Goal: Transaction & Acquisition: Purchase product/service

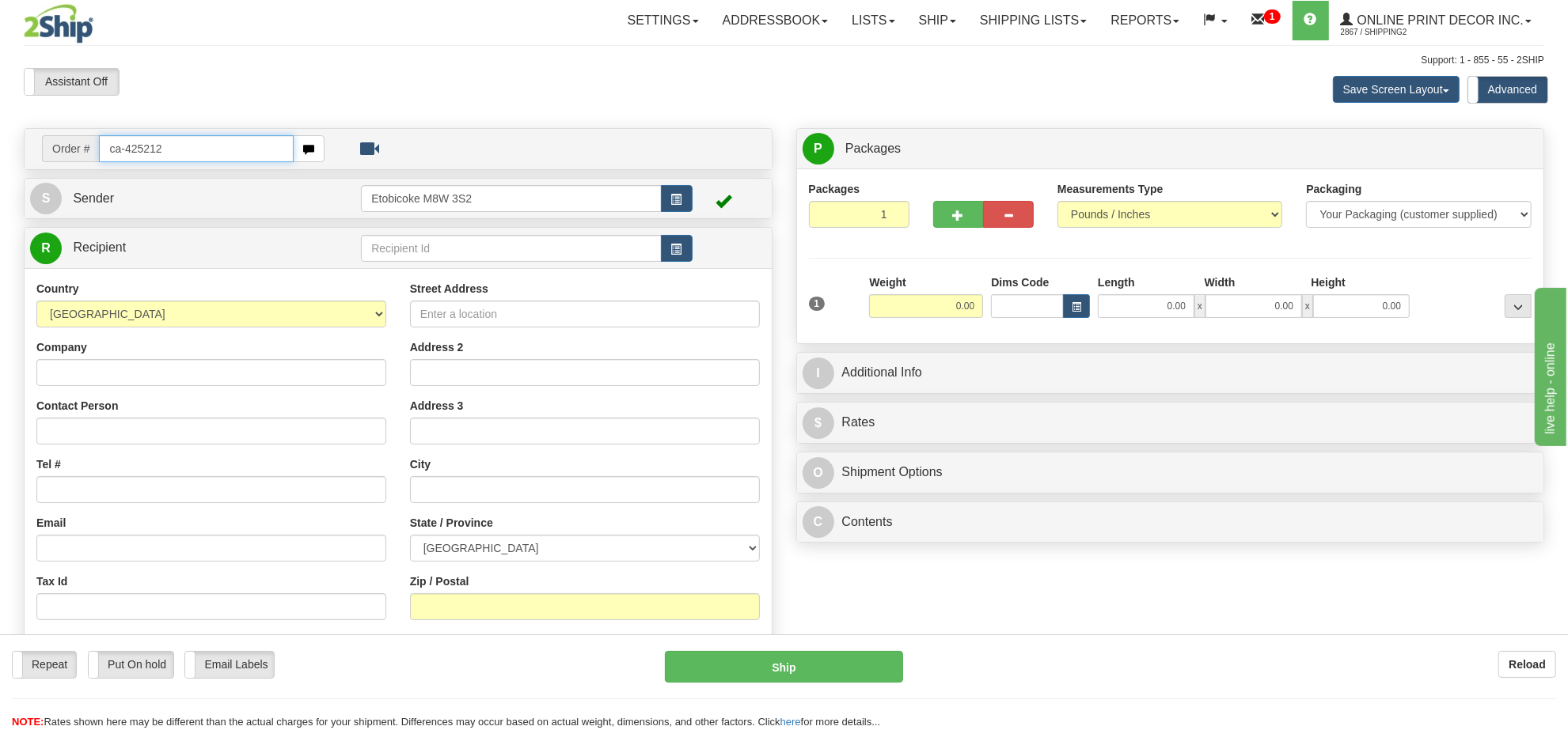
type input "ca-425212"
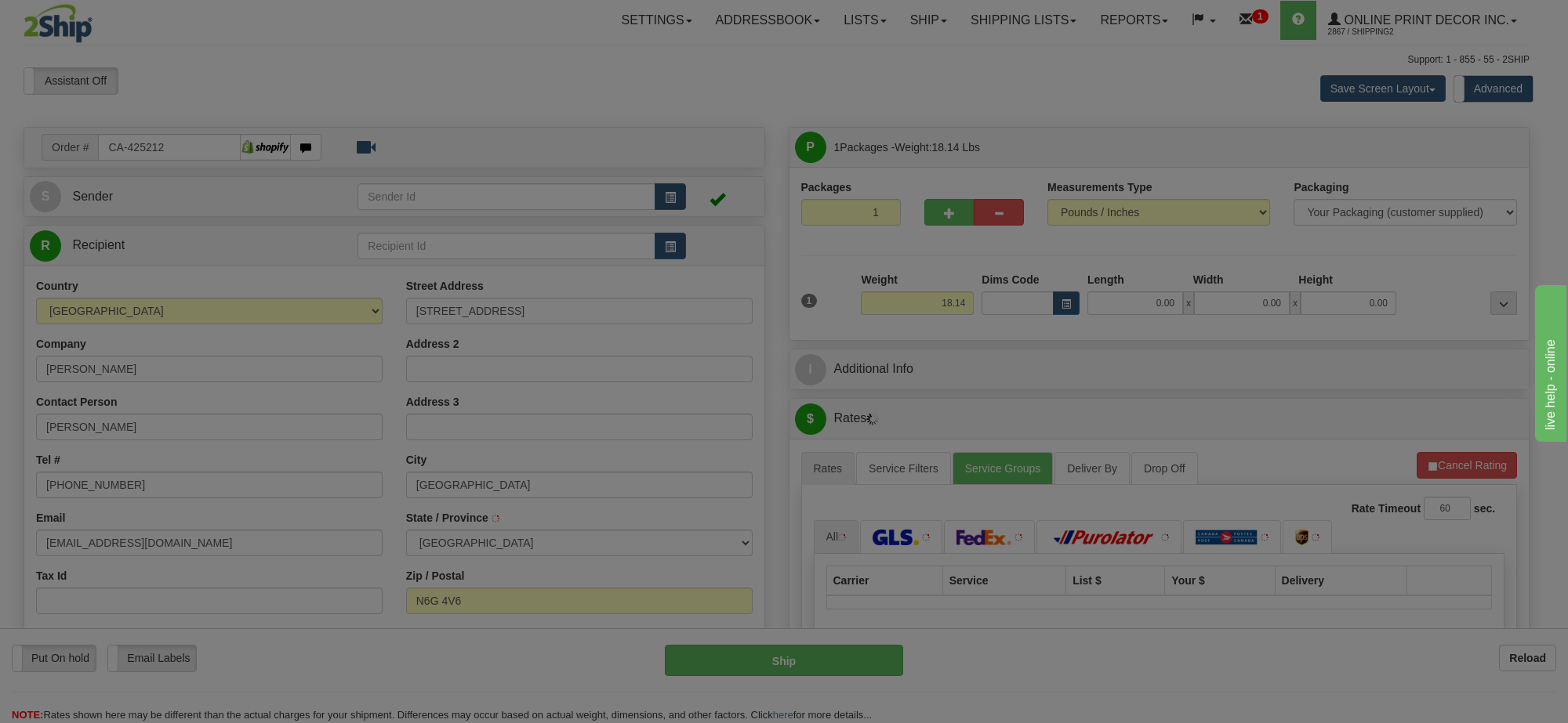
type input "LONDON"
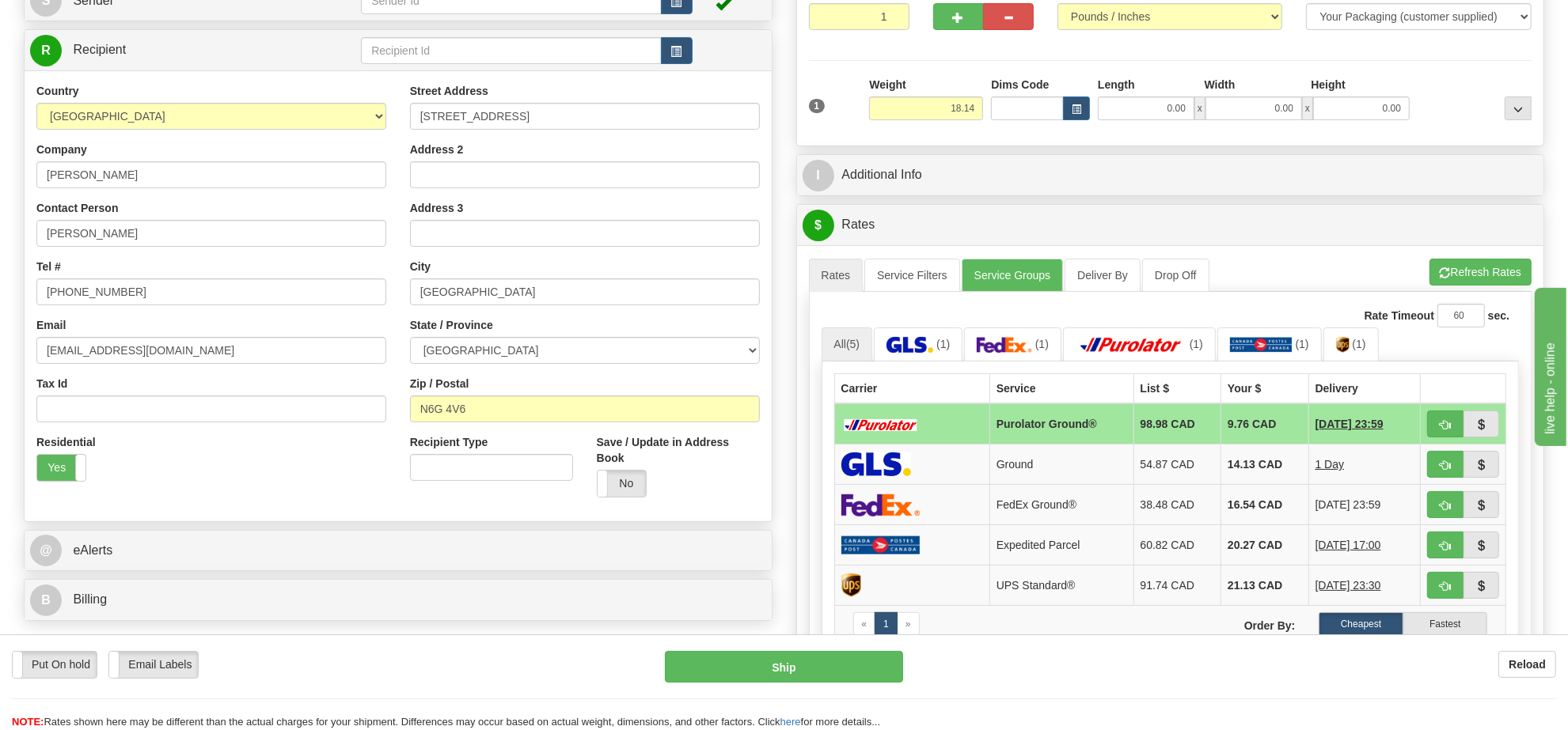
scroll to position [99, 0]
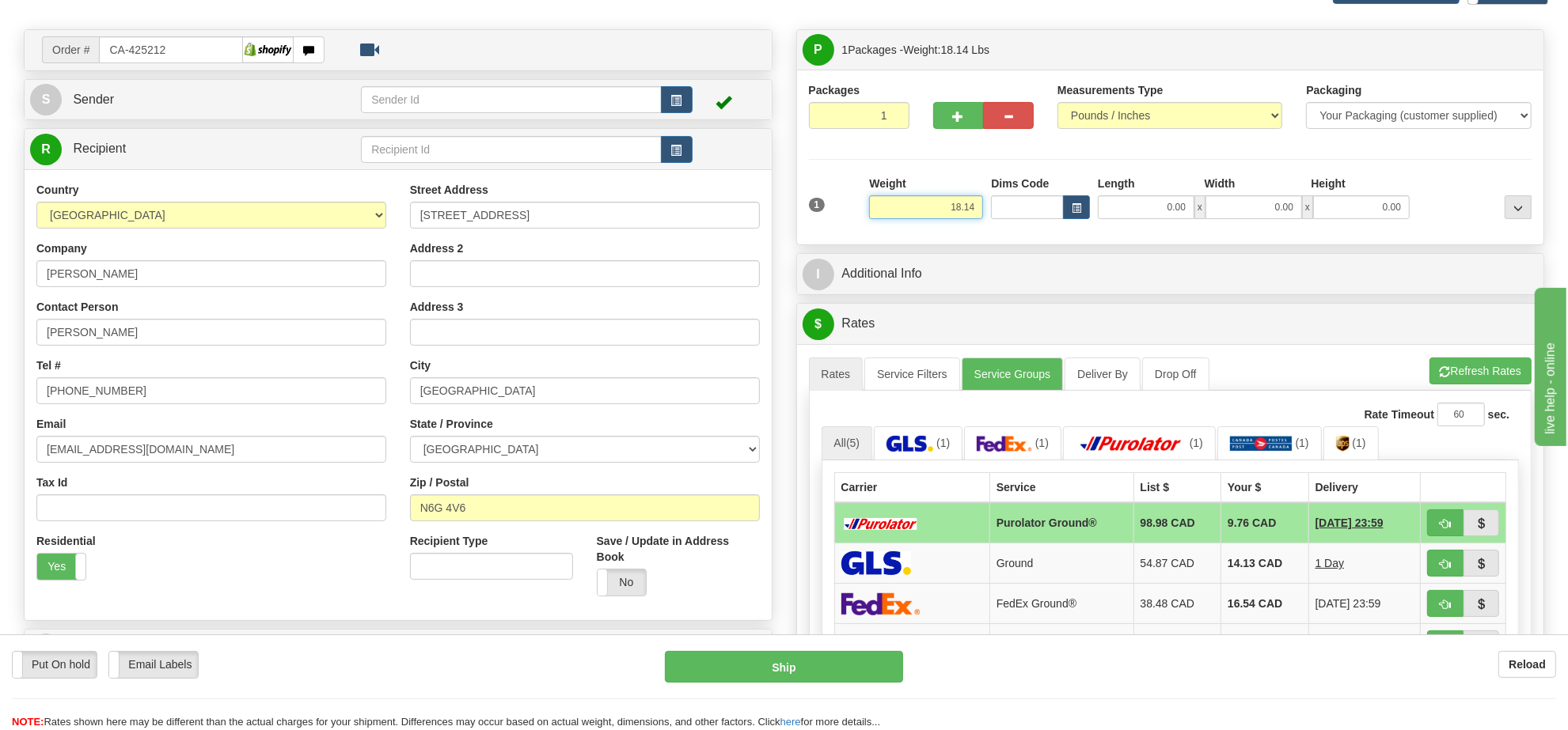
click at [952, 212] on input "18.14" at bounding box center [925, 207] width 114 height 24
click at [958, 216] on input "18.14" at bounding box center [925, 207] width 114 height 24
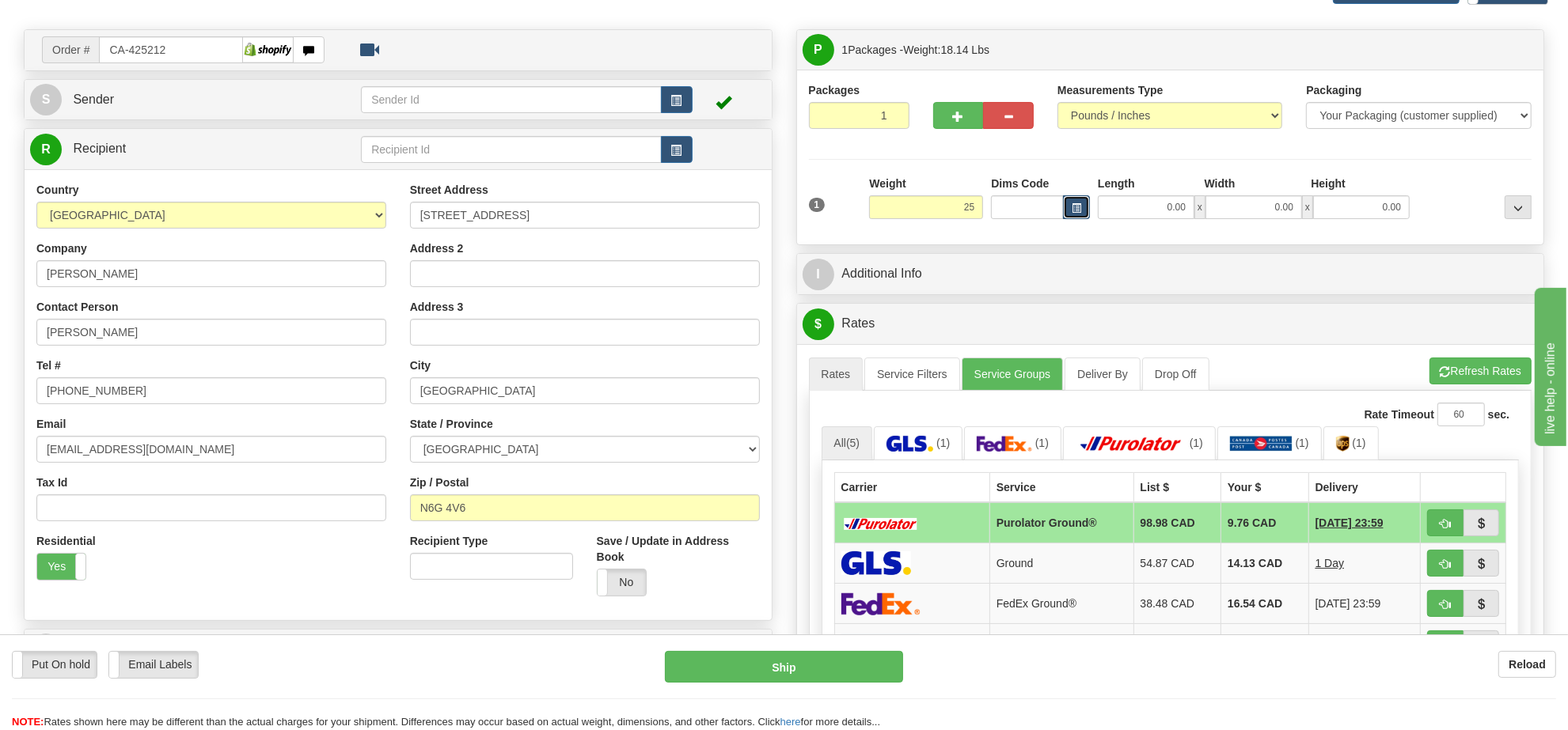
type input "25.00"
click at [1082, 216] on button "button" at bounding box center [1077, 207] width 27 height 24
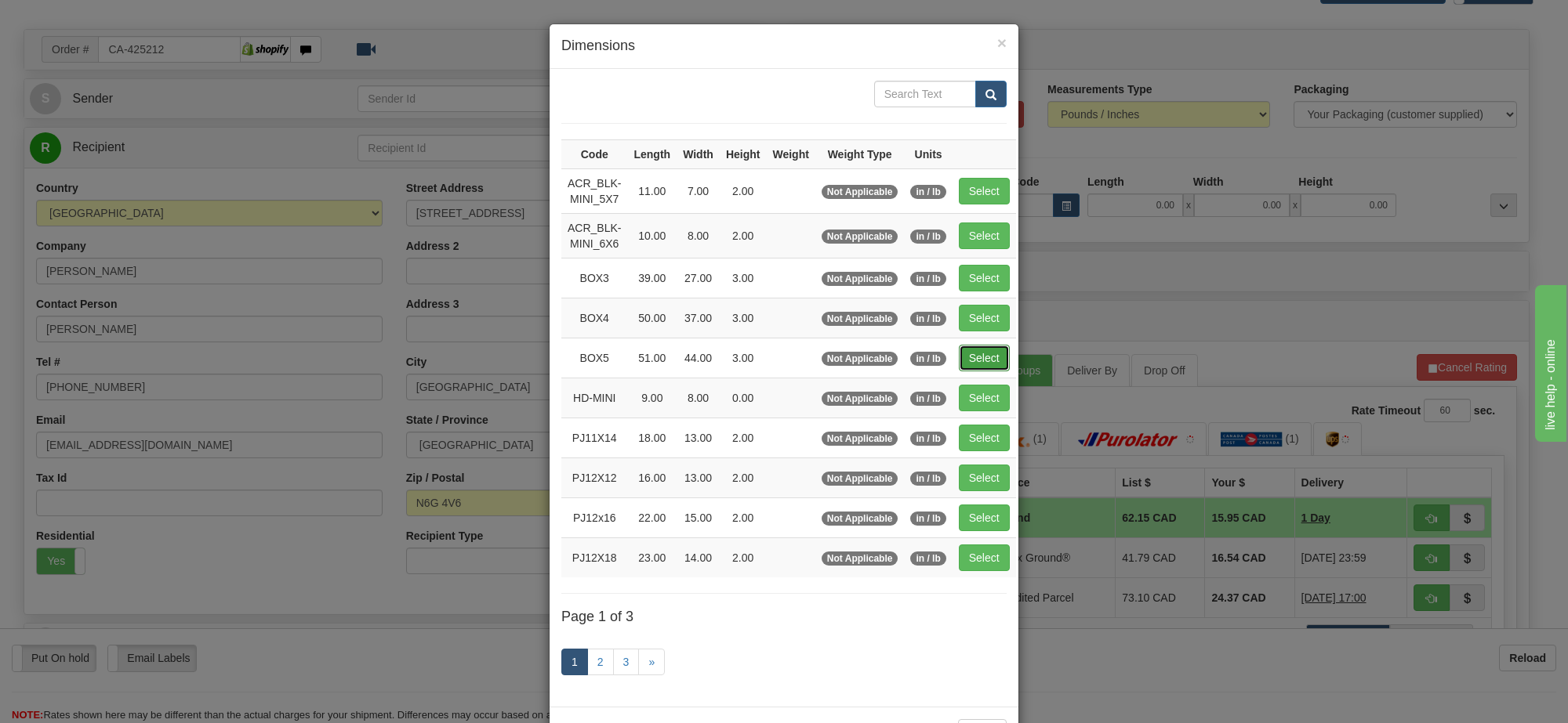
click at [976, 359] on button "Select" at bounding box center [984, 358] width 51 height 27
type input "BOX5"
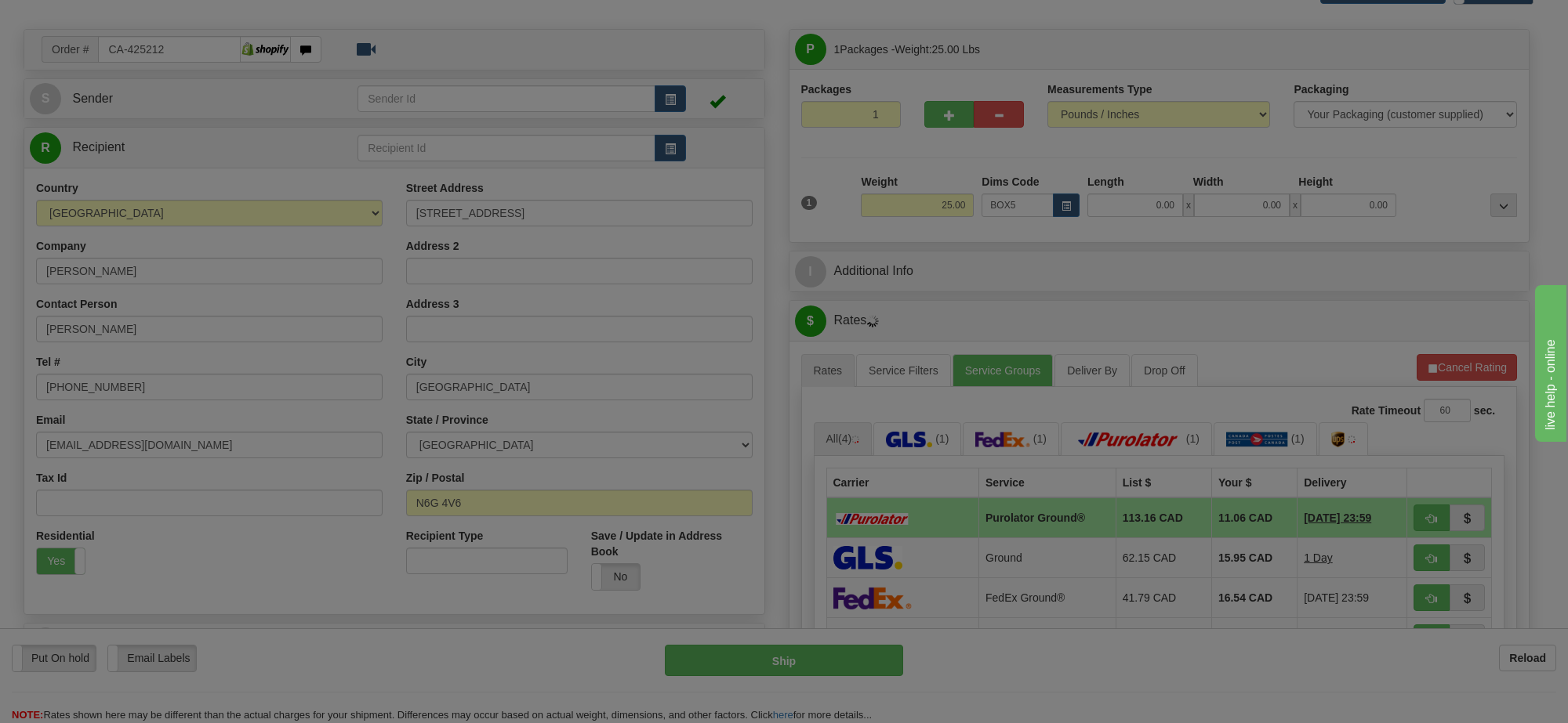
type input "51.00"
type input "44.00"
type input "3.00"
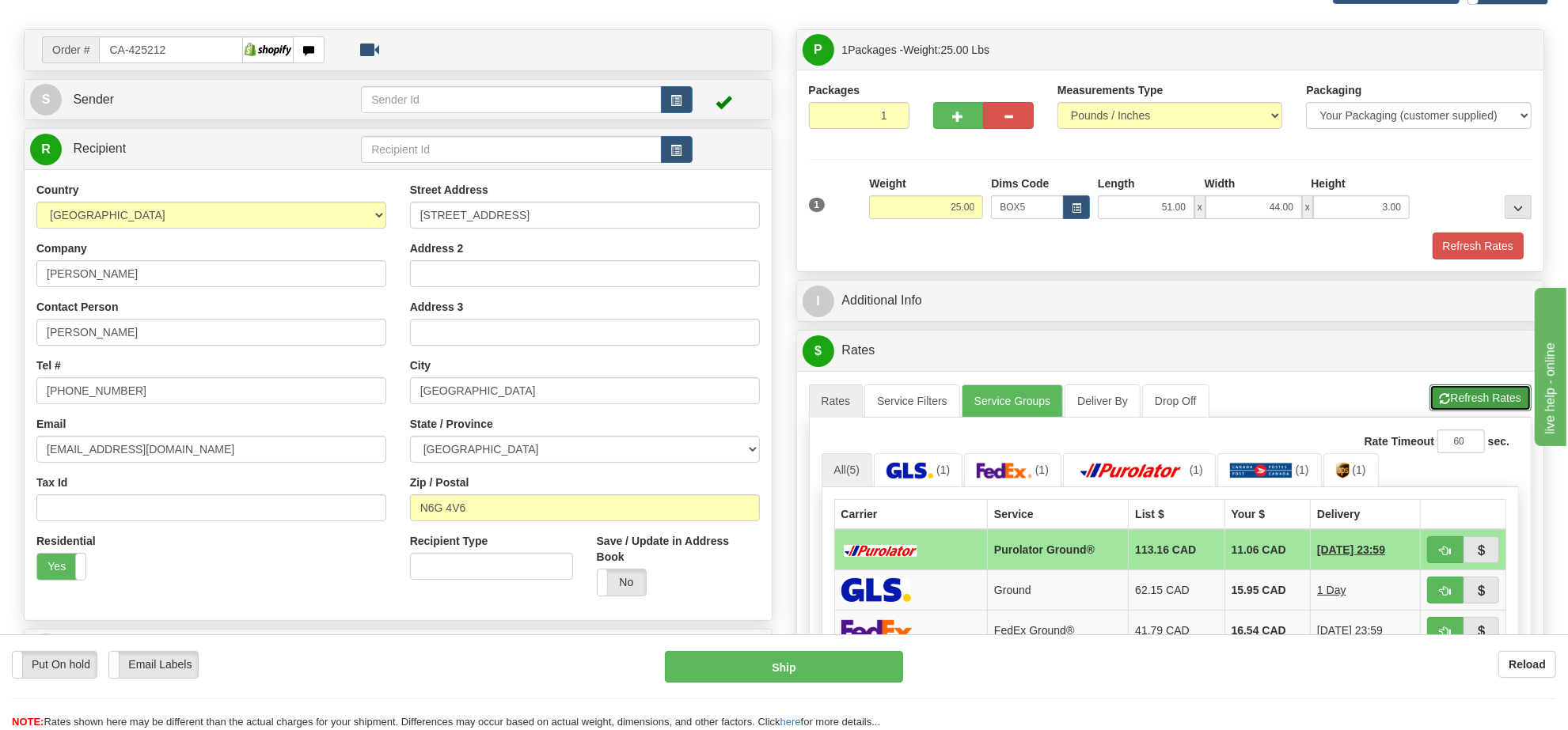
click at [1472, 412] on button "Refresh Rates" at bounding box center [1480, 398] width 102 height 27
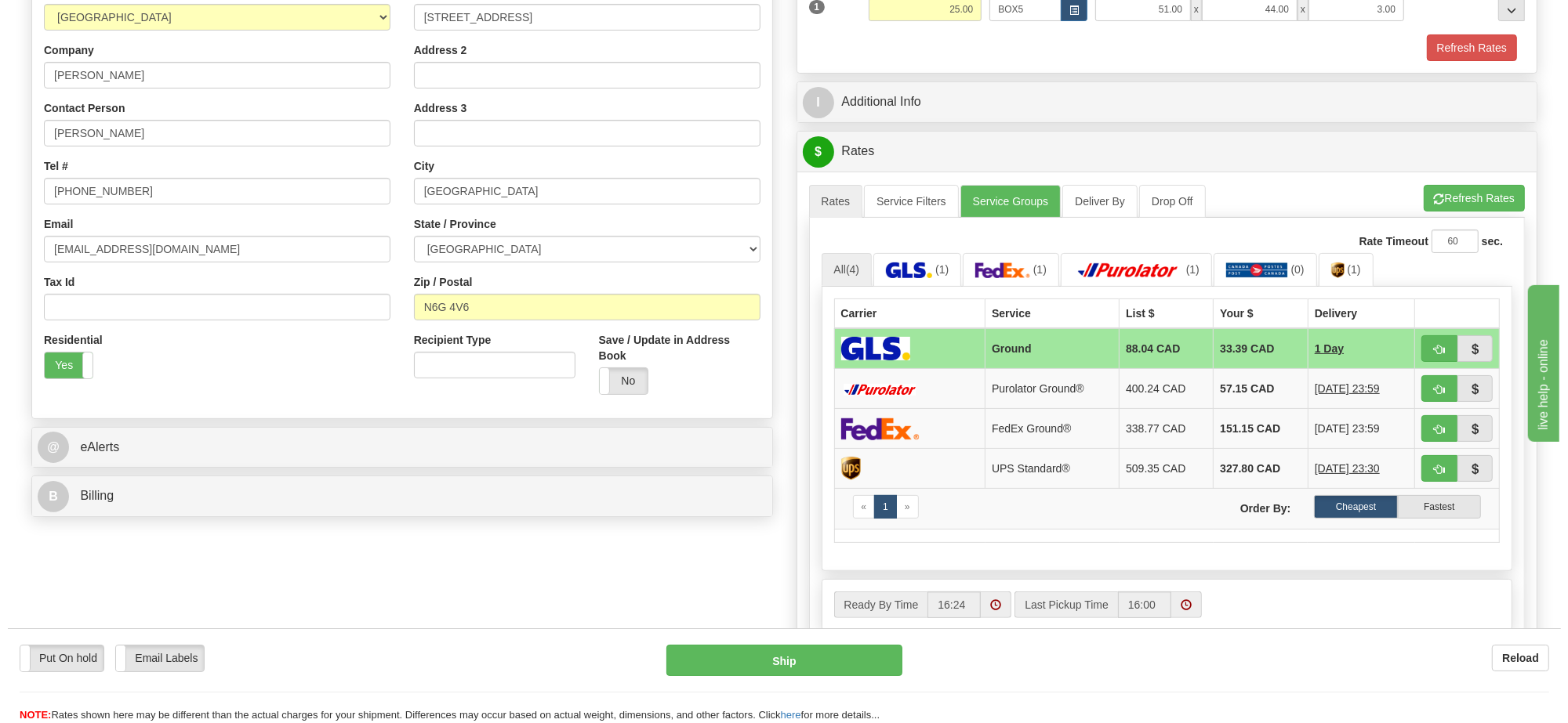
scroll to position [196, 0]
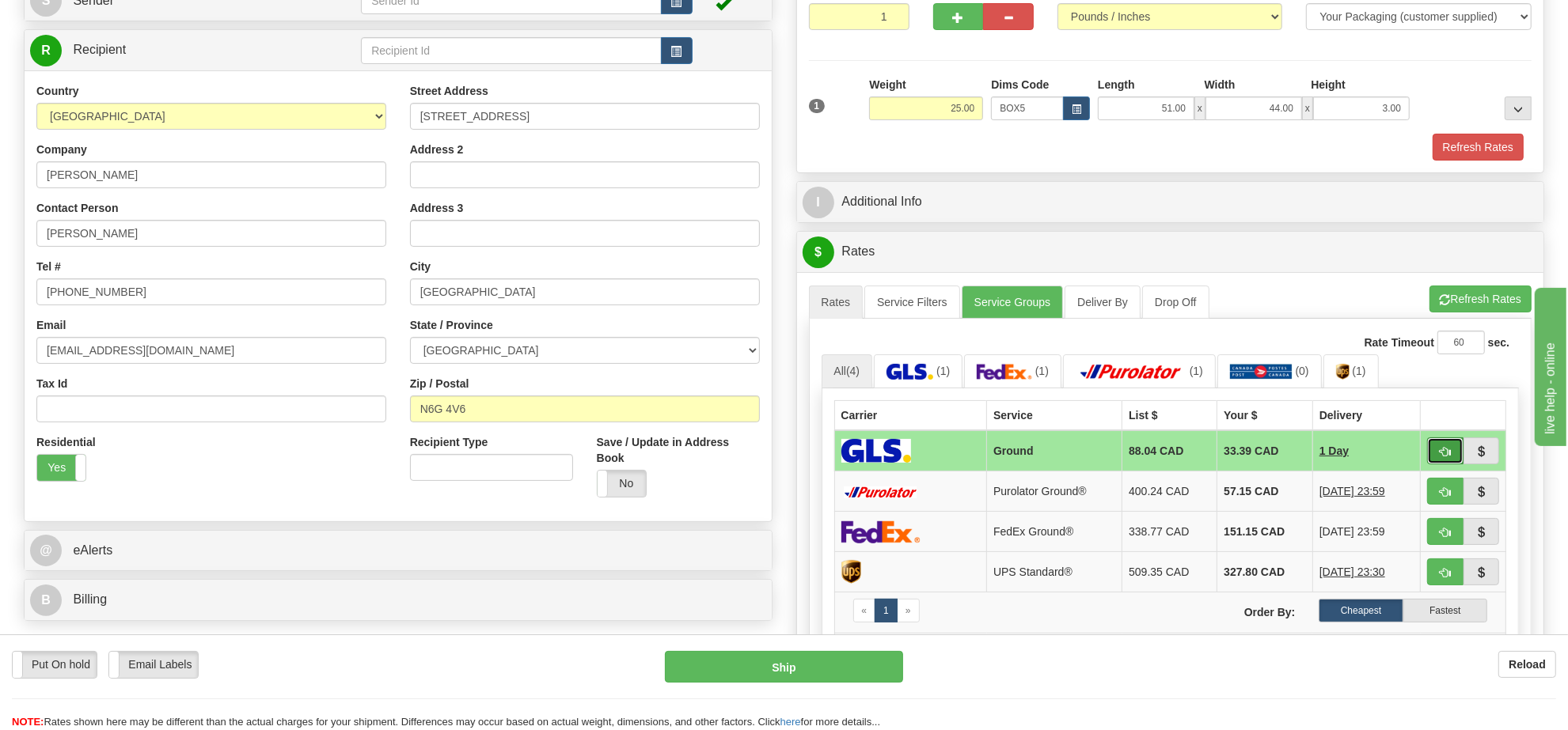
click at [1435, 462] on button "button" at bounding box center [1444, 451] width 37 height 27
type input "1"
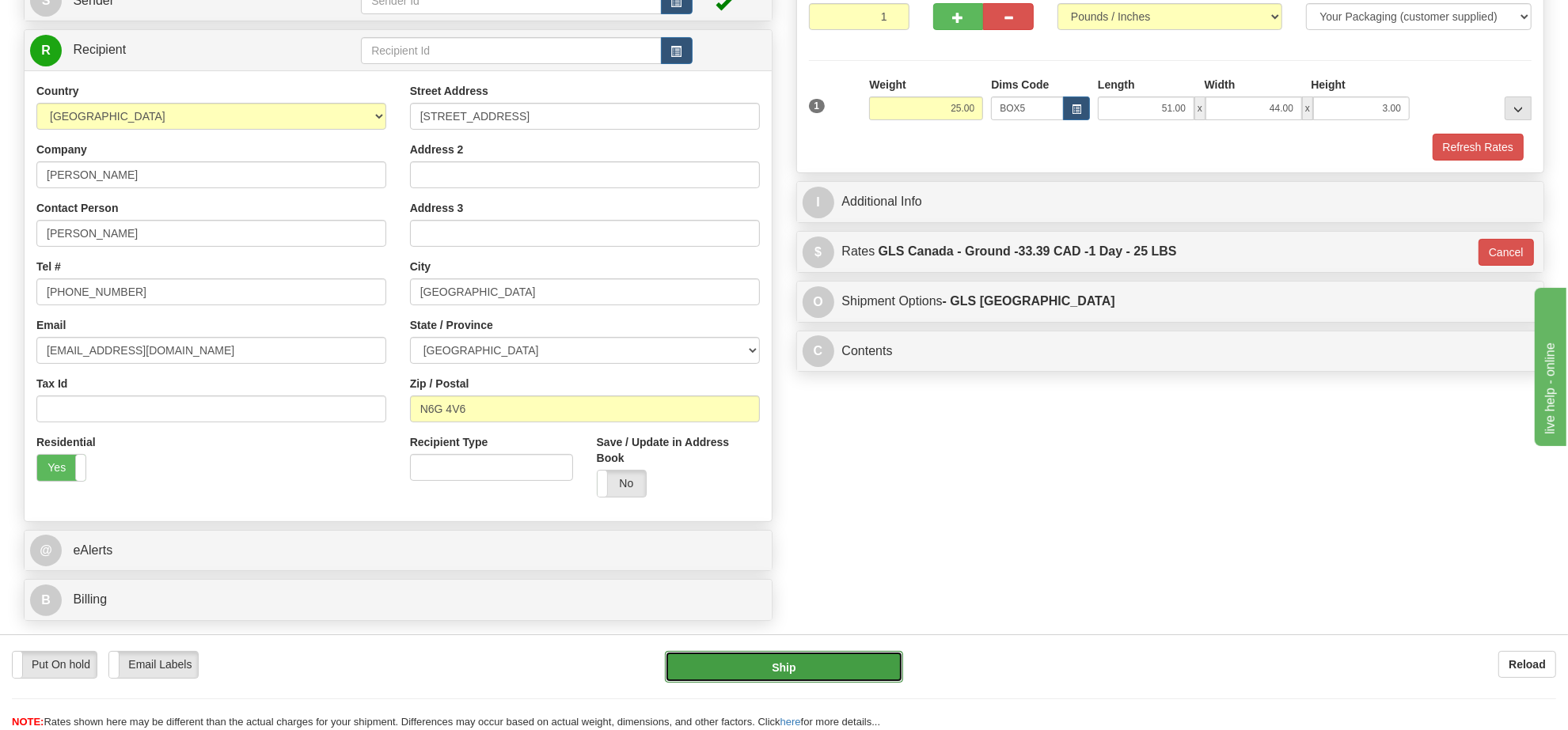
click at [853, 666] on button "Ship" at bounding box center [783, 666] width 237 height 31
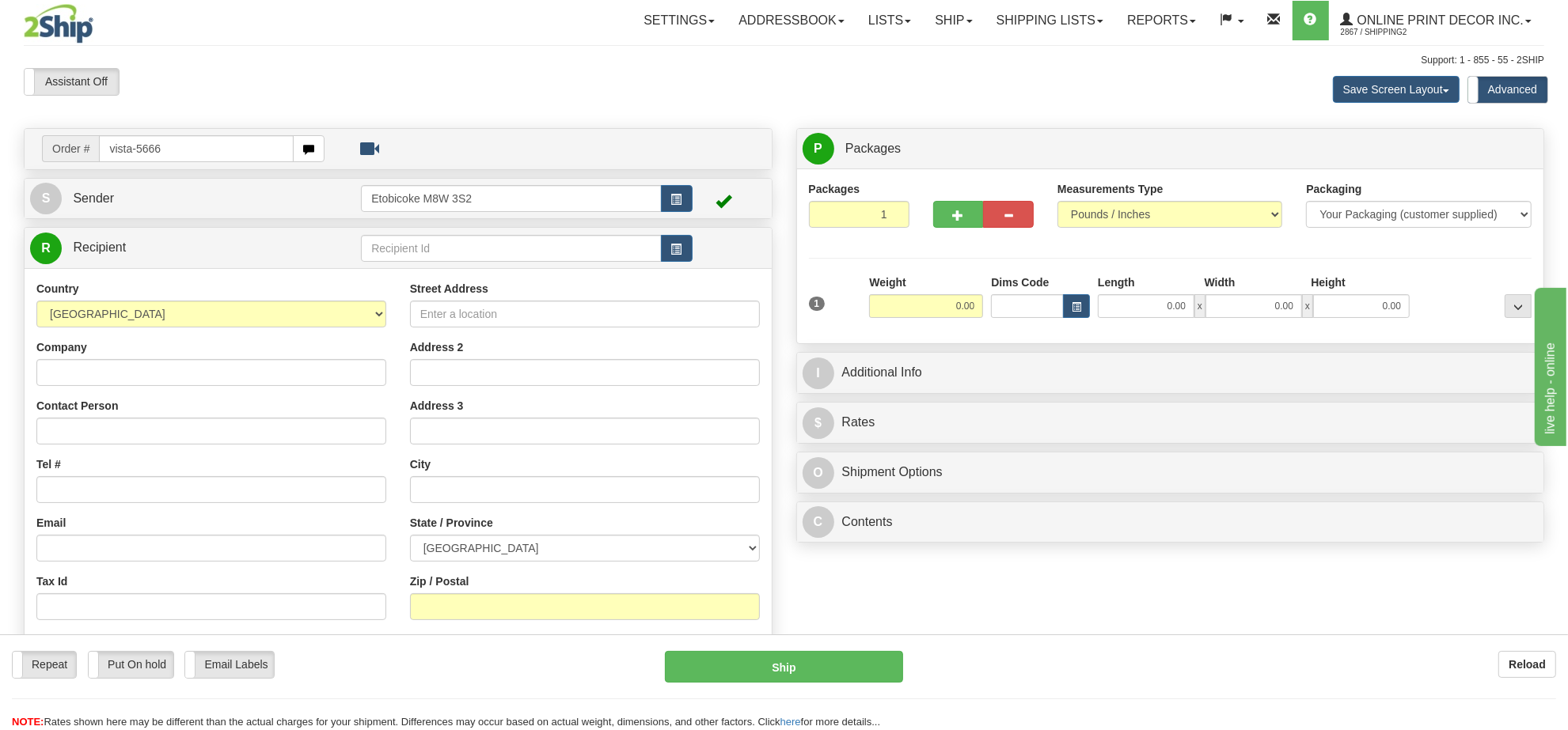
type input "vista-5666"
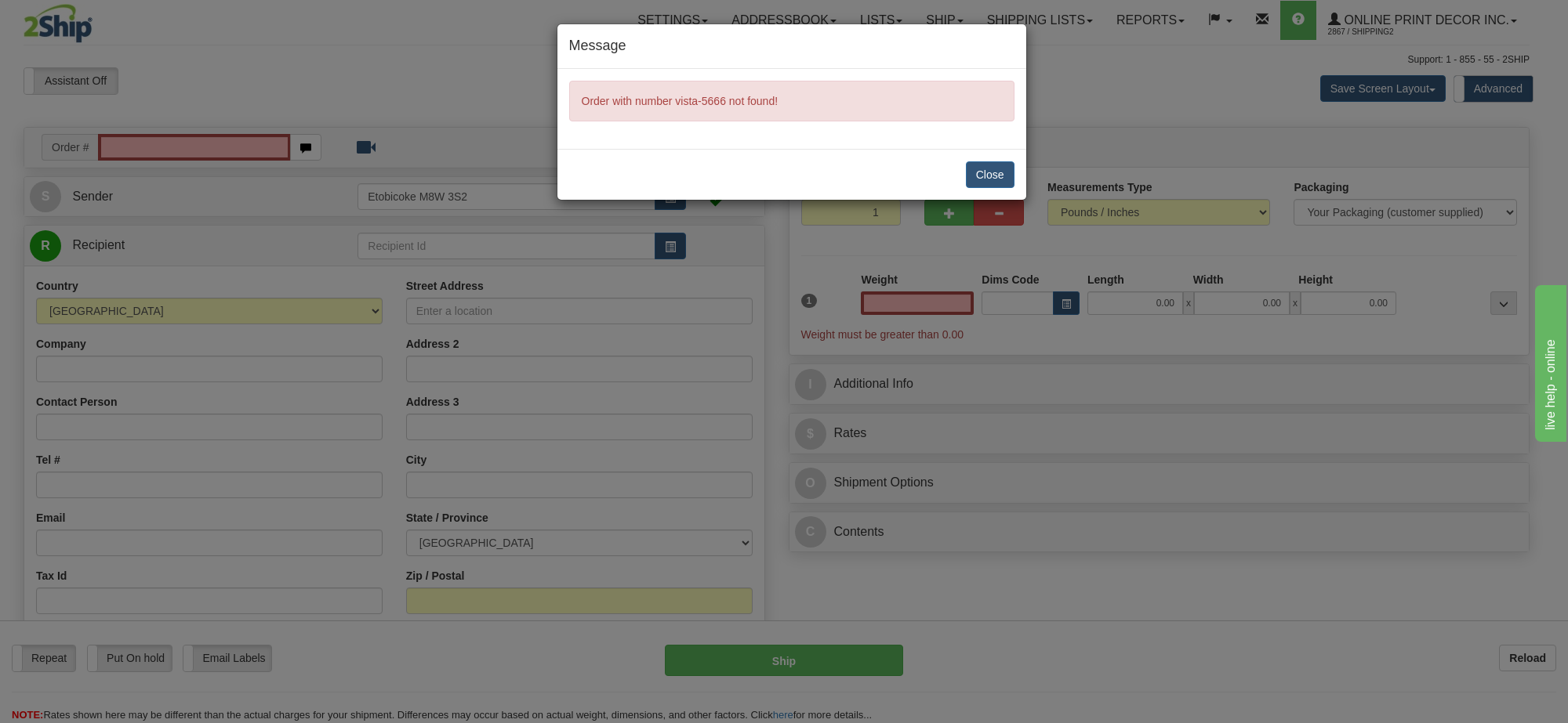
type input "0.00"
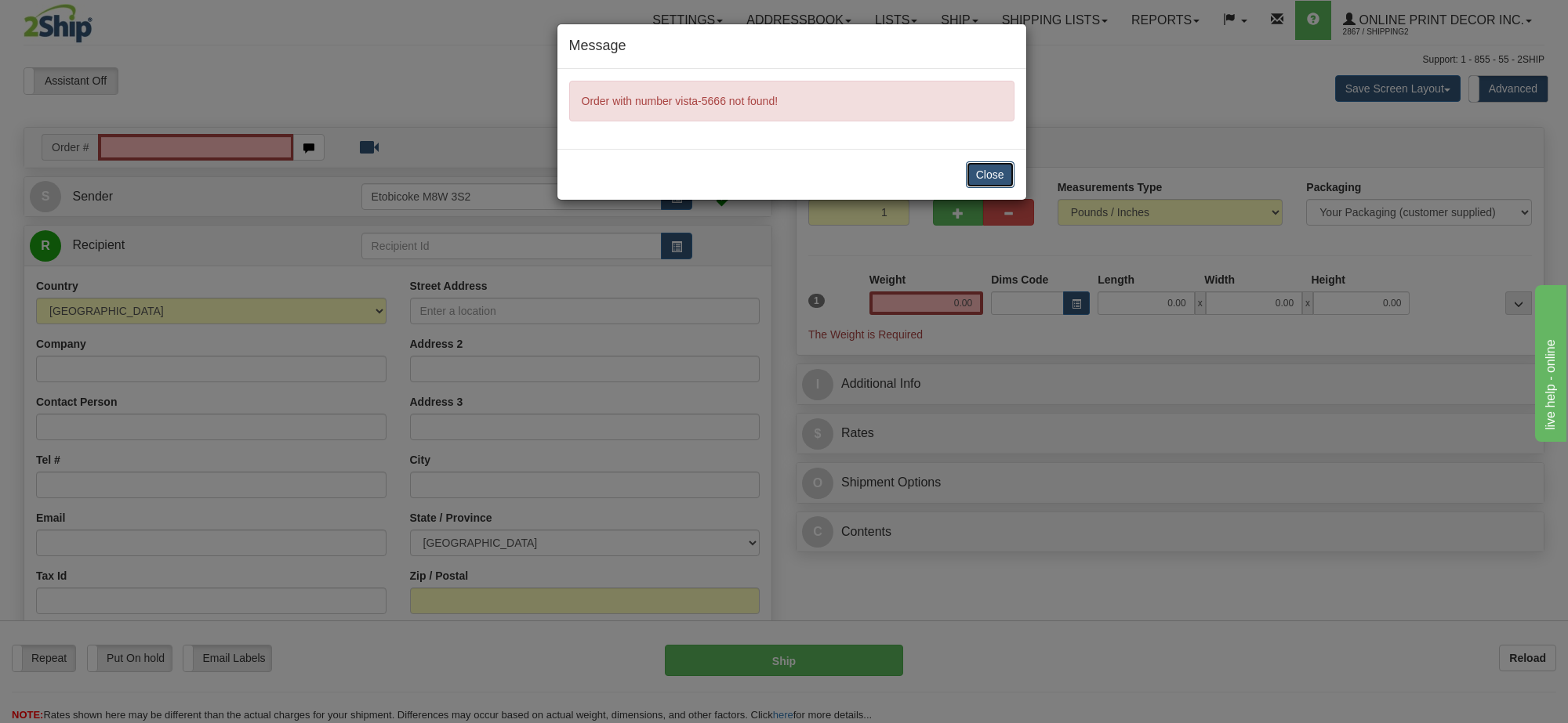
click at [989, 161] on button "Close" at bounding box center [989, 175] width 49 height 27
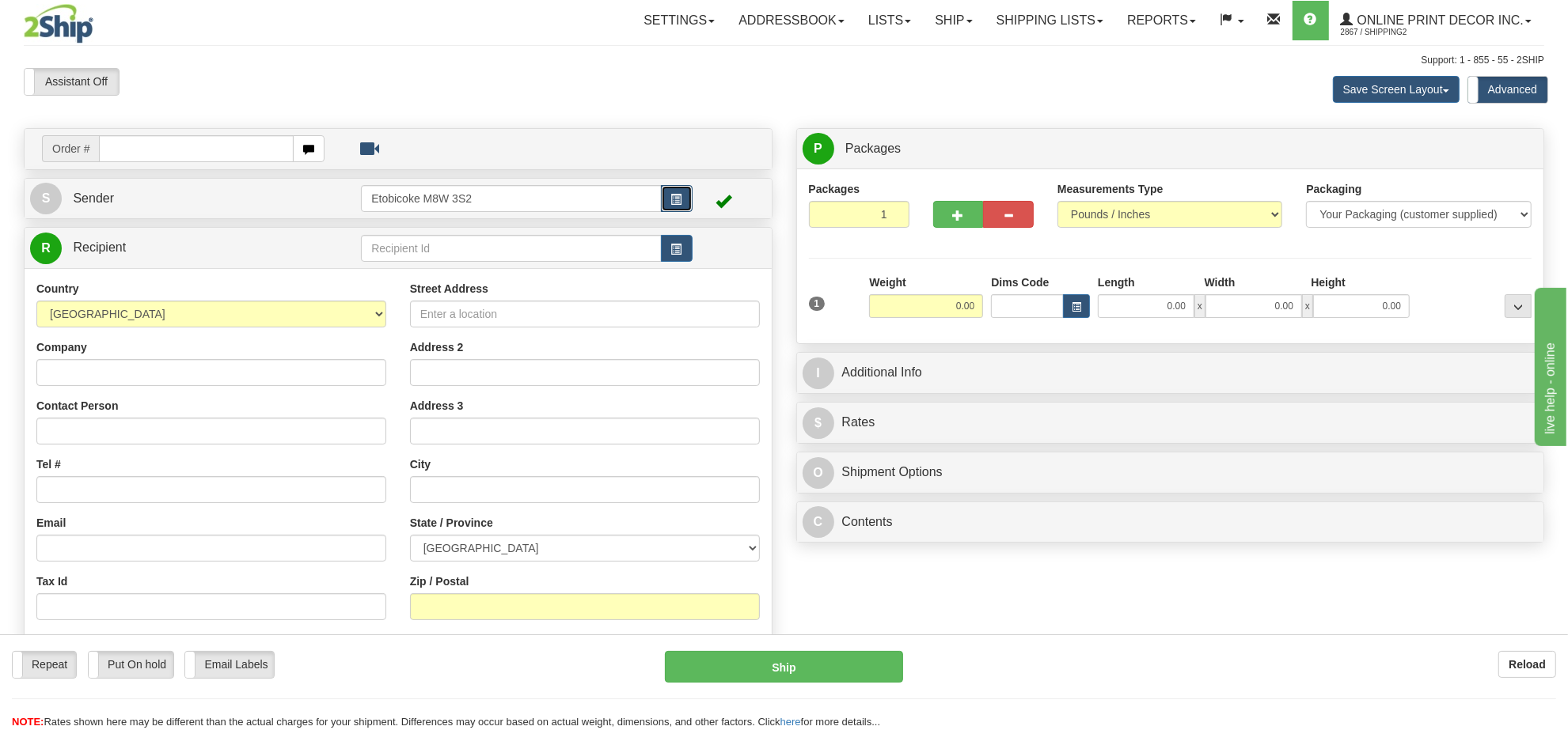
click at [683, 201] on button "button" at bounding box center [676, 199] width 31 height 27
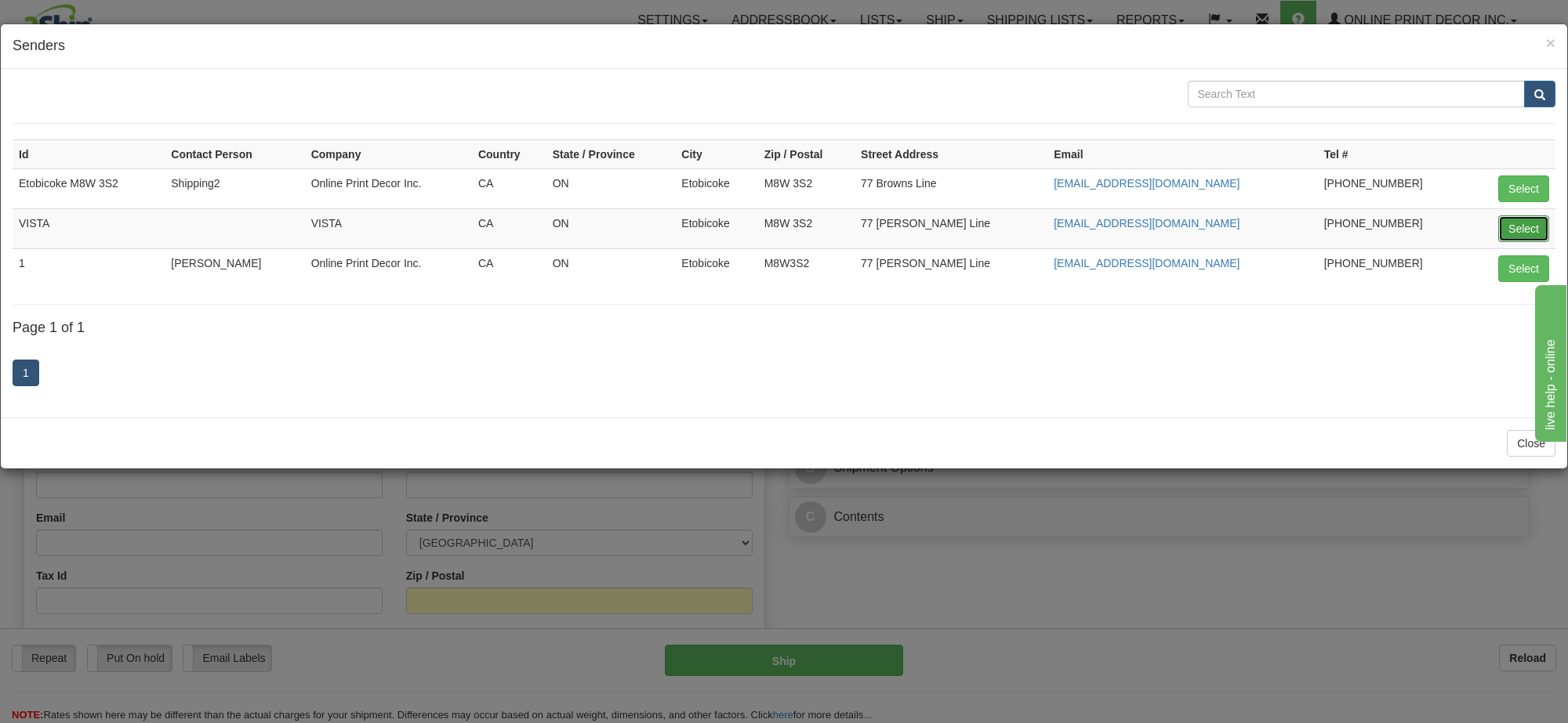
click at [1534, 236] on button "Select" at bounding box center [1523, 229] width 51 height 27
type input "VISTA"
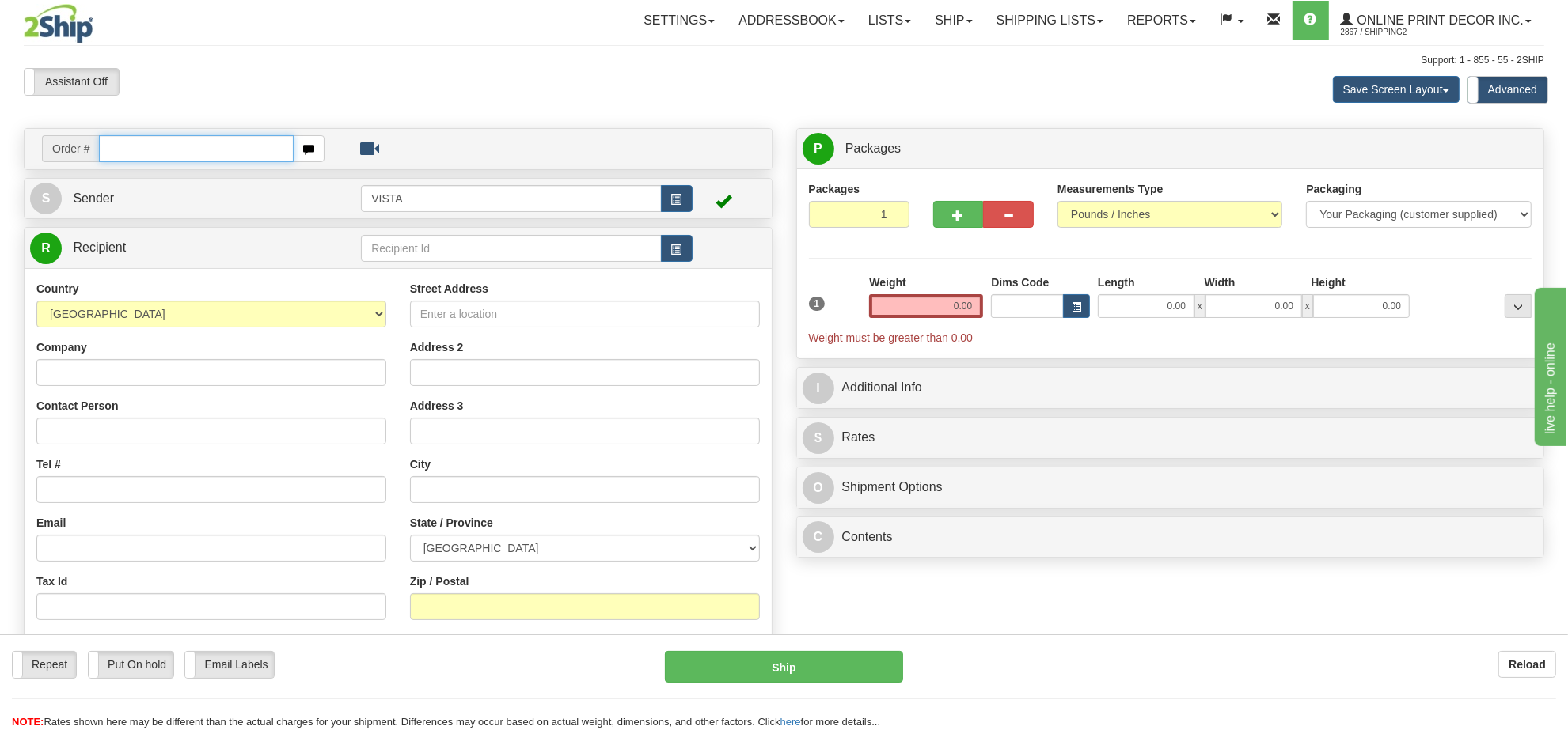
click at [132, 143] on input "text" at bounding box center [197, 149] width 195 height 27
type input "vista-5666"
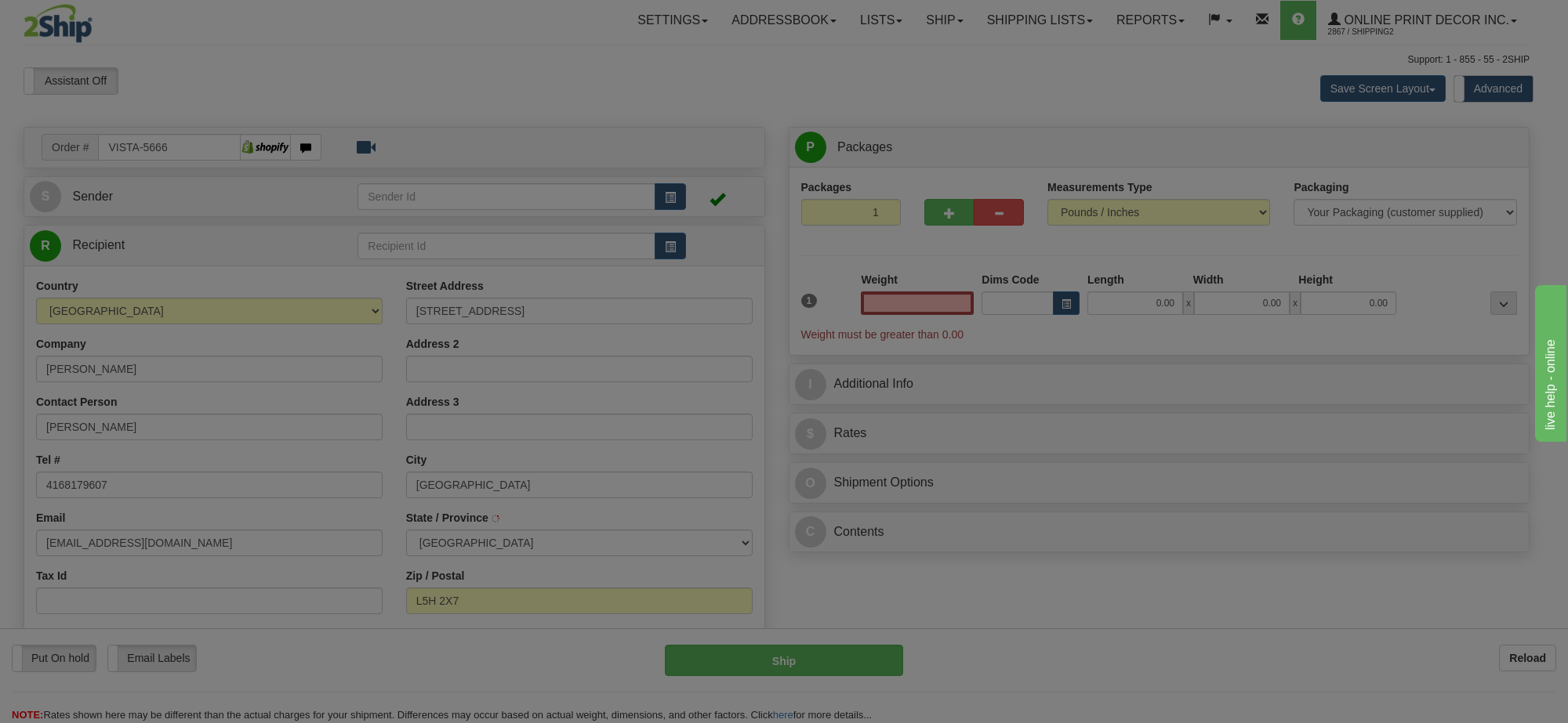
type input "MISSISSAUGA"
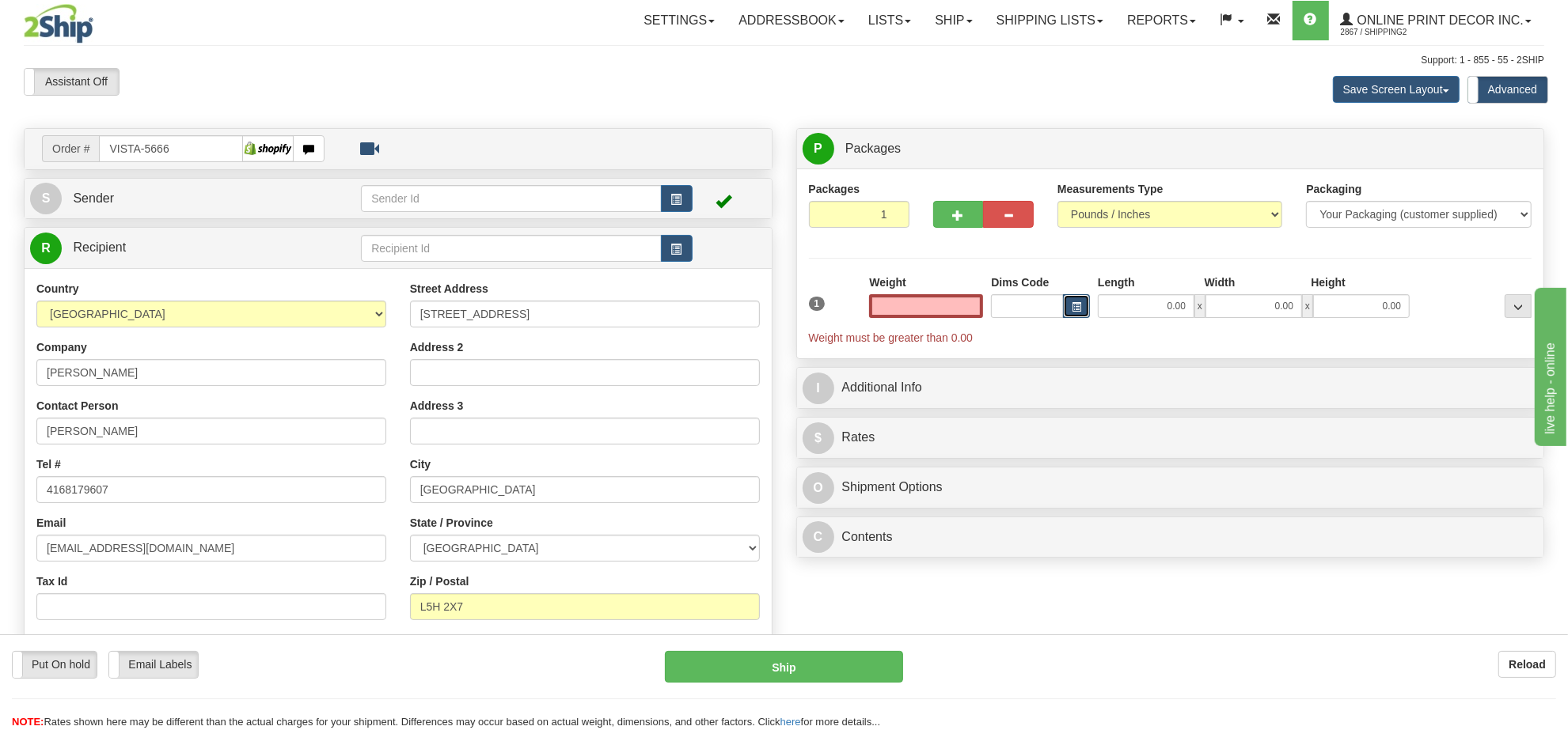
type input "0.00"
click at [1078, 301] on button "button" at bounding box center [1077, 306] width 27 height 24
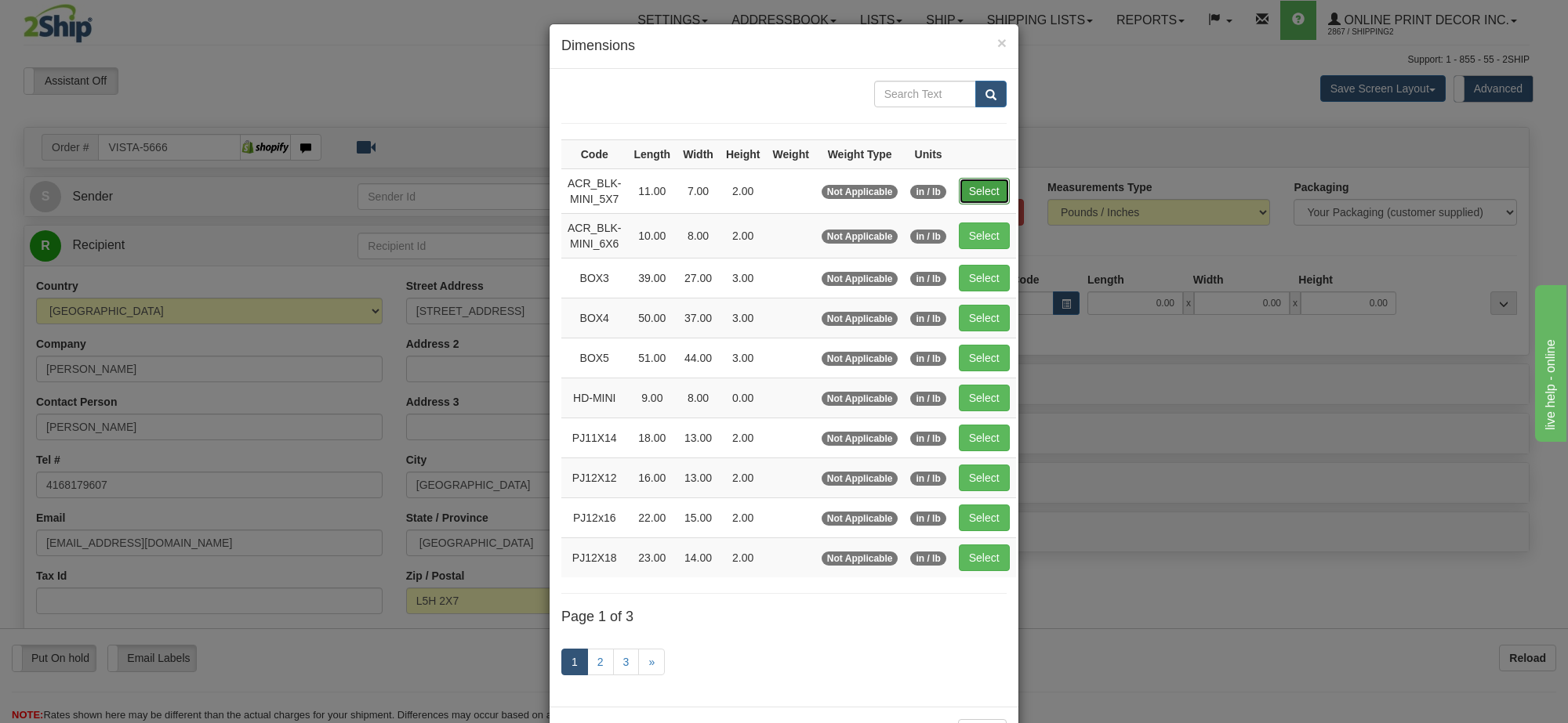
click at [986, 189] on button "Select" at bounding box center [984, 191] width 51 height 27
type input "ACR_BLK-MINI_5X7"
type input "11.00"
type input "7.00"
type input "2.00"
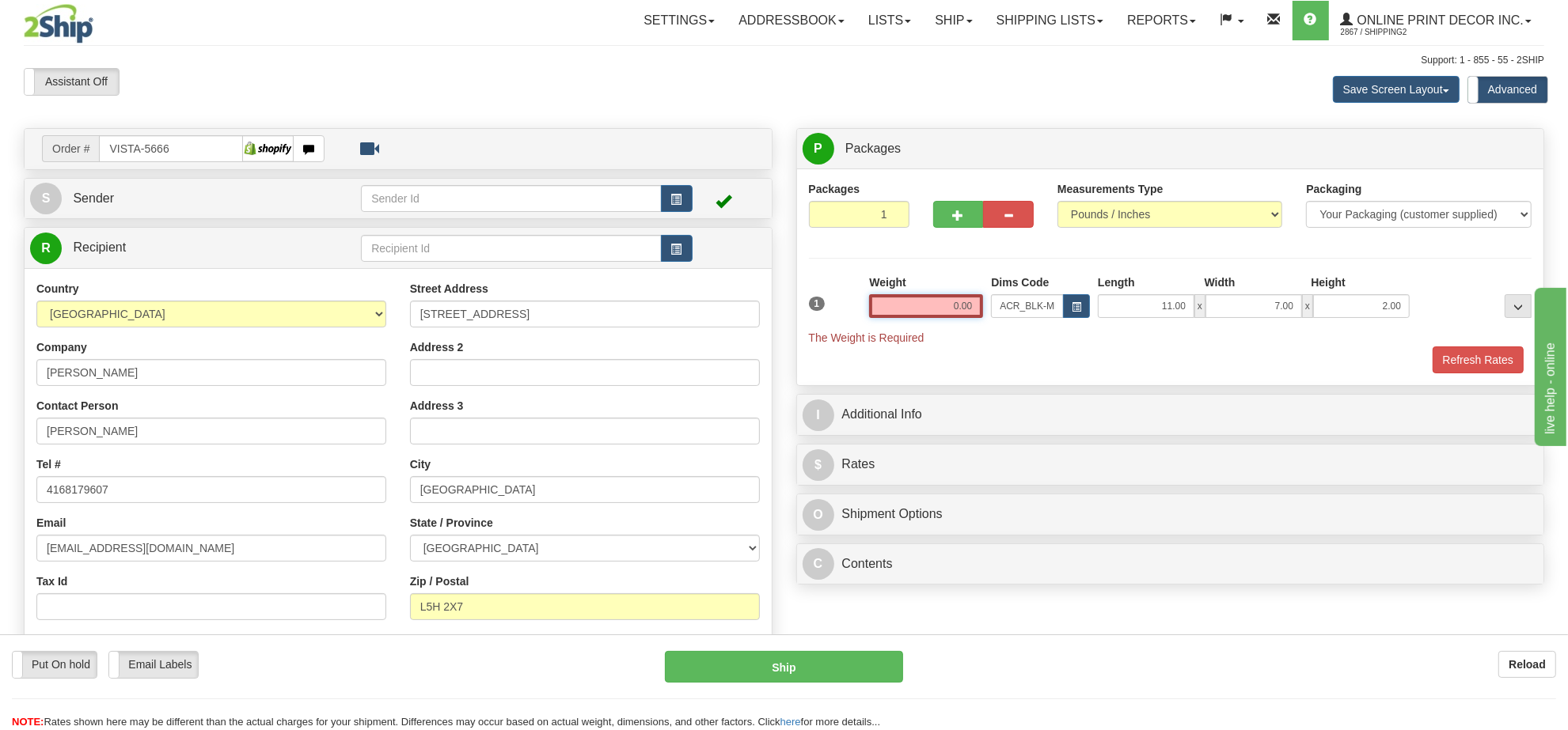
drag, startPoint x: 920, startPoint y: 309, endPoint x: 1150, endPoint y: 301, distance: 230.1
click at [1150, 301] on div "1 Weight 0.00 Dims Code x x" at bounding box center [1170, 310] width 731 height 72
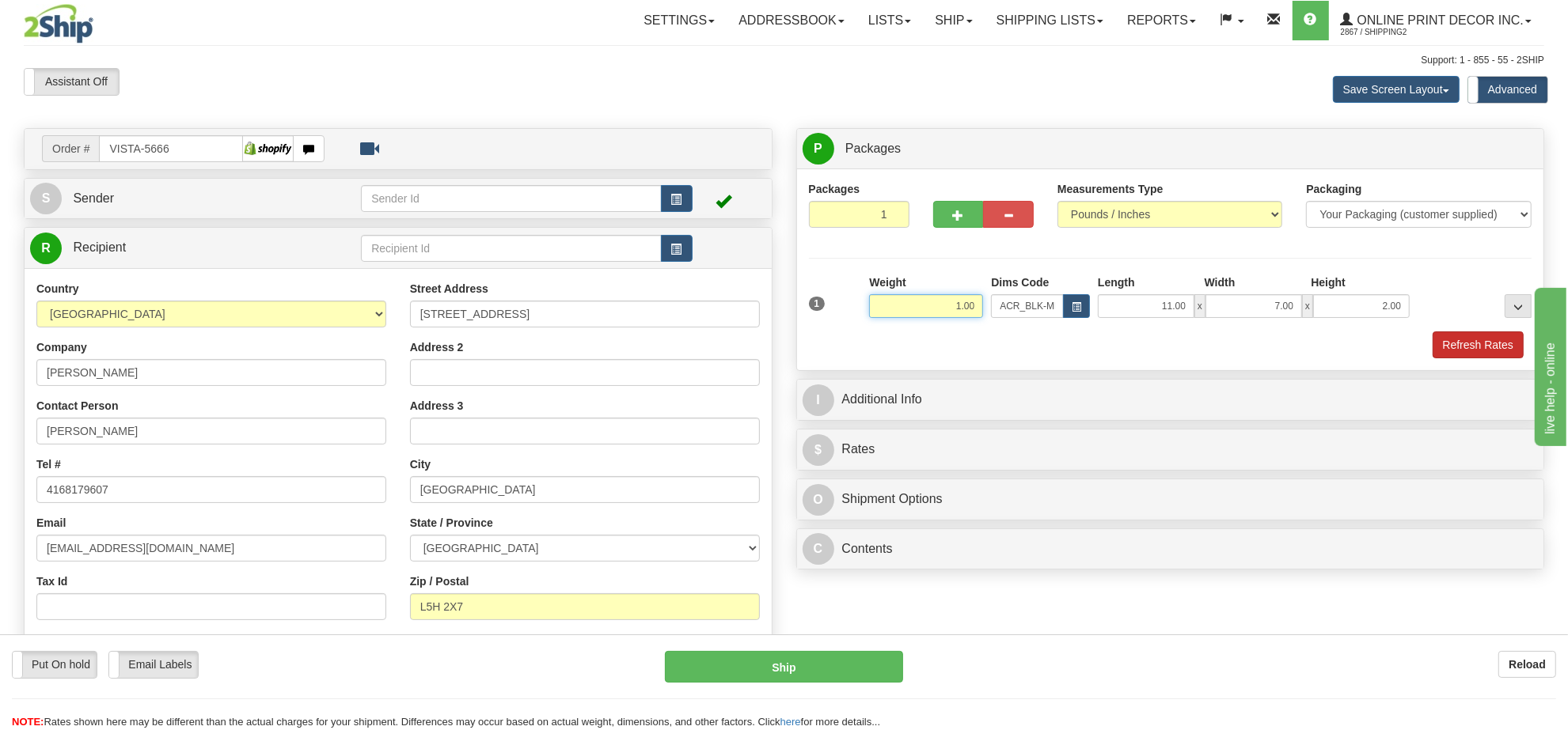
type input "1.00"
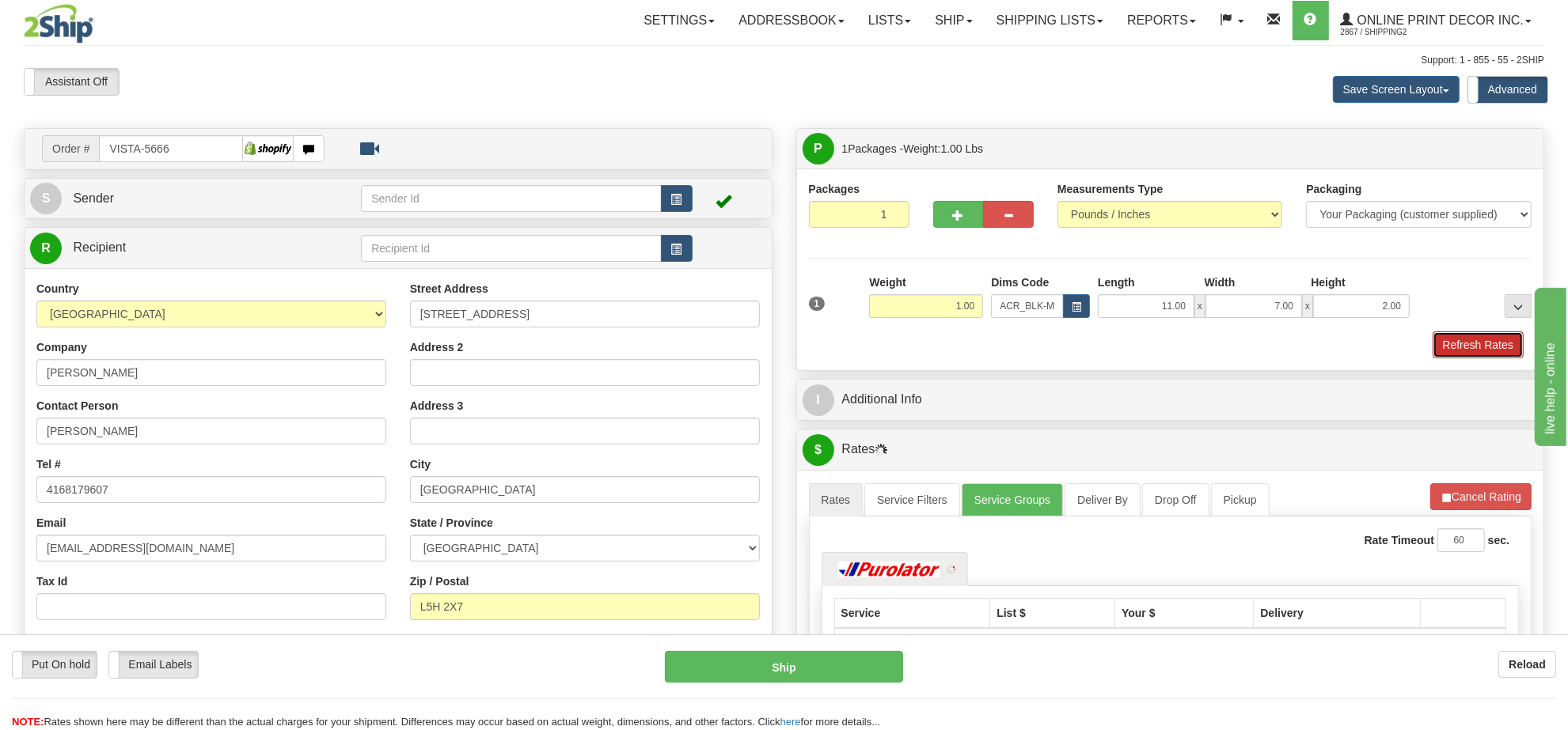
click at [1454, 344] on button "Refresh Rates" at bounding box center [1479, 345] width 91 height 27
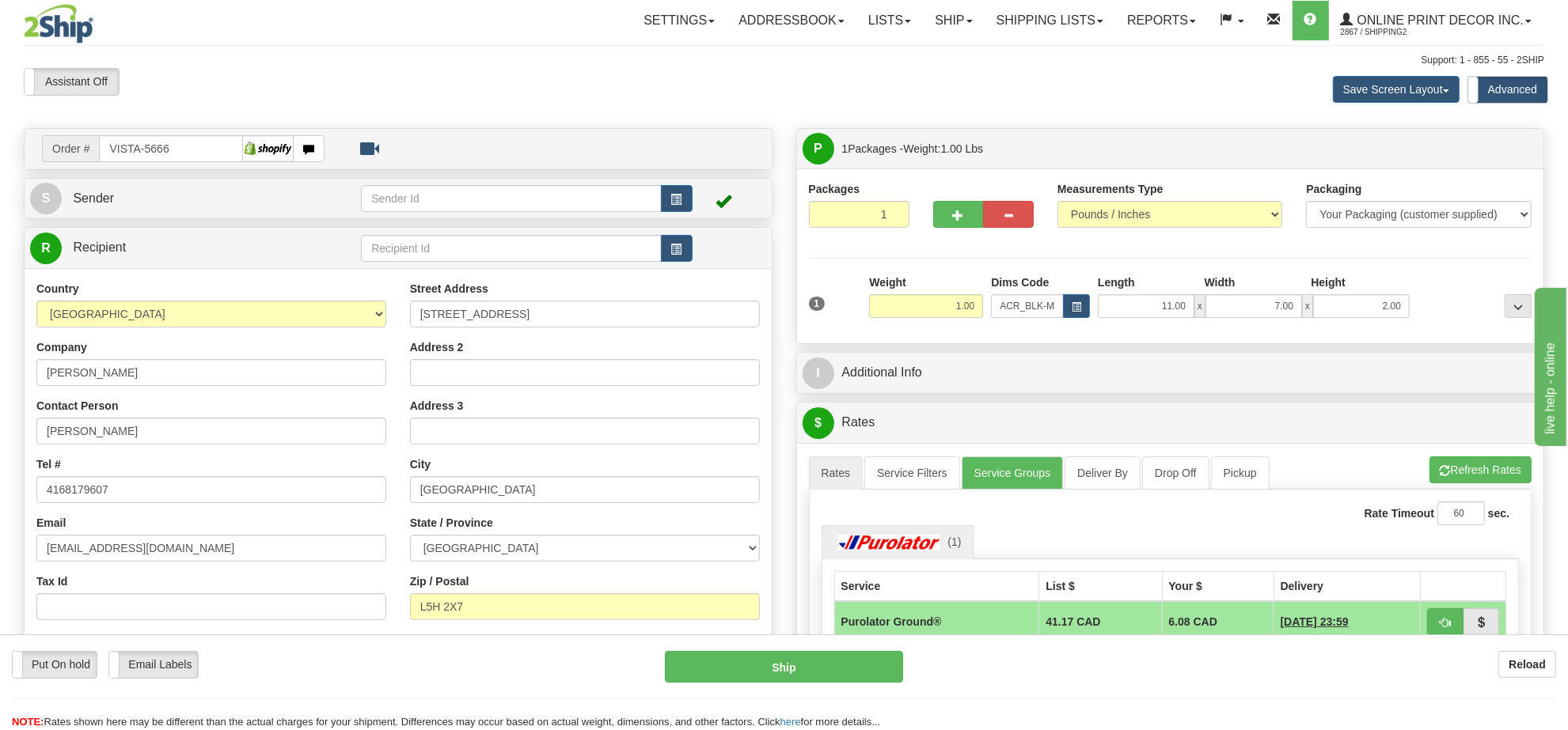
scroll to position [99, 0]
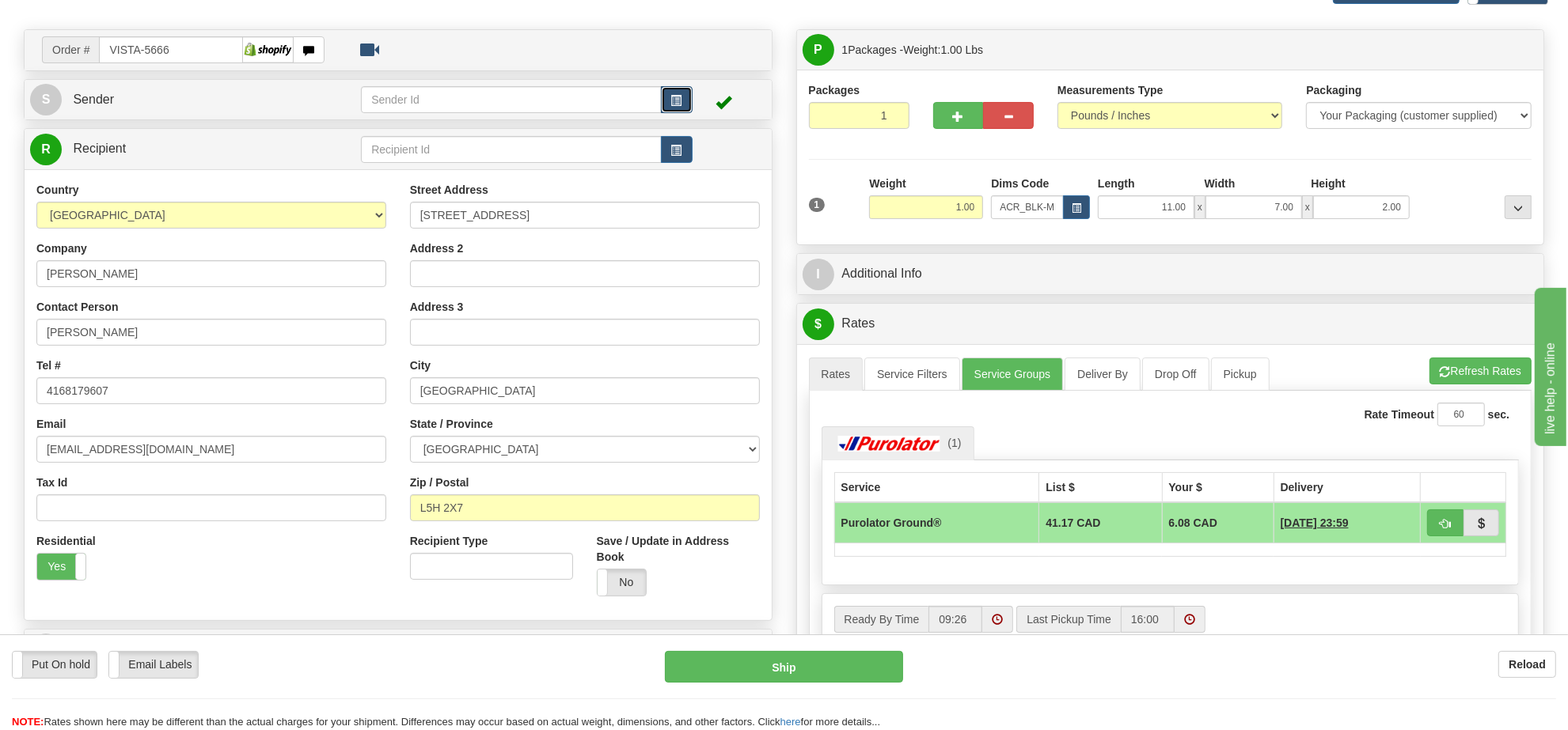
click at [669, 105] on button "button" at bounding box center [676, 99] width 31 height 27
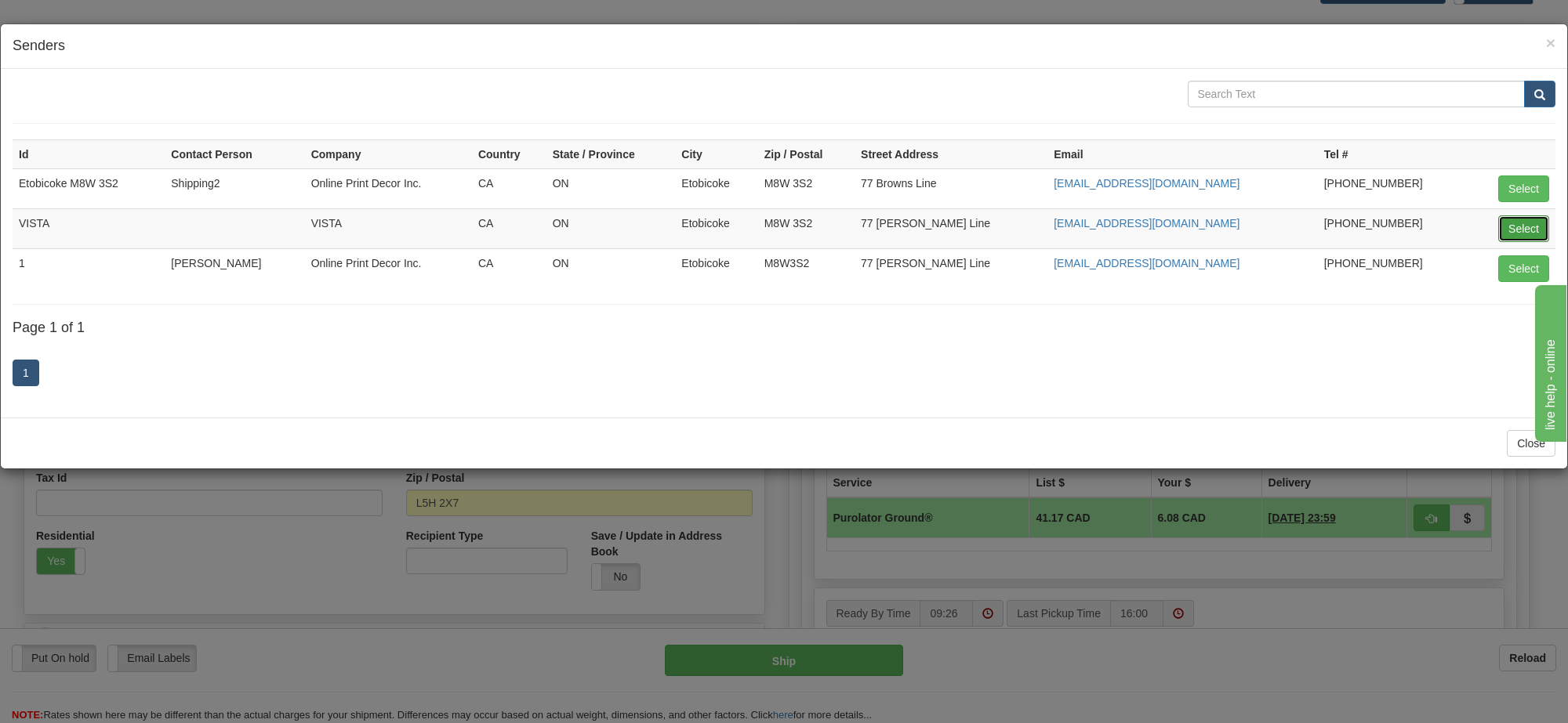
click at [1513, 232] on button "Select" at bounding box center [1523, 229] width 51 height 27
type input "VISTA"
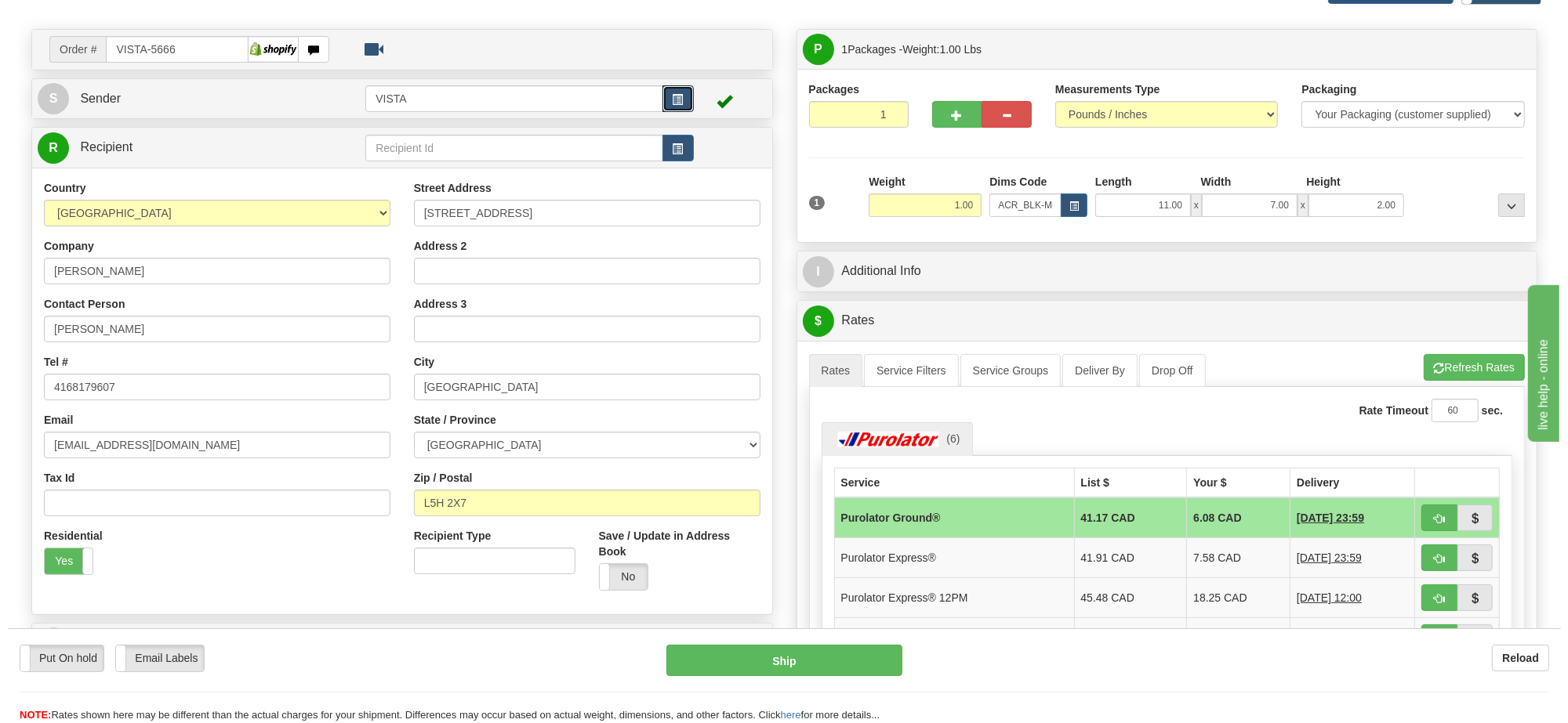
scroll to position [196, 0]
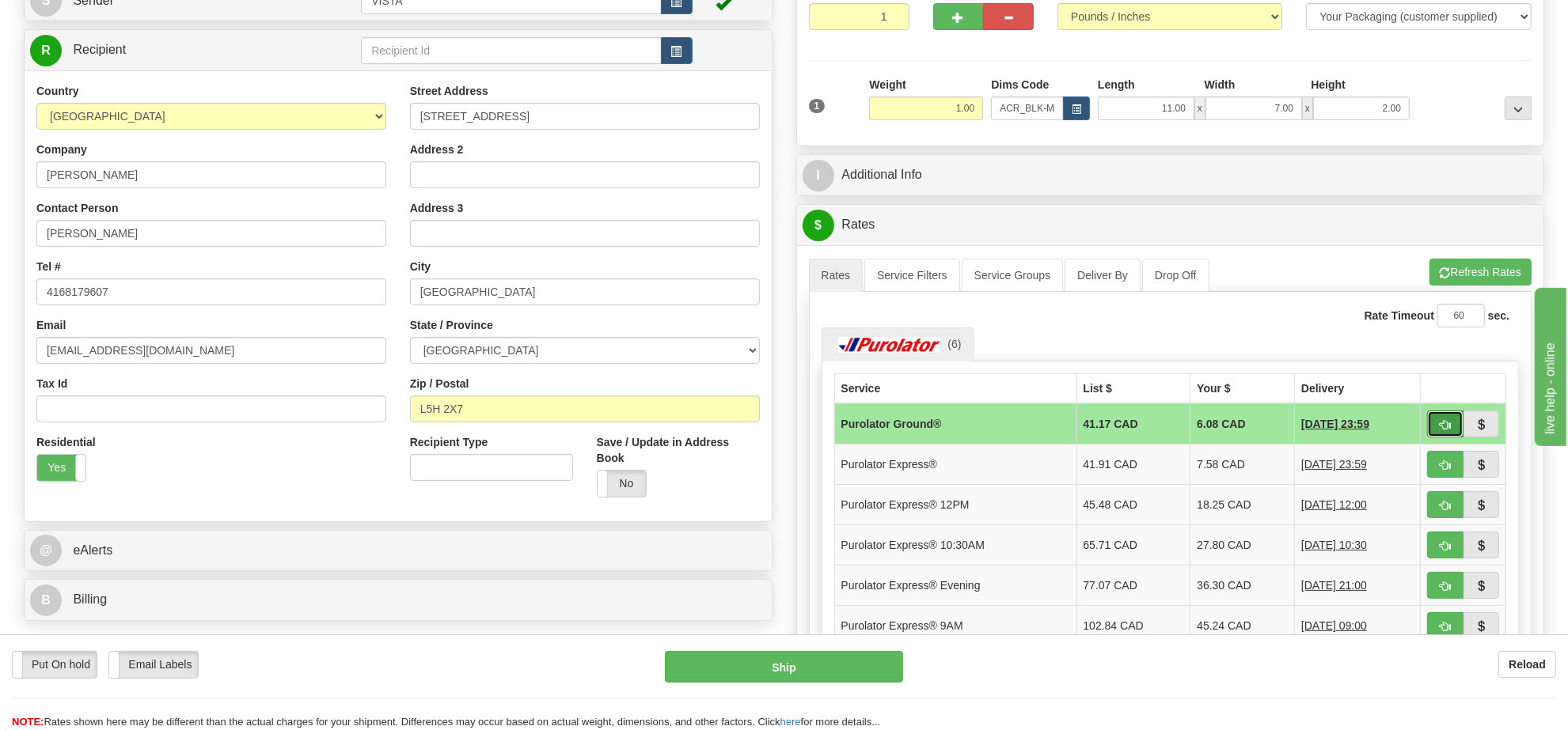
click at [1450, 436] on button "button" at bounding box center [1444, 424] width 37 height 27
type input "260"
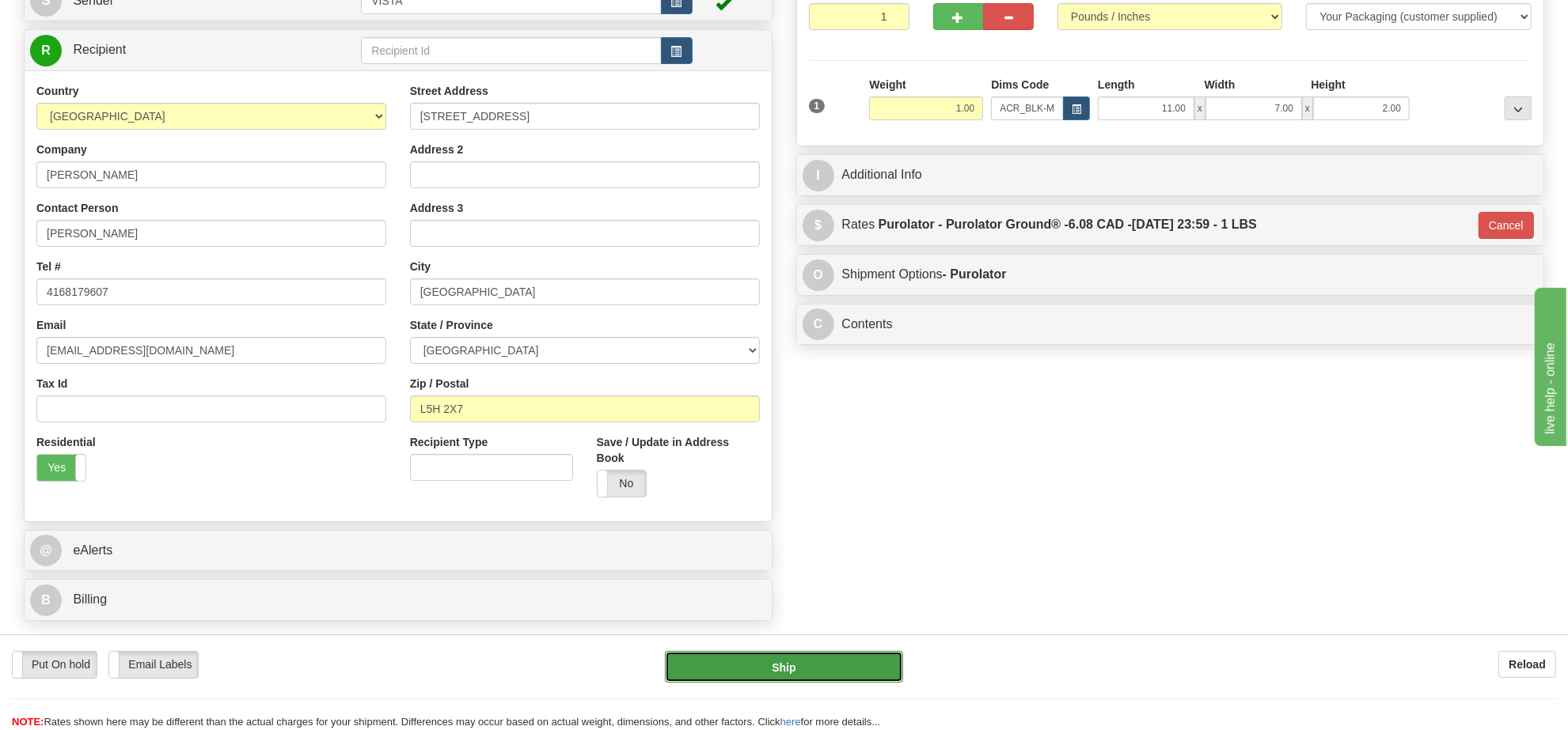
click at [809, 669] on button "Ship" at bounding box center [783, 666] width 237 height 31
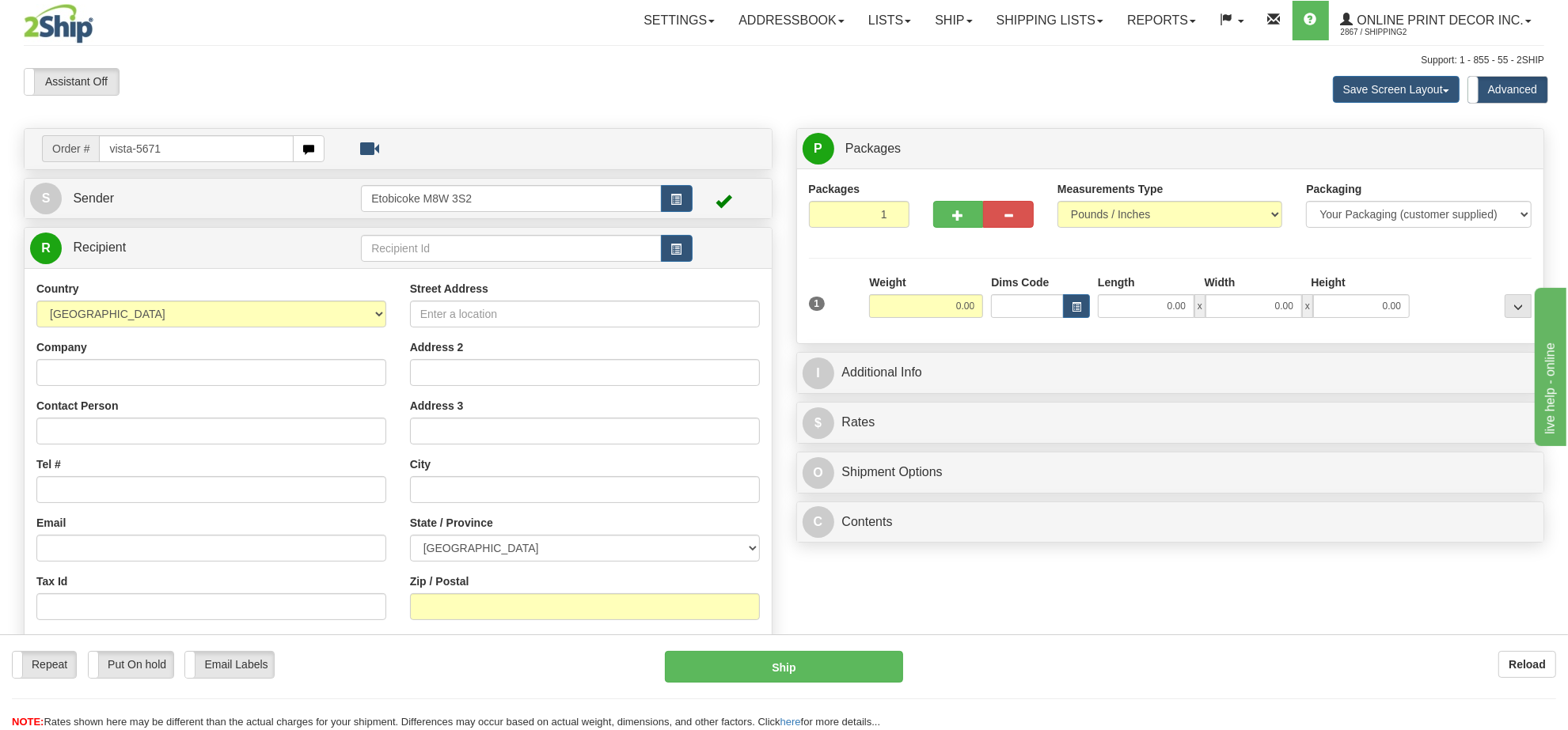
type input "vista-5671"
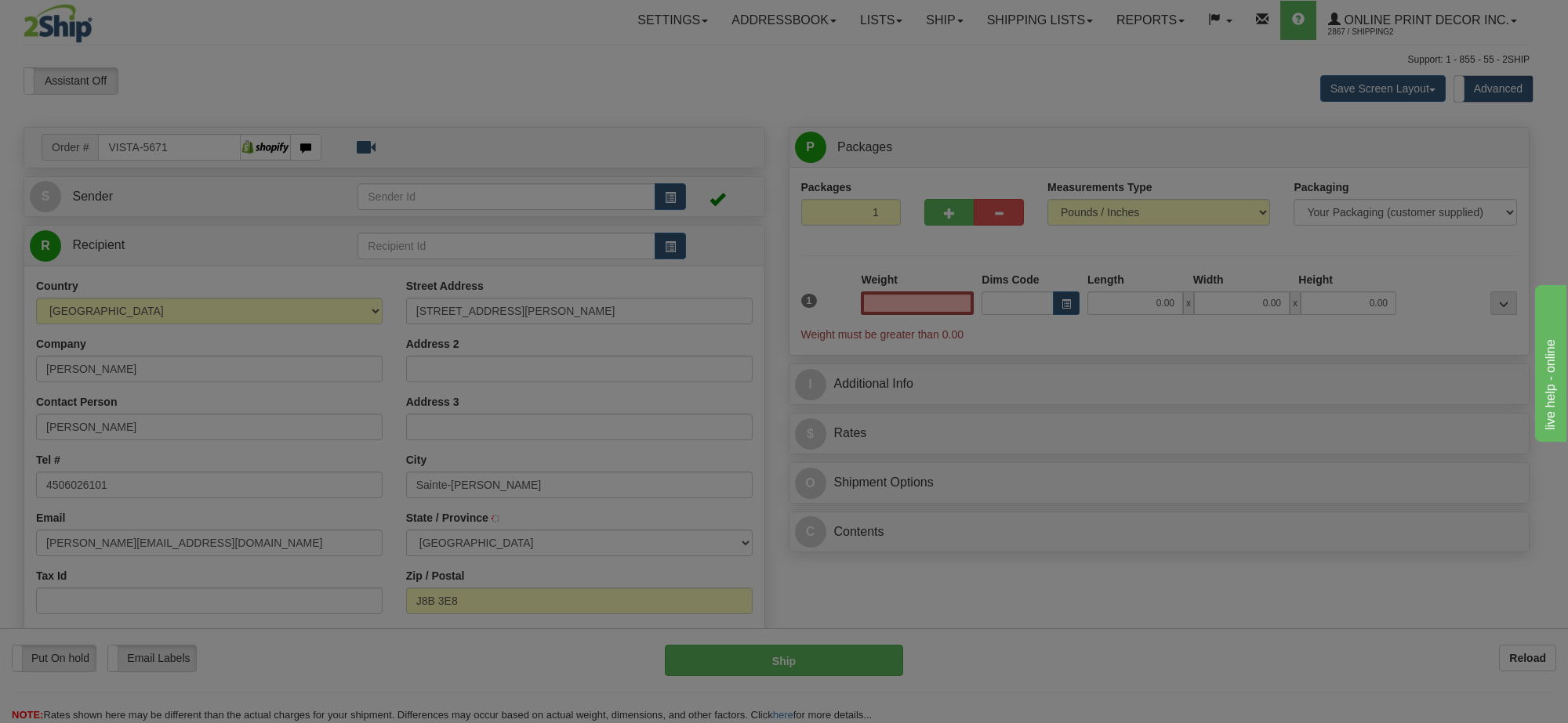
type input "SAINTE-ADELE"
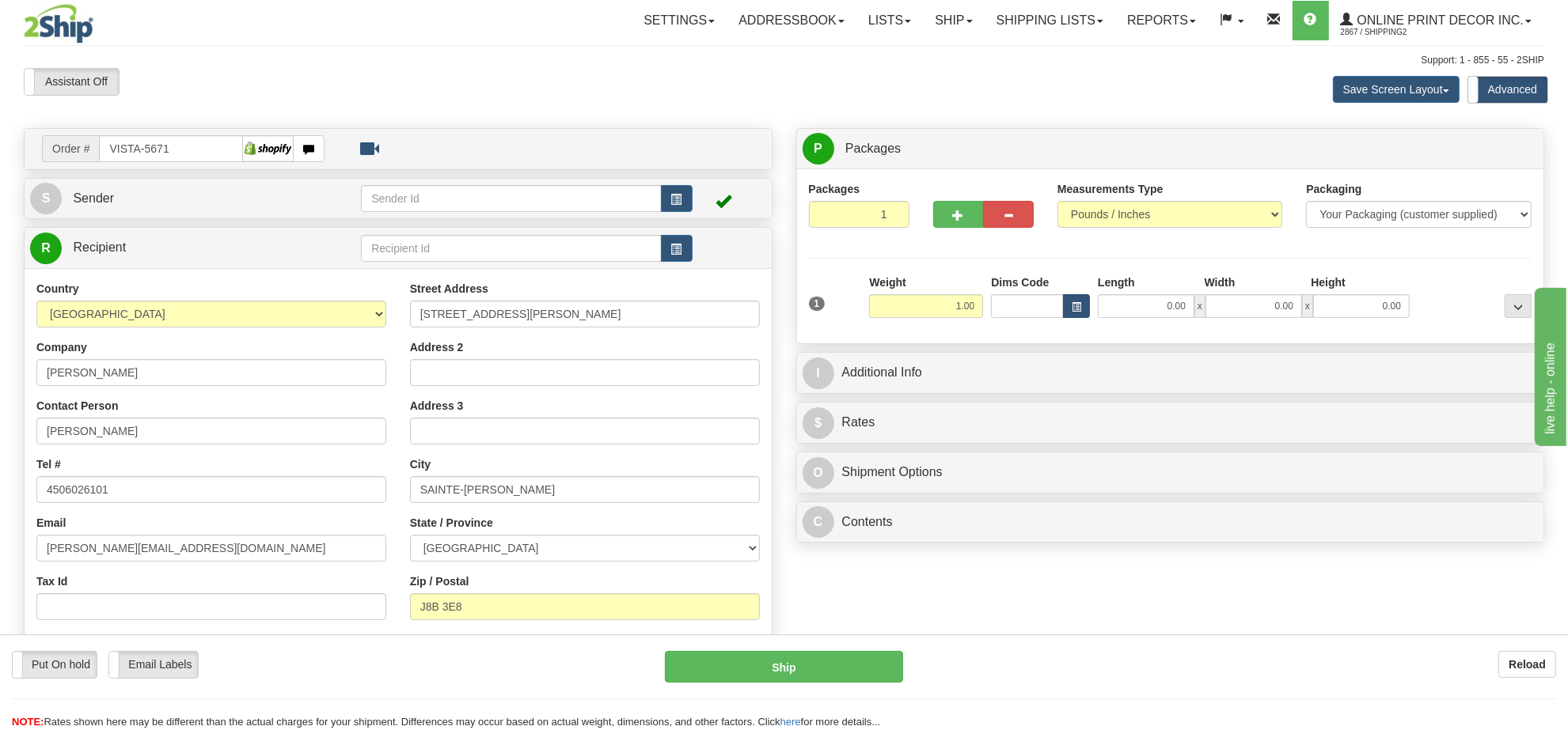
type input "1.00"
click at [1063, 305] on button "button" at bounding box center [1077, 306] width 27 height 24
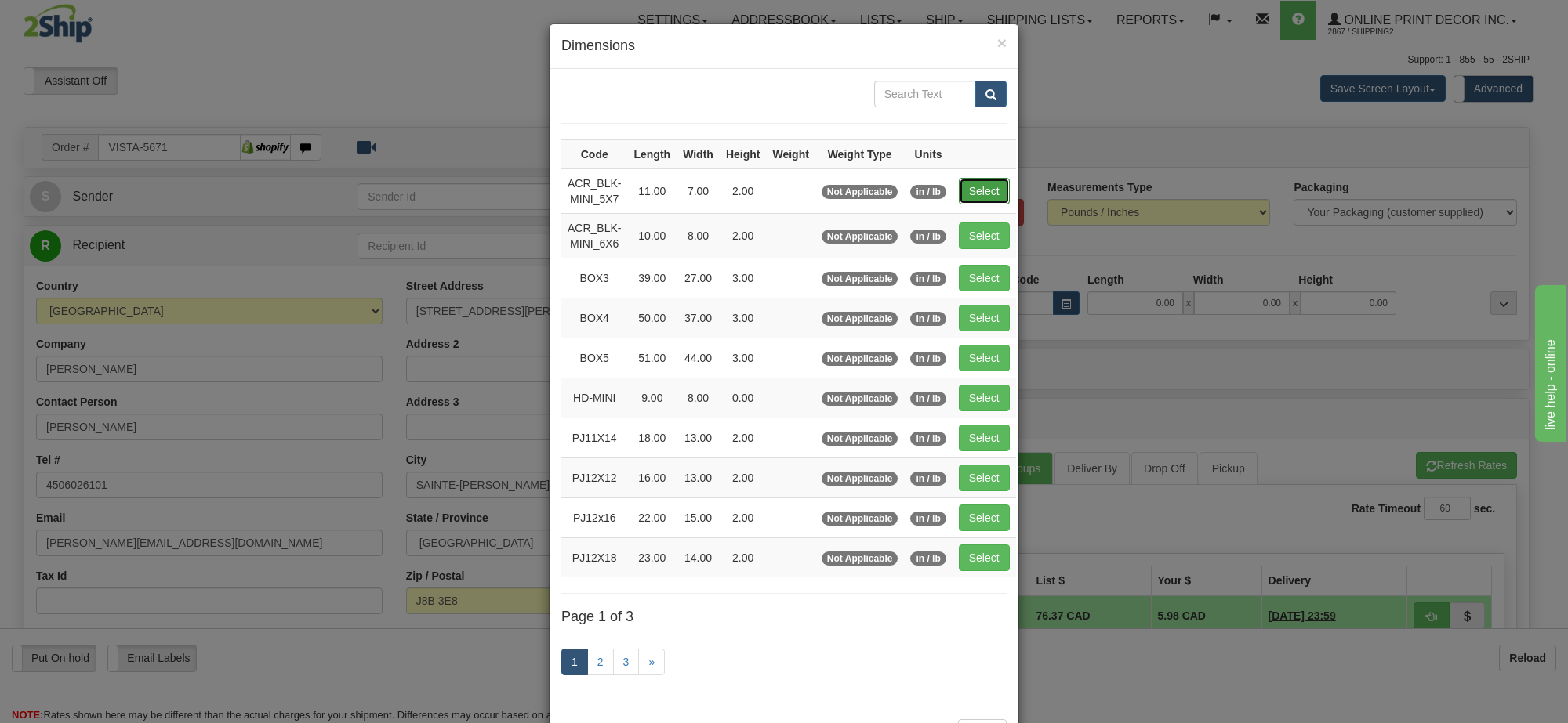
click at [993, 183] on button "Select" at bounding box center [984, 191] width 51 height 27
type input "ACR_BLK-MINI_5X7"
type input "11.00"
type input "7.00"
type input "2.00"
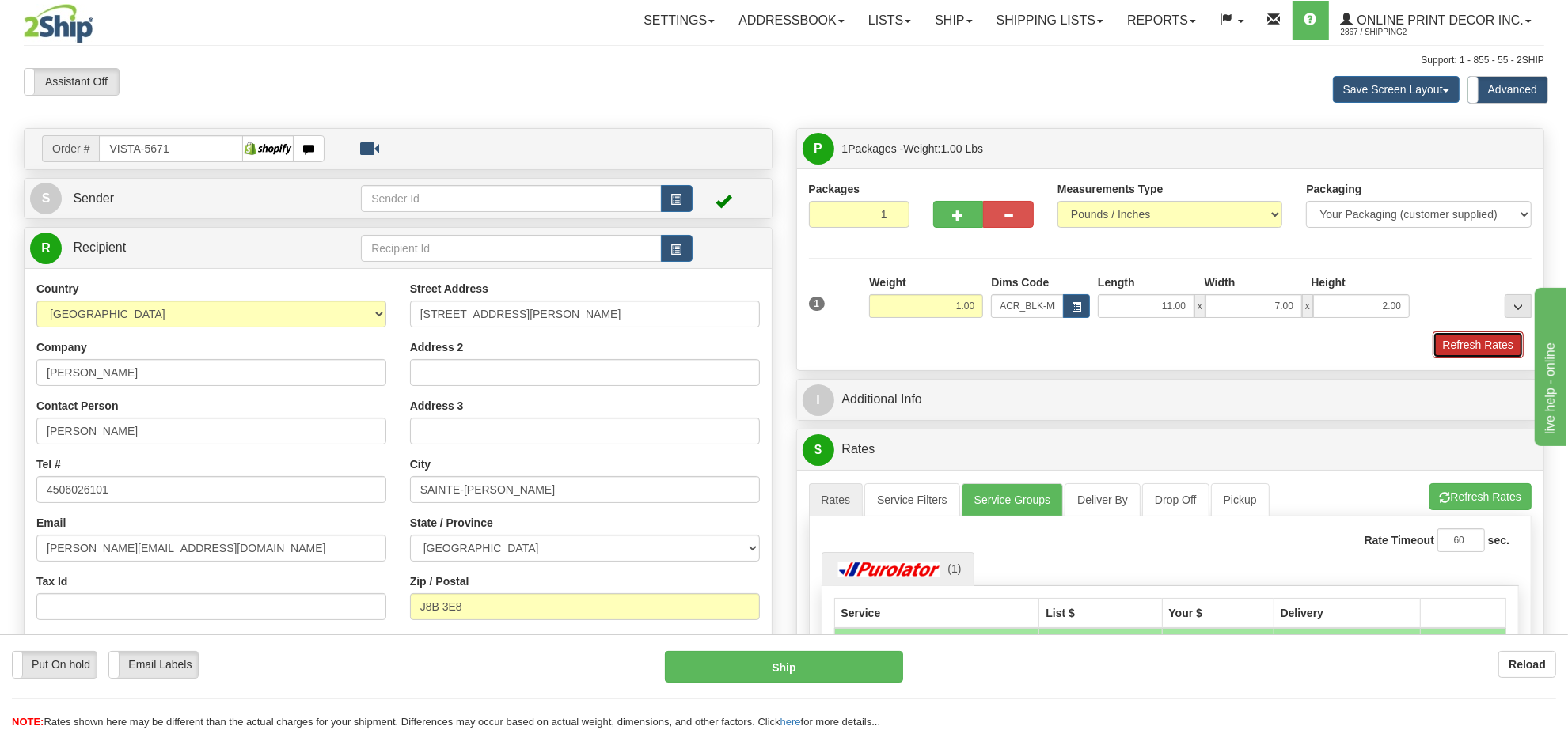
click at [1505, 337] on button "Refresh Rates" at bounding box center [1479, 345] width 91 height 27
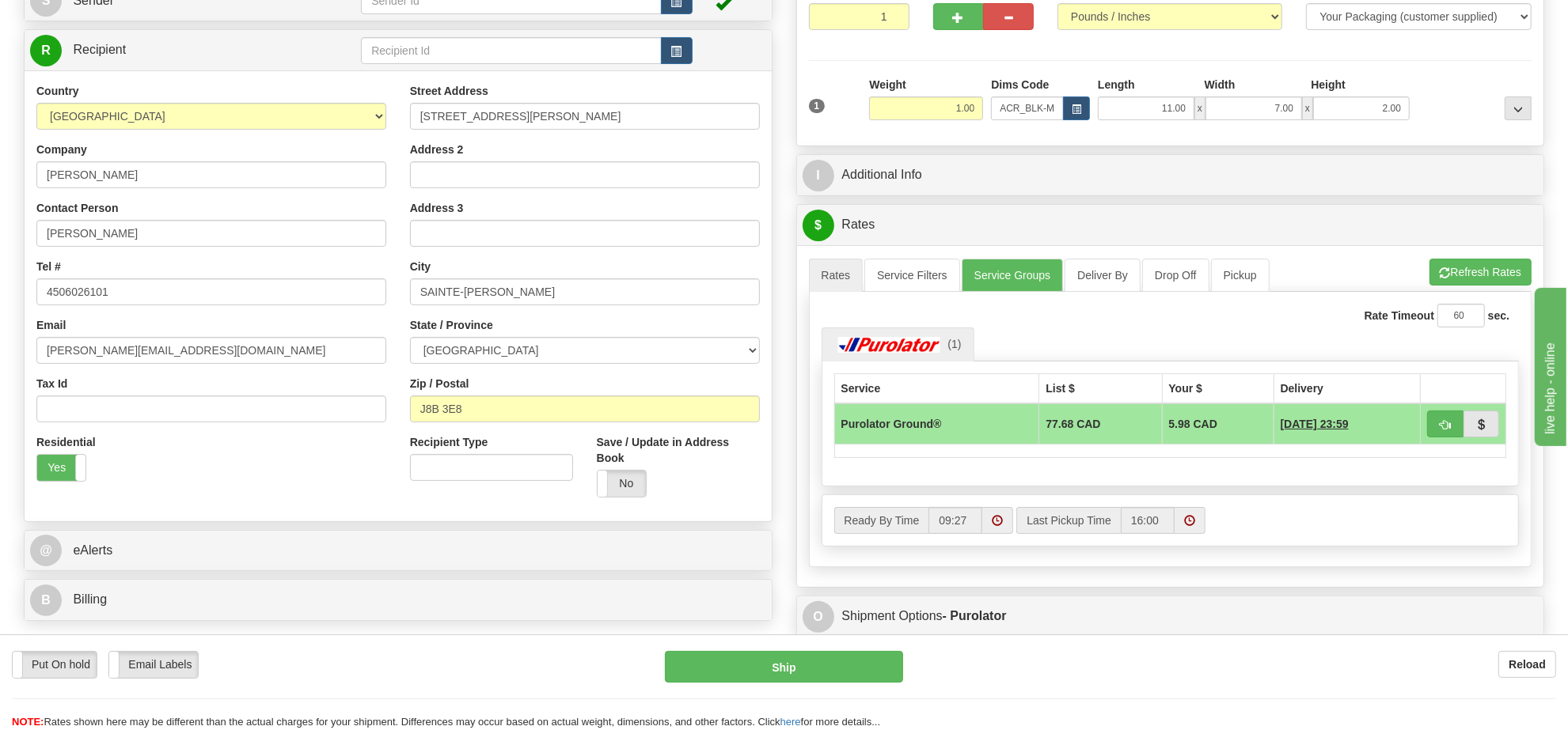
scroll to position [99, 0]
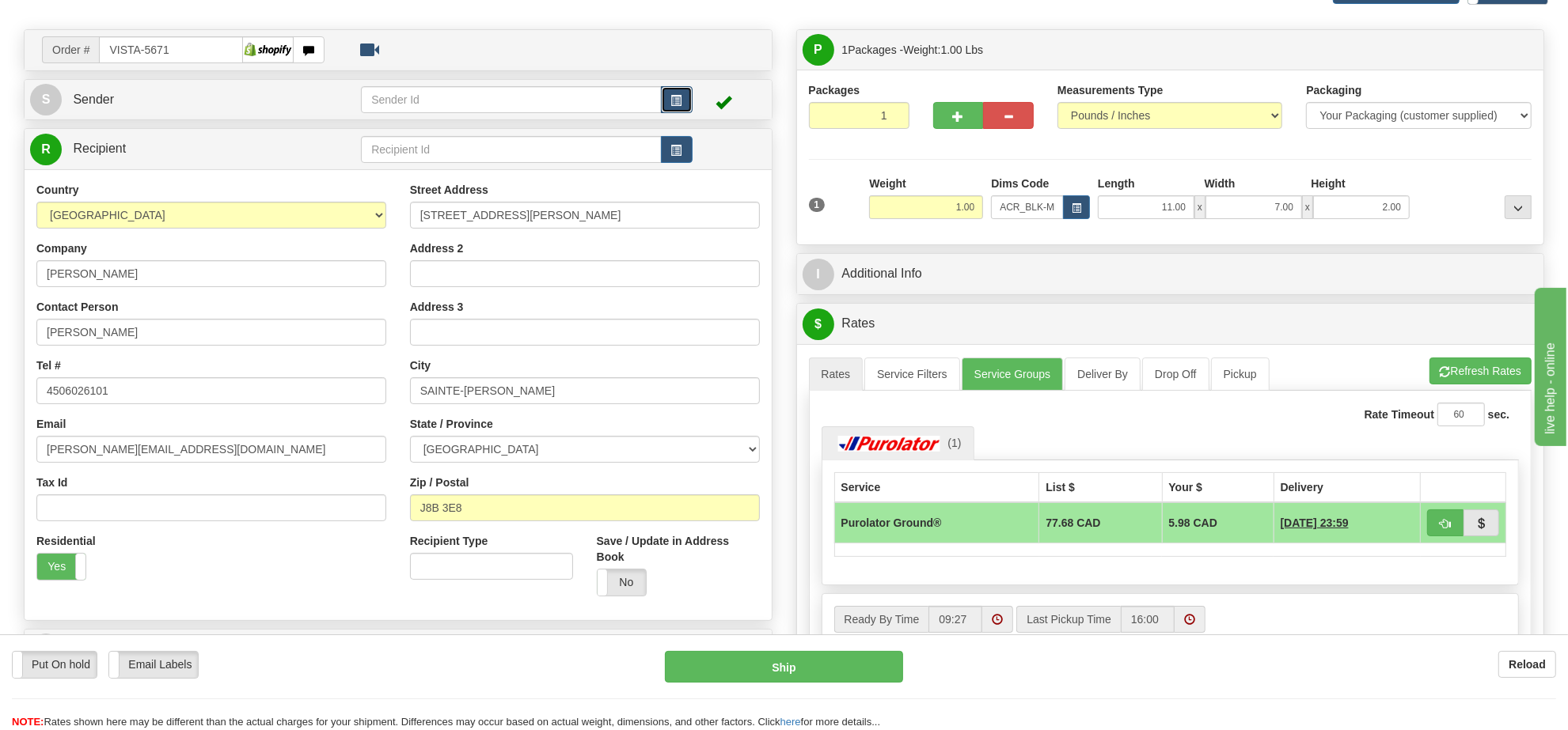
click at [681, 105] on span "button" at bounding box center [677, 100] width 11 height 10
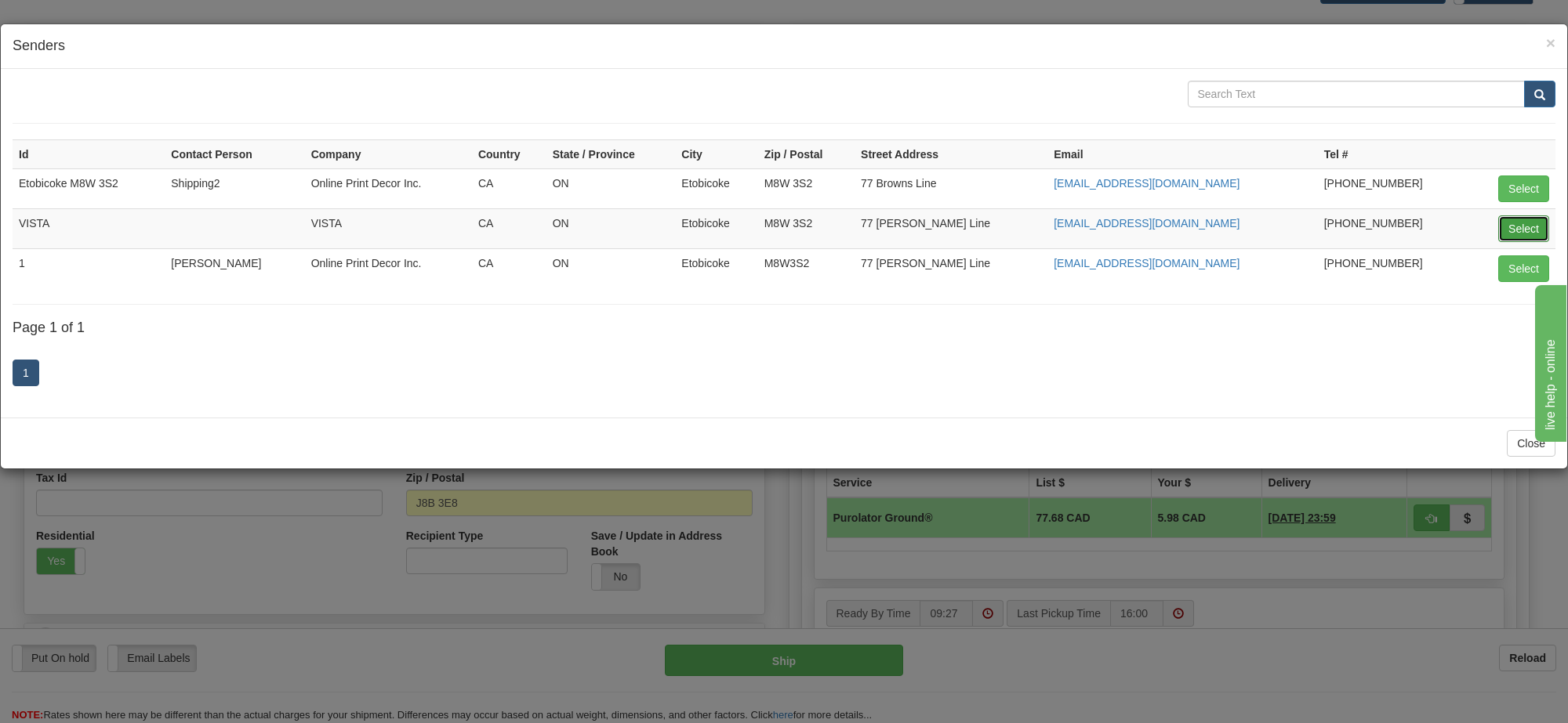
click at [1530, 229] on button "Select" at bounding box center [1523, 229] width 51 height 27
type input "VISTA"
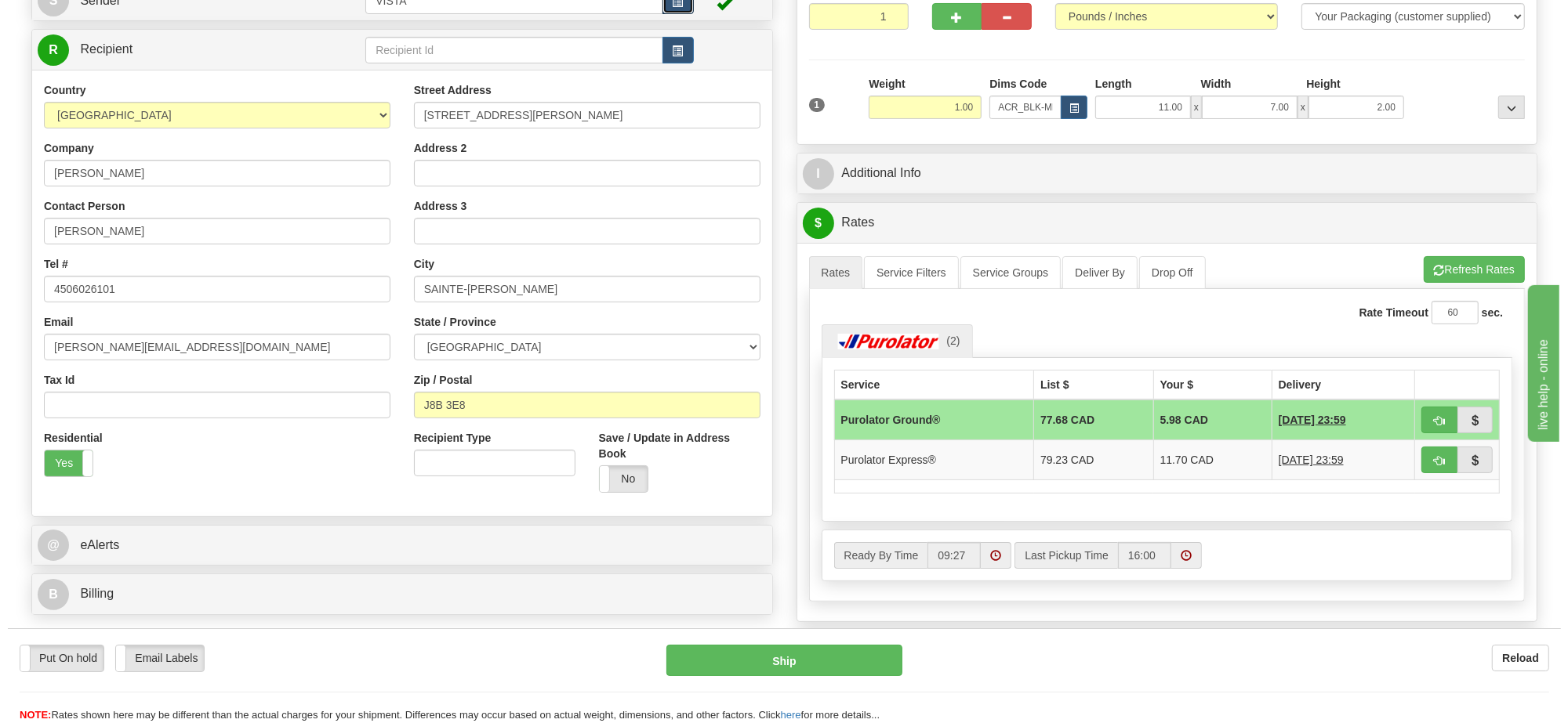
scroll to position [294, 0]
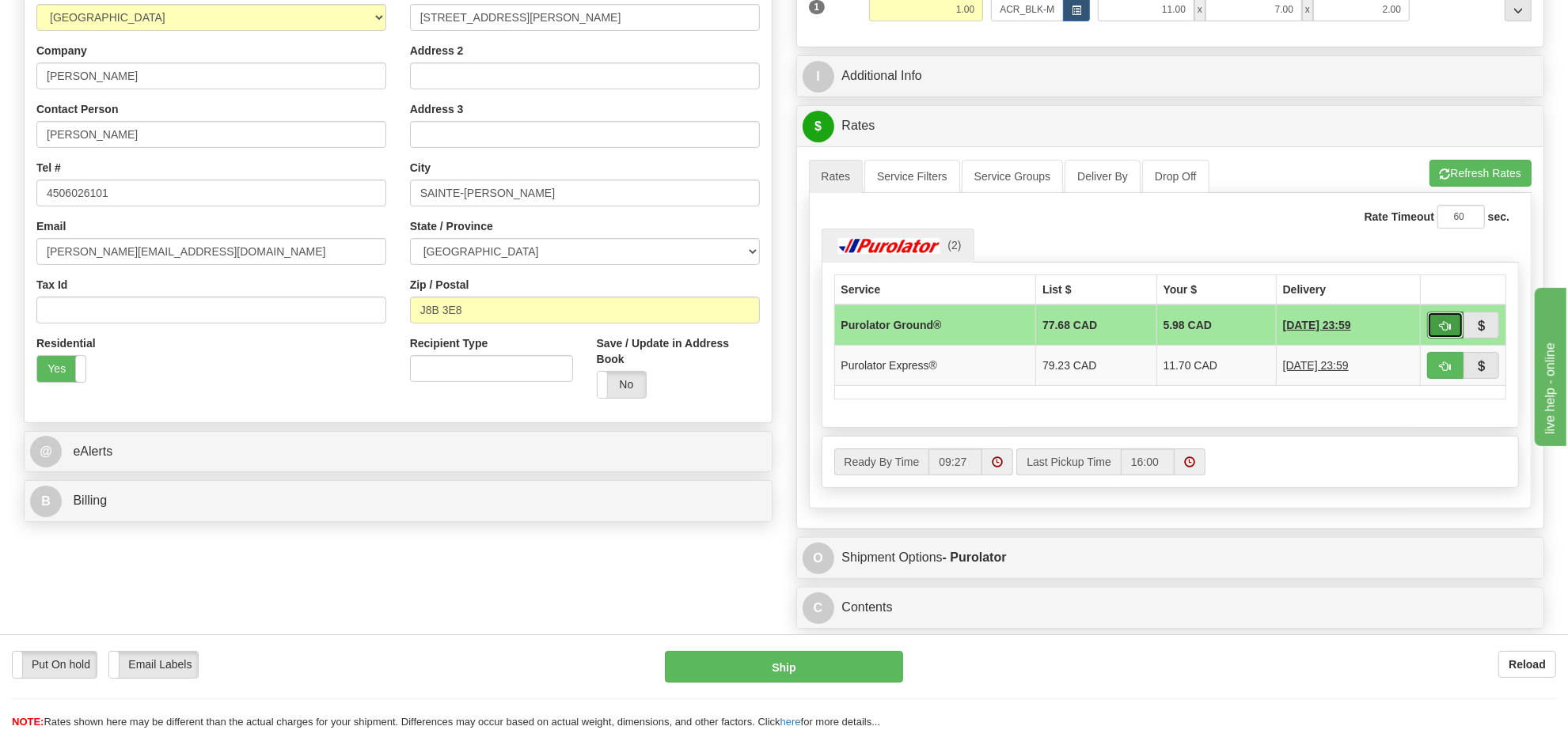
click at [1430, 318] on button "button" at bounding box center [1444, 325] width 37 height 27
type input "260"
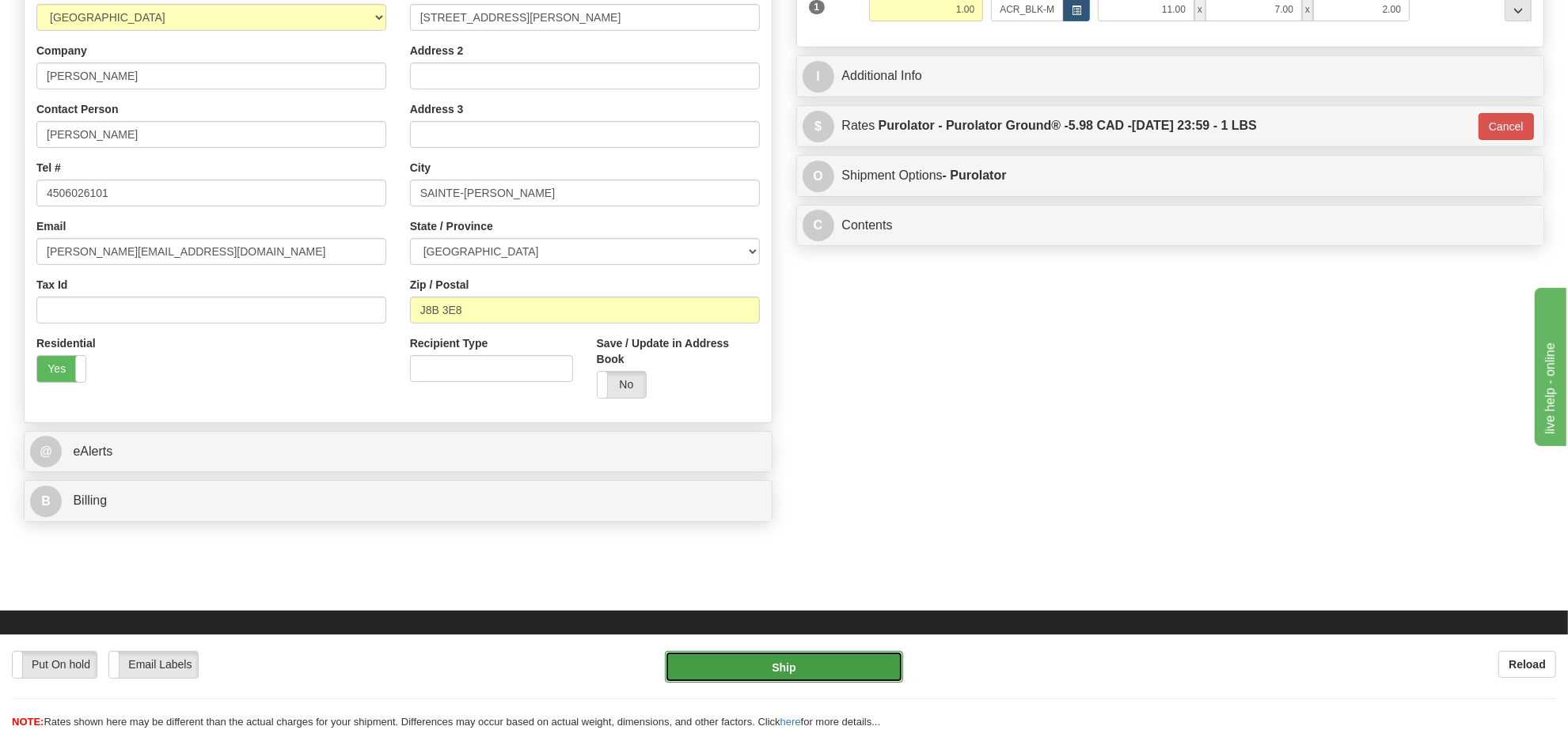
click at [844, 665] on button "Ship" at bounding box center [783, 666] width 237 height 31
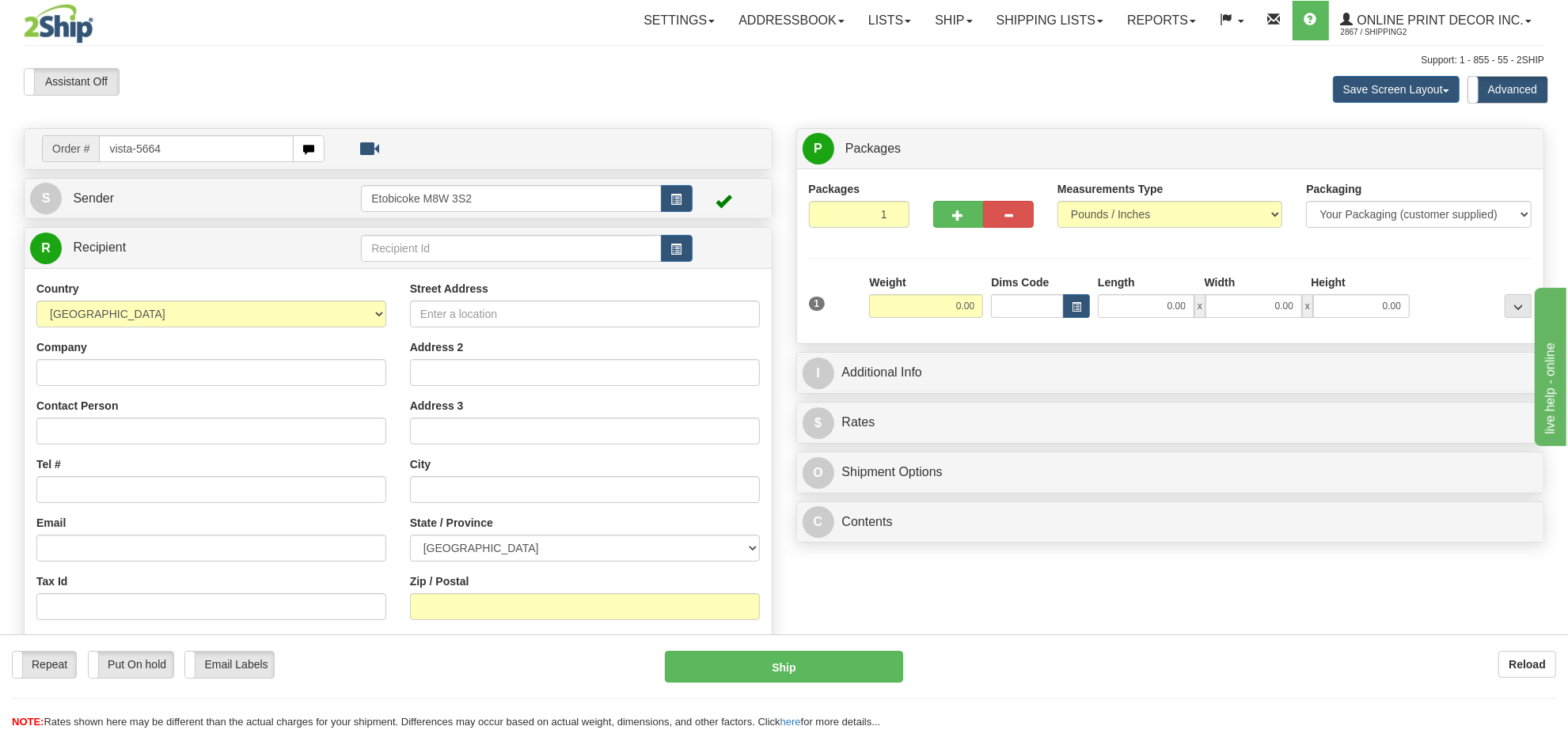
type input "vista-5664"
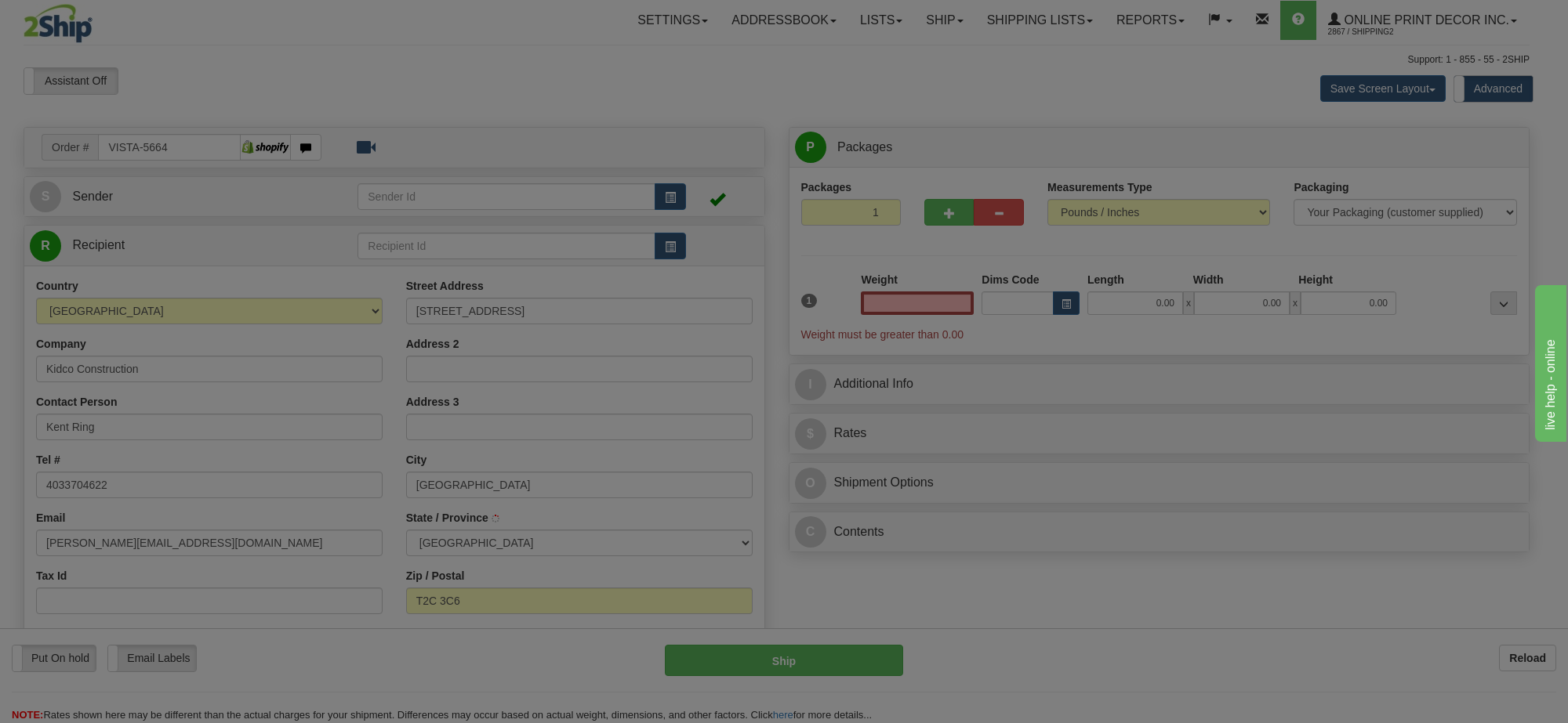
type input "[GEOGRAPHIC_DATA]"
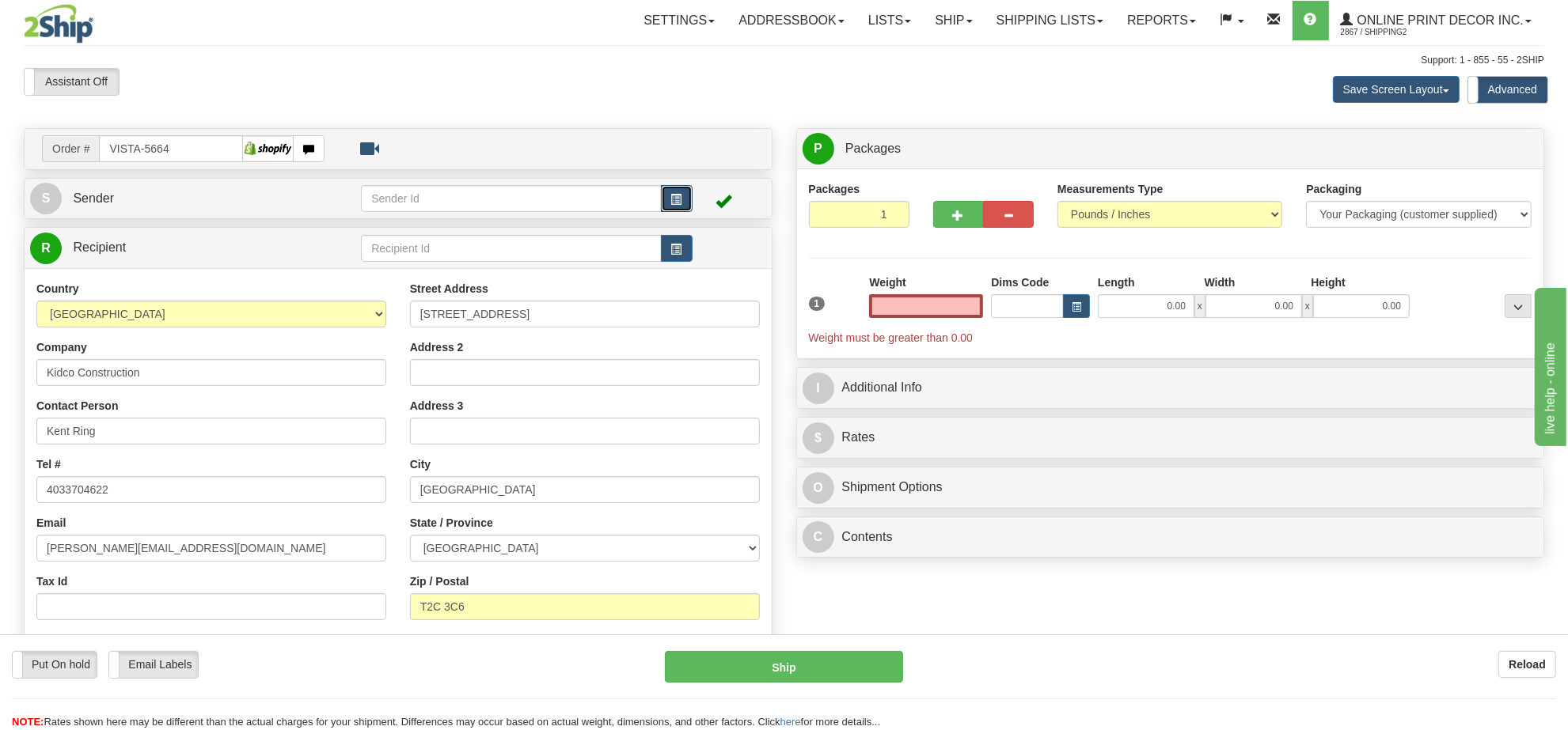
type input "0.00"
click at [681, 205] on span "button" at bounding box center [677, 199] width 11 height 10
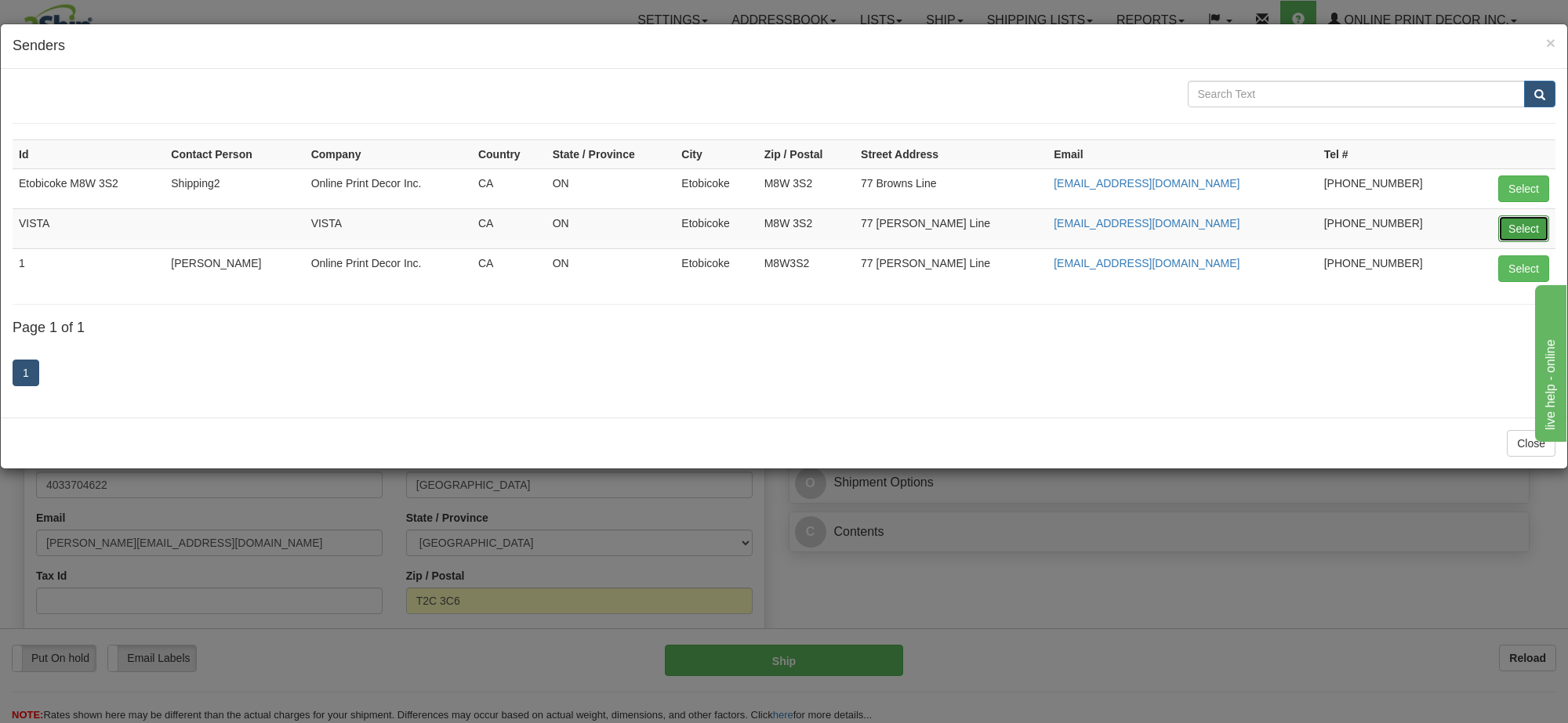
click at [1521, 225] on button "Select" at bounding box center [1523, 229] width 51 height 27
type input "VISTA"
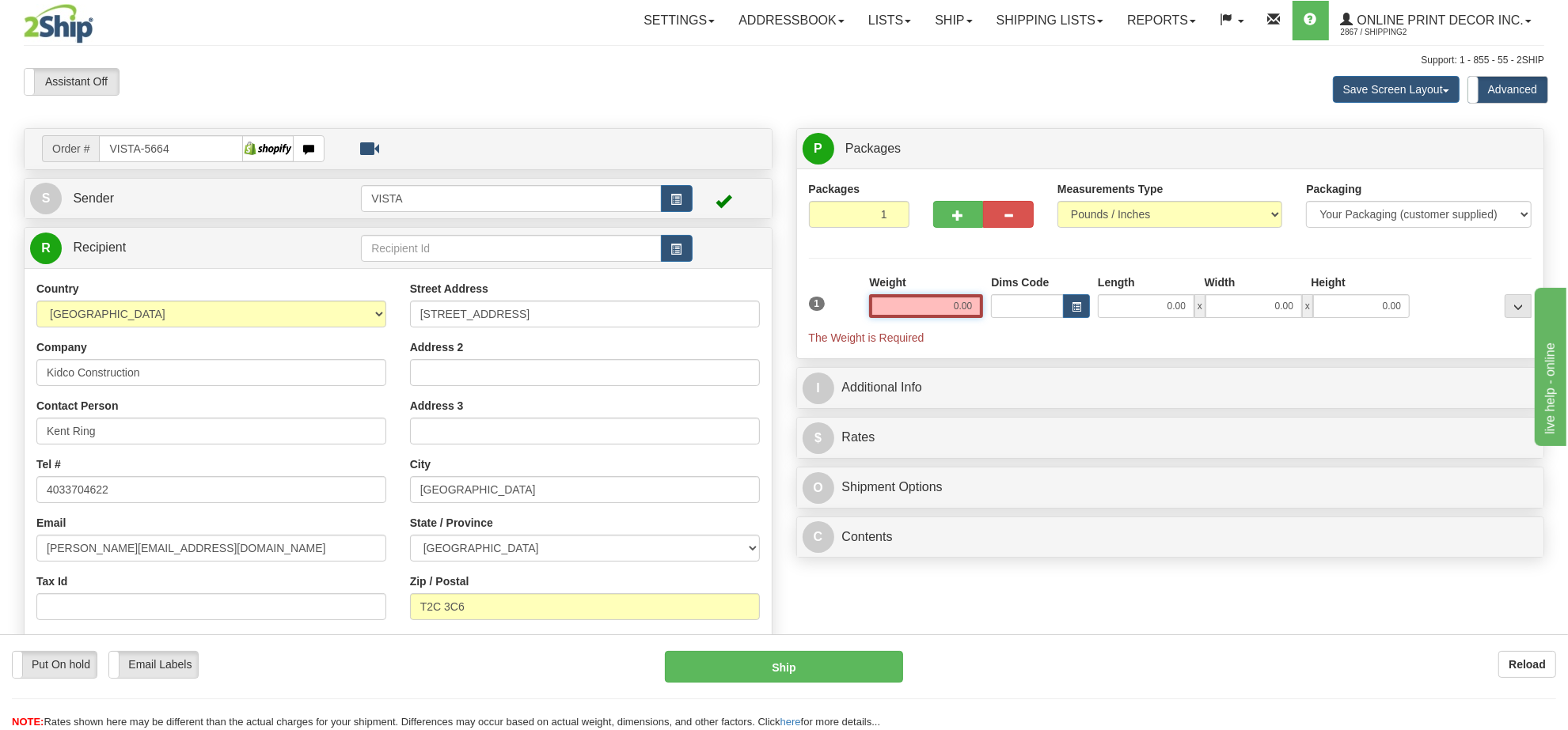
drag, startPoint x: 935, startPoint y: 317, endPoint x: 1166, endPoint y: 262, distance: 237.5
click at [1156, 289] on div "1 Weight 0.00 Dims Code 0.00" at bounding box center [1170, 310] width 731 height 72
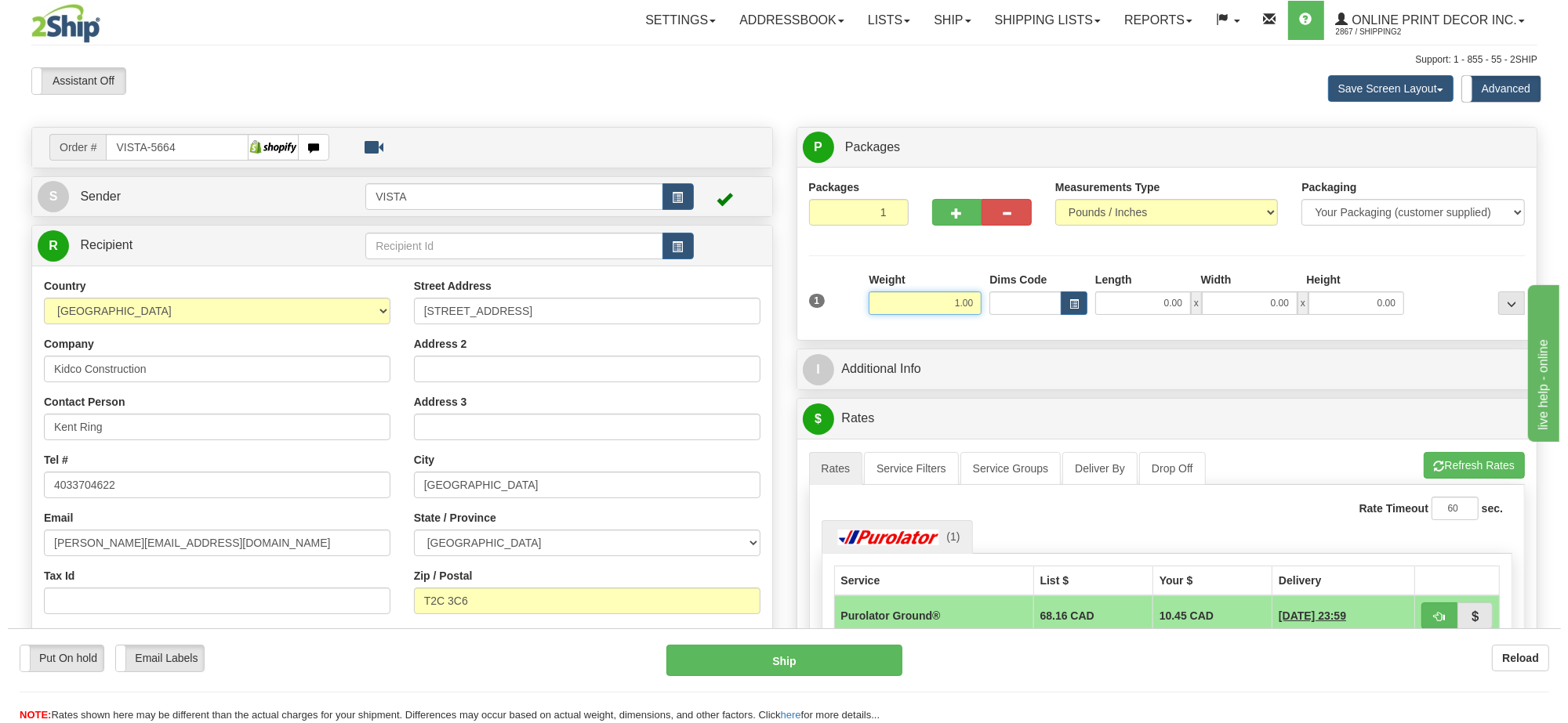
scroll to position [196, 0]
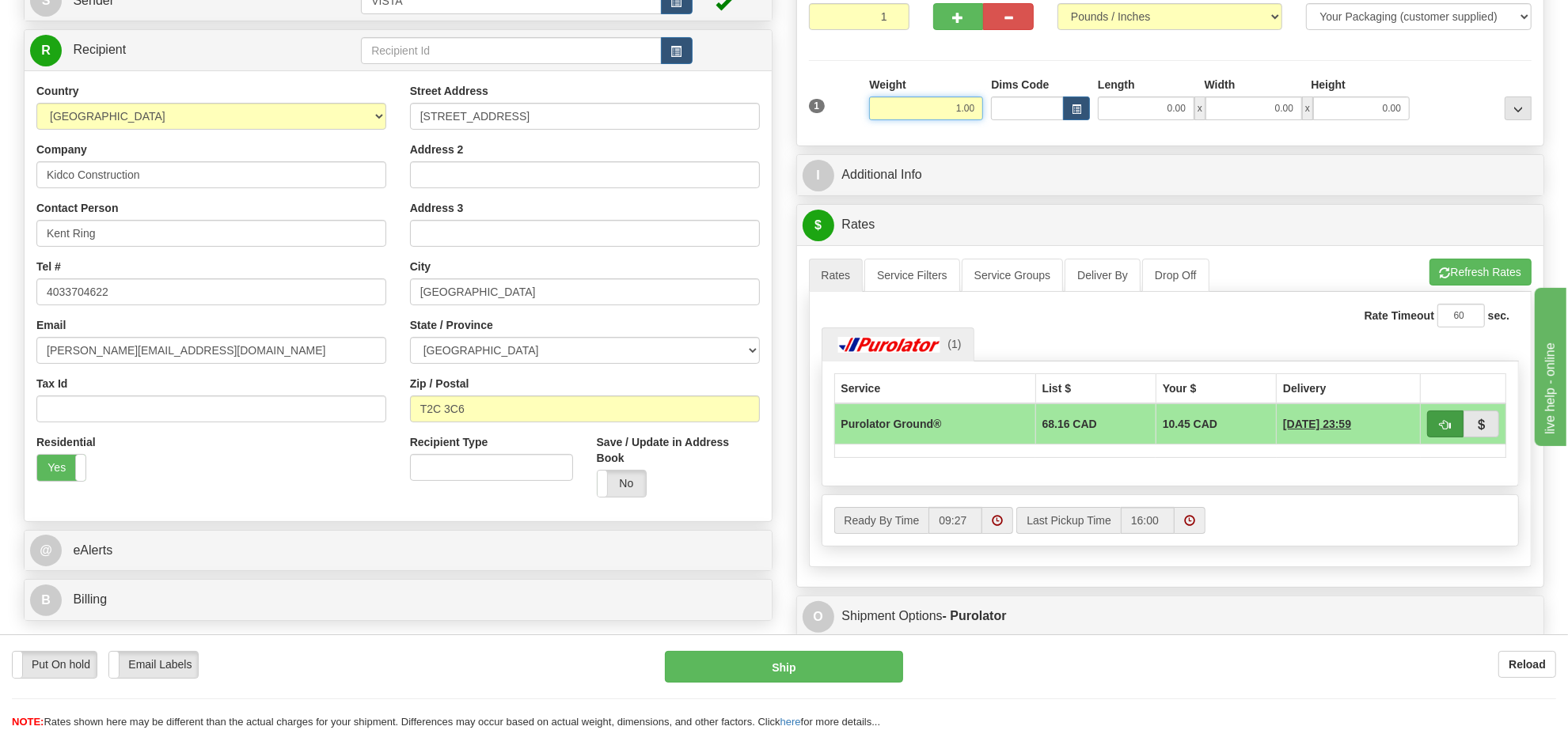
type input "1.00"
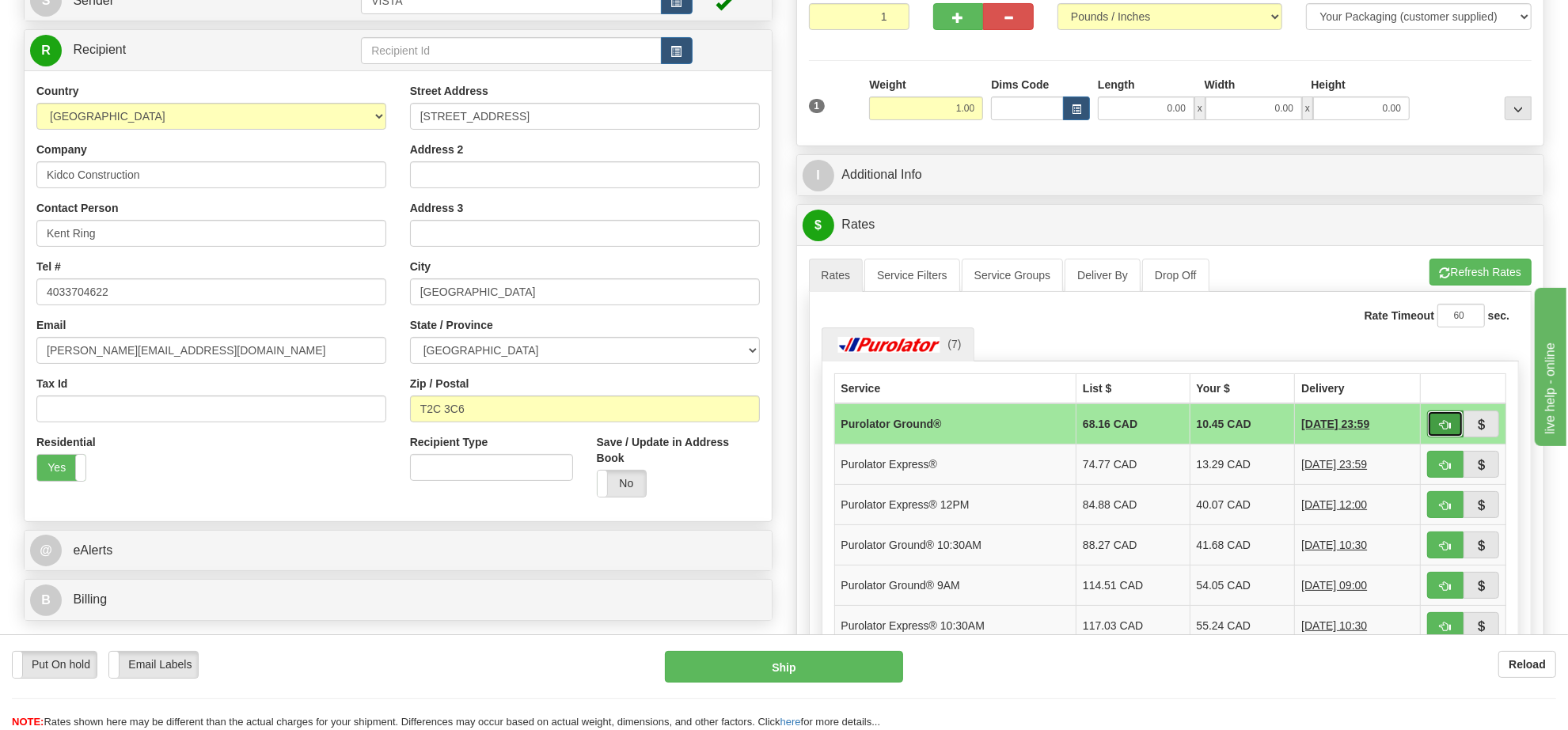
click at [1444, 428] on span "button" at bounding box center [1445, 425] width 11 height 10
type input "260"
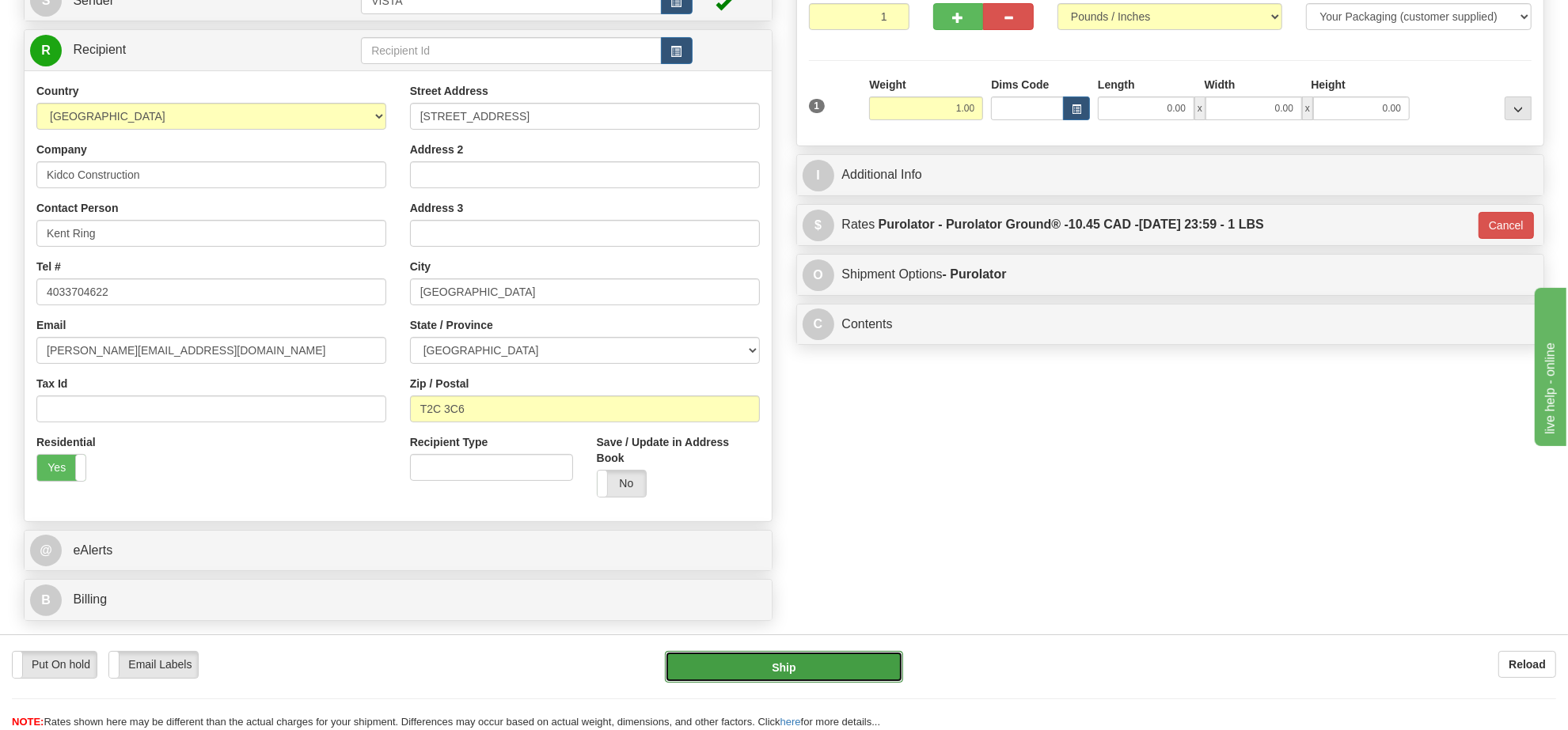
click at [852, 661] on button "Ship" at bounding box center [783, 666] width 237 height 31
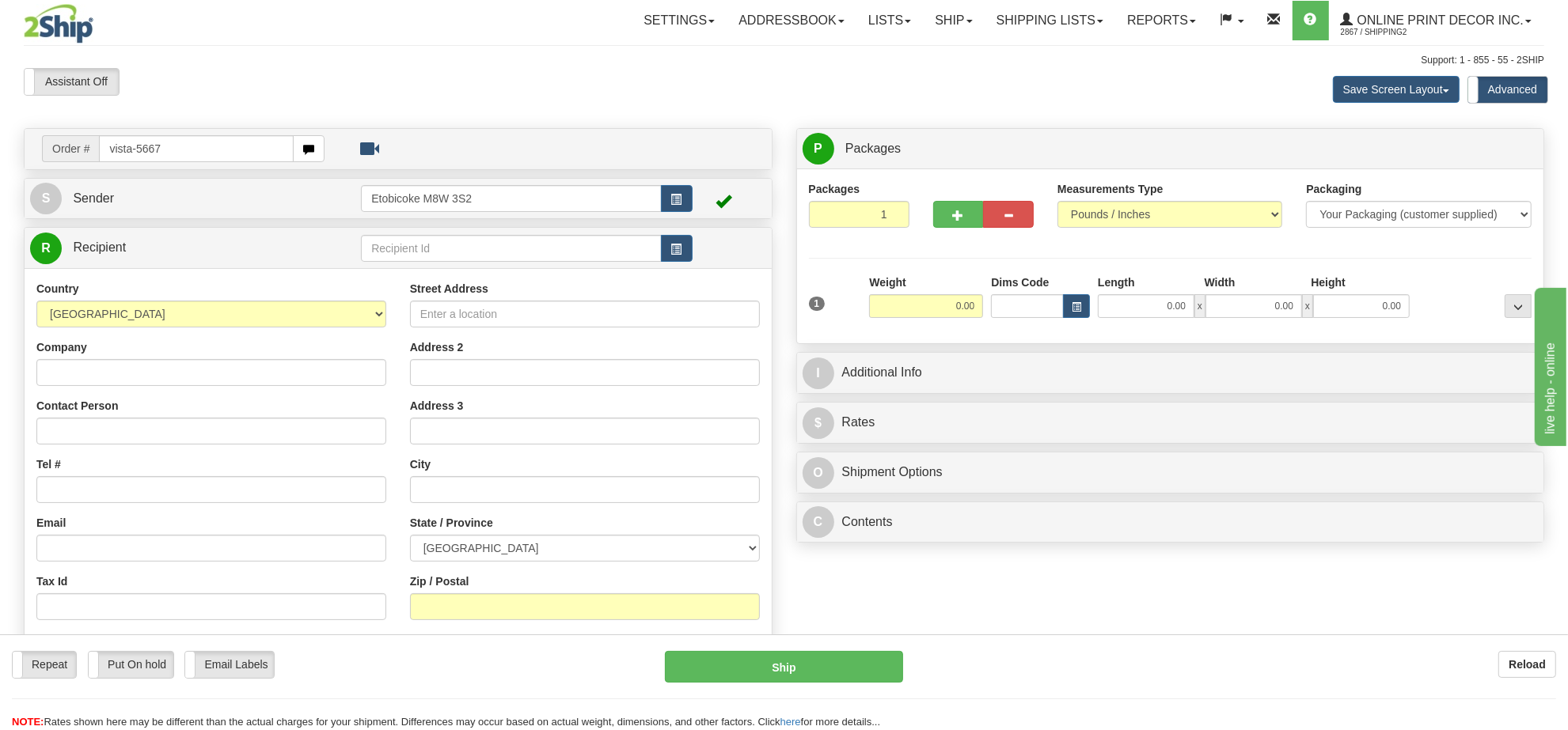
type input "vista-5667"
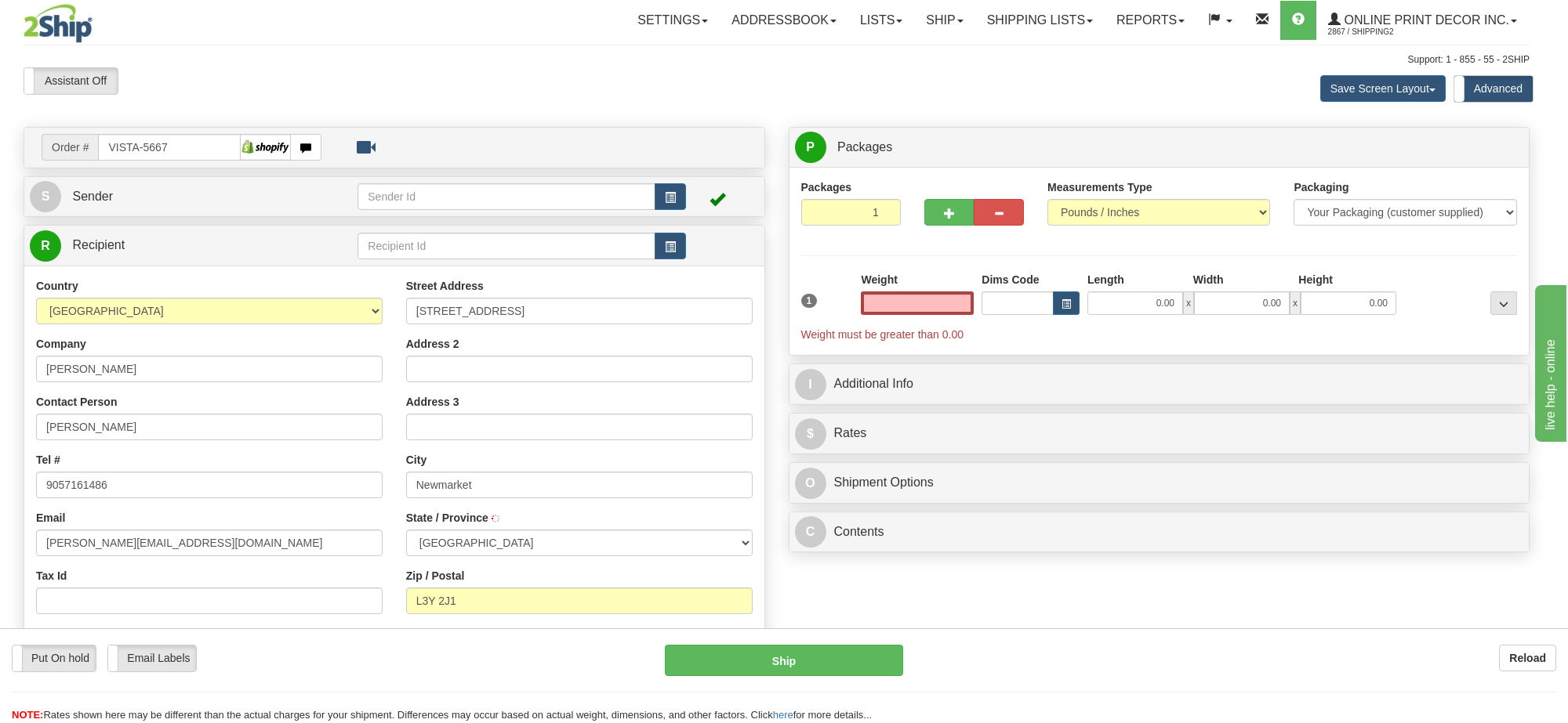
type input "NEWMARKET"
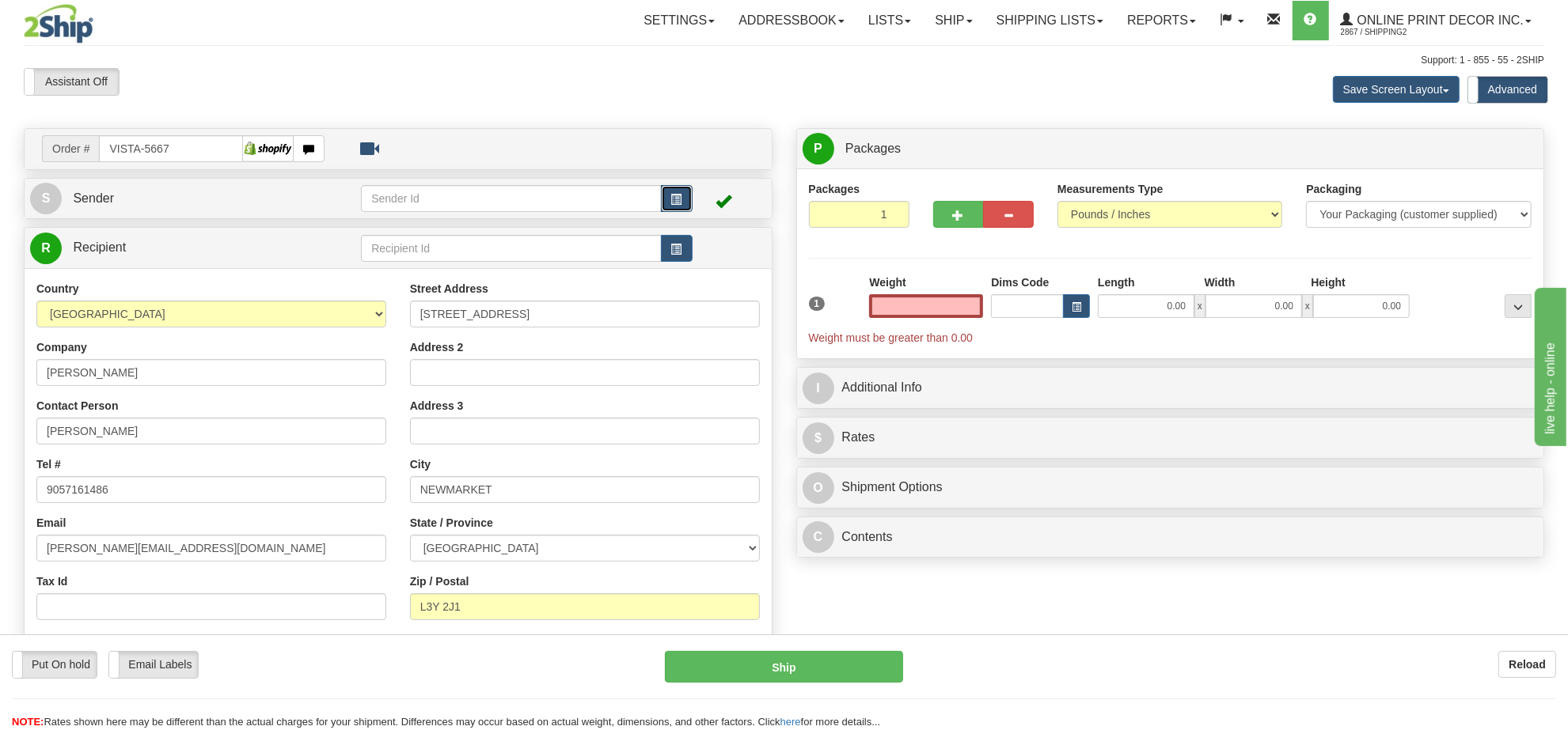
type input "0.00"
click at [679, 199] on span "button" at bounding box center [677, 199] width 11 height 10
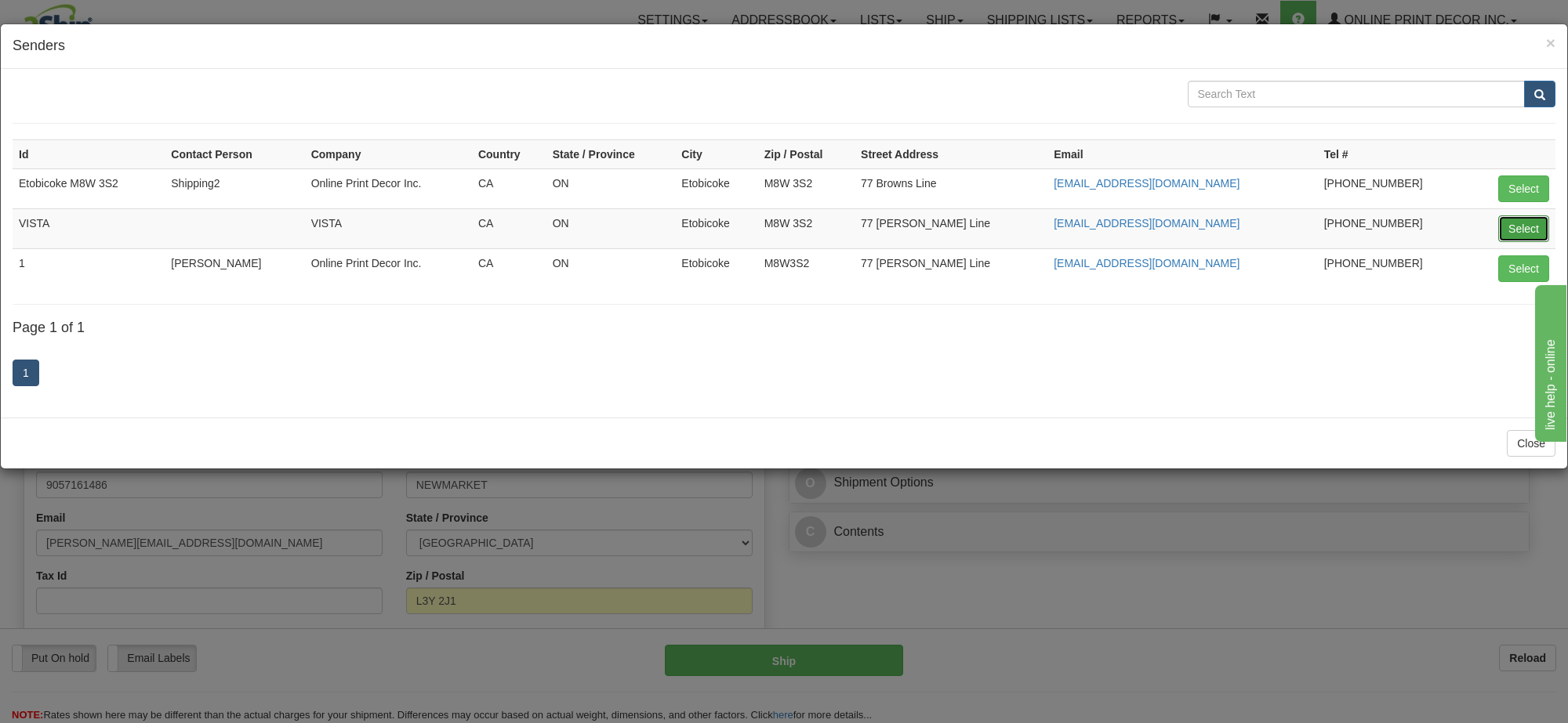
click at [1526, 225] on button "Select" at bounding box center [1523, 229] width 51 height 27
type input "VISTA"
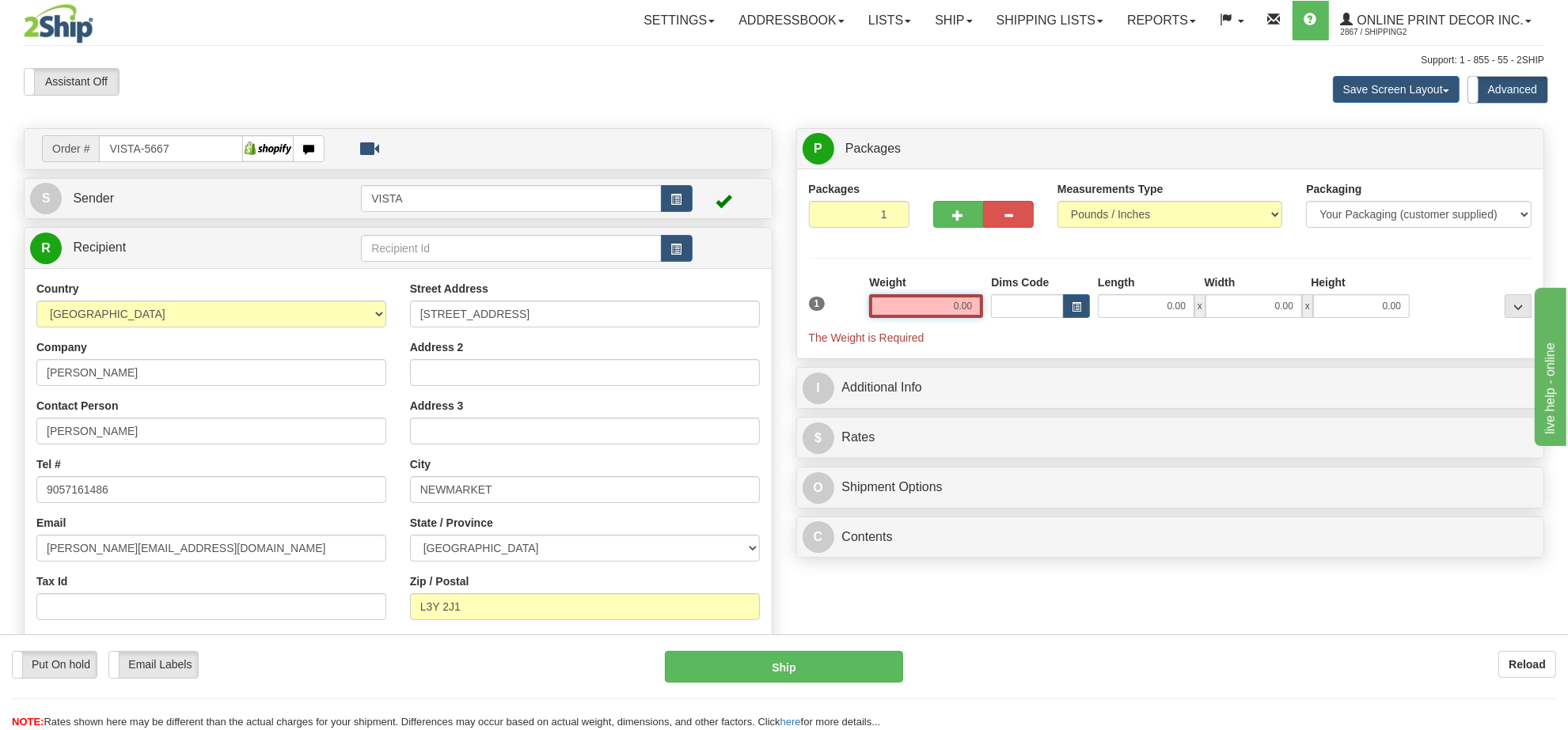
drag, startPoint x: 925, startPoint y: 306, endPoint x: 1581, endPoint y: 140, distance: 676.7
click at [1528, 199] on div "Packages 1 1 Measurements Type" at bounding box center [1171, 264] width 723 height 166
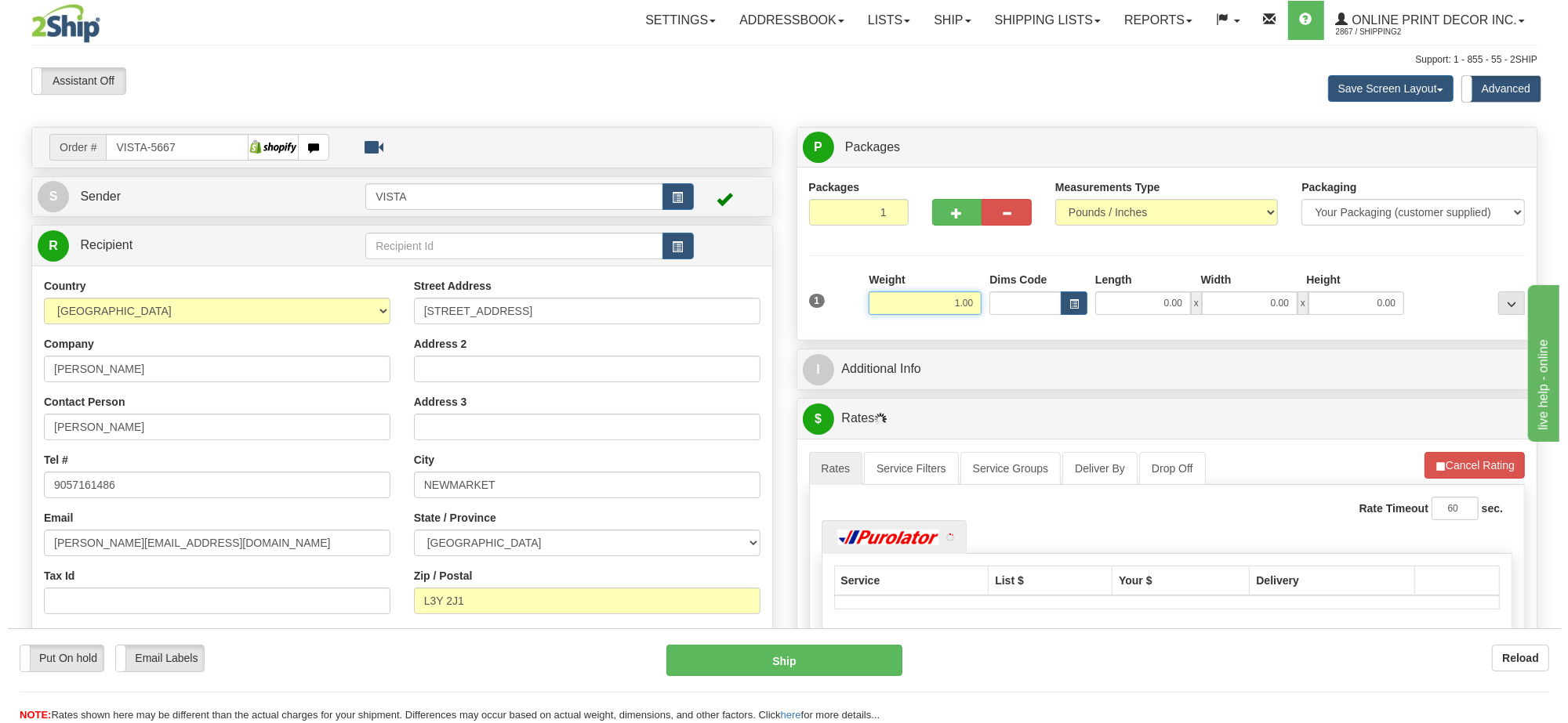
scroll to position [294, 0]
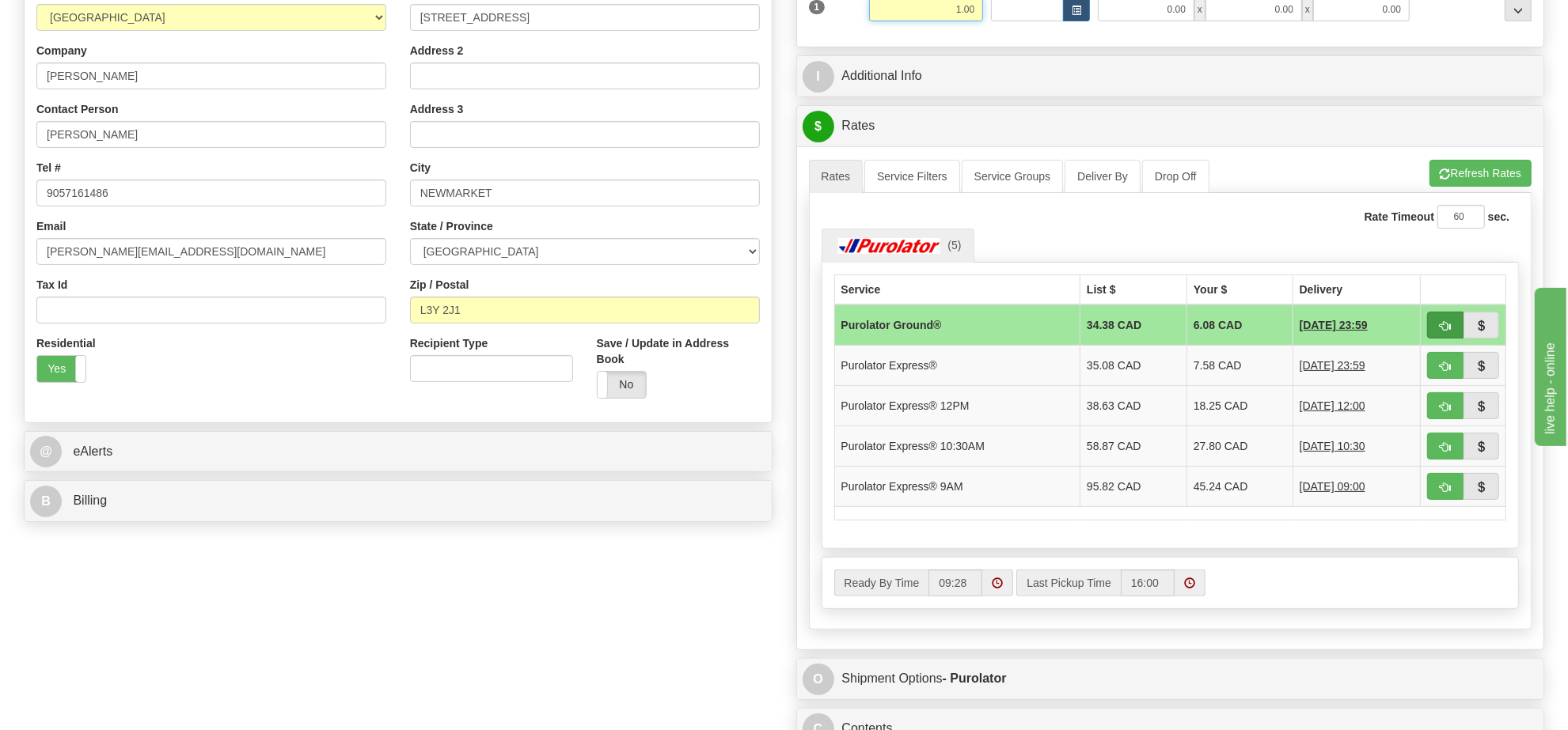
type input "1.00"
click at [1440, 332] on span "button" at bounding box center [1445, 326] width 11 height 10
type input "260"
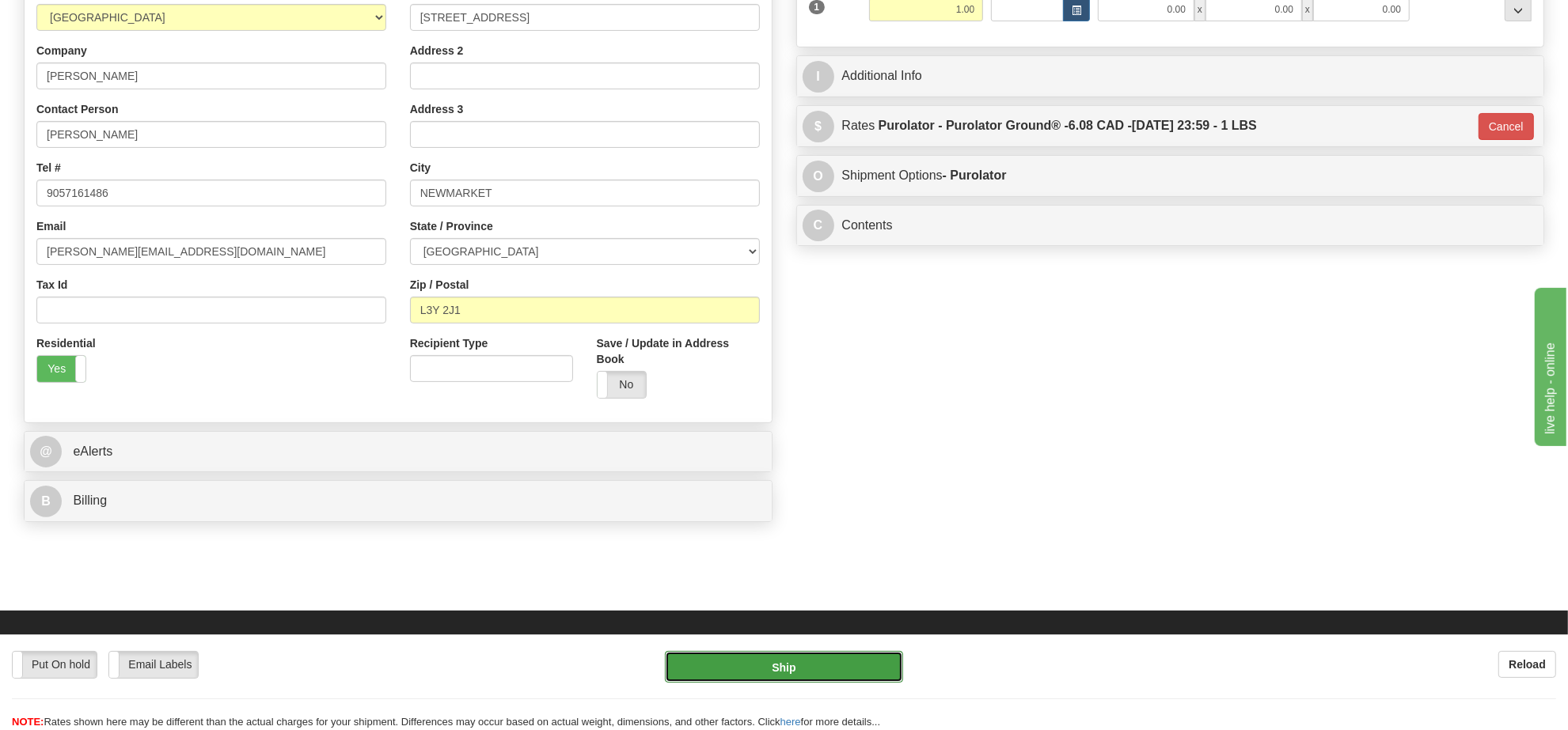
click at [861, 658] on button "Ship" at bounding box center [783, 666] width 237 height 31
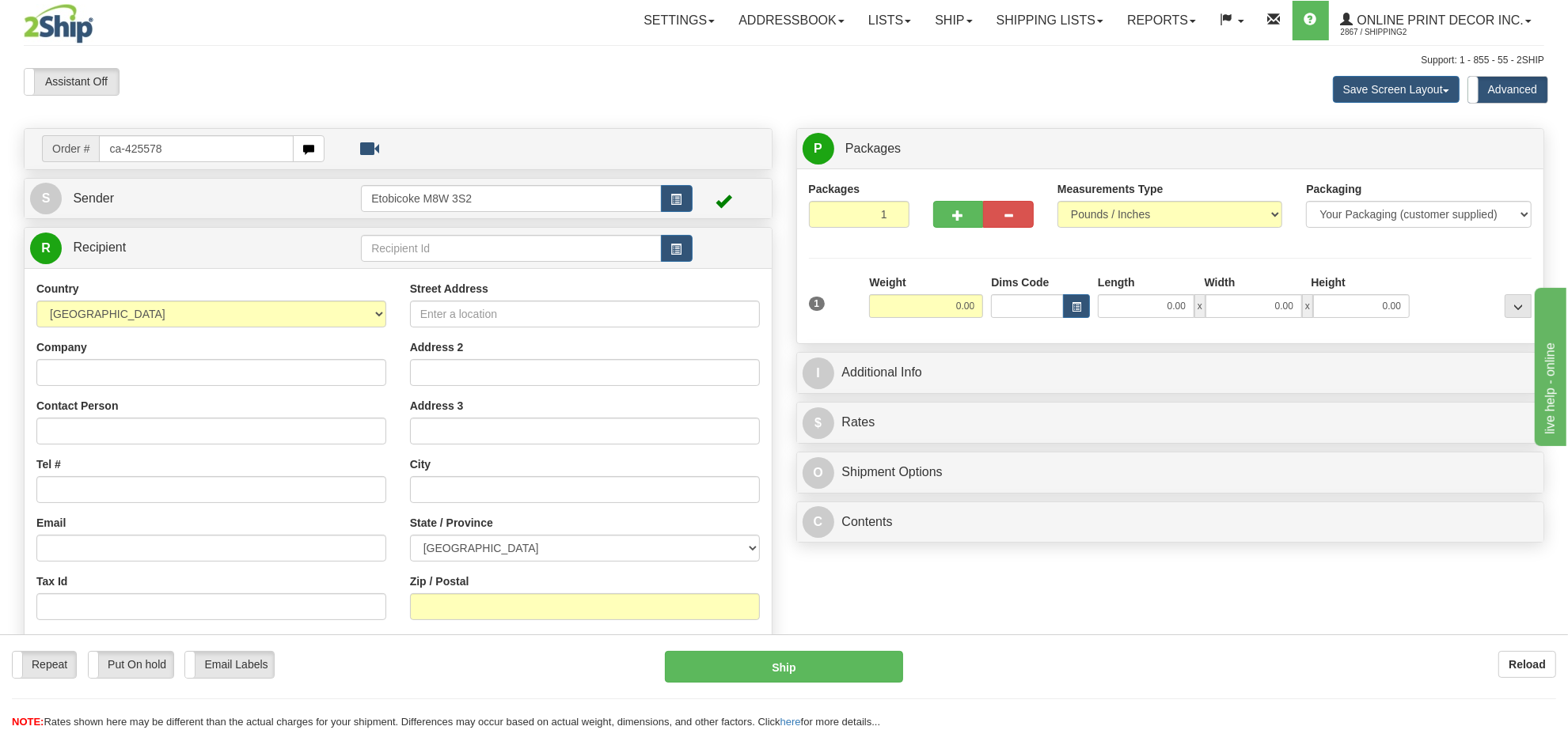
type input "ca-425578"
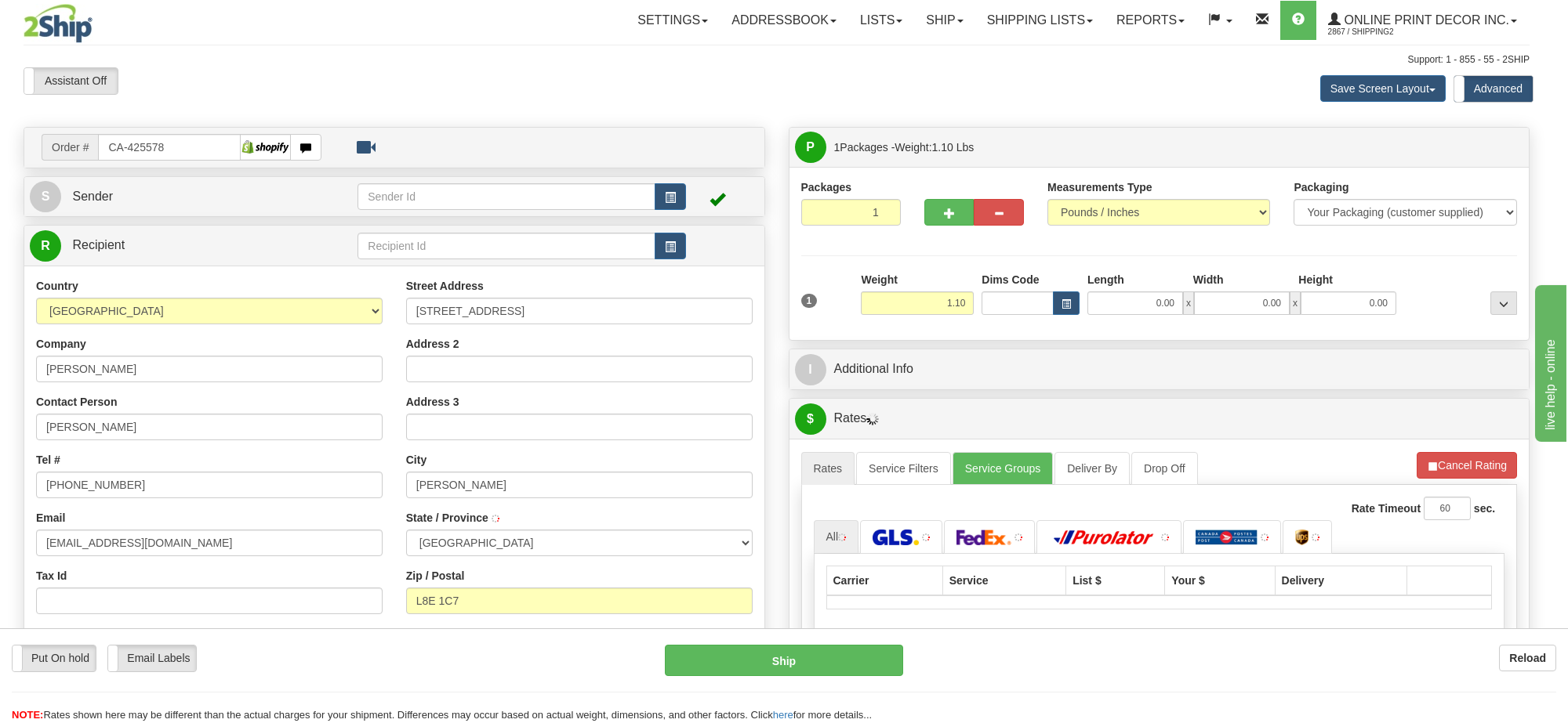
type input "HAMILTON"
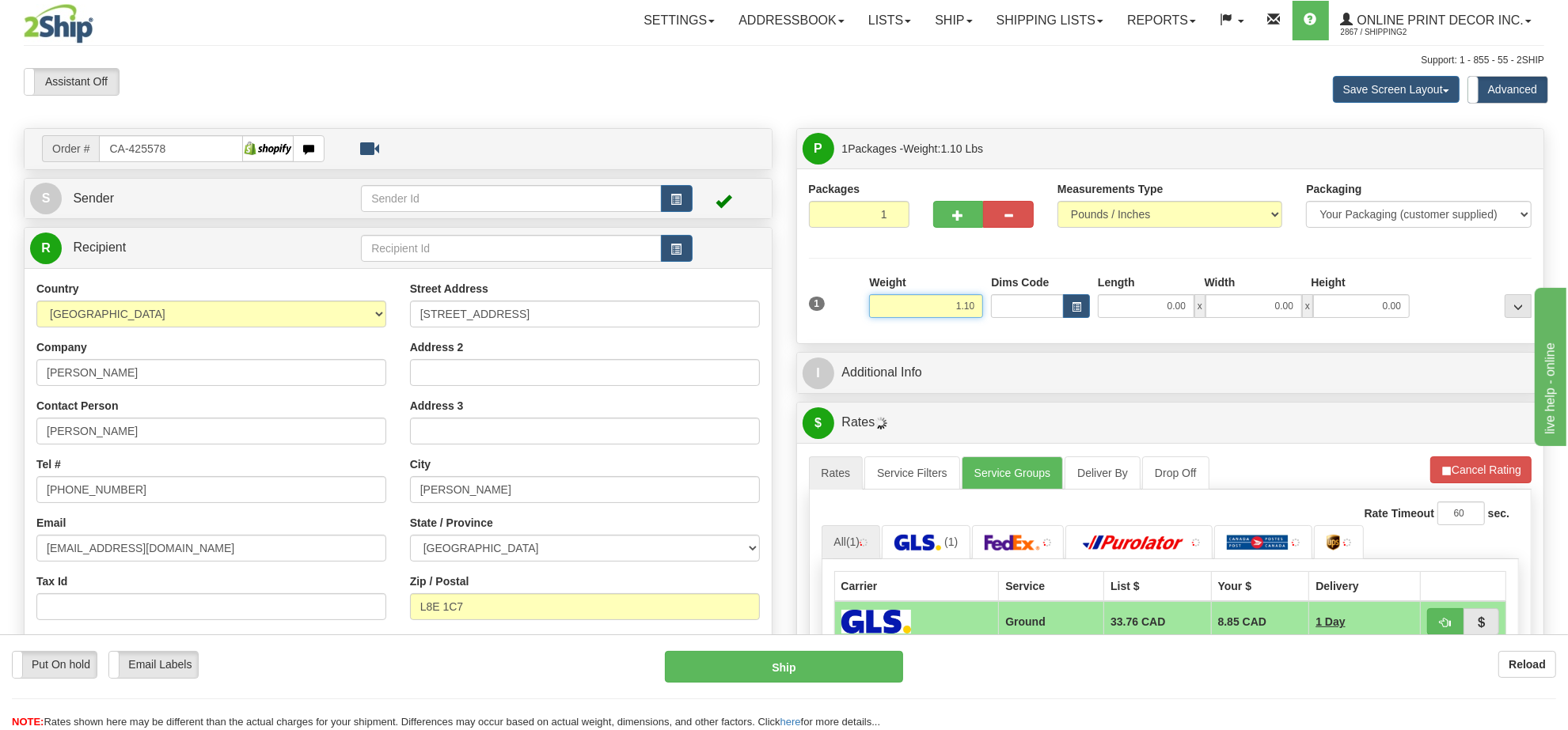
click at [959, 310] on input "1.10" at bounding box center [925, 306] width 114 height 24
click at [959, 305] on input "1.10" at bounding box center [925, 306] width 114 height 24
click at [964, 305] on input "1.10" at bounding box center [925, 306] width 114 height 24
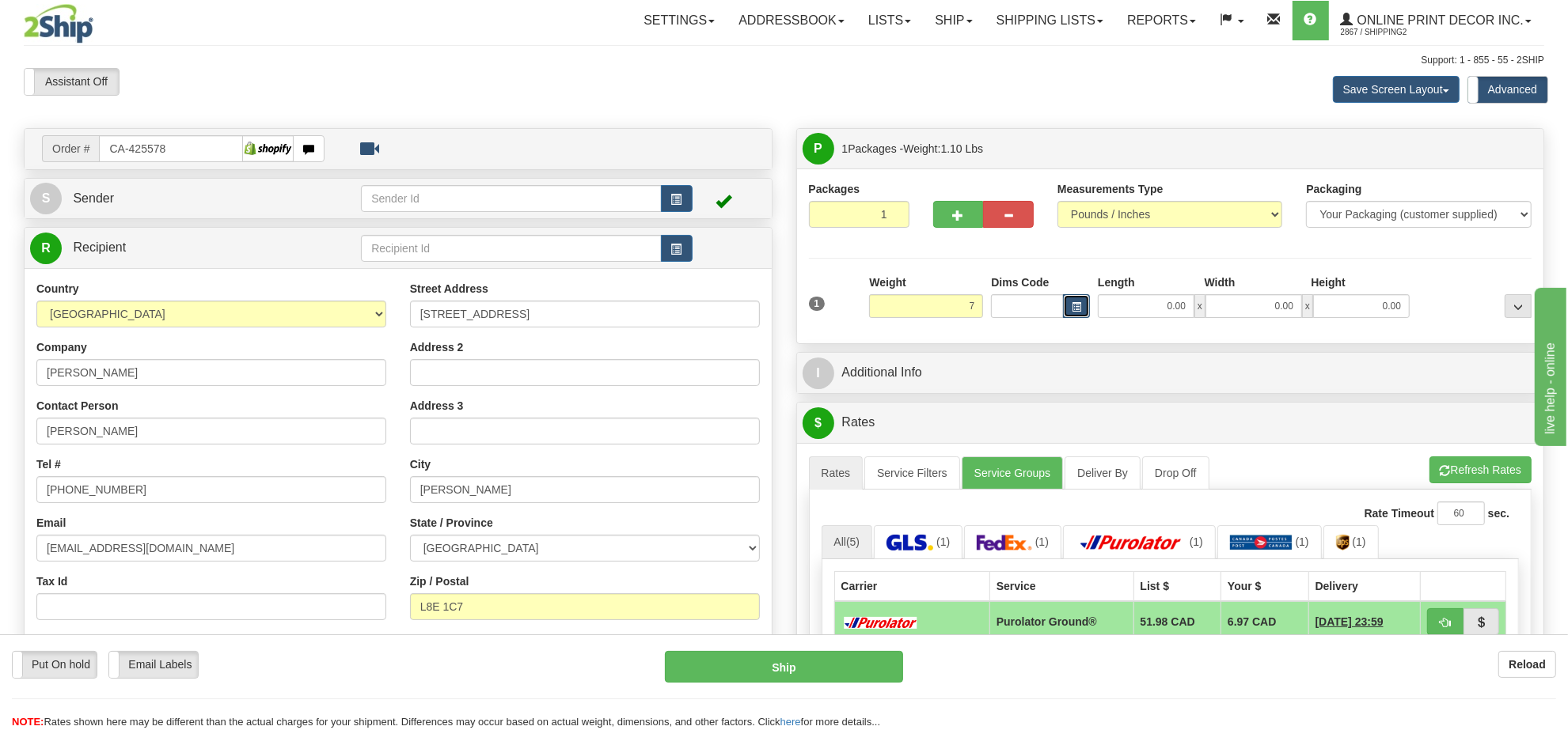
type input "7.00"
click at [1081, 304] on button "button" at bounding box center [1077, 306] width 27 height 24
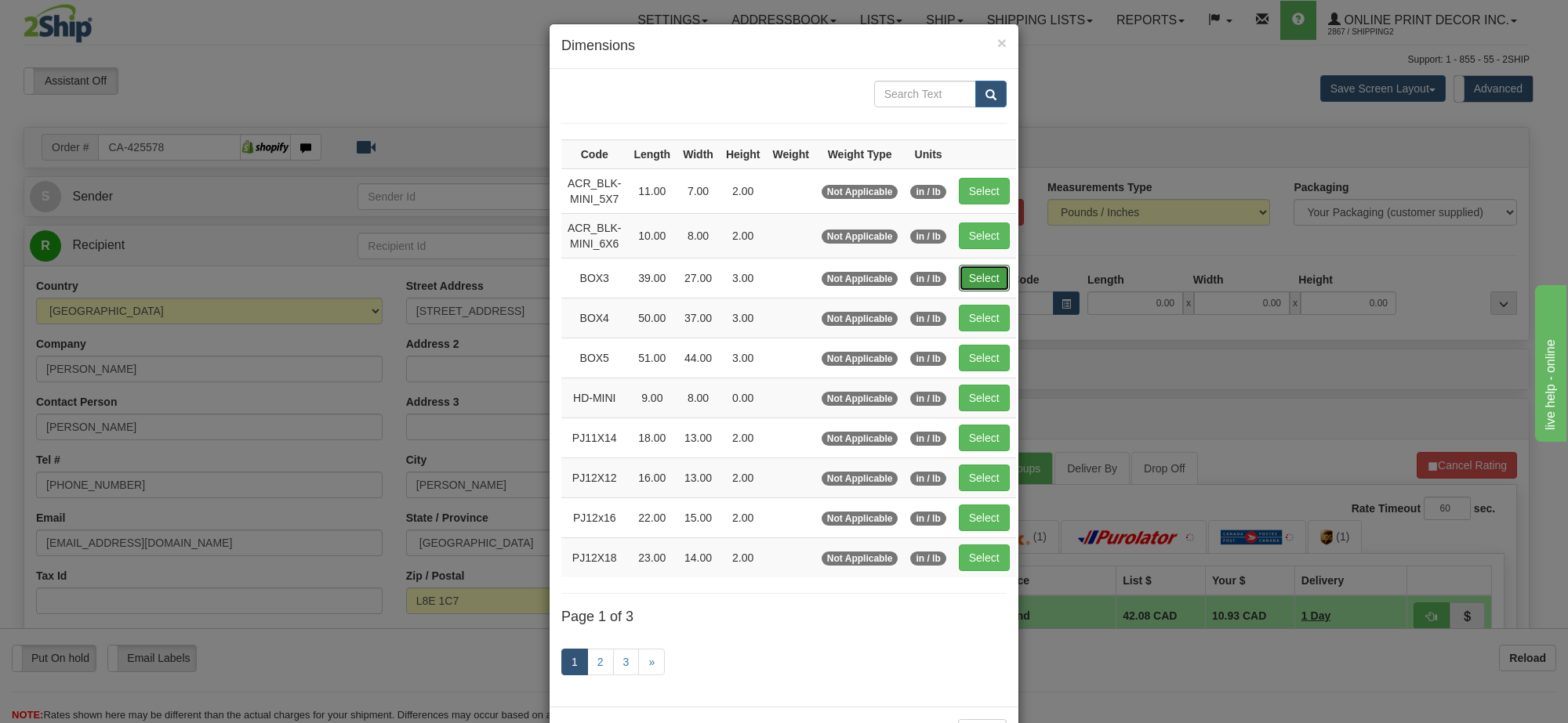
click at [992, 275] on button "Select" at bounding box center [984, 278] width 51 height 27
type input "BOX3"
type input "39.00"
type input "27.00"
type input "3.00"
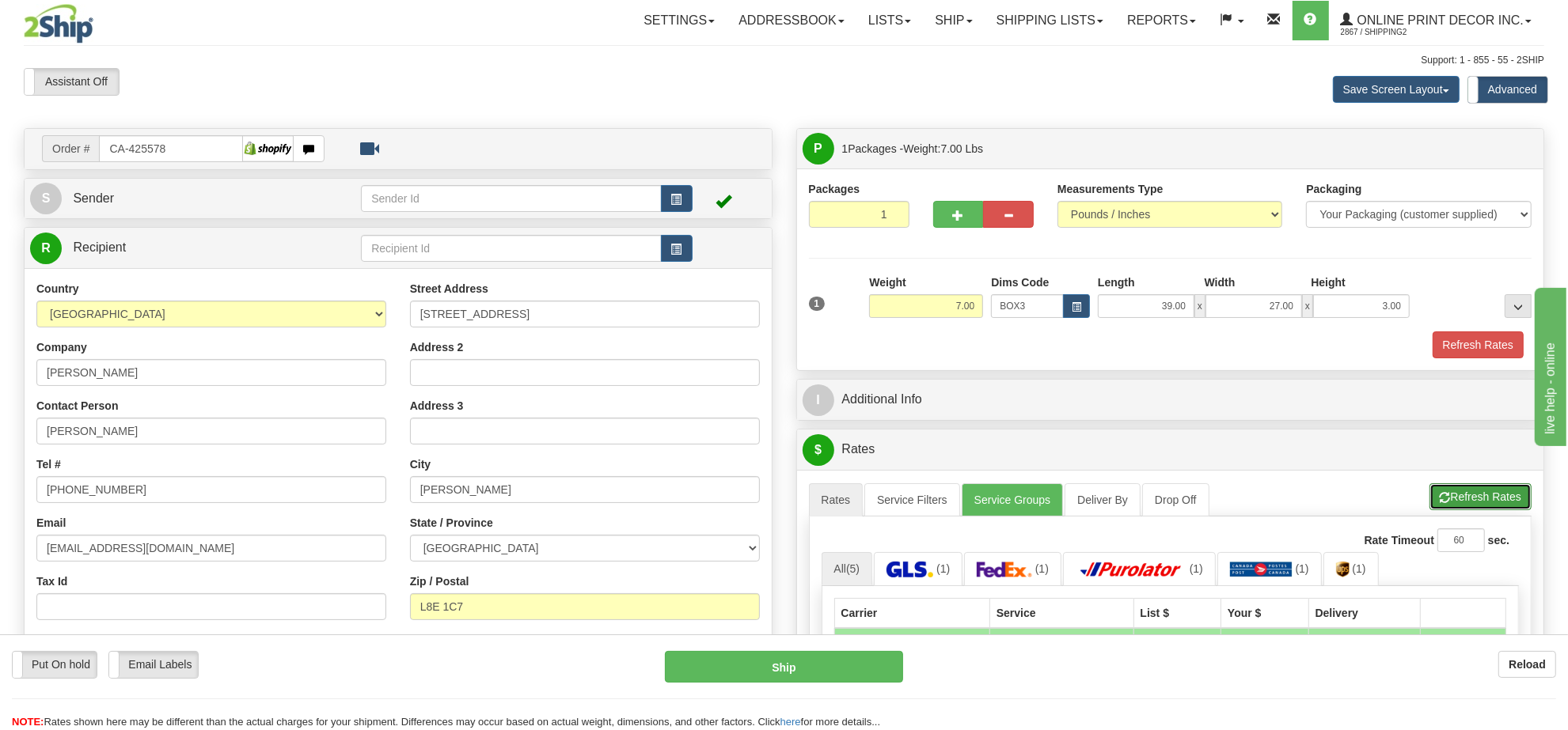
click at [1490, 497] on button "Refresh Rates" at bounding box center [1480, 497] width 102 height 27
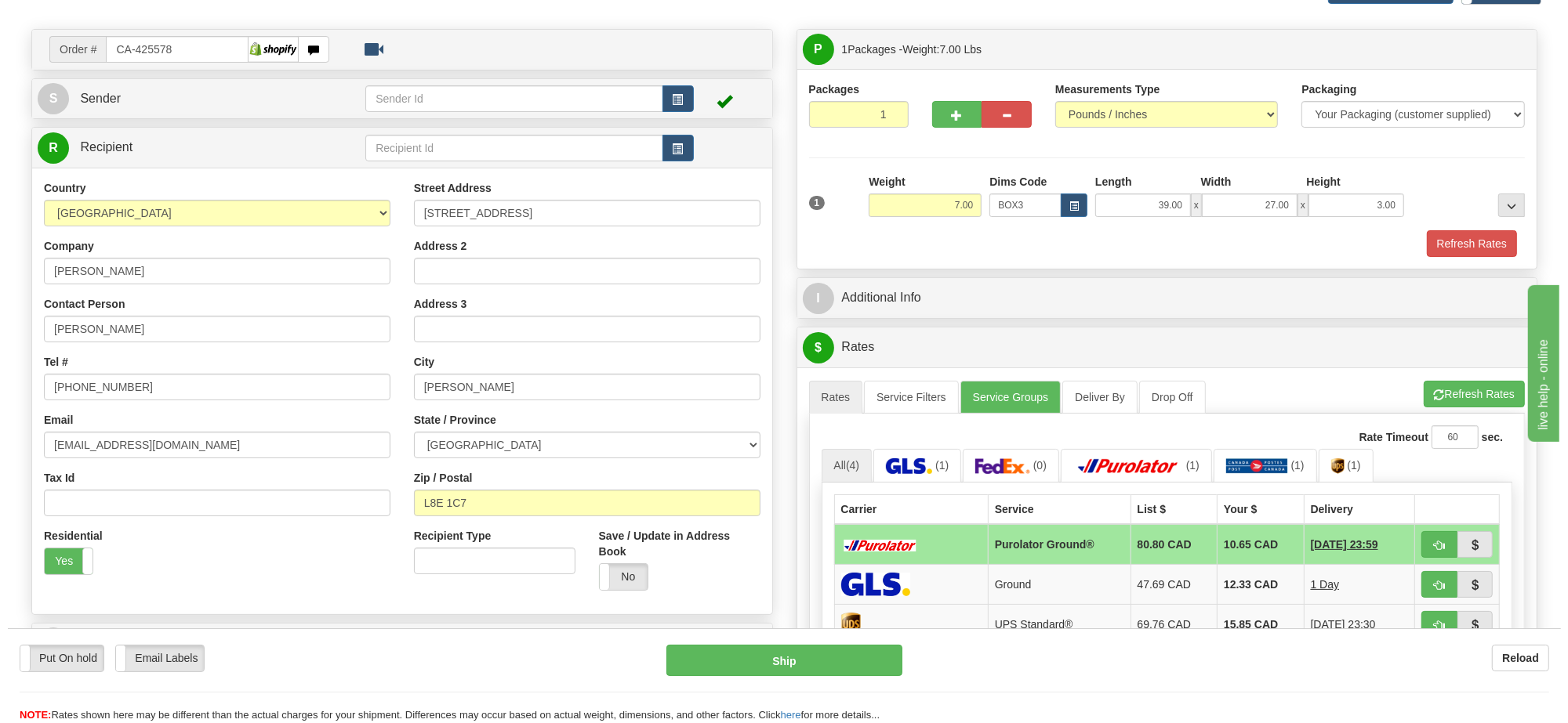
scroll to position [294, 0]
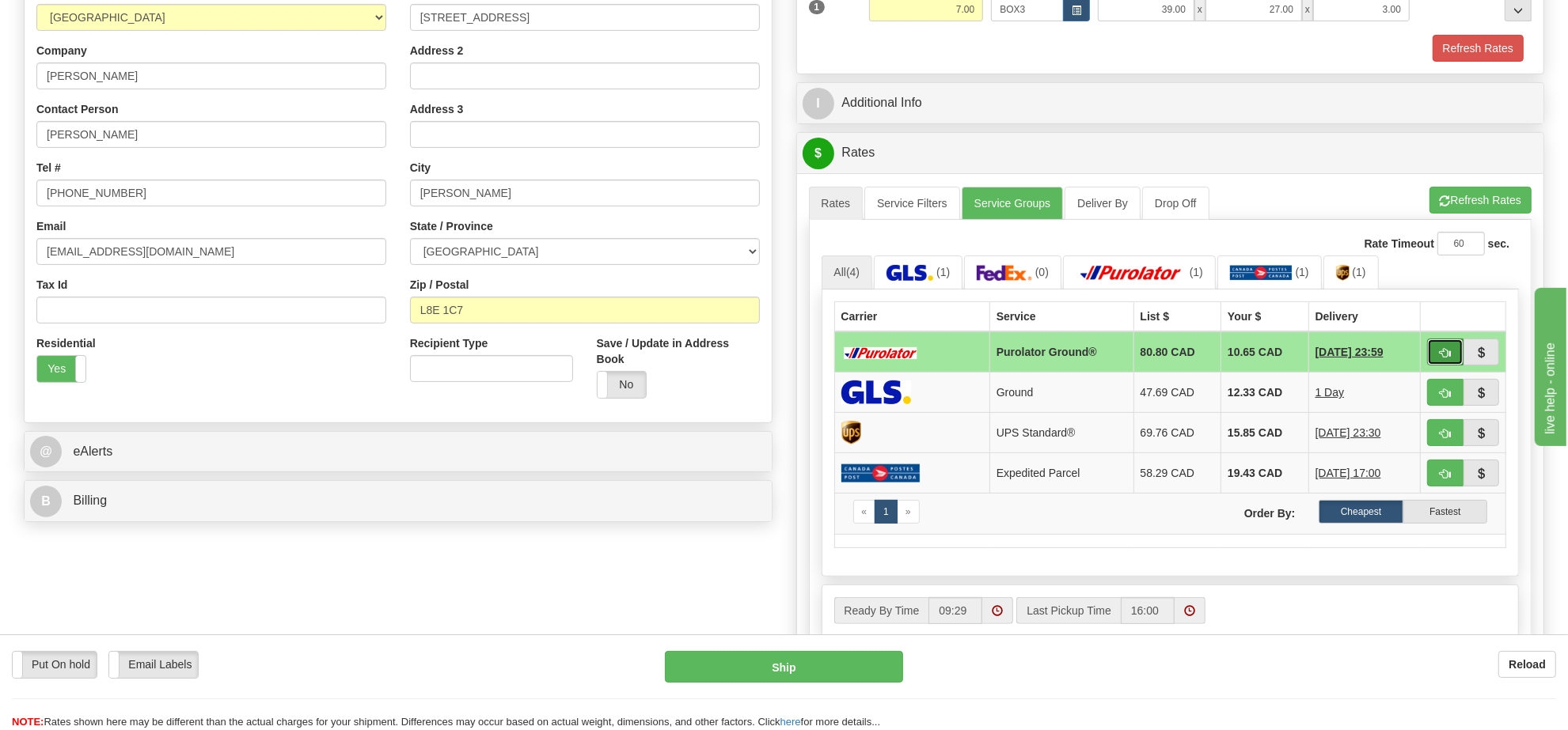
click at [1429, 358] on button "button" at bounding box center [1444, 352] width 37 height 27
type input "260"
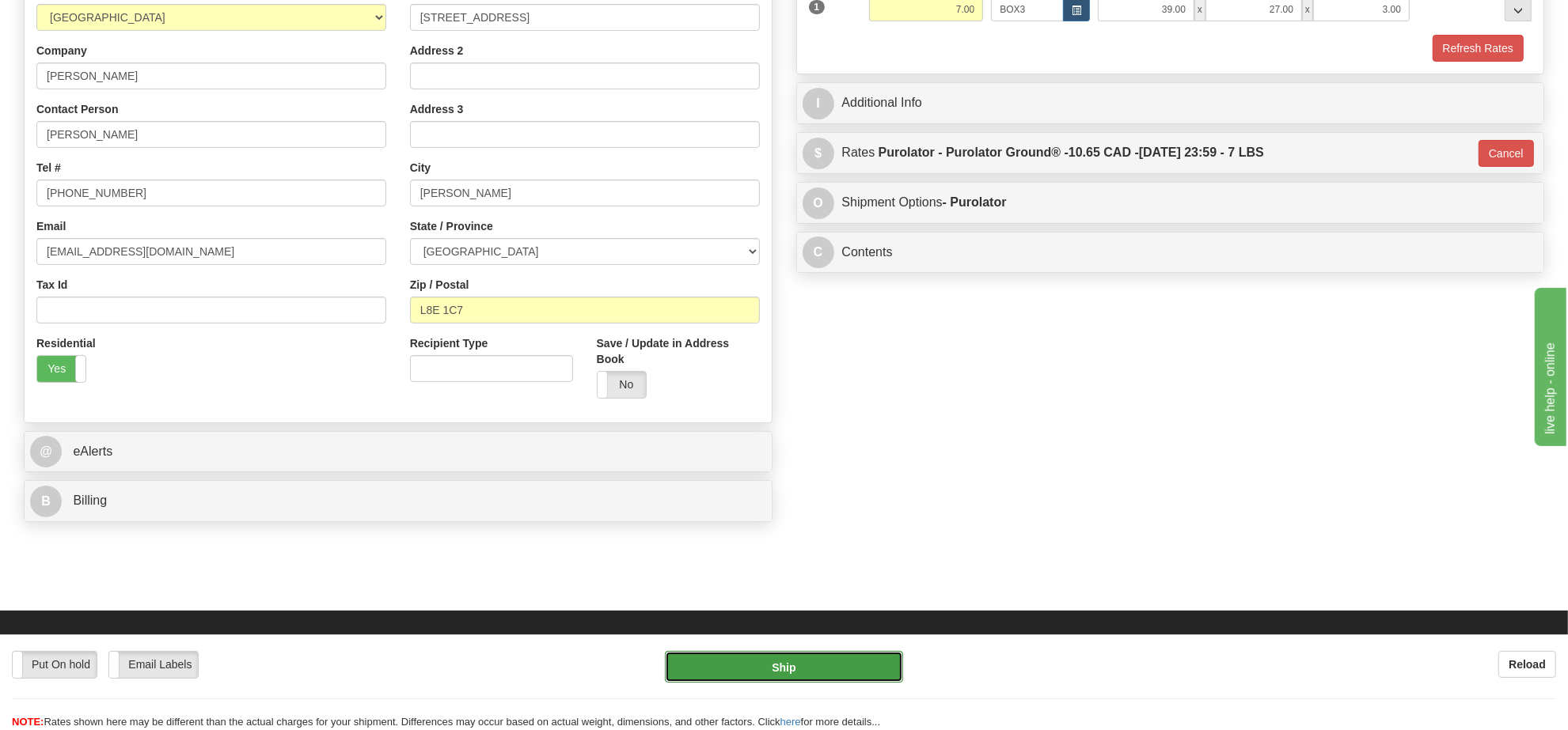
click at [805, 674] on button "Ship" at bounding box center [783, 666] width 237 height 31
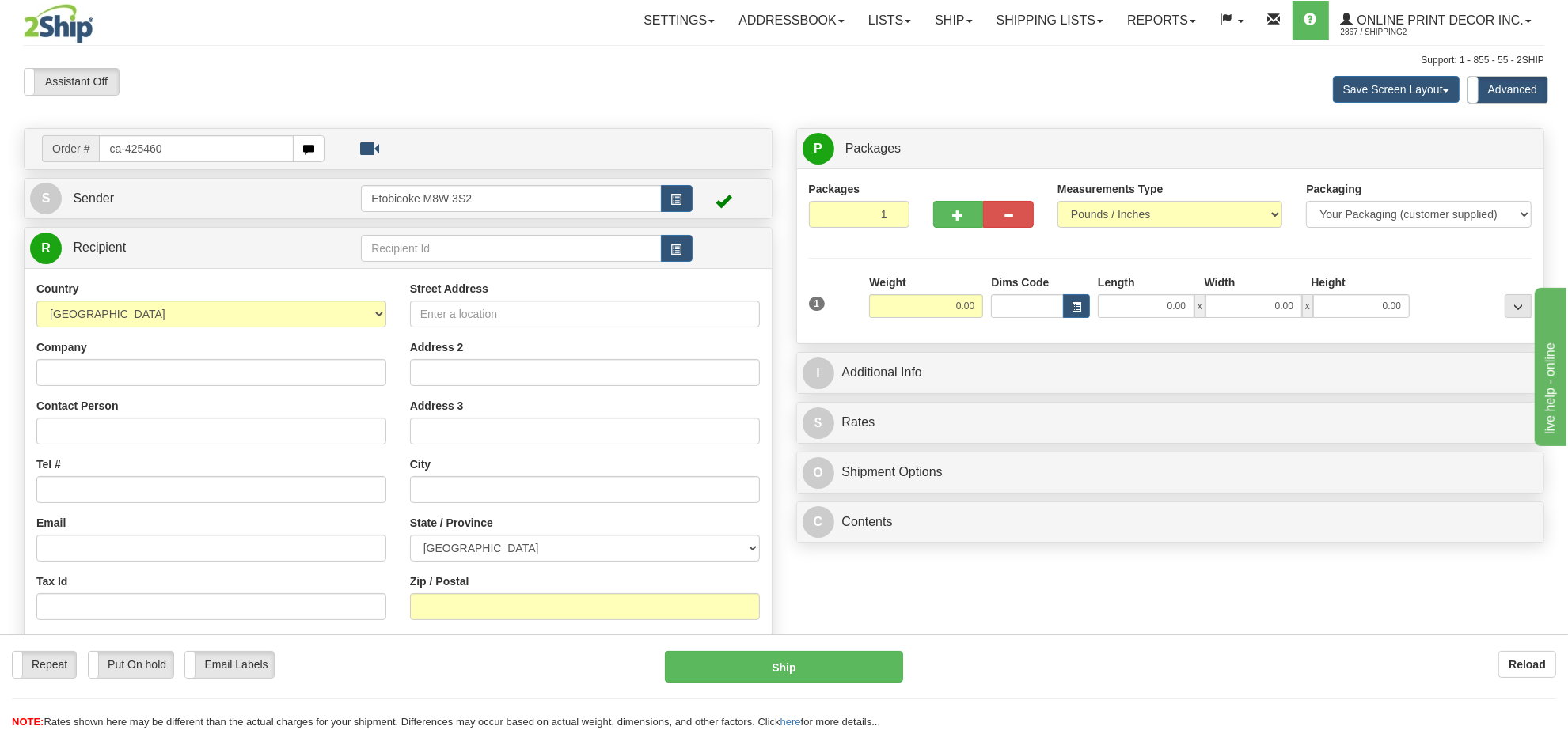
type input "ca-425460"
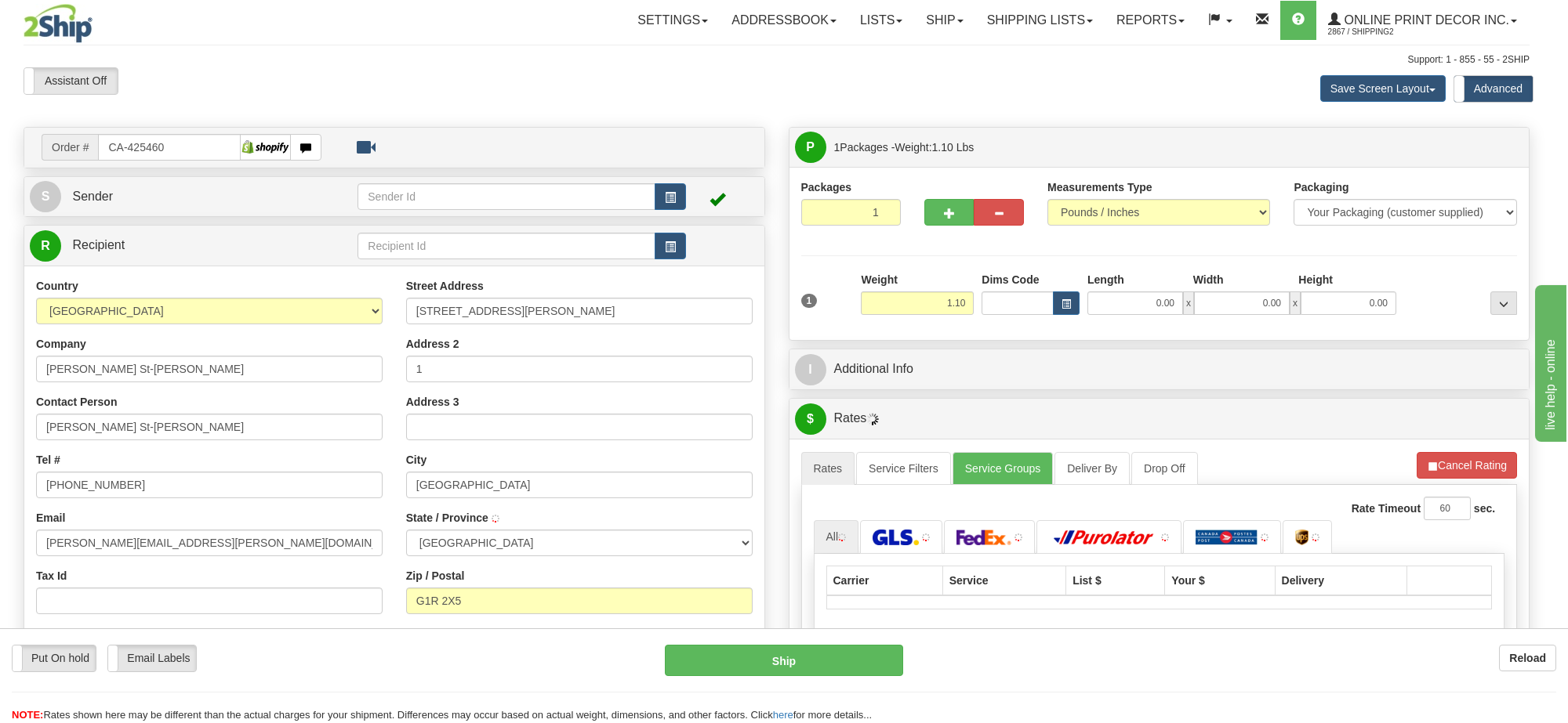
type input "[GEOGRAPHIC_DATA]"
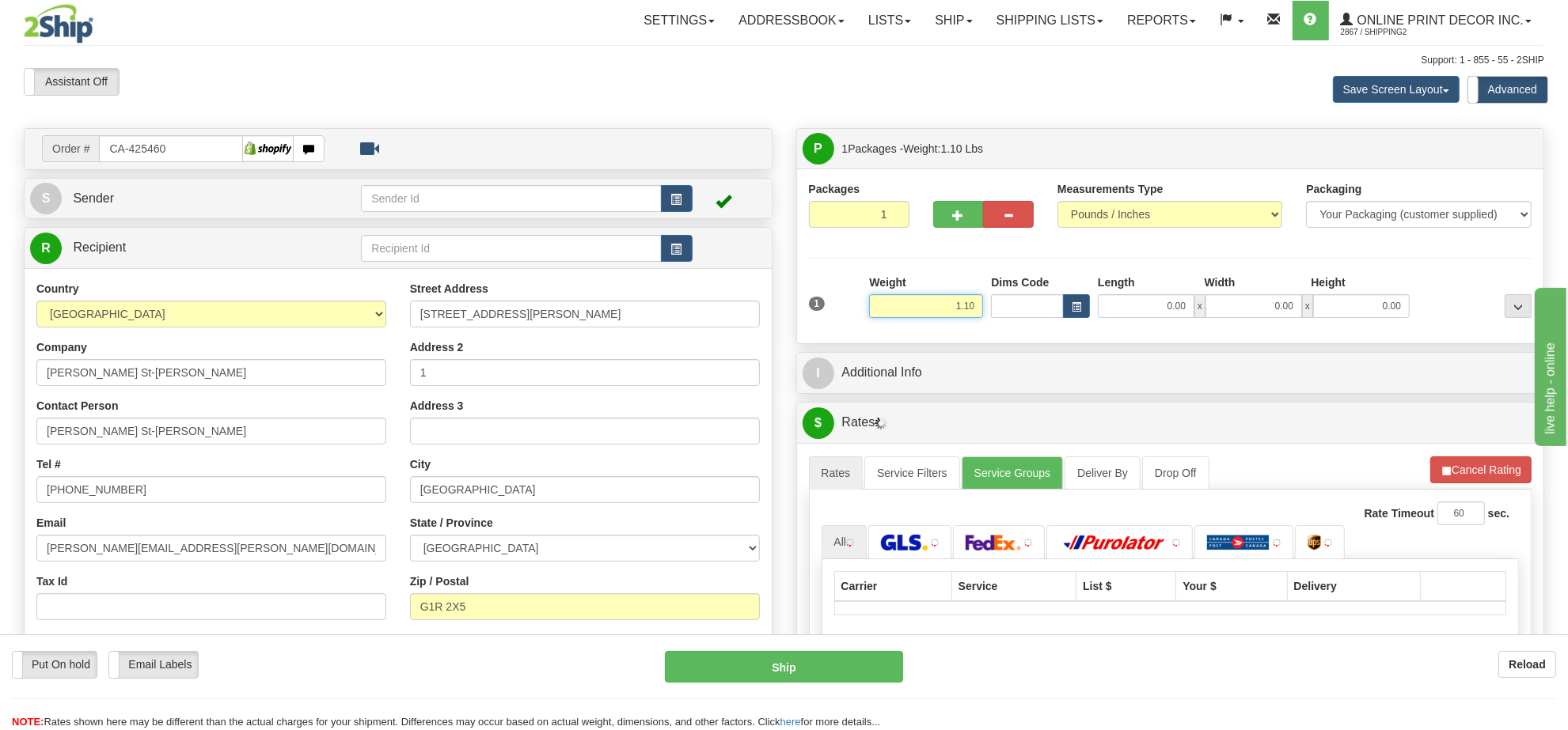
click at [933, 317] on input "1.10" at bounding box center [925, 306] width 114 height 24
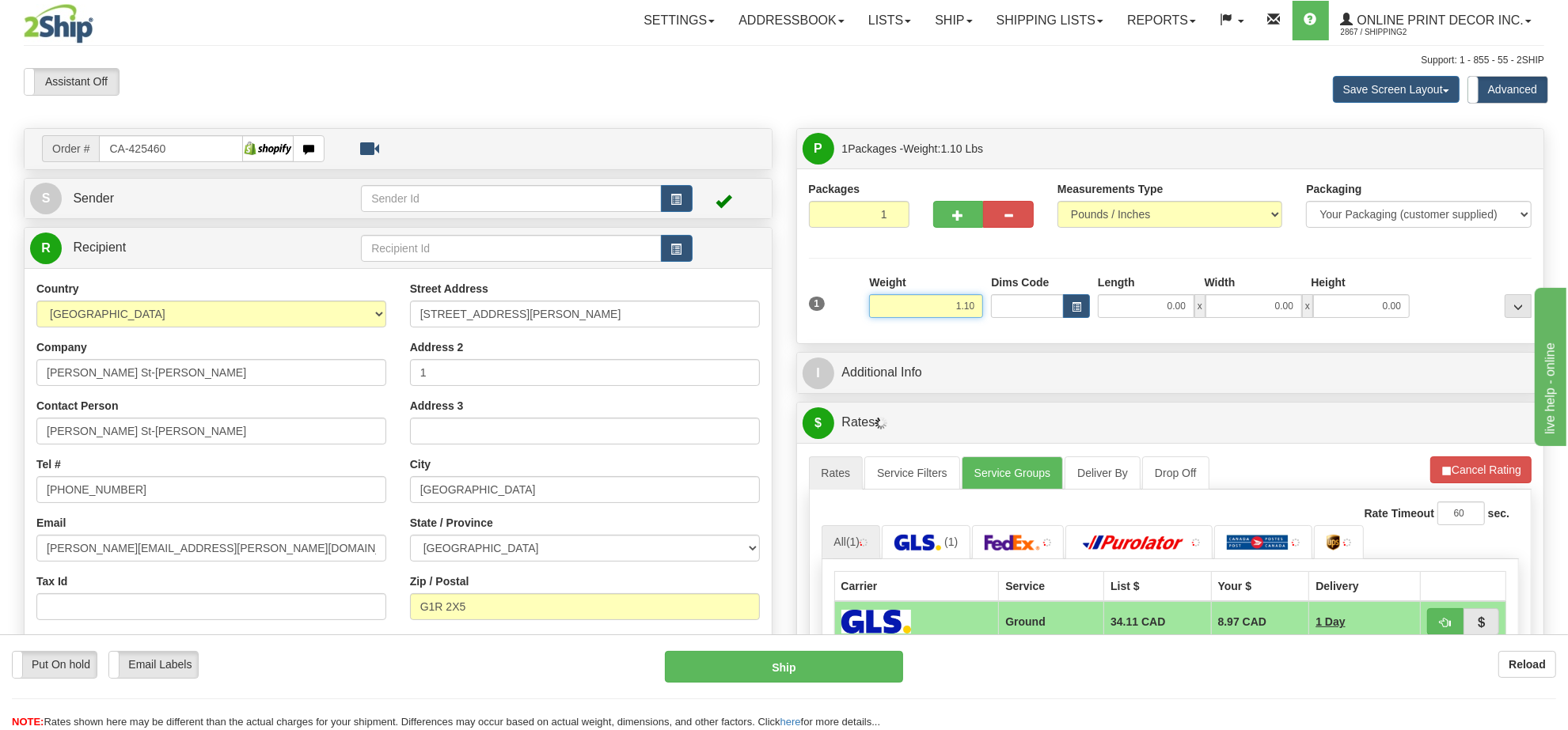
click at [933, 317] on input "1.10" at bounding box center [925, 306] width 114 height 24
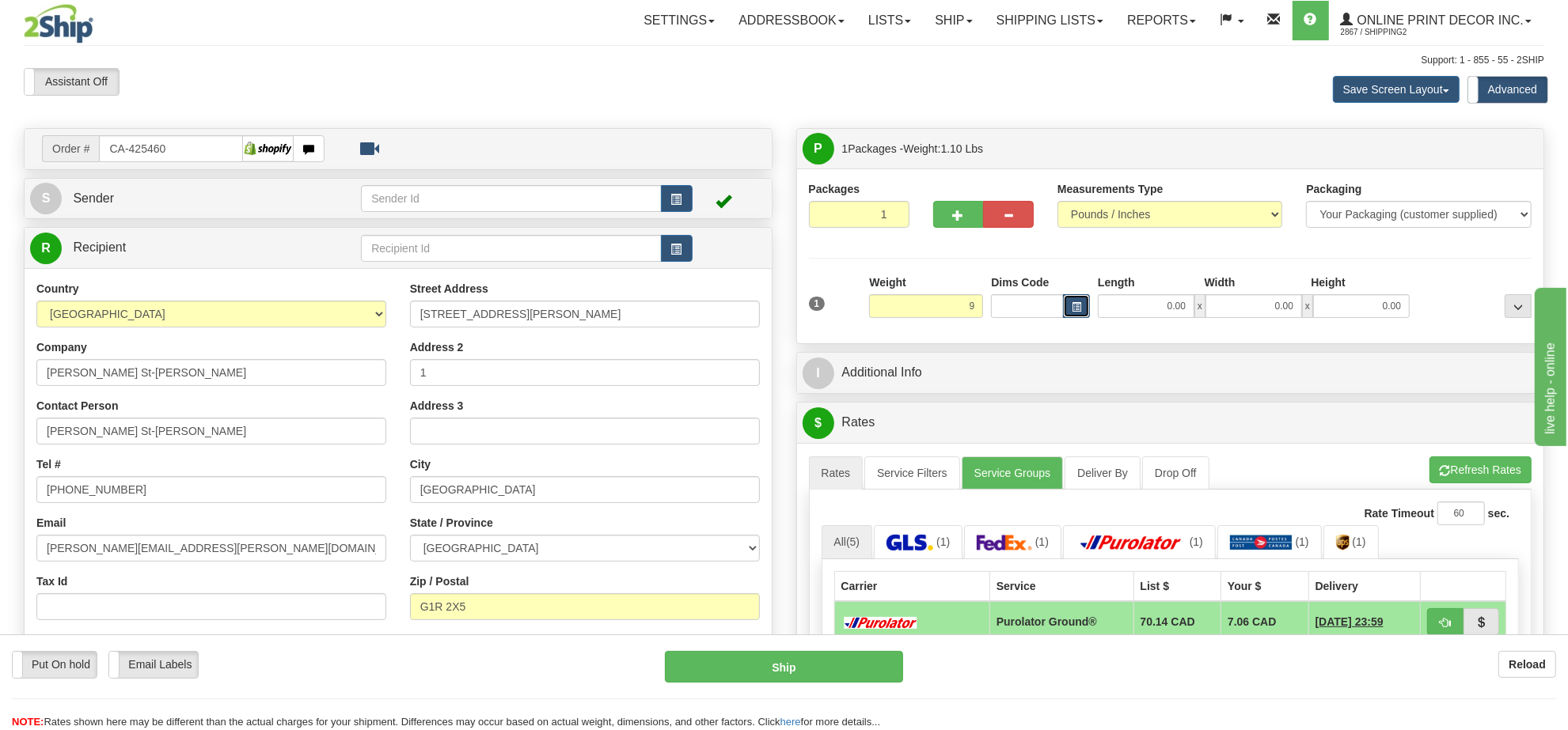
type input "9.00"
click at [1072, 314] on button "button" at bounding box center [1077, 306] width 27 height 24
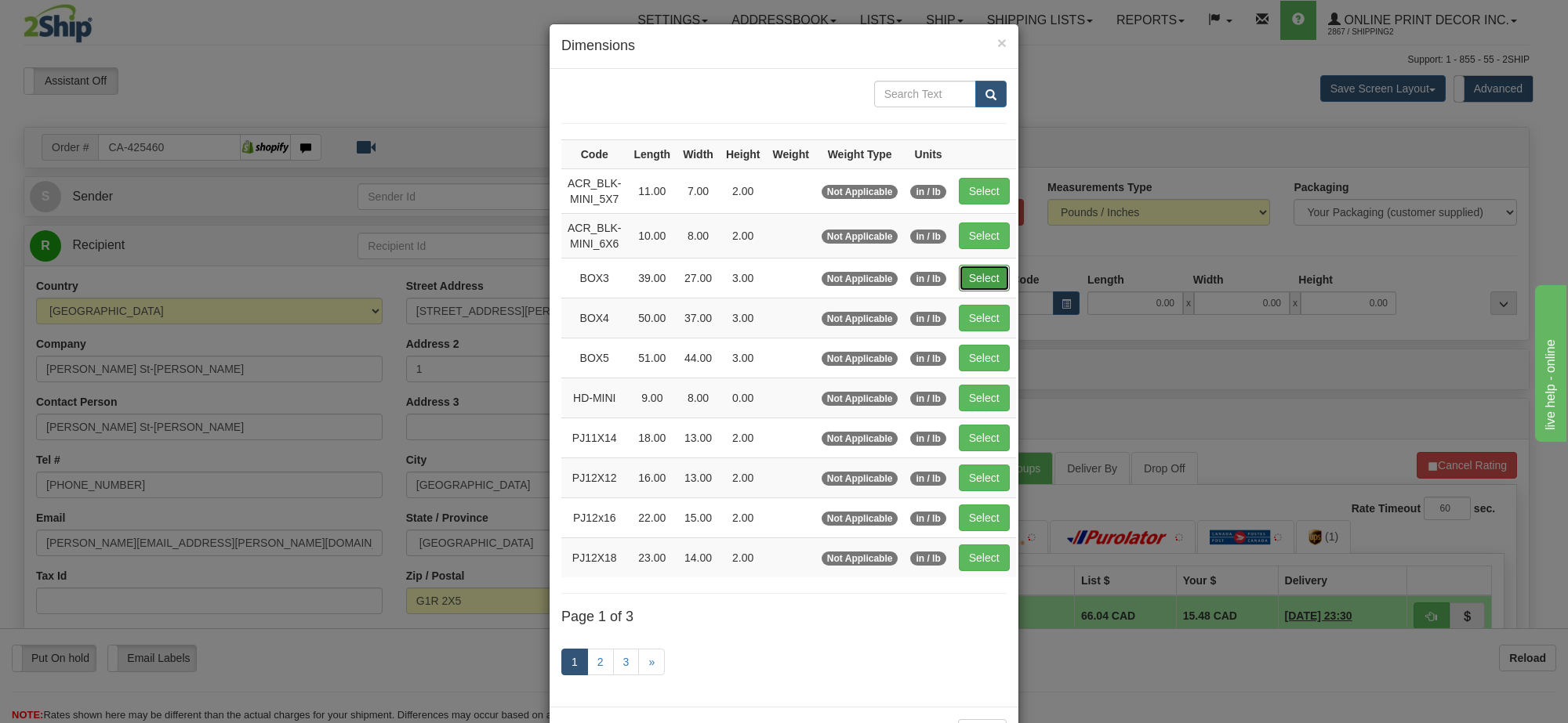
click at [974, 273] on button "Select" at bounding box center [984, 278] width 51 height 27
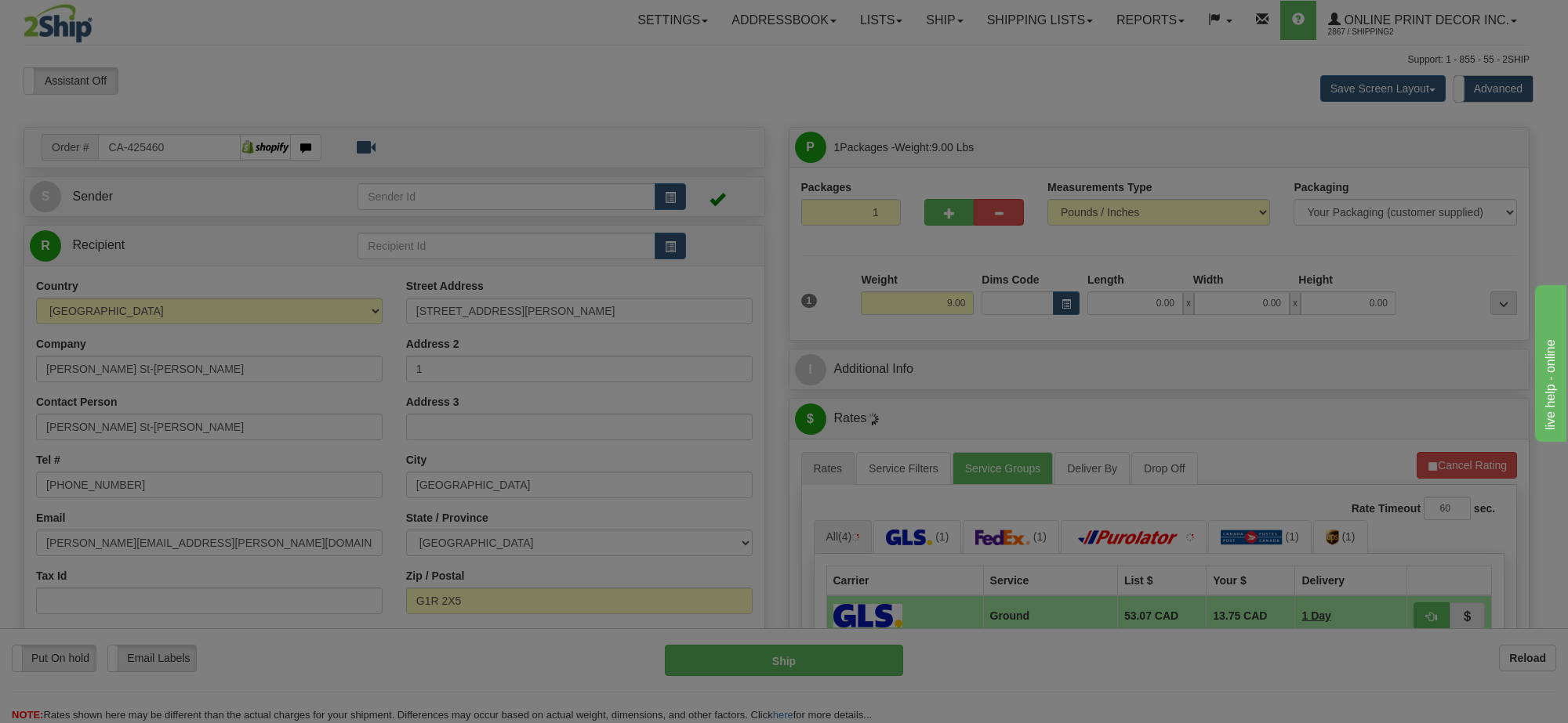
type input "BOX3"
type input "39.00"
type input "27.00"
type input "3.00"
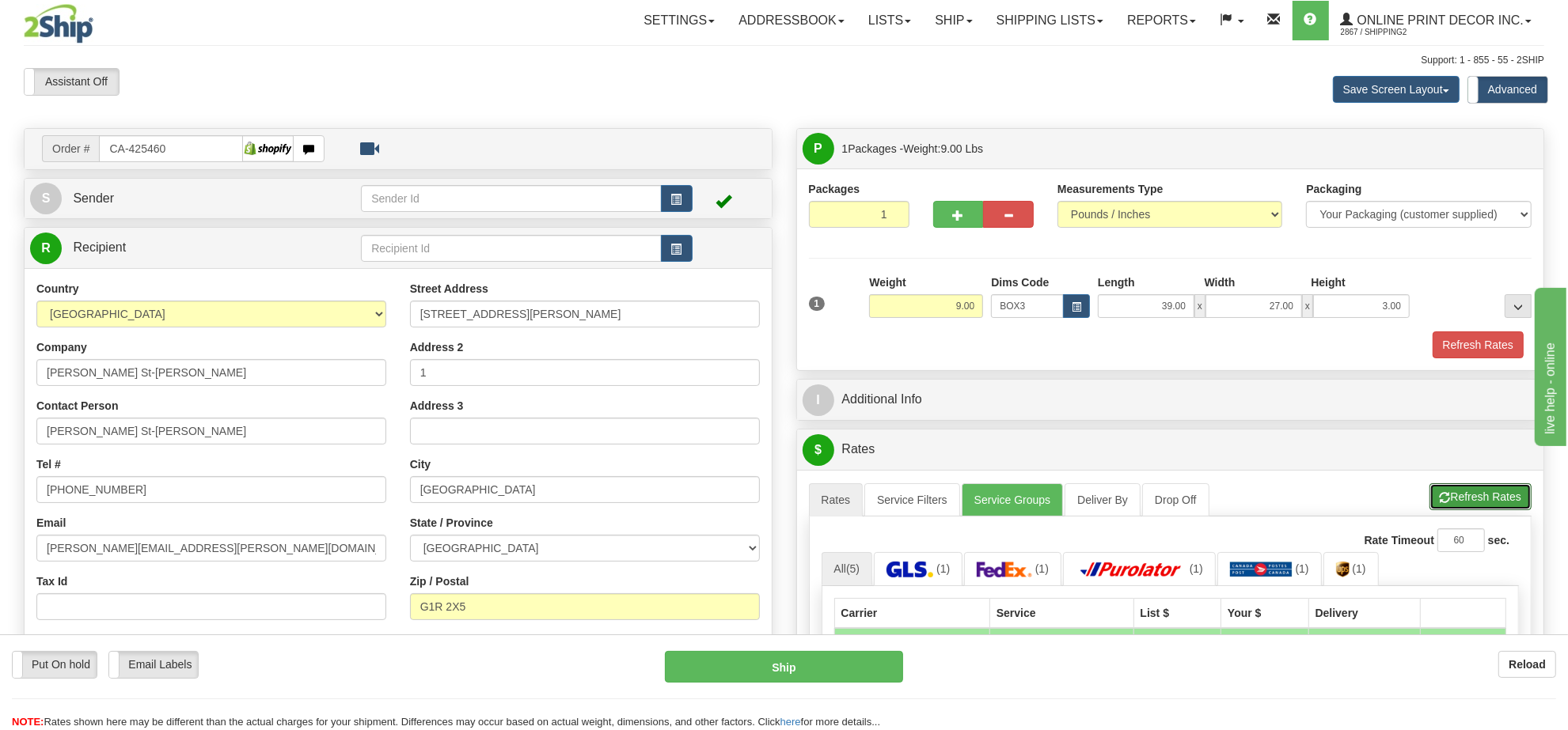
click at [1504, 501] on button "Refresh Rates" at bounding box center [1480, 497] width 102 height 27
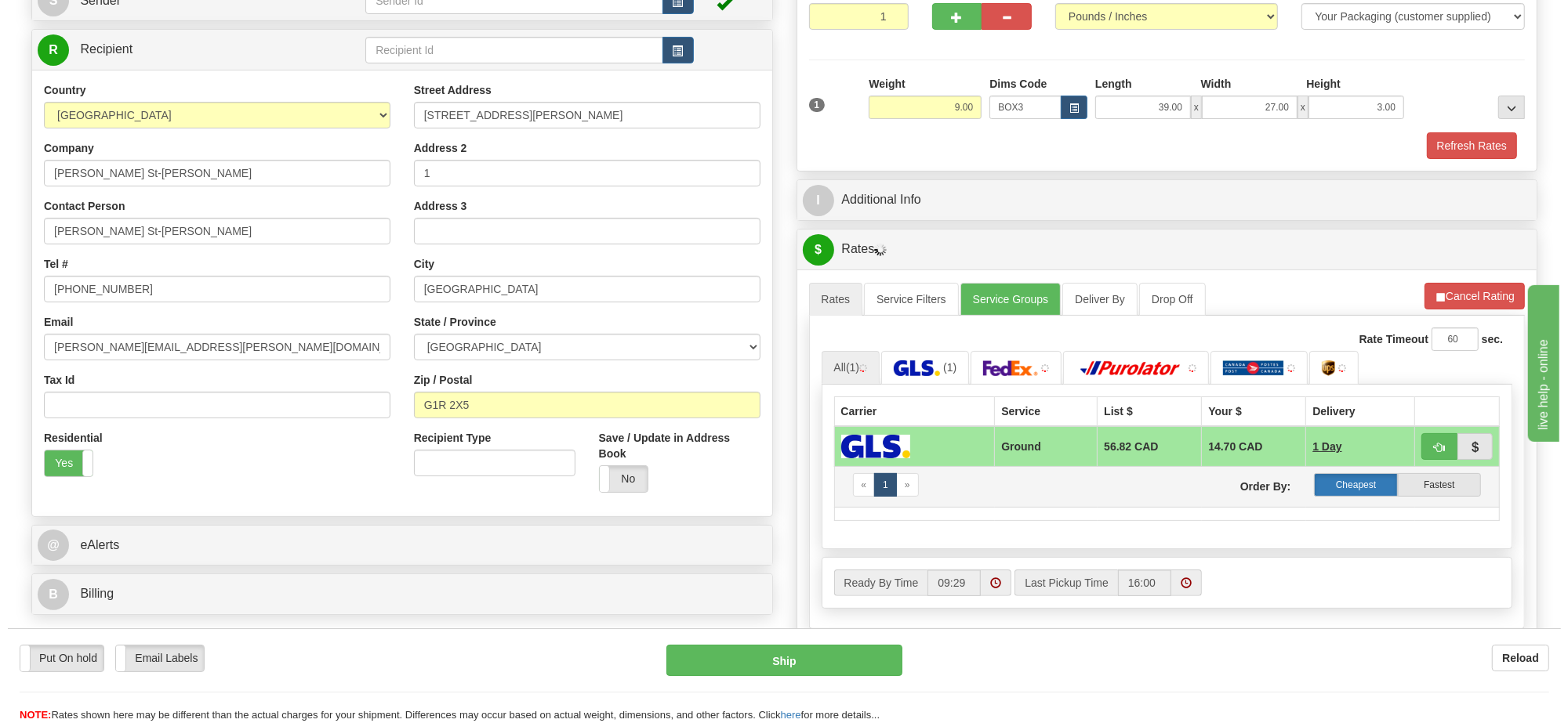
scroll to position [294, 0]
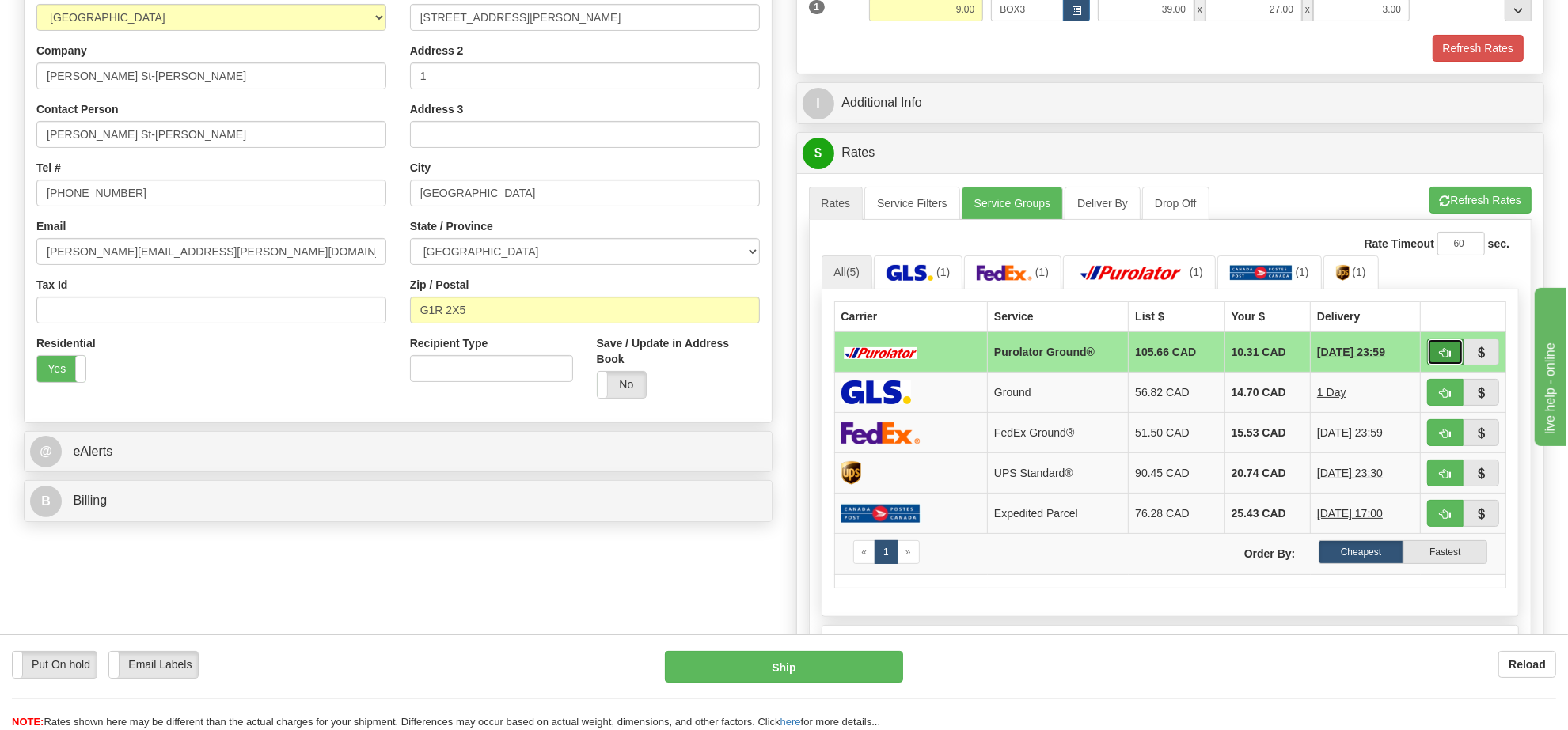
click at [1444, 348] on button "button" at bounding box center [1444, 352] width 37 height 27
type input "260"
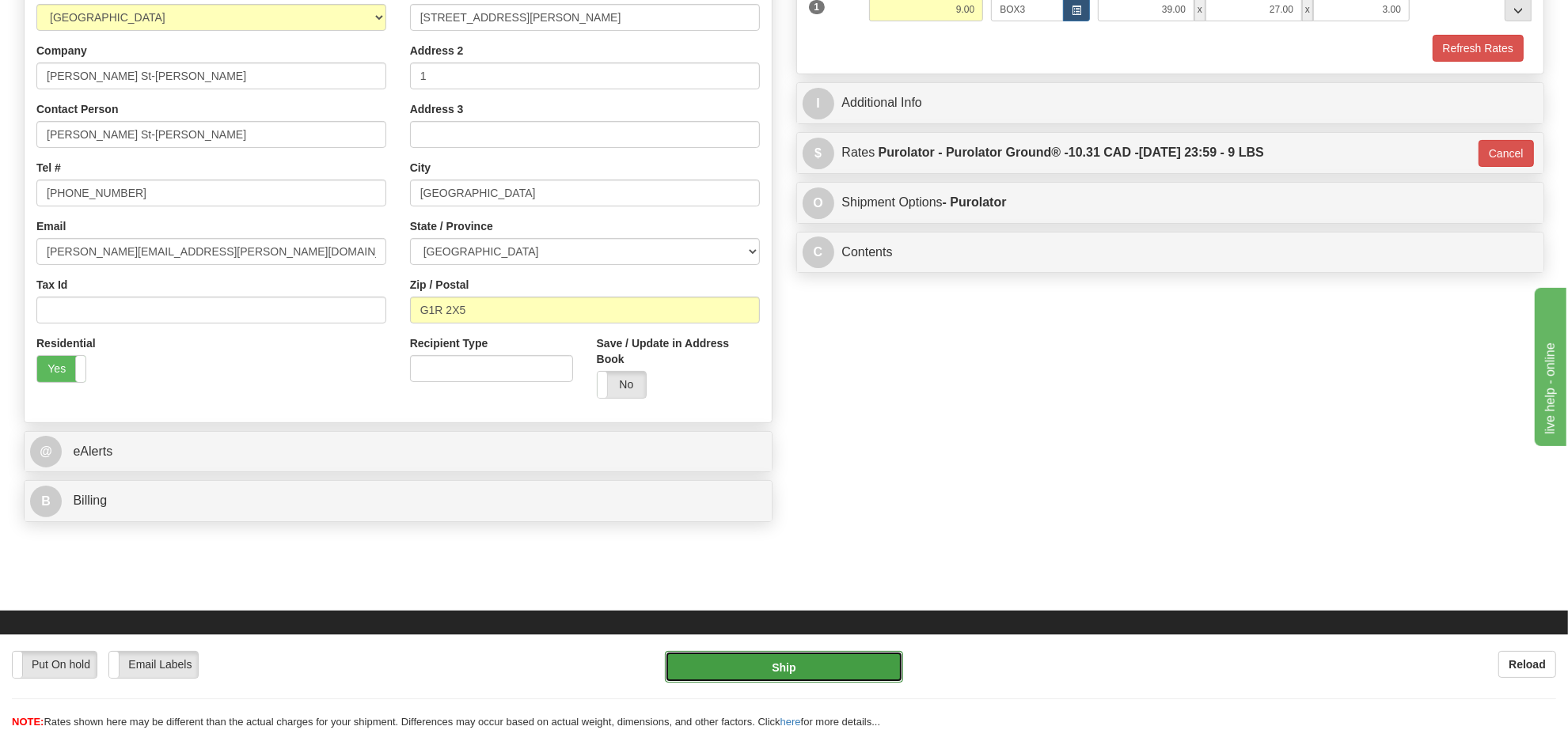
click at [871, 666] on button "Ship" at bounding box center [783, 666] width 237 height 31
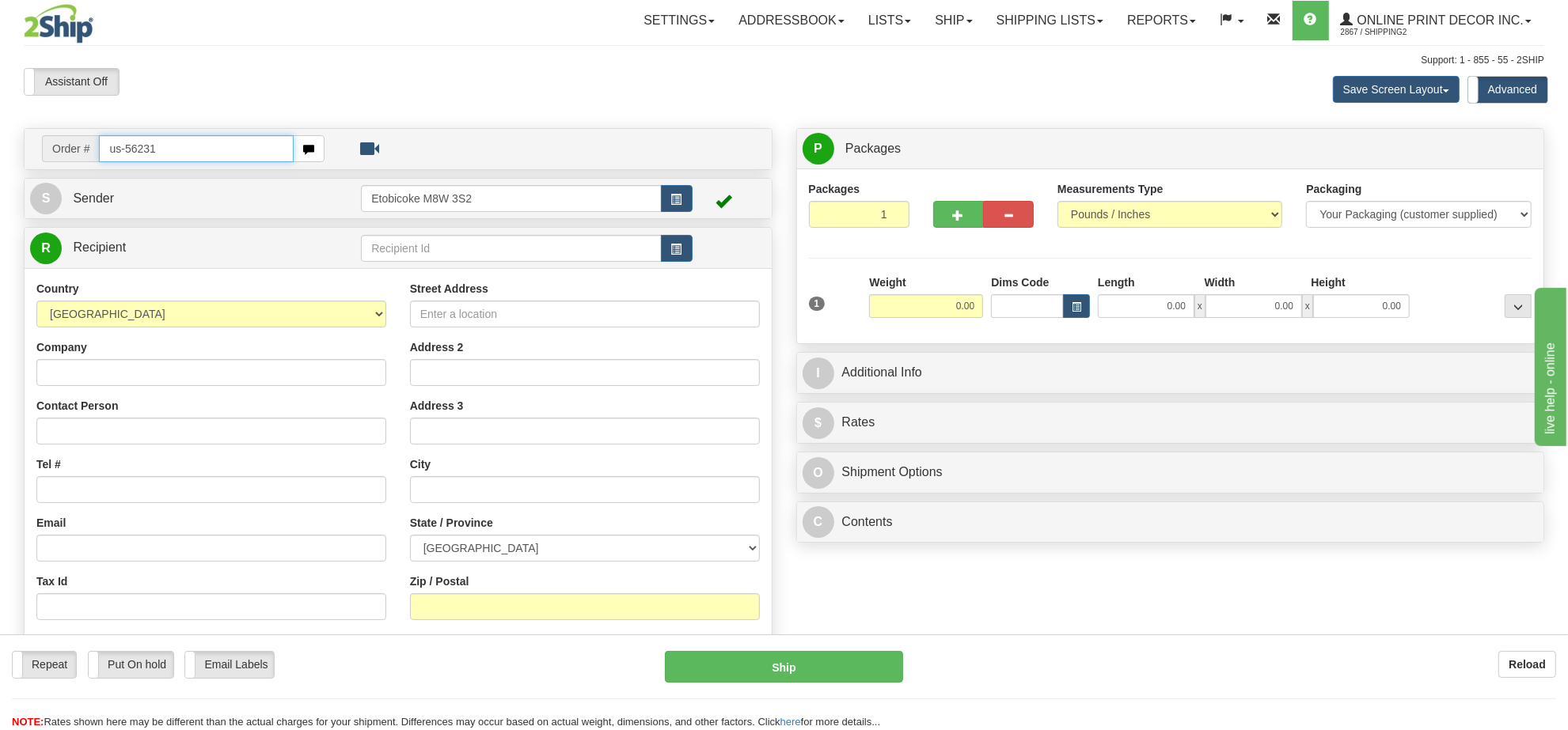
type input "us-56231"
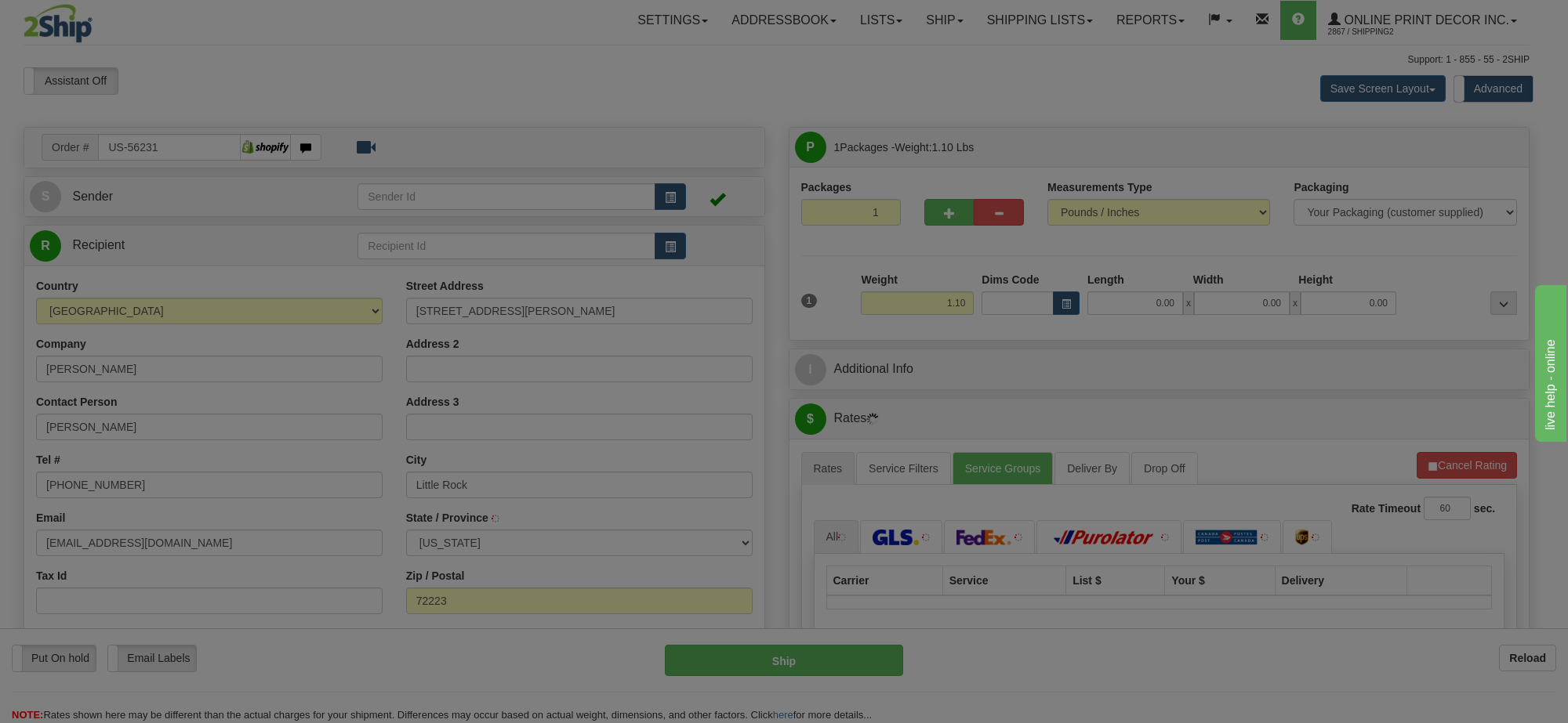
type input "LITTLE ROCK"
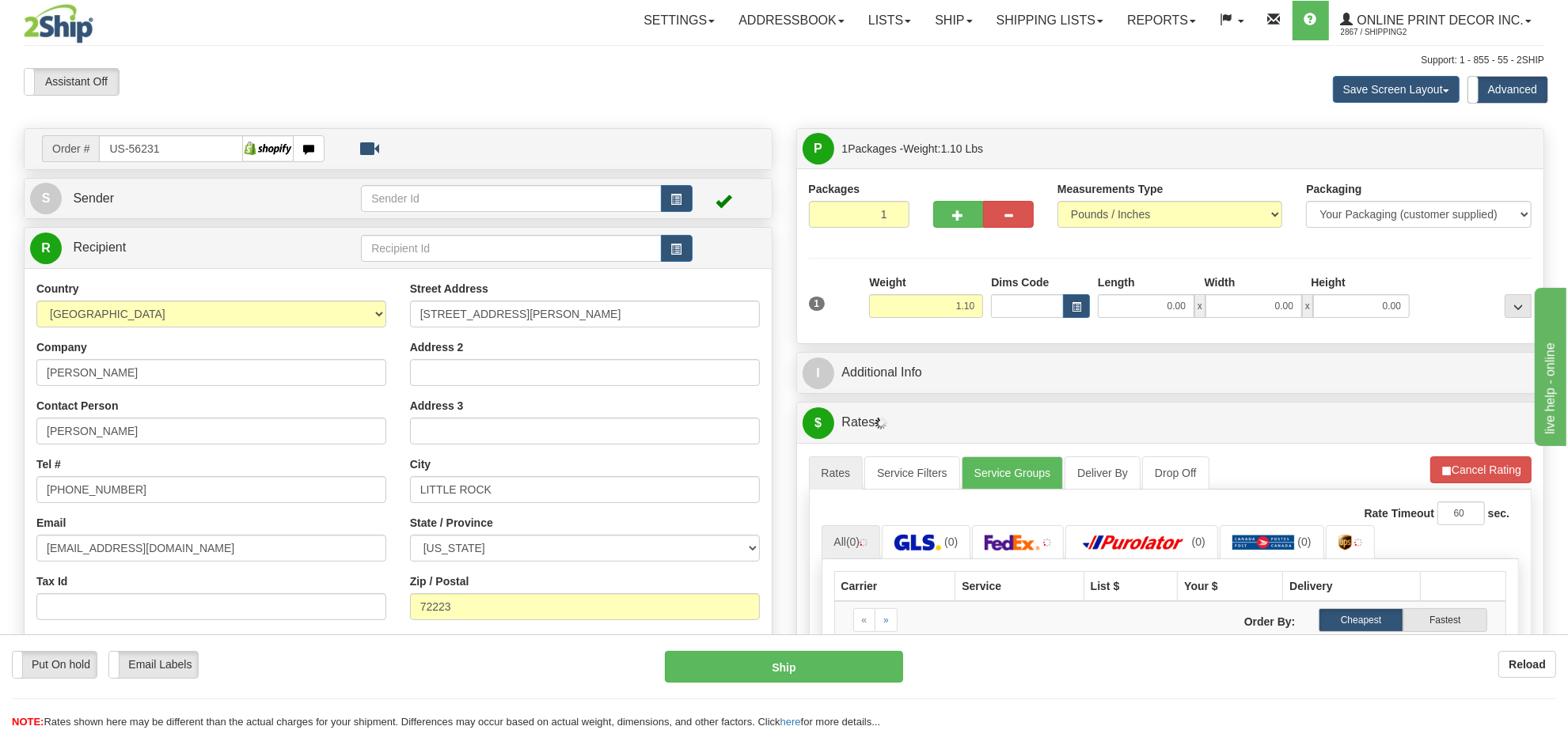
drag, startPoint x: 950, startPoint y: 293, endPoint x: 948, endPoint y: 320, distance: 27.1
click at [948, 320] on div "Weight 1.10" at bounding box center [926, 302] width 122 height 55
click at [948, 318] on input "1.10" at bounding box center [925, 306] width 114 height 24
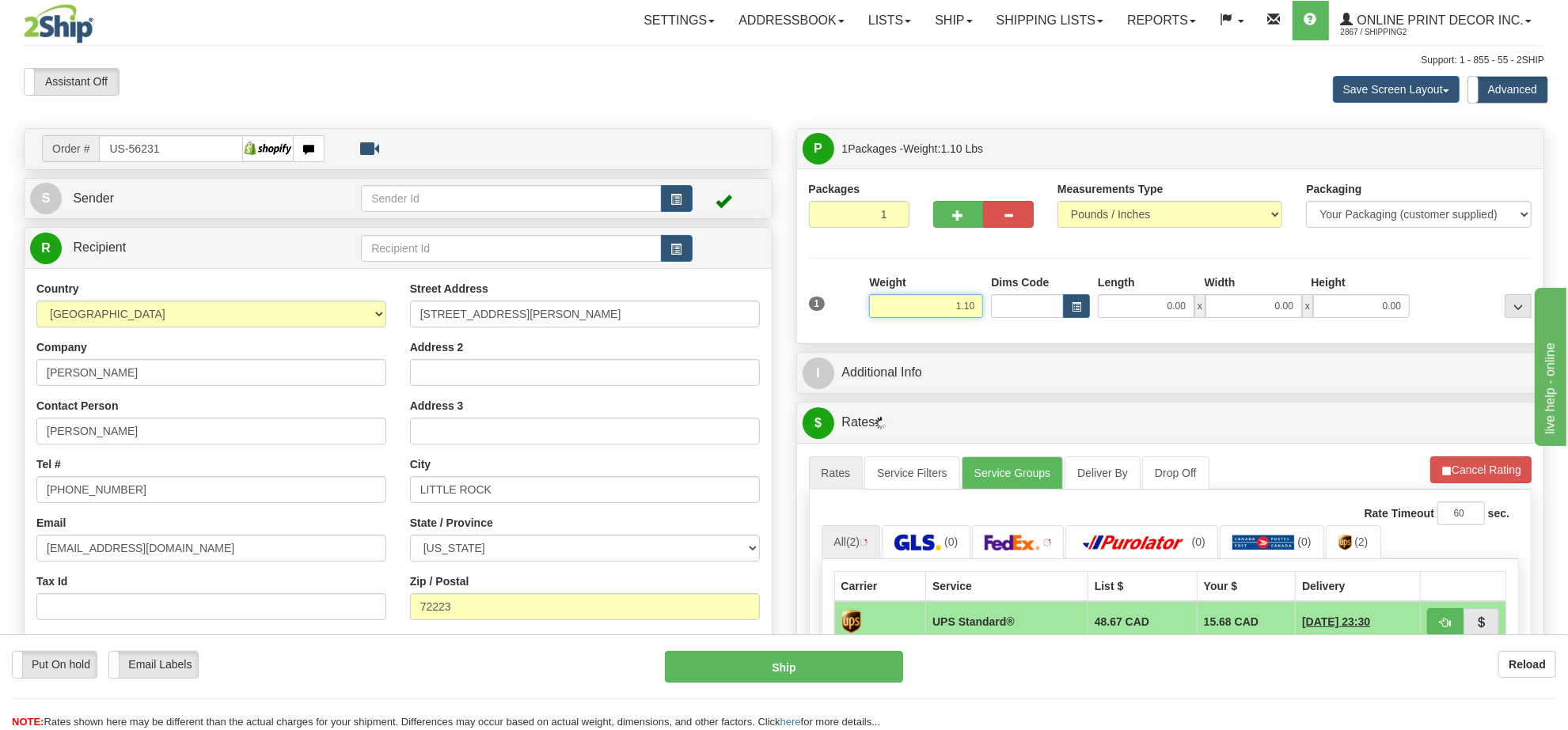
click at [948, 318] on input "1.10" at bounding box center [925, 306] width 114 height 24
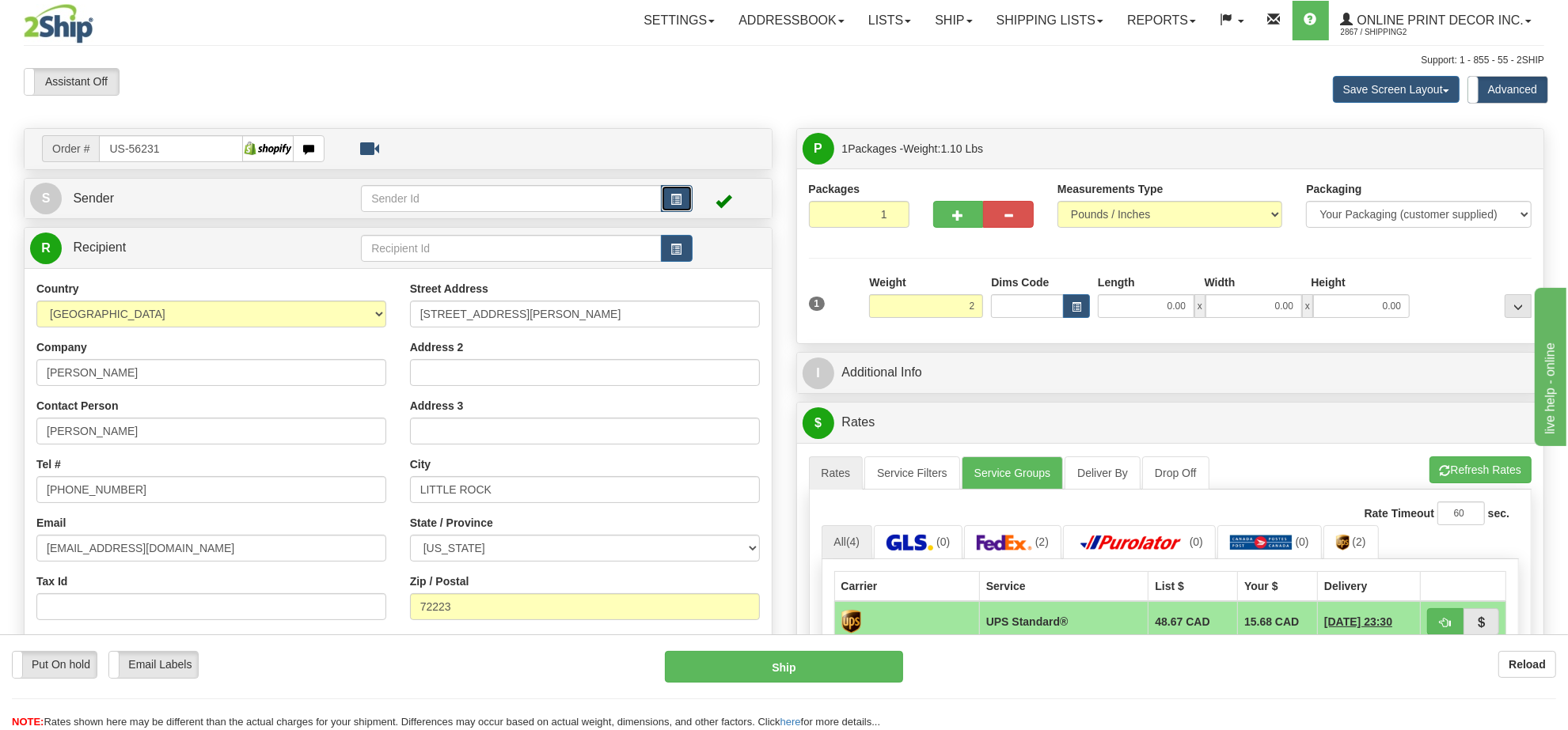
type input "2.00"
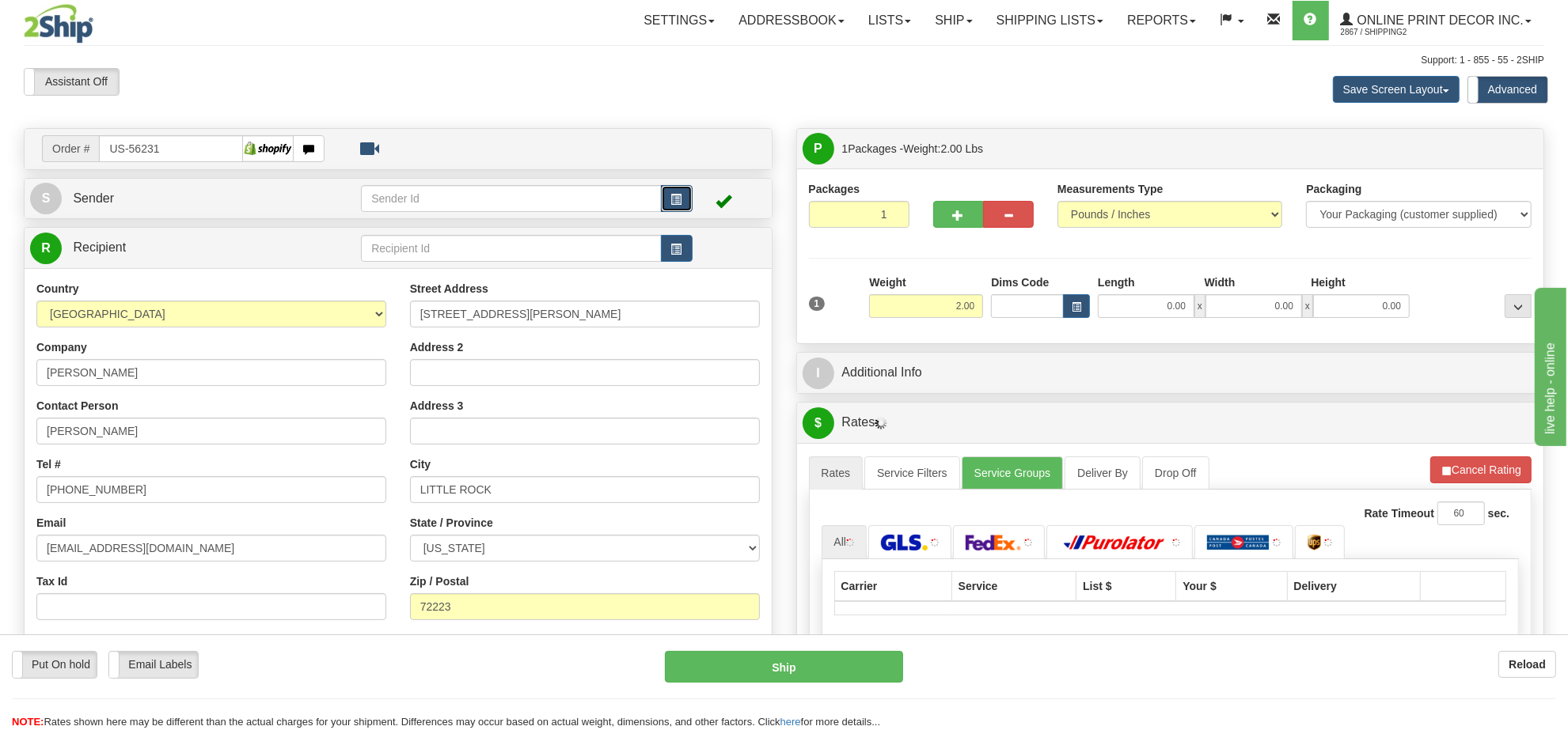
click at [687, 202] on button "button" at bounding box center [676, 199] width 31 height 27
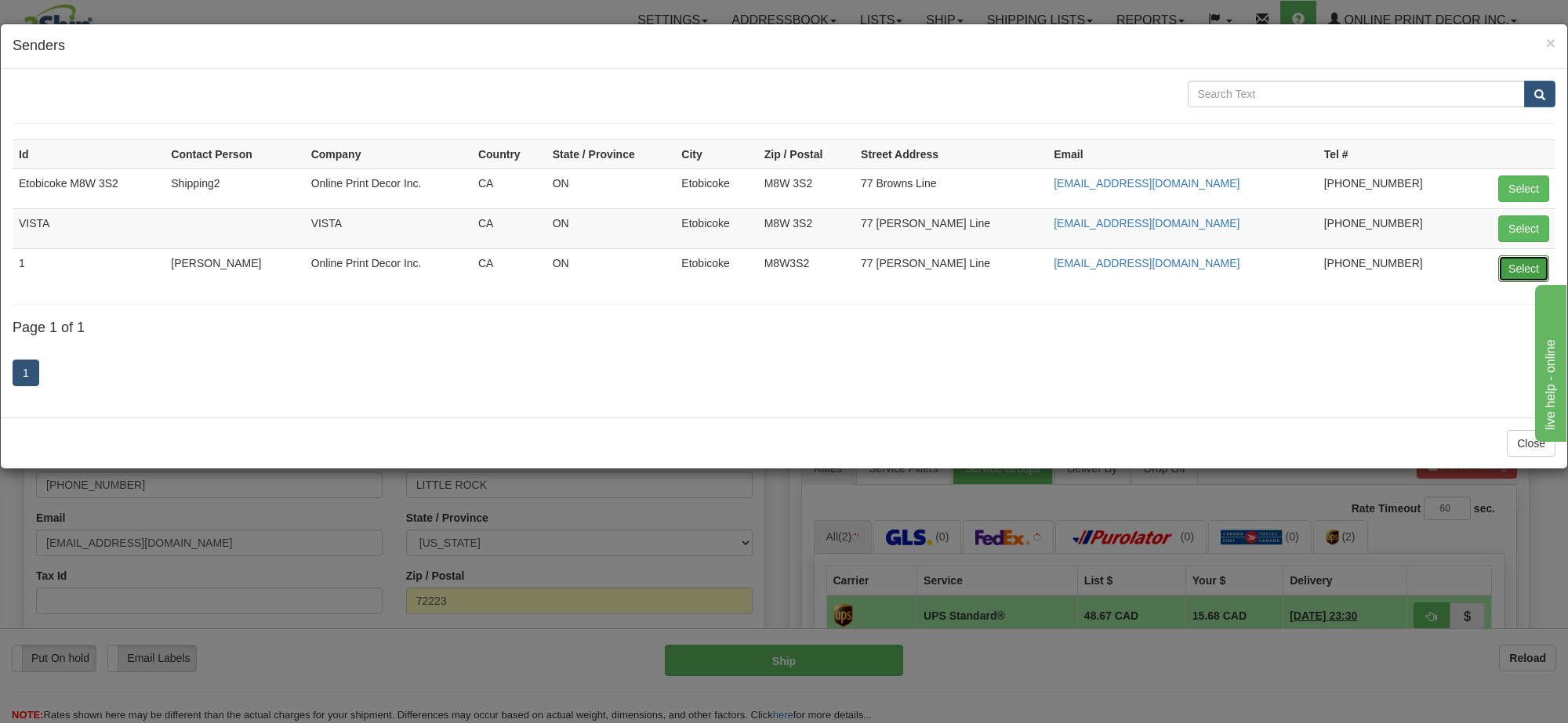
click at [1518, 264] on button "Select" at bounding box center [1523, 268] width 51 height 27
type input "1"
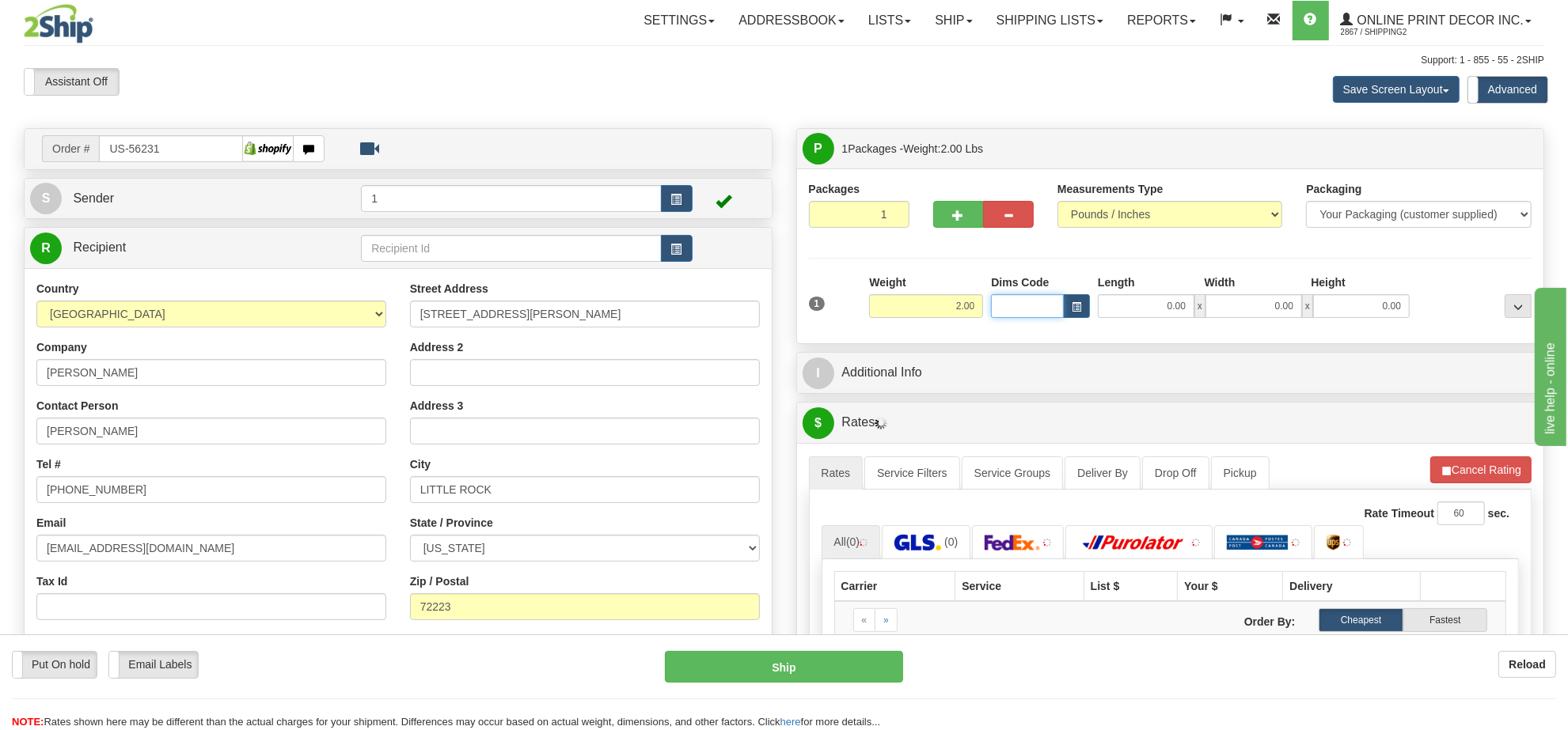
click at [1053, 310] on input "Dims Code" at bounding box center [1027, 306] width 72 height 24
click at [1080, 311] on span "button" at bounding box center [1076, 308] width 10 height 9
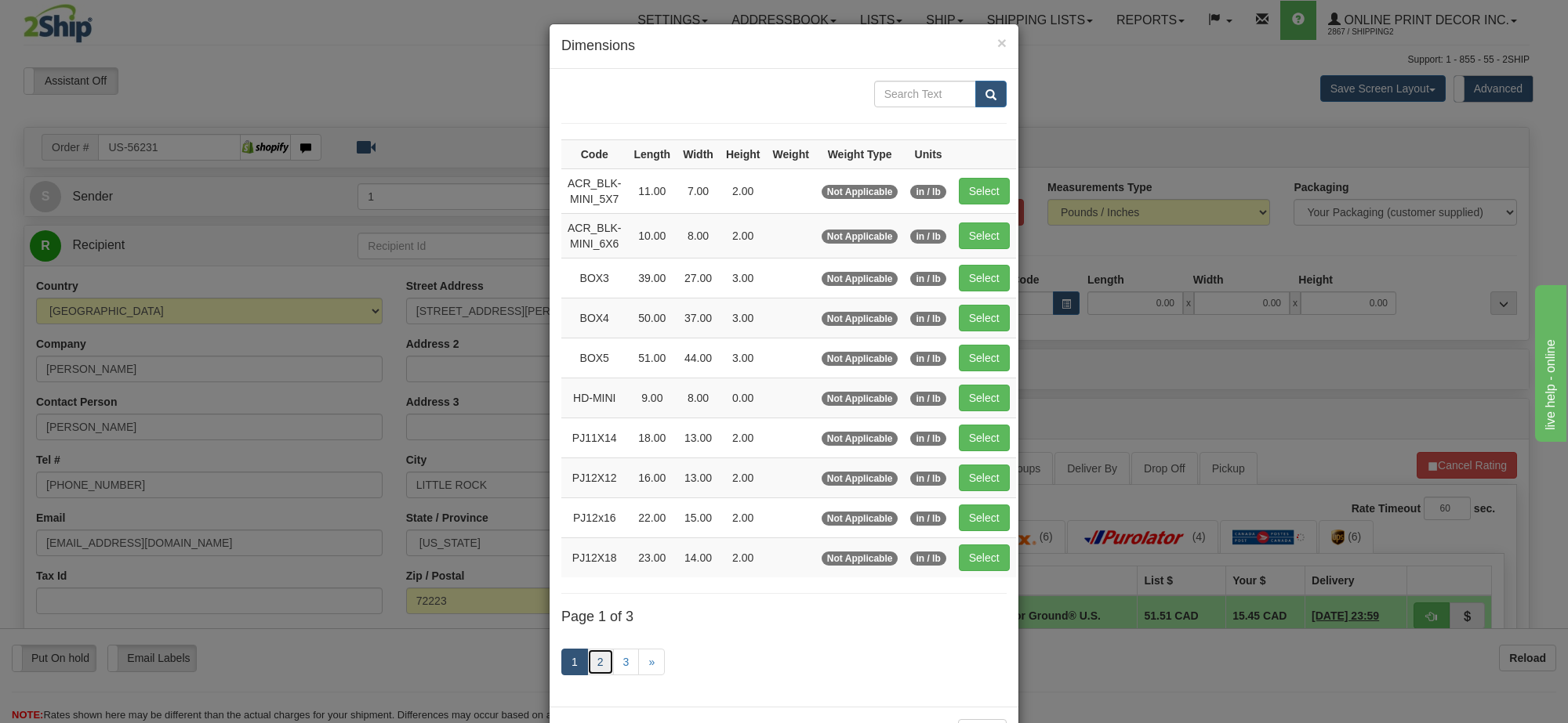
click at [590, 675] on link "2" at bounding box center [600, 662] width 27 height 27
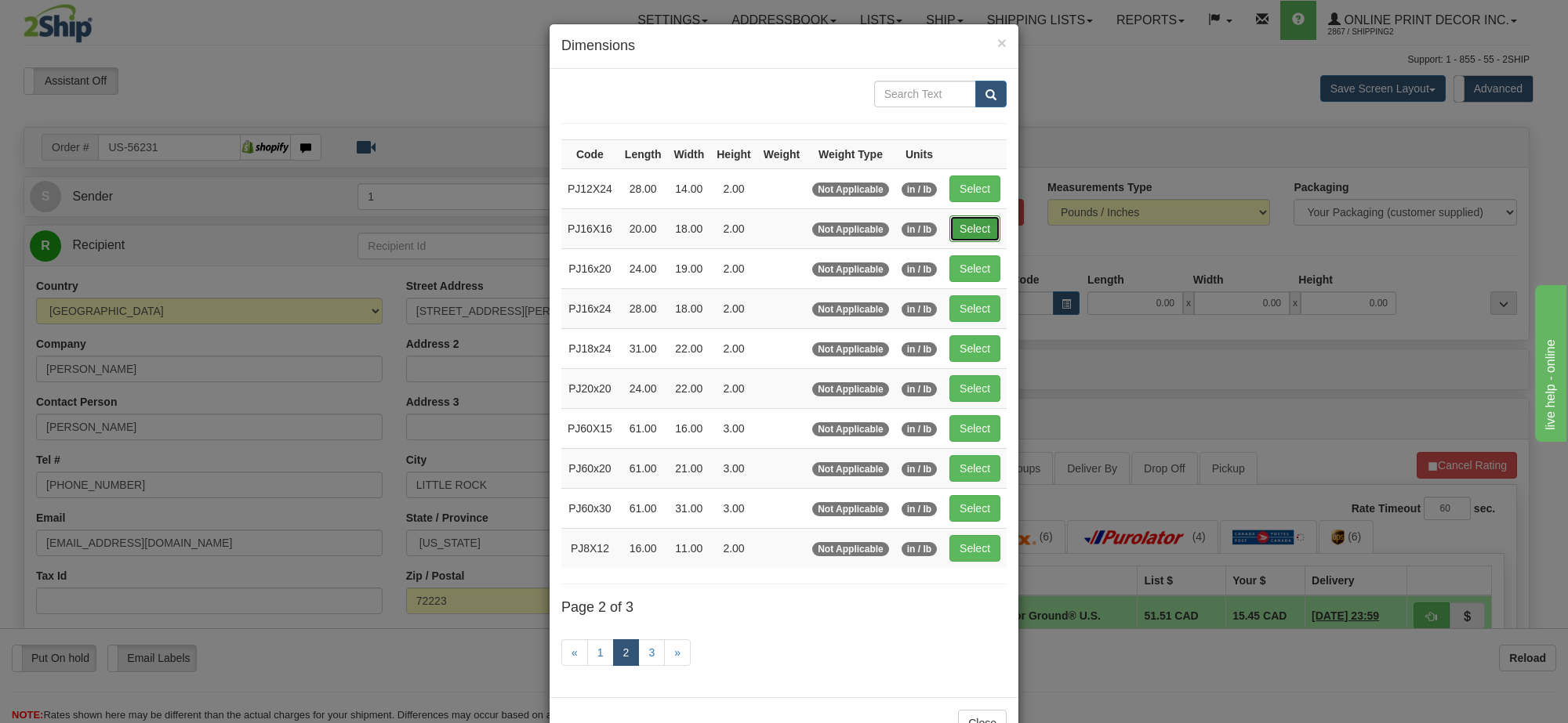
click at [995, 232] on button "Select" at bounding box center [974, 229] width 51 height 27
type input "PJ16X16"
type input "20.00"
type input "18.00"
type input "2.00"
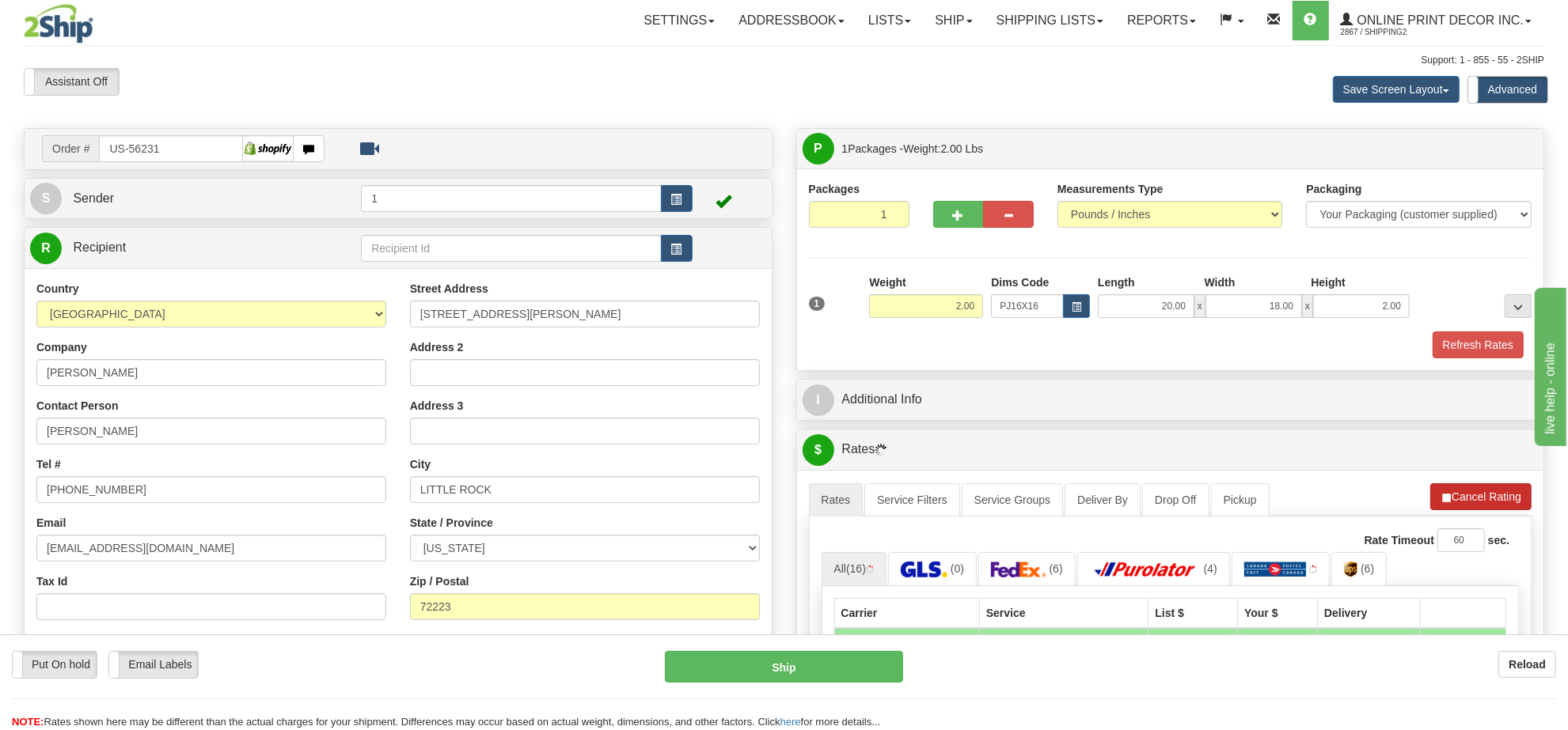
click at [0, 0] on button "Refresh Rates" at bounding box center [0, 0] width 0 height 0
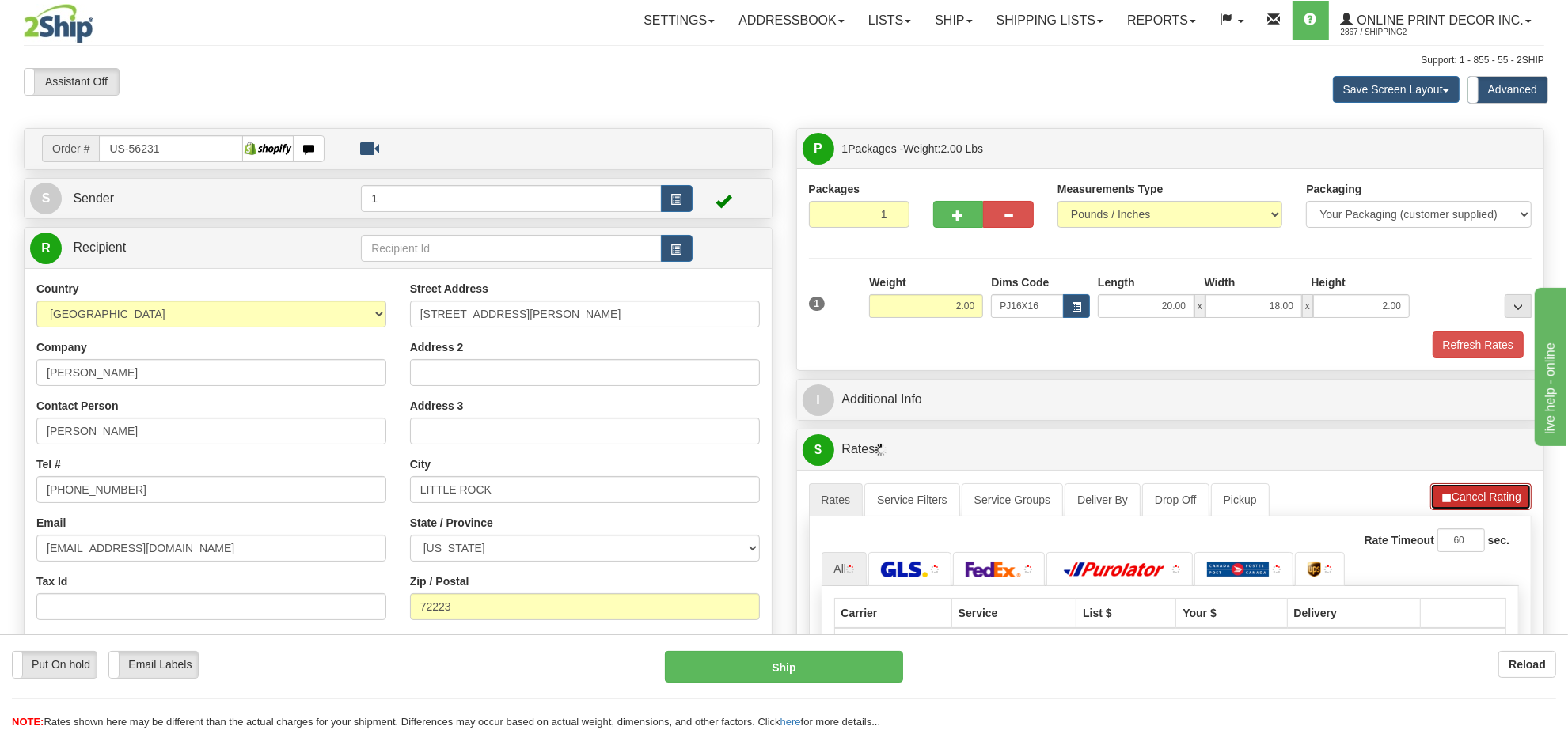
click at [1454, 503] on button "Cancel Rating" at bounding box center [1480, 497] width 101 height 27
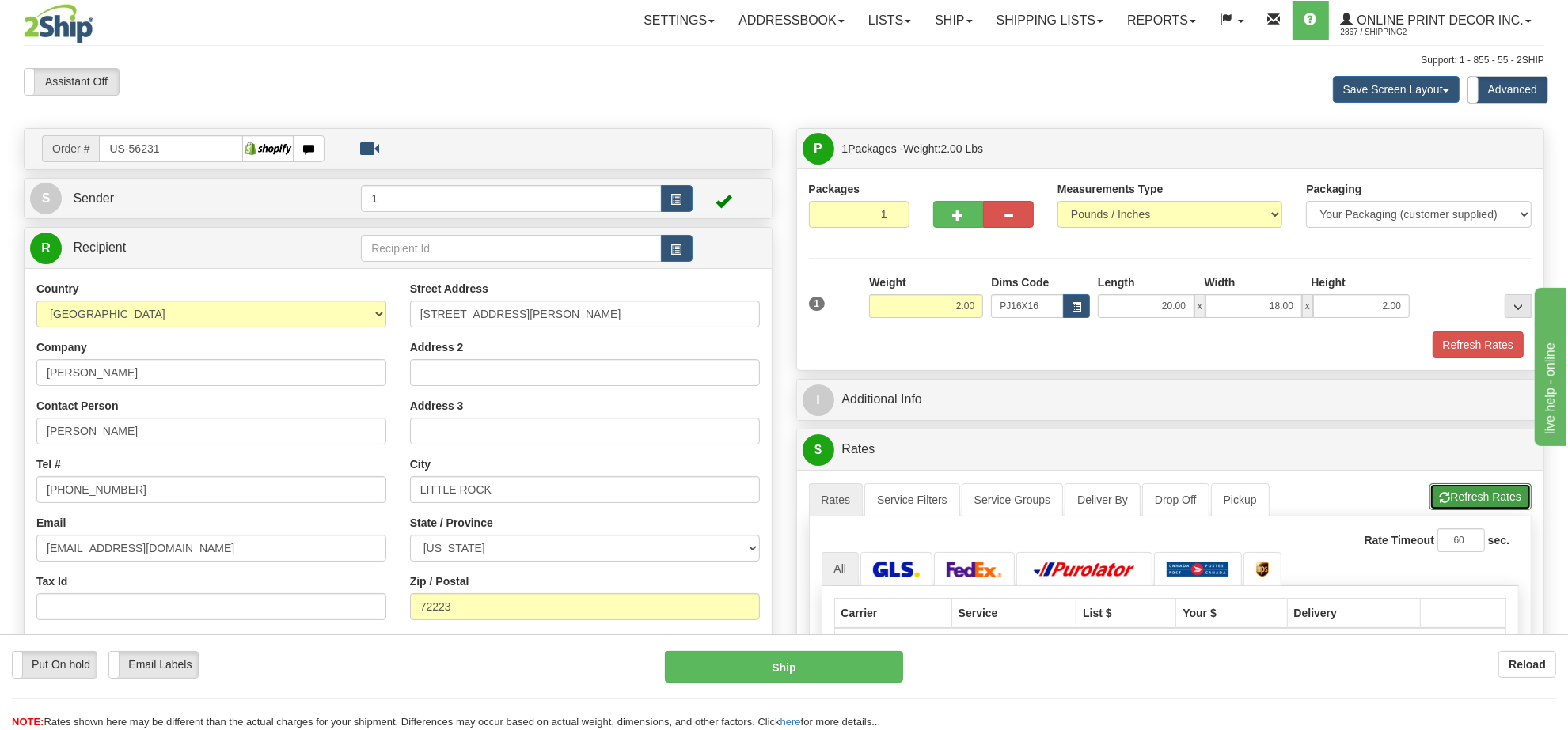
click at [1456, 503] on button "Refresh Rates" at bounding box center [1480, 497] width 102 height 27
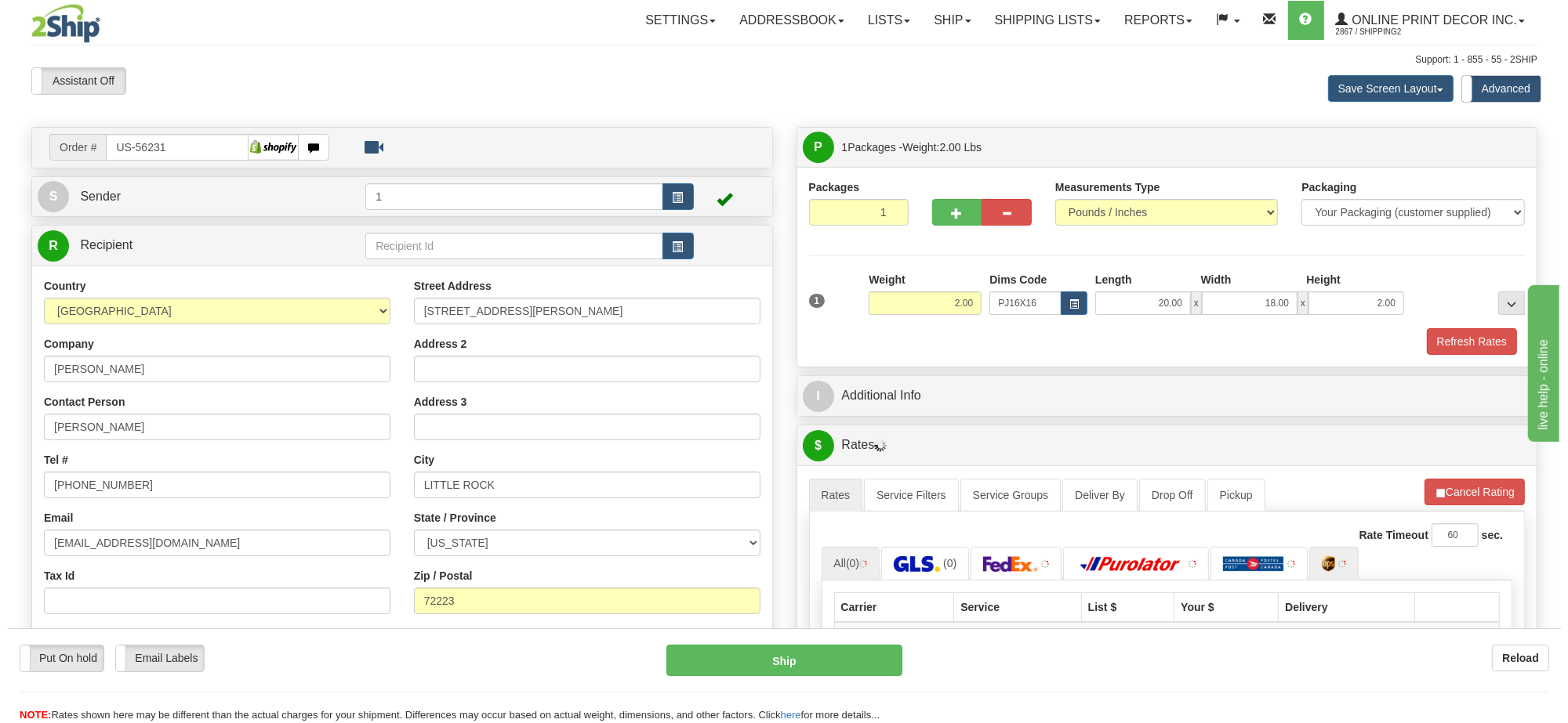
scroll to position [196, 0]
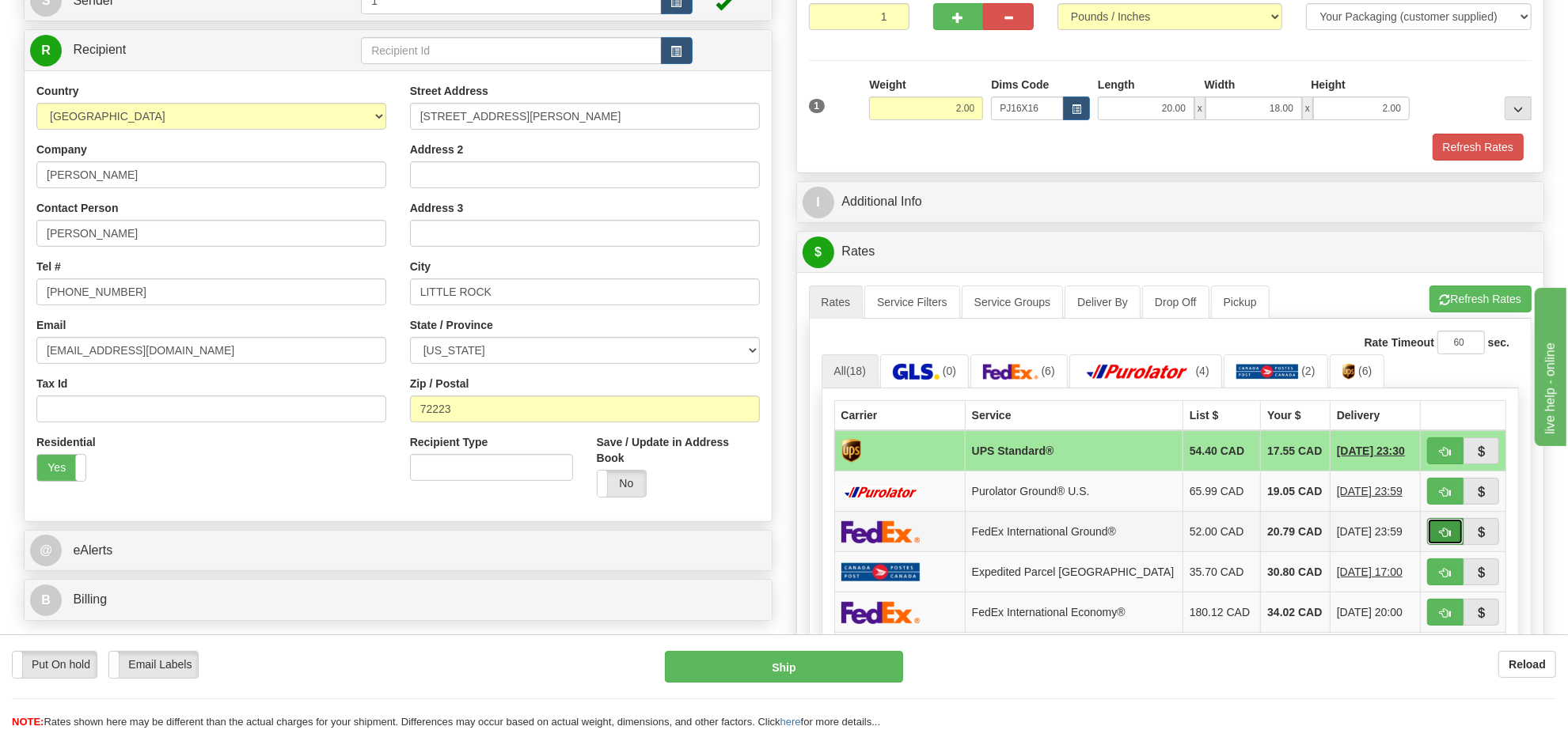
click at [1449, 537] on span "button" at bounding box center [1445, 532] width 11 height 10
type input "92"
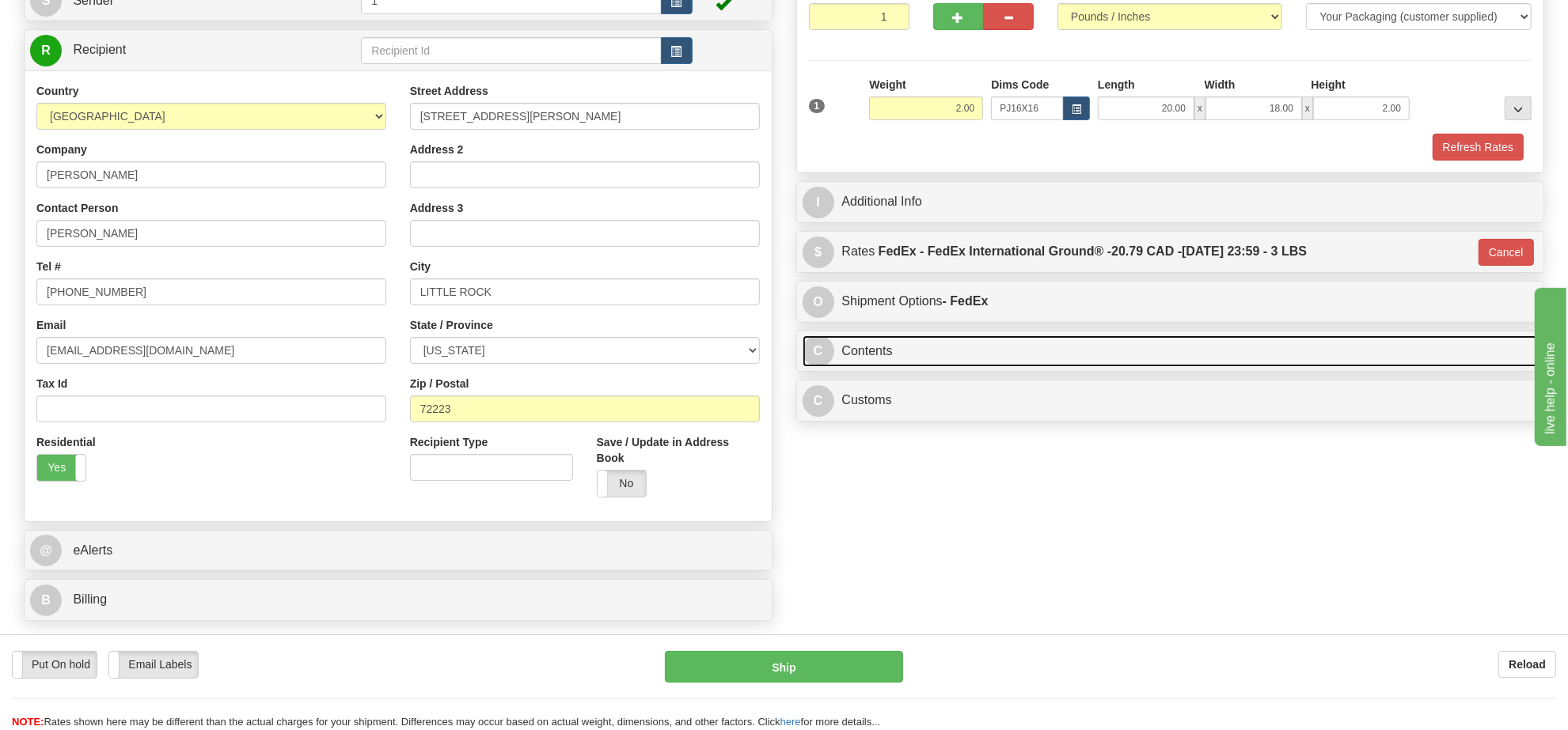
click at [964, 368] on link "C Contents" at bounding box center [1171, 352] width 736 height 32
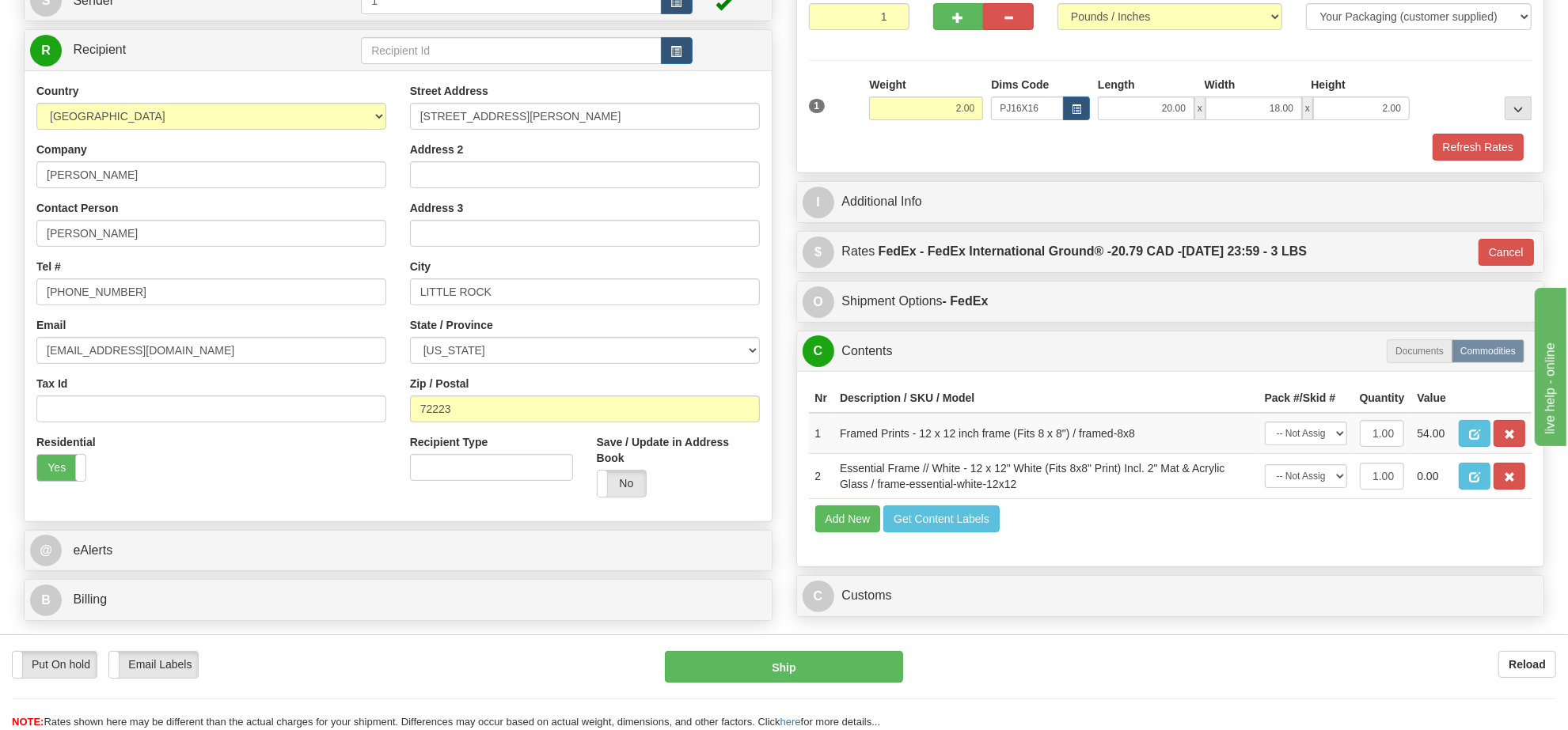
click at [1537, 473] on div "Nr Description / SKU / Model Pack #/Skid # Quantity Value 1 Framed Prints - 12 …" at bounding box center [1171, 469] width 747 height 195
click at [1502, 447] on button "button" at bounding box center [1509, 434] width 31 height 27
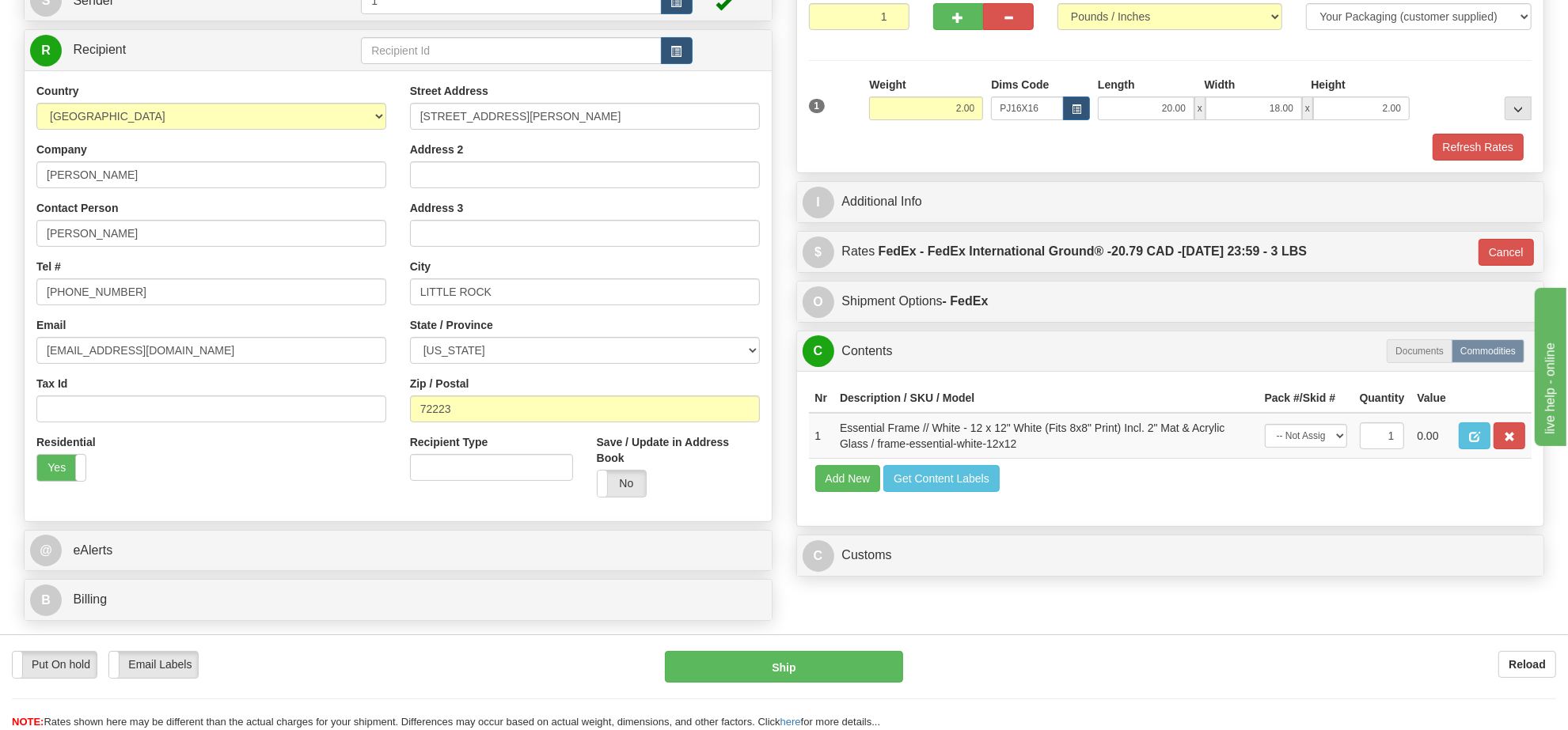
click at [1502, 449] on button "button" at bounding box center [1509, 436] width 31 height 27
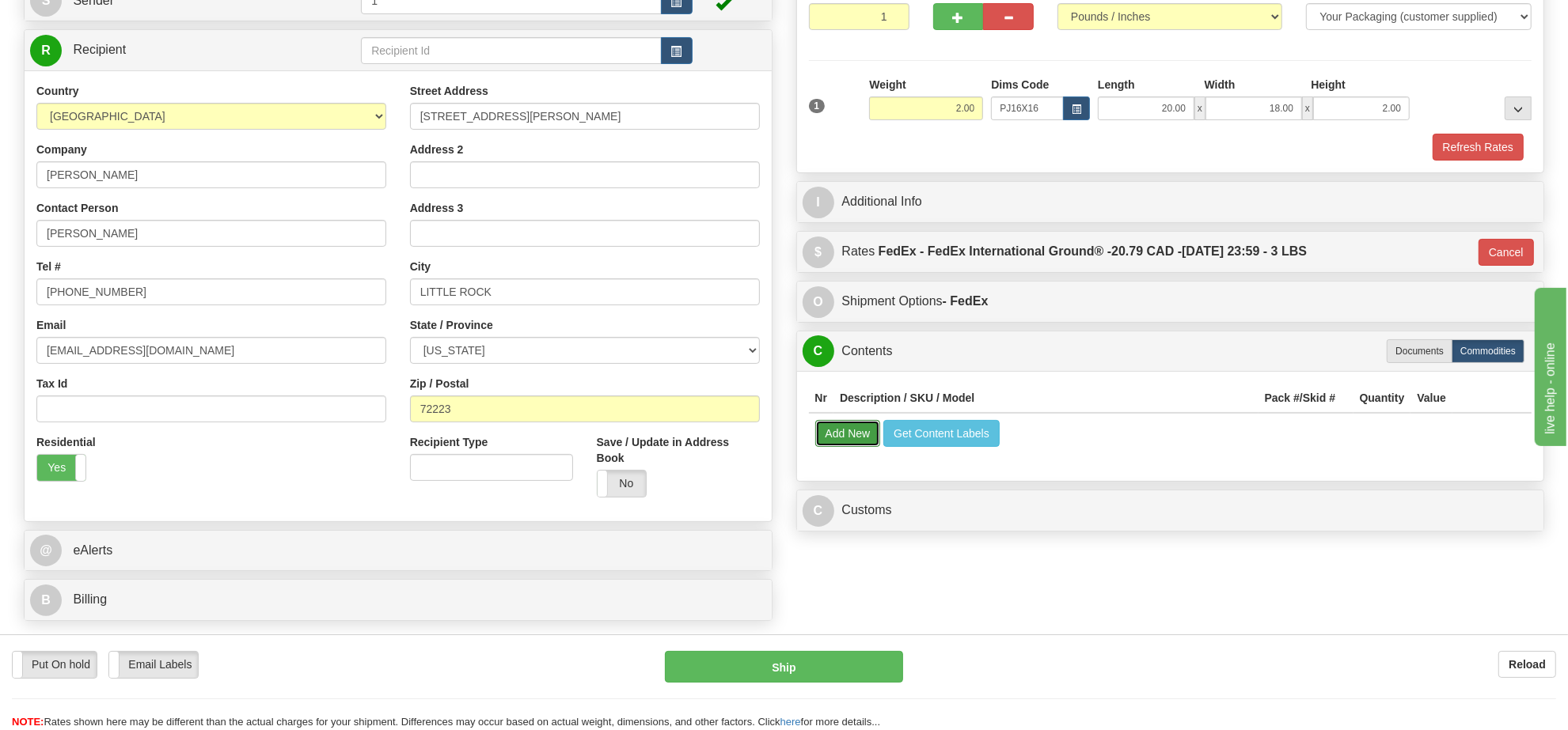
click at [865, 444] on button "Add New" at bounding box center [848, 434] width 65 height 27
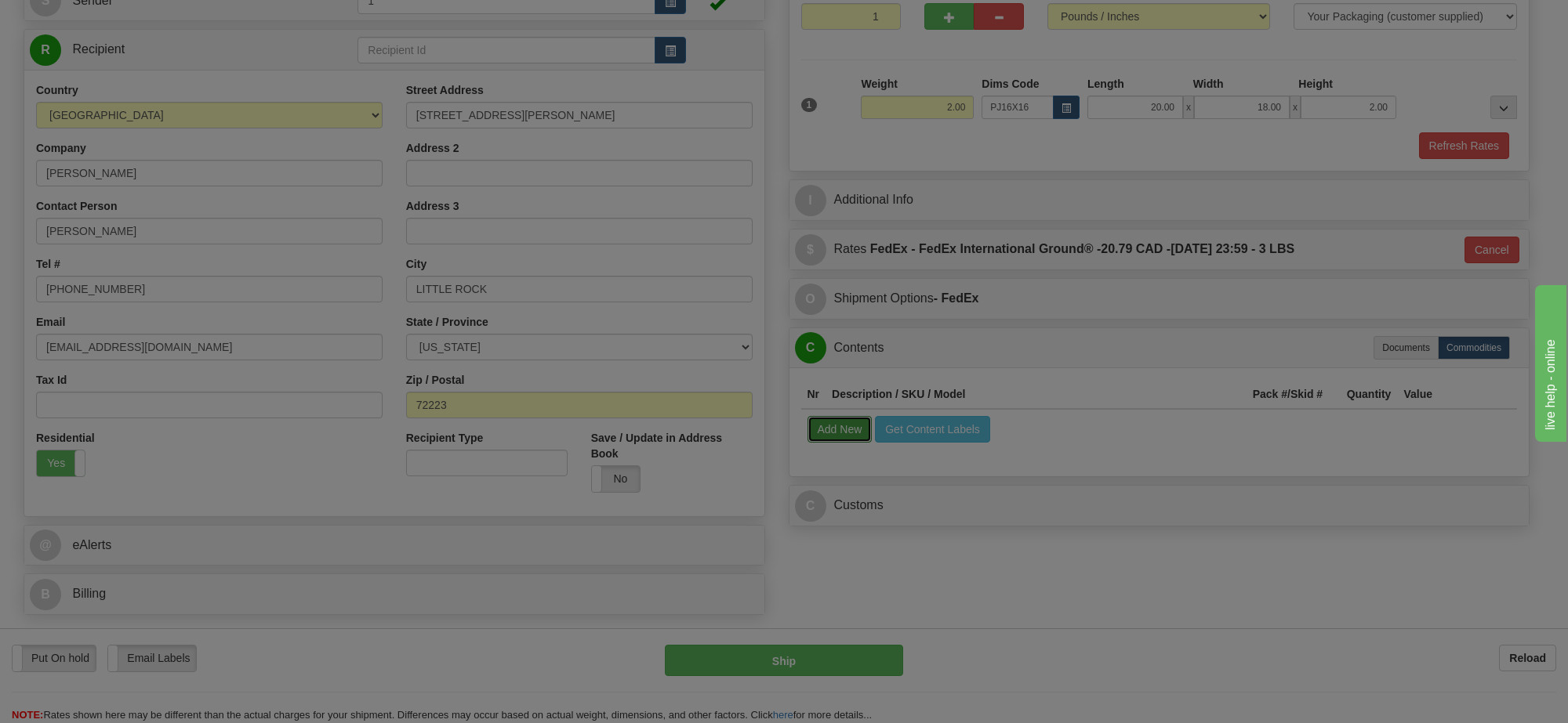
select select
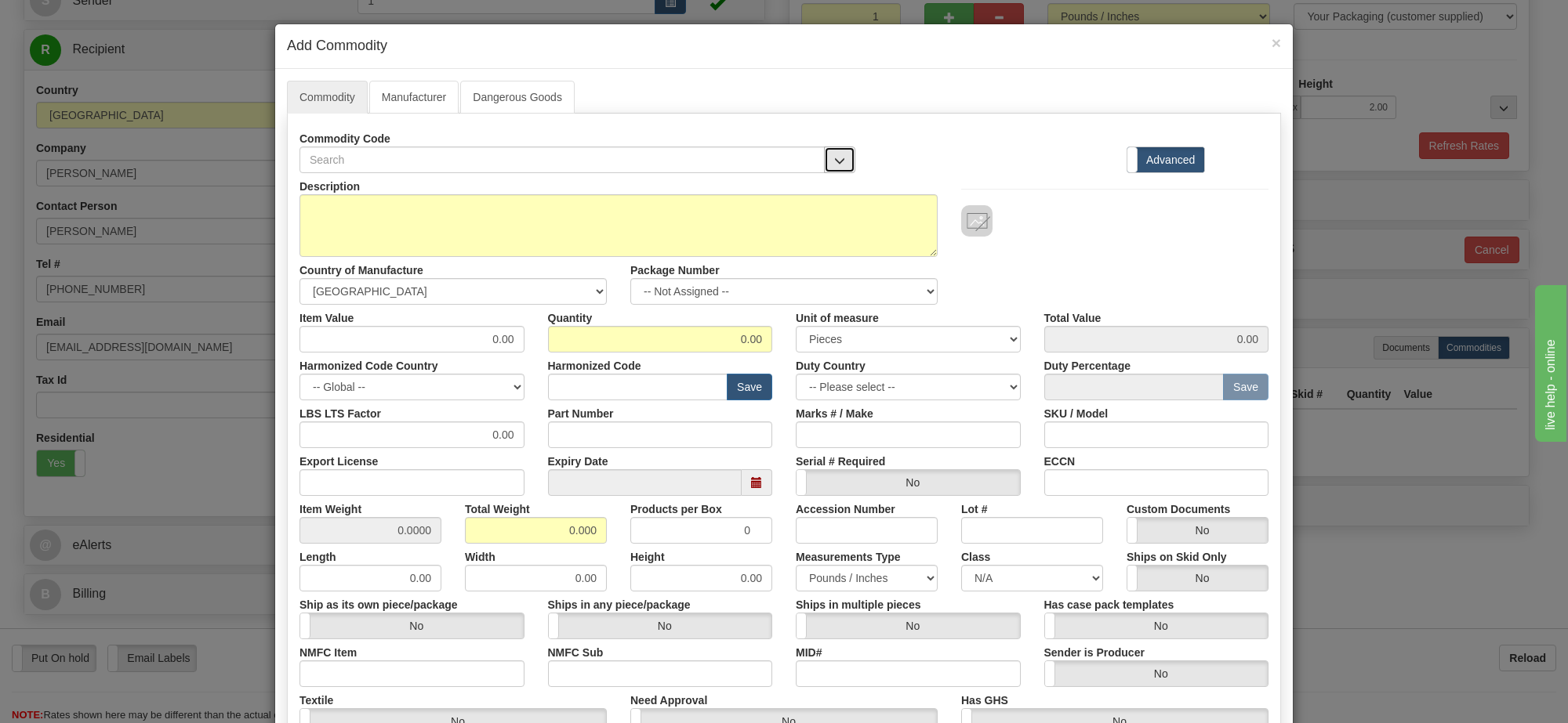
click at [827, 171] on button "button" at bounding box center [839, 159] width 31 height 27
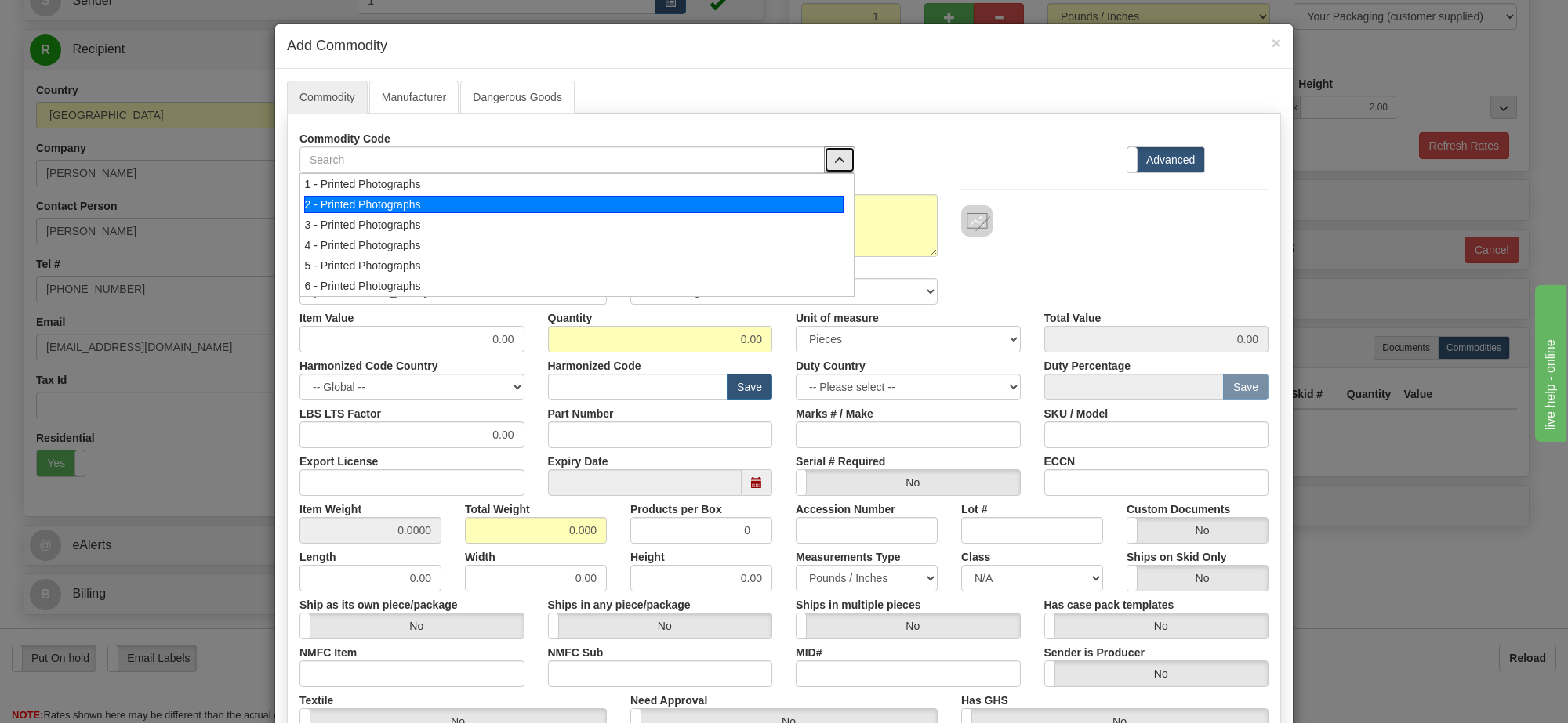
click at [801, 207] on div "2 - Printed Photographs" at bounding box center [573, 204] width 540 height 17
select select "1"
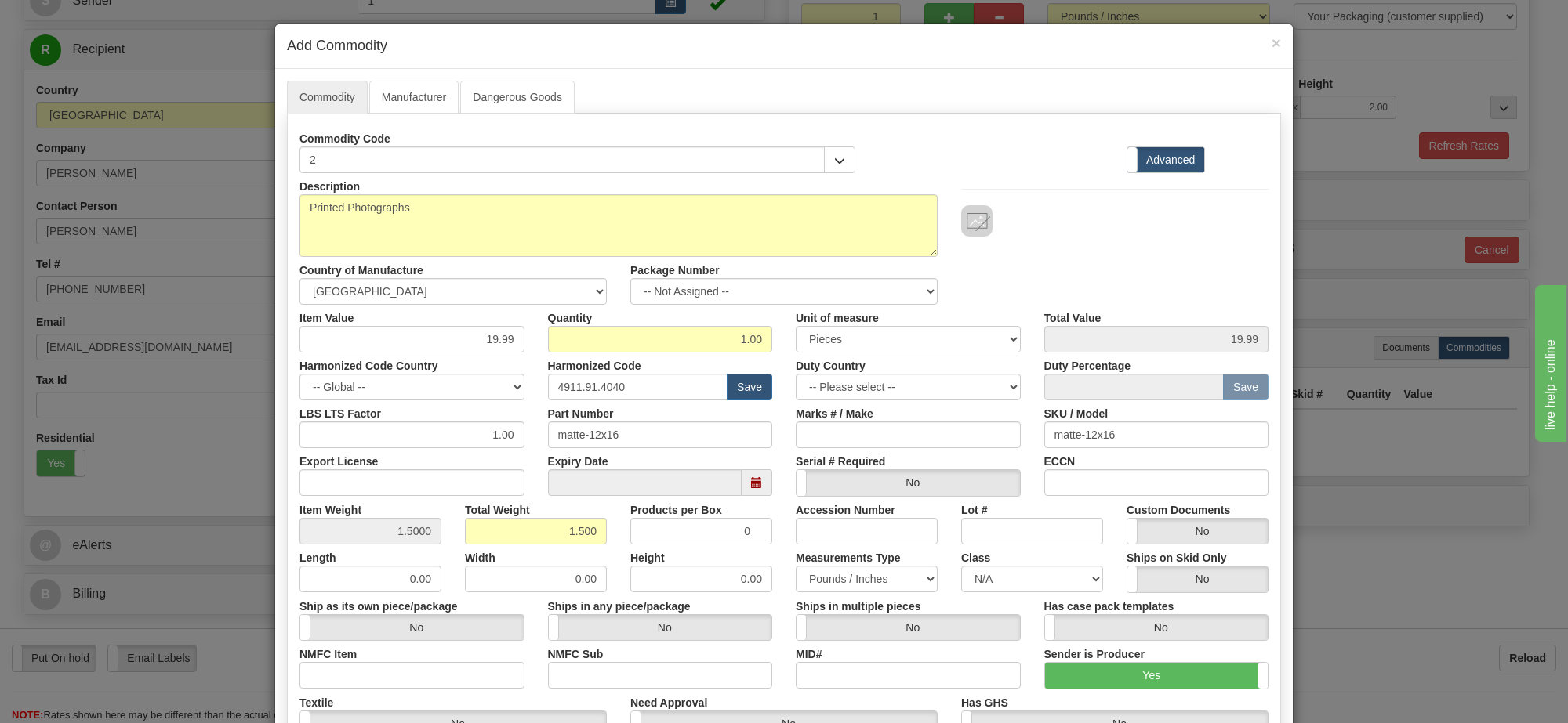
scroll to position [2, 0]
drag, startPoint x: 804, startPoint y: 292, endPoint x: 783, endPoint y: 301, distance: 22.8
click at [804, 292] on select "-- Not Assigned -- Item 1" at bounding box center [784, 292] width 308 height 27
select select "0"
click at [630, 279] on select "-- Not Assigned -- Item 1" at bounding box center [784, 292] width 308 height 27
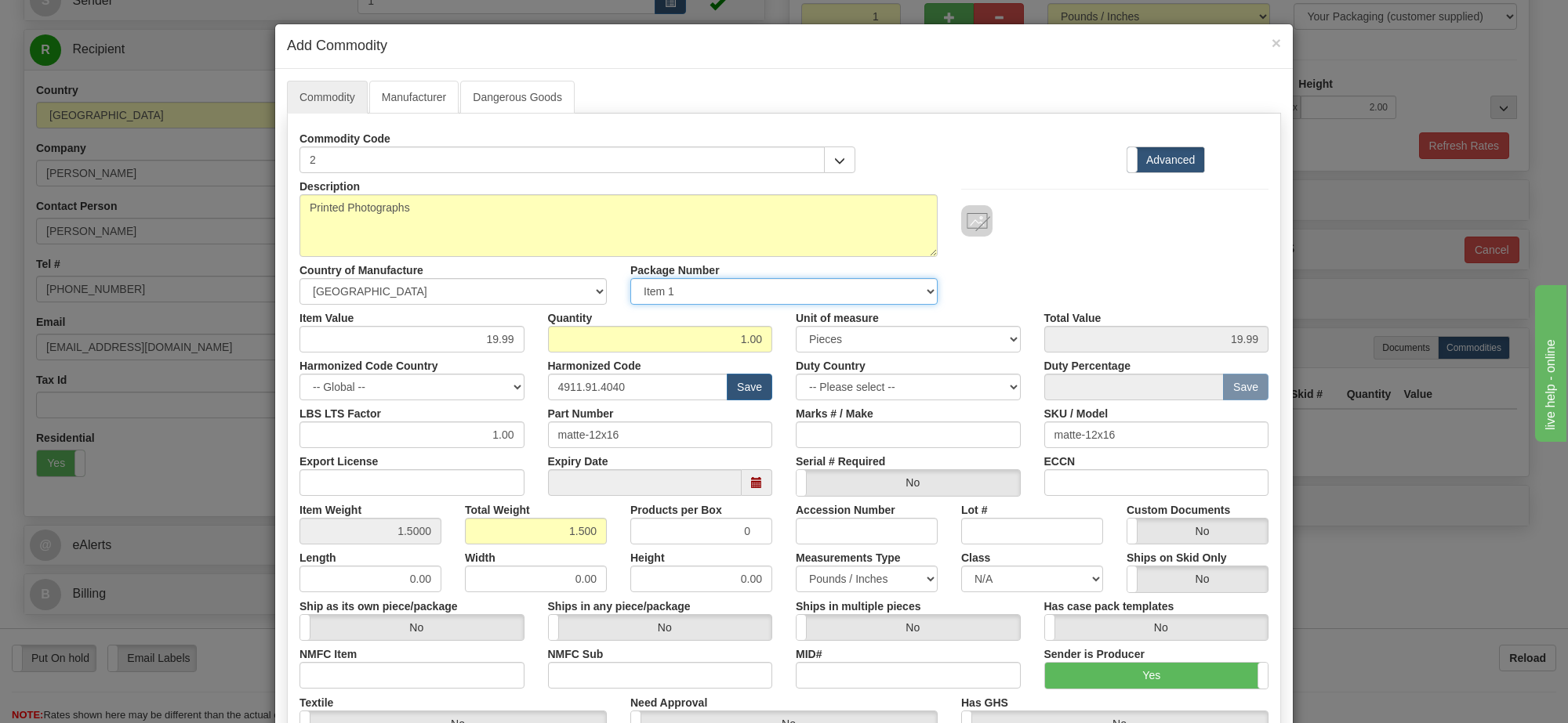
scroll to position [308, 0]
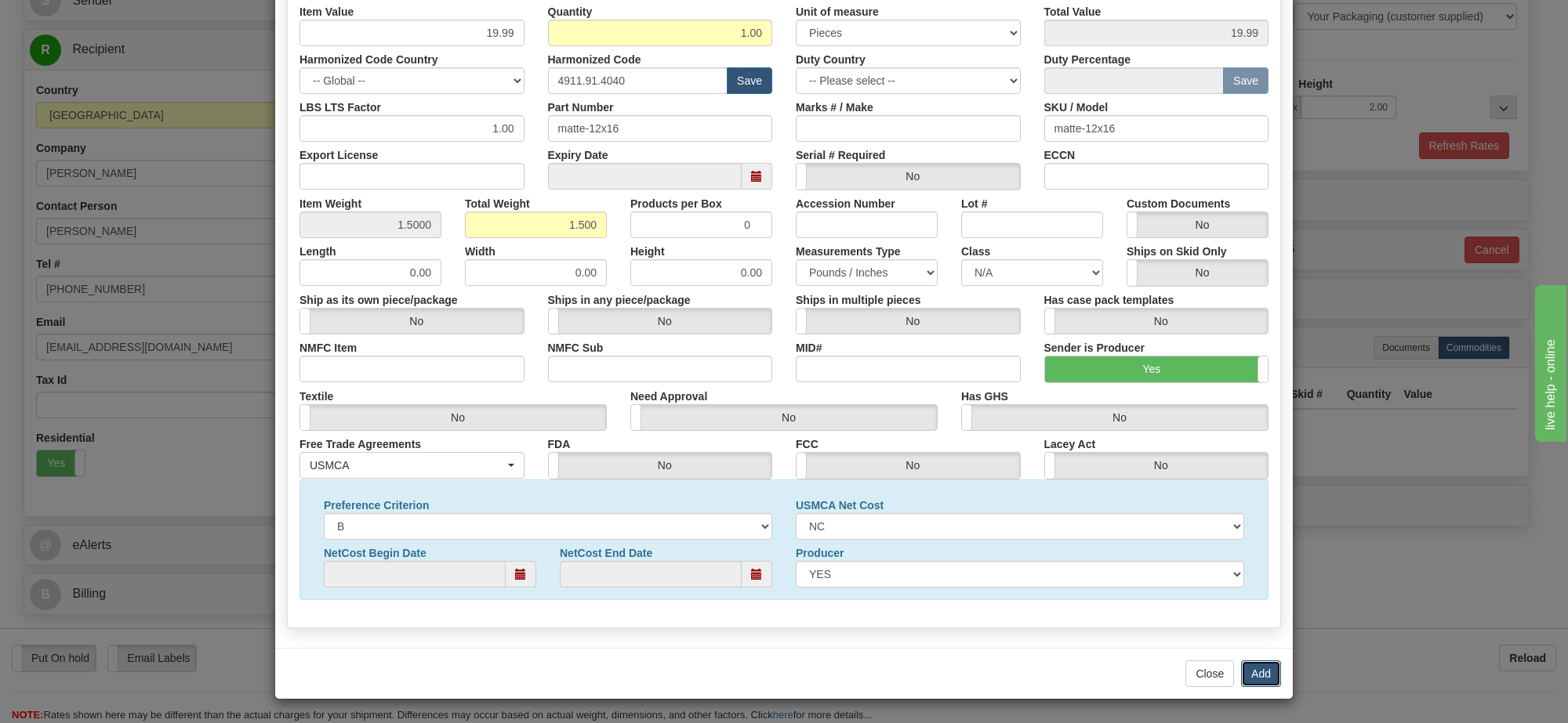
click at [1268, 665] on button "Add" at bounding box center [1260, 673] width 40 height 27
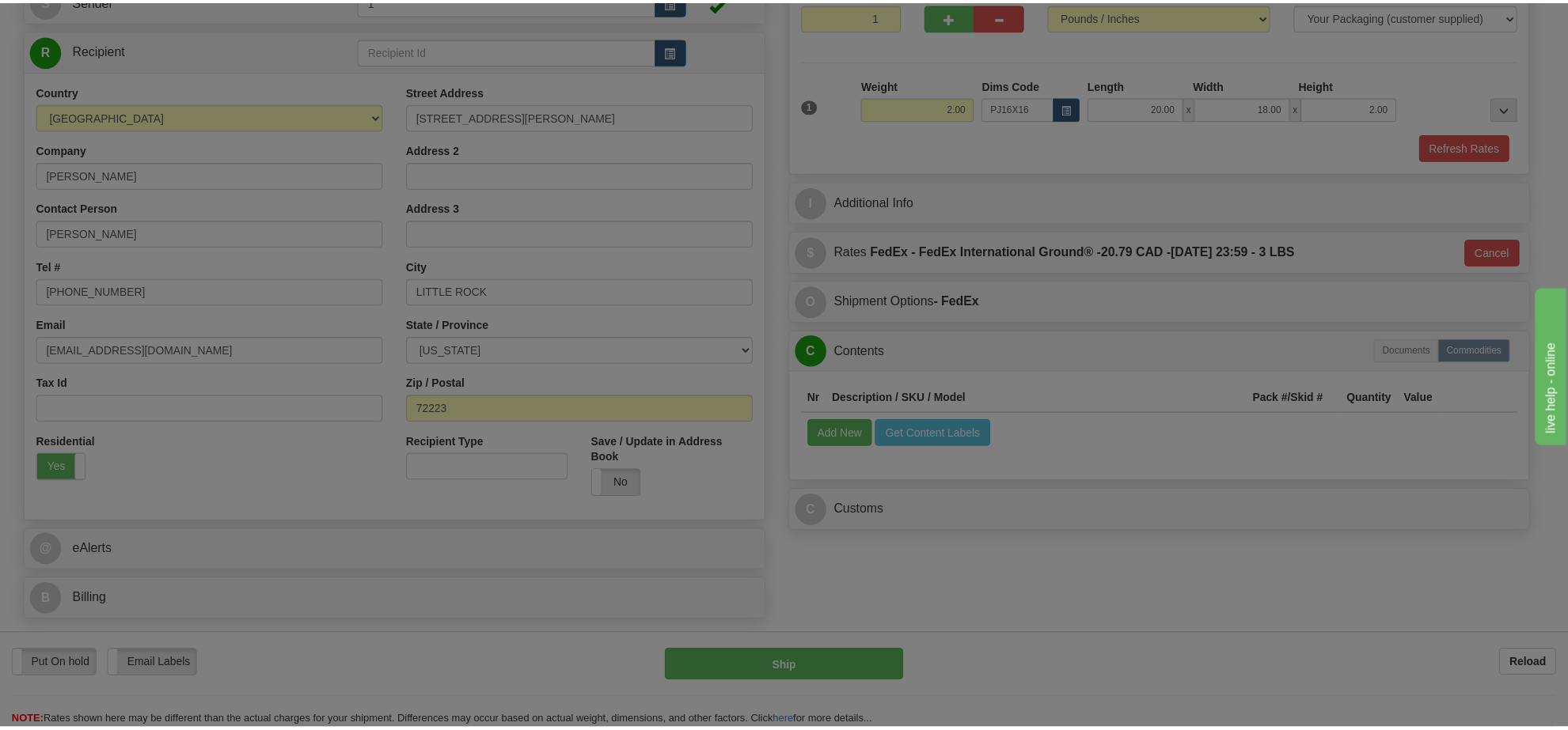
scroll to position [0, 0]
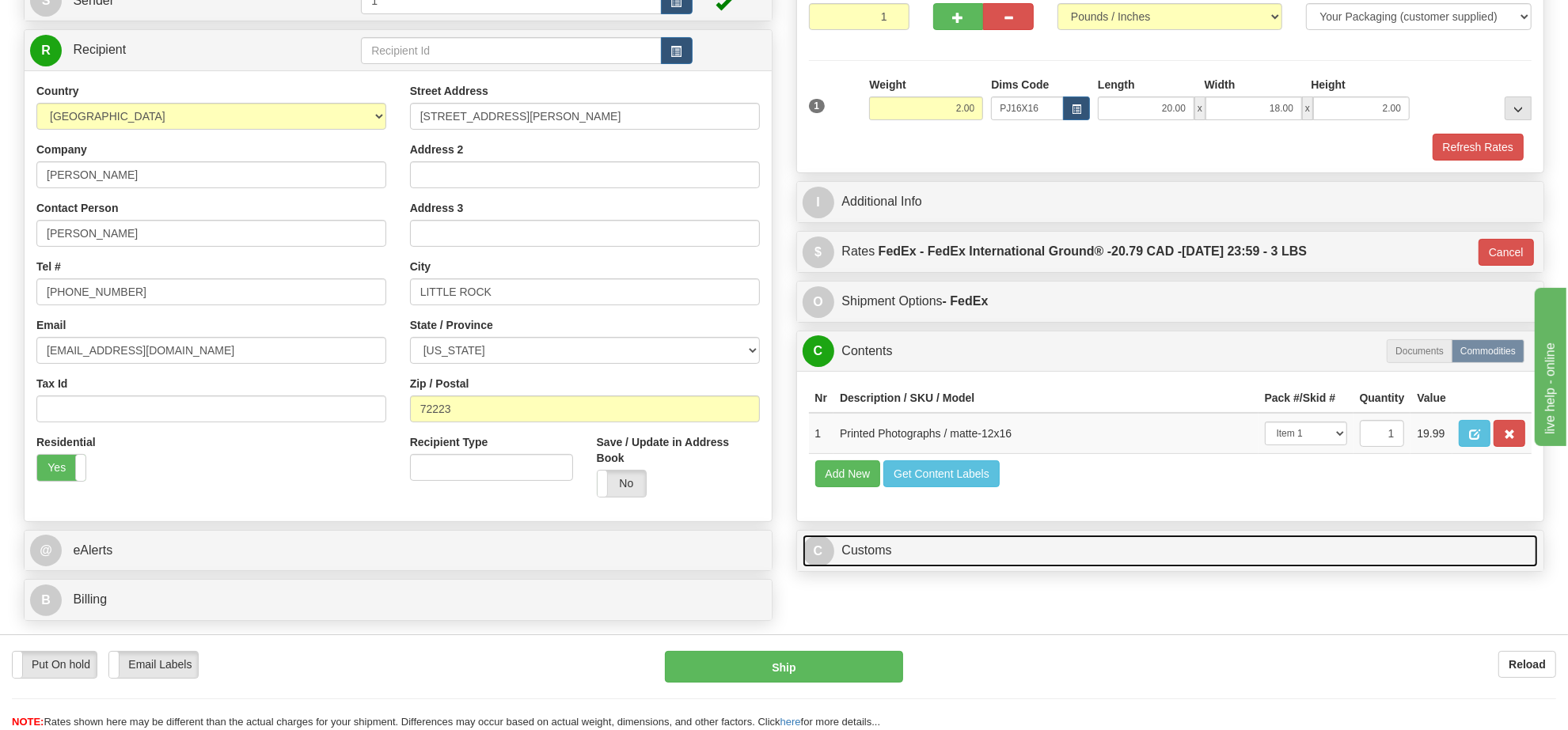
click at [933, 567] on link "C Customs" at bounding box center [1171, 551] width 736 height 32
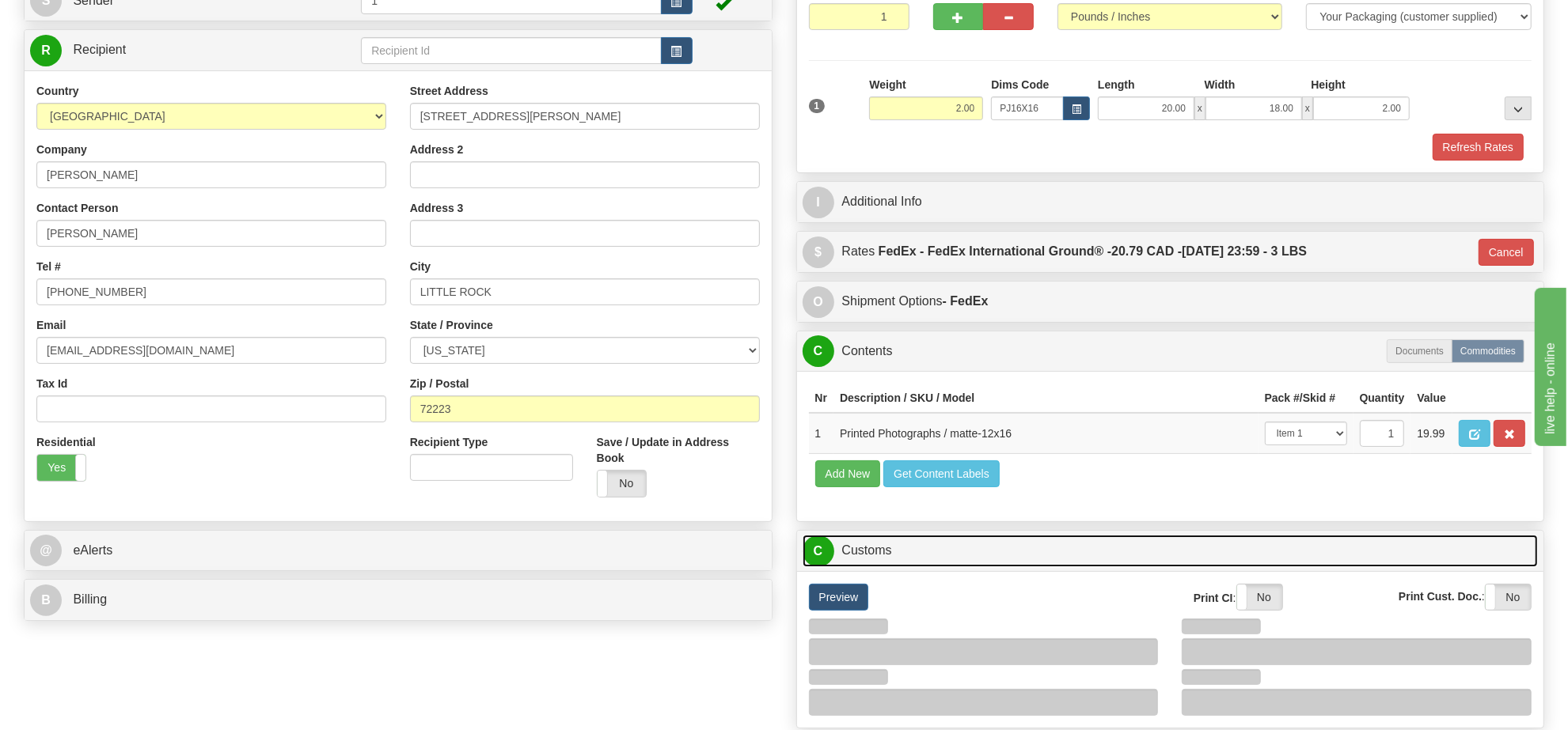
scroll to position [495, 0]
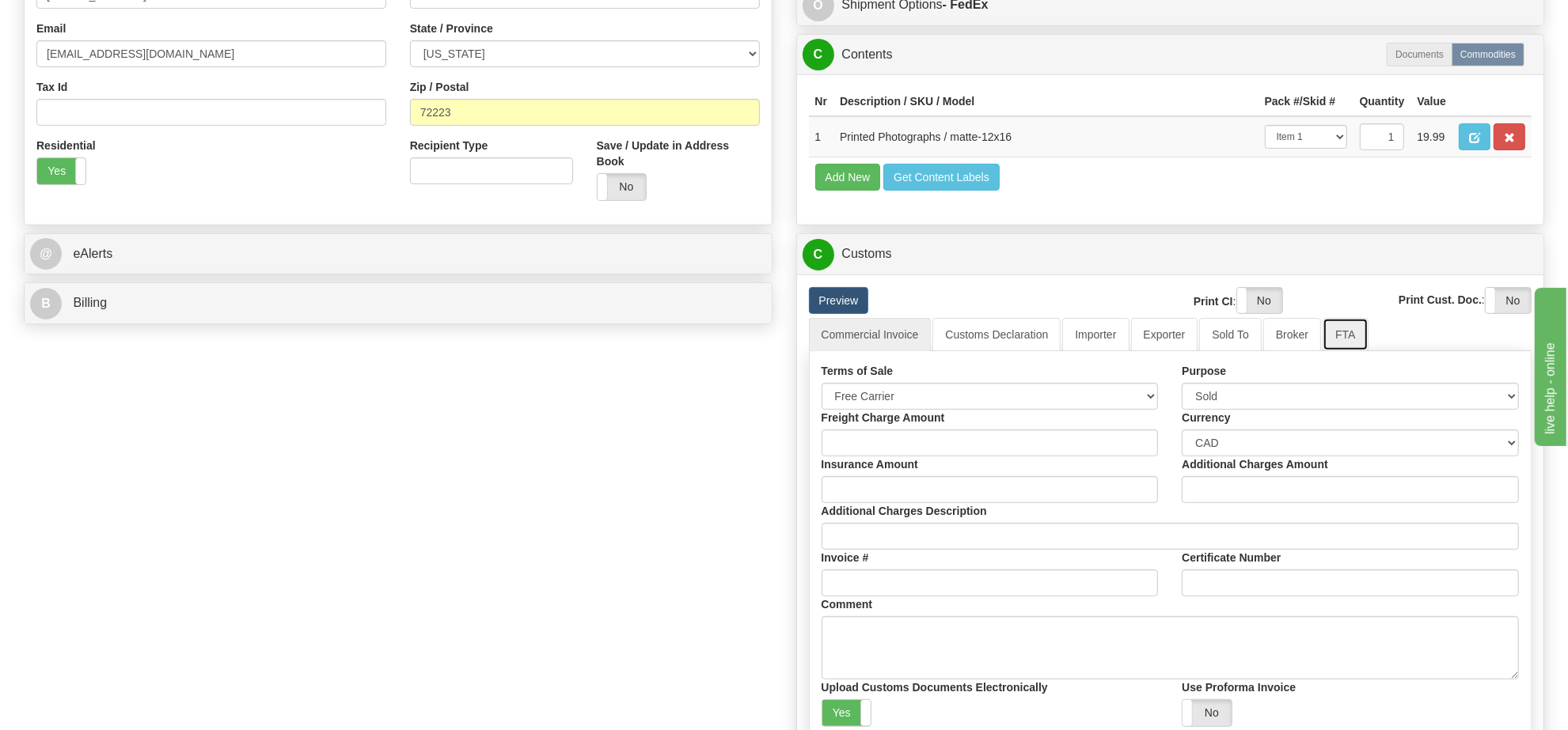
click at [1336, 352] on link "FTA" at bounding box center [1345, 334] width 45 height 33
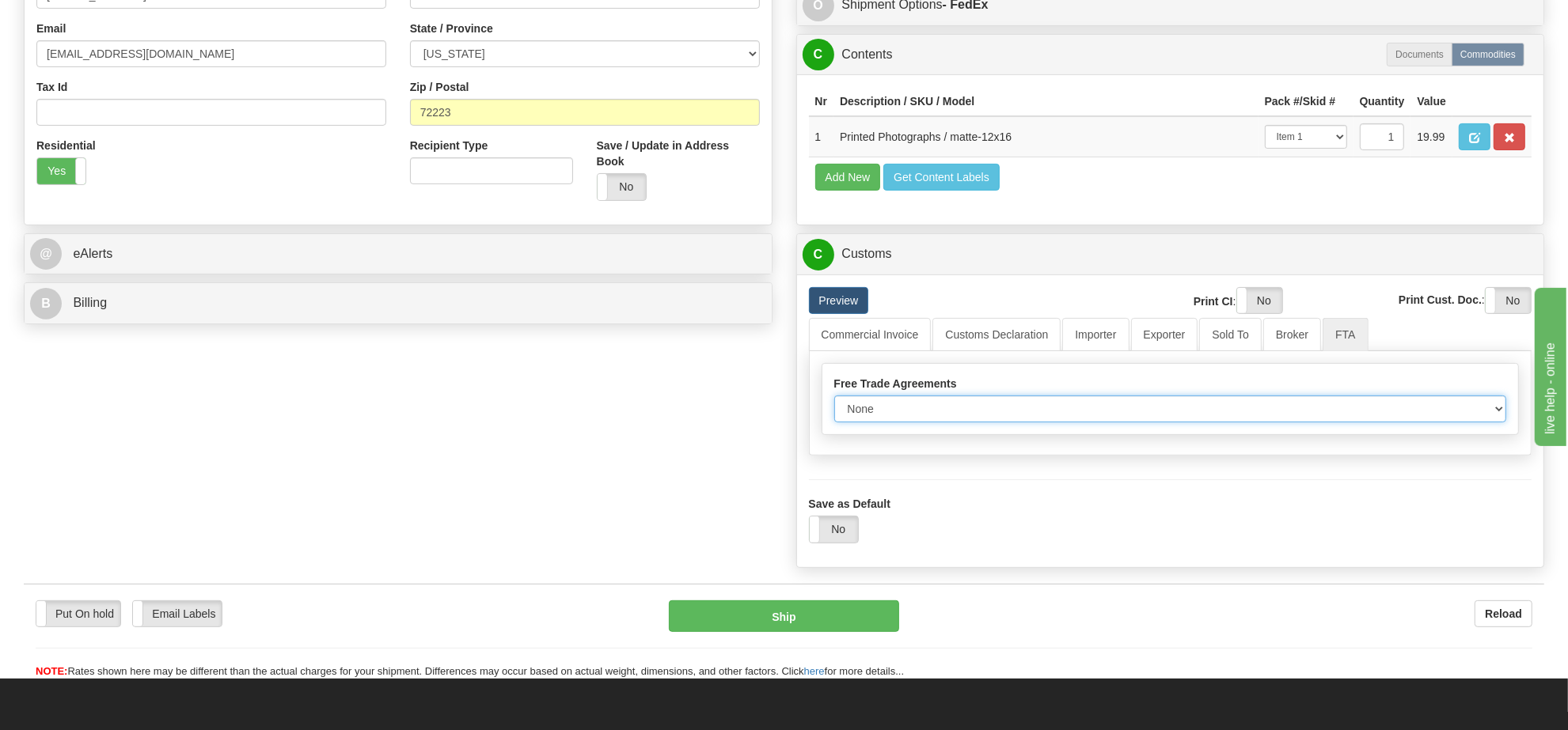
click at [907, 422] on select "None Other USMCA CETA CUKTCA" at bounding box center [1171, 409] width 673 height 27
select select "1"
click at [834, 422] on select "None Other USMCA CETA CUKTCA" at bounding box center [1171, 409] width 673 height 27
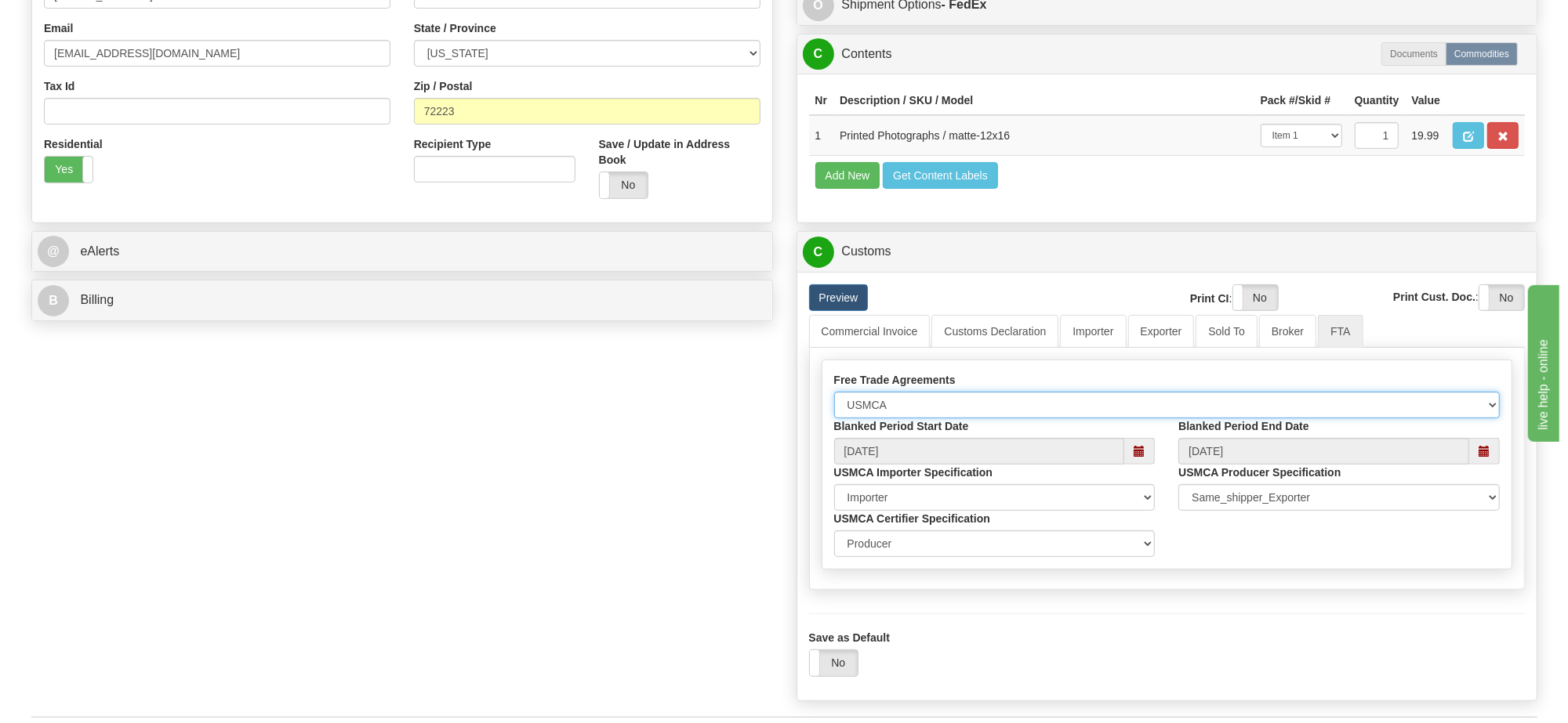
scroll to position [783, 0]
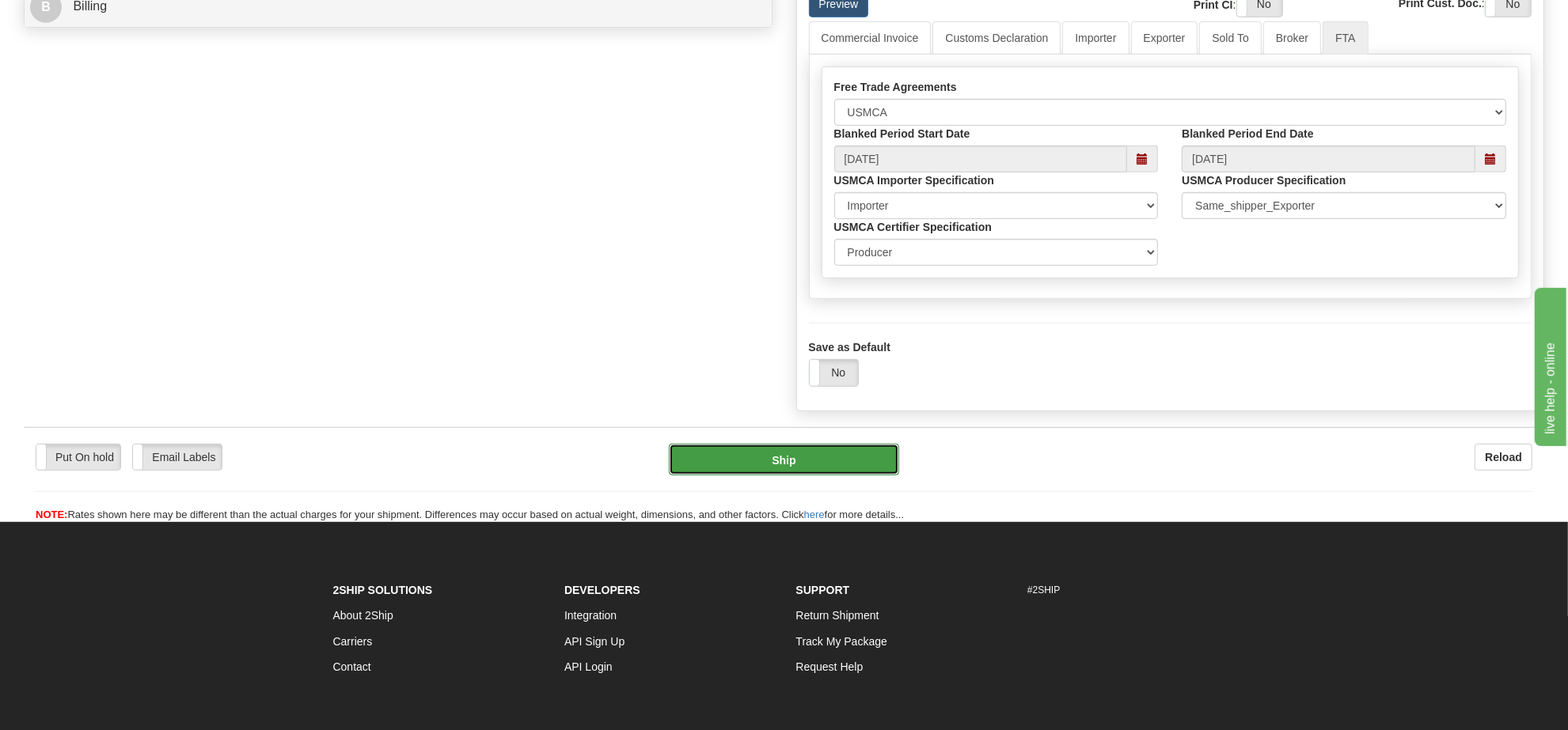
click at [841, 475] on button "Ship" at bounding box center [783, 459] width 229 height 31
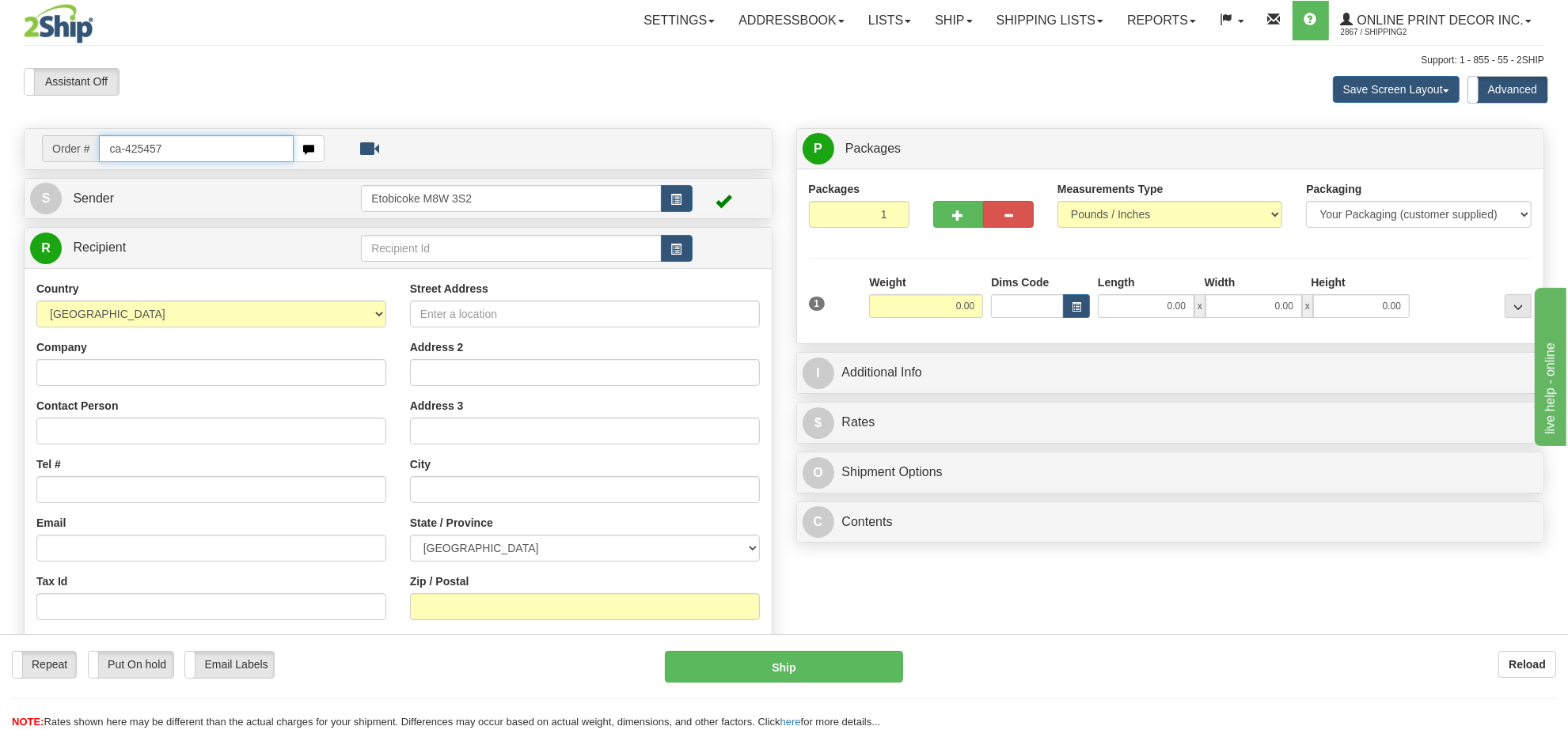
type input "ca-425457"
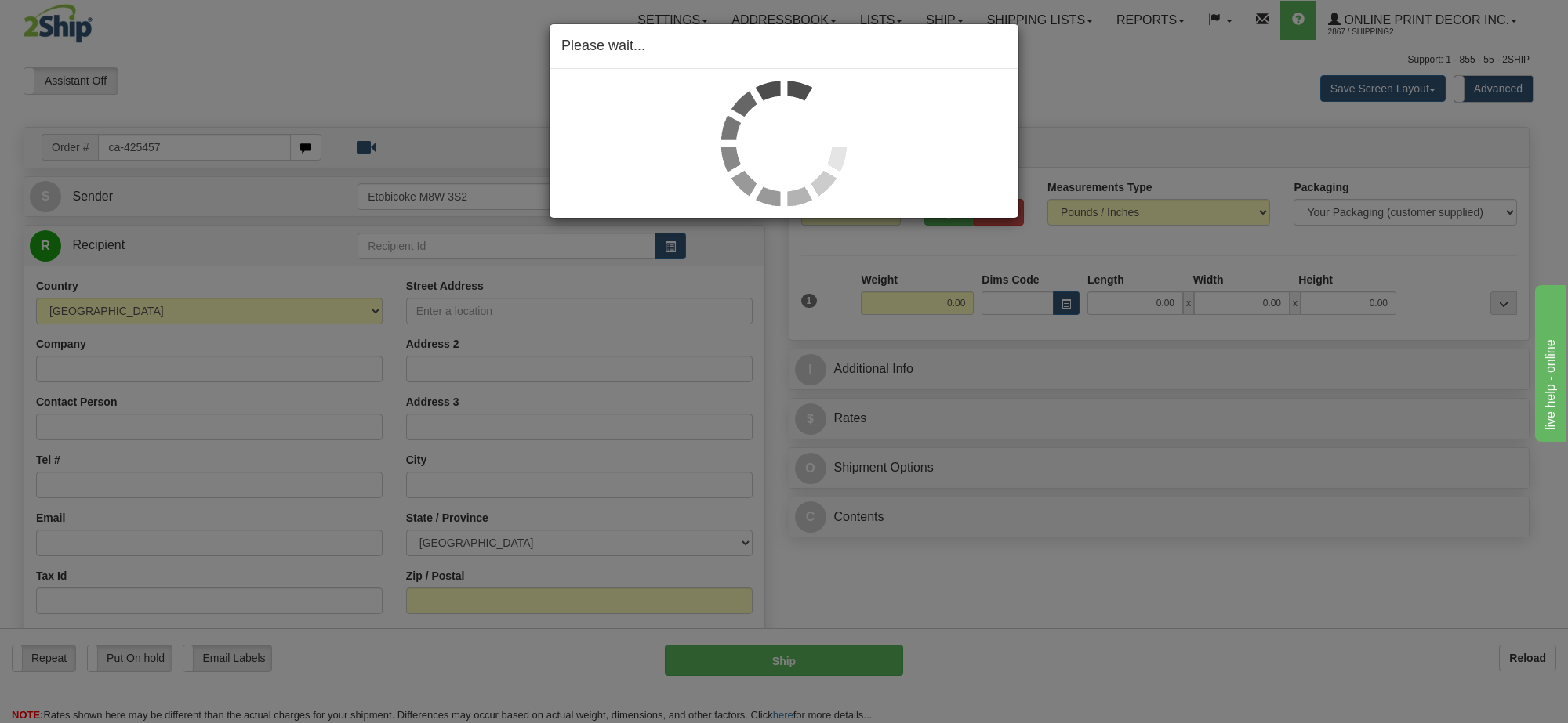
click at [946, 309] on div "Please wait..." at bounding box center [784, 362] width 1568 height 723
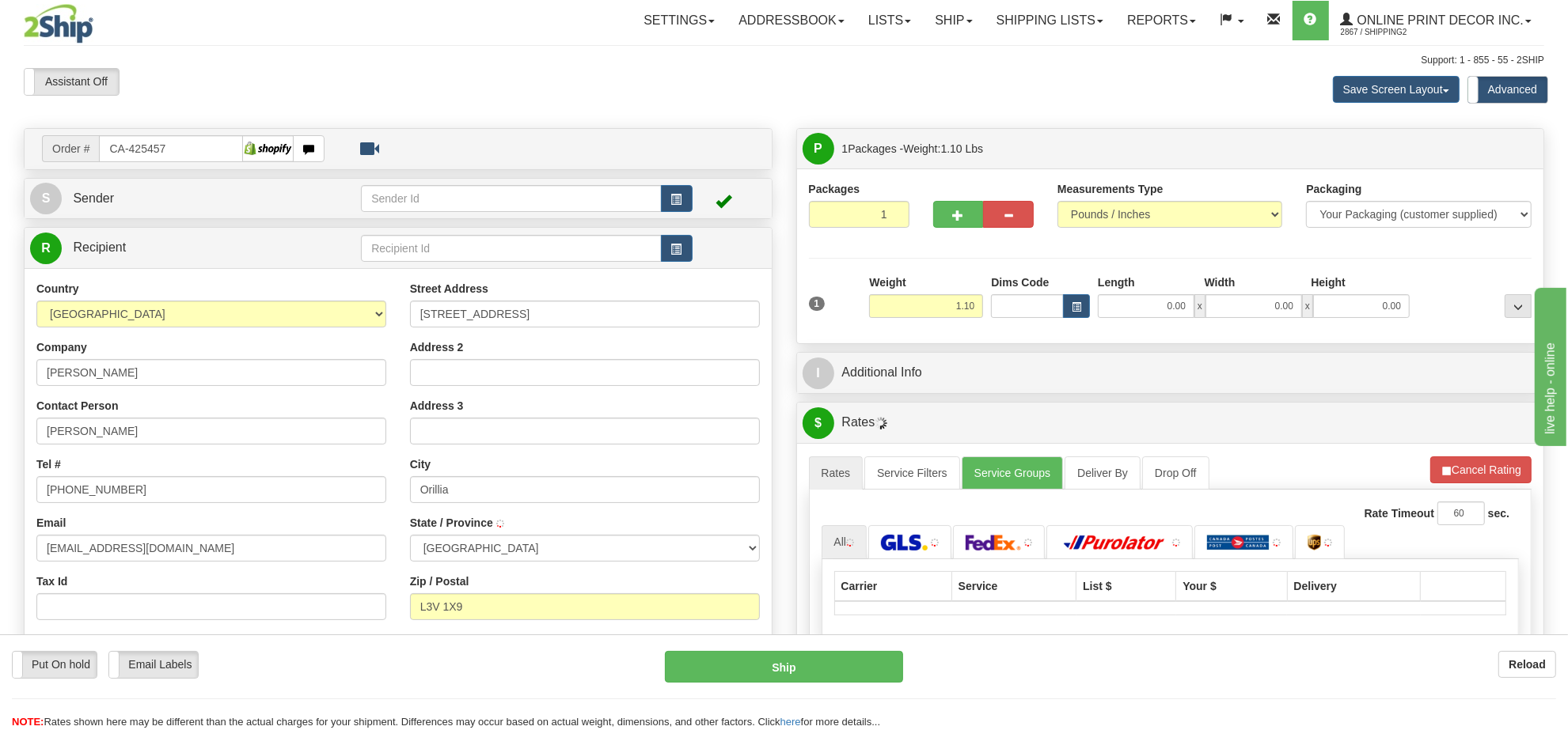
type input "ORILLIA"
click at [956, 311] on input "1.10" at bounding box center [925, 306] width 114 height 24
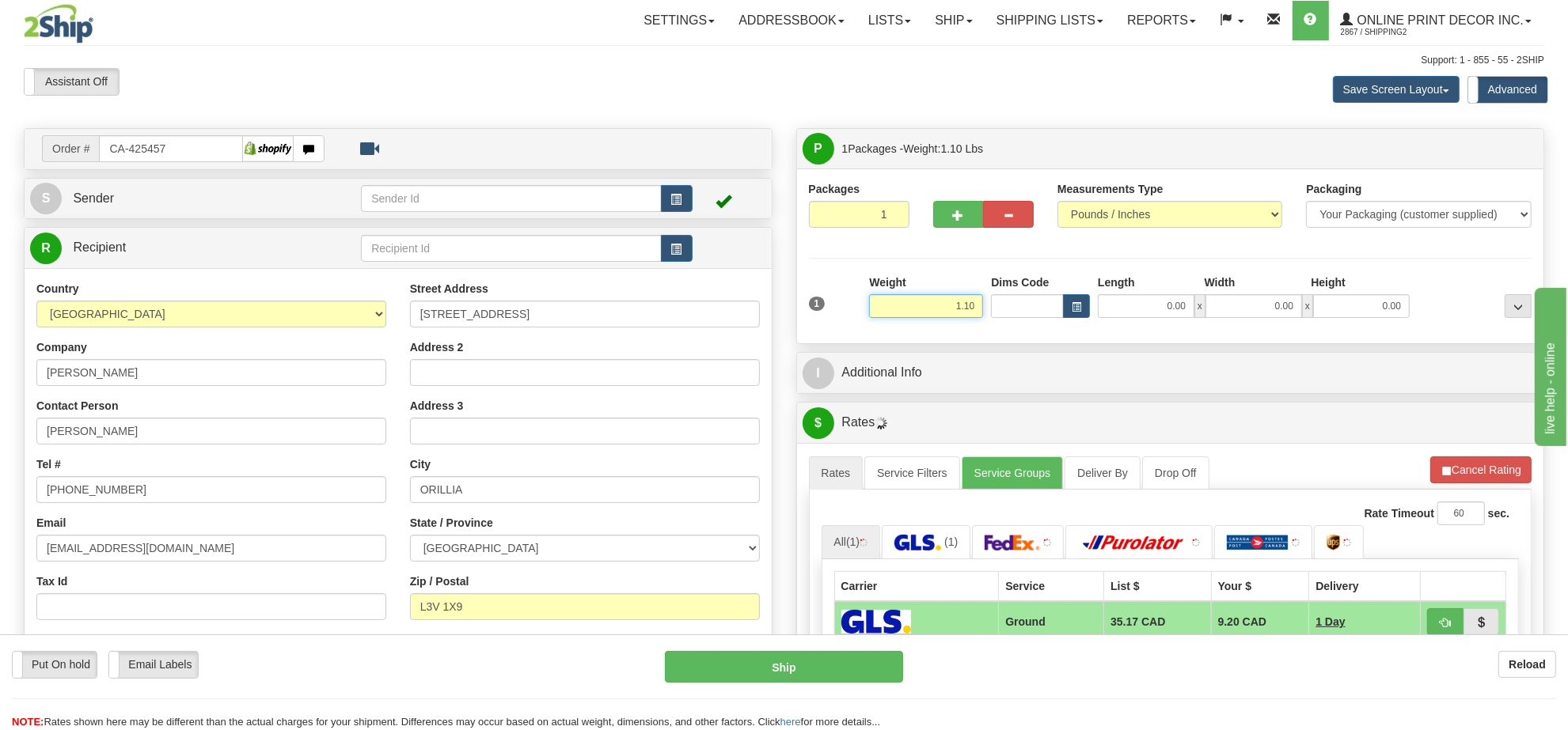
click at [956, 311] on input "1.10" at bounding box center [925, 306] width 114 height 24
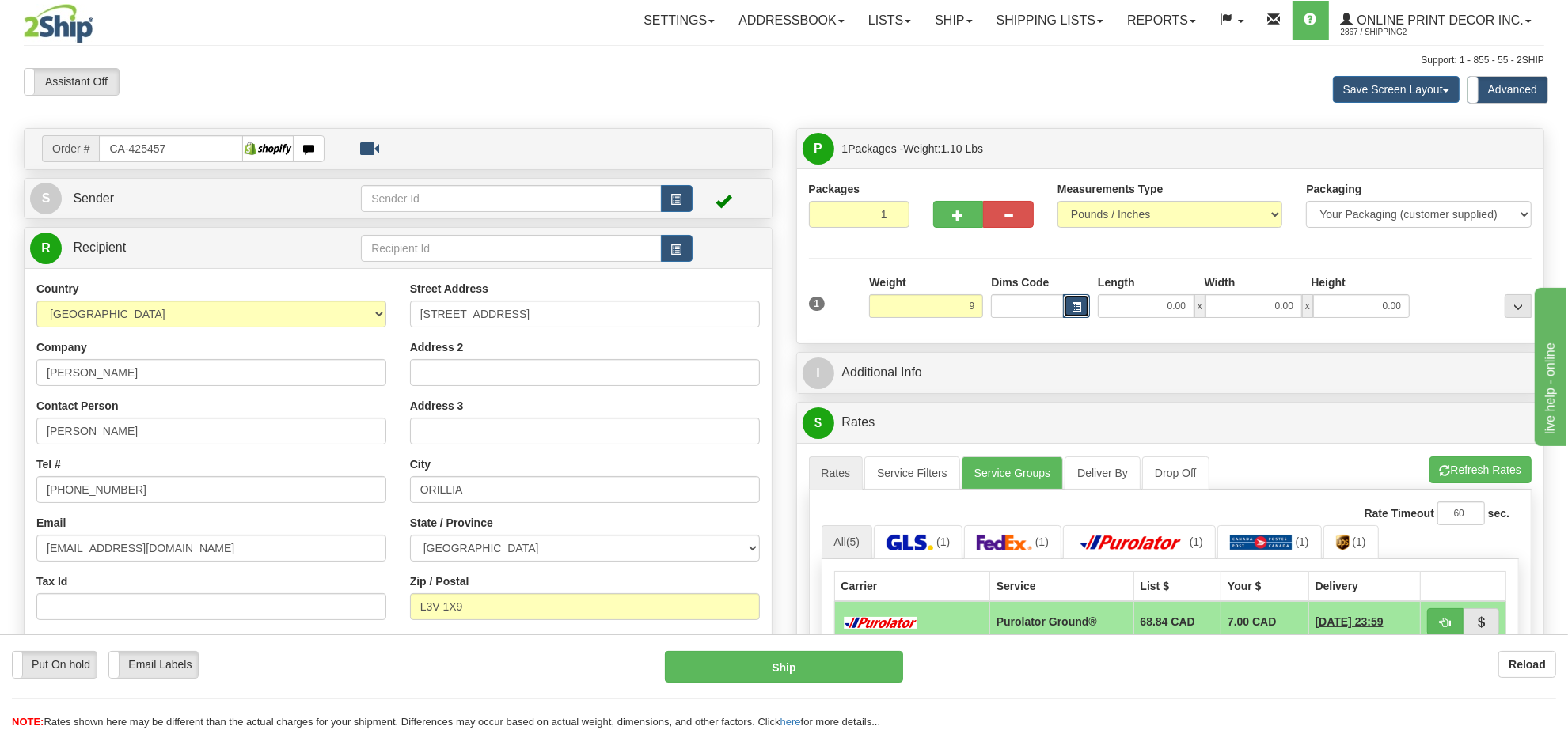
type input "9.00"
click at [1066, 310] on button "button" at bounding box center [1077, 306] width 27 height 24
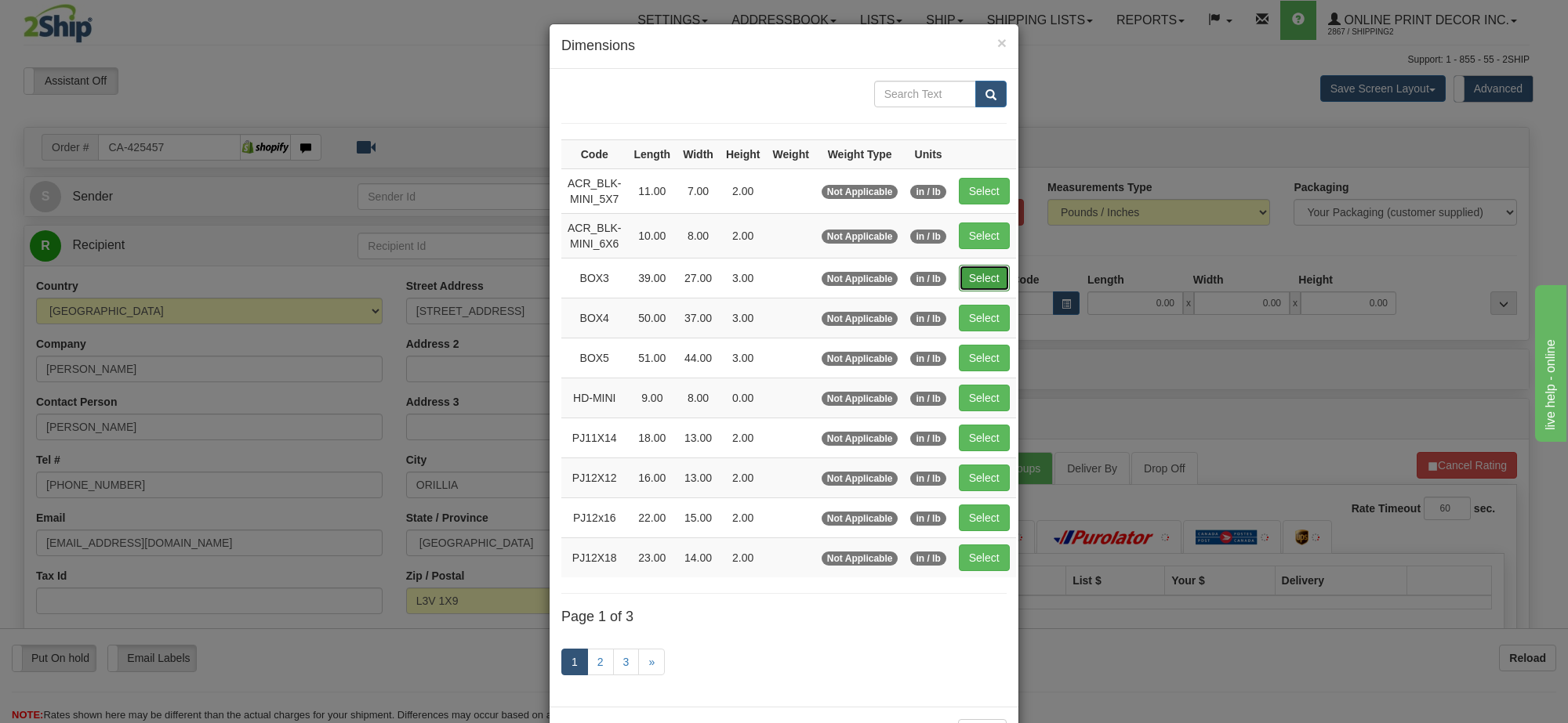
click at [981, 279] on button "Select" at bounding box center [984, 278] width 51 height 27
type input "BOX3"
type input "39.00"
type input "27.00"
type input "3.00"
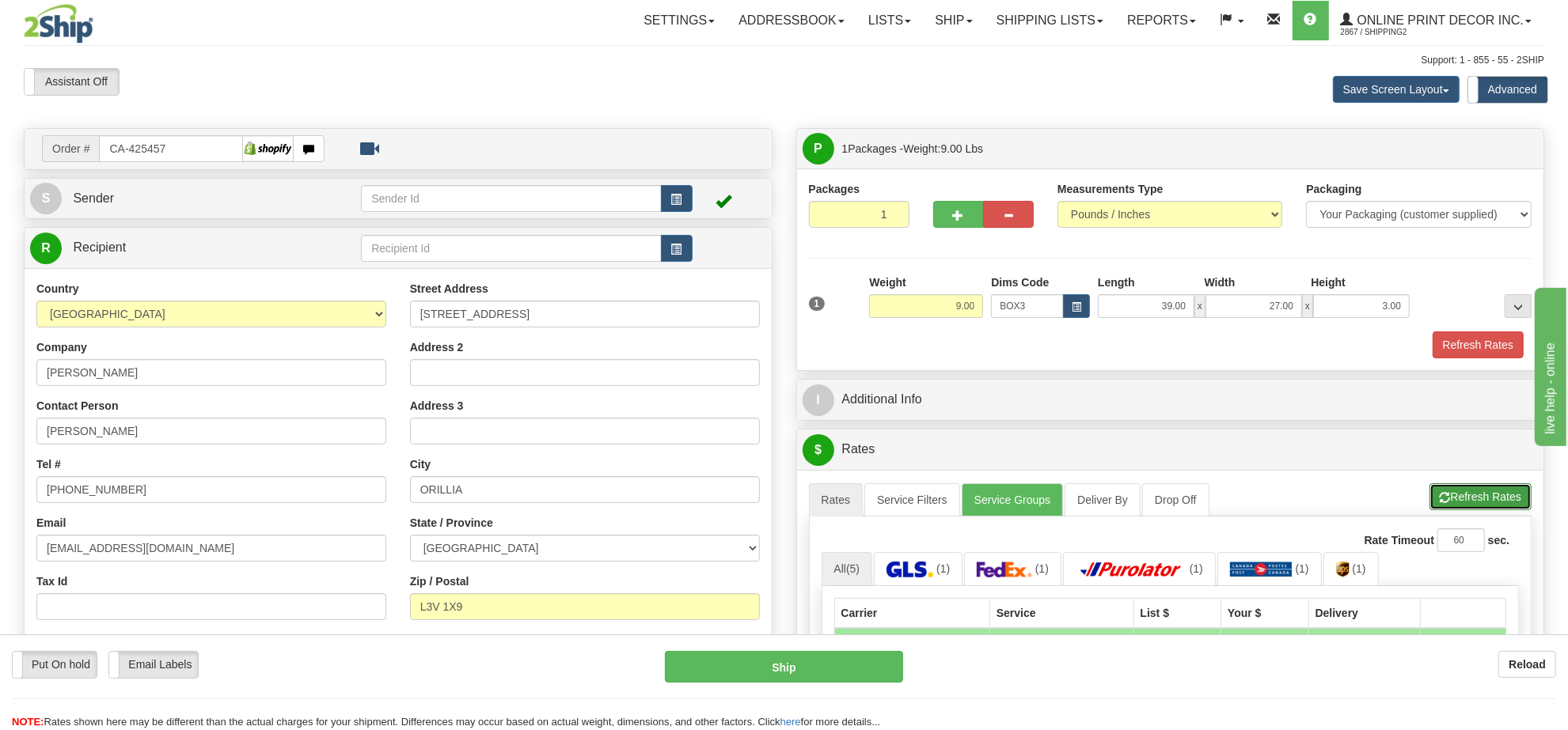
click at [1470, 506] on button "Refresh Rates" at bounding box center [1480, 497] width 102 height 27
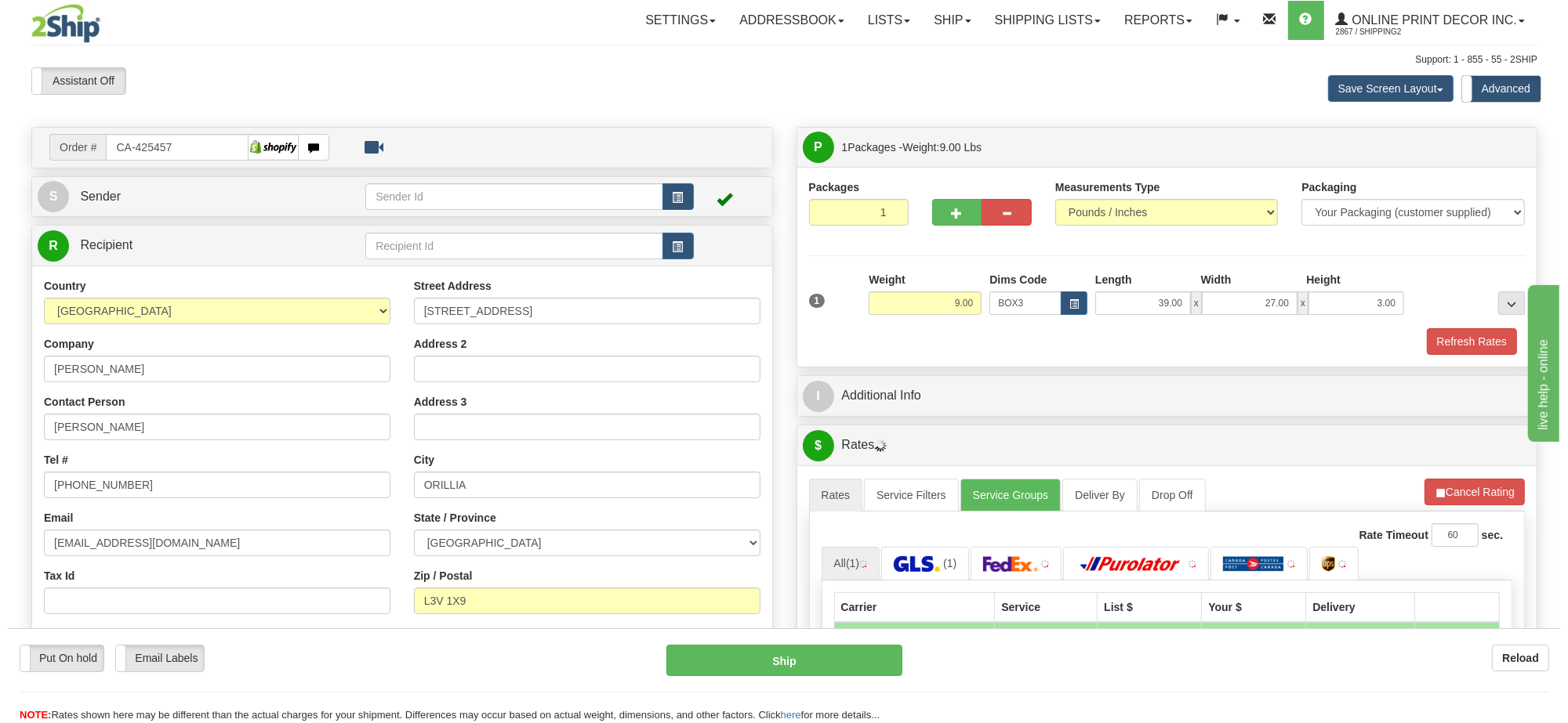
scroll to position [196, 0]
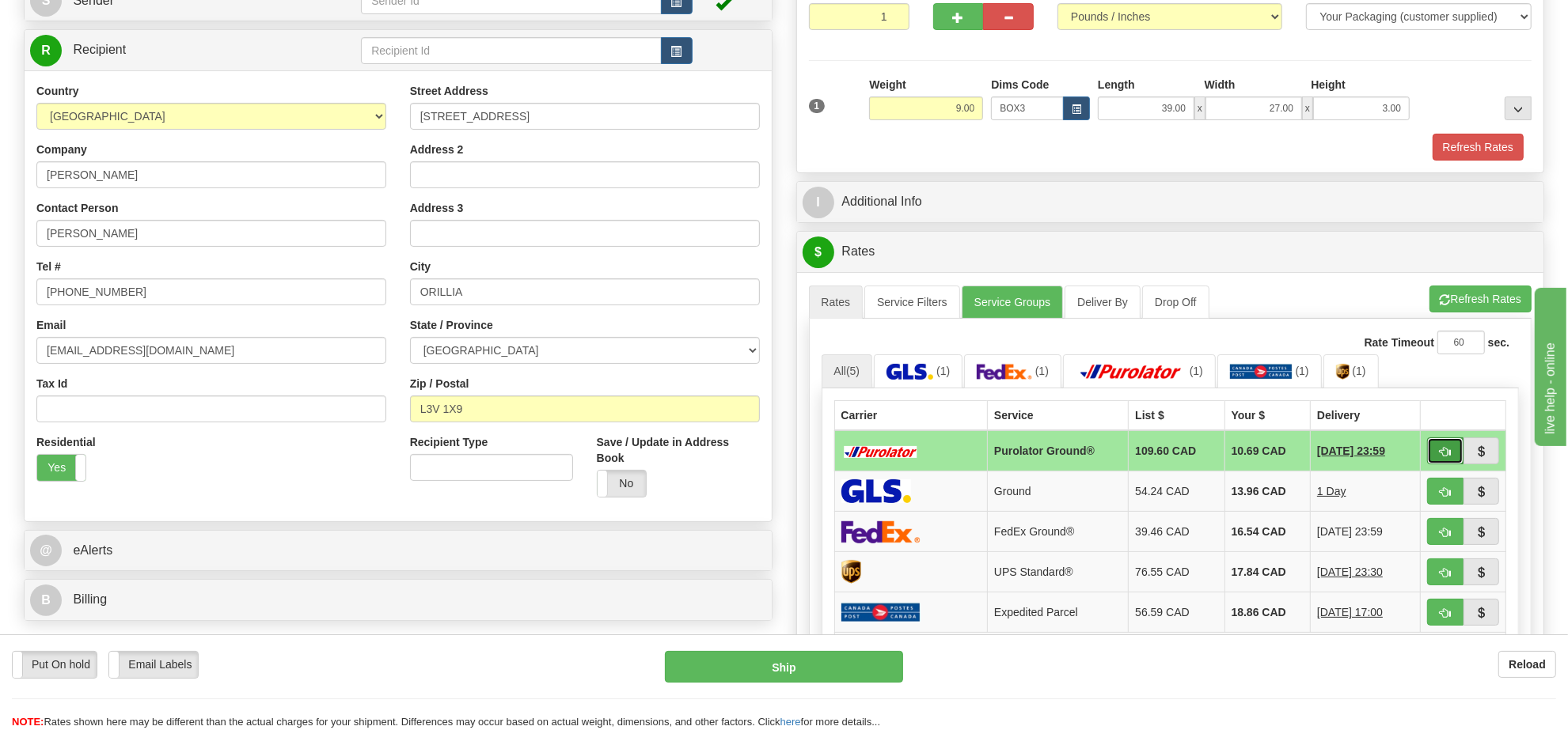
click at [1453, 461] on button "button" at bounding box center [1444, 451] width 37 height 27
type input "260"
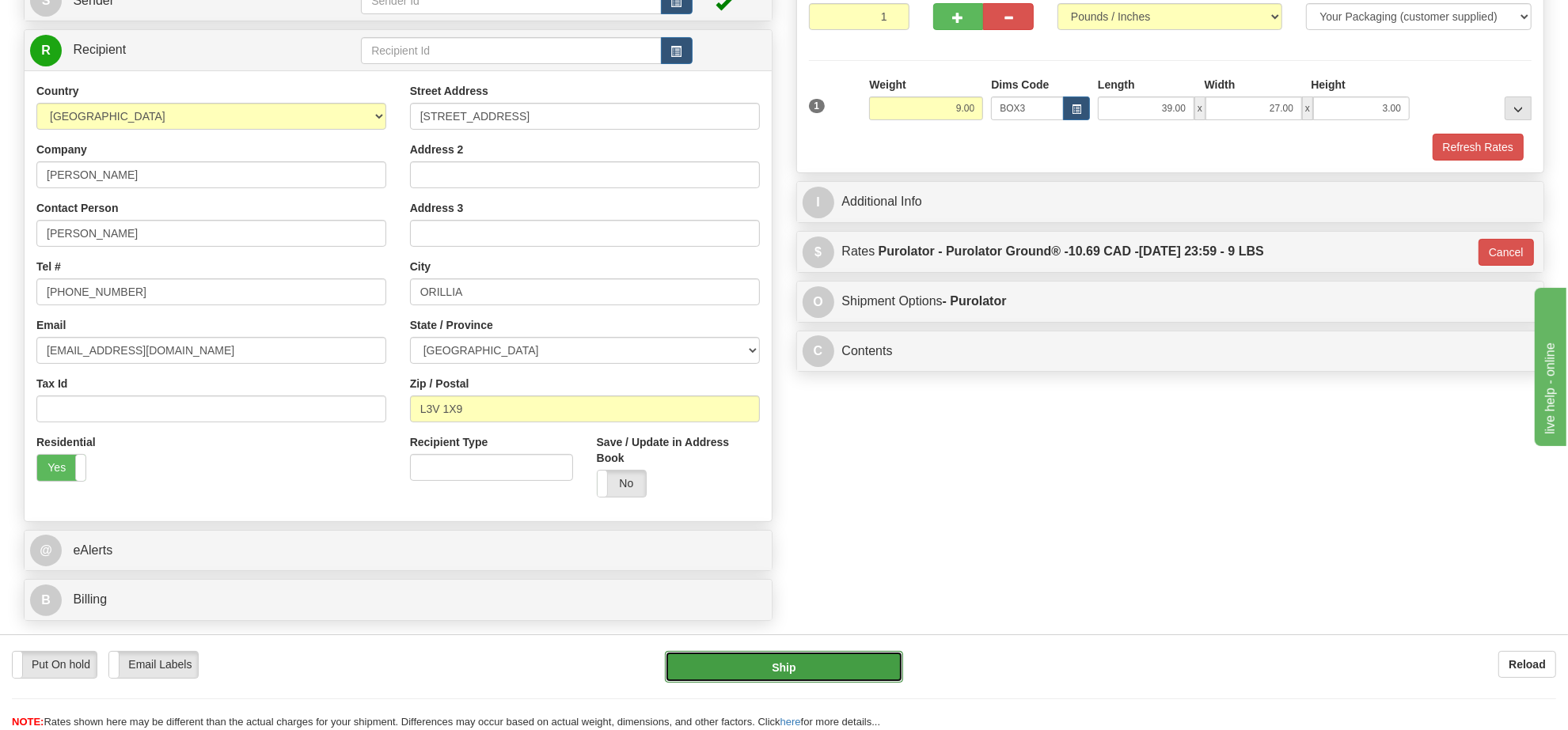
click at [847, 666] on button "Ship" at bounding box center [783, 666] width 237 height 31
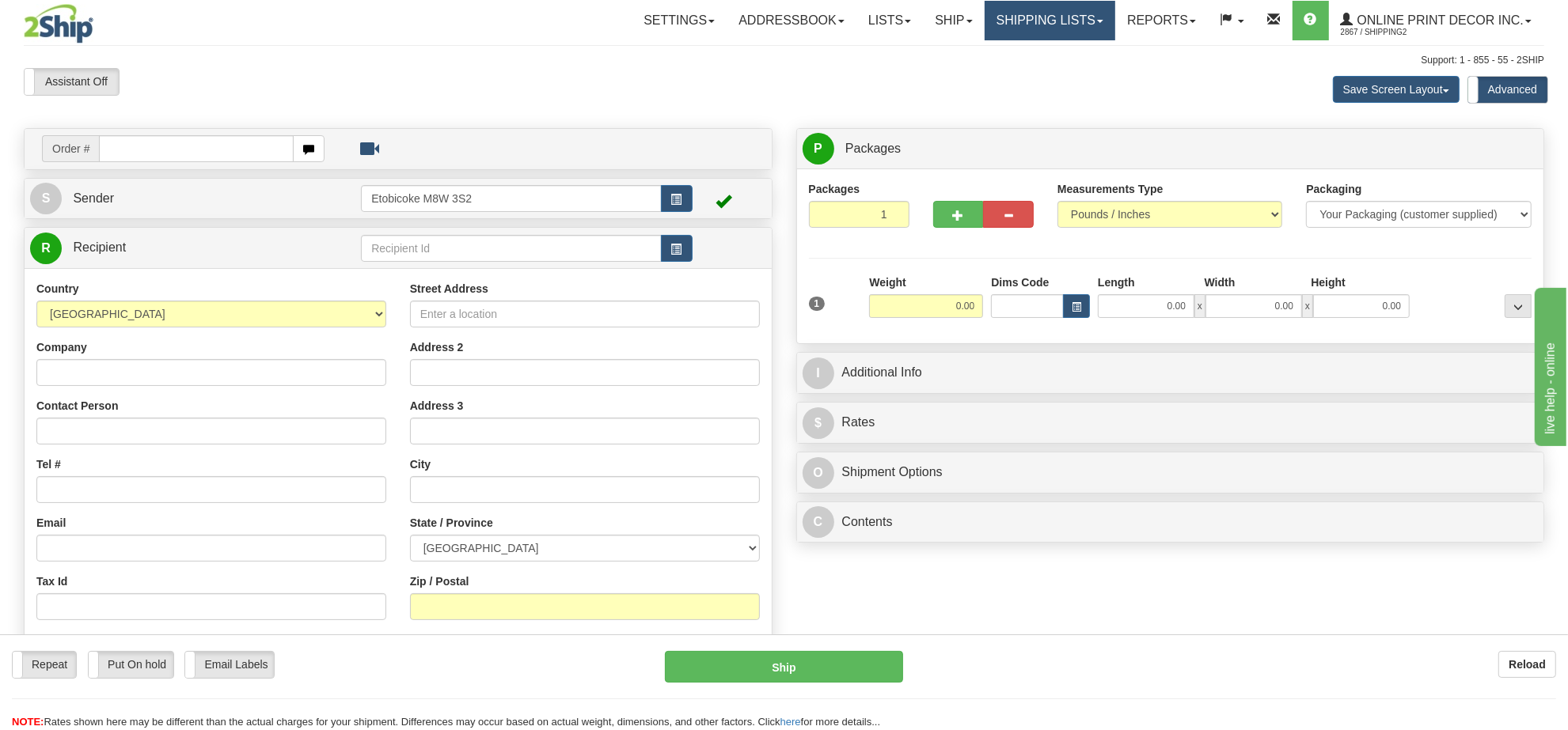
click at [1009, 21] on link "Shipping lists" at bounding box center [1050, 21] width 131 height 39
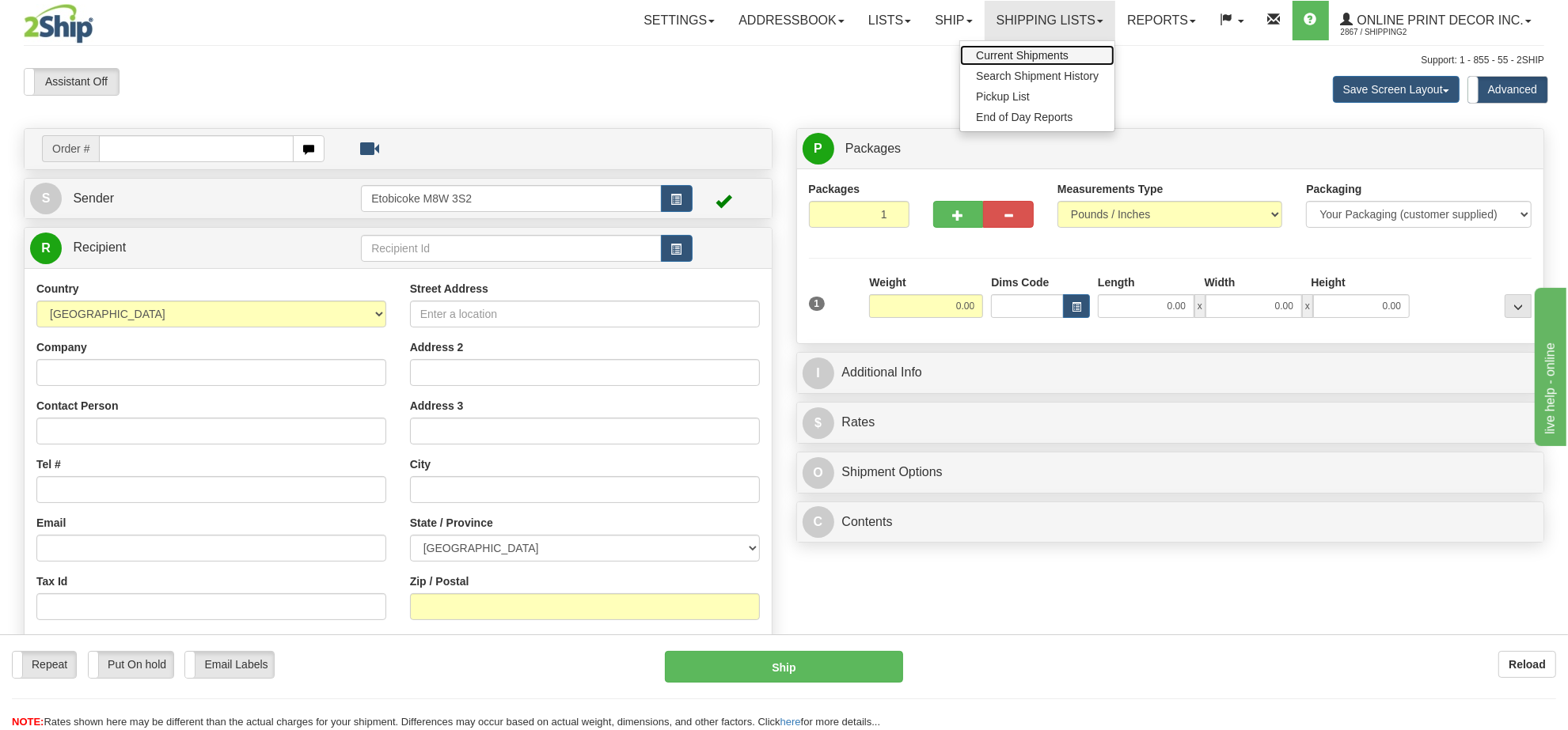
click at [1001, 46] on link "Current Shipments" at bounding box center [1037, 55] width 154 height 21
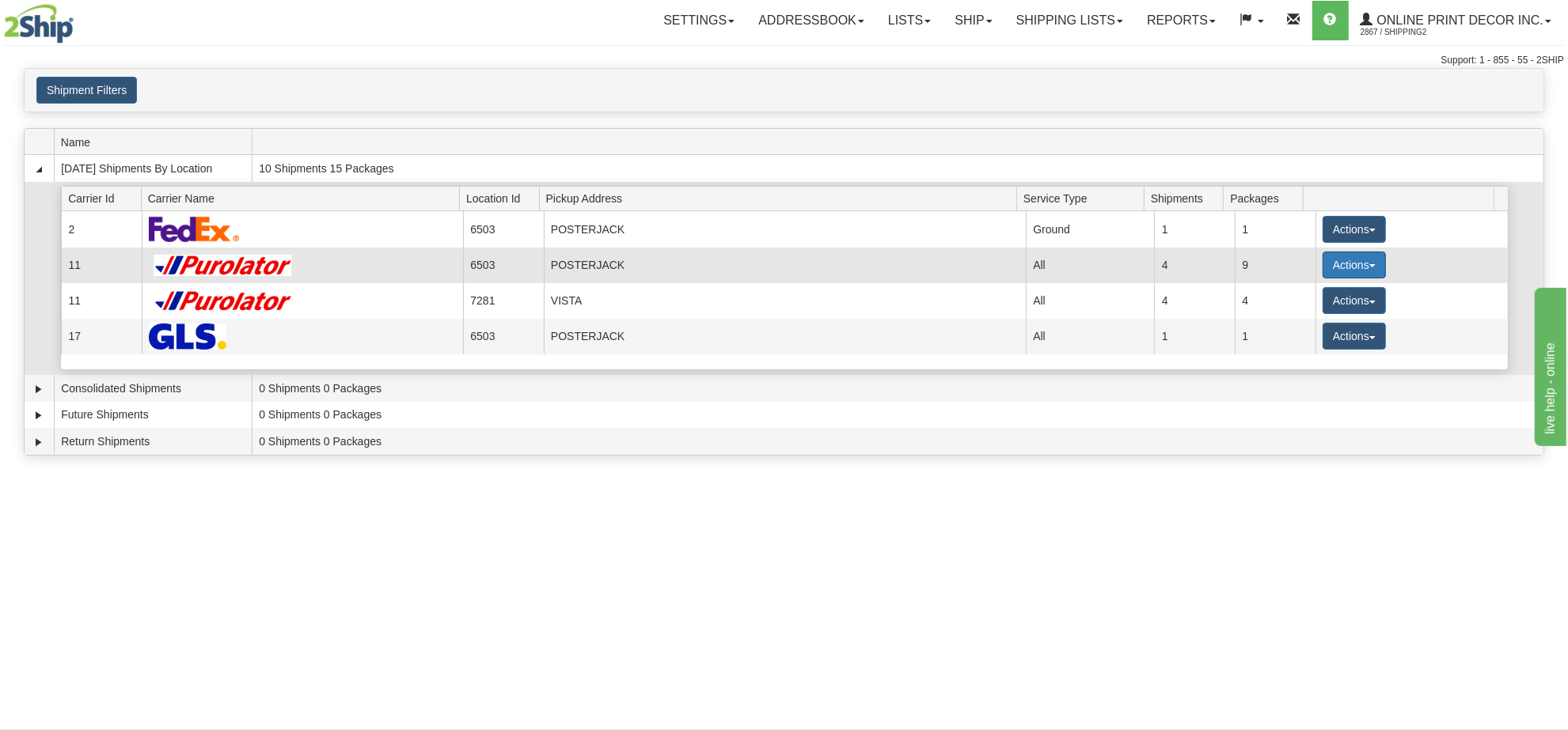
click at [1354, 267] on button "Actions" at bounding box center [1354, 265] width 64 height 27
click at [1310, 300] on span "Details" at bounding box center [1296, 294] width 43 height 11
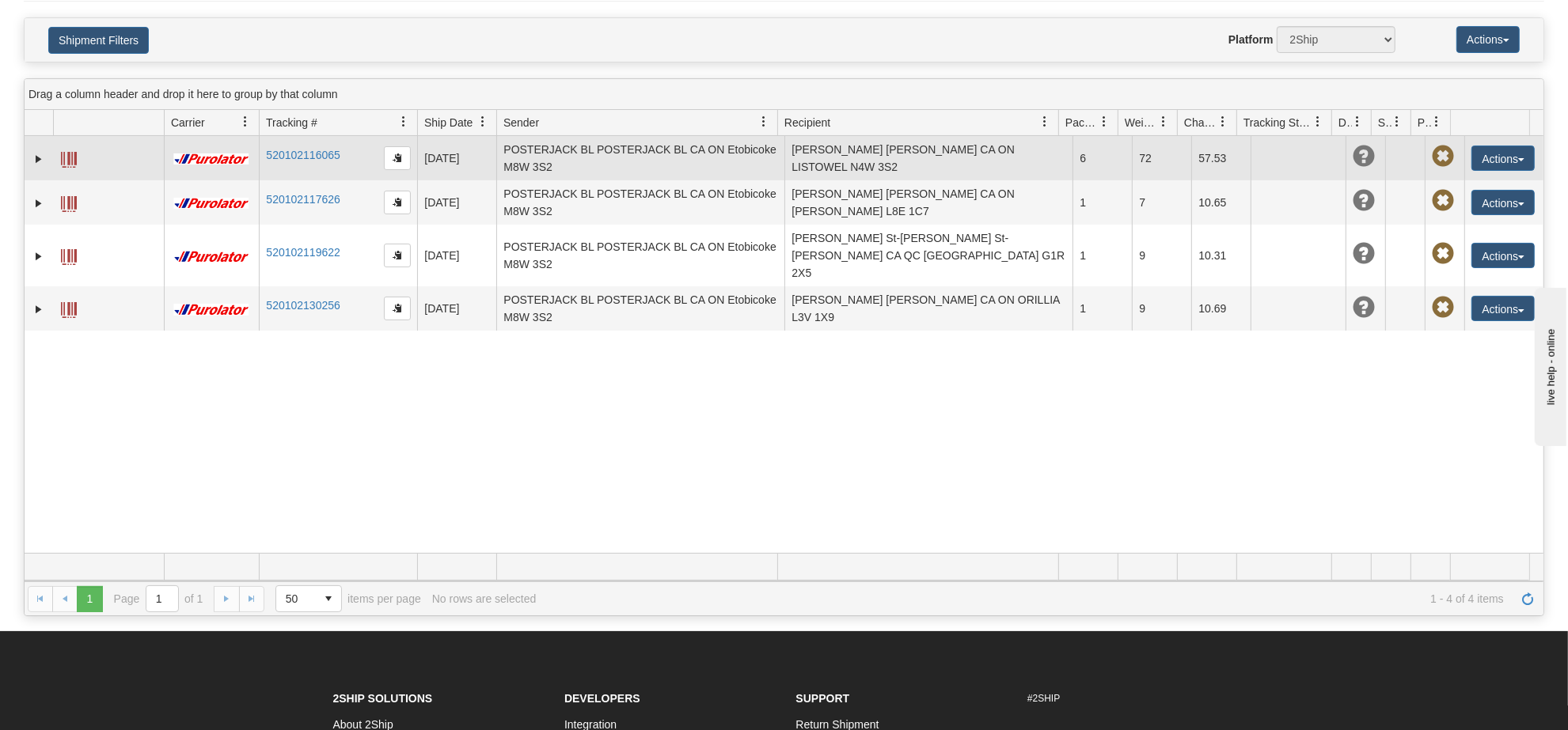
click at [871, 171] on td "[PERSON_NAME] [PERSON_NAME] CA ON LISTOWEL N4W 3S2" at bounding box center [928, 158] width 288 height 45
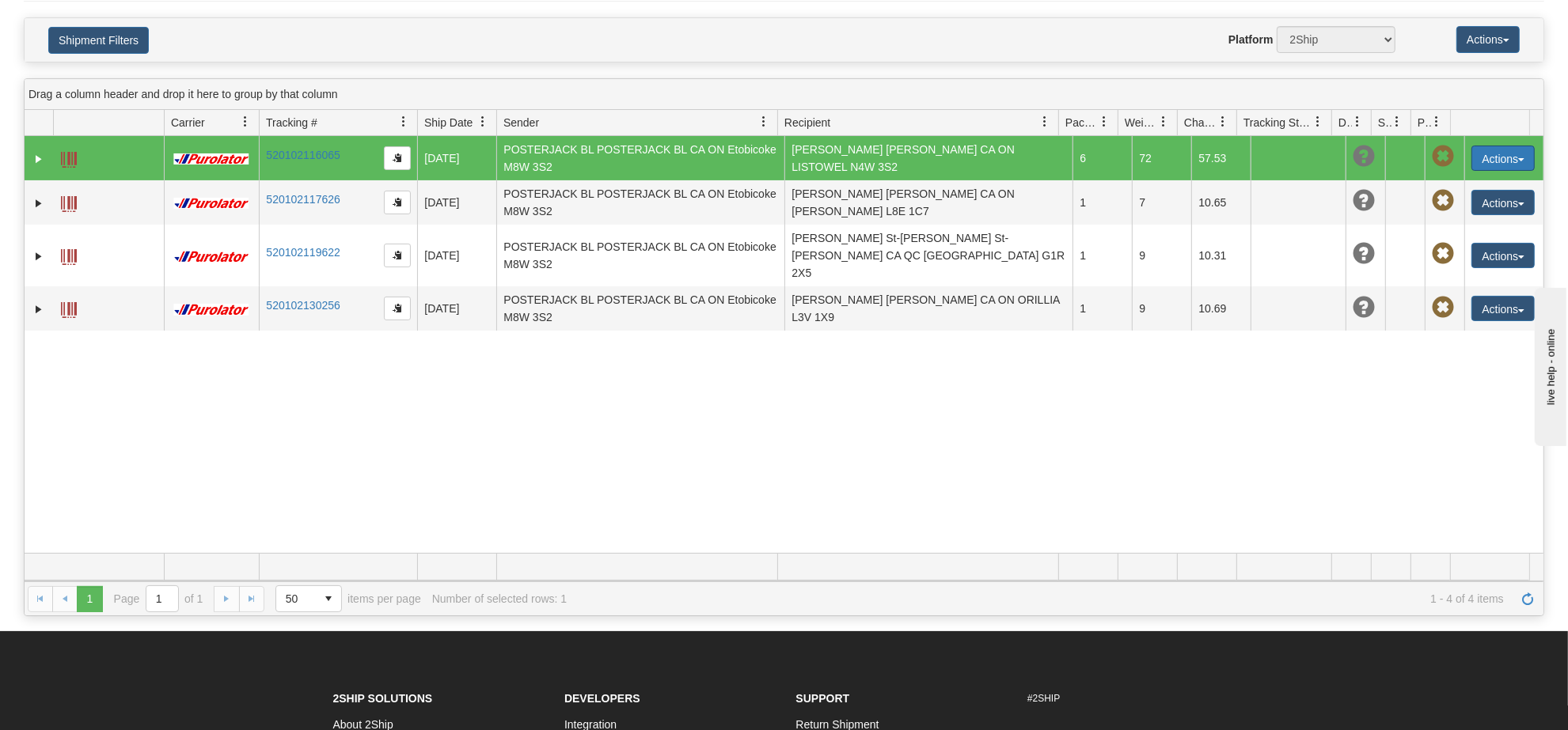
click at [1481, 156] on button "Actions" at bounding box center [1503, 158] width 64 height 25
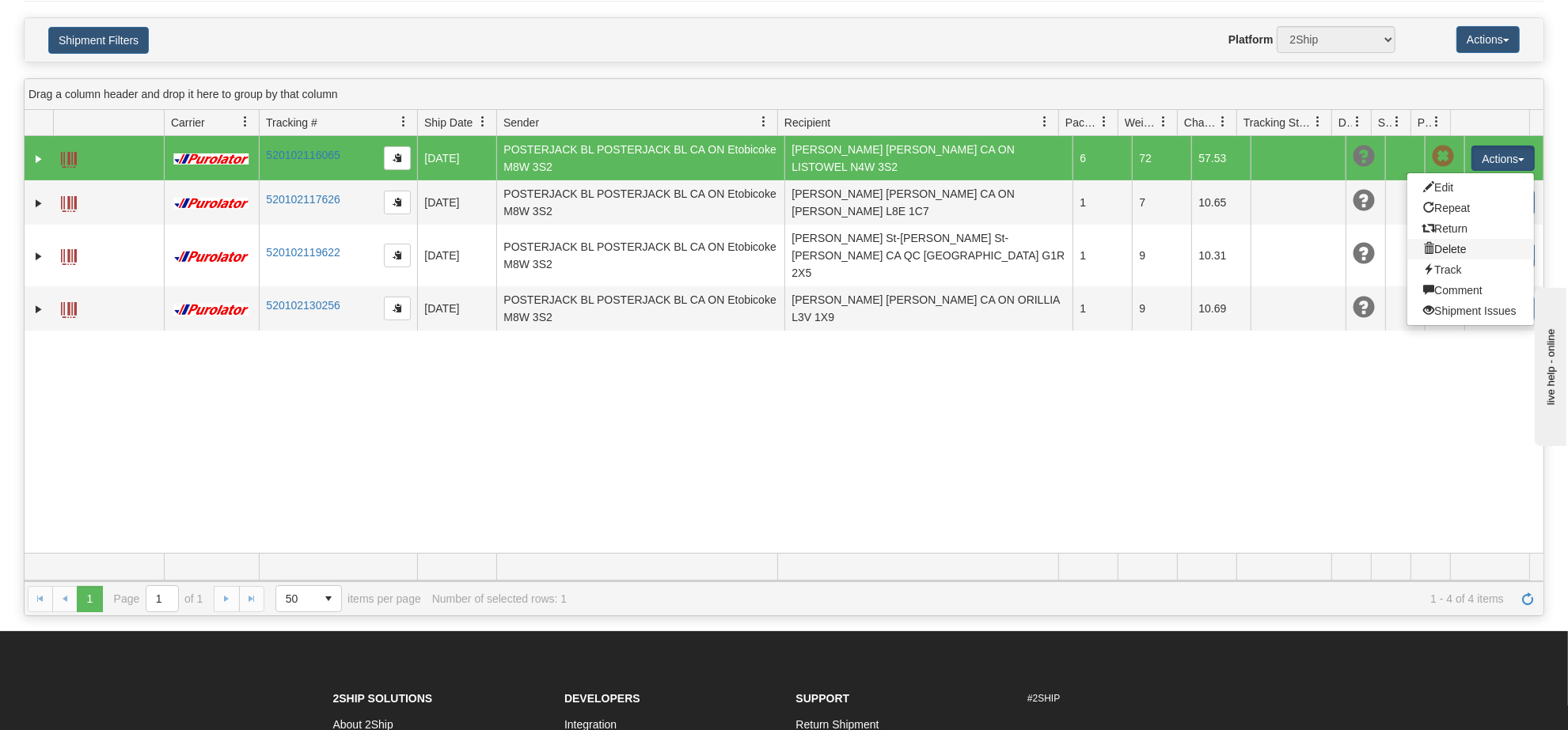
click at [1445, 250] on link "Delete" at bounding box center [1470, 249] width 126 height 21
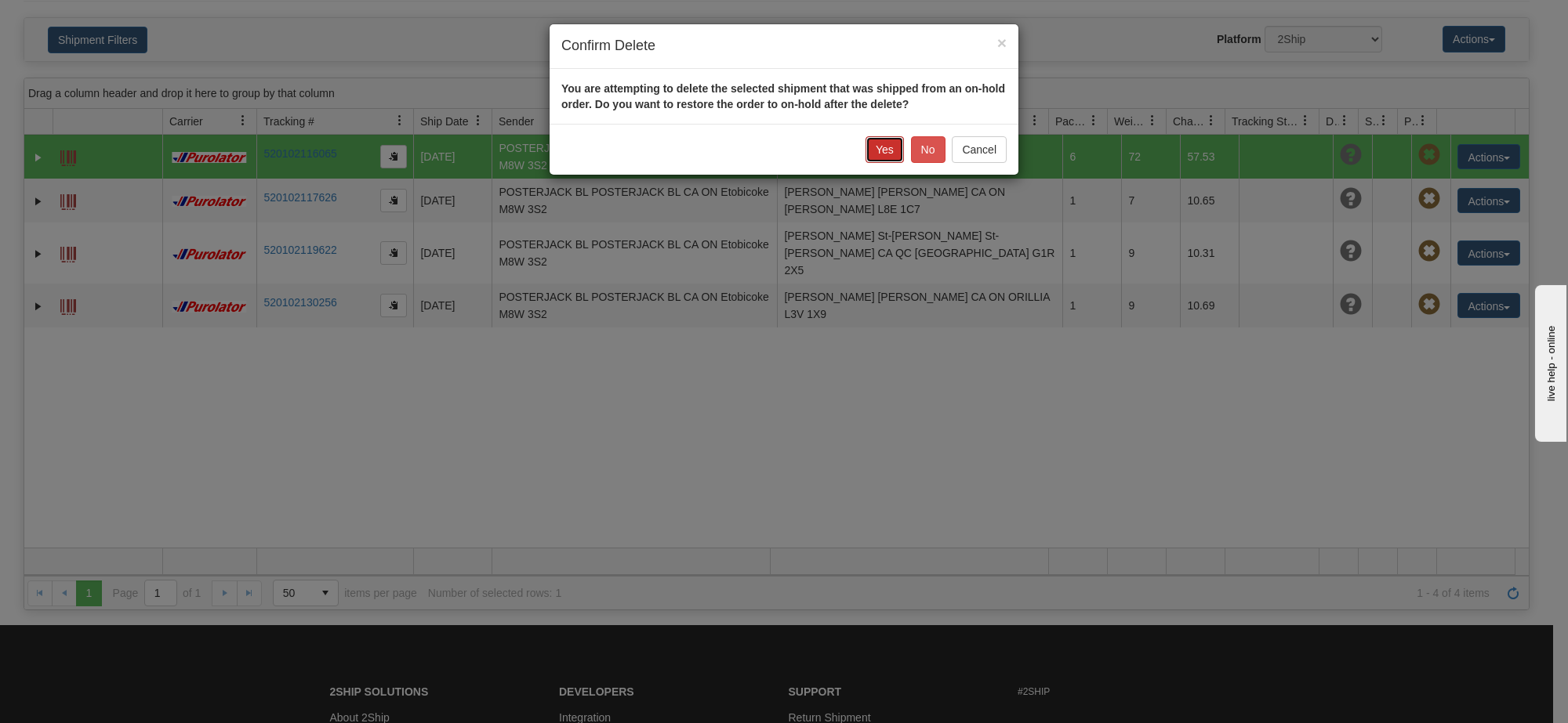
click at [893, 147] on button "Yes" at bounding box center [884, 150] width 38 height 27
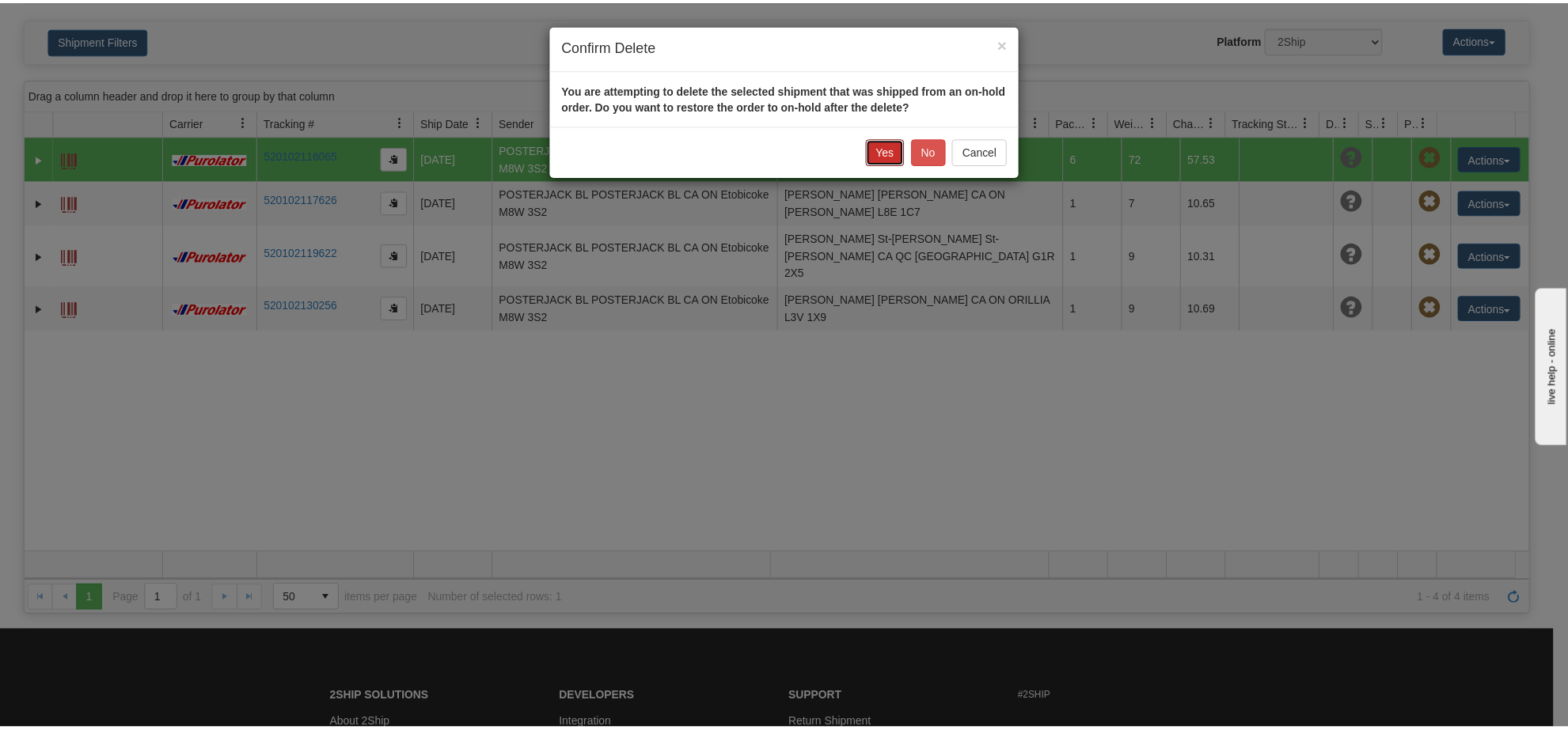
scroll to position [47, 0]
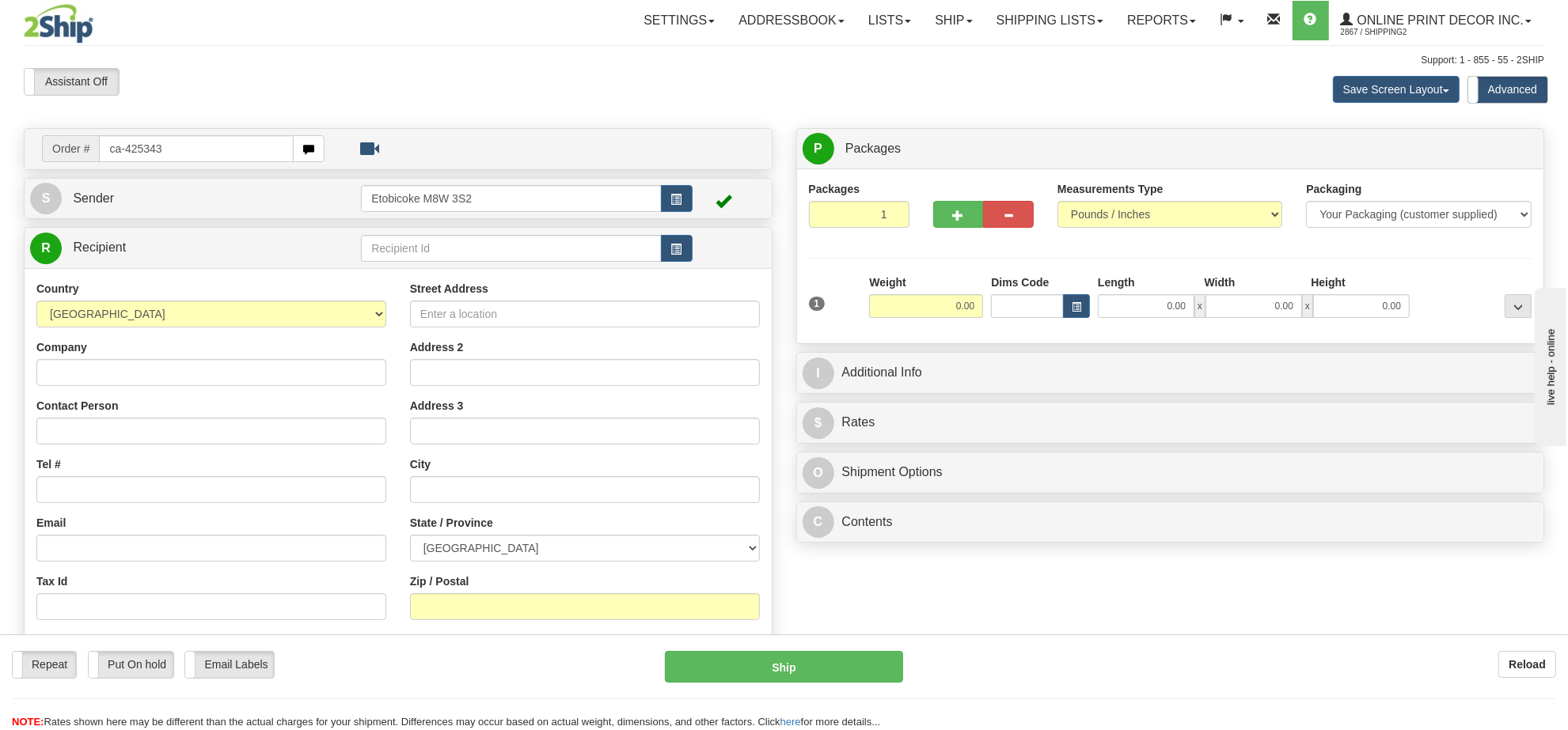
type input "ca-425343"
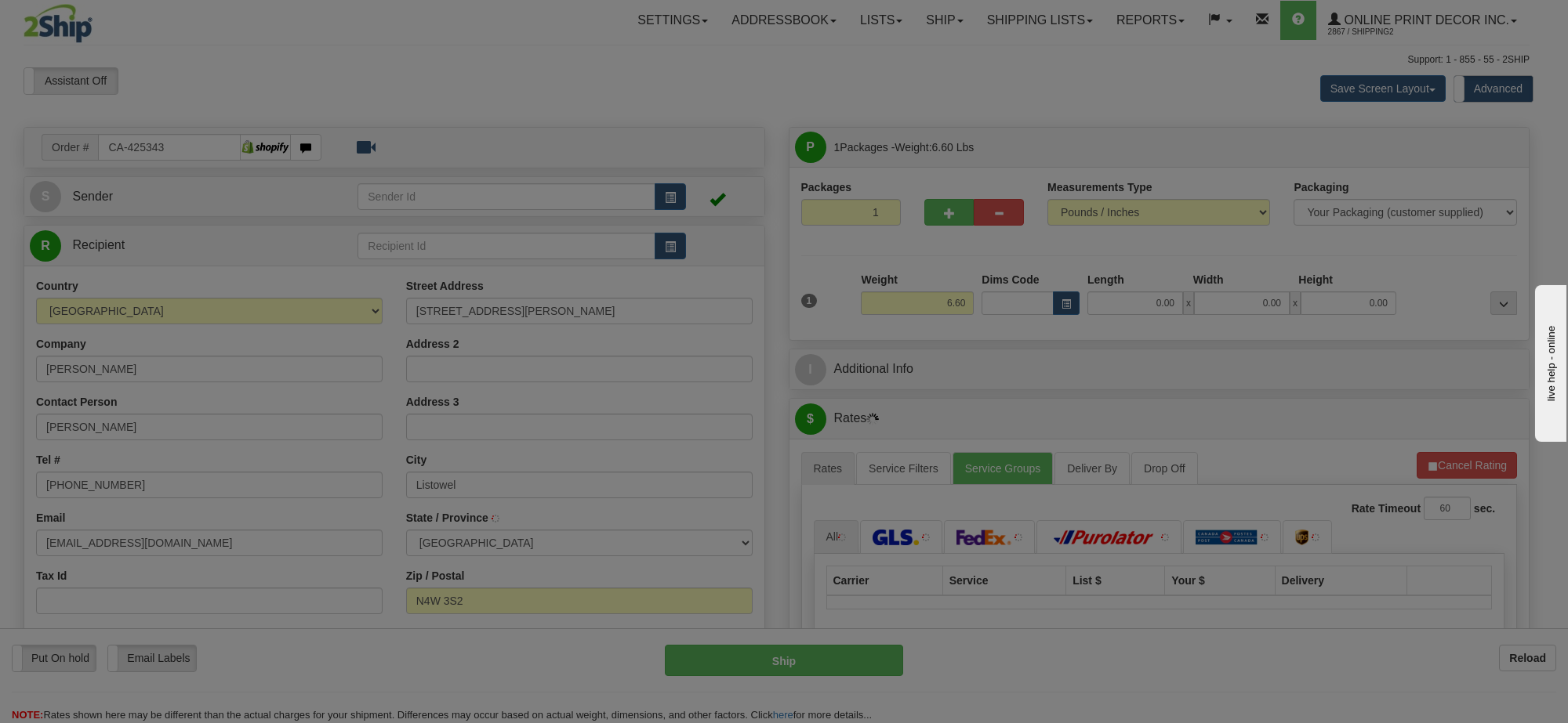
type input "LISTOWEL"
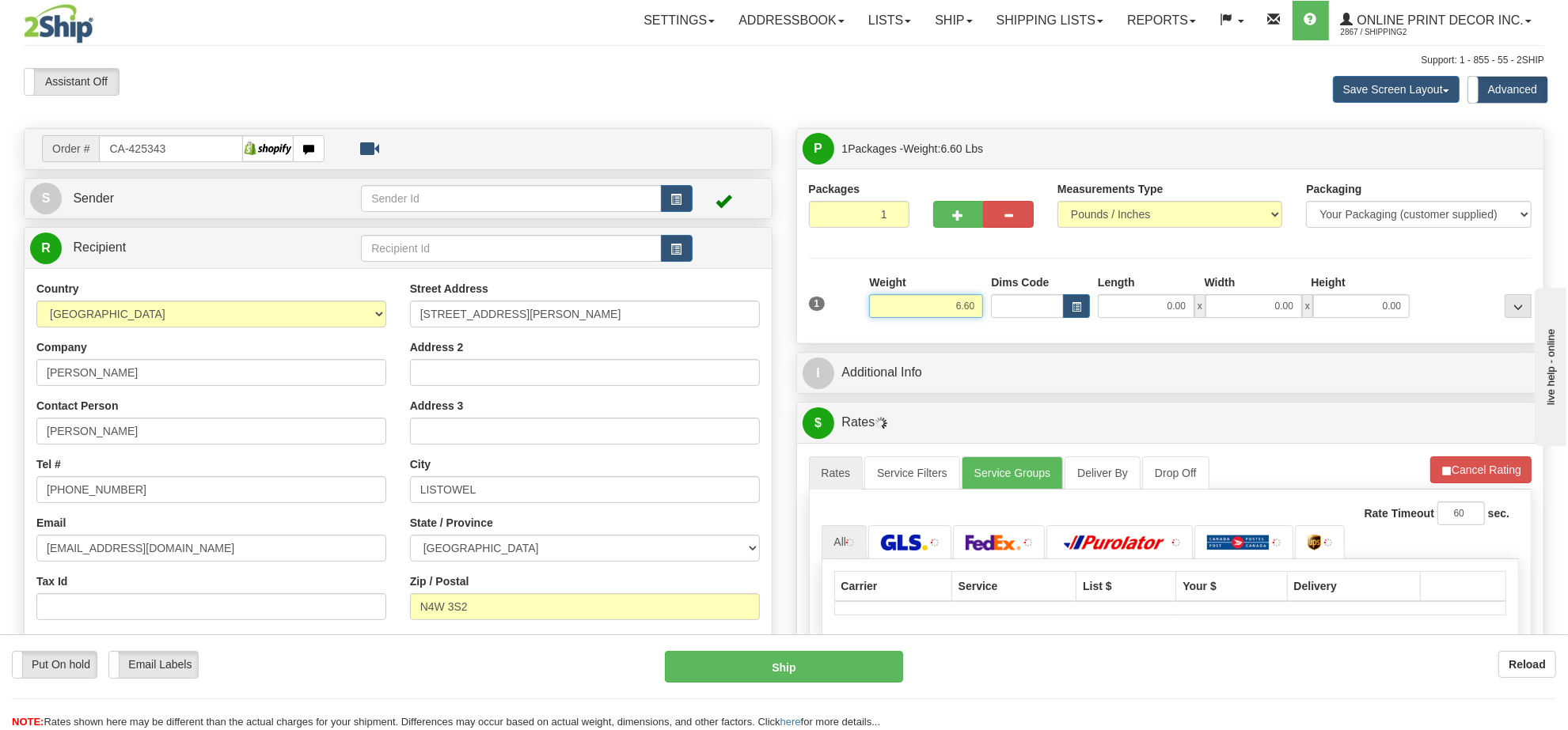
click at [950, 313] on input "6.60" at bounding box center [925, 306] width 114 height 24
click at [950, 312] on input "6.60" at bounding box center [925, 306] width 114 height 24
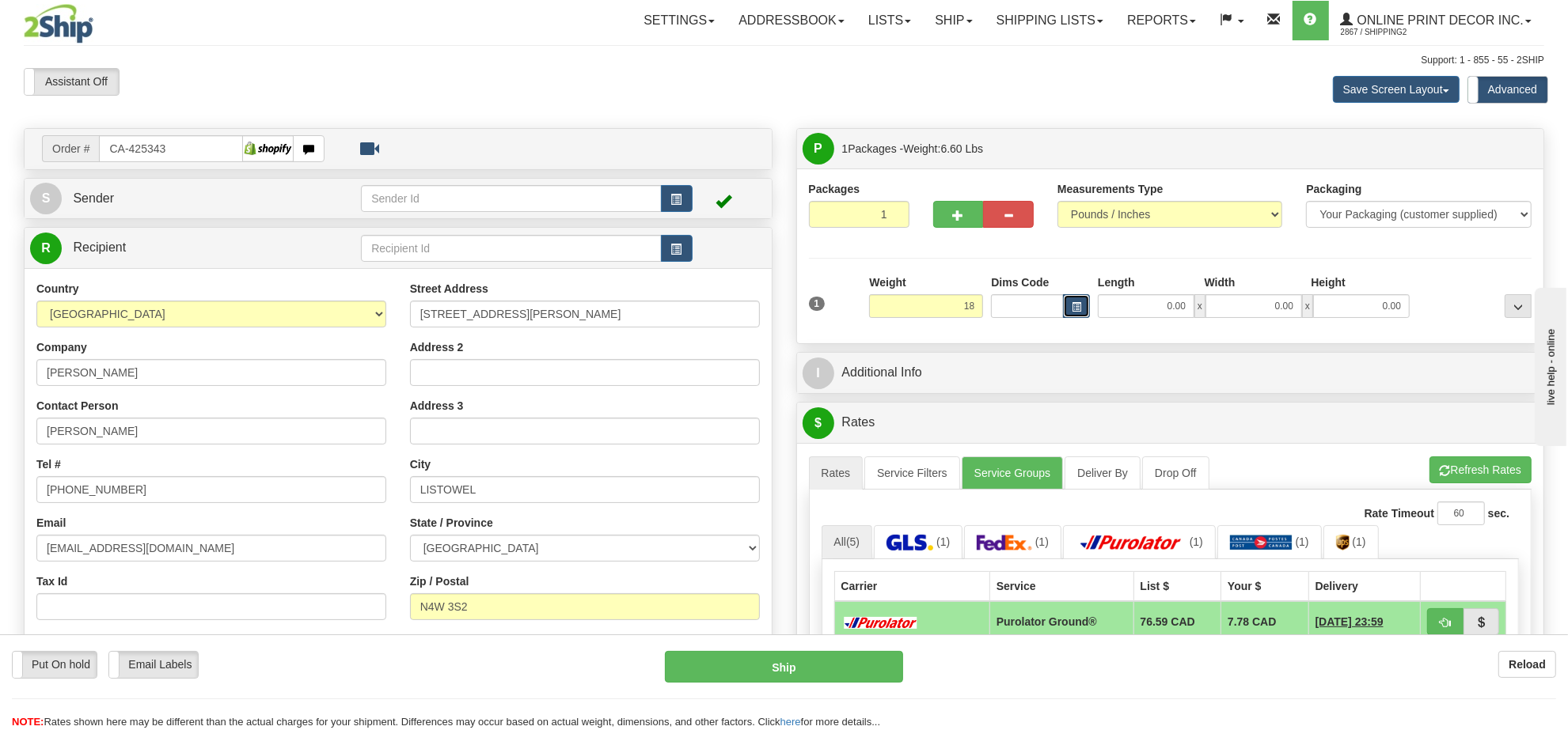
type input "18.00"
click at [1089, 303] on button "button" at bounding box center [1077, 306] width 27 height 24
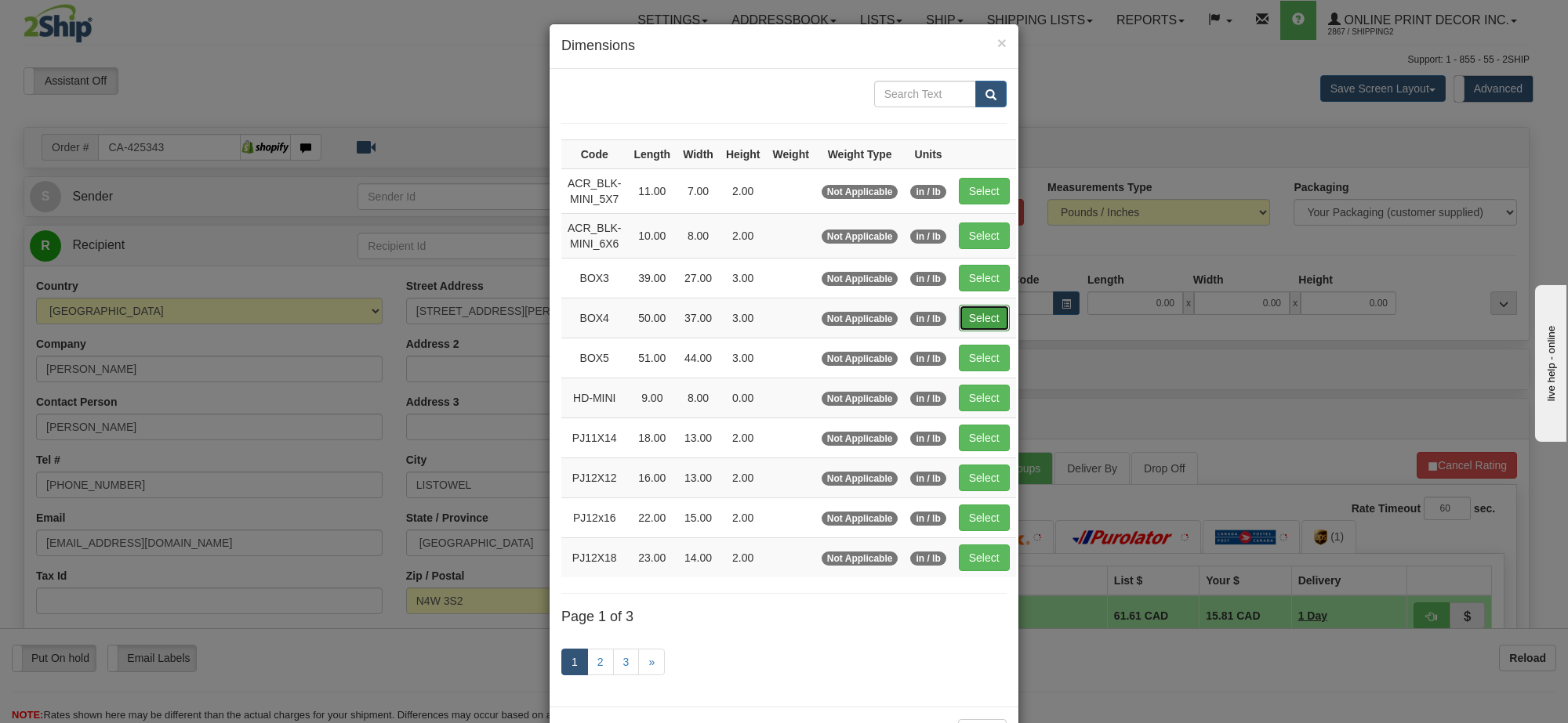
click at [994, 330] on button "Select" at bounding box center [984, 318] width 51 height 27
type input "BOX4"
type input "50.00"
type input "37.00"
type input "3.00"
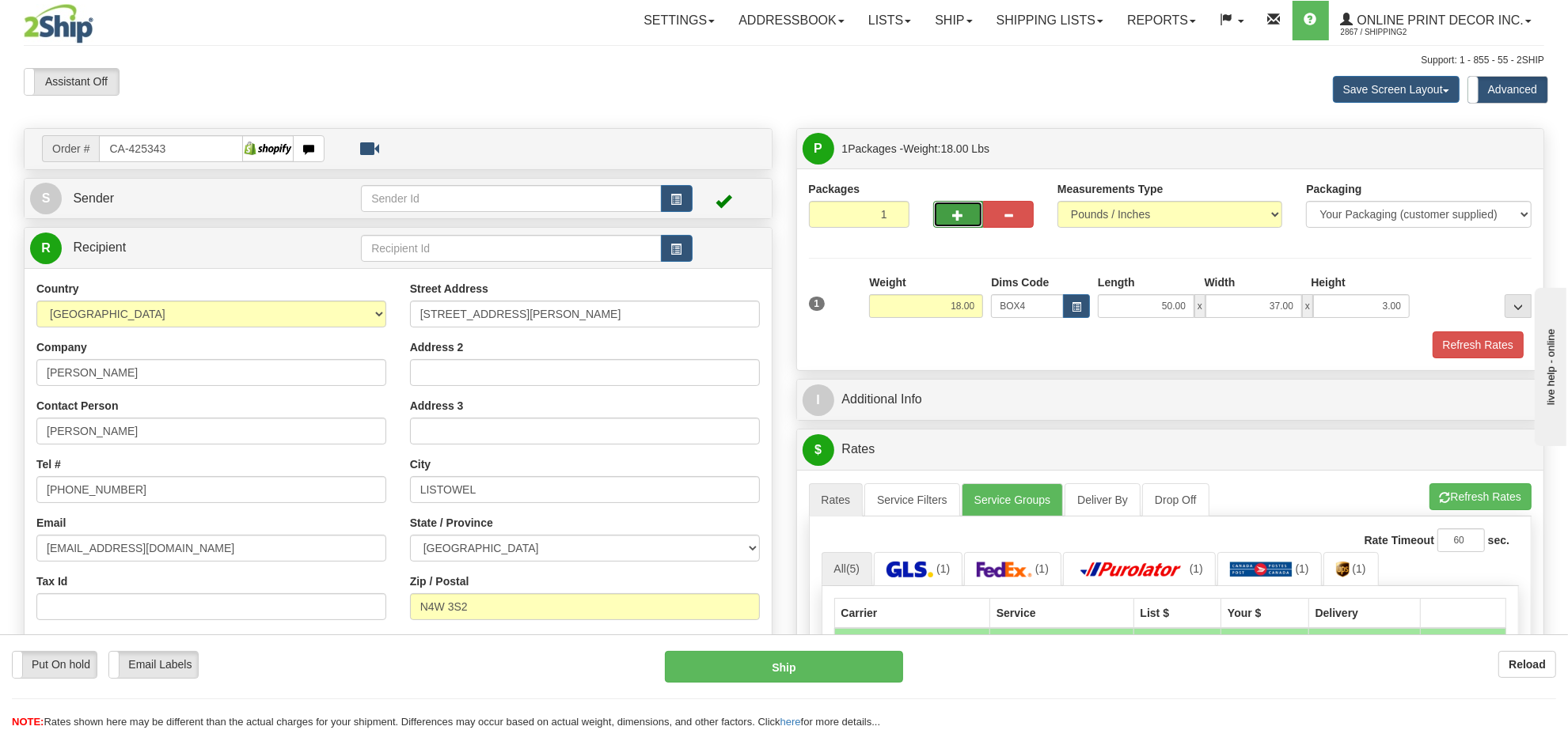
click at [956, 215] on span "button" at bounding box center [959, 215] width 11 height 10
radio input "true"
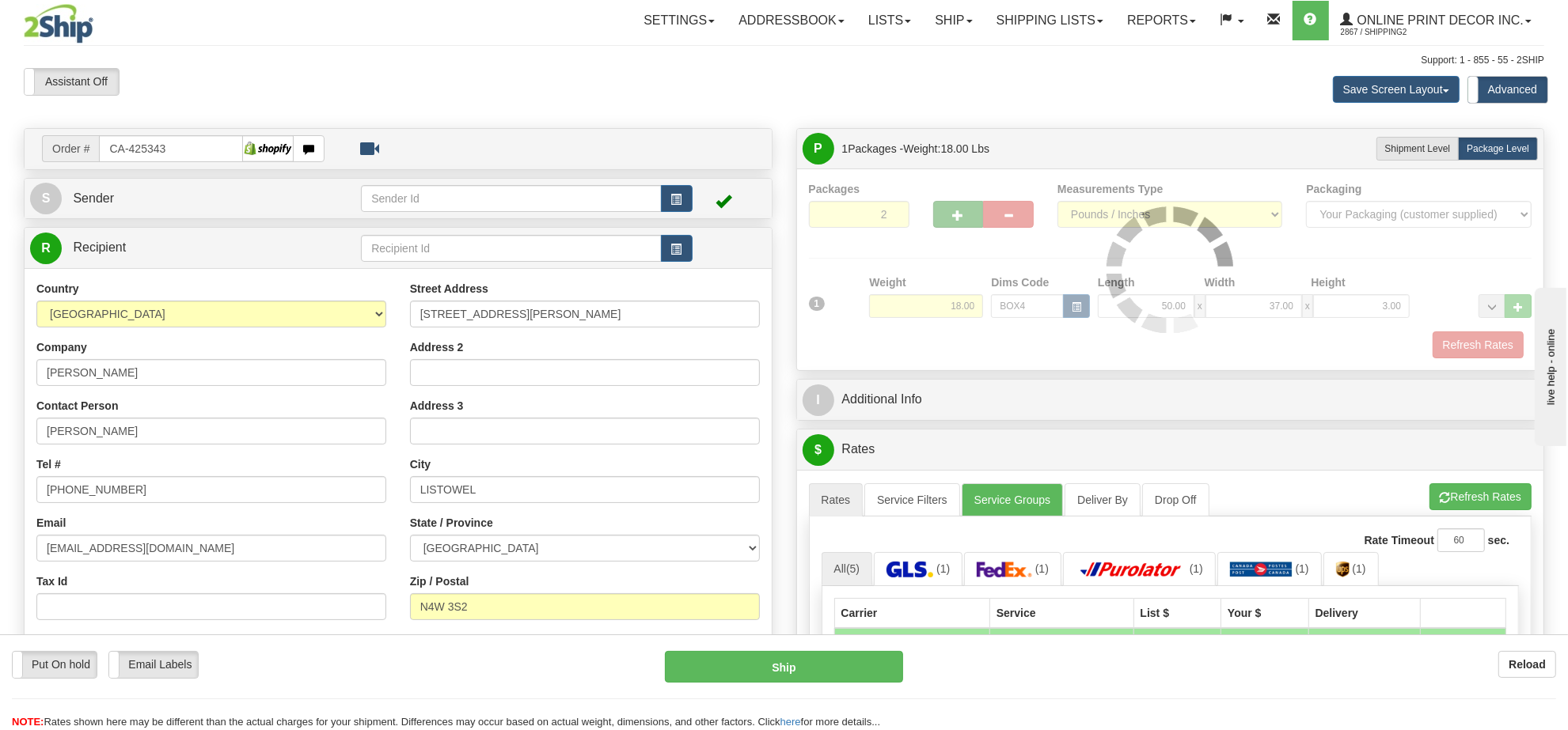
click at [956, 215] on div at bounding box center [1171, 270] width 723 height 177
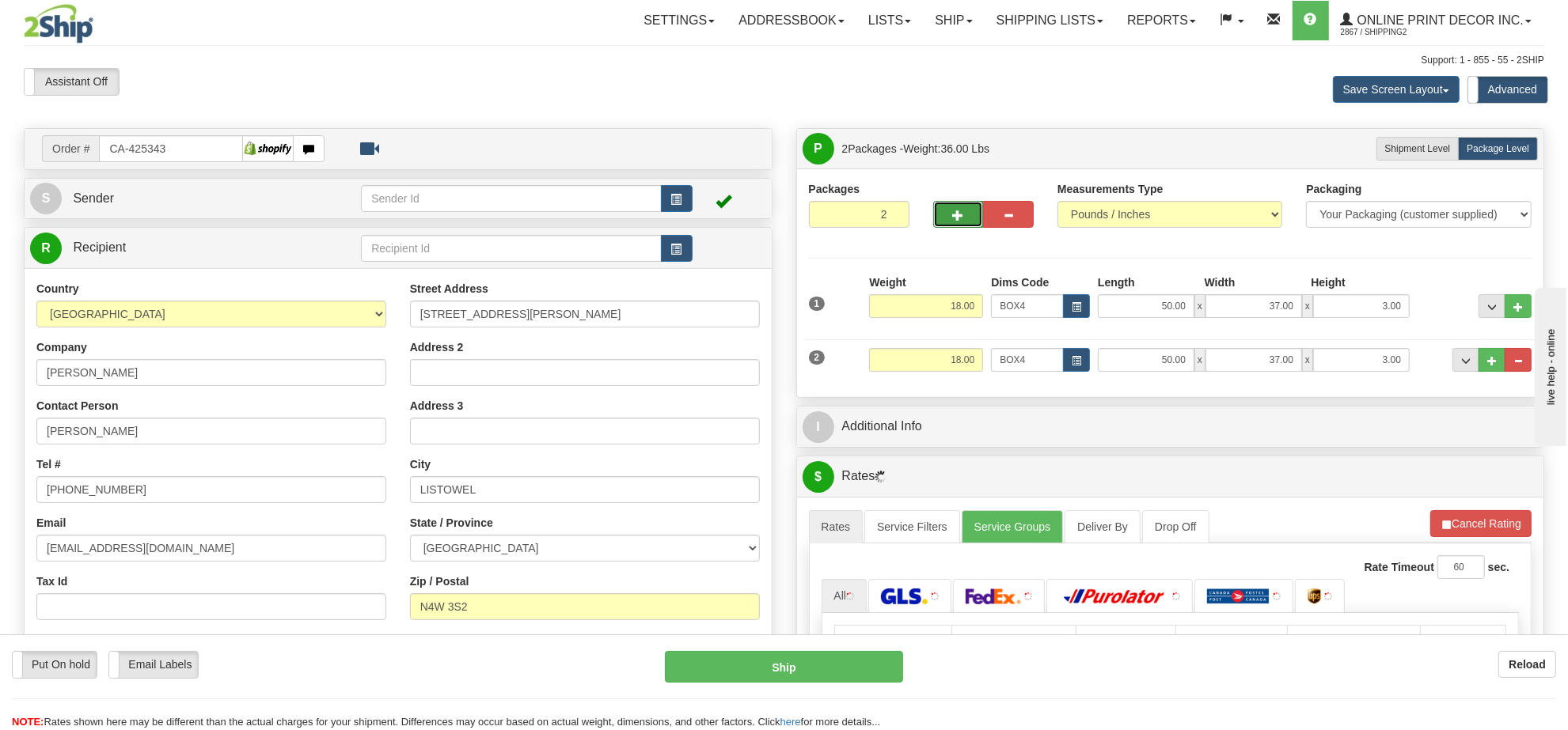
click at [956, 215] on span "button" at bounding box center [959, 215] width 11 height 10
type input "3"
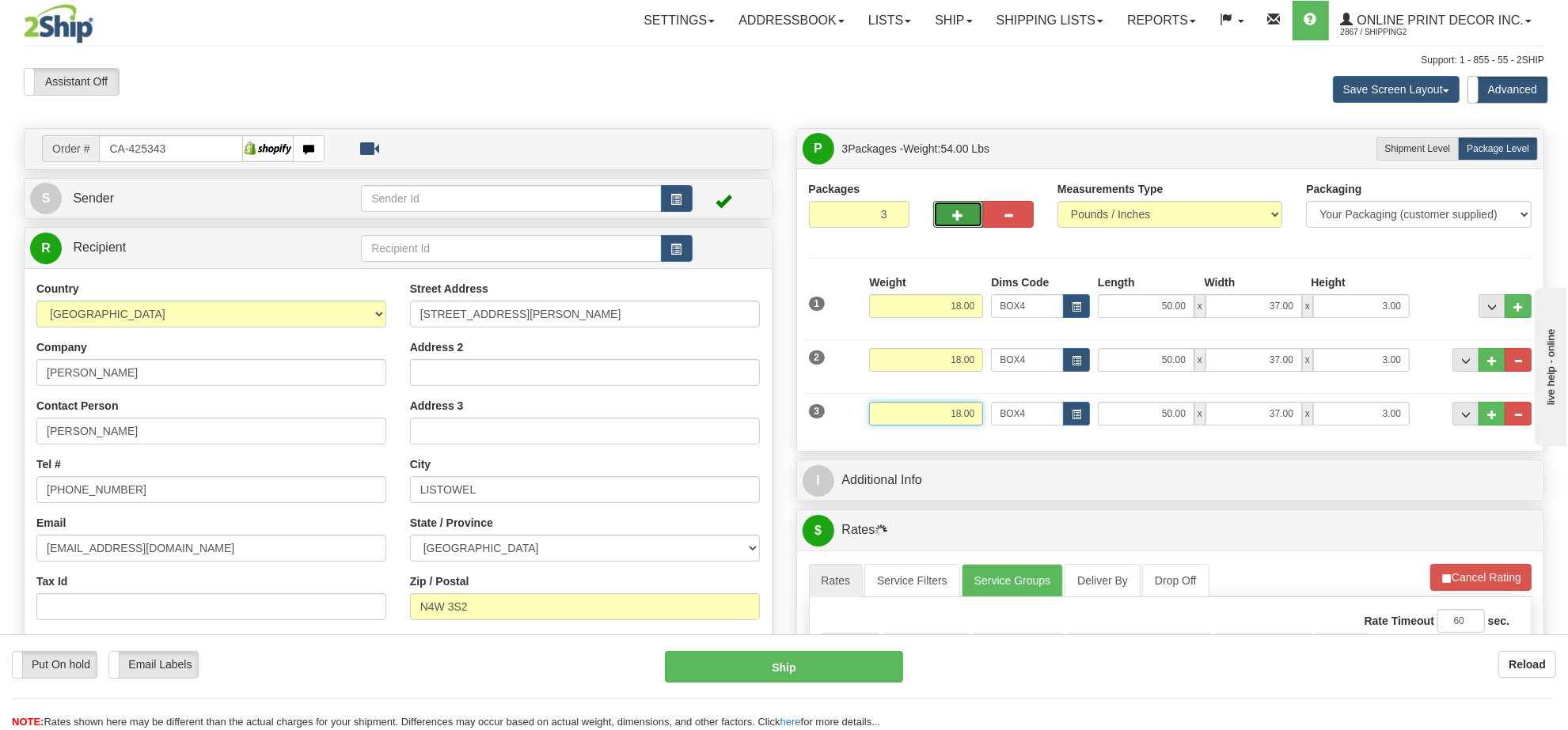
click at [955, 409] on input "18.00" at bounding box center [925, 413] width 114 height 24
type input "12"
click at [959, 223] on button "button" at bounding box center [959, 215] width 51 height 27
type input "4"
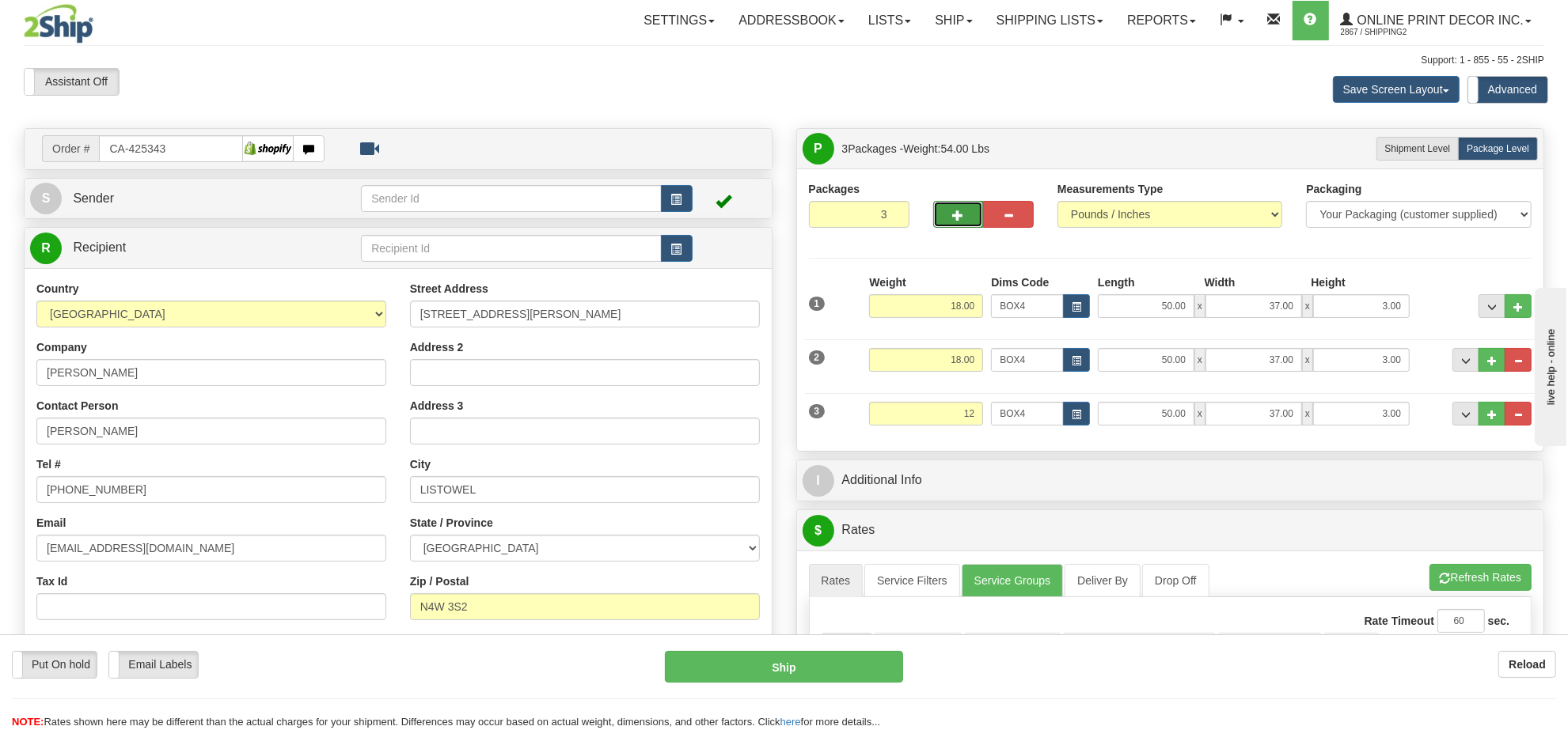
type input "12.00"
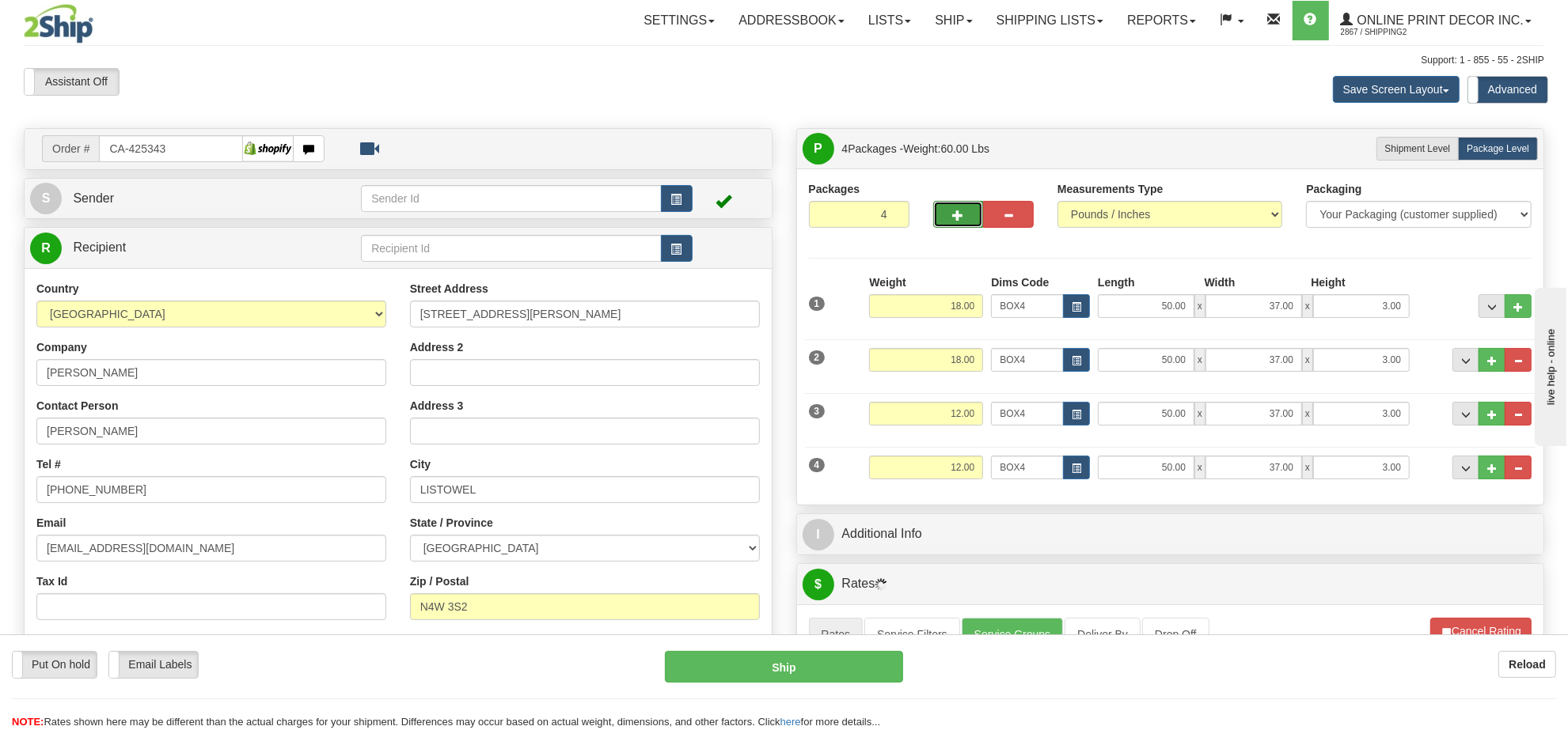
click at [960, 224] on button "button" at bounding box center [959, 215] width 51 height 27
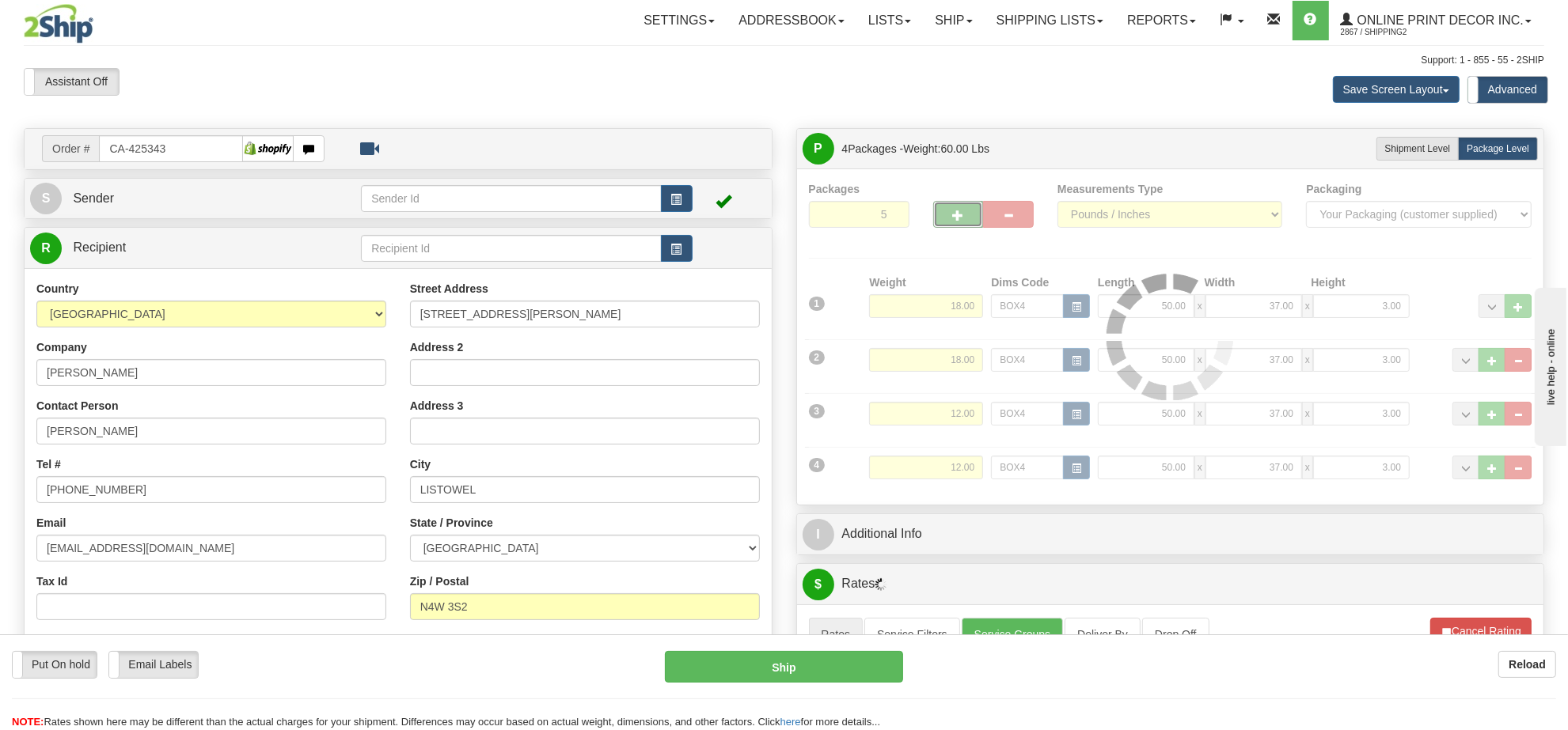
click at [960, 224] on div at bounding box center [1171, 337] width 723 height 311
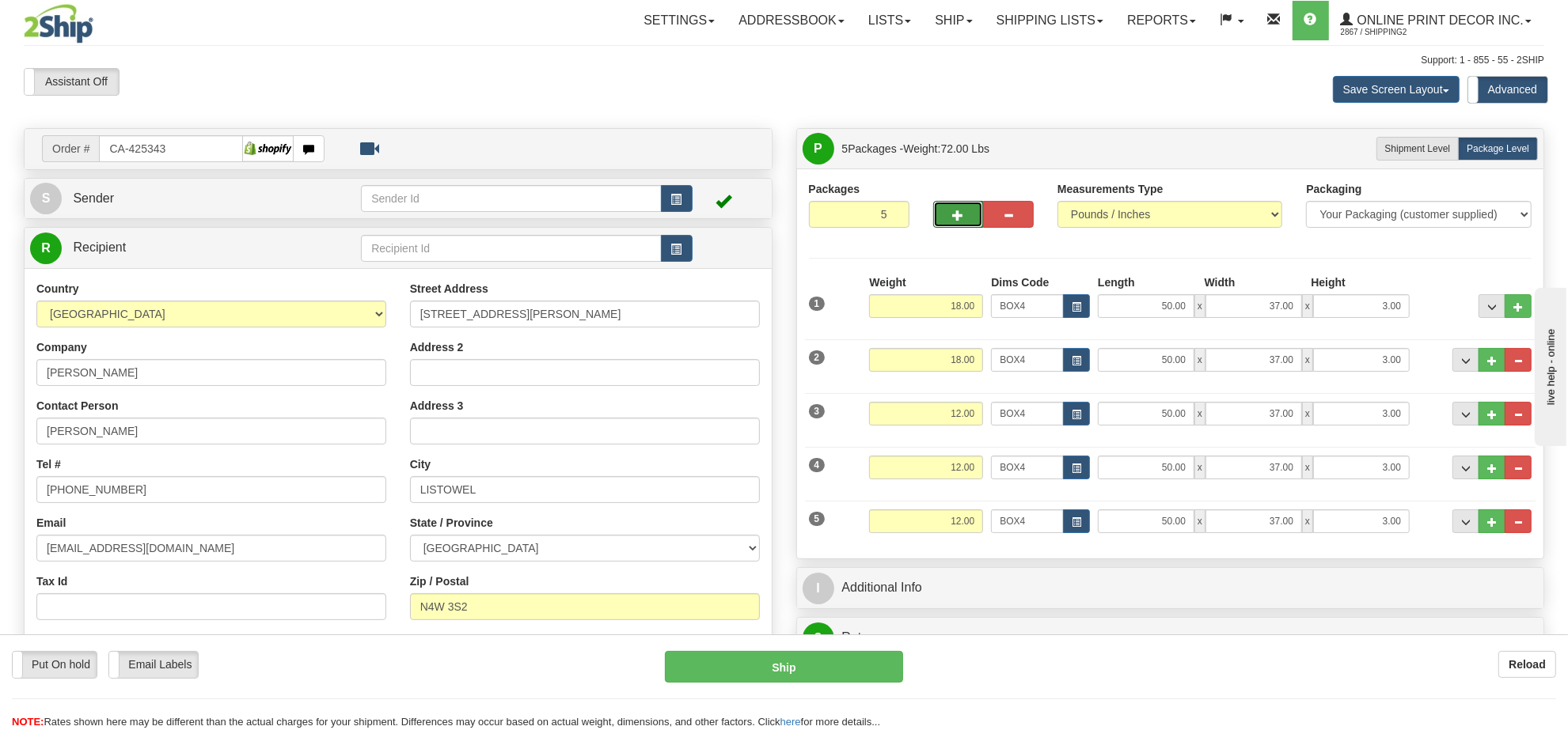
click at [960, 224] on button "button" at bounding box center [959, 215] width 51 height 27
type input "6"
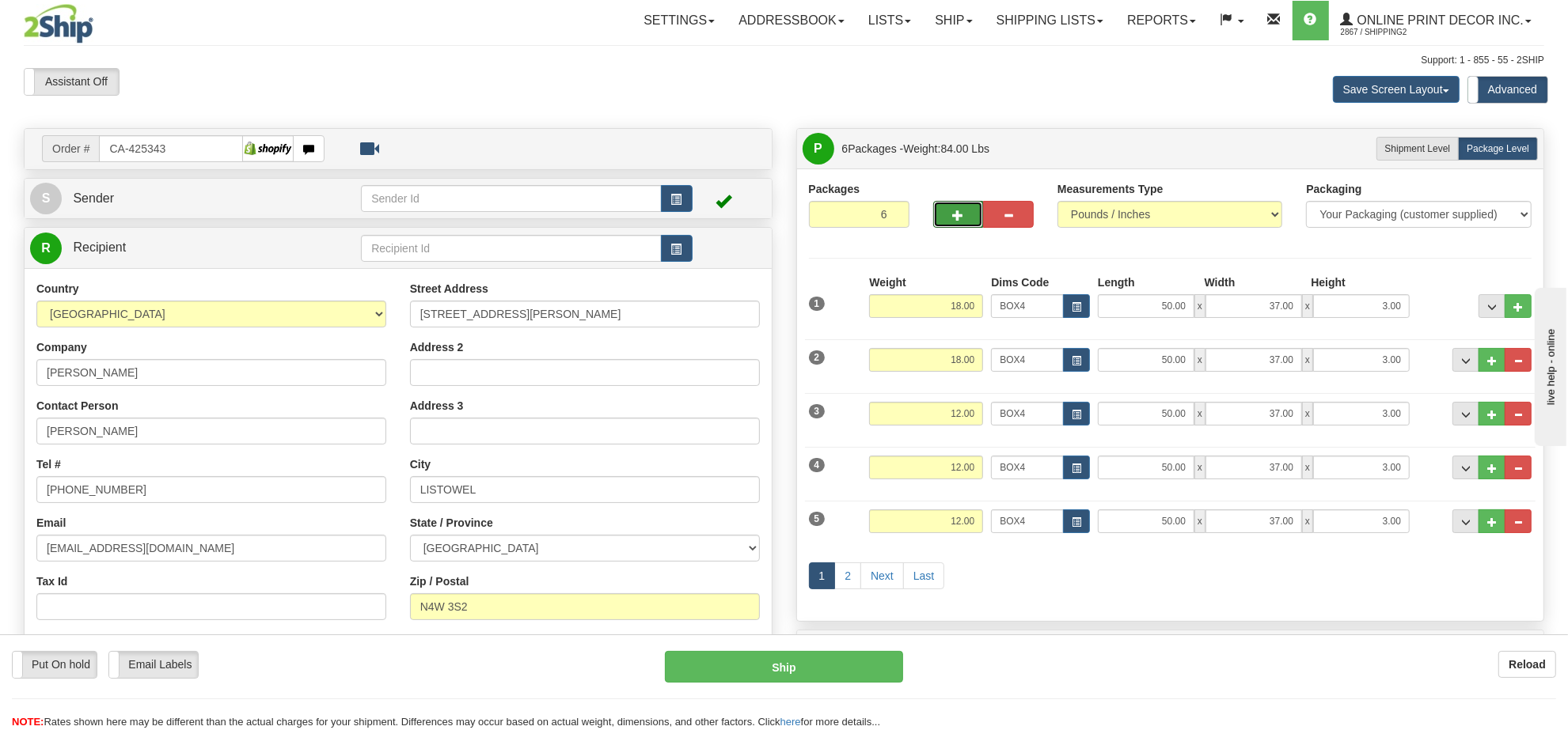
scroll to position [198, 0]
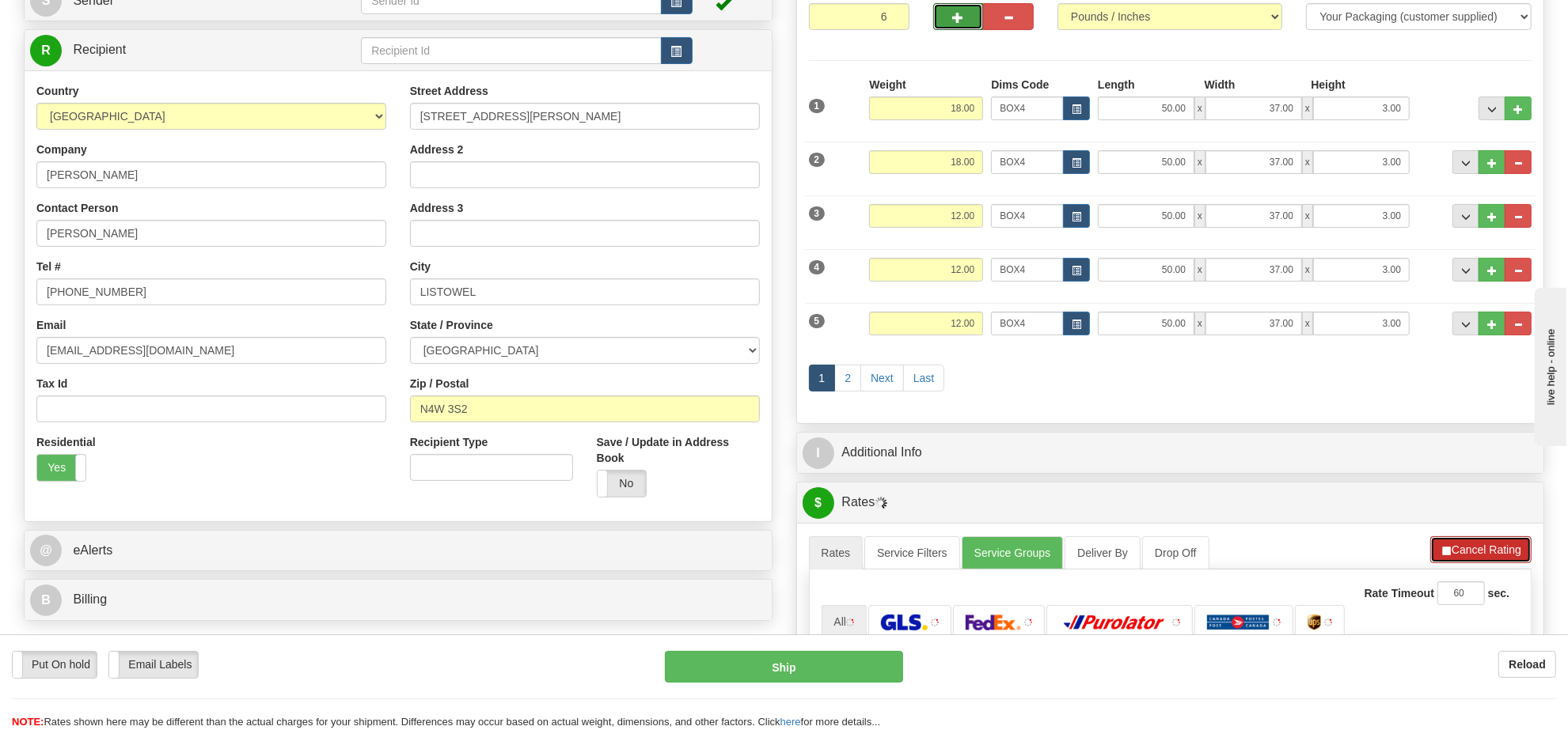
click at [1509, 564] on button "Cancel Rating" at bounding box center [1480, 550] width 101 height 27
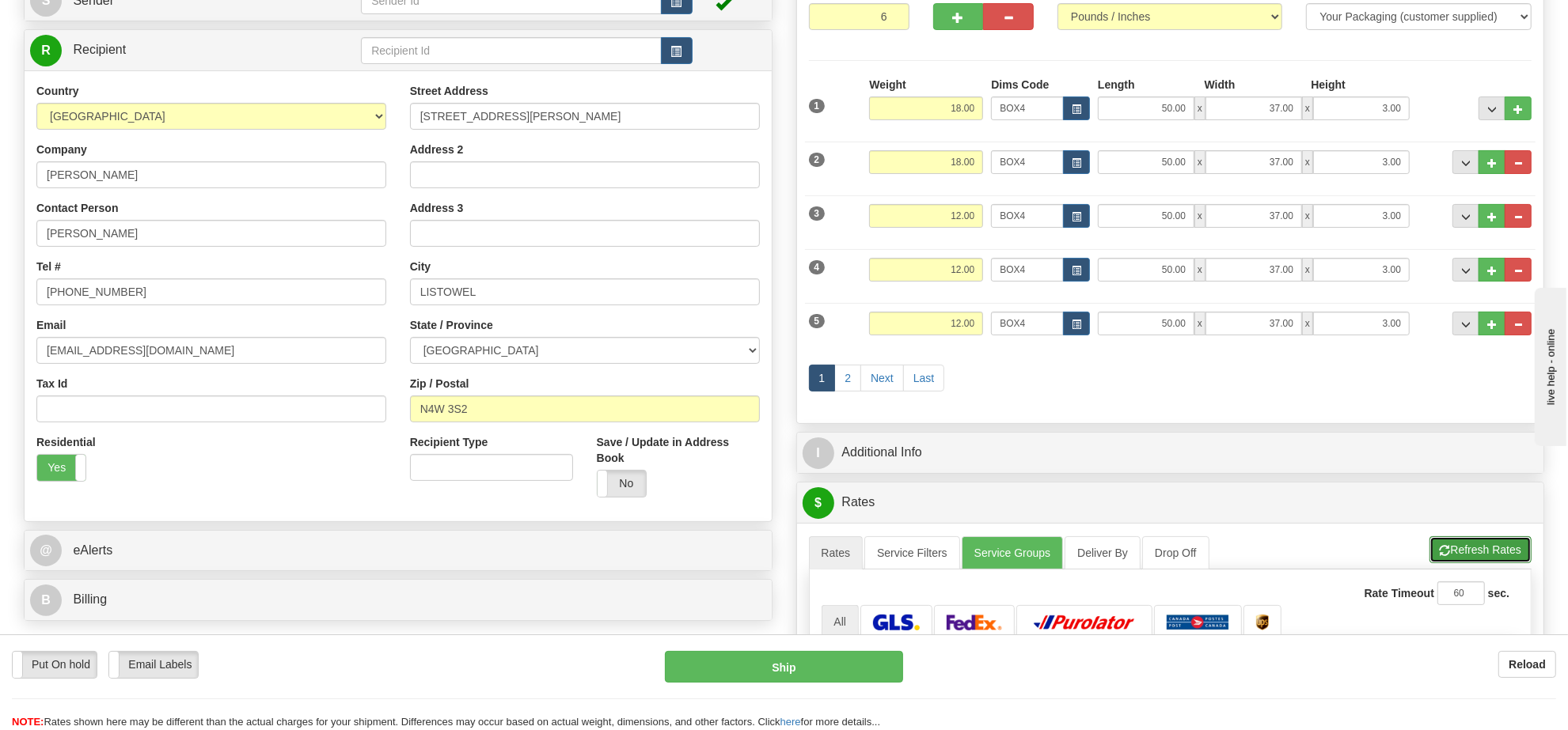
click at [1509, 562] on button "Refresh Rates" at bounding box center [1480, 550] width 102 height 27
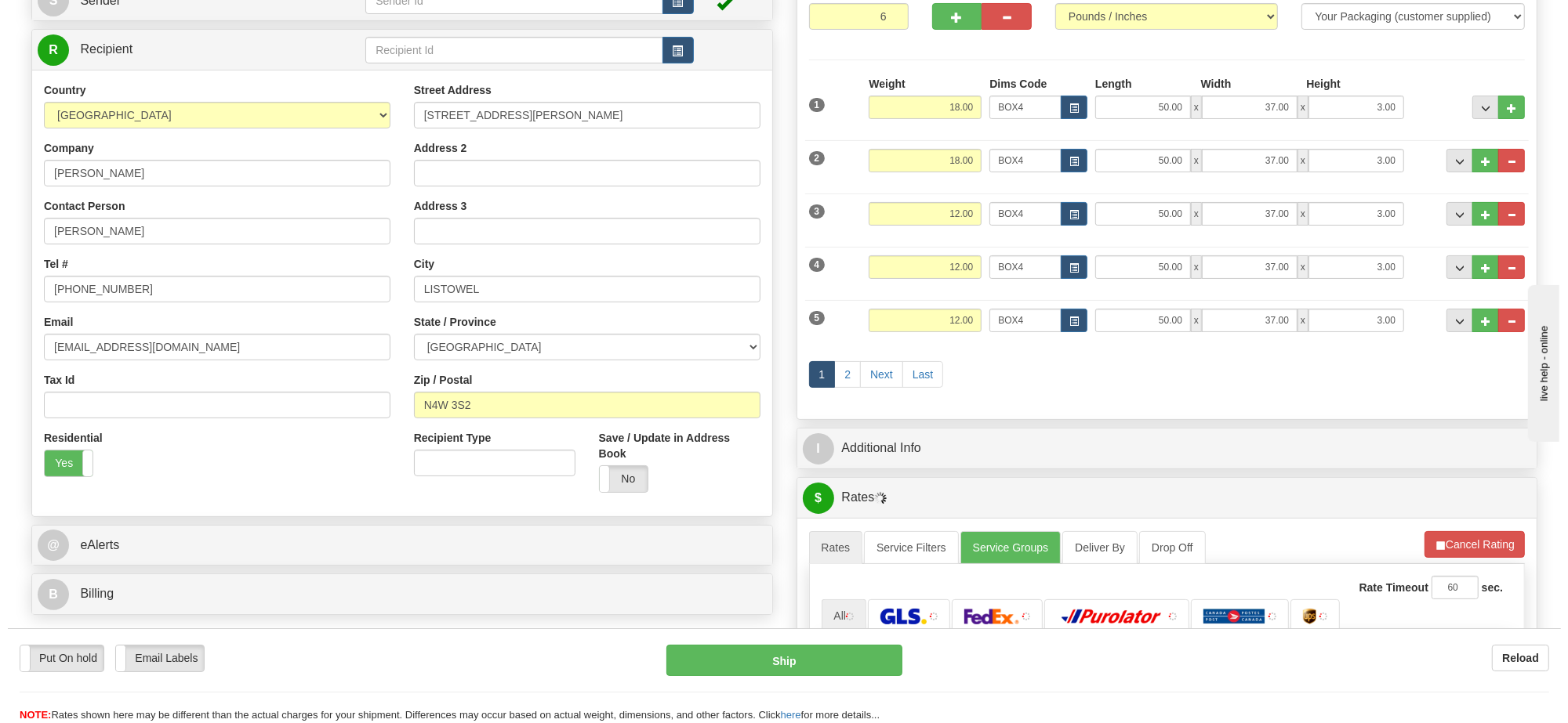
scroll to position [490, 0]
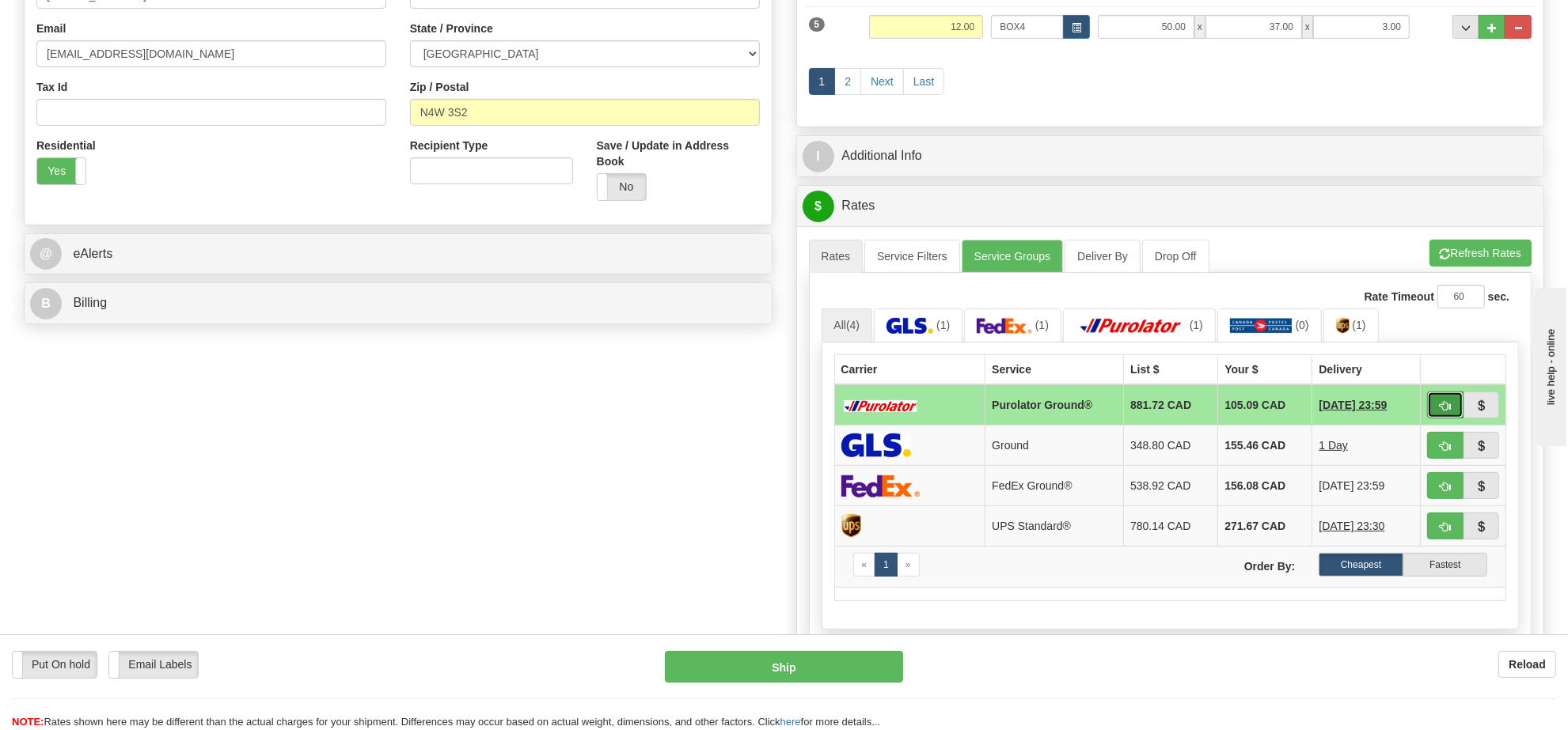
click at [1440, 412] on span "button" at bounding box center [1445, 405] width 11 height 10
type input "260"
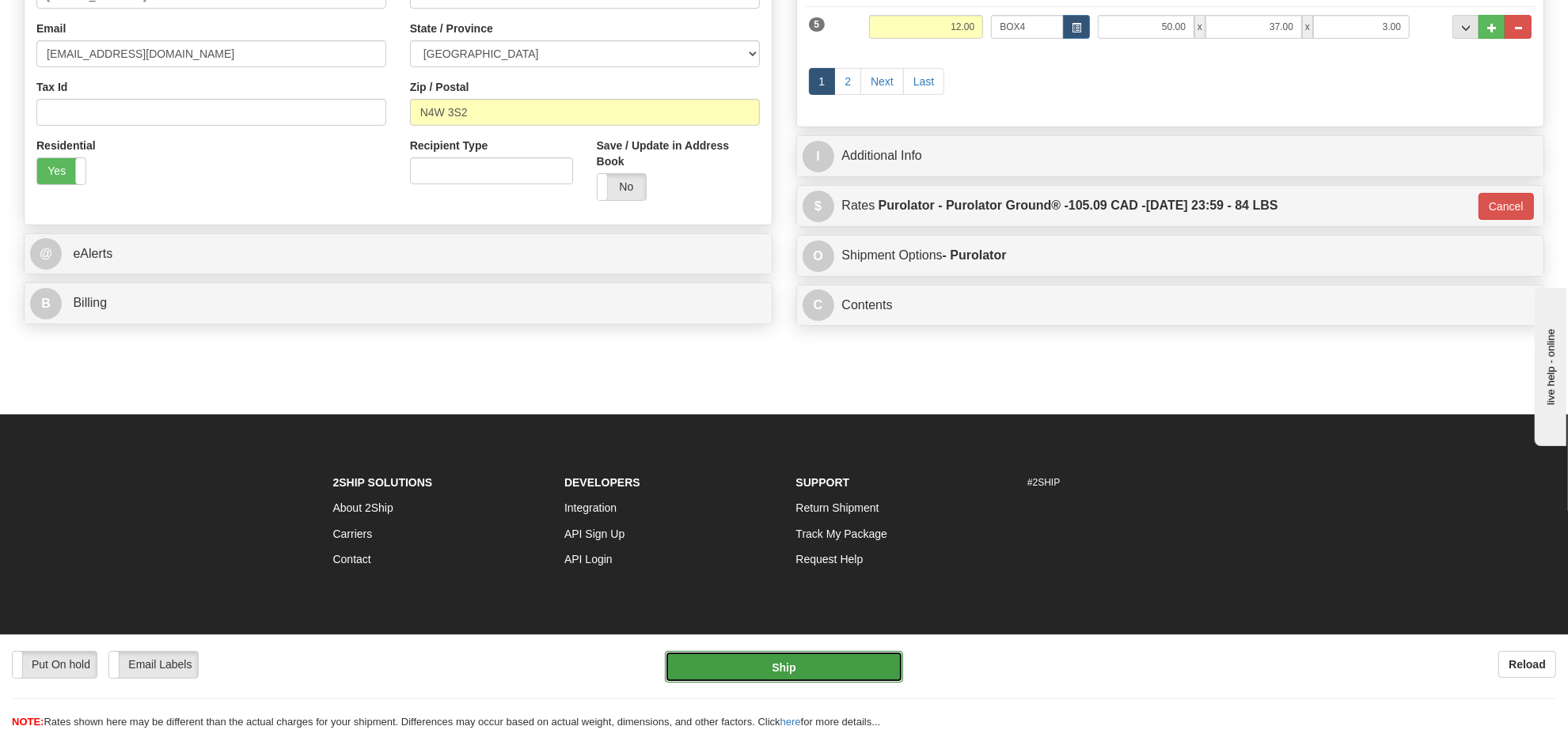
click at [792, 662] on button "Ship" at bounding box center [783, 666] width 237 height 31
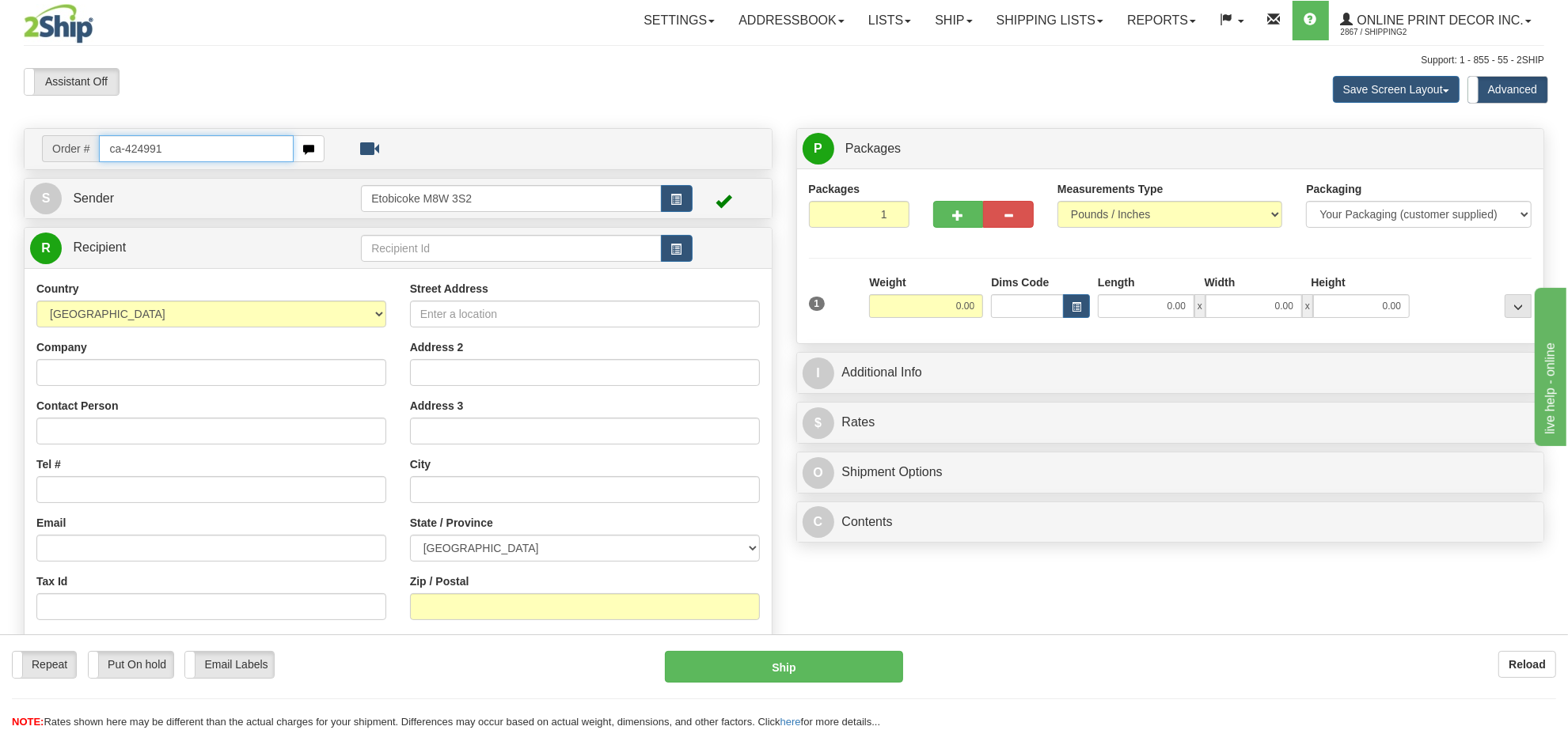
type input "ca-424991"
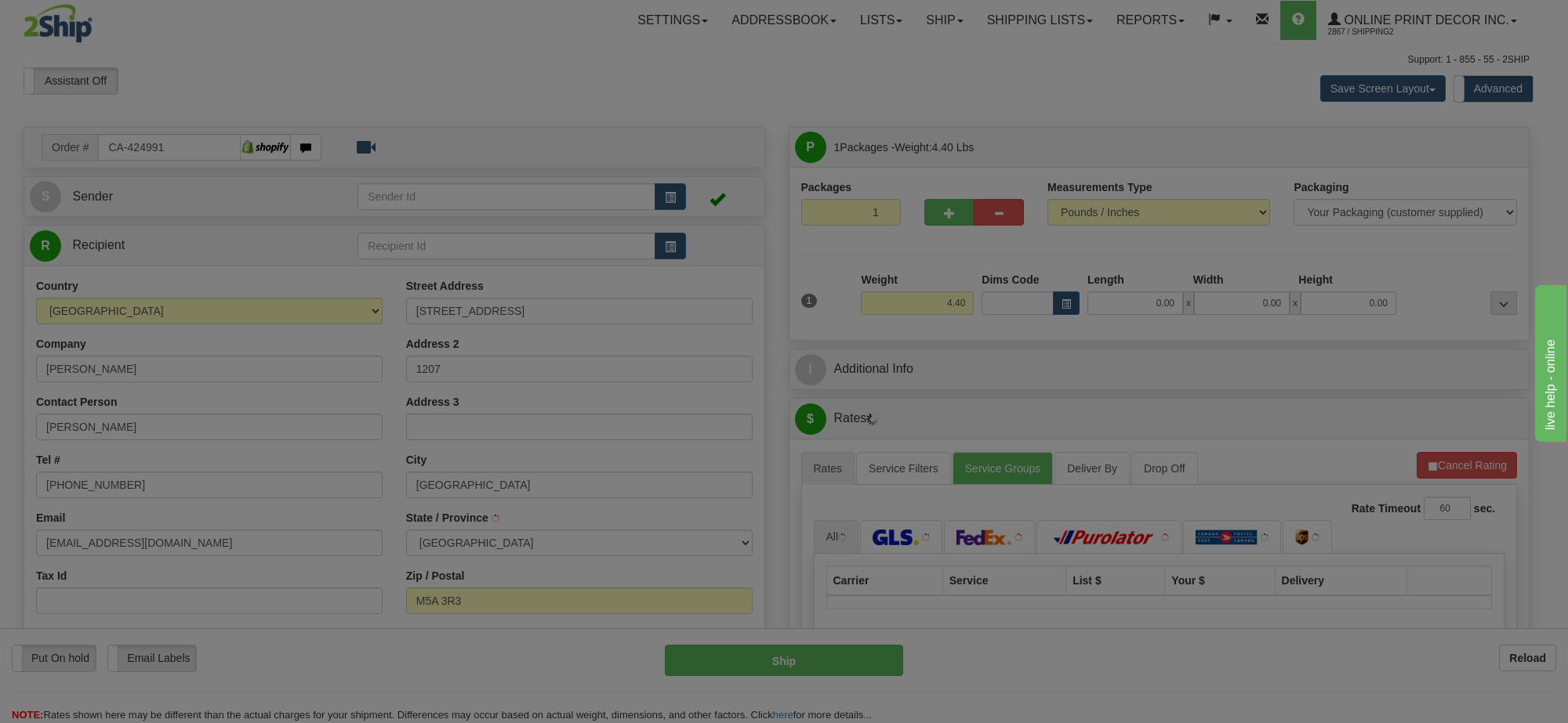
type input "TORONTO"
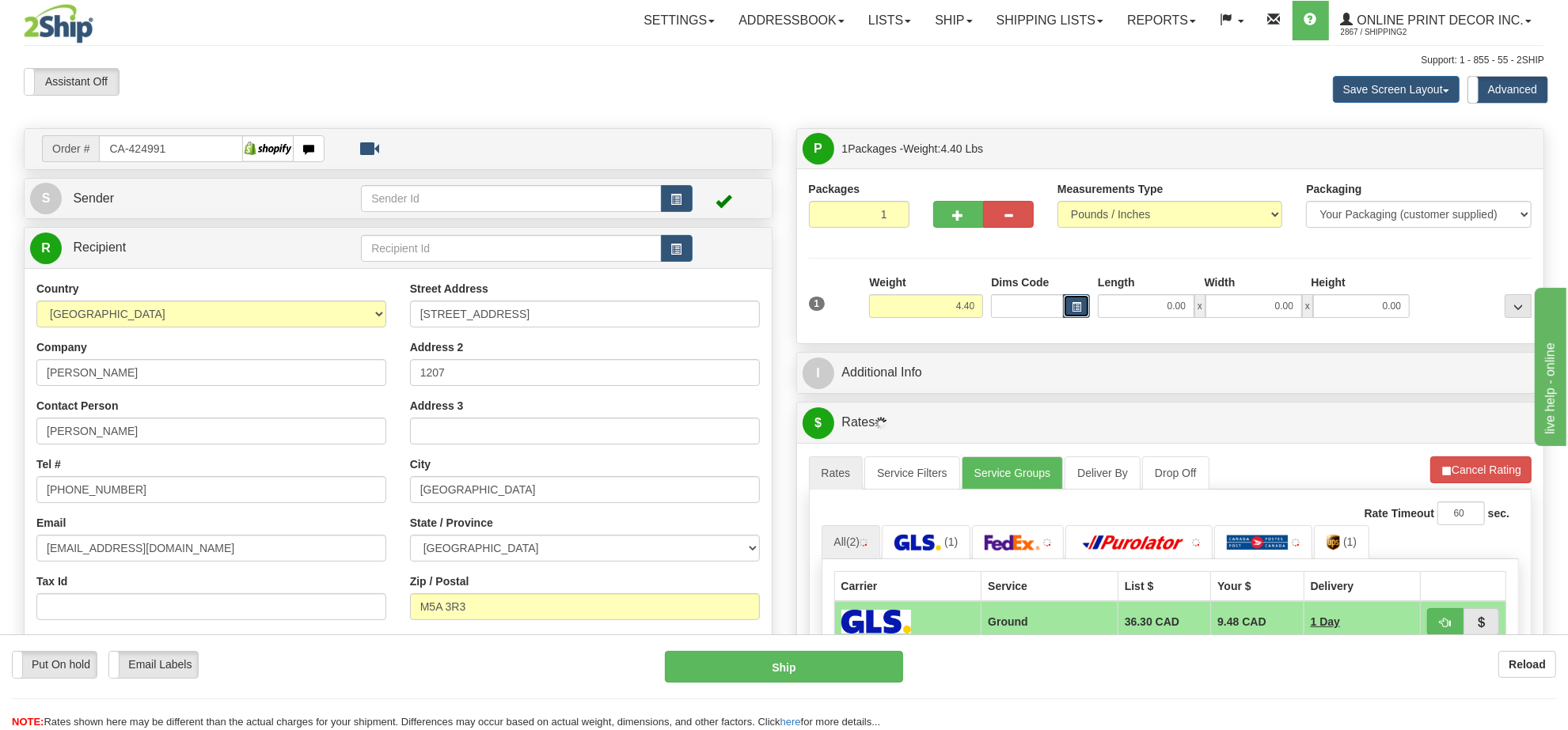
click at [1073, 305] on span "button" at bounding box center [1076, 308] width 10 height 9
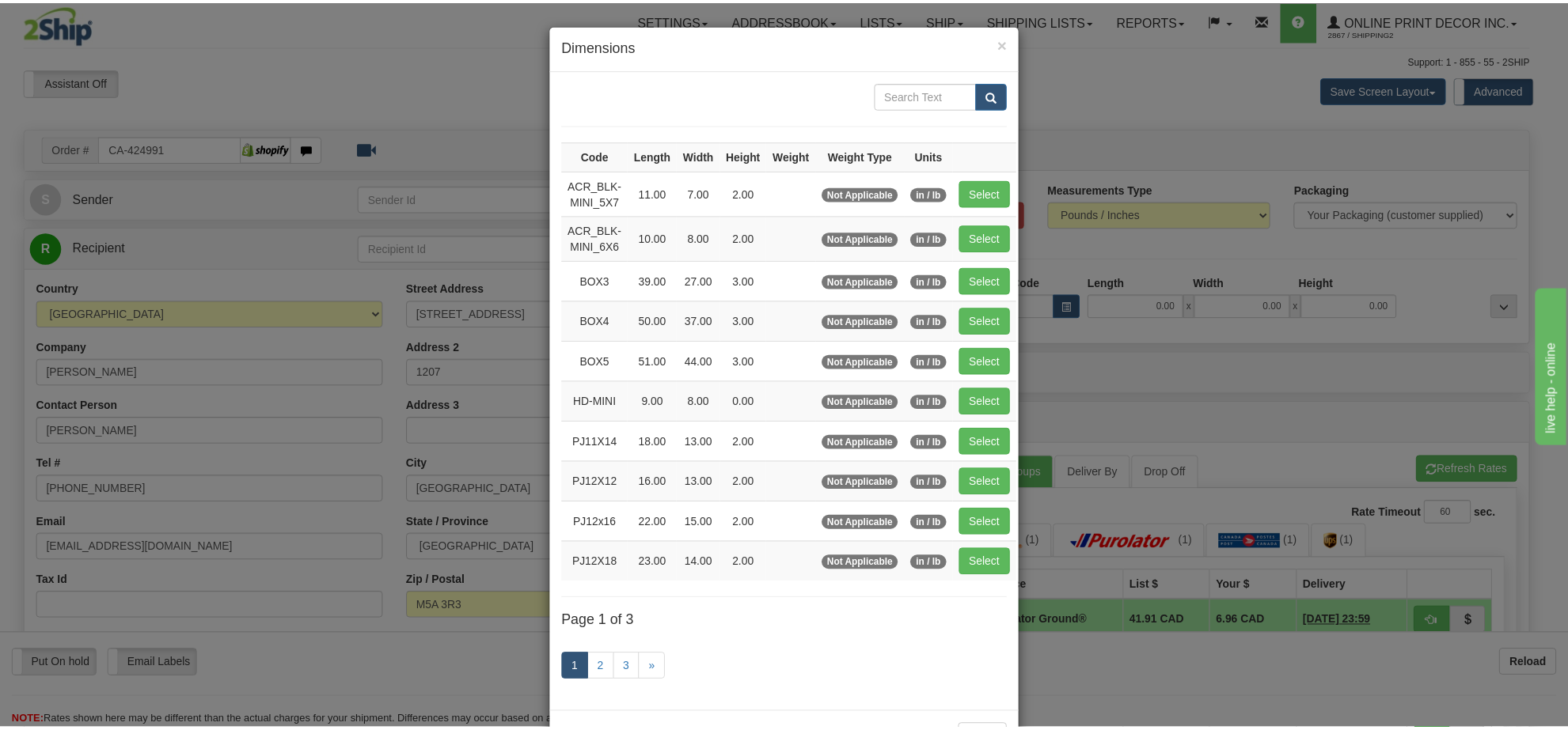
scroll to position [65, 0]
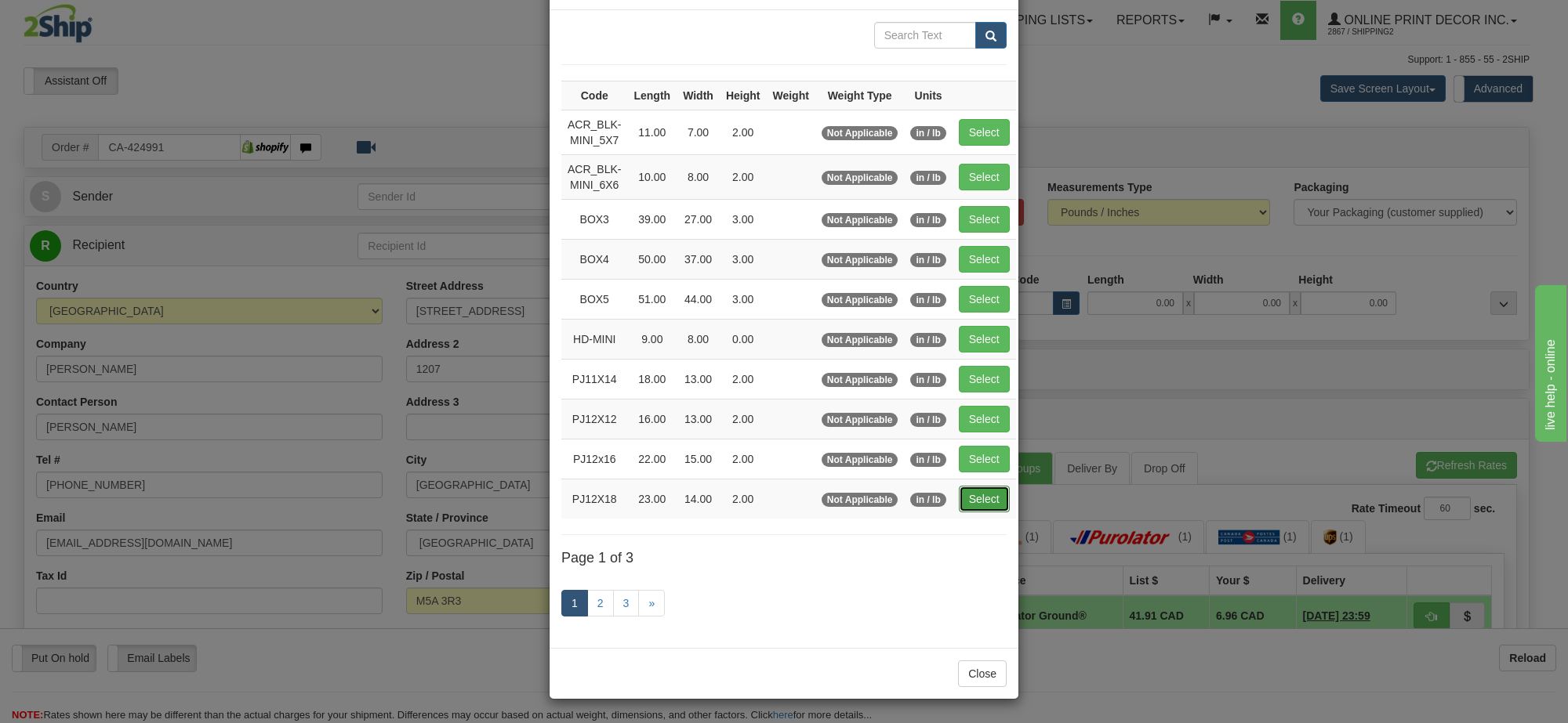
click at [979, 503] on button "Select" at bounding box center [984, 499] width 51 height 27
type input "PJ12X18"
type input "23.00"
type input "14.00"
type input "2.00"
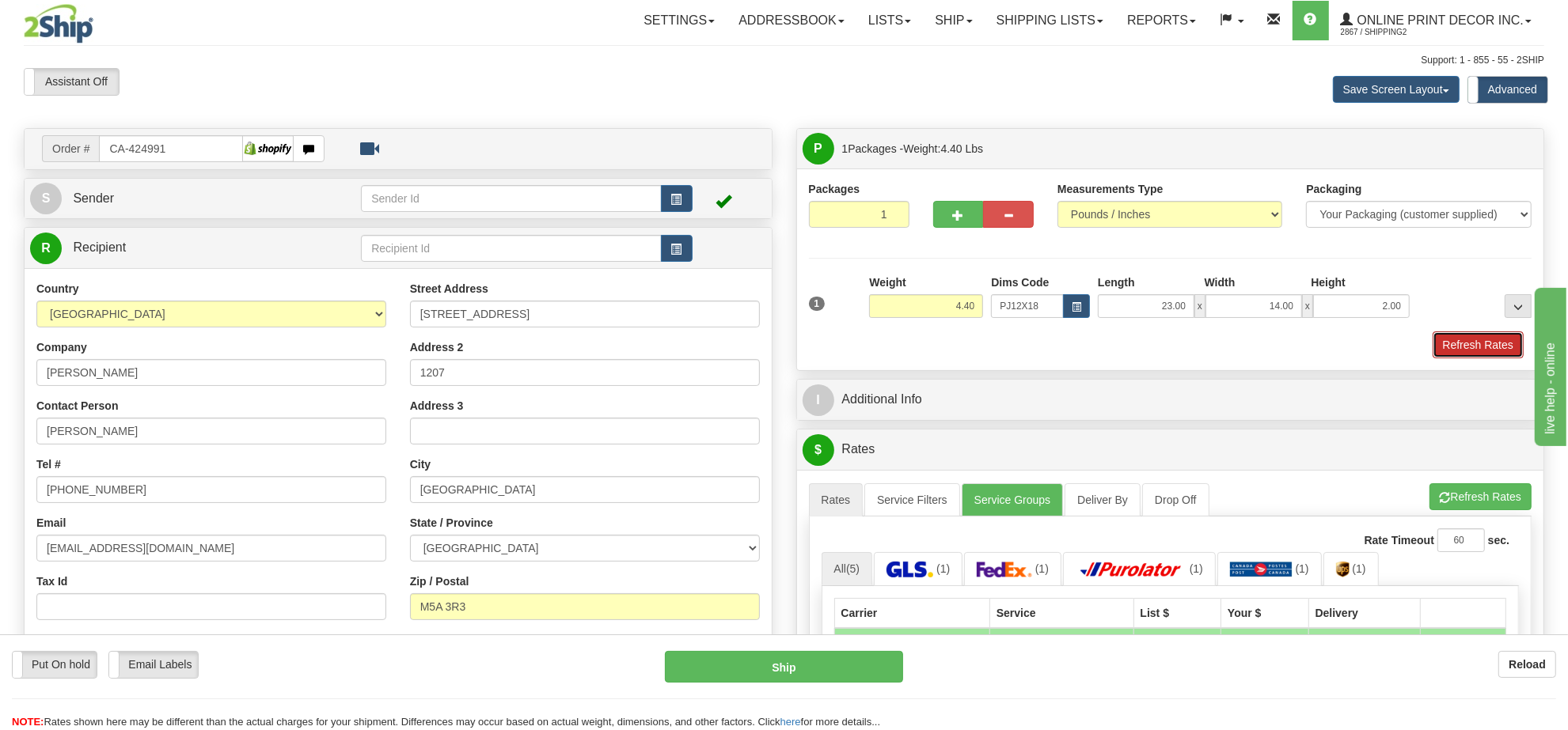
click at [1482, 340] on button "Refresh Rates" at bounding box center [1479, 345] width 91 height 27
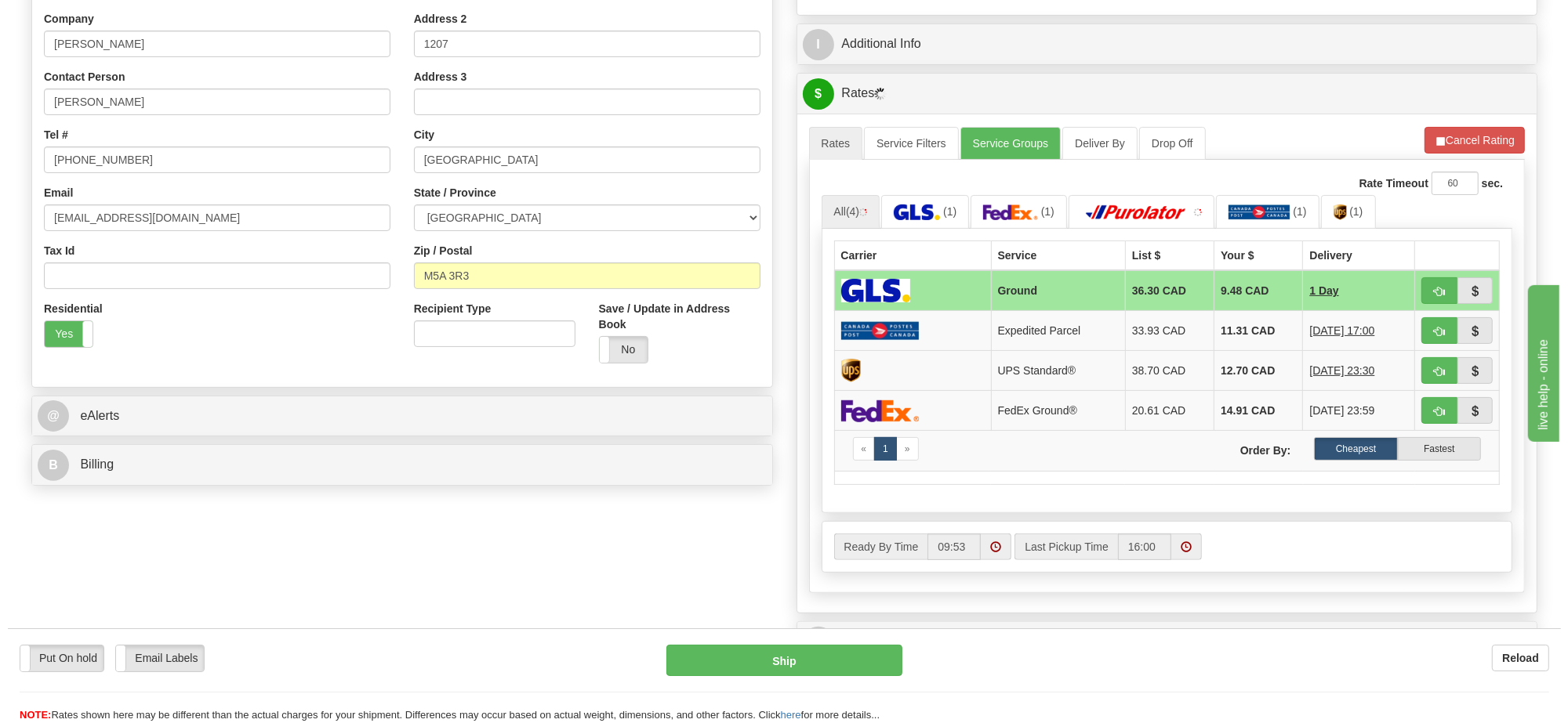
scroll to position [330, 0]
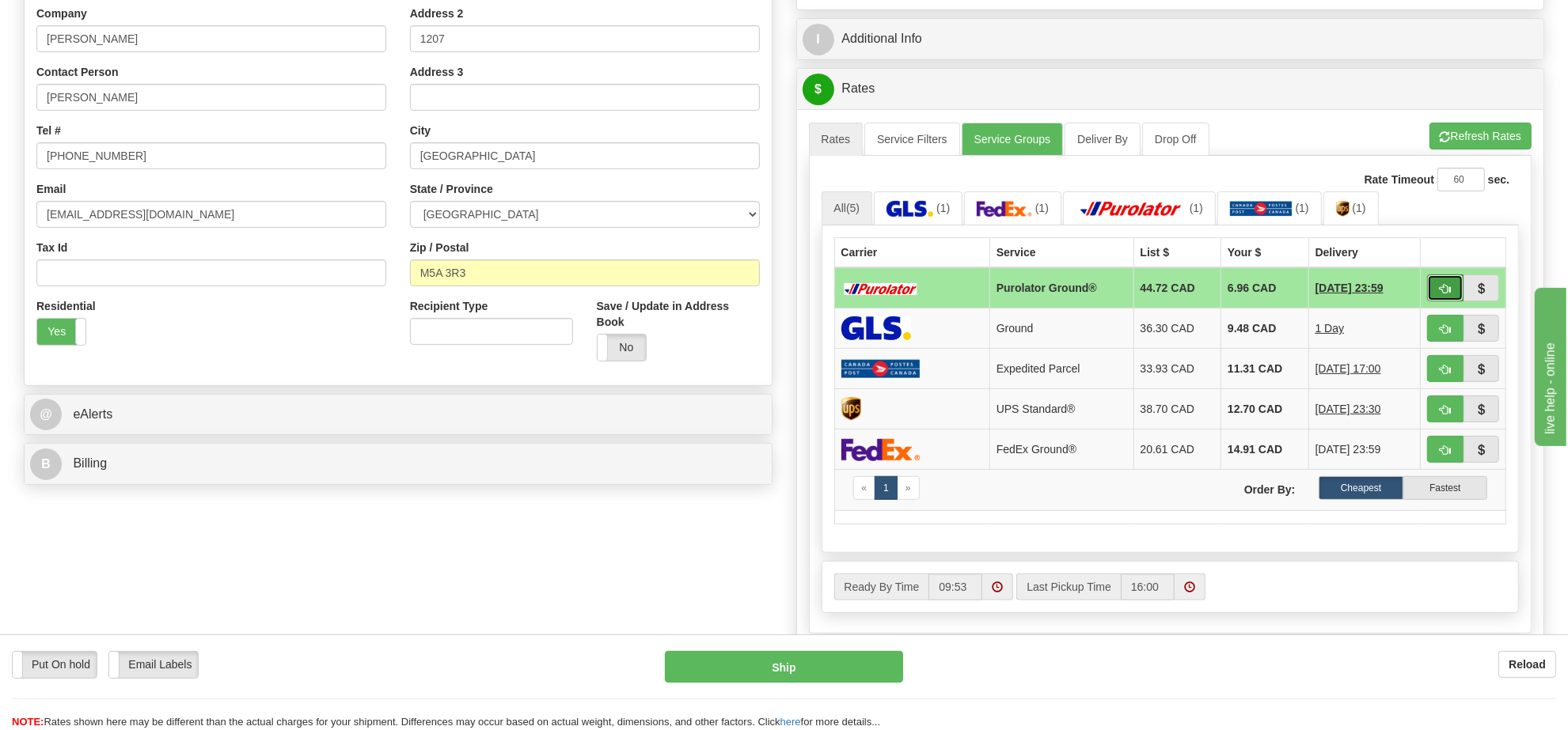
click at [1433, 293] on button "button" at bounding box center [1444, 288] width 37 height 27
type input "260"
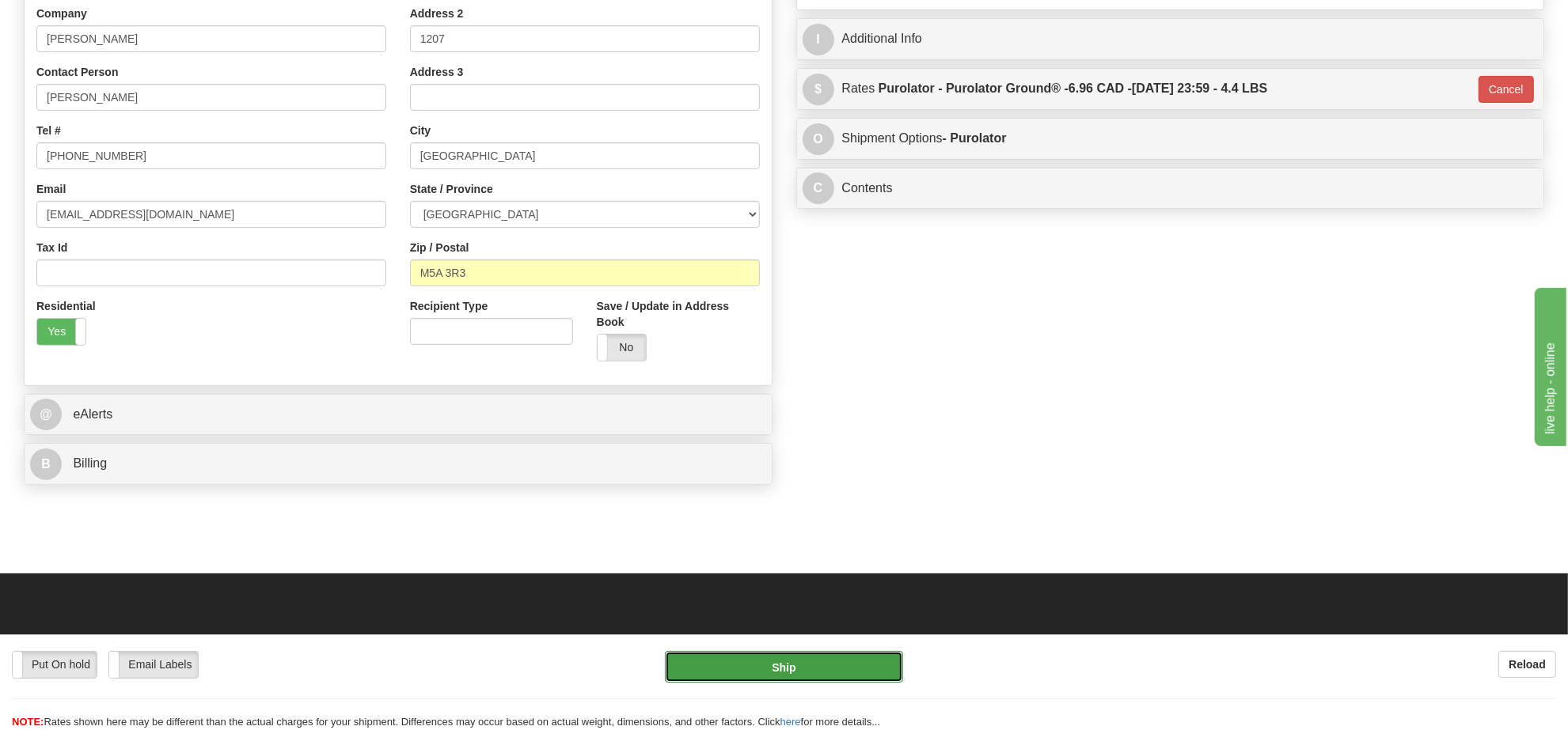
click at [742, 674] on button "Ship" at bounding box center [783, 666] width 237 height 31
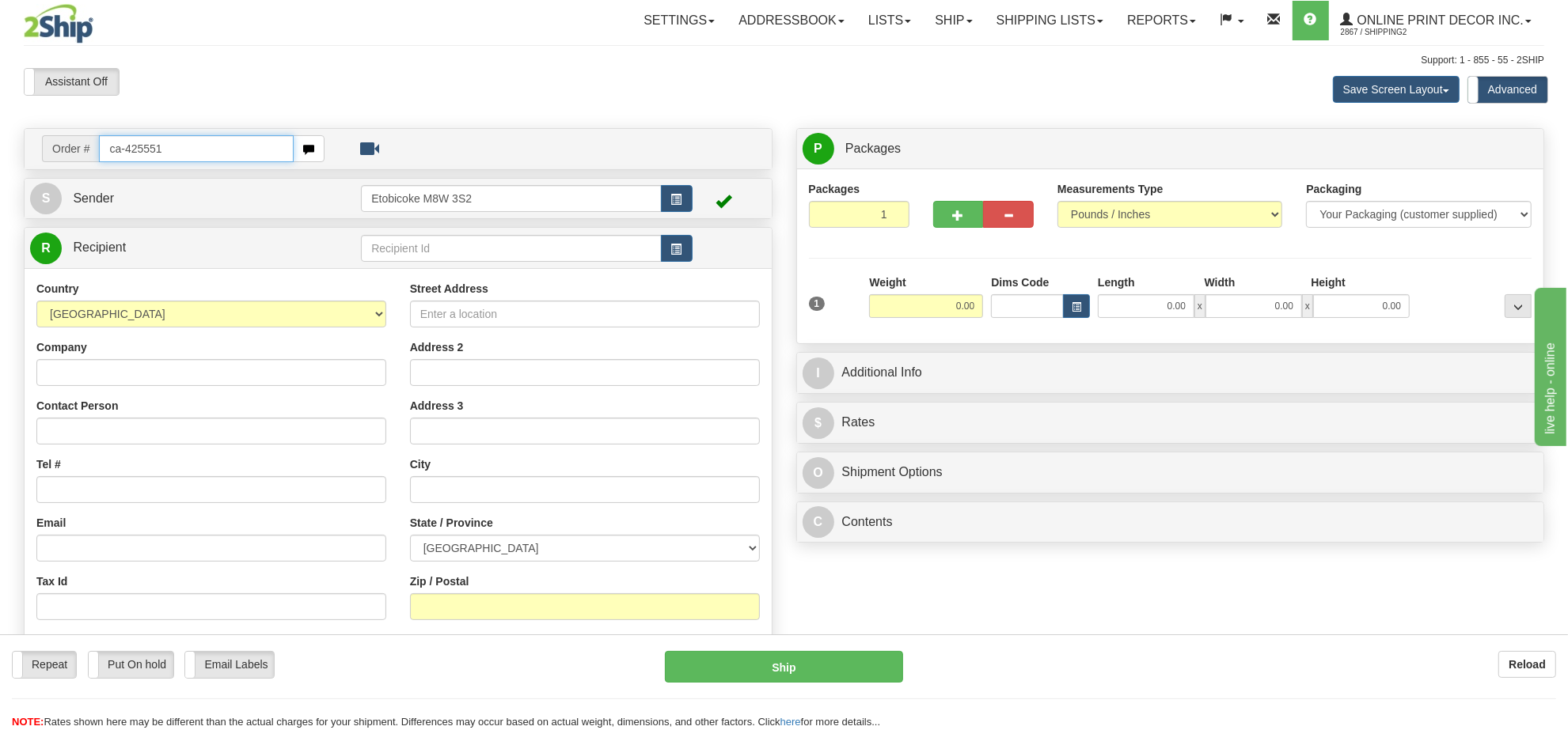
type input "ca-425551"
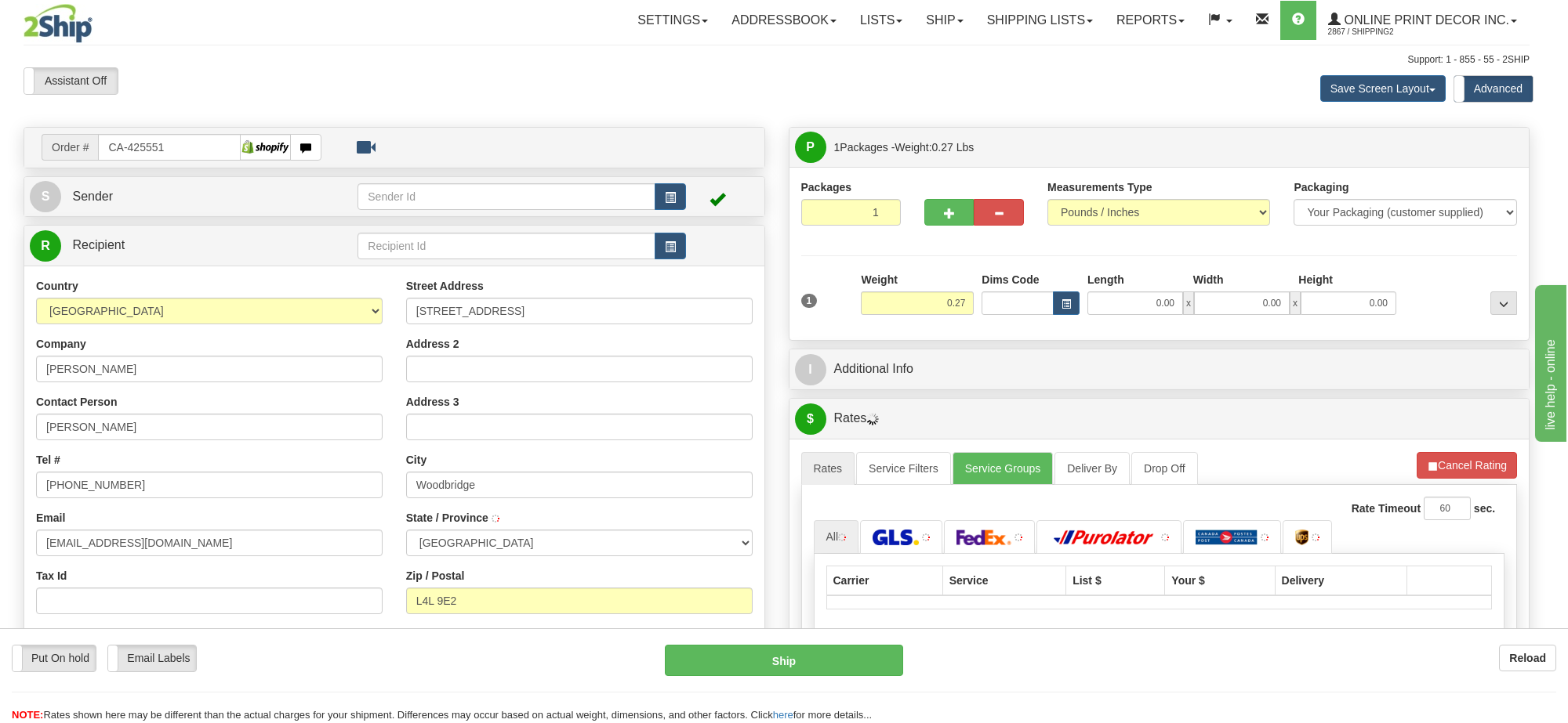
type input "WOODBRIDGE"
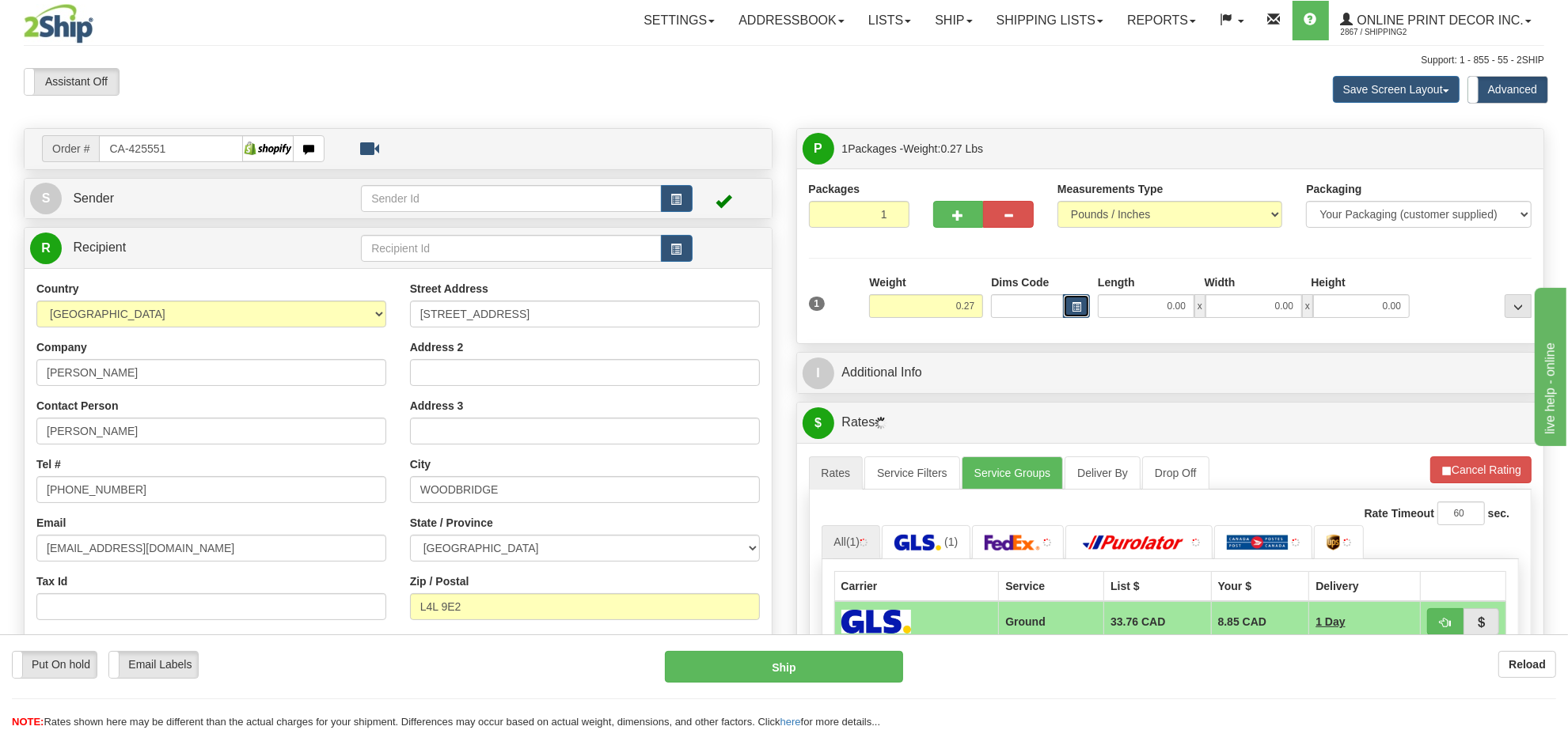
click at [1075, 304] on span "button" at bounding box center [1076, 308] width 10 height 9
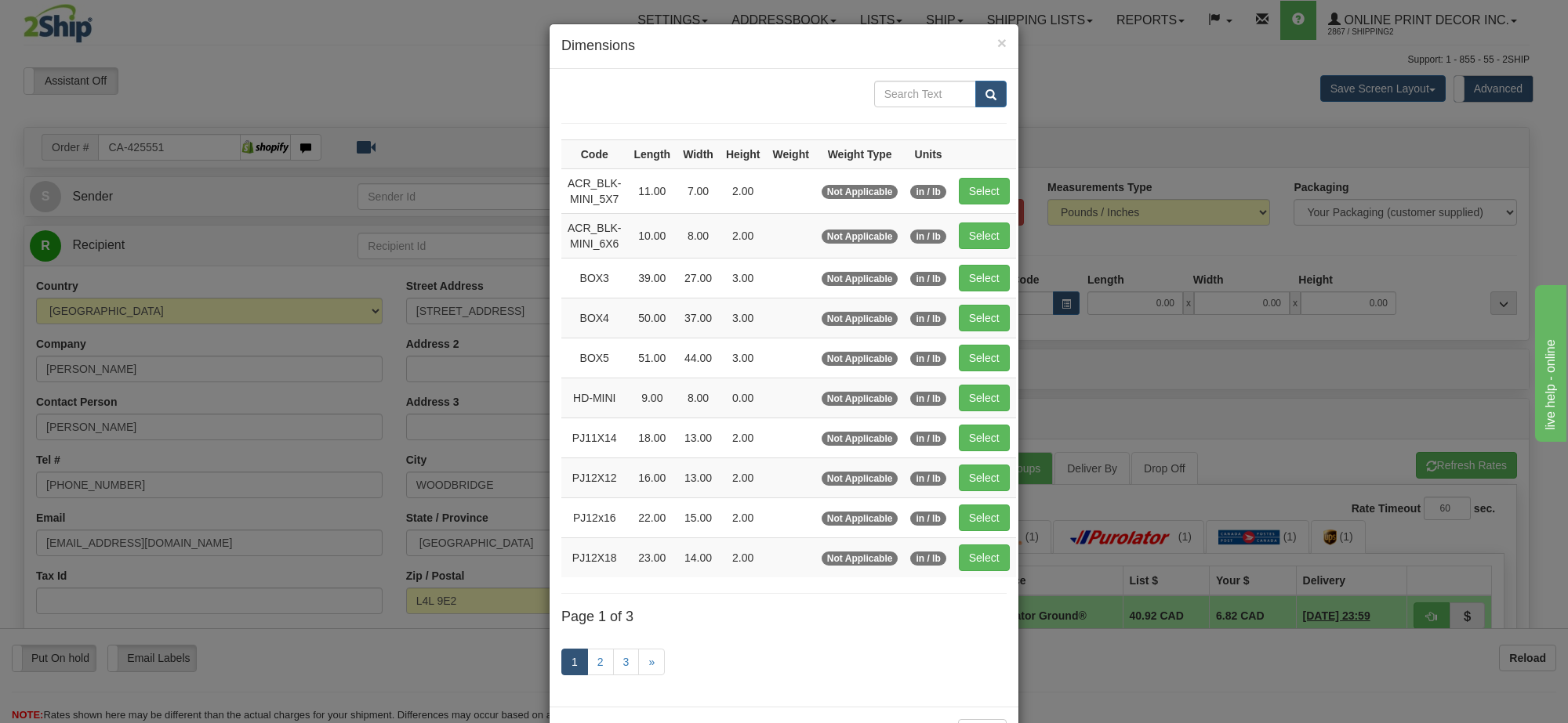
scroll to position [65, 0]
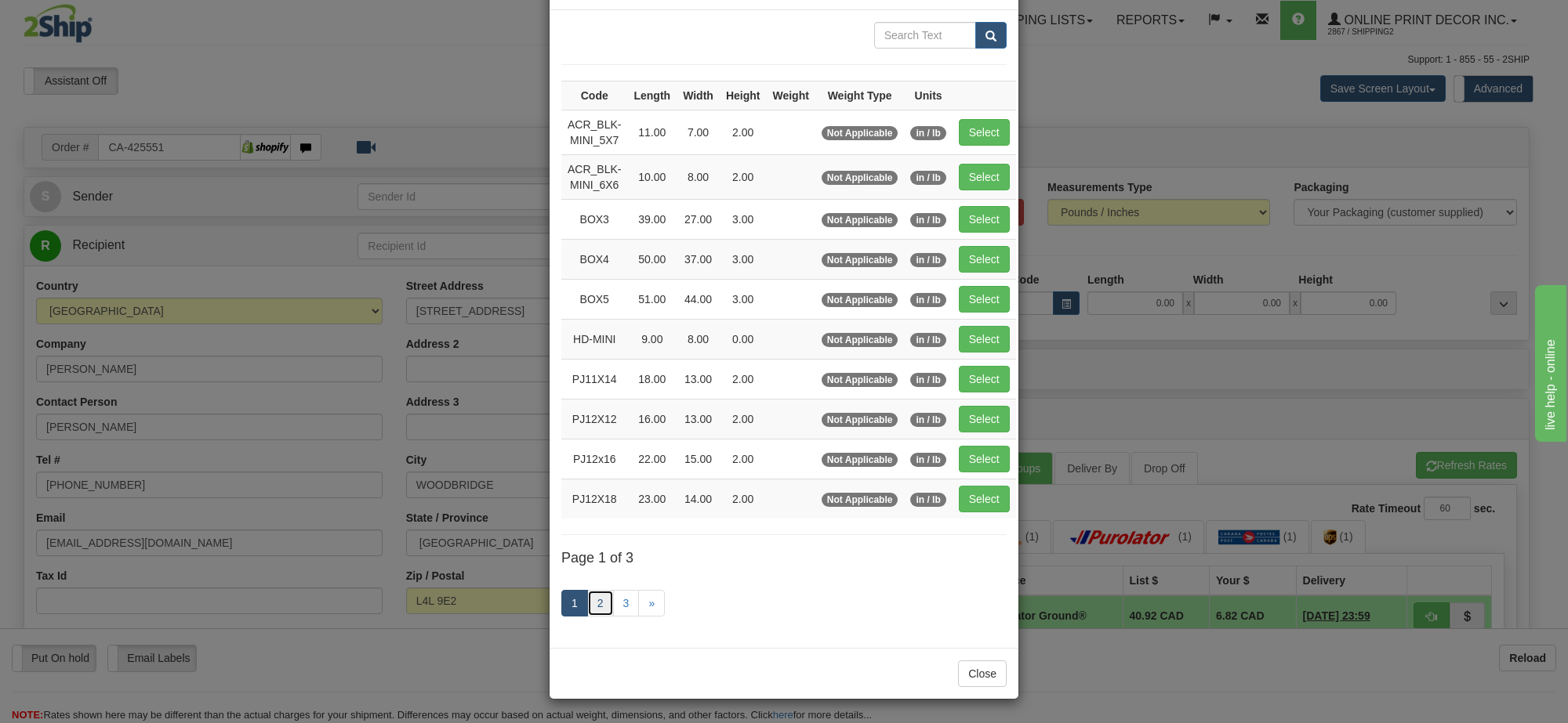
click at [600, 596] on link "2" at bounding box center [600, 603] width 27 height 27
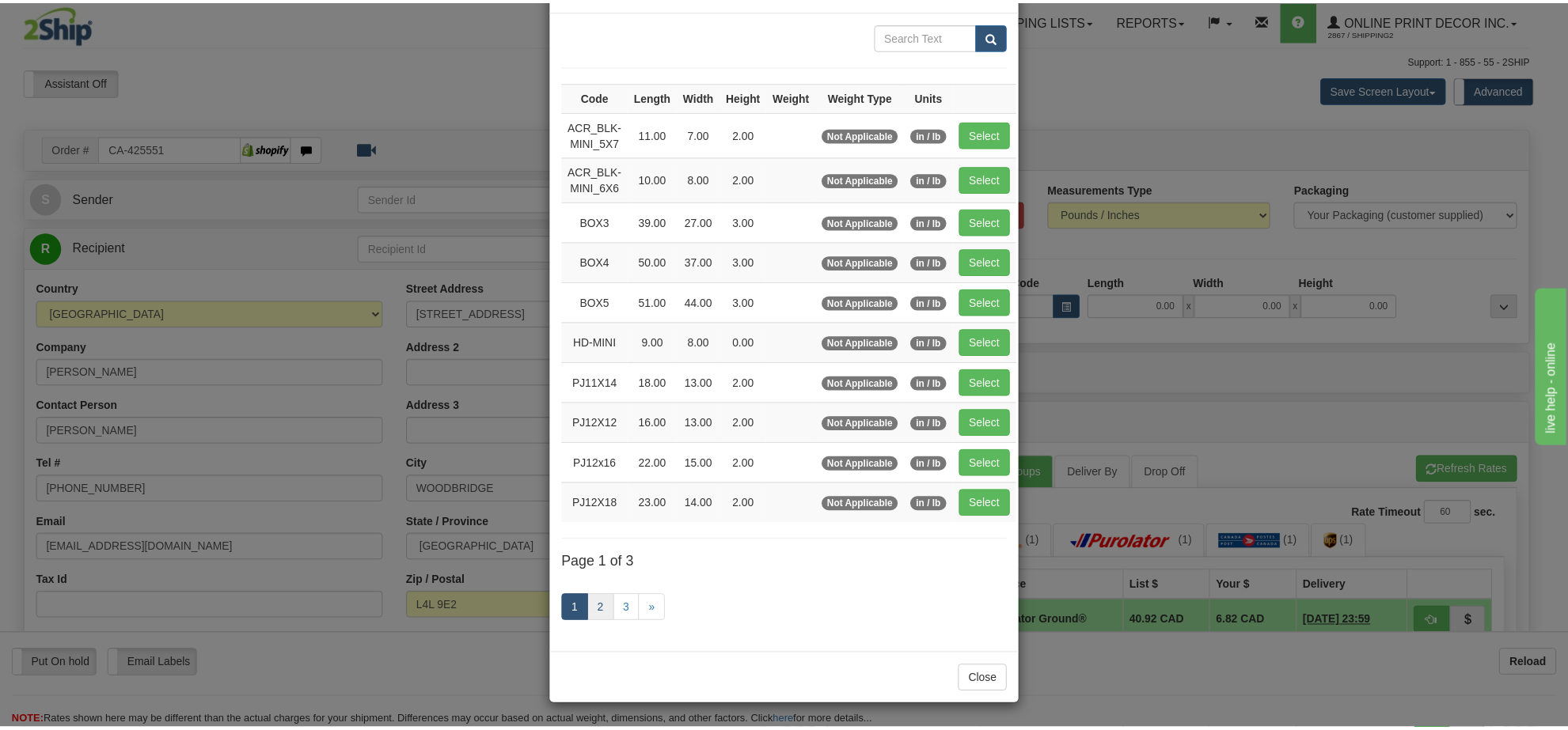
scroll to position [57, 0]
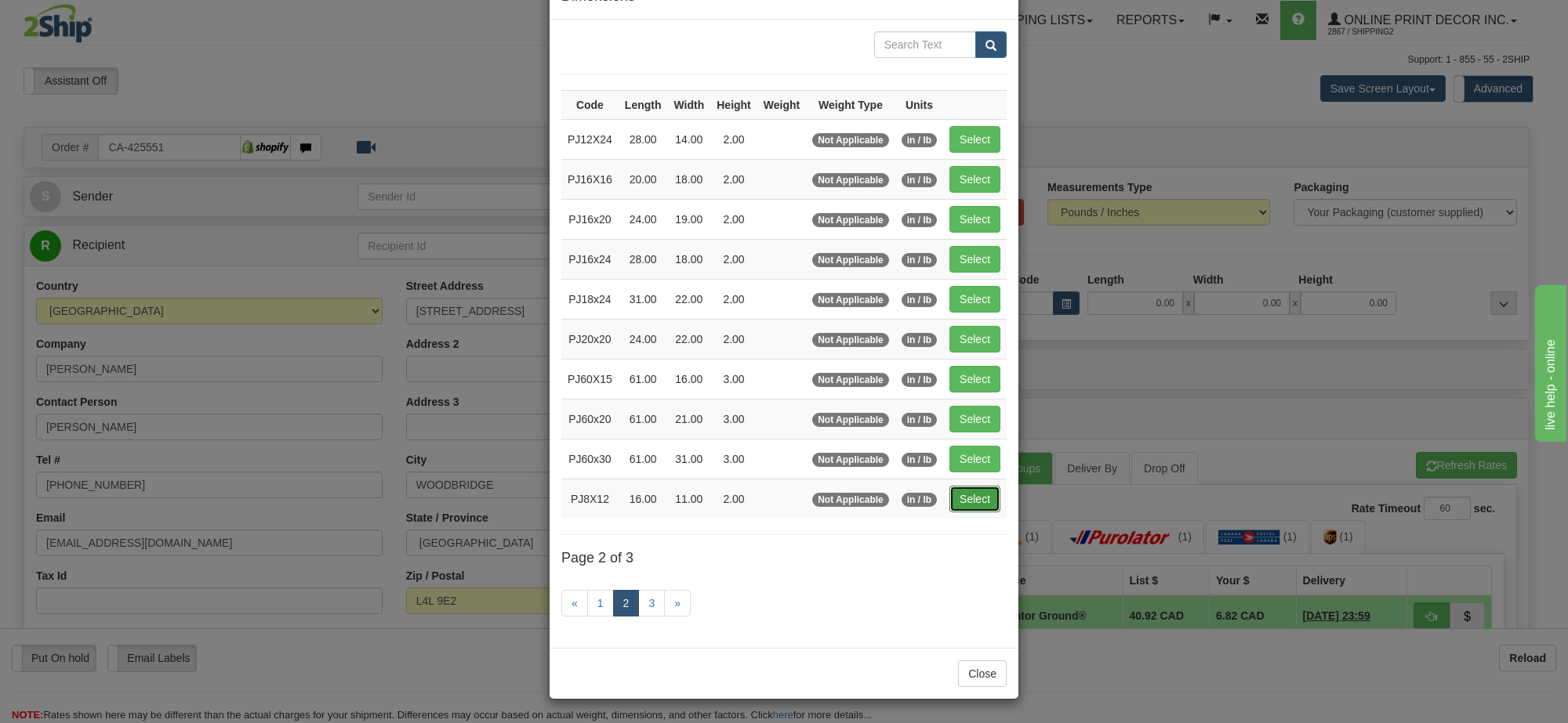
drag, startPoint x: 969, startPoint y: 490, endPoint x: 986, endPoint y: 350, distance: 141.0
click at [970, 490] on button "Select" at bounding box center [974, 499] width 51 height 27
type input "PJ8X12"
type input "16.00"
type input "11.00"
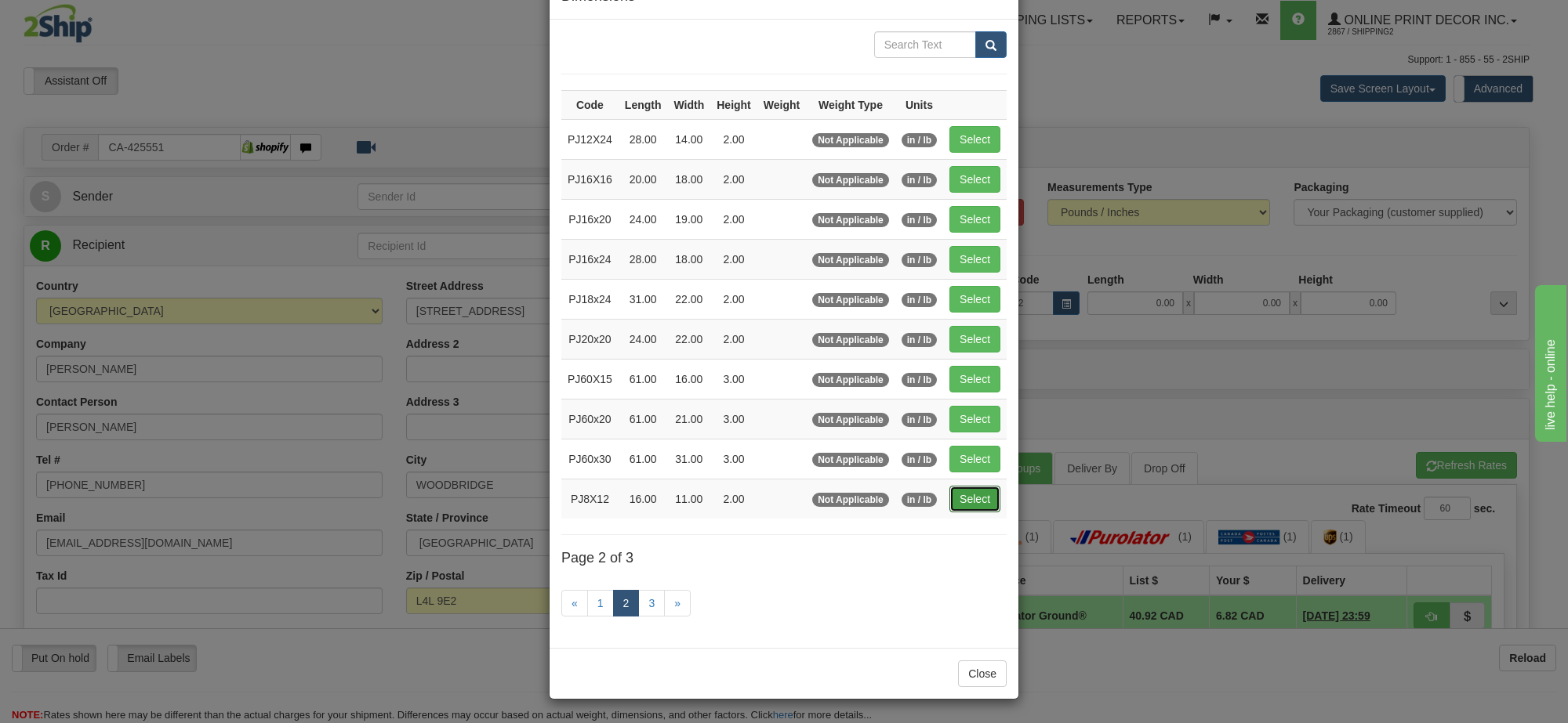
type input "2.00"
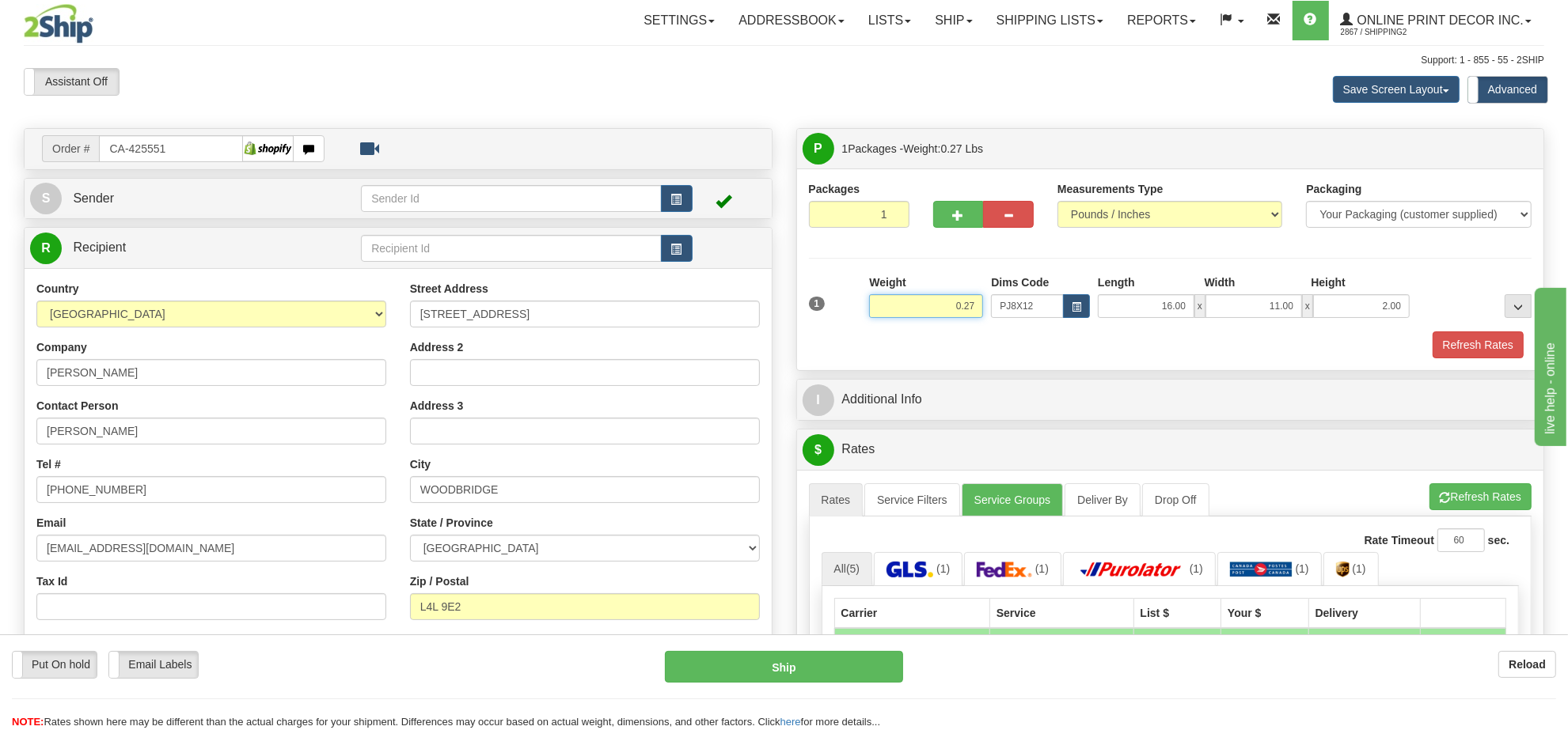
drag, startPoint x: 975, startPoint y: 307, endPoint x: 902, endPoint y: 326, distance: 75.4
click at [902, 326] on div "Weight 0.27" at bounding box center [926, 302] width 122 height 55
type input "1.10"
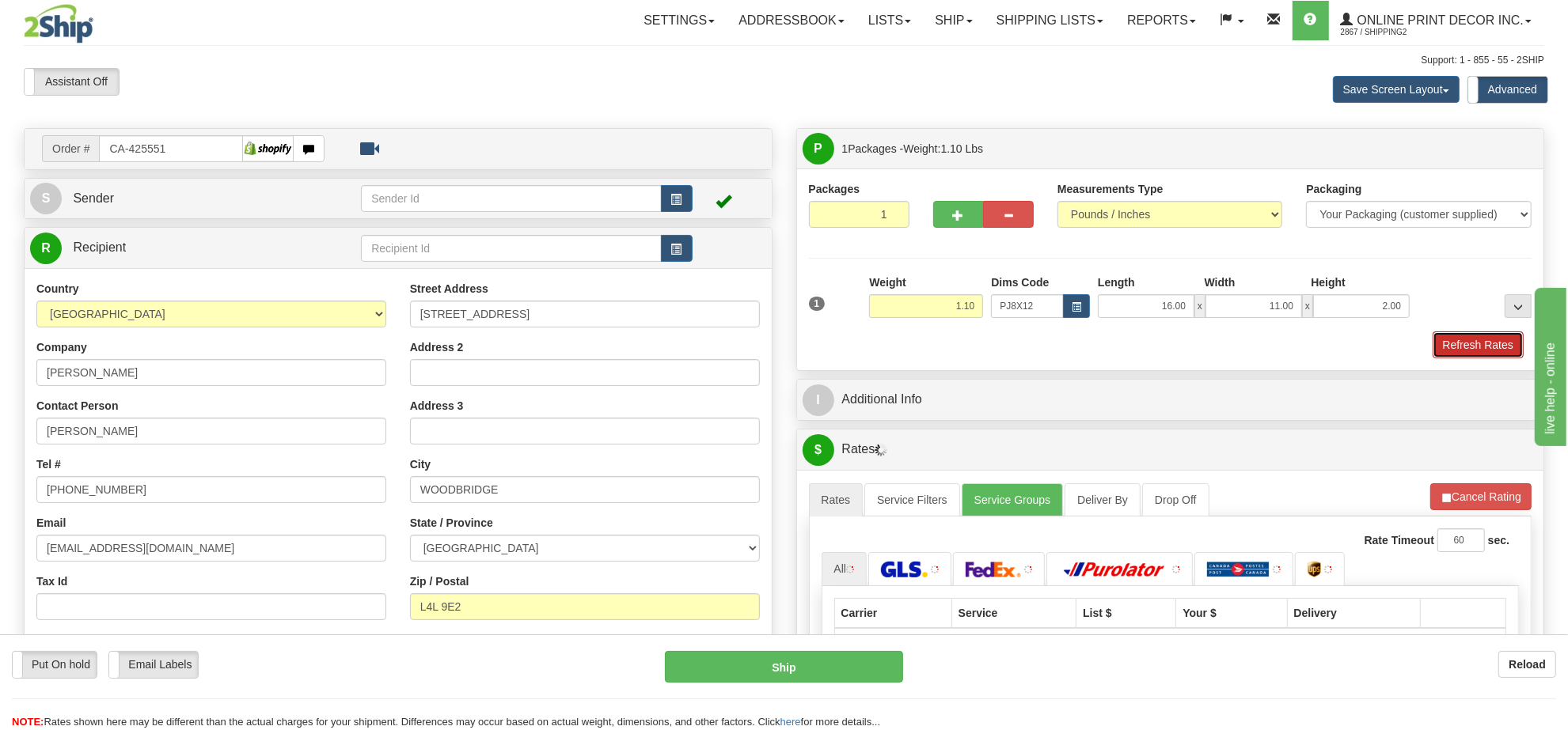
click at [1464, 353] on button "Refresh Rates" at bounding box center [1479, 345] width 91 height 27
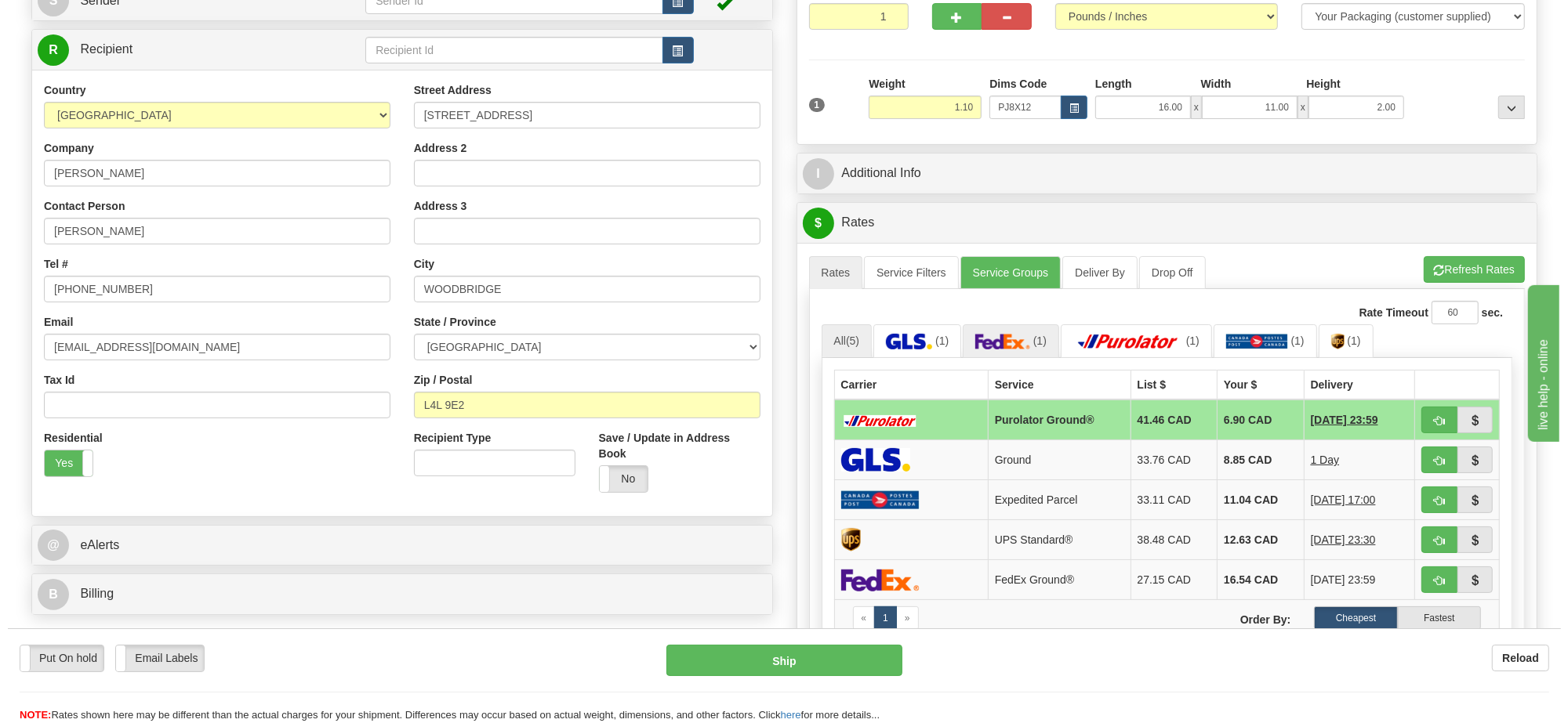
scroll to position [294, 0]
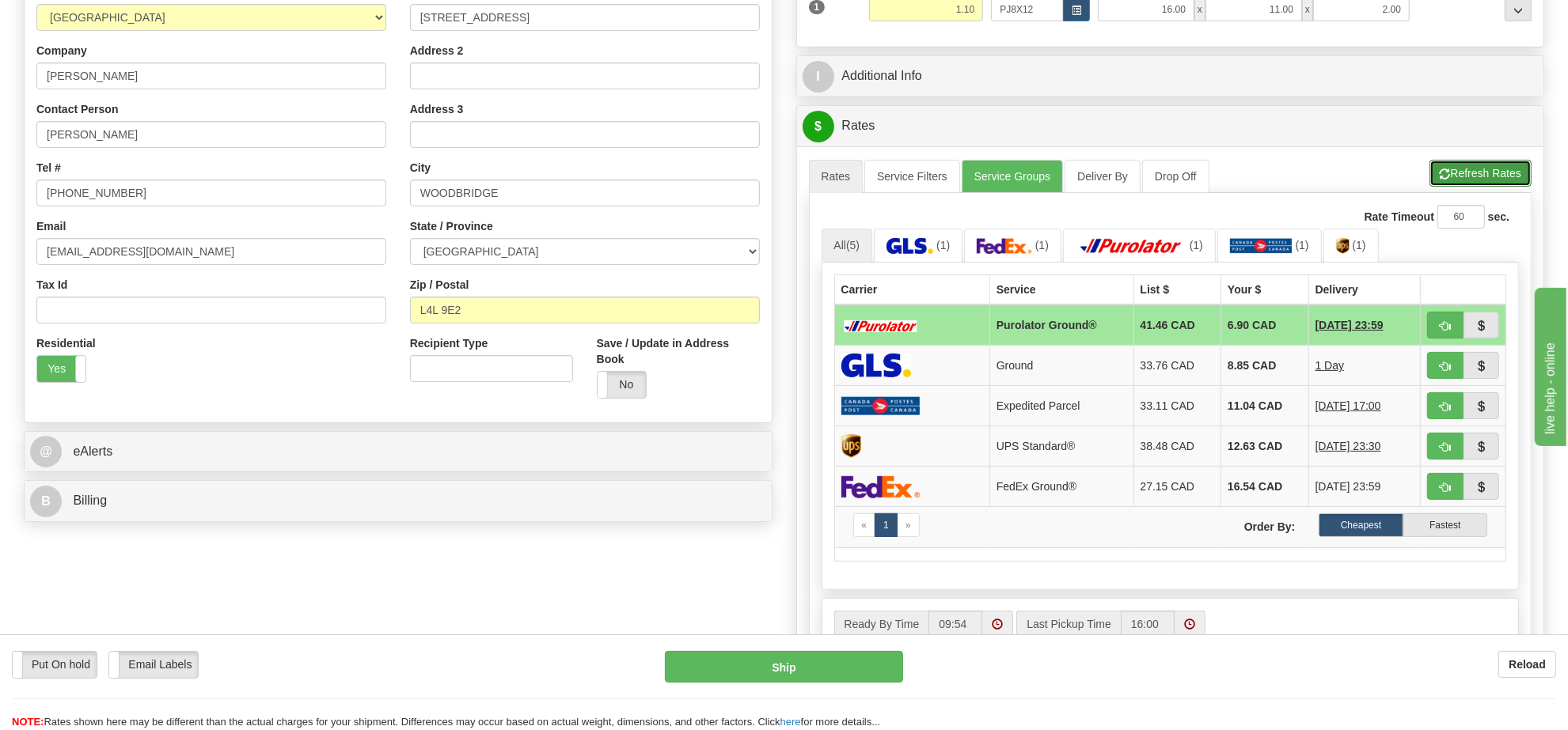
click at [1477, 183] on button "Refresh Rates" at bounding box center [1480, 174] width 102 height 27
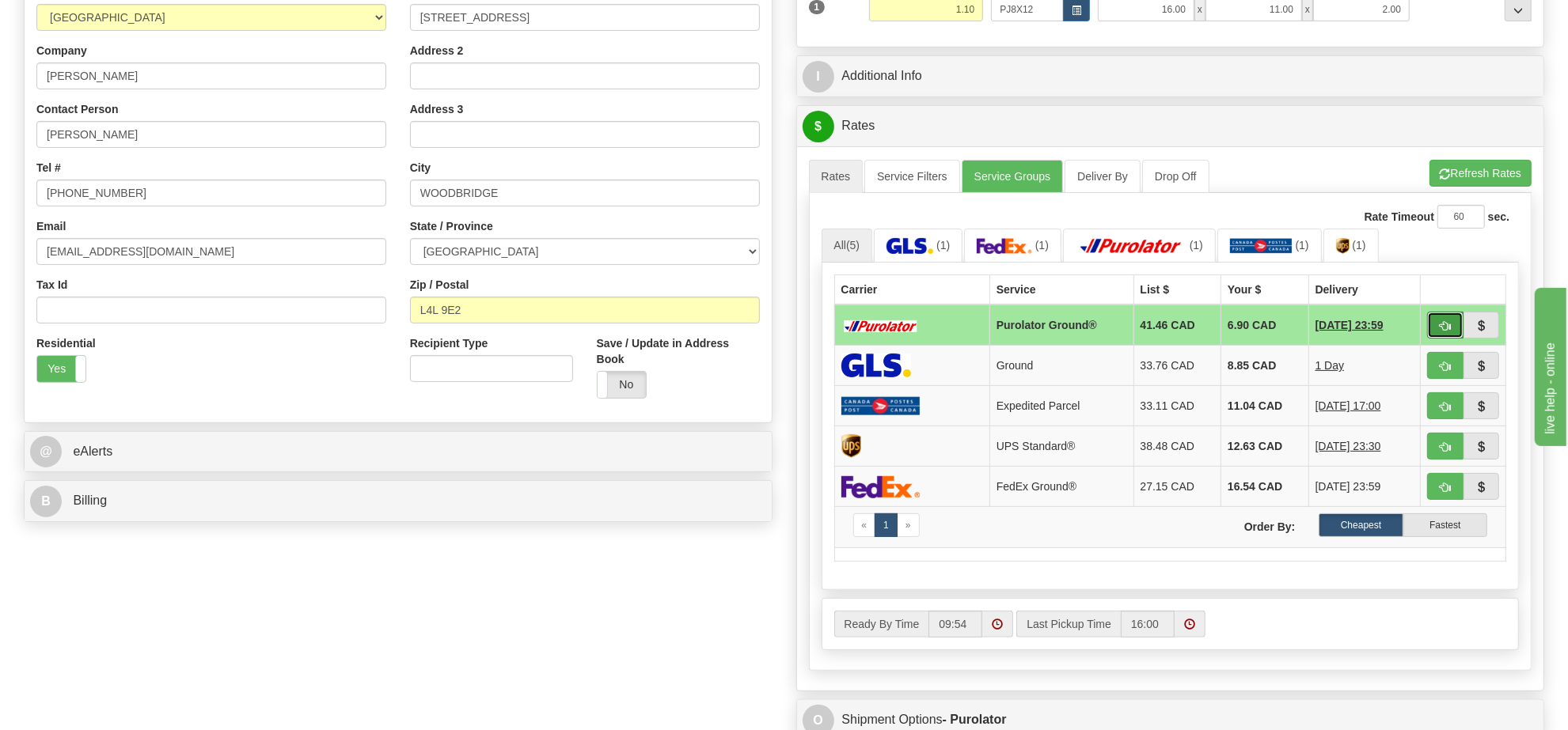
click at [1435, 331] on button "button" at bounding box center [1444, 325] width 37 height 27
type input "260"
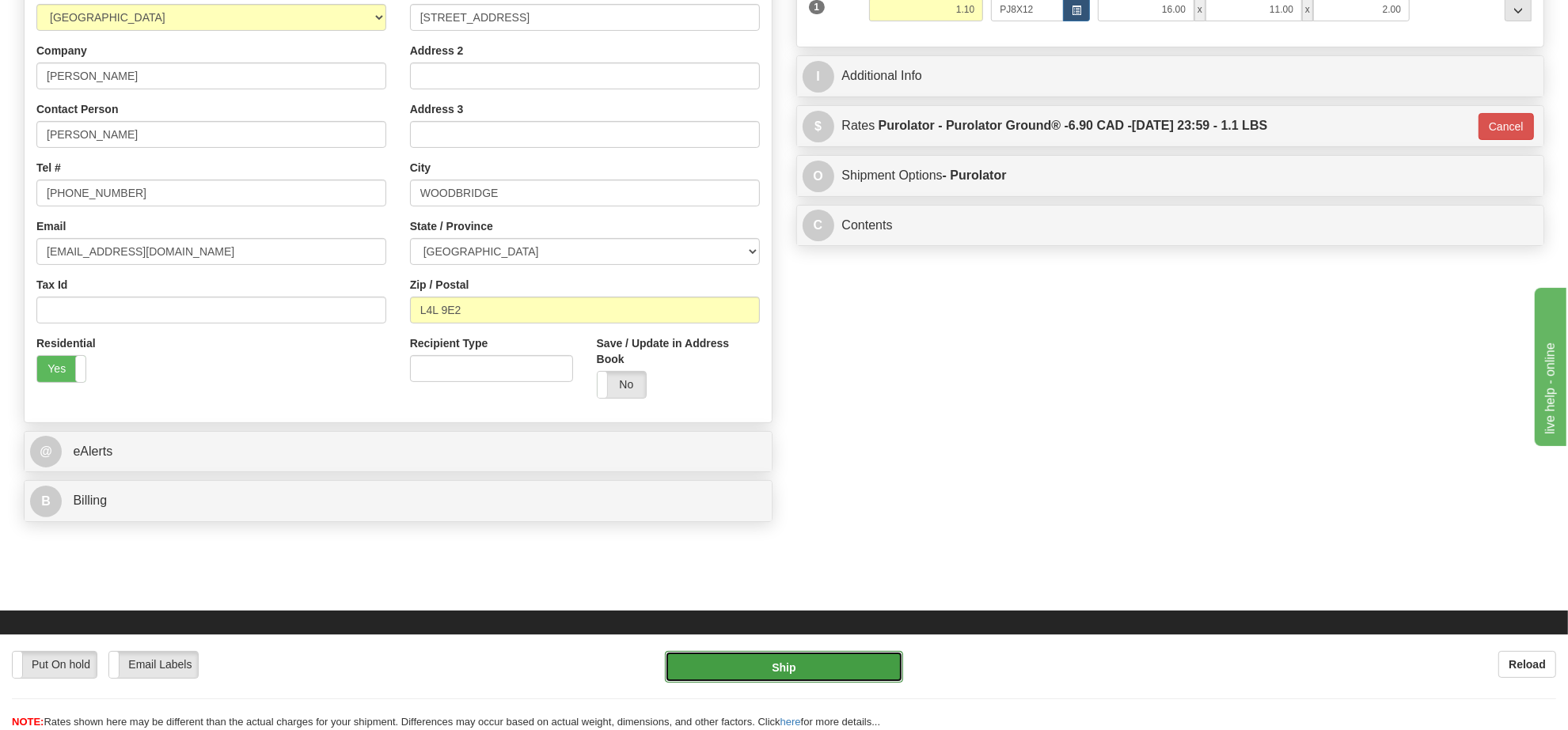
click at [736, 674] on button "Ship" at bounding box center [783, 666] width 237 height 31
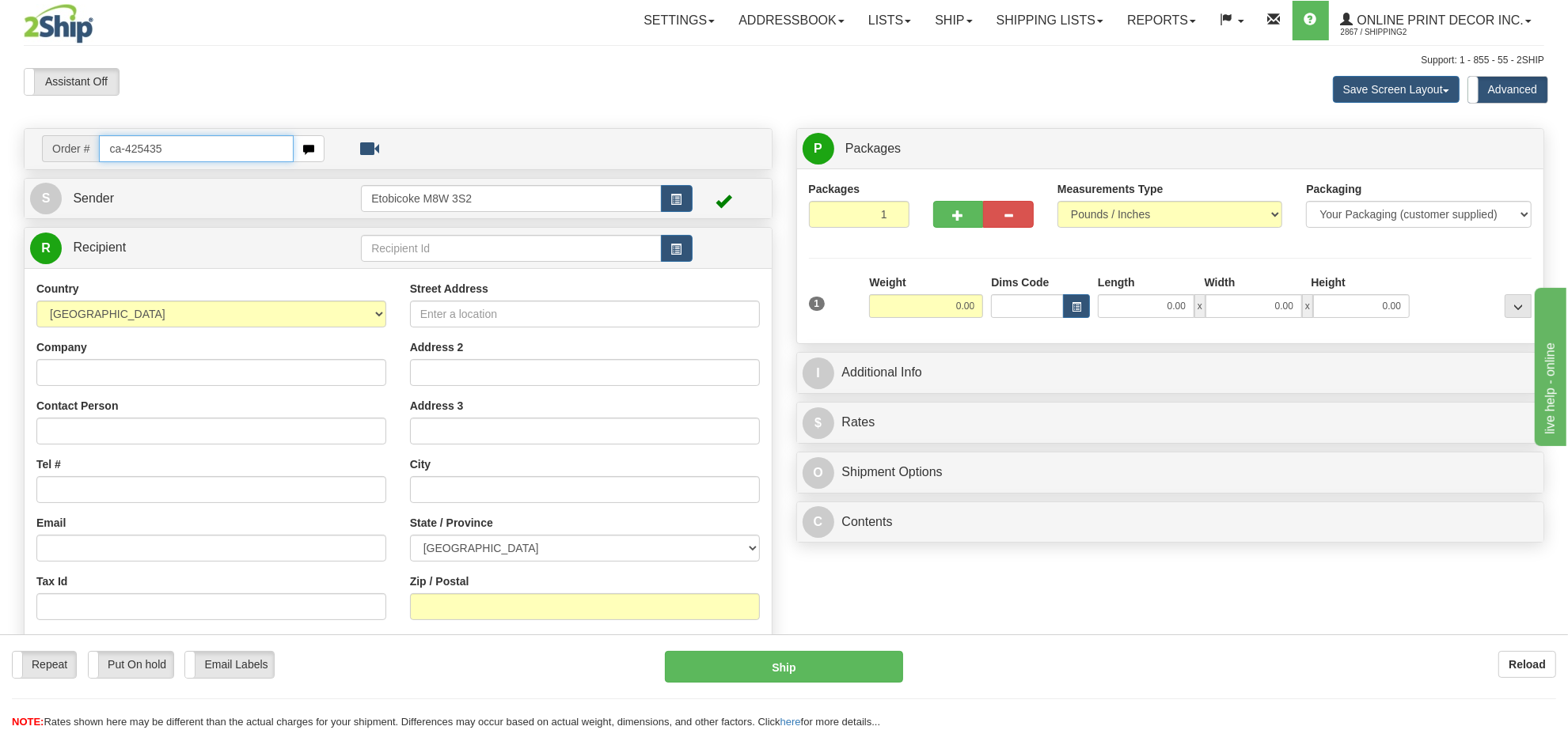
type input "ca-425435"
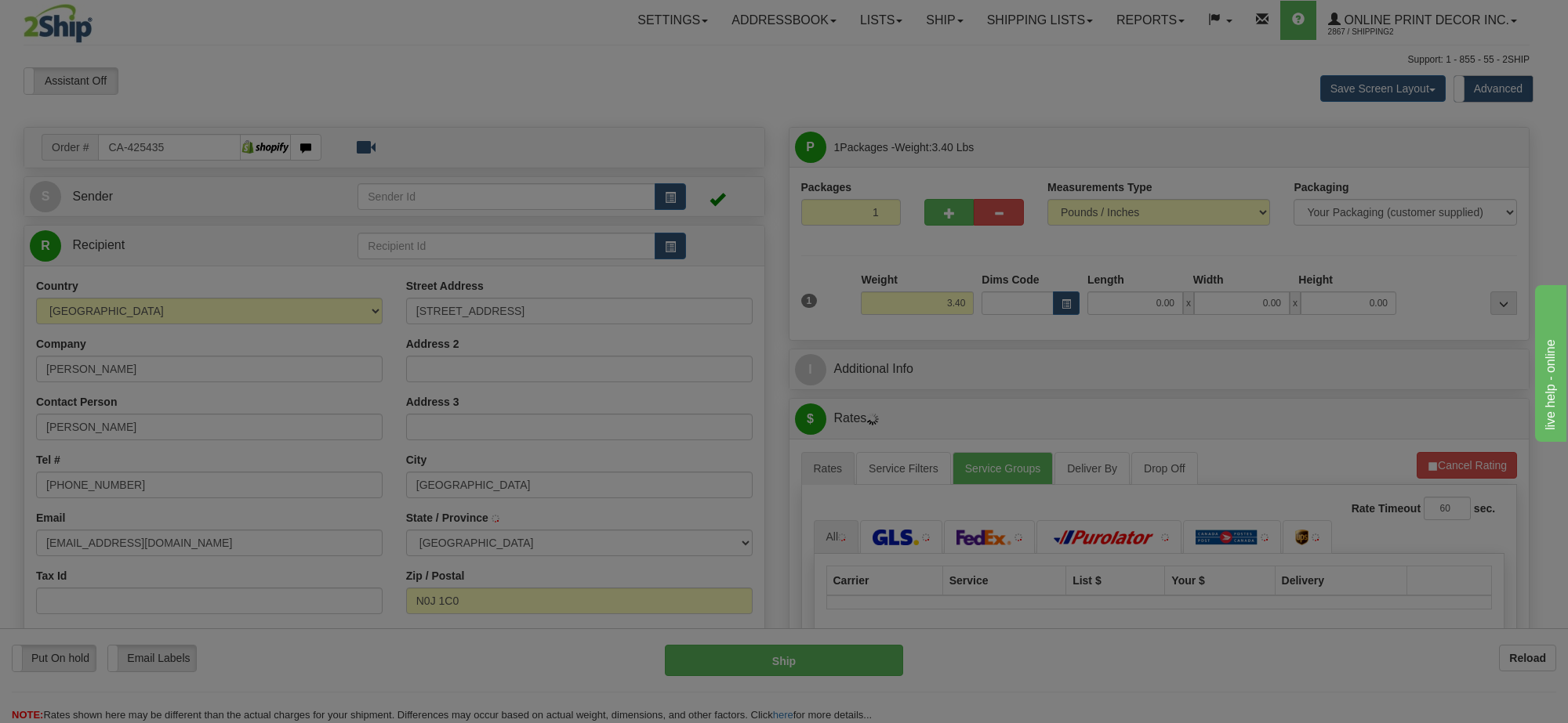
type input "BURGESSVILLE"
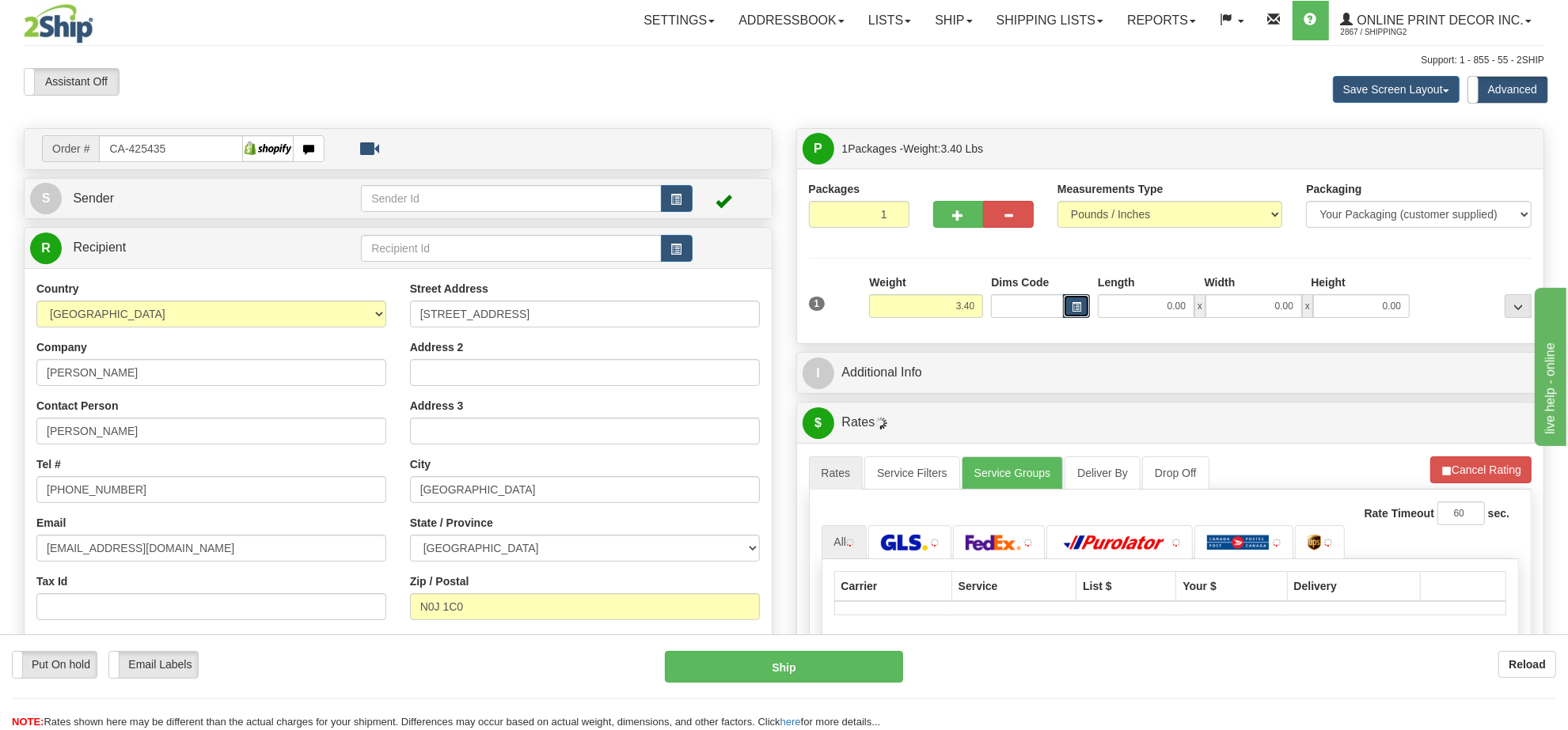
click at [1074, 309] on span "button" at bounding box center [1076, 308] width 10 height 9
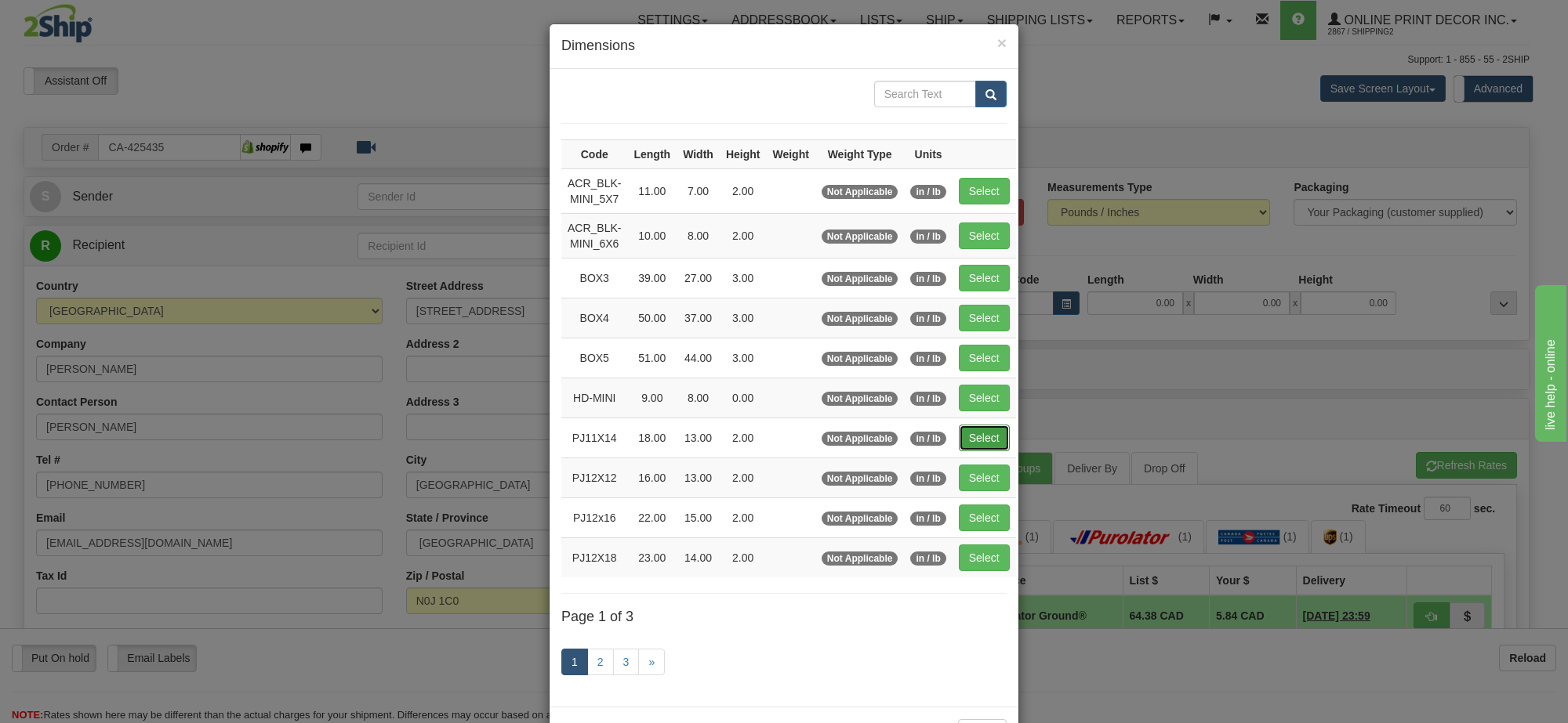
click at [978, 443] on button "Select" at bounding box center [984, 438] width 51 height 27
type input "PJ11X14"
type input "18.00"
type input "13.00"
type input "2.00"
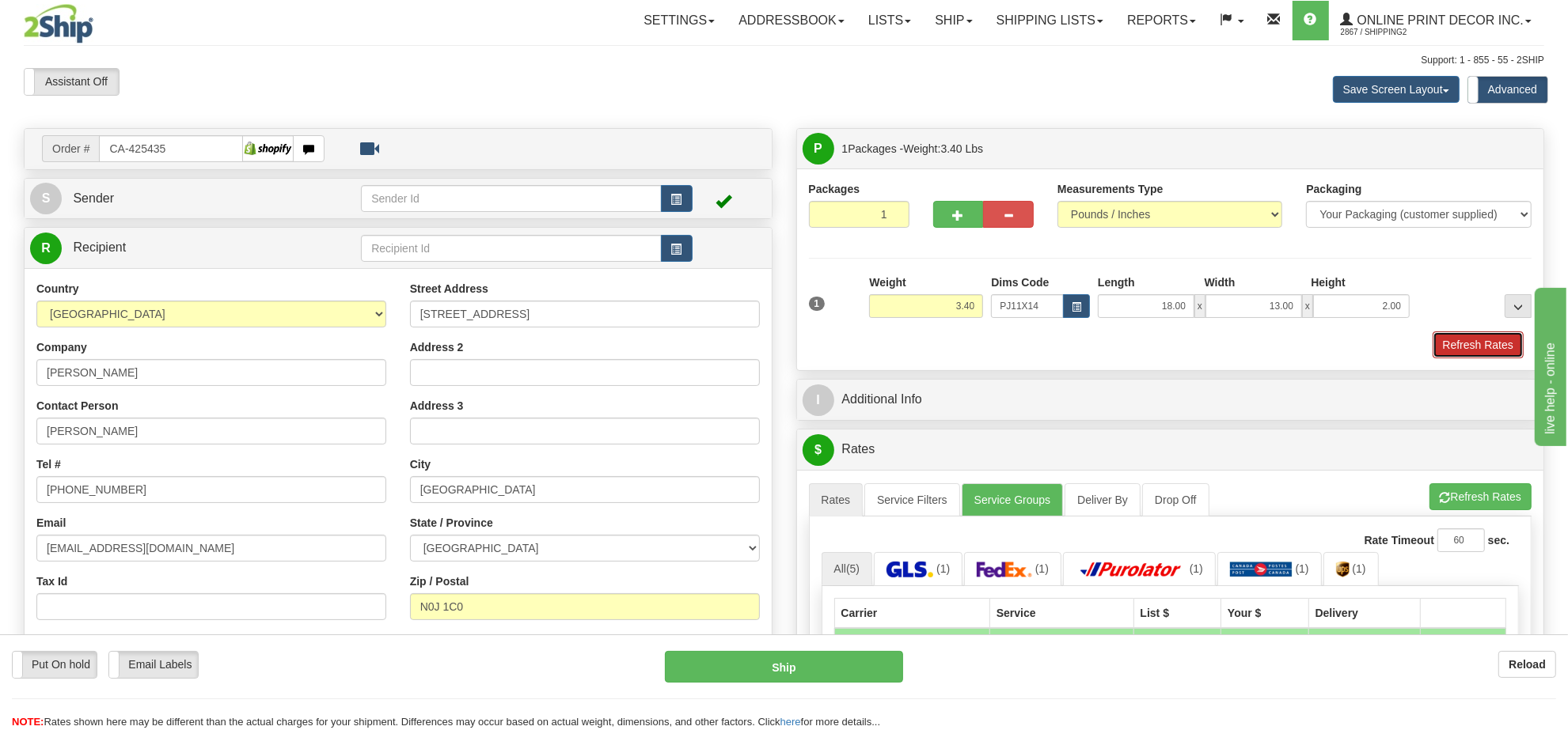
click at [1485, 345] on button "Refresh Rates" at bounding box center [1479, 345] width 91 height 27
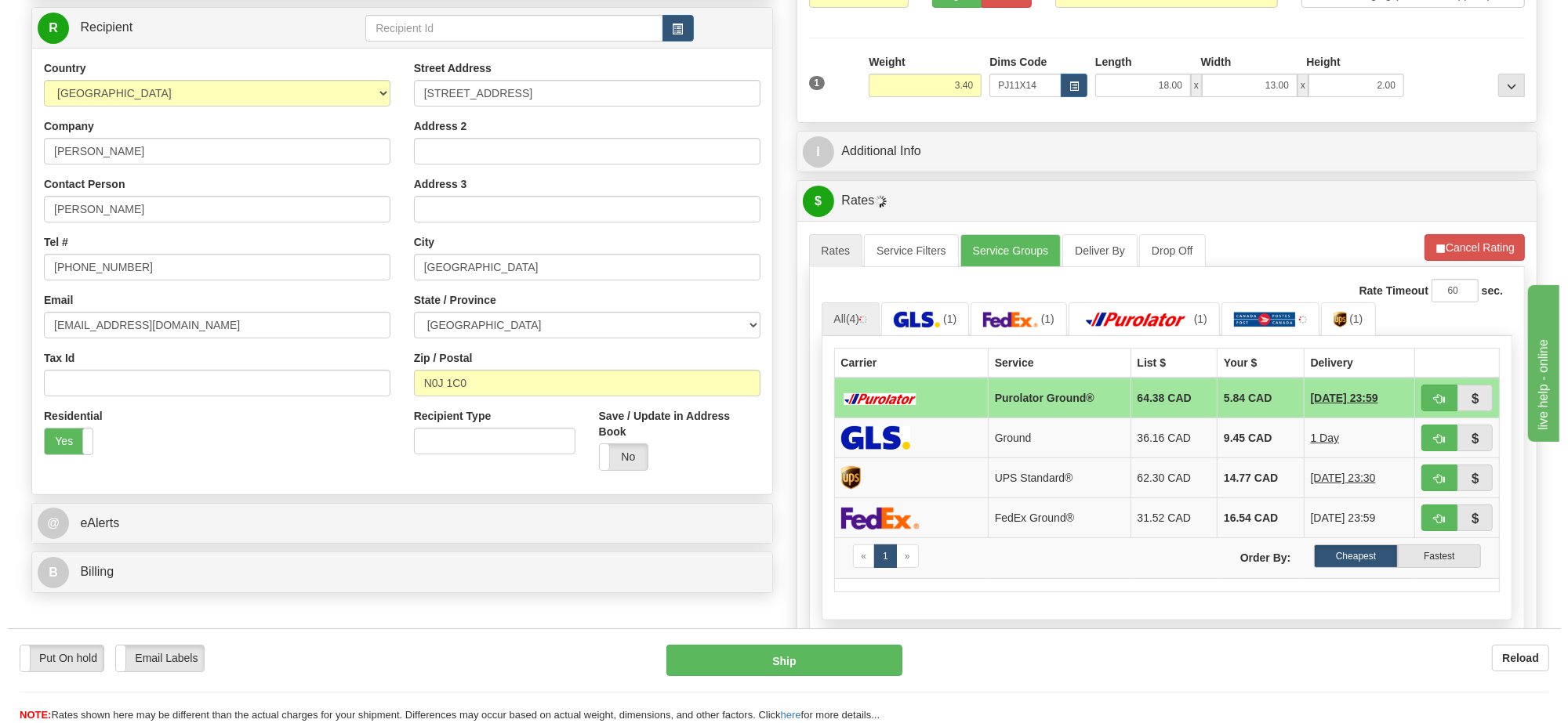
scroll to position [231, 0]
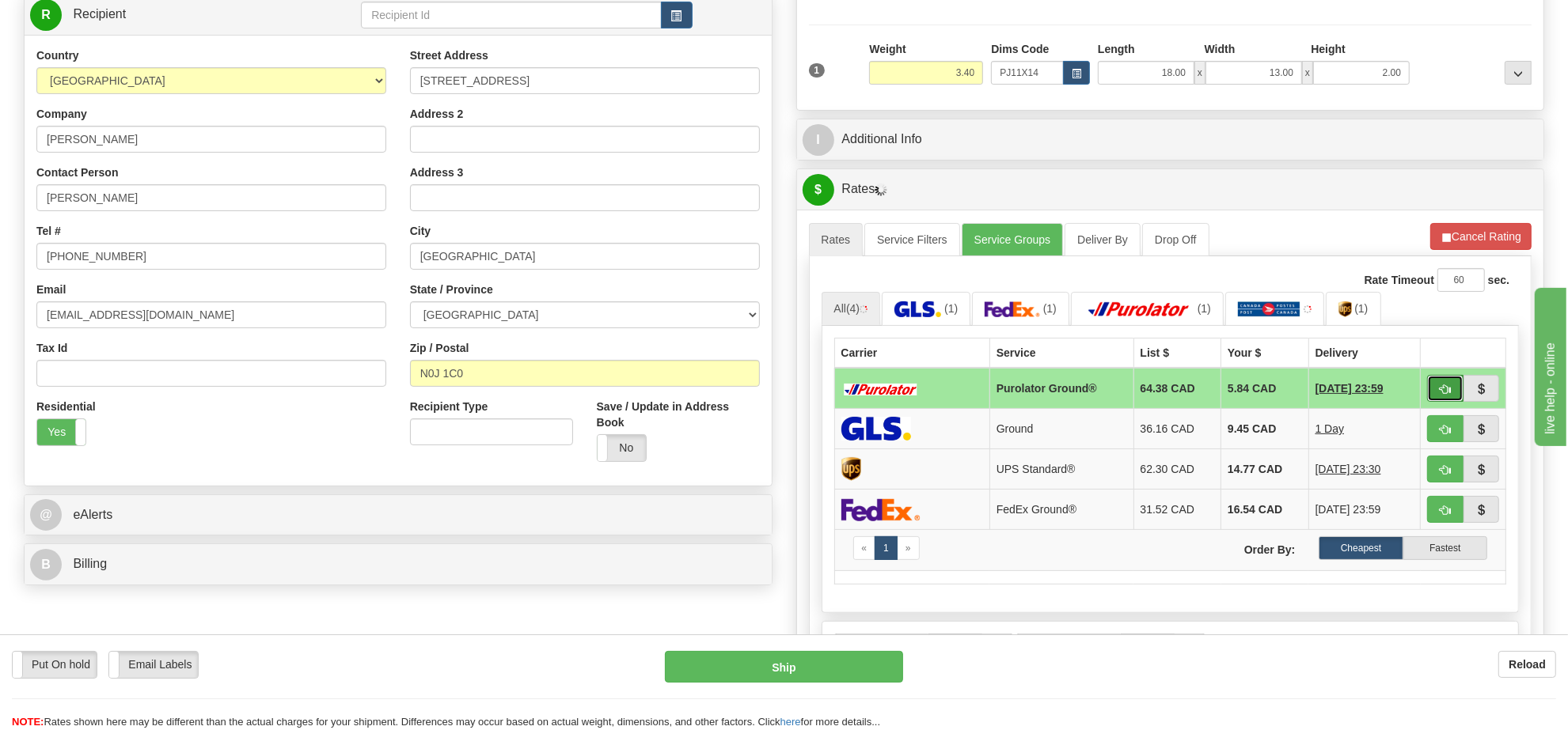
click at [1431, 385] on button "button" at bounding box center [1444, 388] width 37 height 27
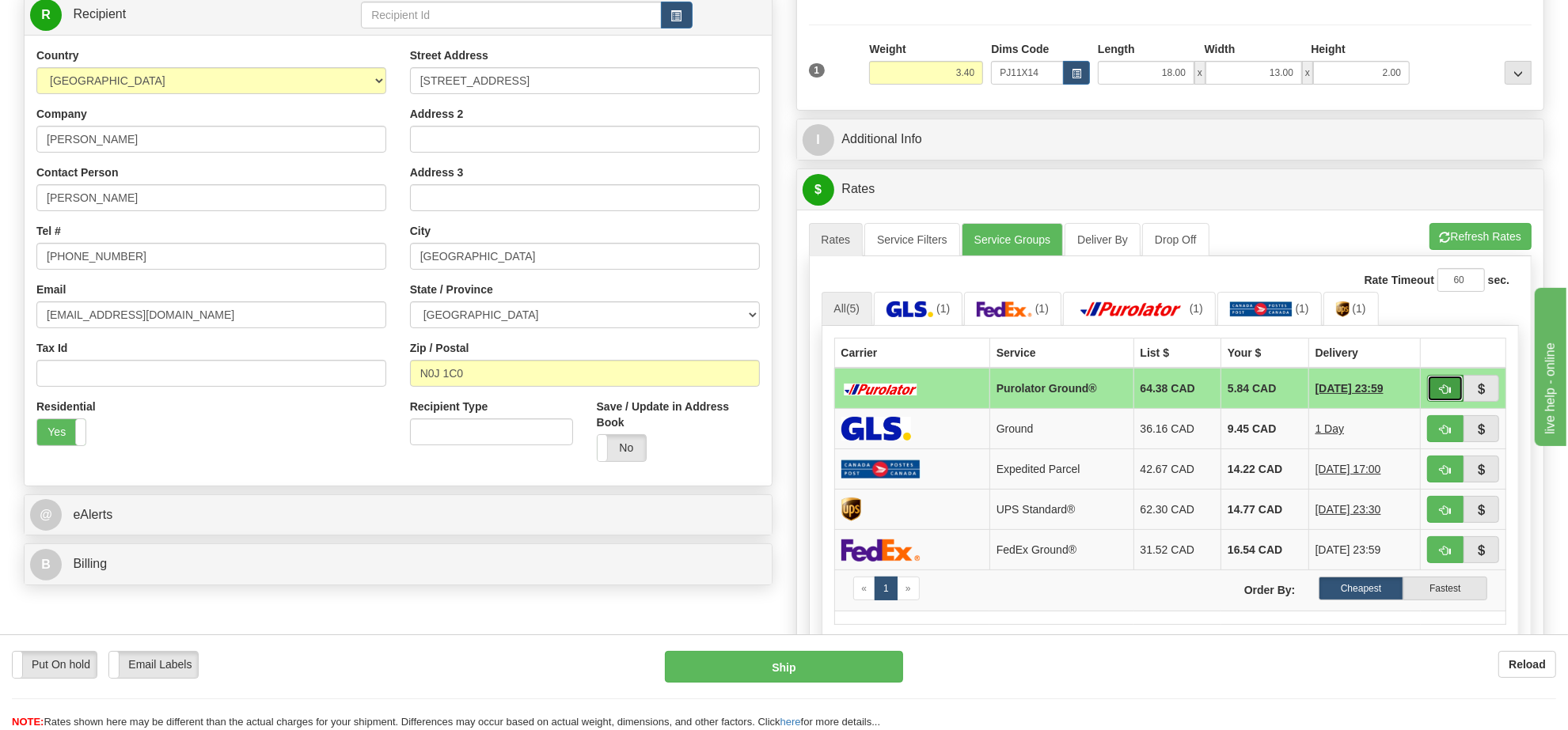
click at [1440, 390] on span "button" at bounding box center [1445, 389] width 11 height 10
type input "260"
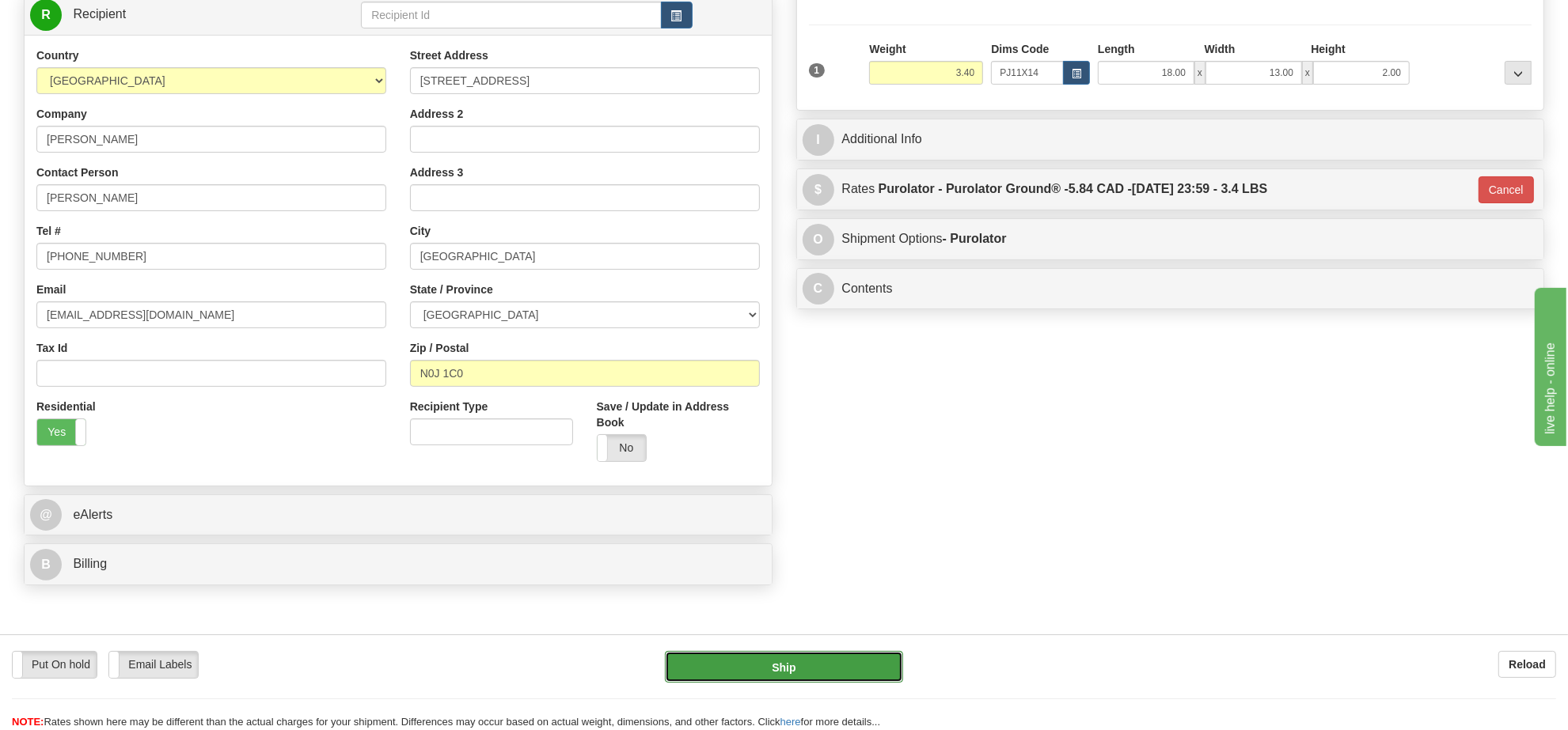
click at [824, 674] on button "Ship" at bounding box center [783, 666] width 237 height 31
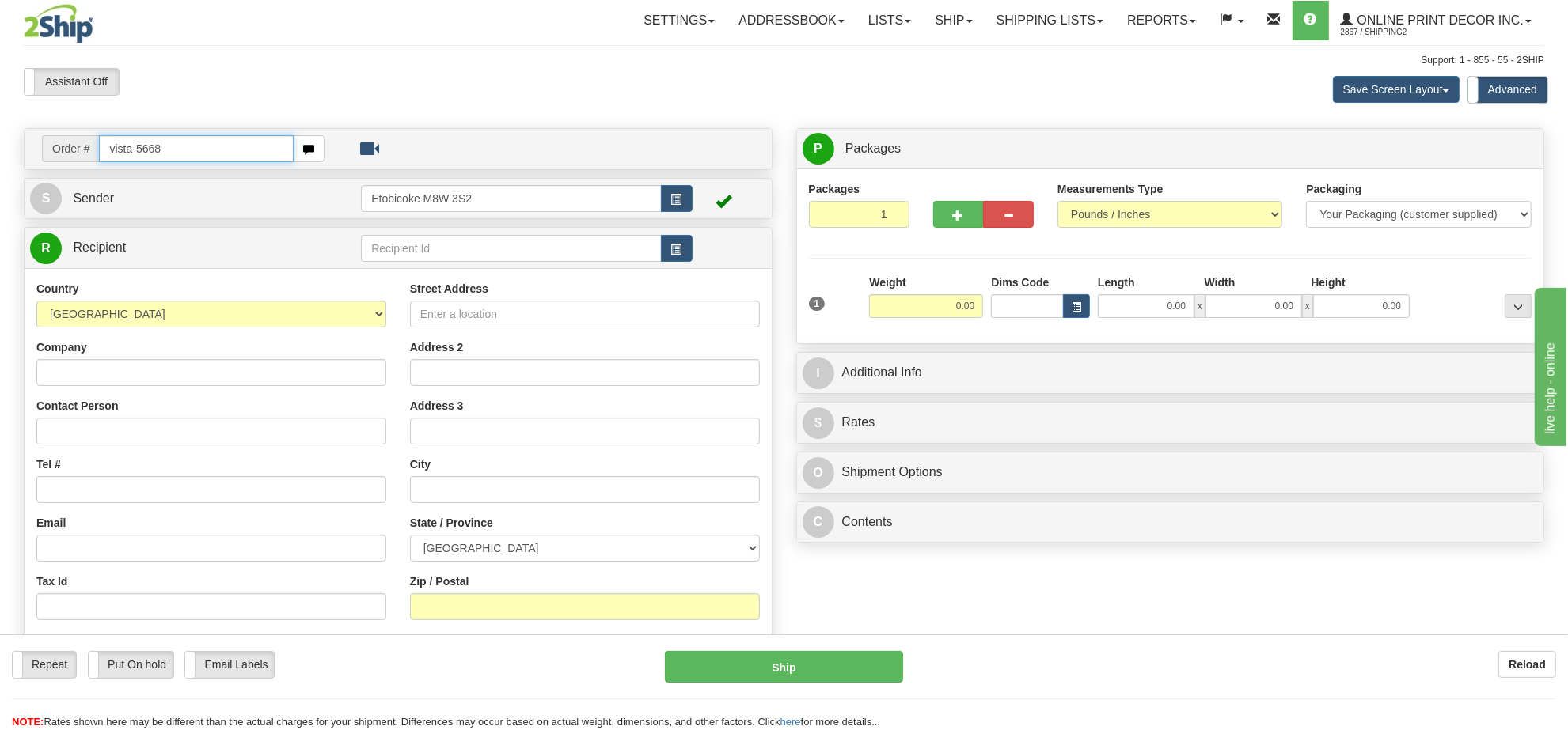
type input "vista-5668"
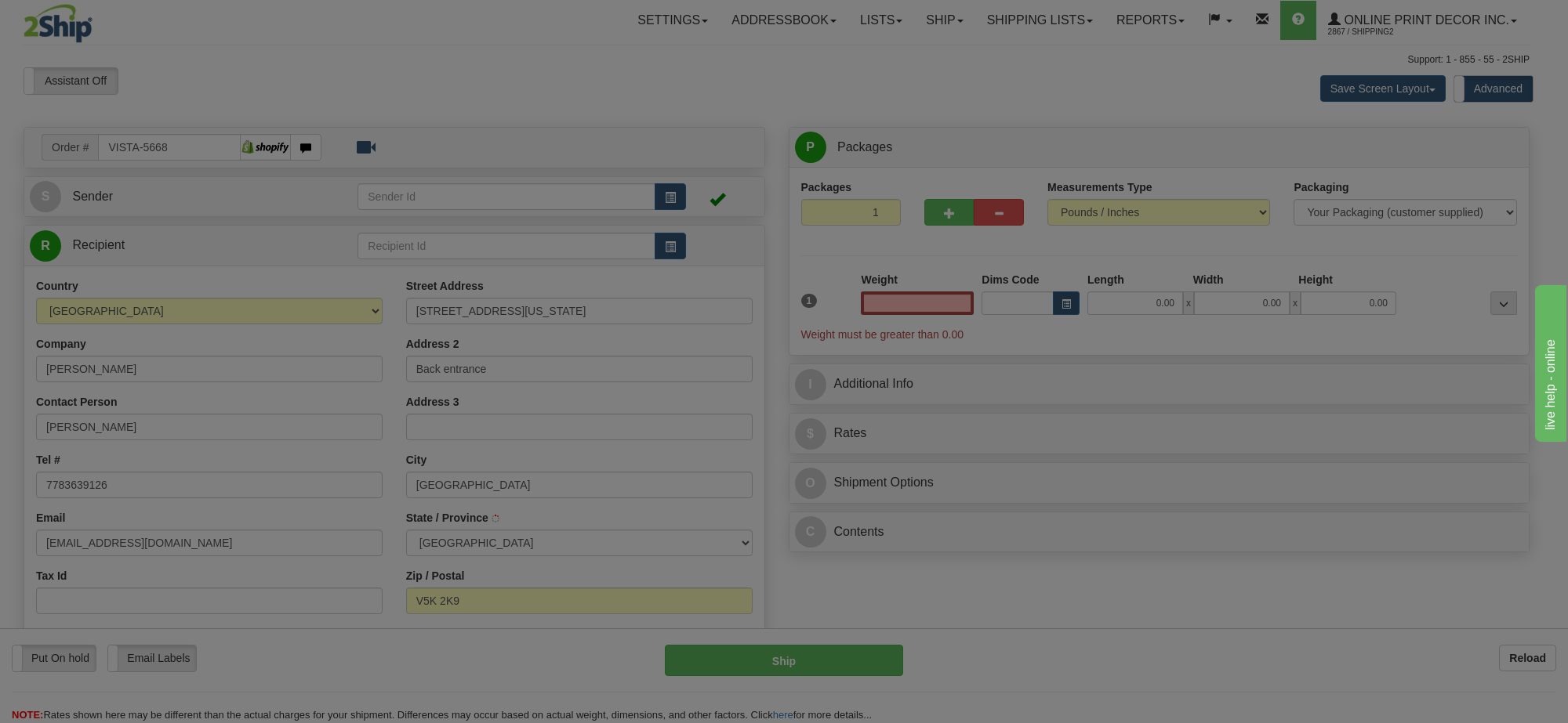
type input "VANCOUVER"
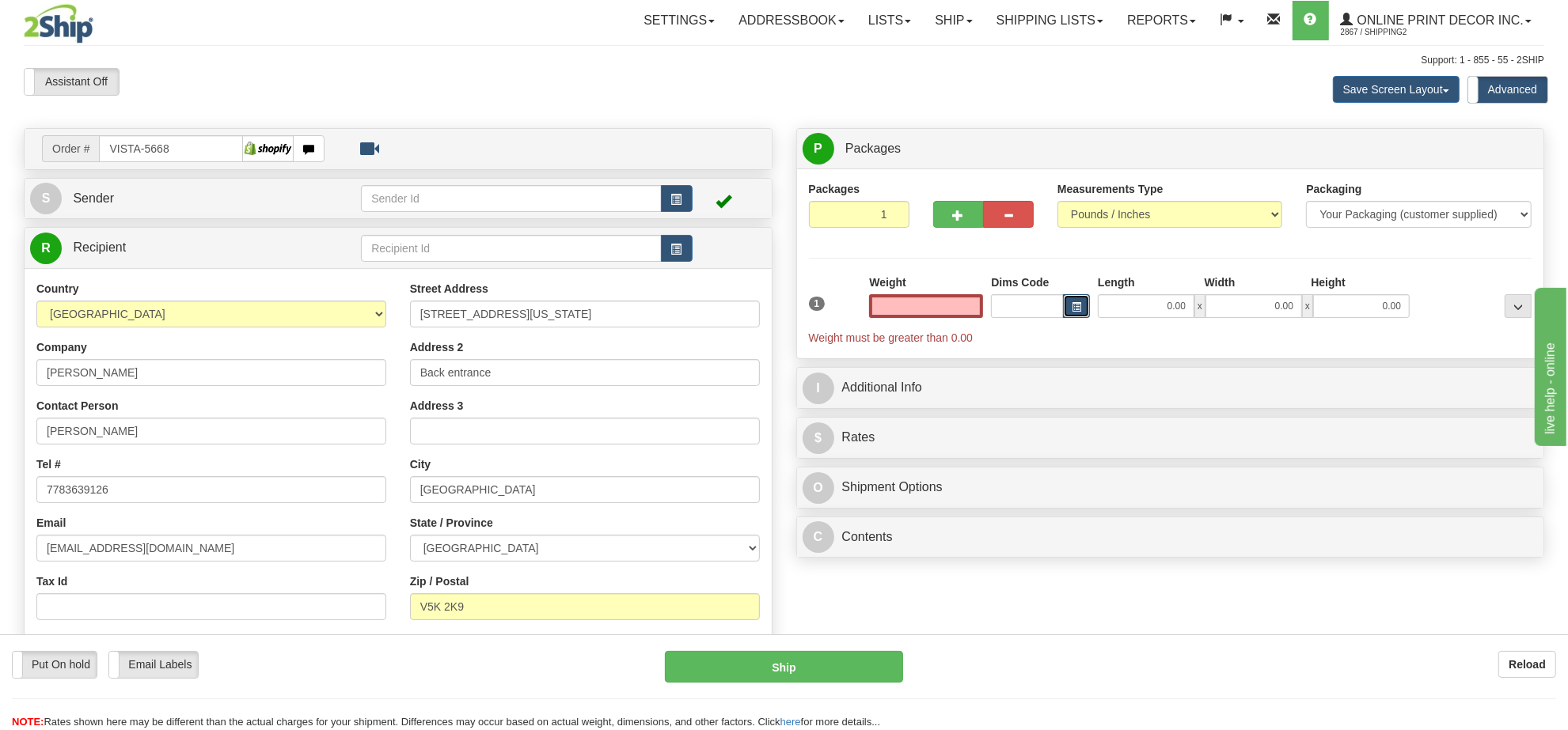
type input "0.00"
click at [1077, 302] on button "button" at bounding box center [1077, 306] width 27 height 24
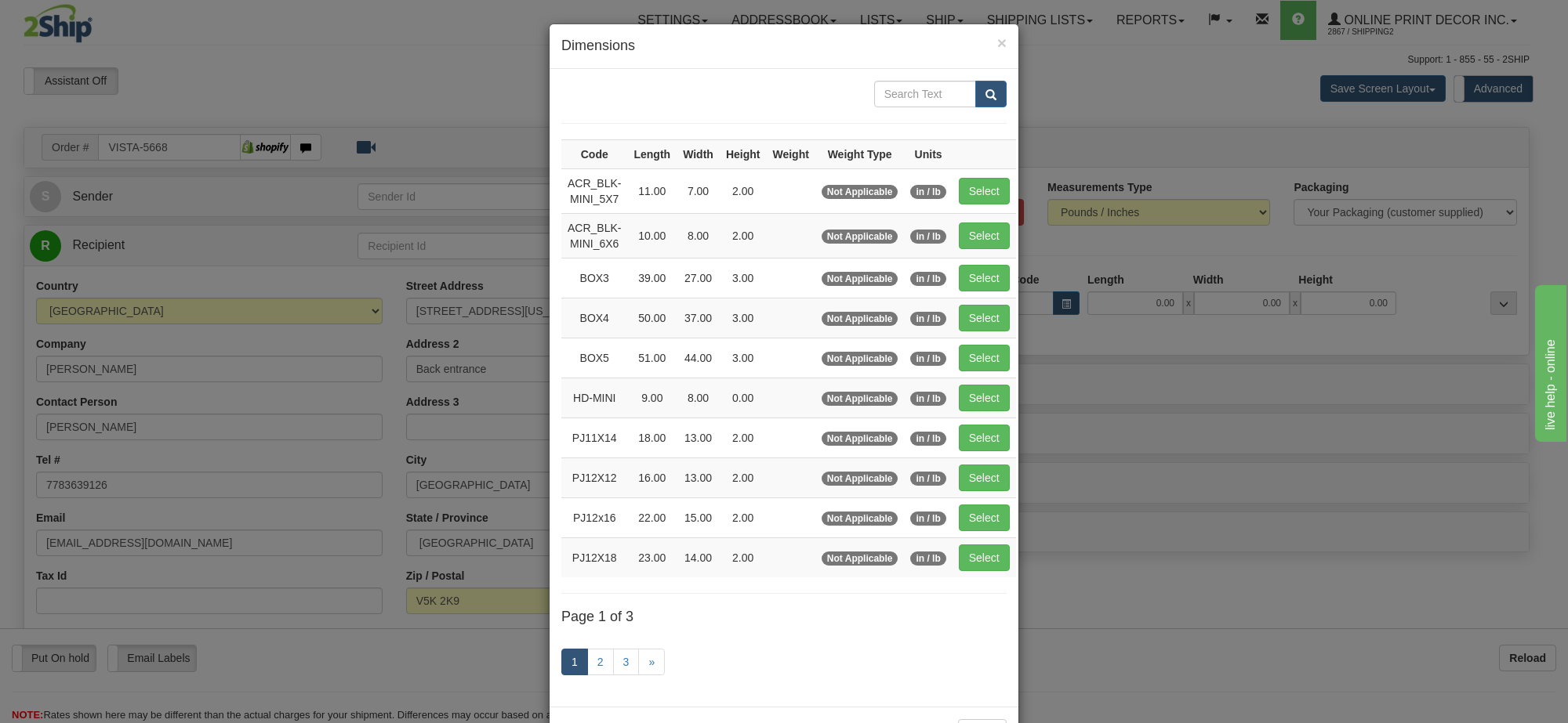
scroll to position [65, 0]
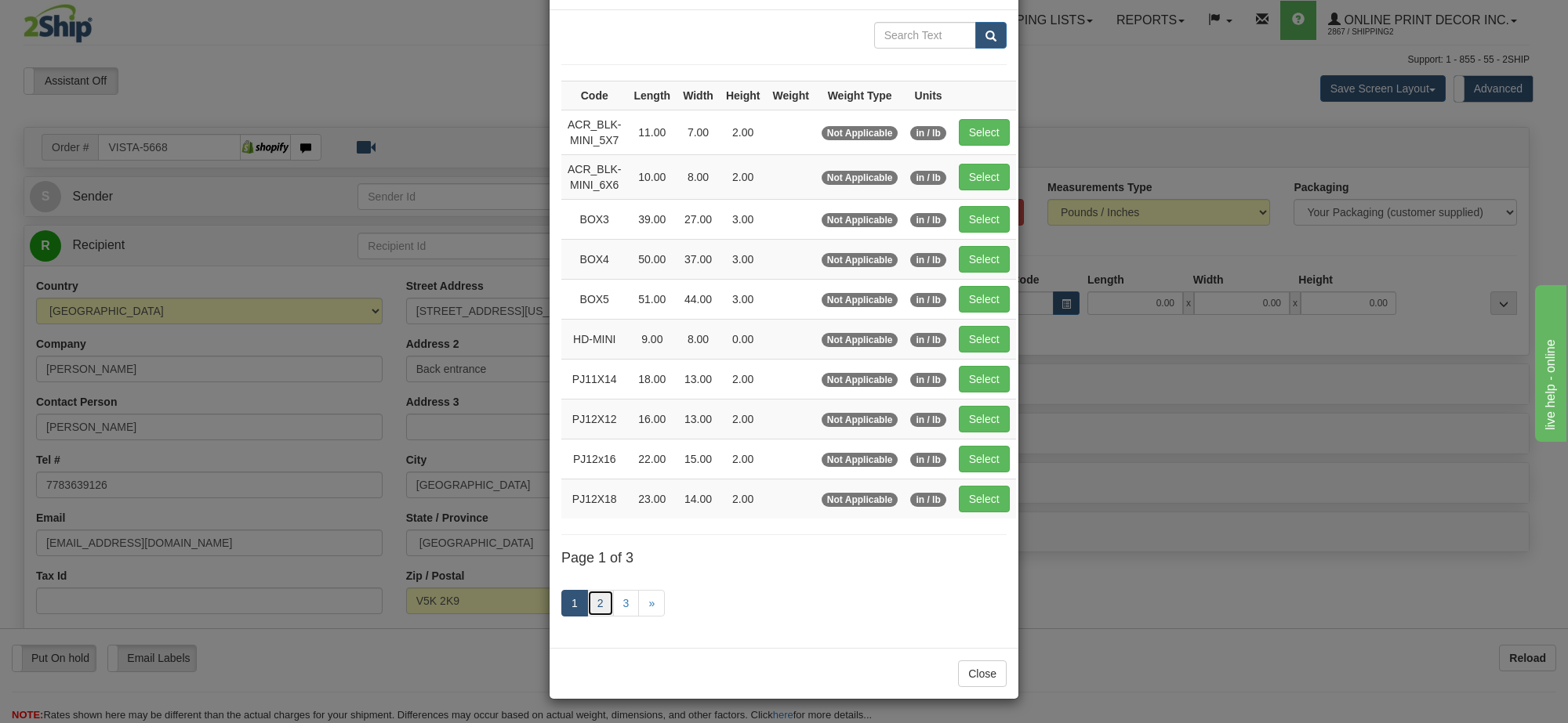
click at [593, 601] on link "2" at bounding box center [600, 603] width 27 height 27
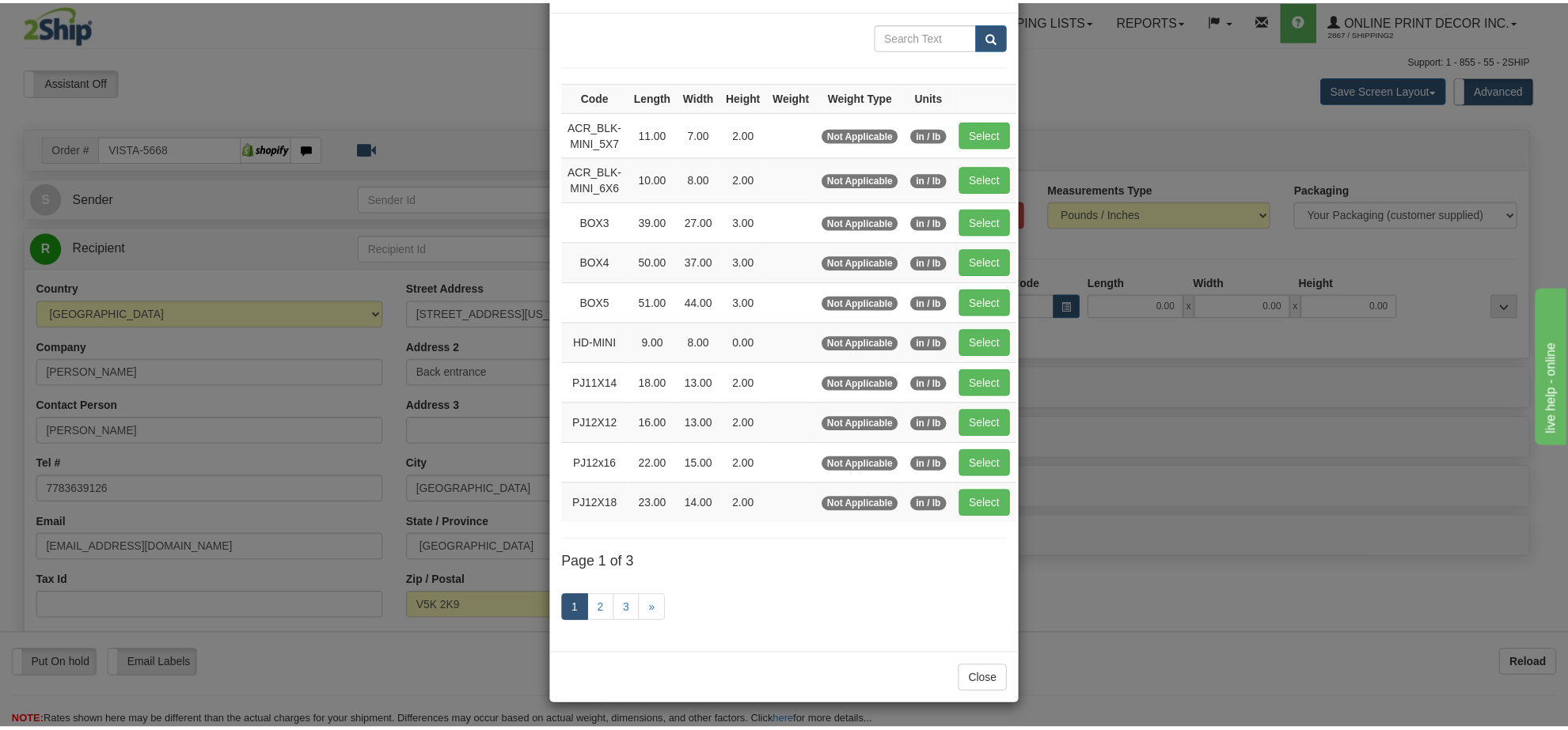
scroll to position [57, 0]
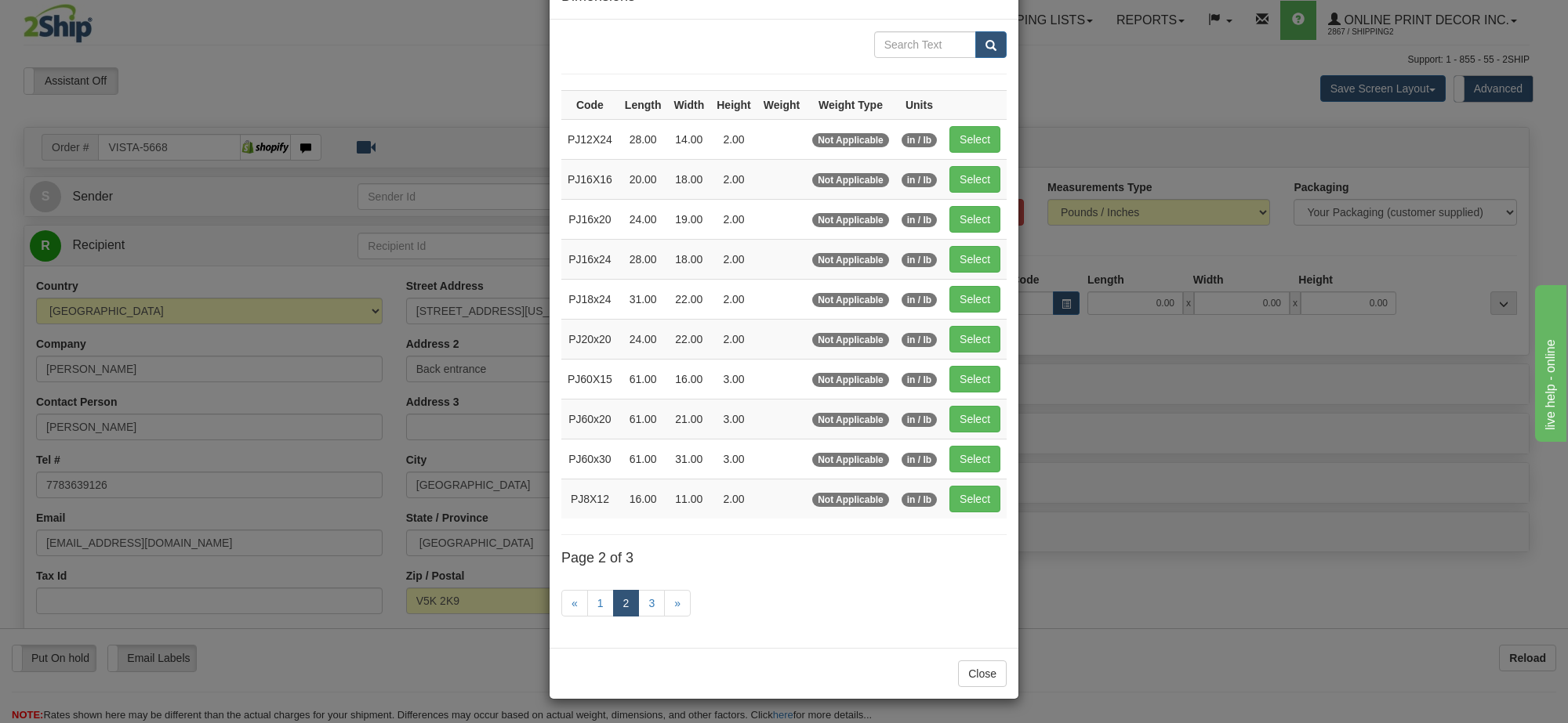
click at [961, 511] on td "Select" at bounding box center [975, 498] width 64 height 40
click at [966, 509] on button "Select" at bounding box center [974, 499] width 51 height 27
type input "PJ8X12"
type input "16.00"
type input "11.00"
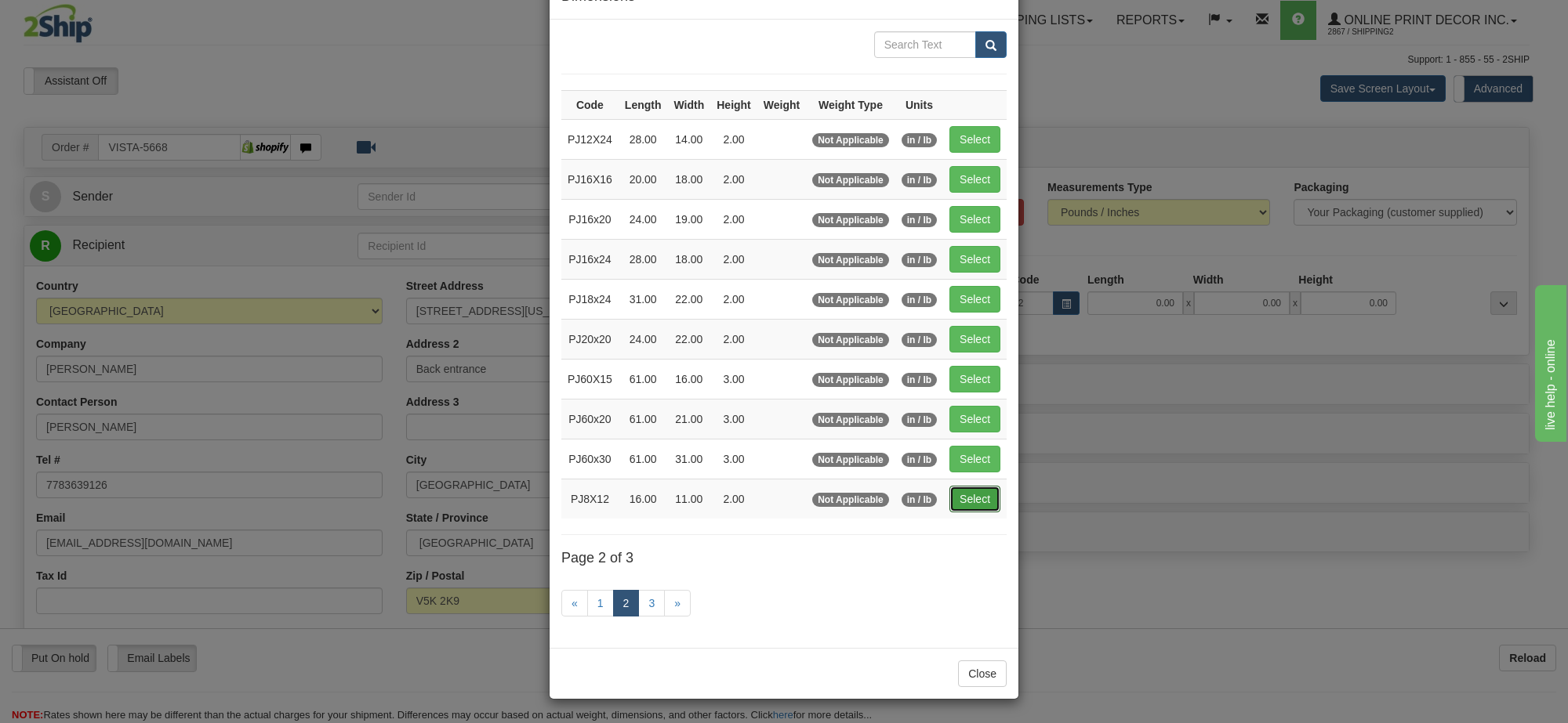
type input "2.00"
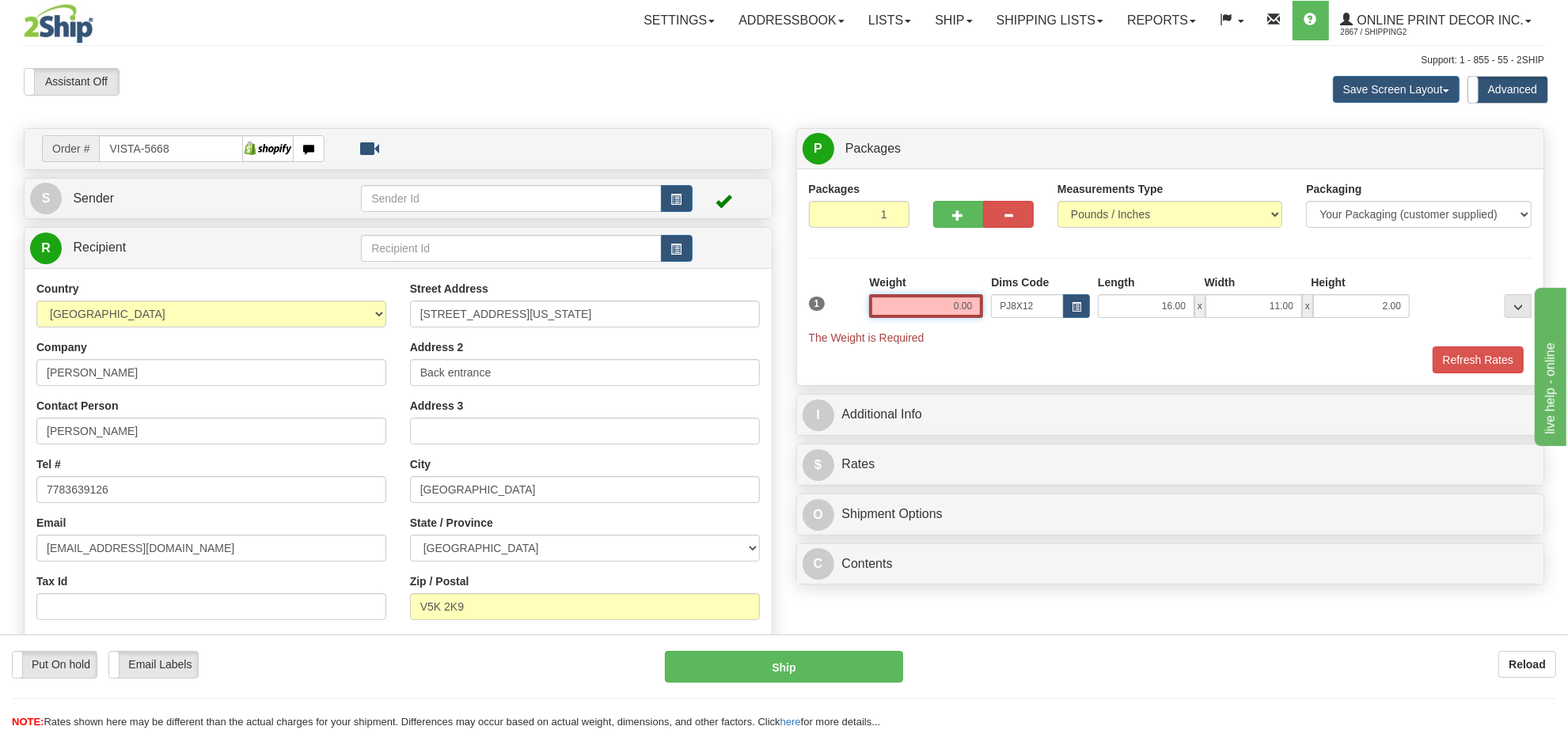
drag, startPoint x: 975, startPoint y: 303, endPoint x: 897, endPoint y: 302, distance: 78.0
click at [897, 302] on input "0.00" at bounding box center [925, 306] width 114 height 24
click button "Delete" at bounding box center [0, 0] width 0 height 0
type input "2.00"
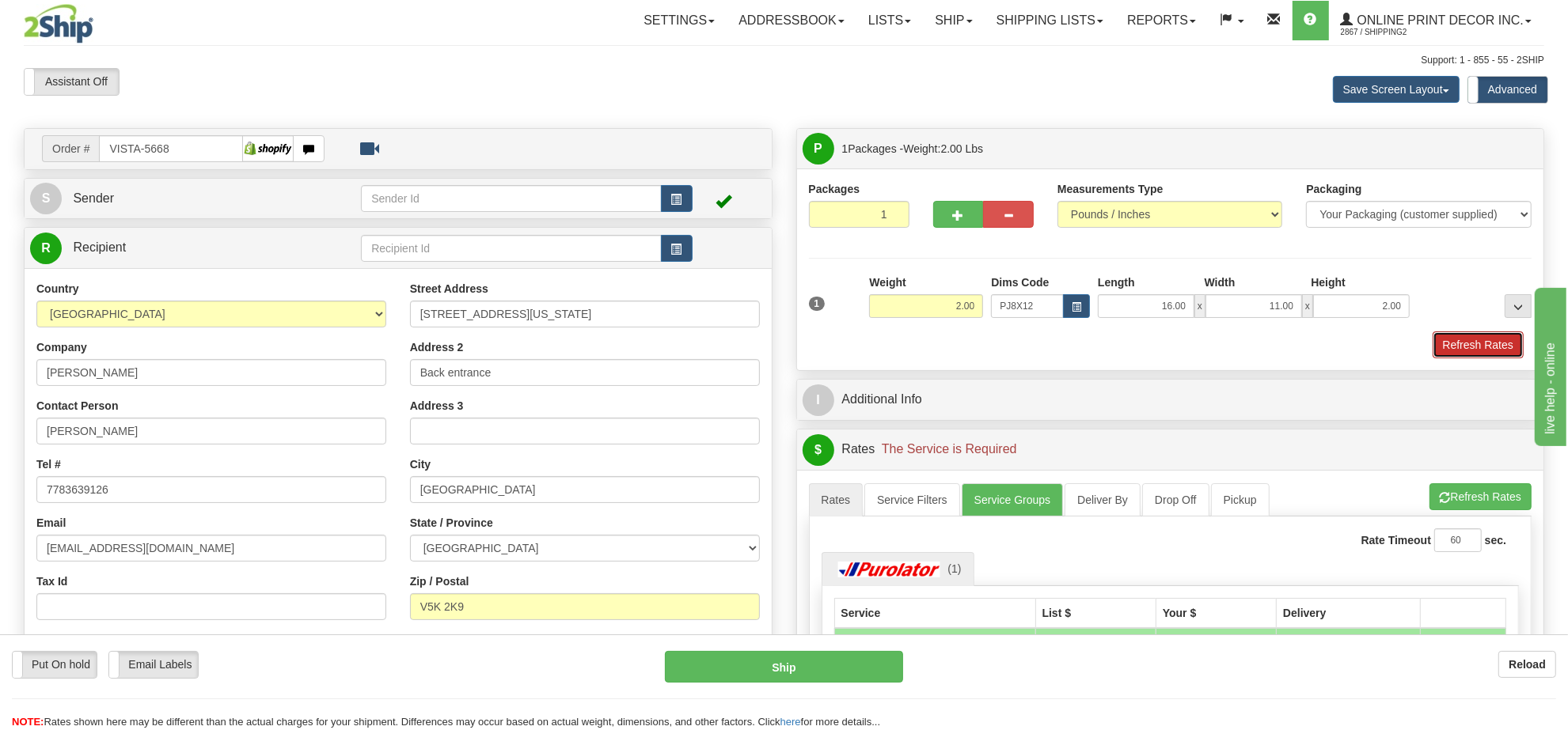
click at [1493, 356] on button "Refresh Rates" at bounding box center [1479, 345] width 91 height 27
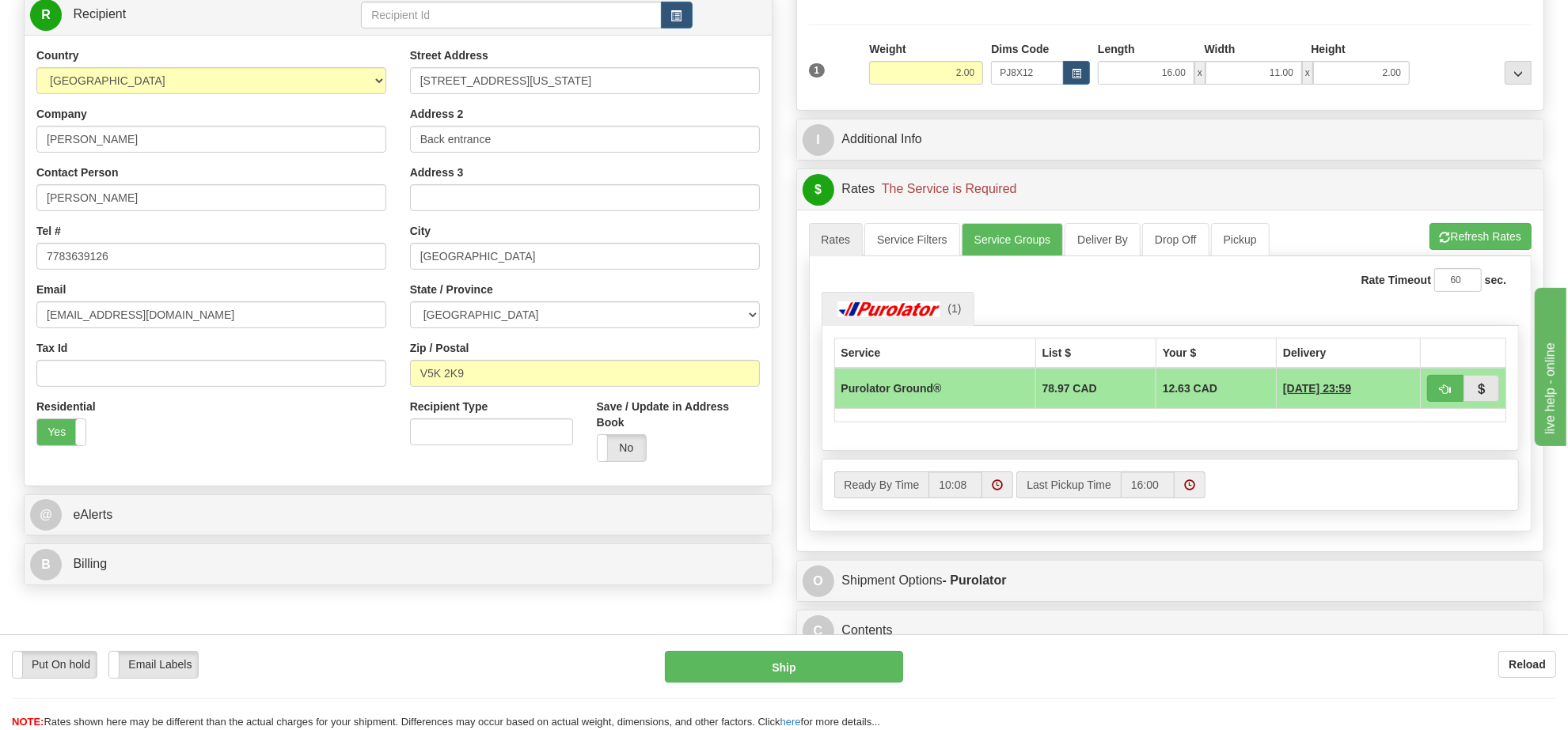
scroll to position [36, 0]
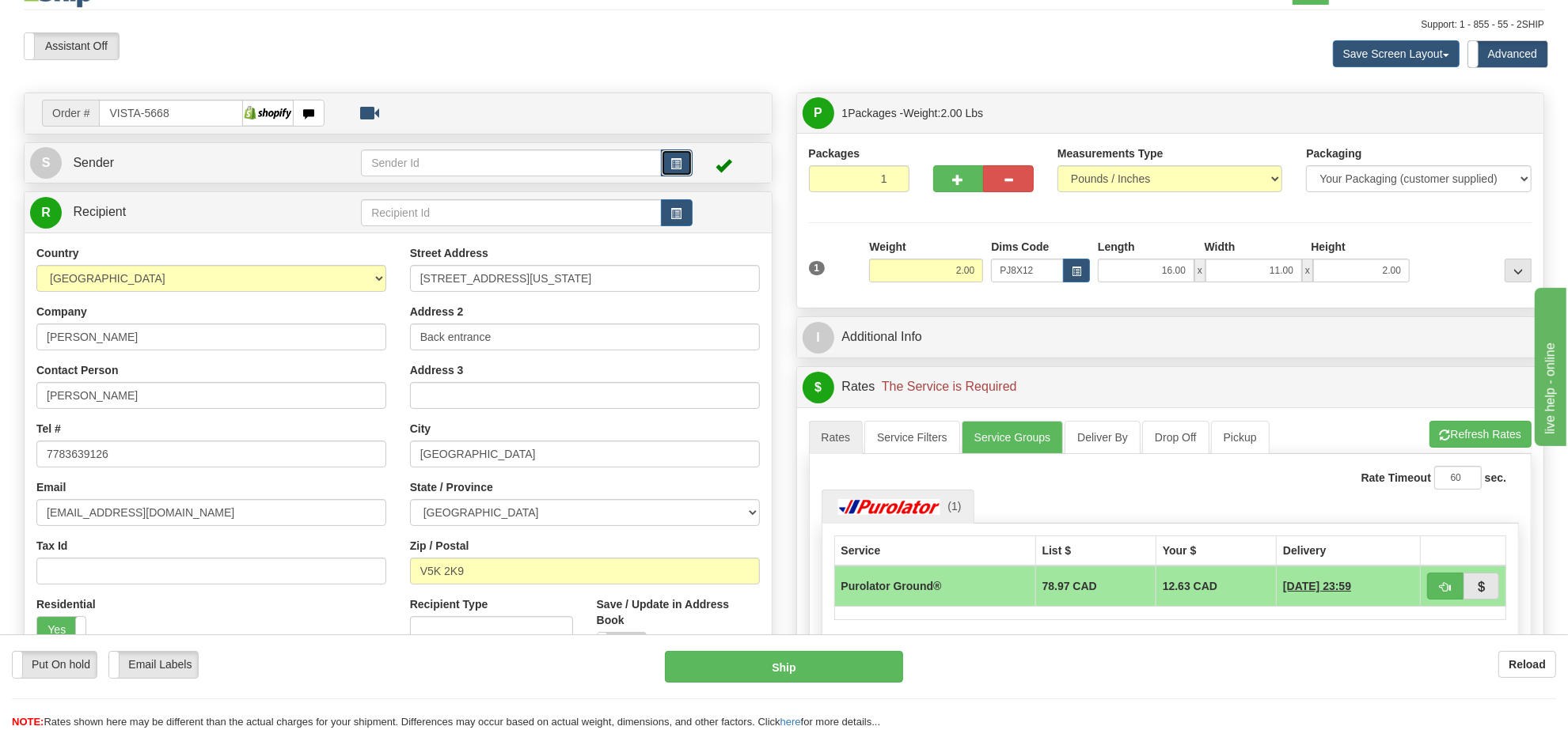
click at [661, 164] on button "button" at bounding box center [676, 163] width 31 height 27
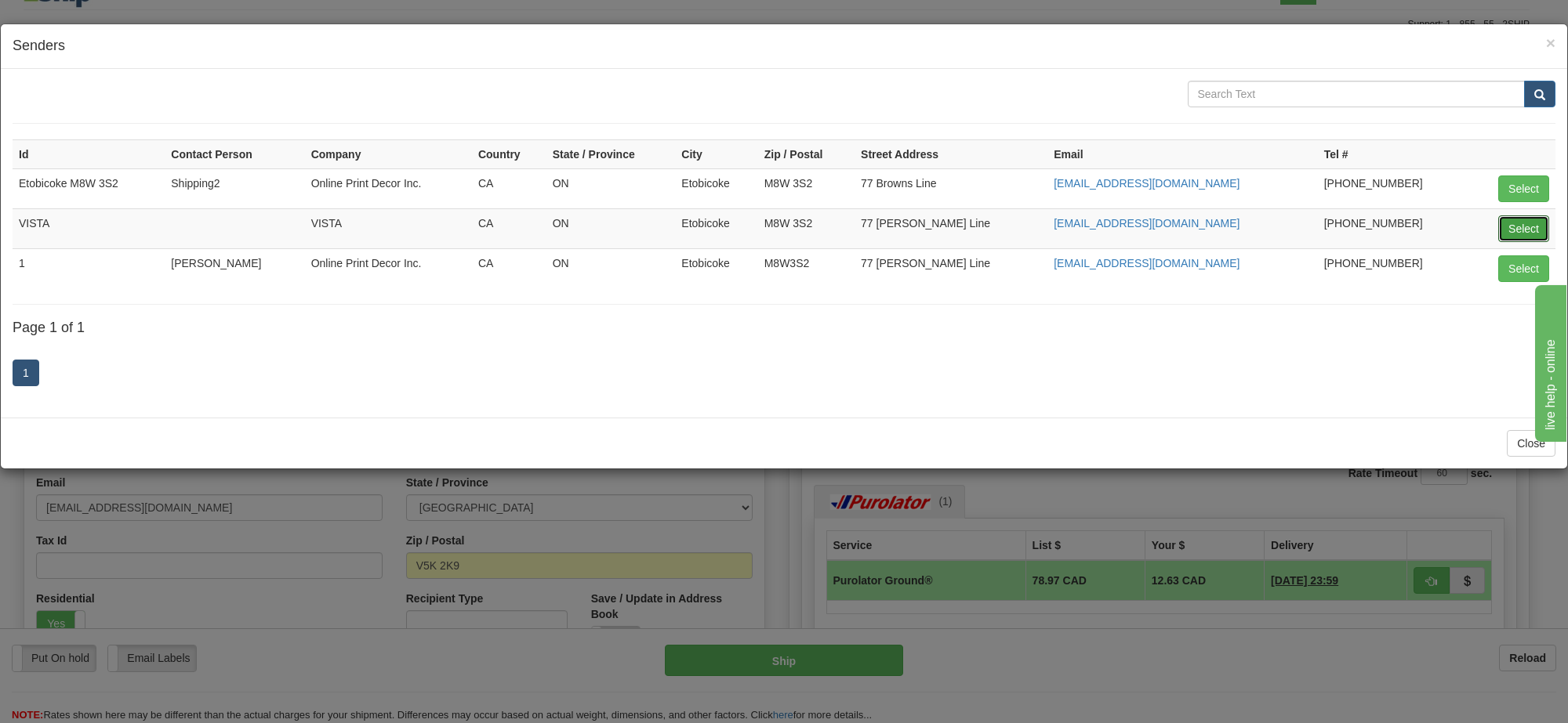
drag, startPoint x: 1521, startPoint y: 226, endPoint x: 1499, endPoint y: 287, distance: 64.8
click at [1521, 226] on button "Select" at bounding box center [1523, 229] width 51 height 27
type input "VISTA"
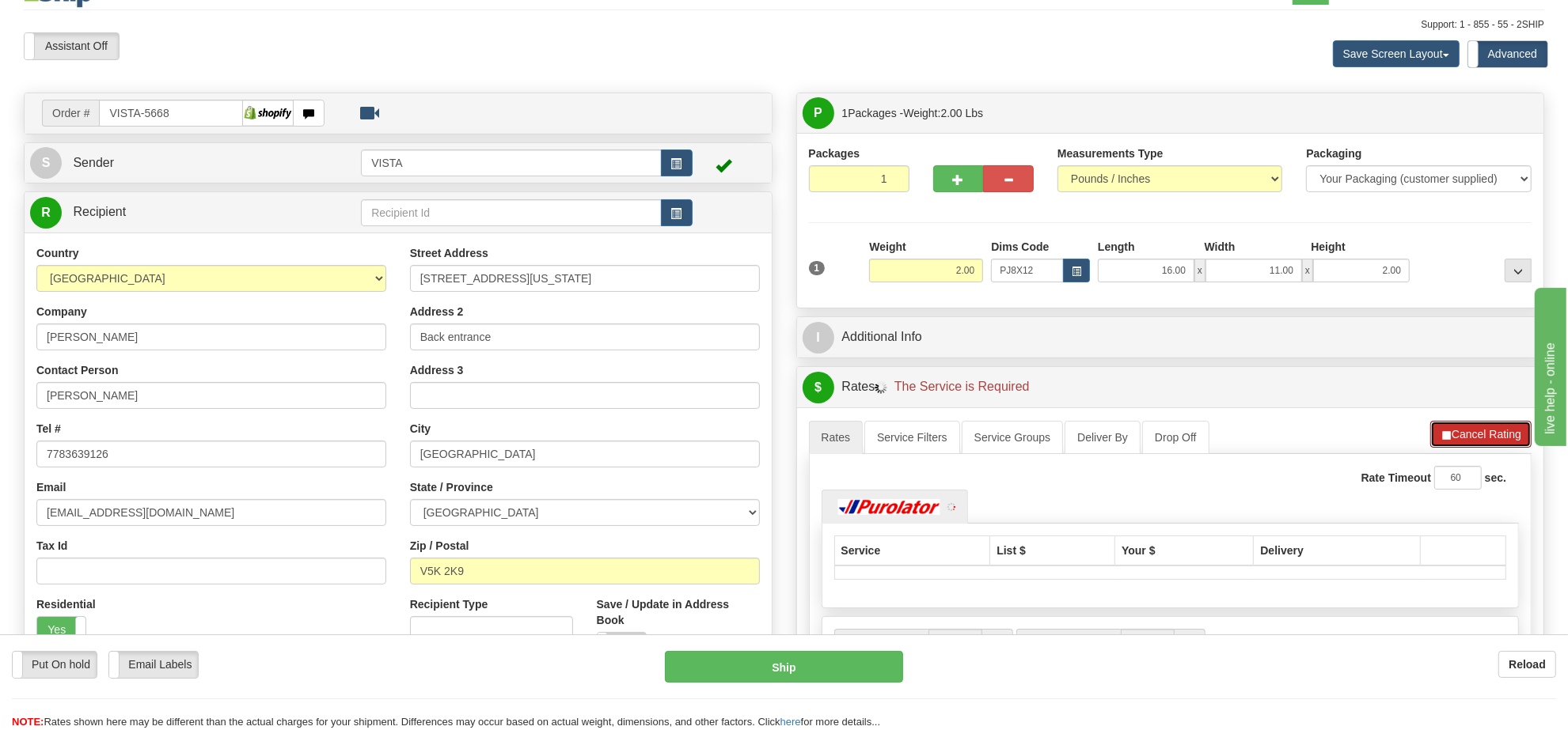
click at [1493, 437] on button "Cancel Rating" at bounding box center [1480, 434] width 101 height 27
click at [1496, 434] on button "Refresh Rates" at bounding box center [1480, 434] width 102 height 27
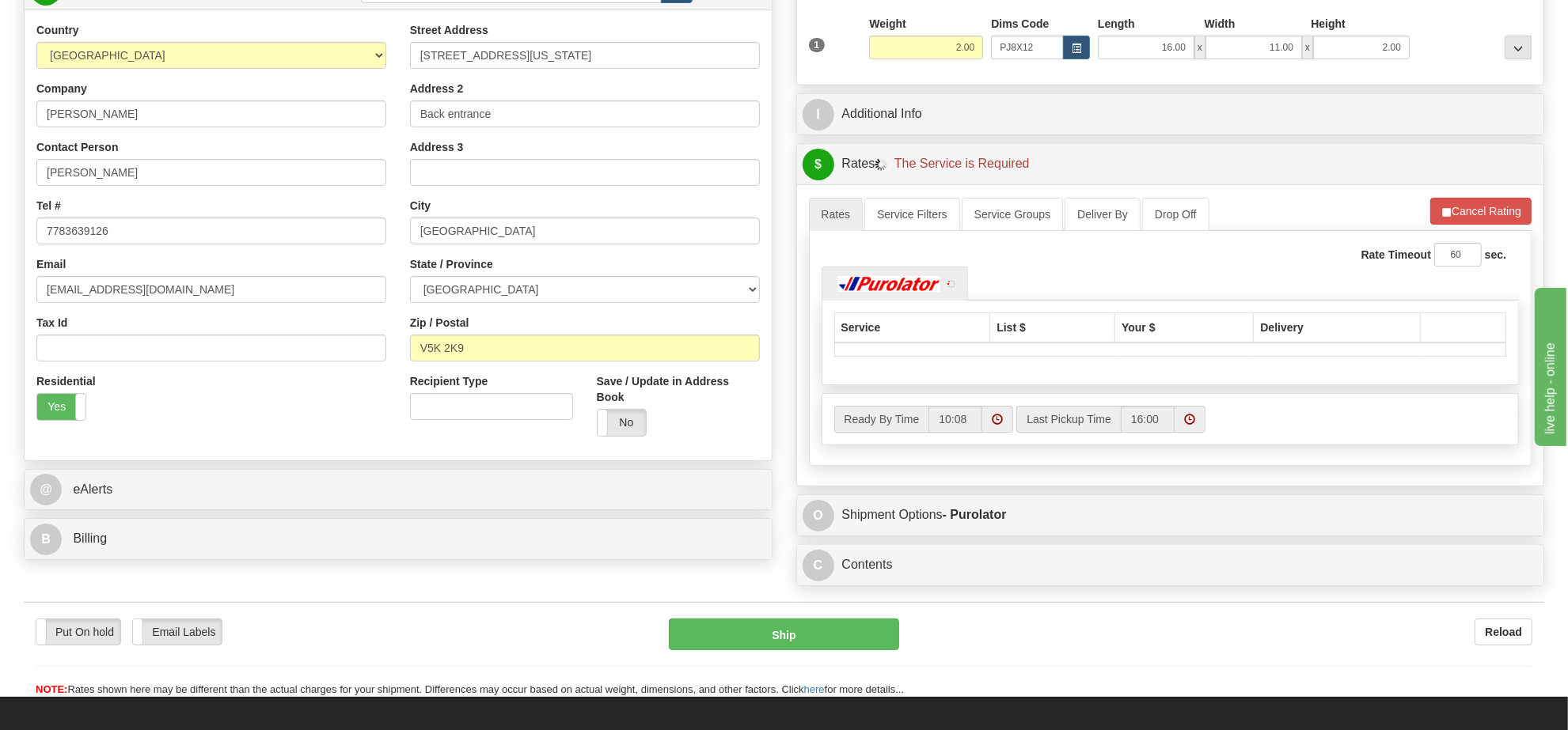
scroll to position [263, 0]
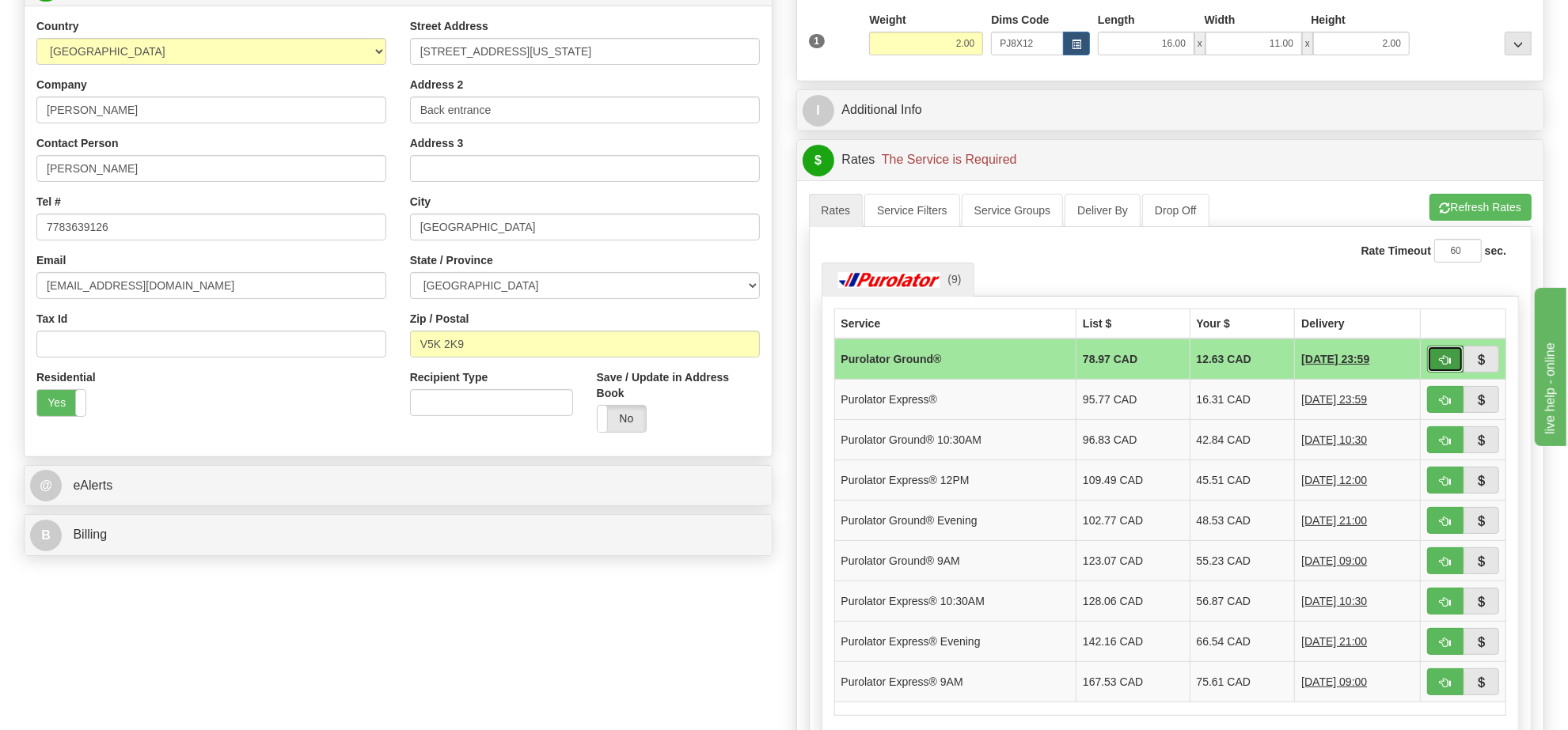
click at [1437, 365] on button "button" at bounding box center [1444, 359] width 37 height 27
type input "260"
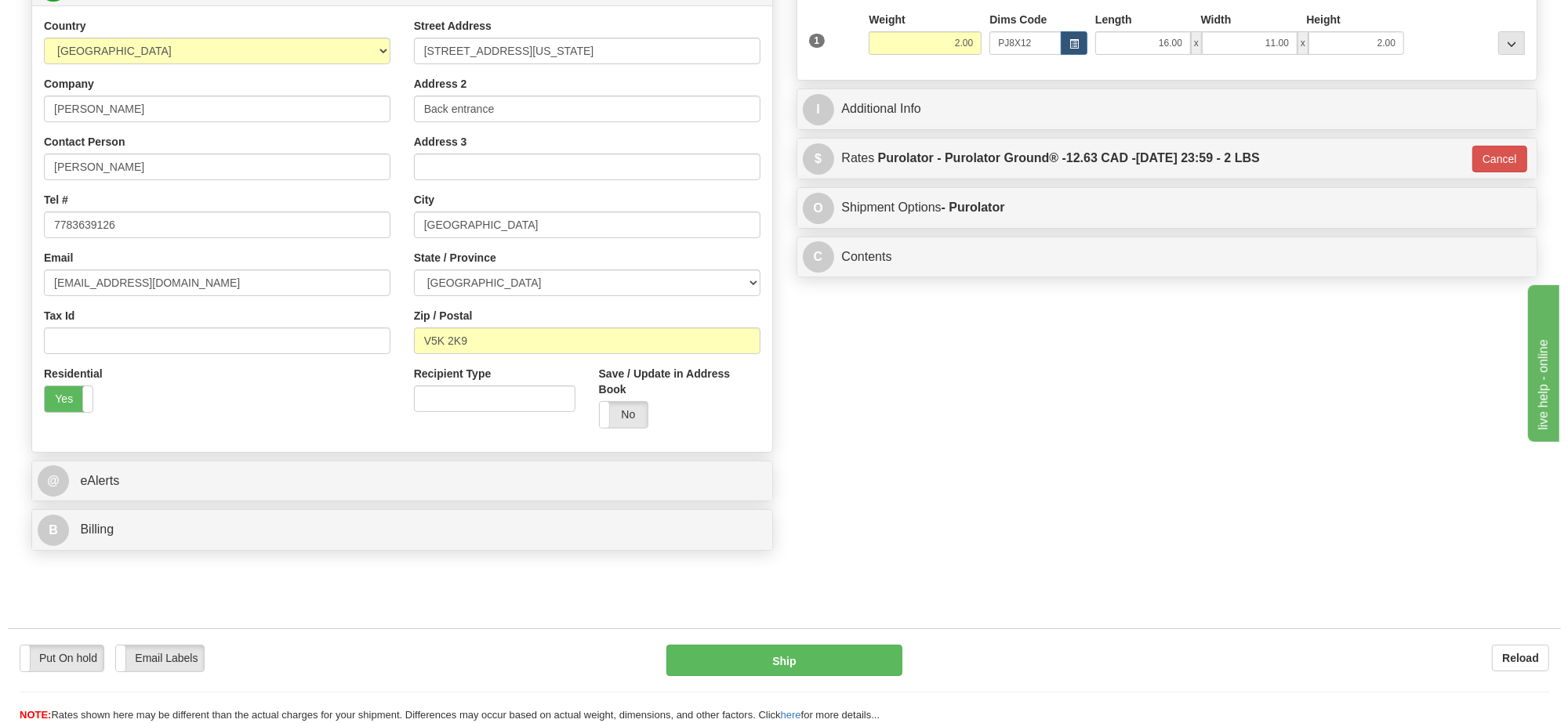
scroll to position [0, 0]
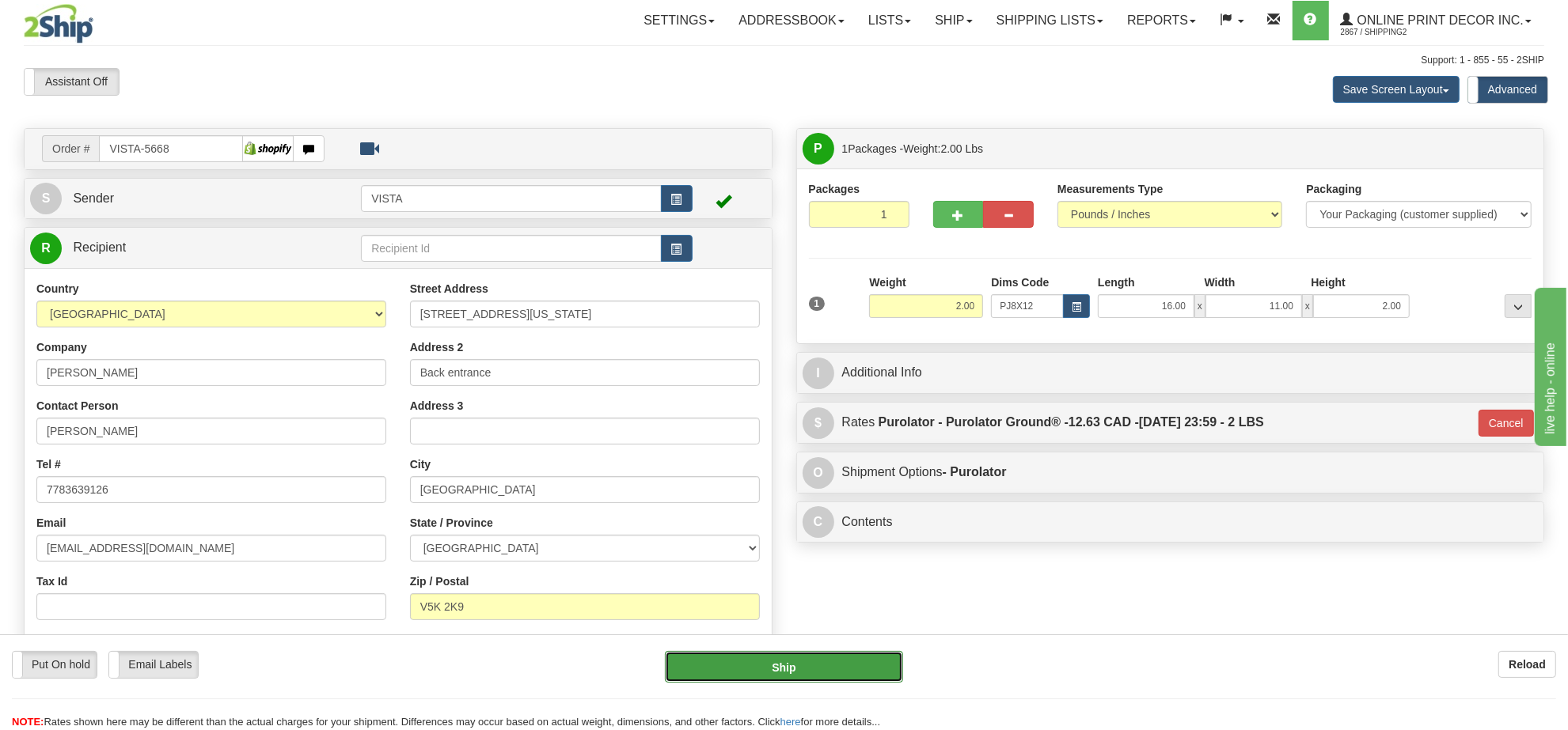
click at [828, 666] on button "Ship" at bounding box center [783, 666] width 237 height 31
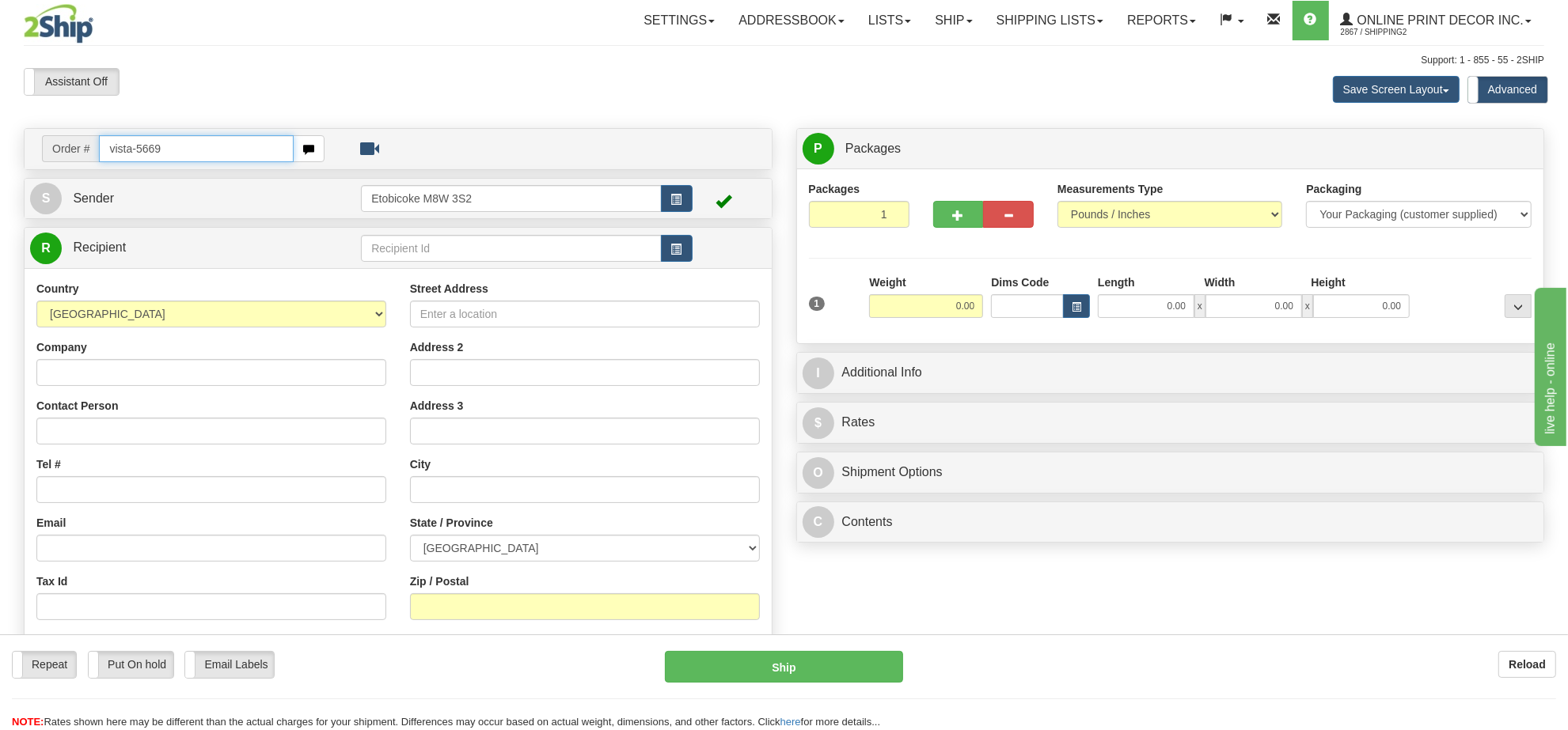
type input "vista-5669"
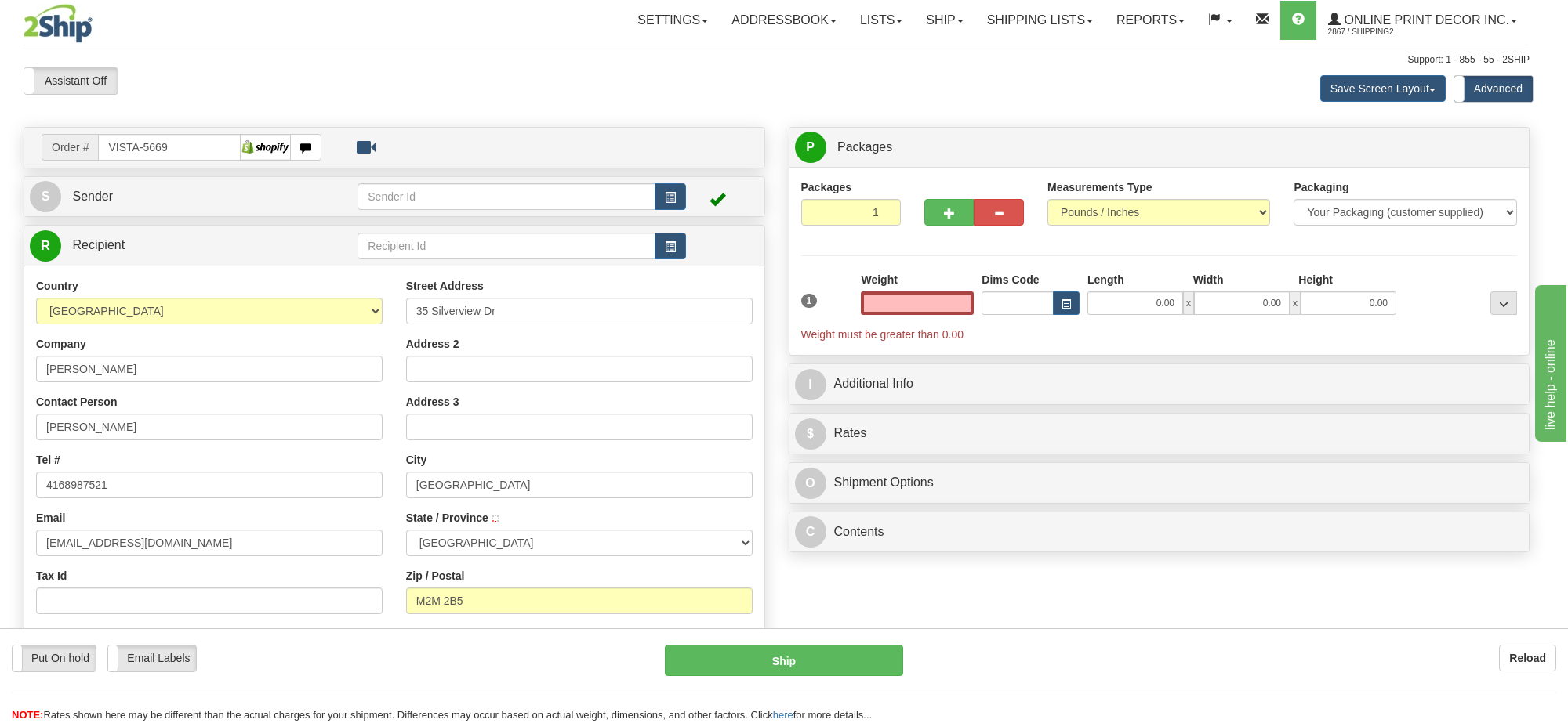
type input "[GEOGRAPHIC_DATA]"
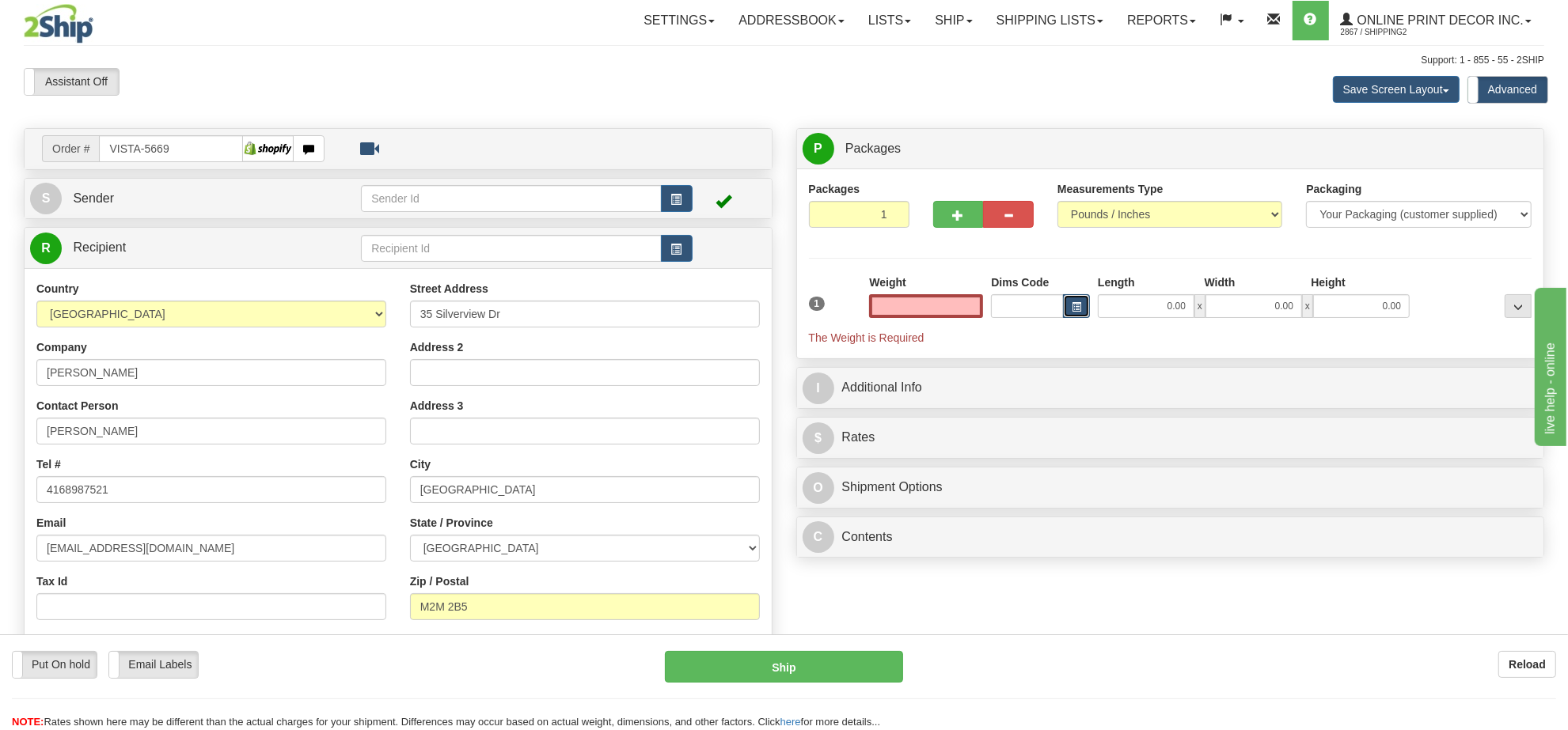
type input "0.00"
click at [1074, 311] on span "button" at bounding box center [1076, 308] width 10 height 9
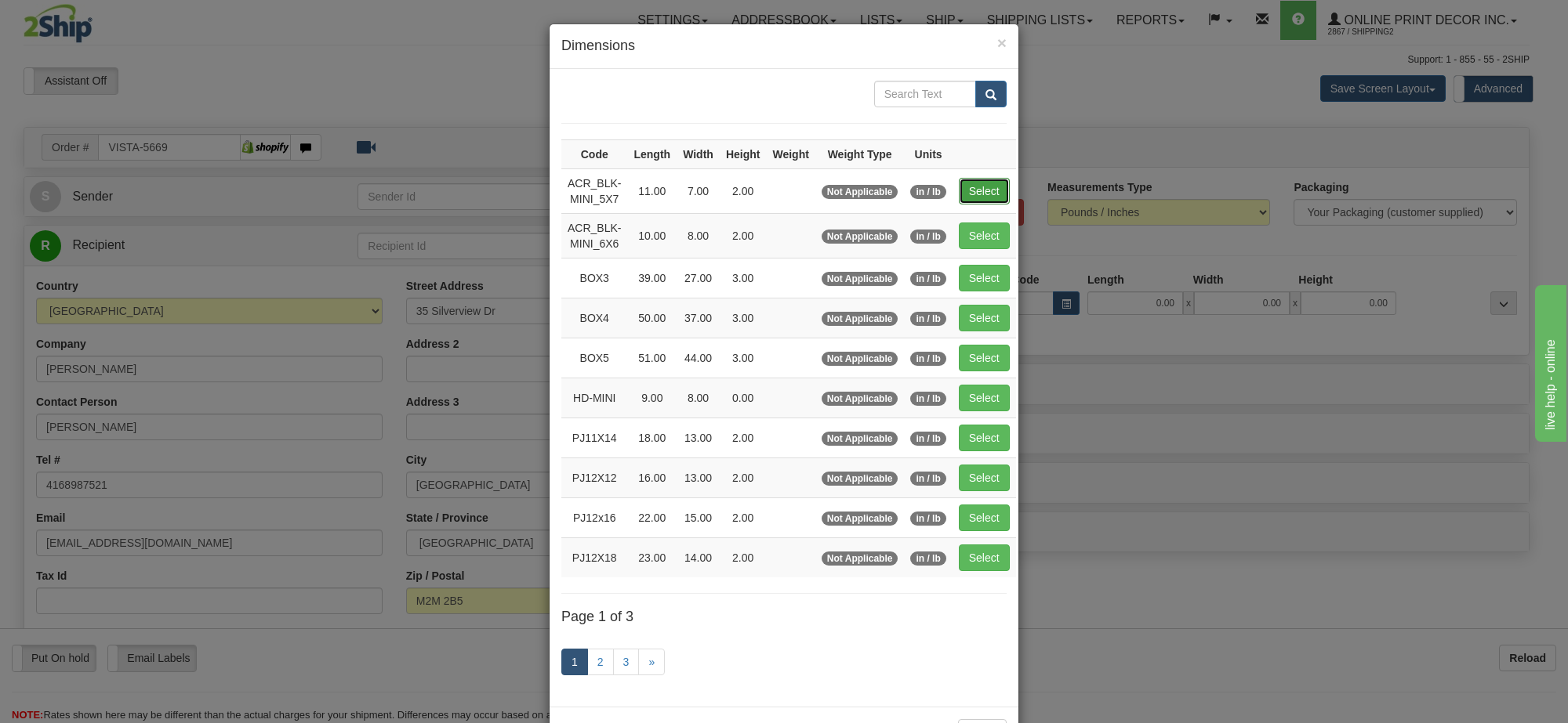
click at [965, 180] on button "Select" at bounding box center [984, 191] width 51 height 27
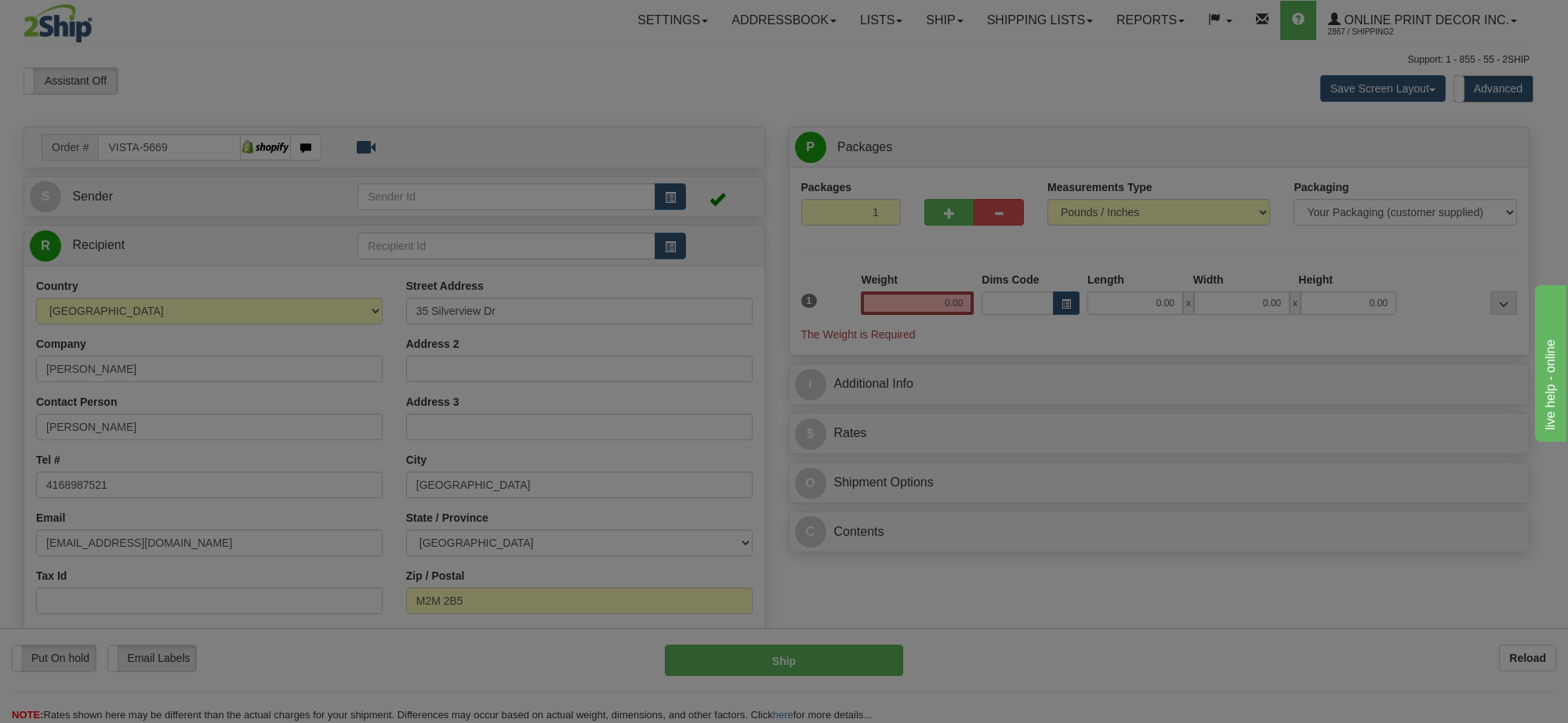
type input "ACR_BLK-MINI_5X7"
type input "11.00"
type input "7.00"
type input "2.00"
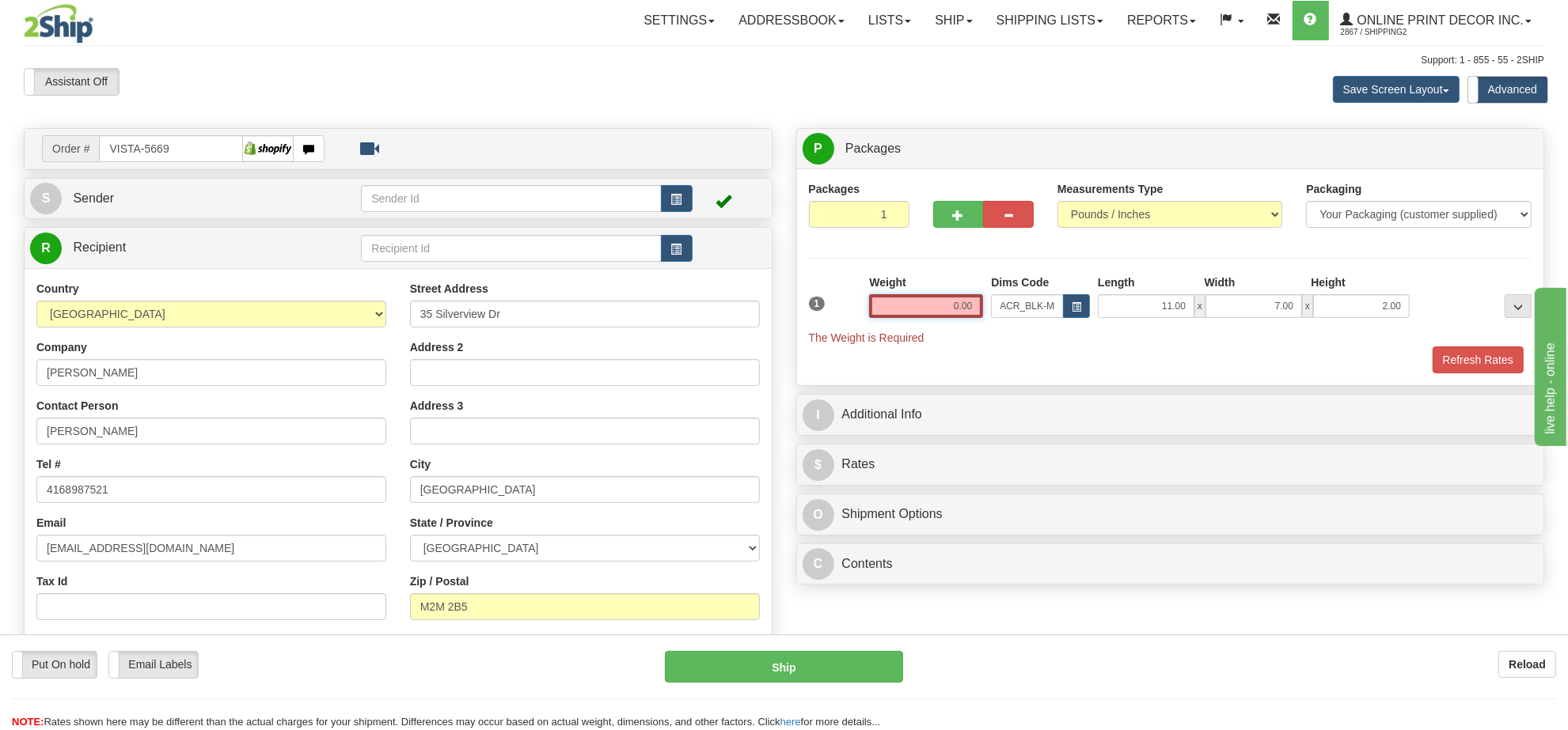
click at [982, 303] on input "0.00" at bounding box center [925, 306] width 114 height 24
click at [976, 303] on input "text" at bounding box center [925, 306] width 114 height 24
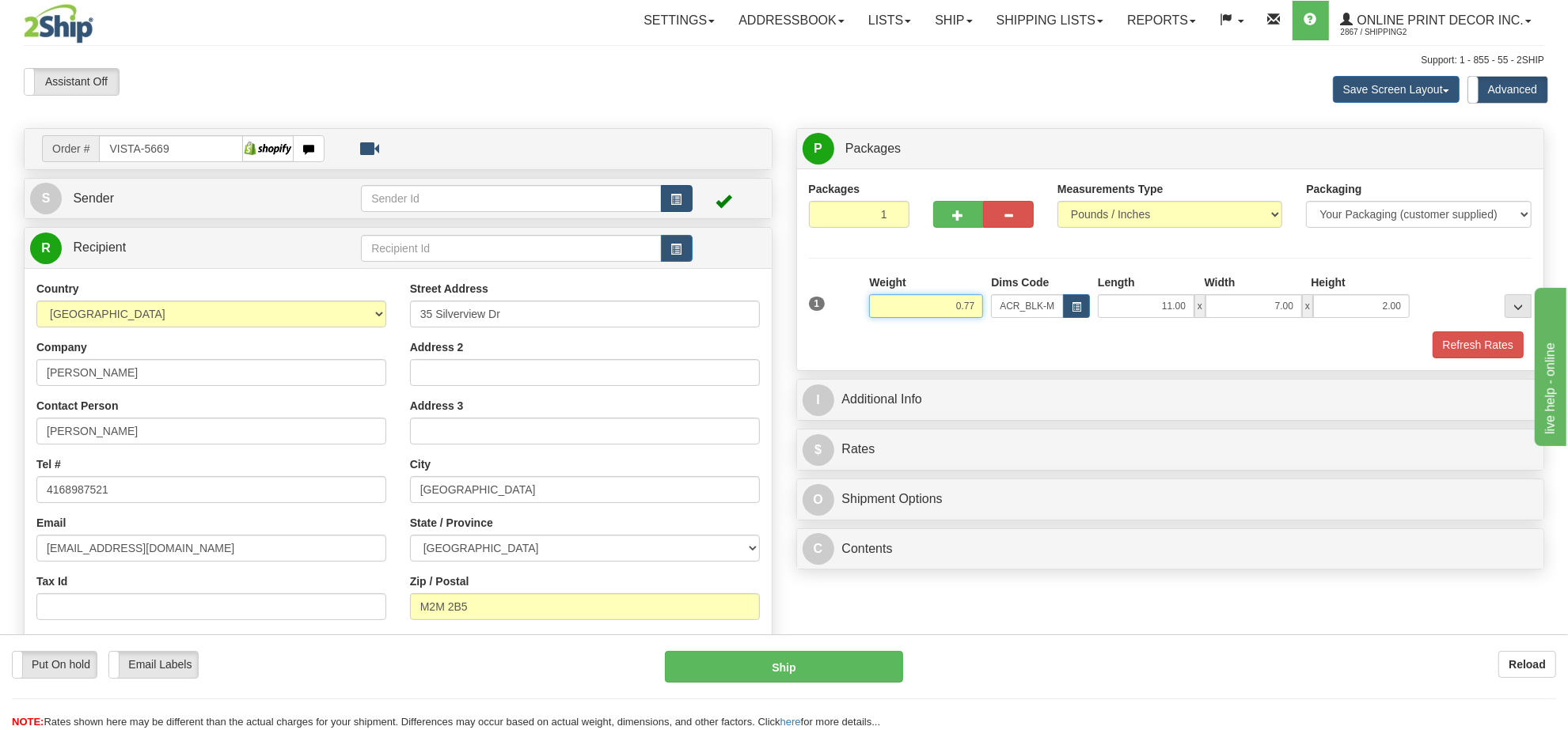
type input "0.77"
click at [666, 201] on button "button" at bounding box center [676, 199] width 31 height 27
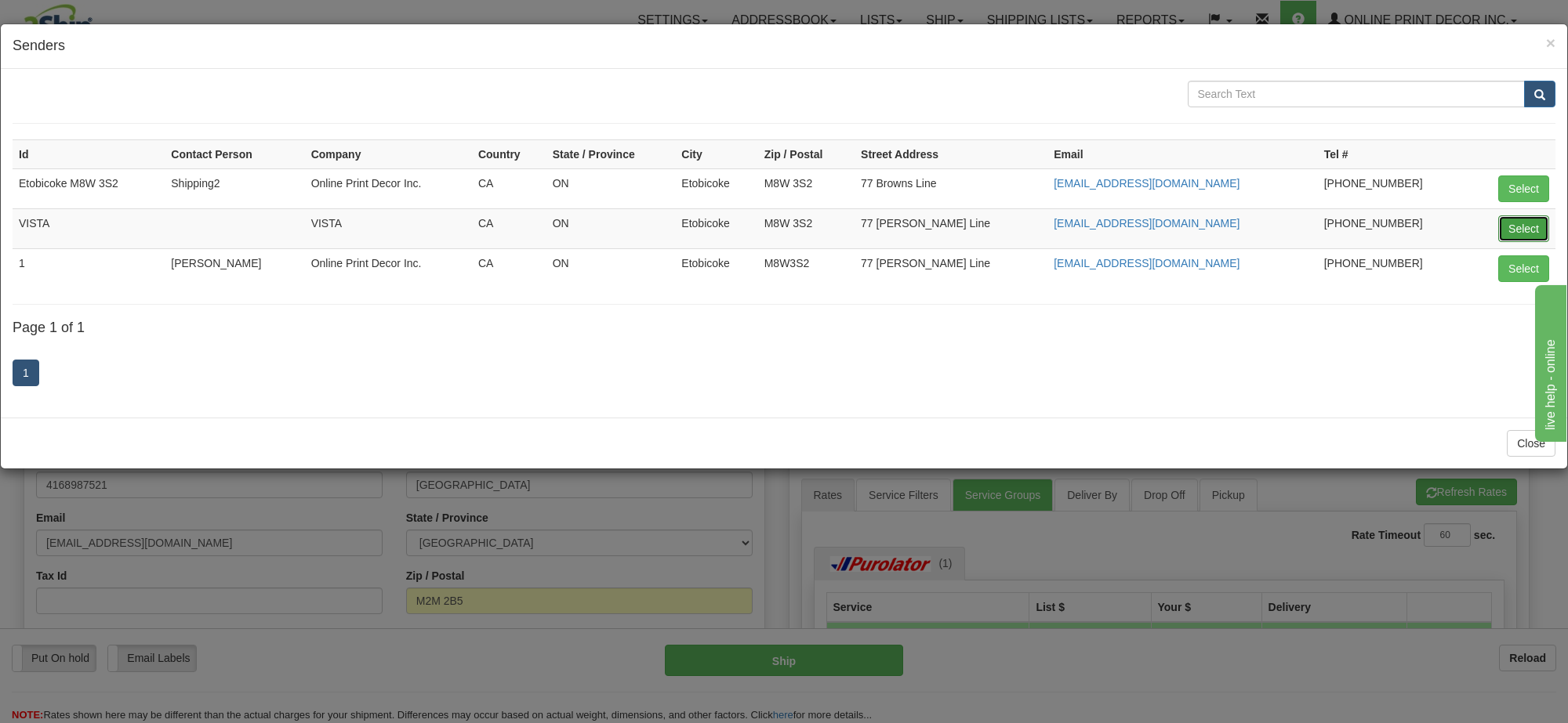
click at [1510, 227] on button "Select" at bounding box center [1523, 229] width 51 height 27
type input "VISTA"
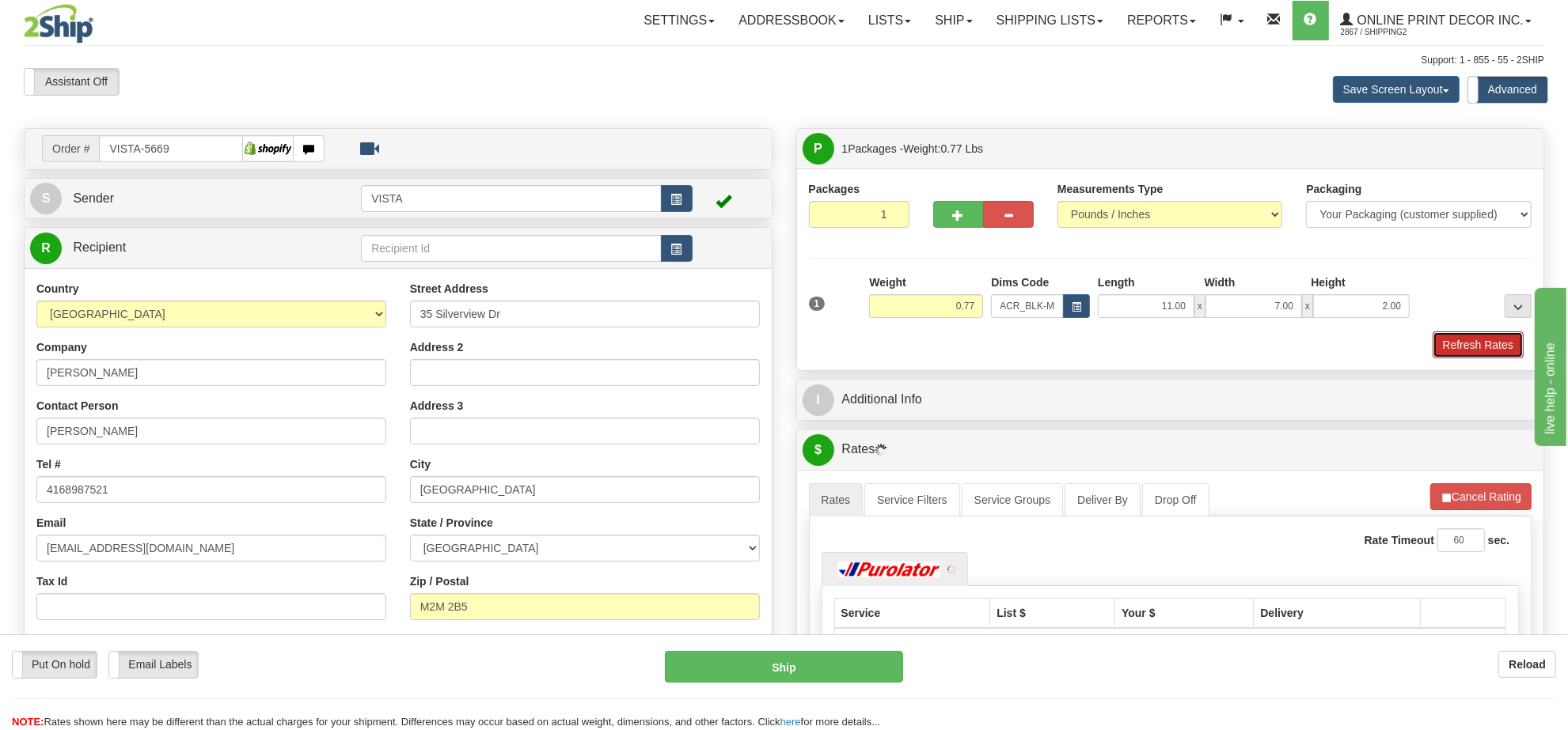
click at [1489, 348] on button "Refresh Rates" at bounding box center [1479, 345] width 91 height 27
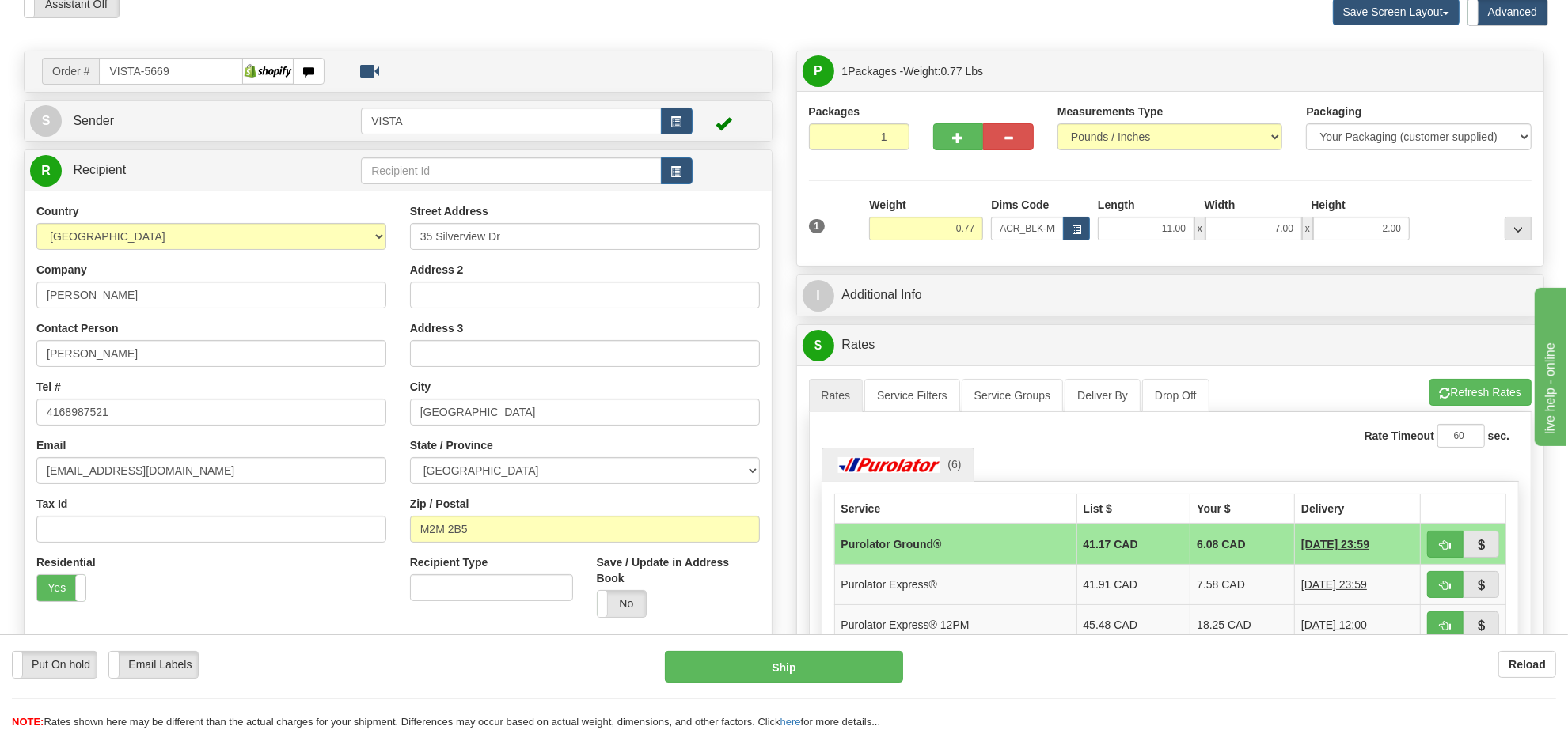
scroll to position [216, 0]
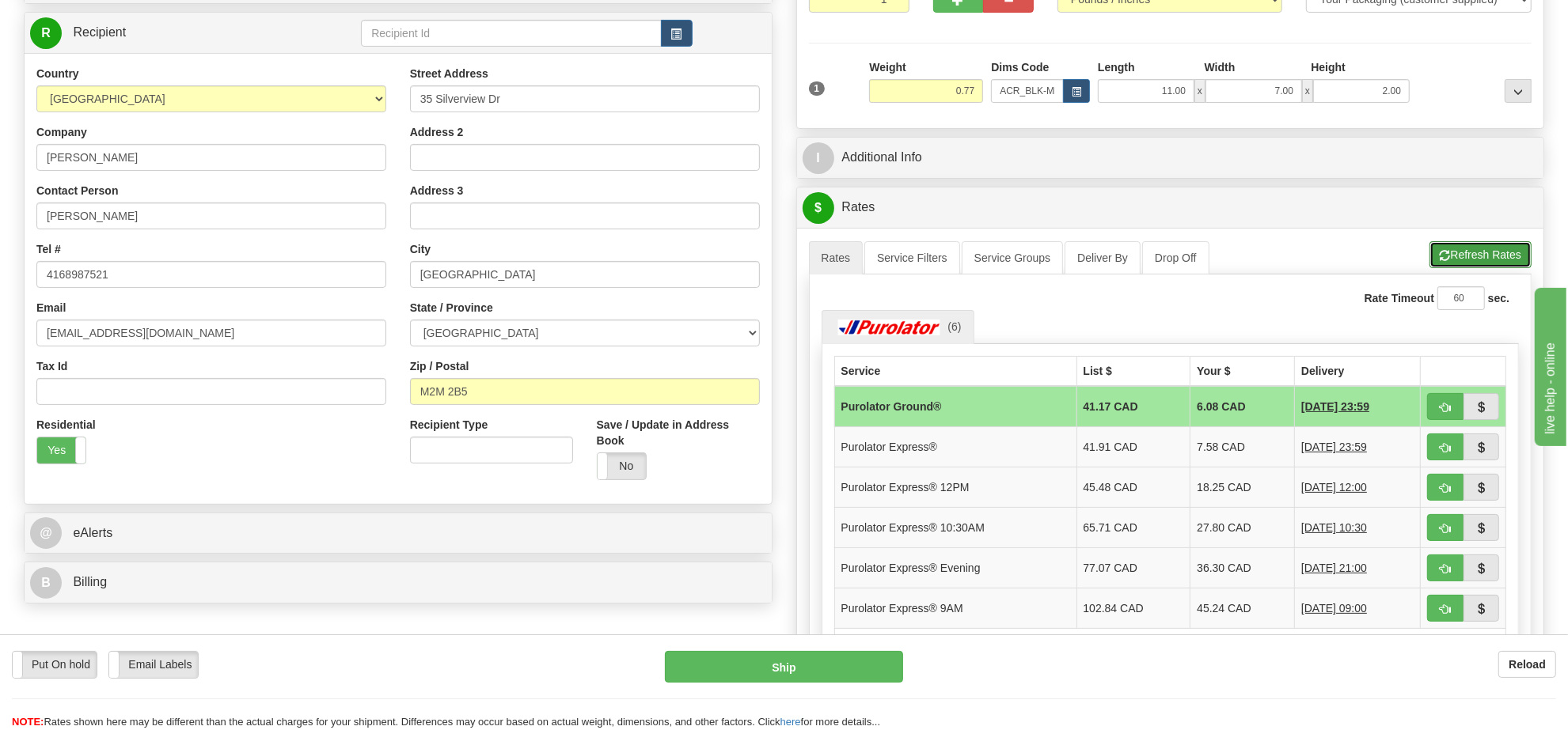
click at [1489, 261] on button "Refresh Rates" at bounding box center [1480, 255] width 102 height 27
click at [1445, 409] on span "button" at bounding box center [1445, 407] width 11 height 10
type input "260"
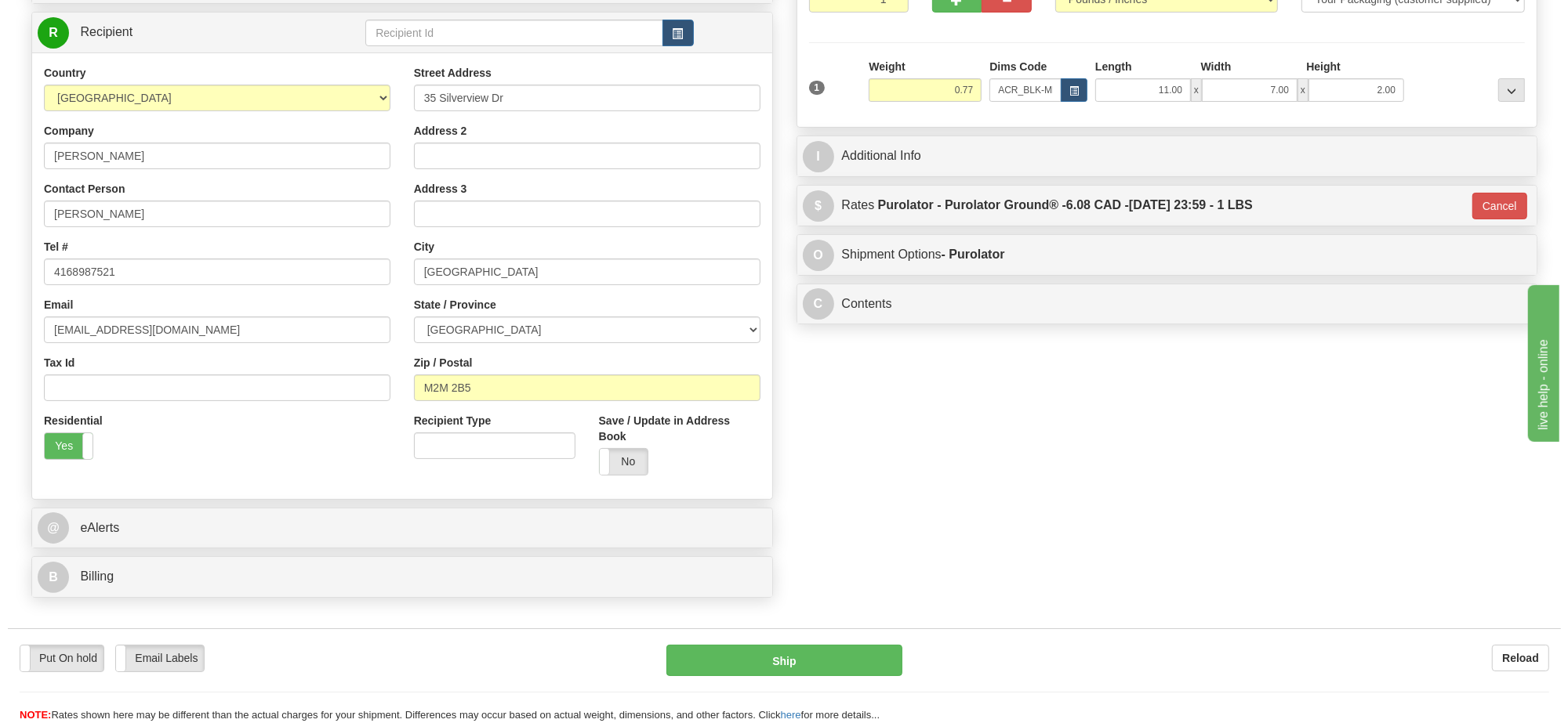
scroll to position [0, 0]
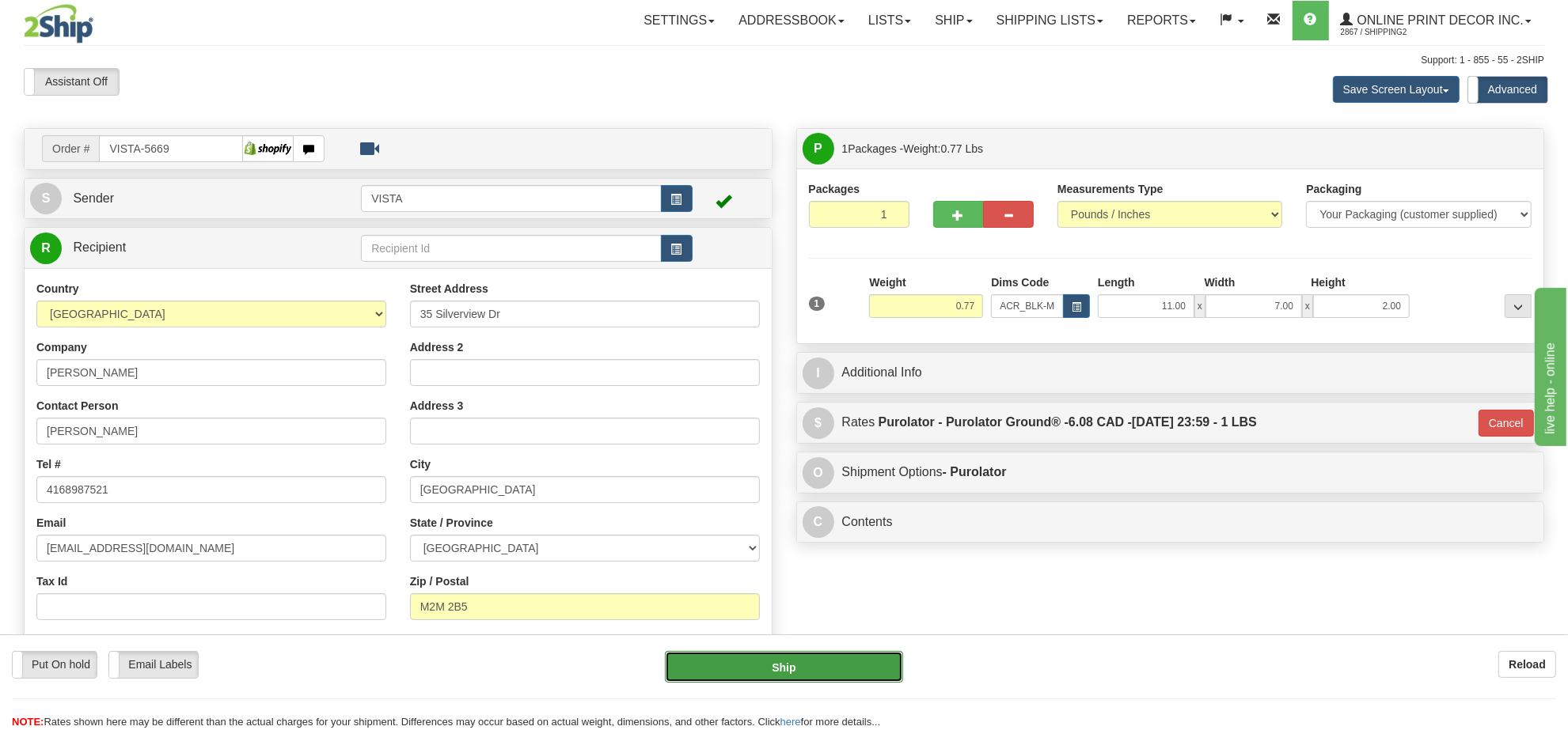
click at [805, 663] on button "Ship" at bounding box center [783, 666] width 237 height 31
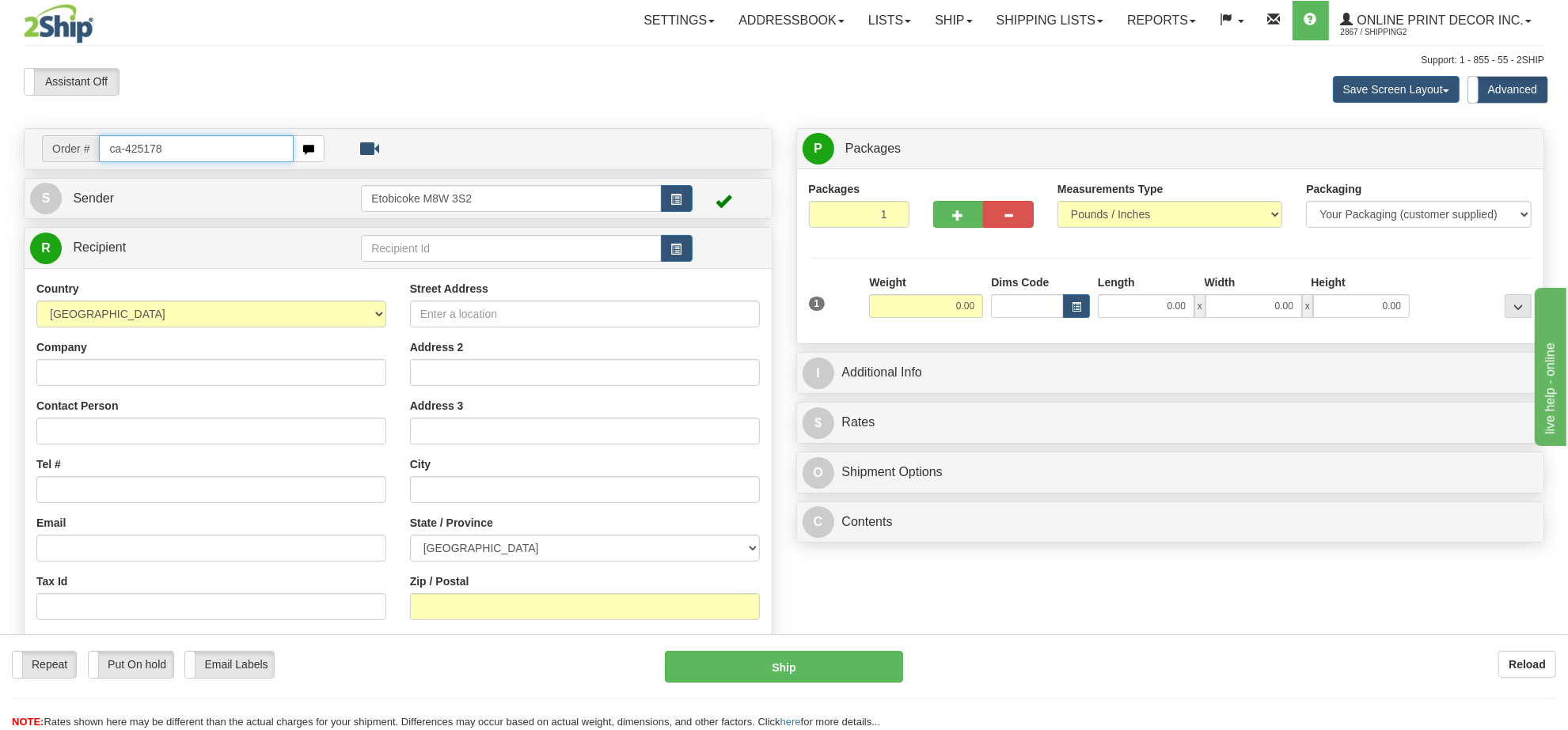
type input "ca-425178"
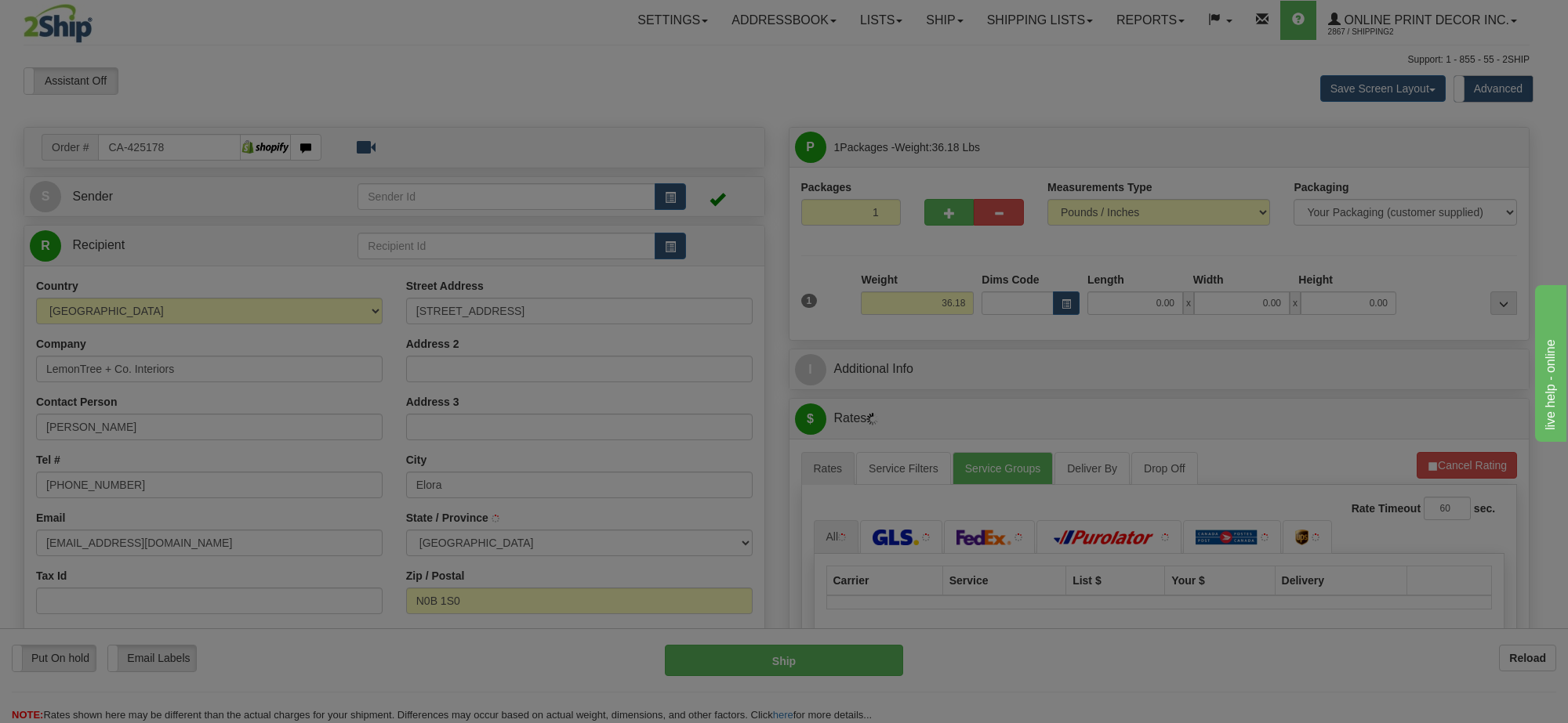
type input "ELORA"
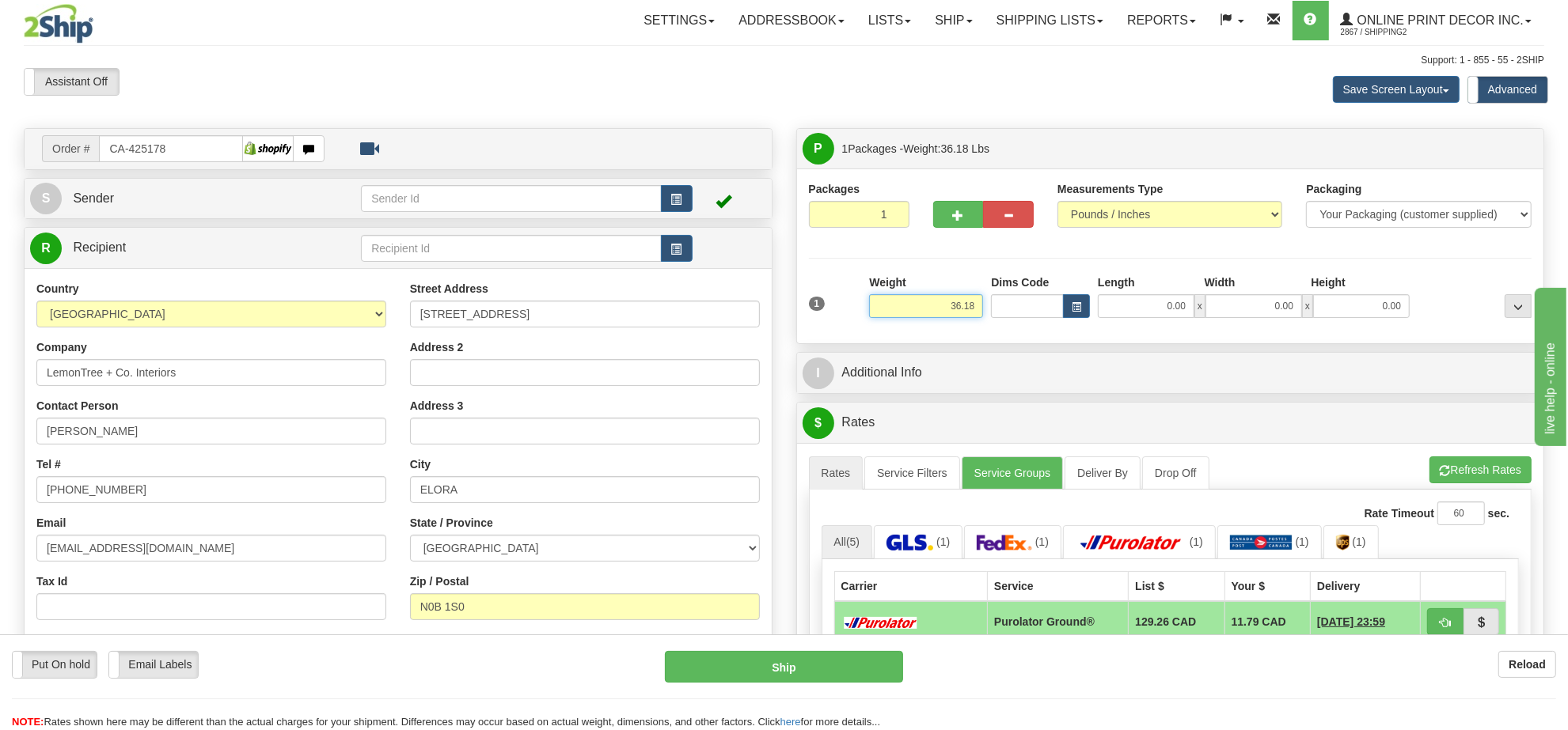
click at [903, 317] on input "36.18" at bounding box center [925, 306] width 114 height 24
type input "18.00"
click at [1070, 315] on button "button" at bounding box center [1077, 306] width 27 height 24
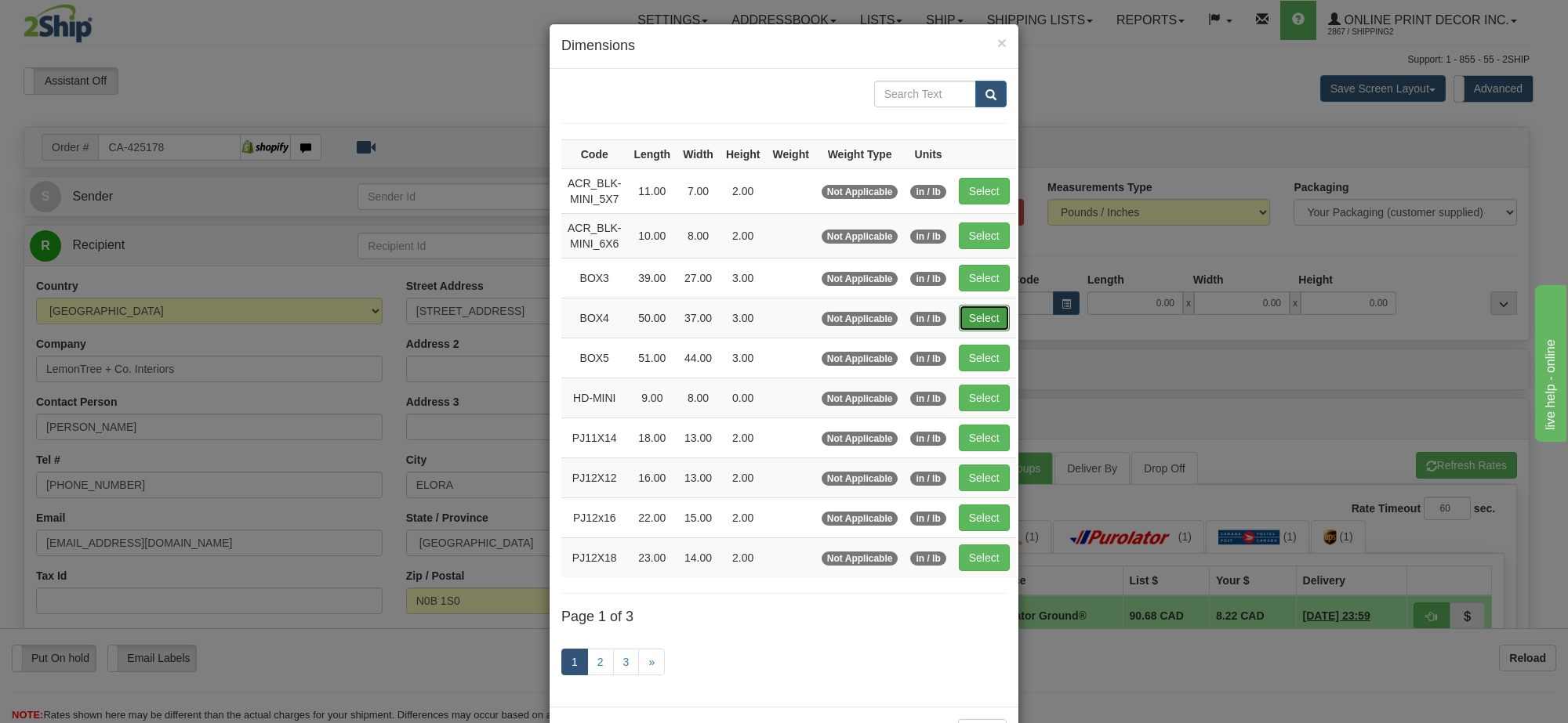
click at [977, 309] on button "Select" at bounding box center [984, 318] width 51 height 27
type input "BOX4"
type input "50.00"
type input "37.00"
type input "3.00"
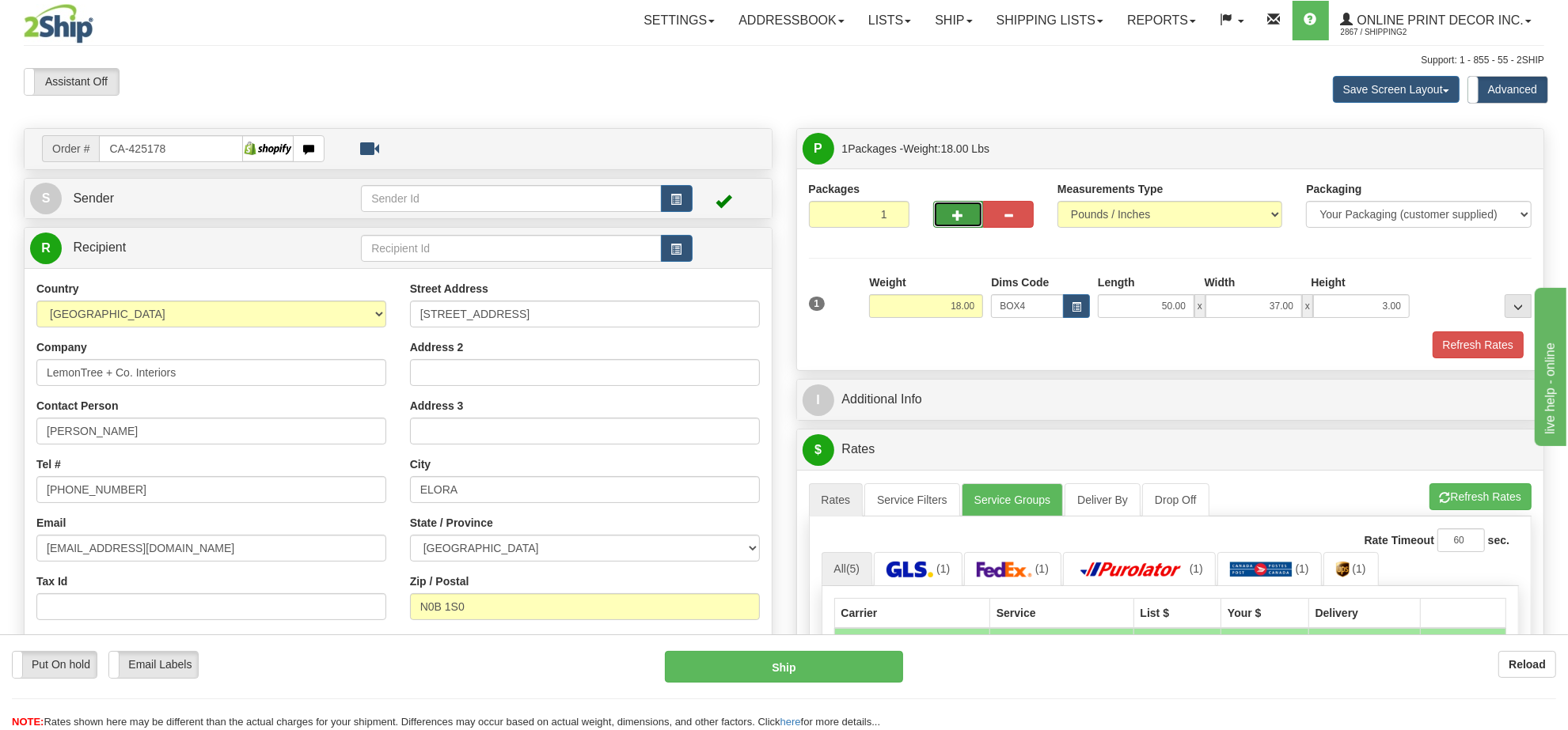
click at [951, 216] on button "button" at bounding box center [959, 215] width 51 height 27
radio input "true"
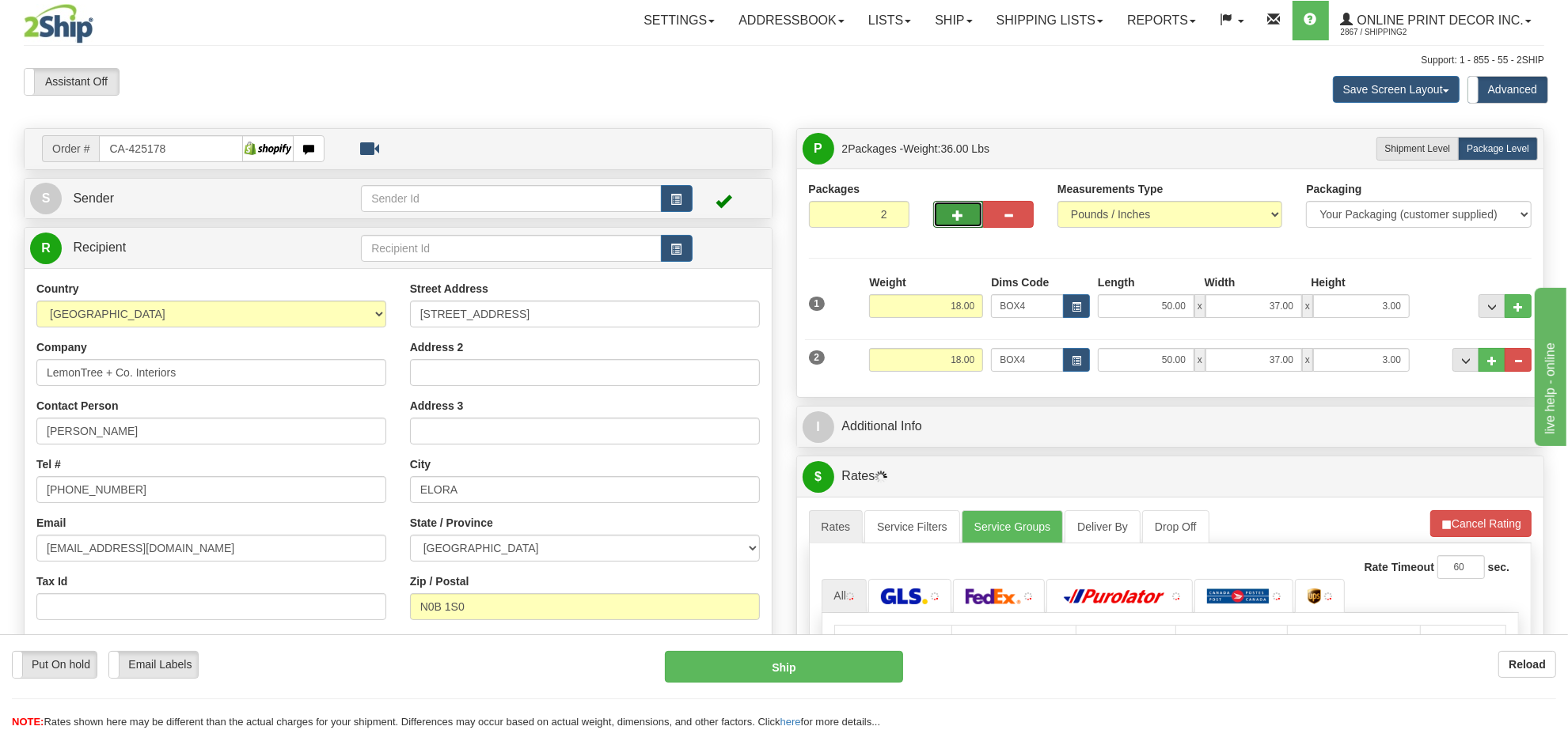
click at [954, 216] on button "button" at bounding box center [959, 215] width 51 height 27
type input "3"
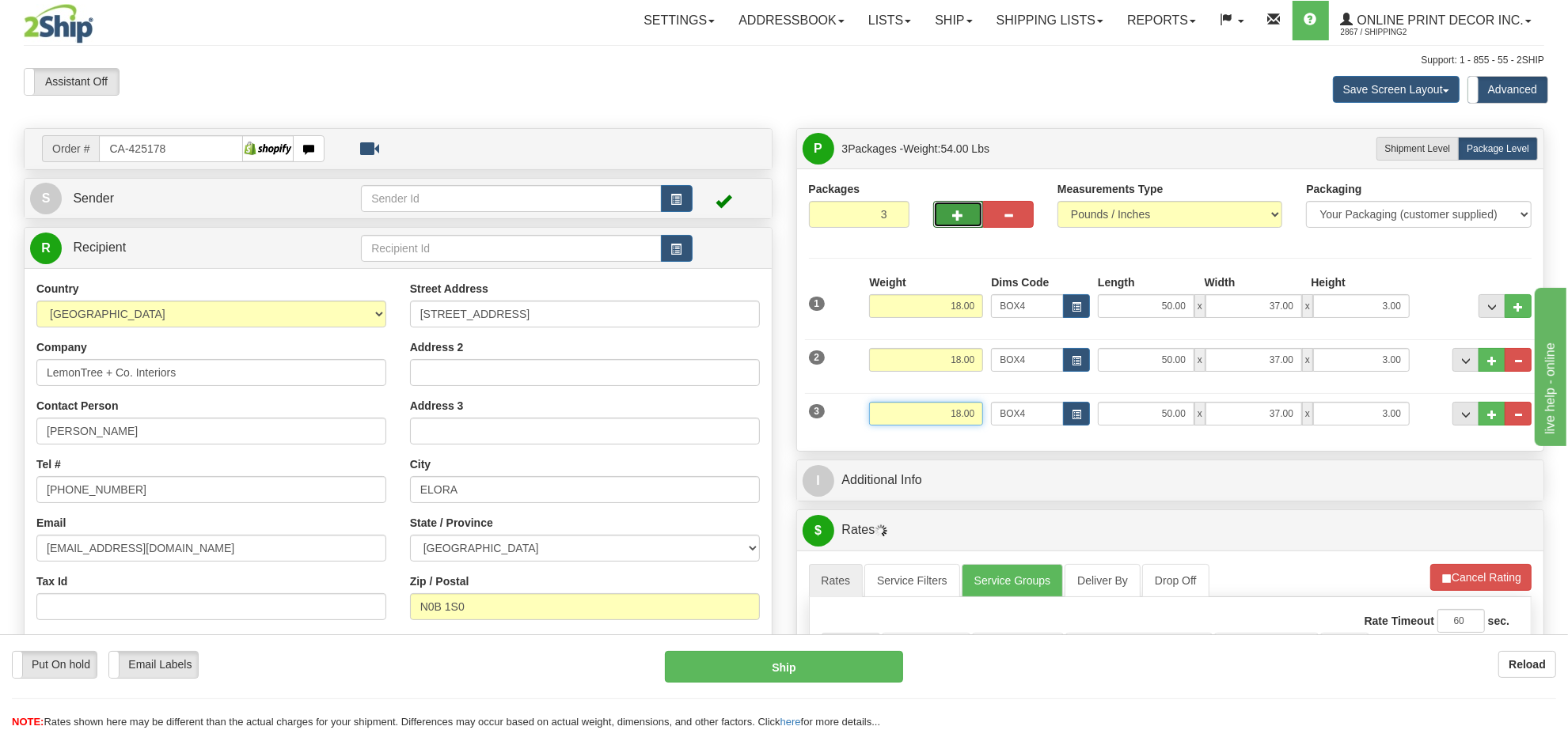
click at [952, 426] on input "18.00" at bounding box center [925, 413] width 114 height 24
type input "5.00"
click at [1073, 417] on span "button" at bounding box center [1076, 415] width 10 height 9
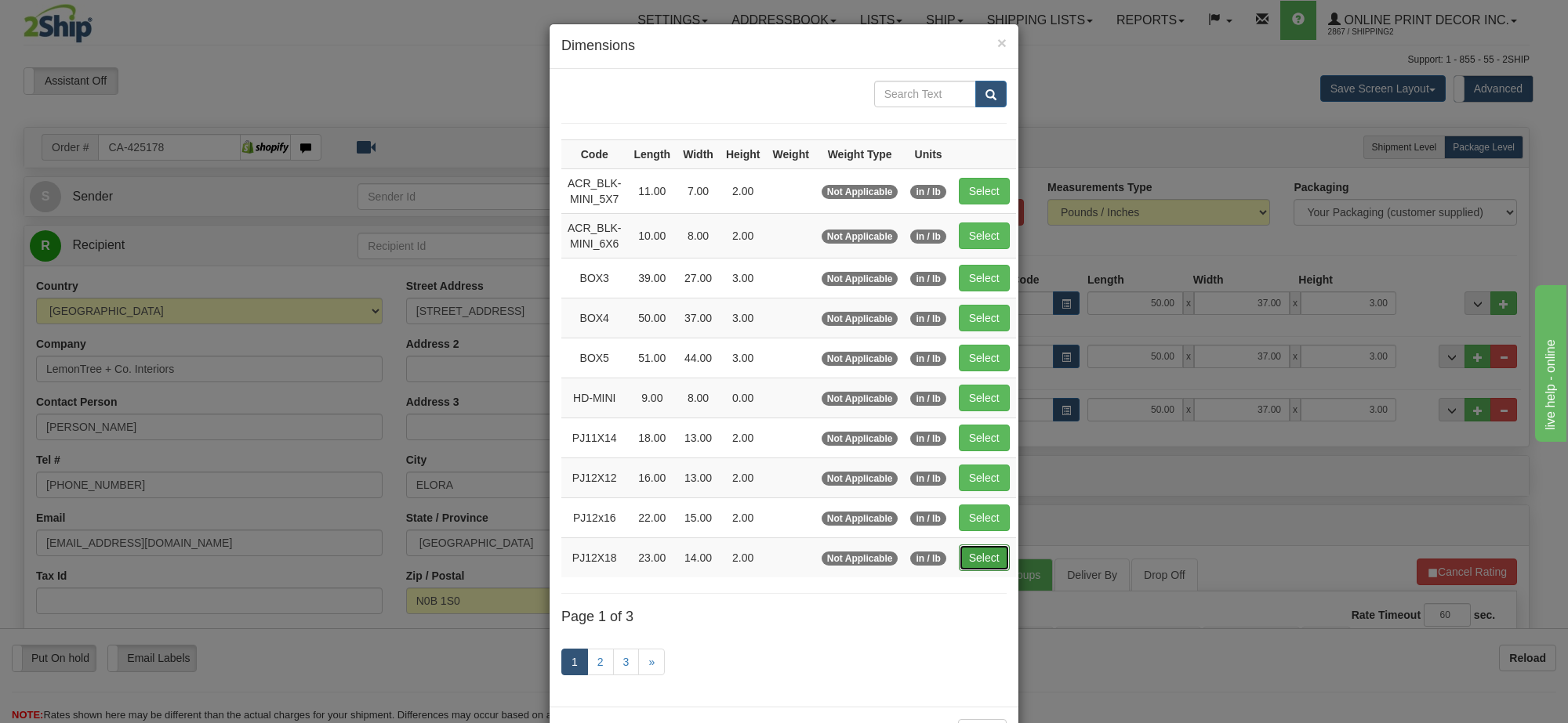
drag, startPoint x: 992, startPoint y: 564, endPoint x: 1483, endPoint y: 449, distance: 504.3
click at [993, 562] on button "Select" at bounding box center [984, 558] width 51 height 27
type input "PJ12X18"
type input "23.00"
type input "14.00"
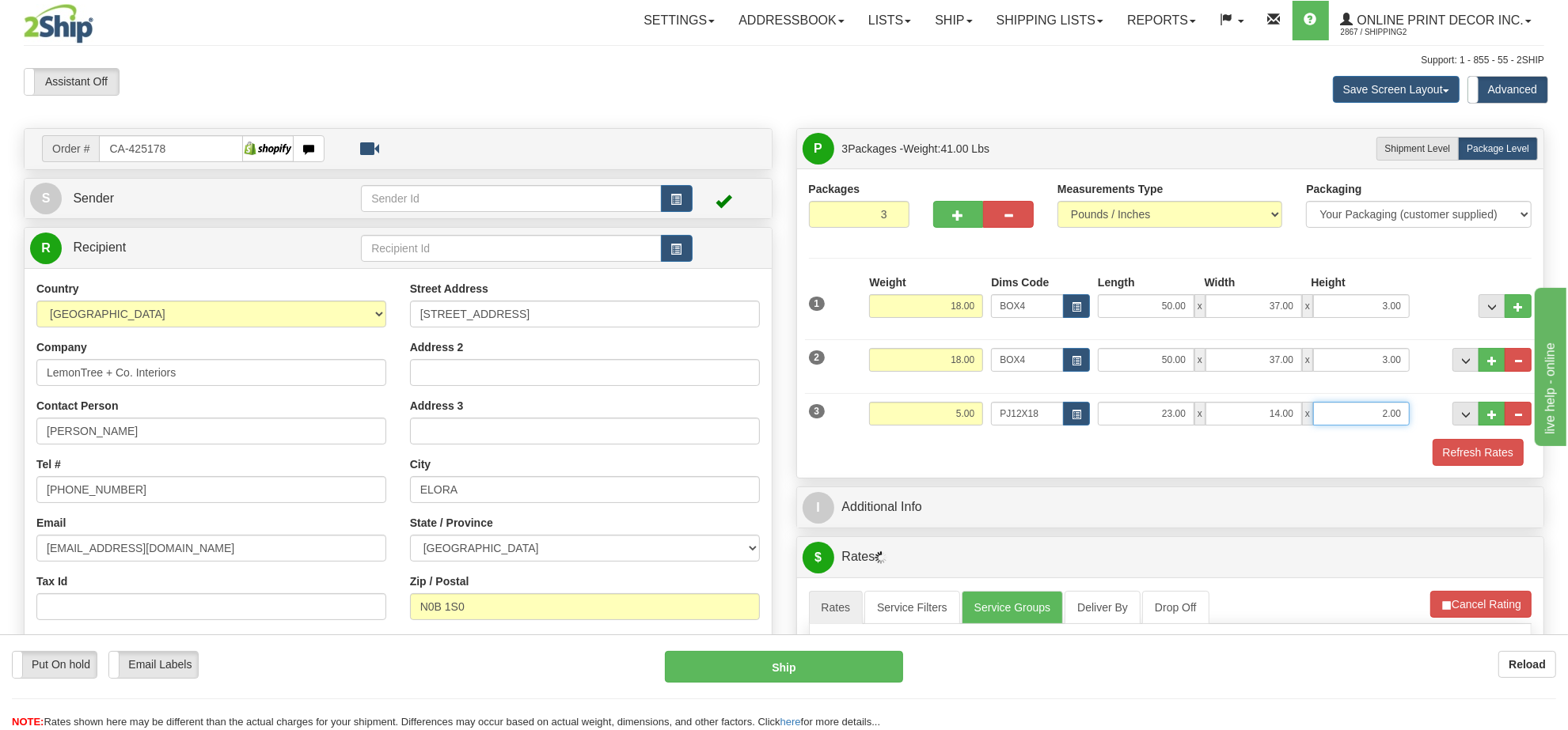
click at [1372, 413] on input "2.00" at bounding box center [1361, 413] width 97 height 24
type input "4.00"
click at [953, 220] on span "button" at bounding box center [959, 215] width 11 height 10
type input "4"
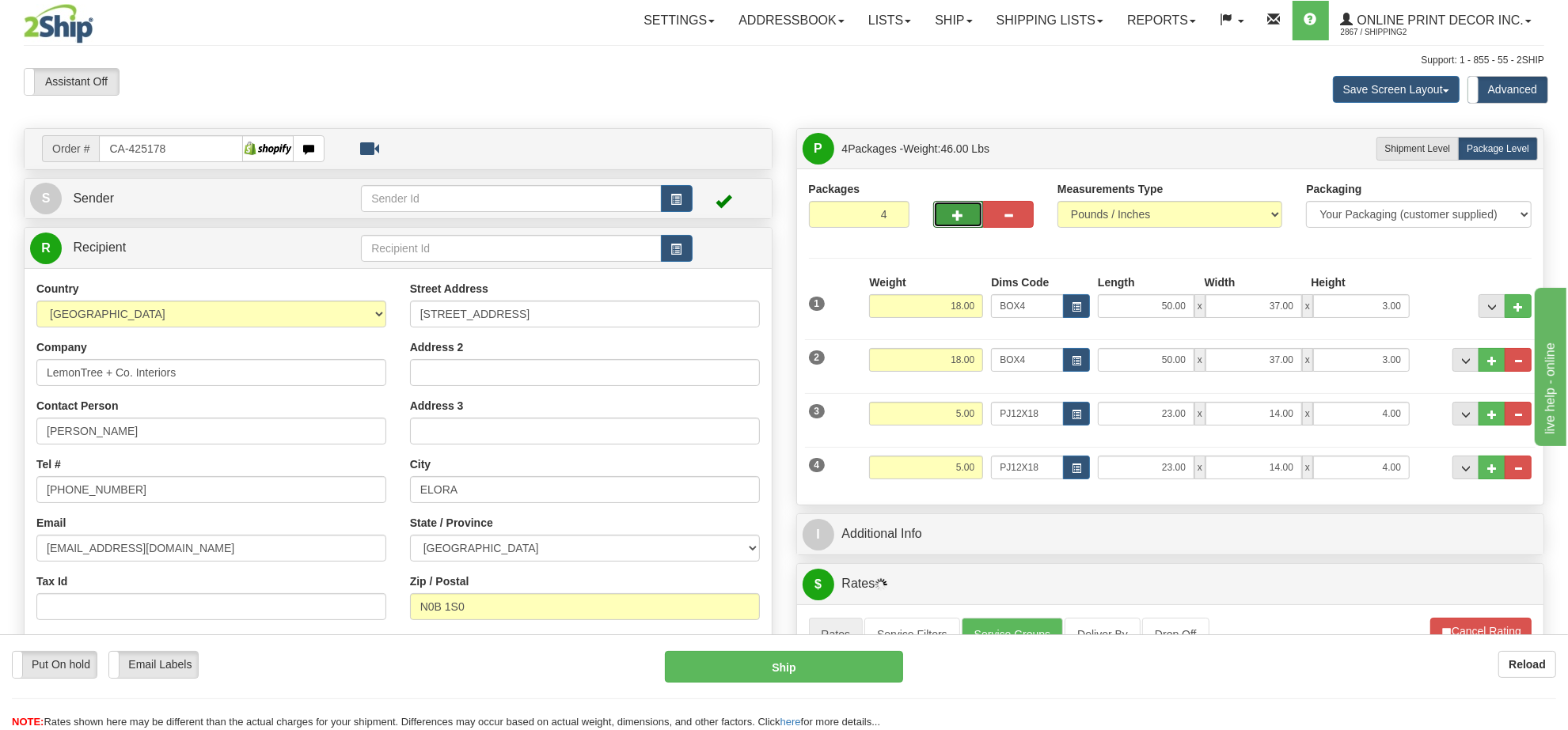
scroll to position [99, 0]
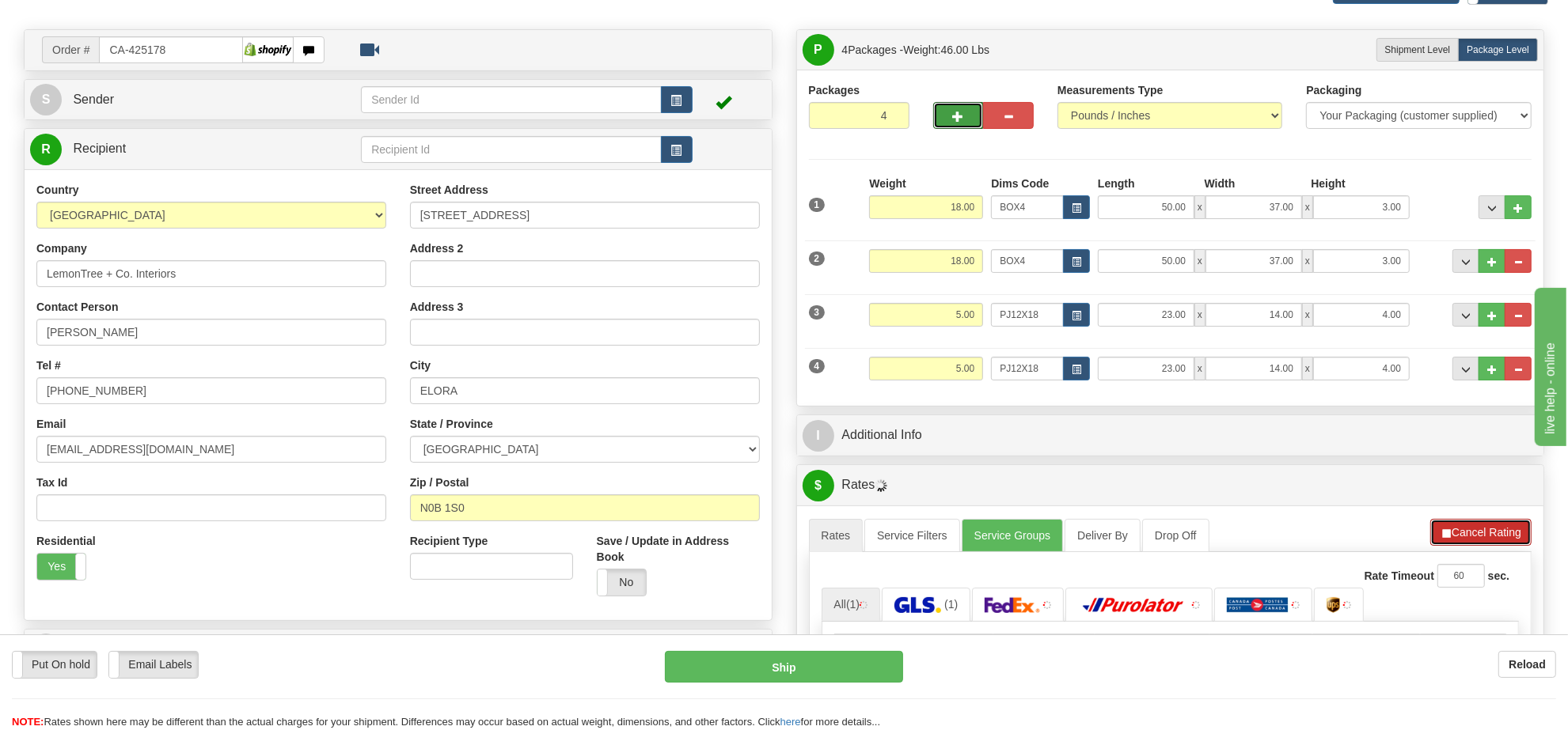
click at [1493, 532] on button "Cancel Rating" at bounding box center [1480, 532] width 101 height 27
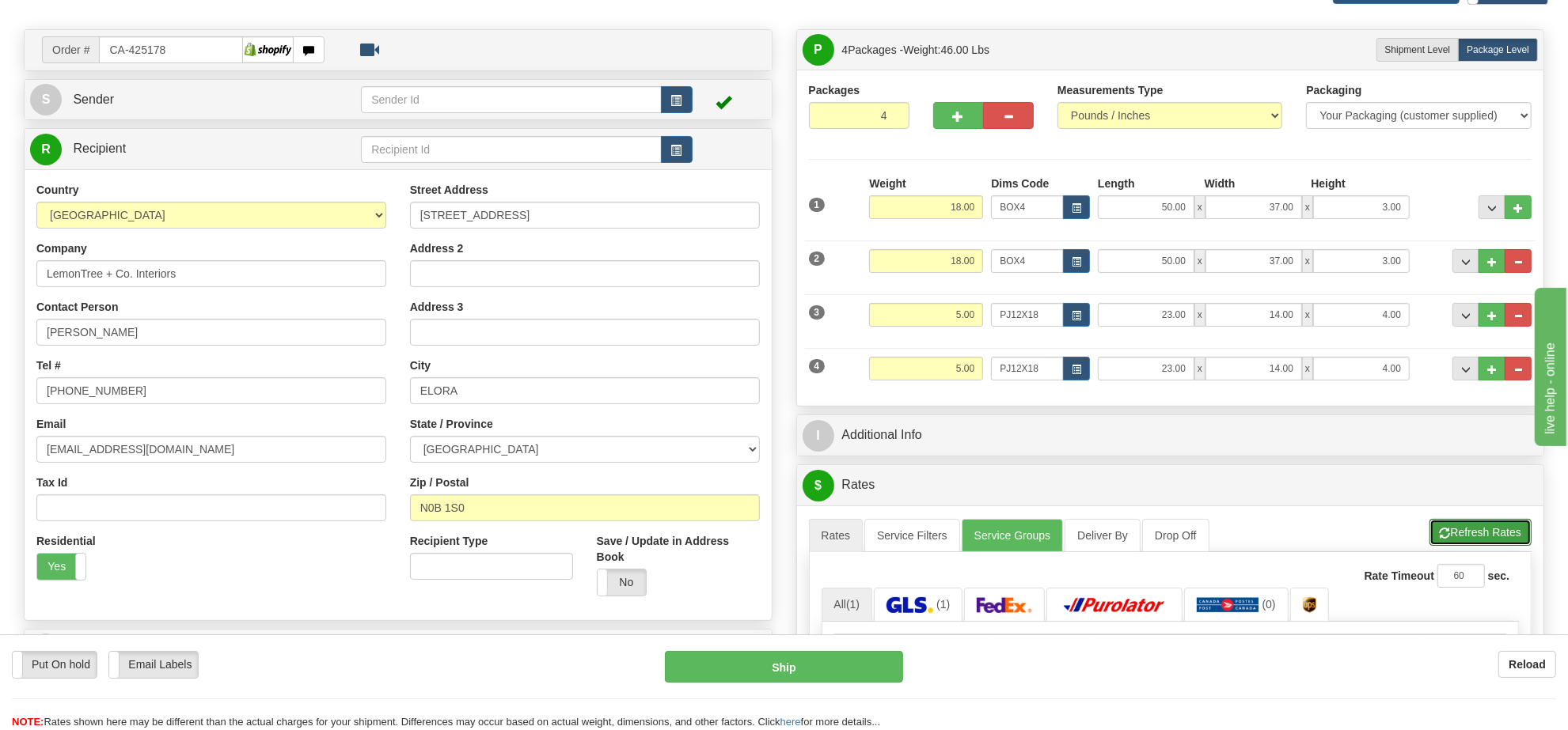
click at [1493, 532] on button "Refresh Rates" at bounding box center [1480, 532] width 102 height 27
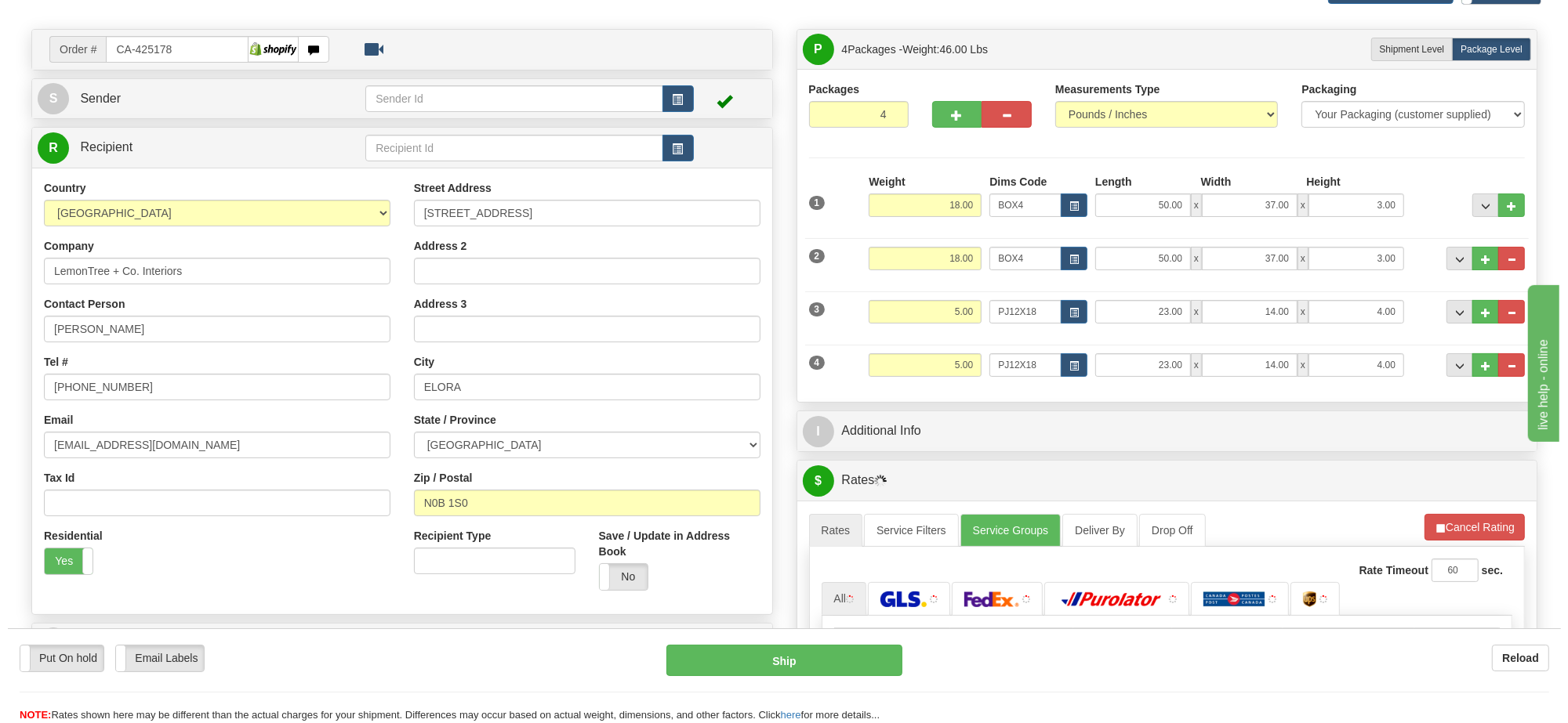
scroll to position [294, 0]
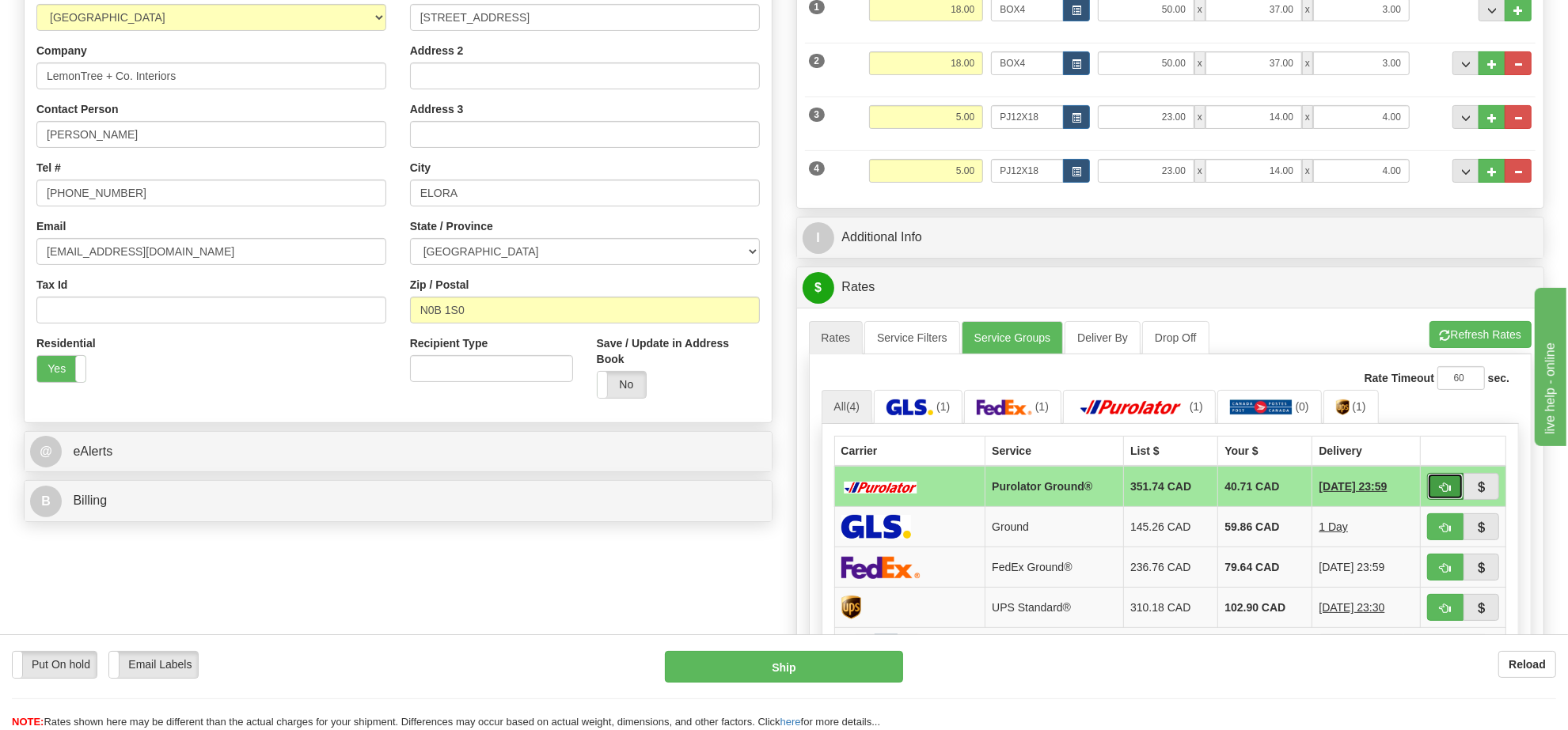
click at [1428, 497] on button "button" at bounding box center [1444, 487] width 37 height 27
type input "260"
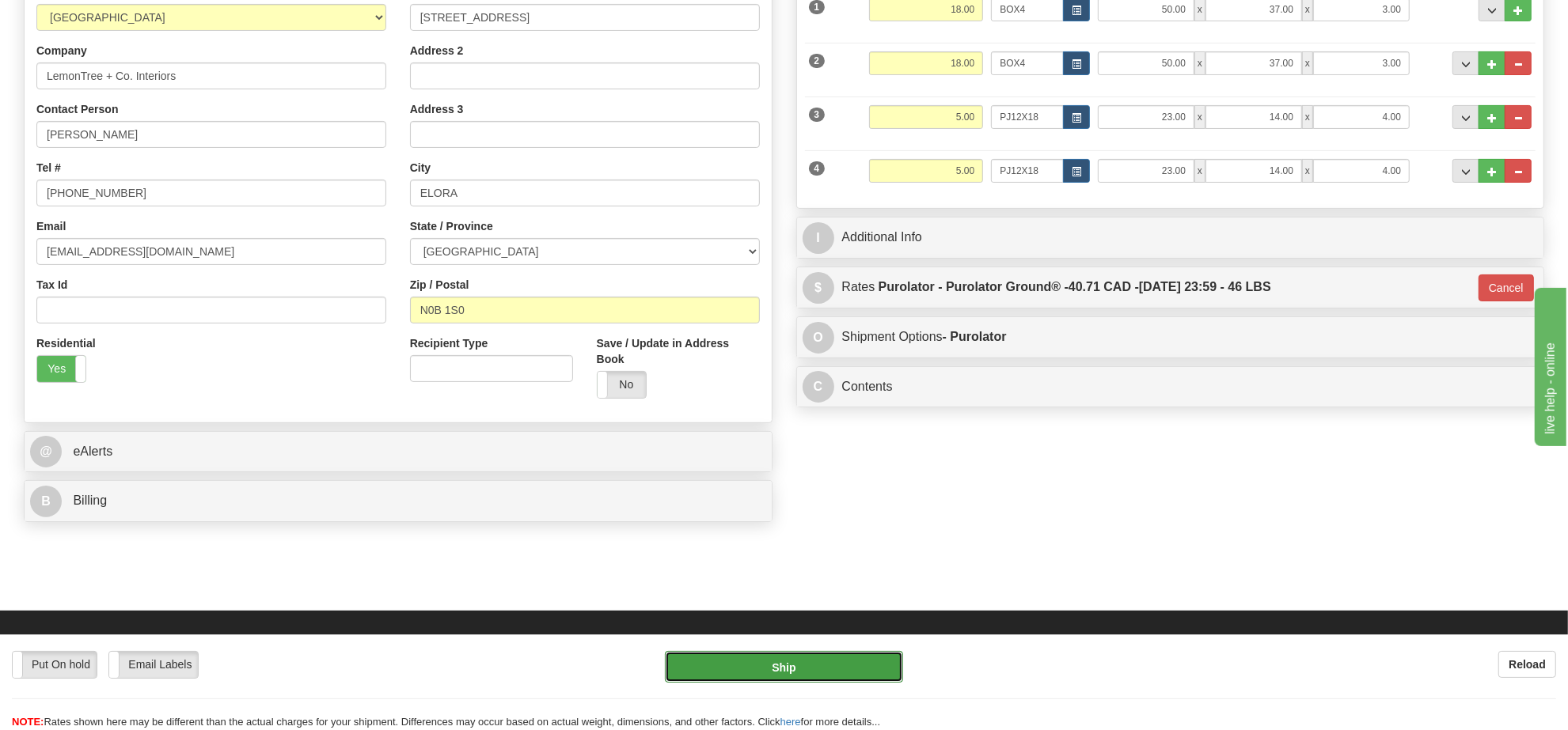
click at [843, 659] on button "Ship" at bounding box center [783, 666] width 237 height 31
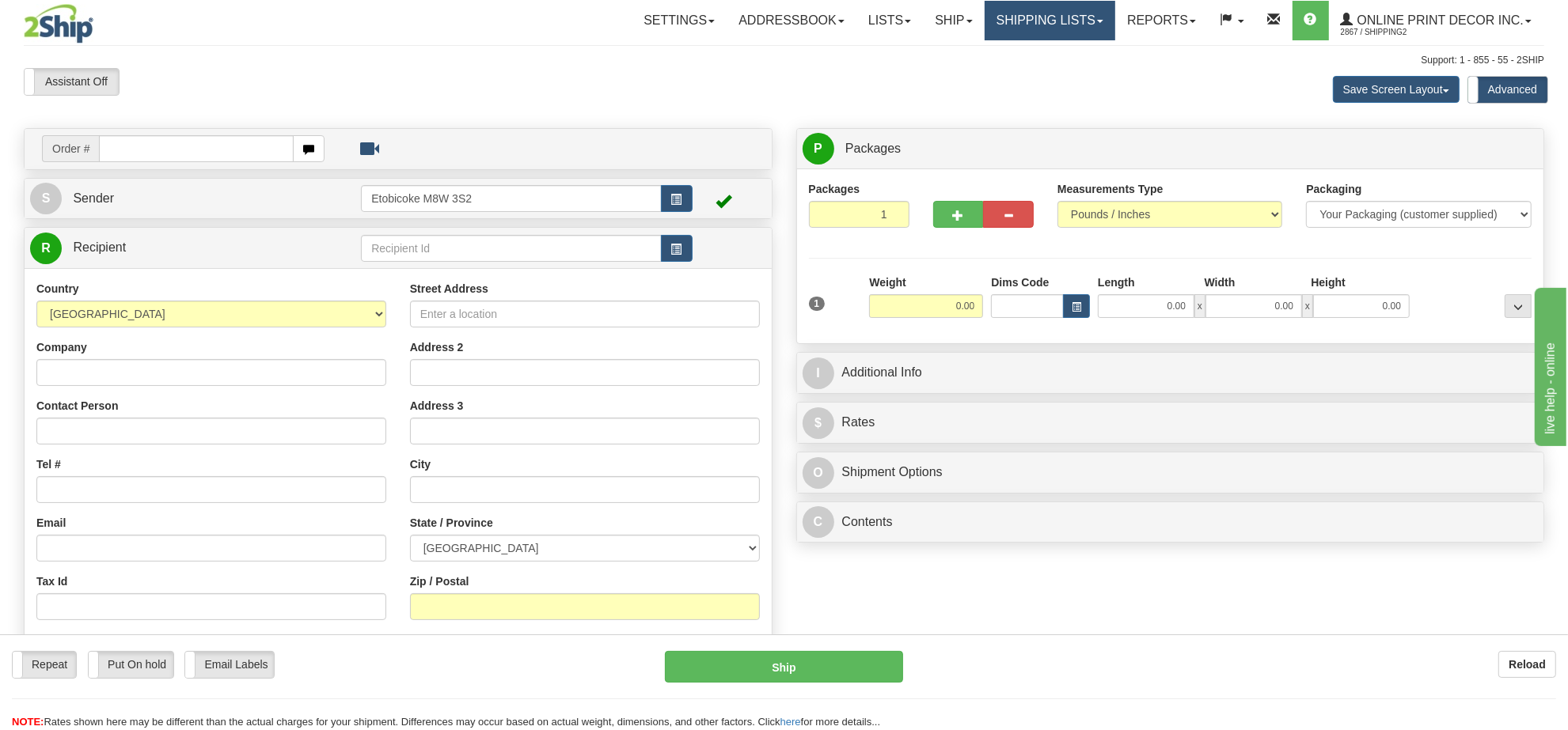
click at [1095, 4] on link "Shipping lists" at bounding box center [1050, 21] width 131 height 39
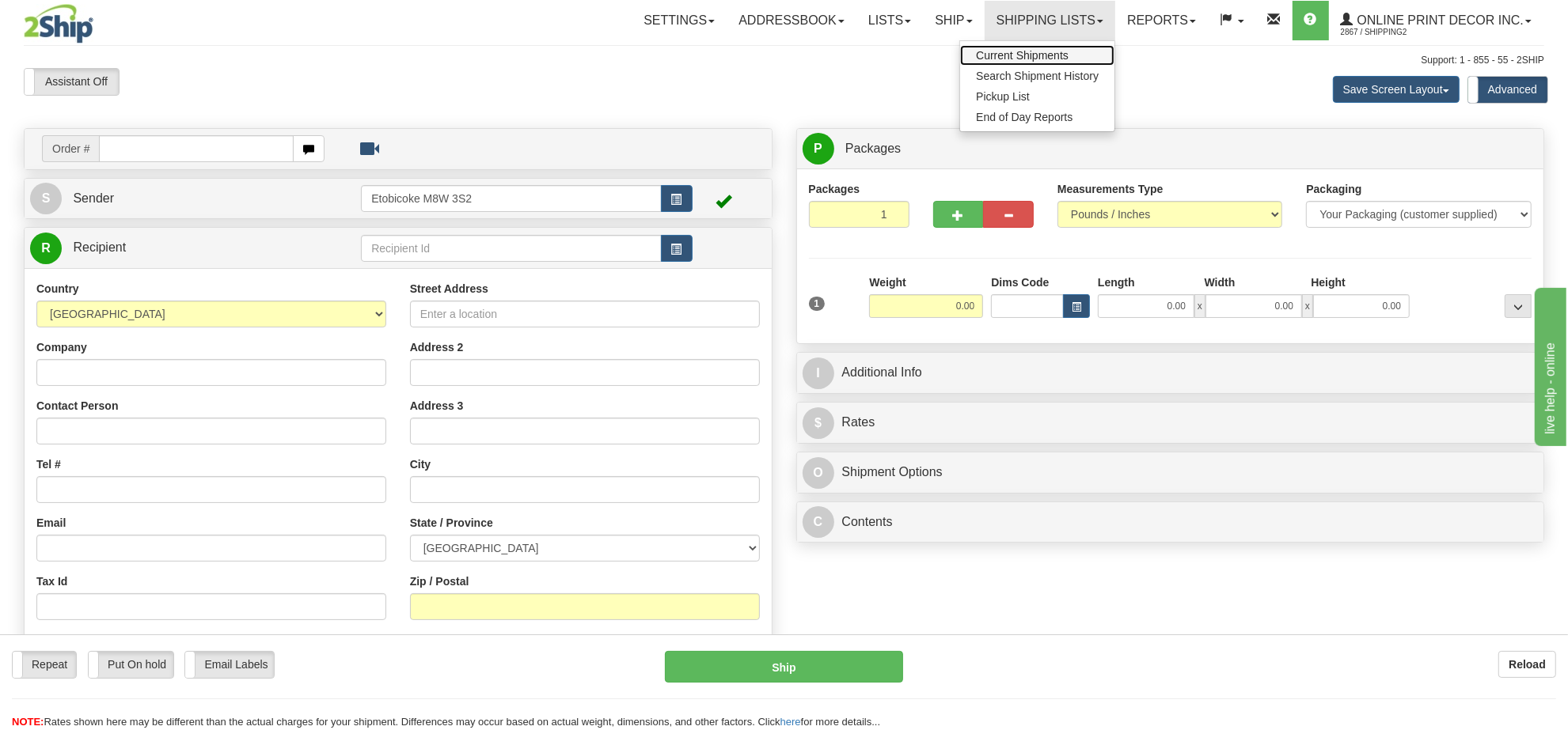
click at [1017, 52] on span "Current Shipments" at bounding box center [1021, 55] width 92 height 13
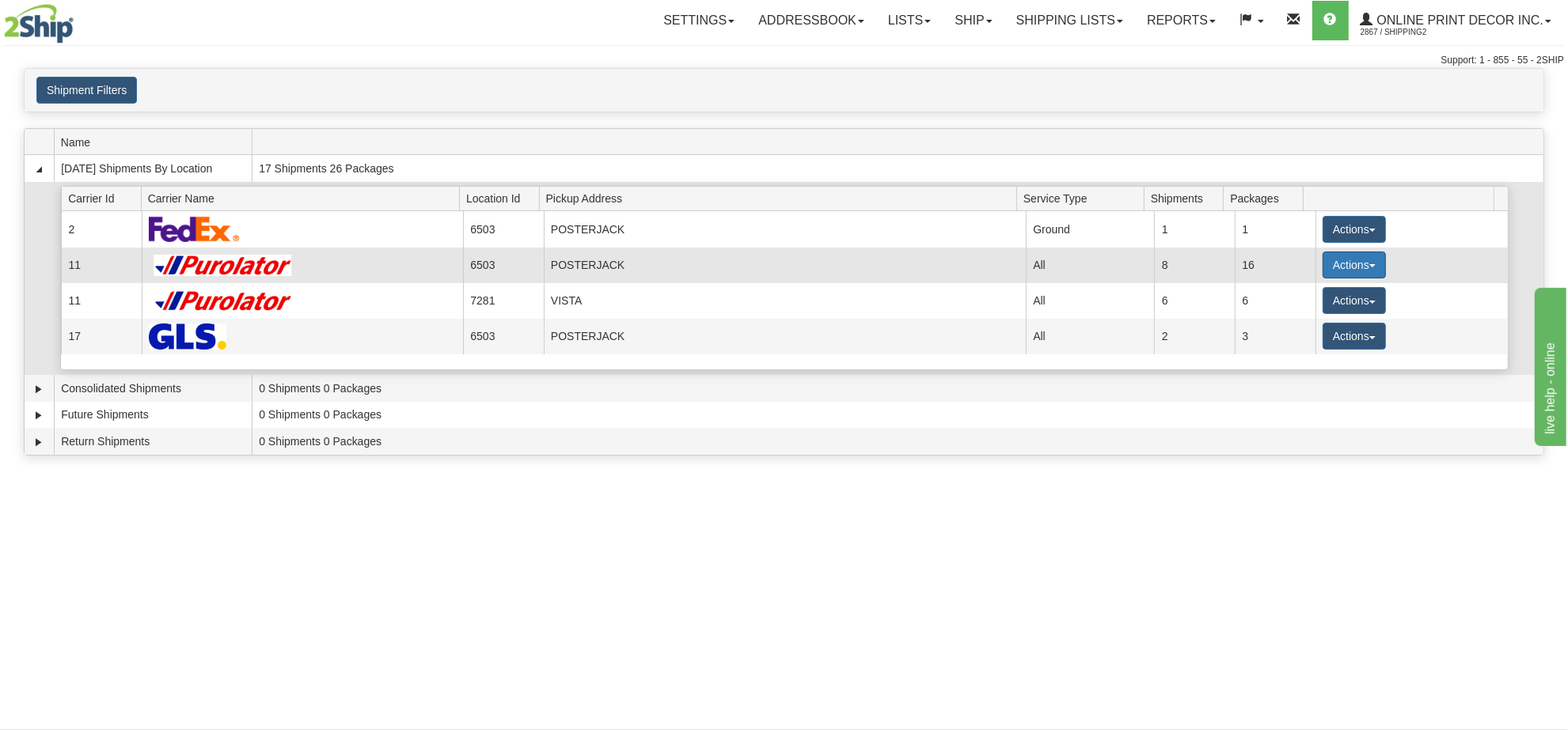
click at [1365, 266] on button "Actions" at bounding box center [1354, 265] width 64 height 27
click at [1317, 300] on span "Details" at bounding box center [1296, 294] width 43 height 11
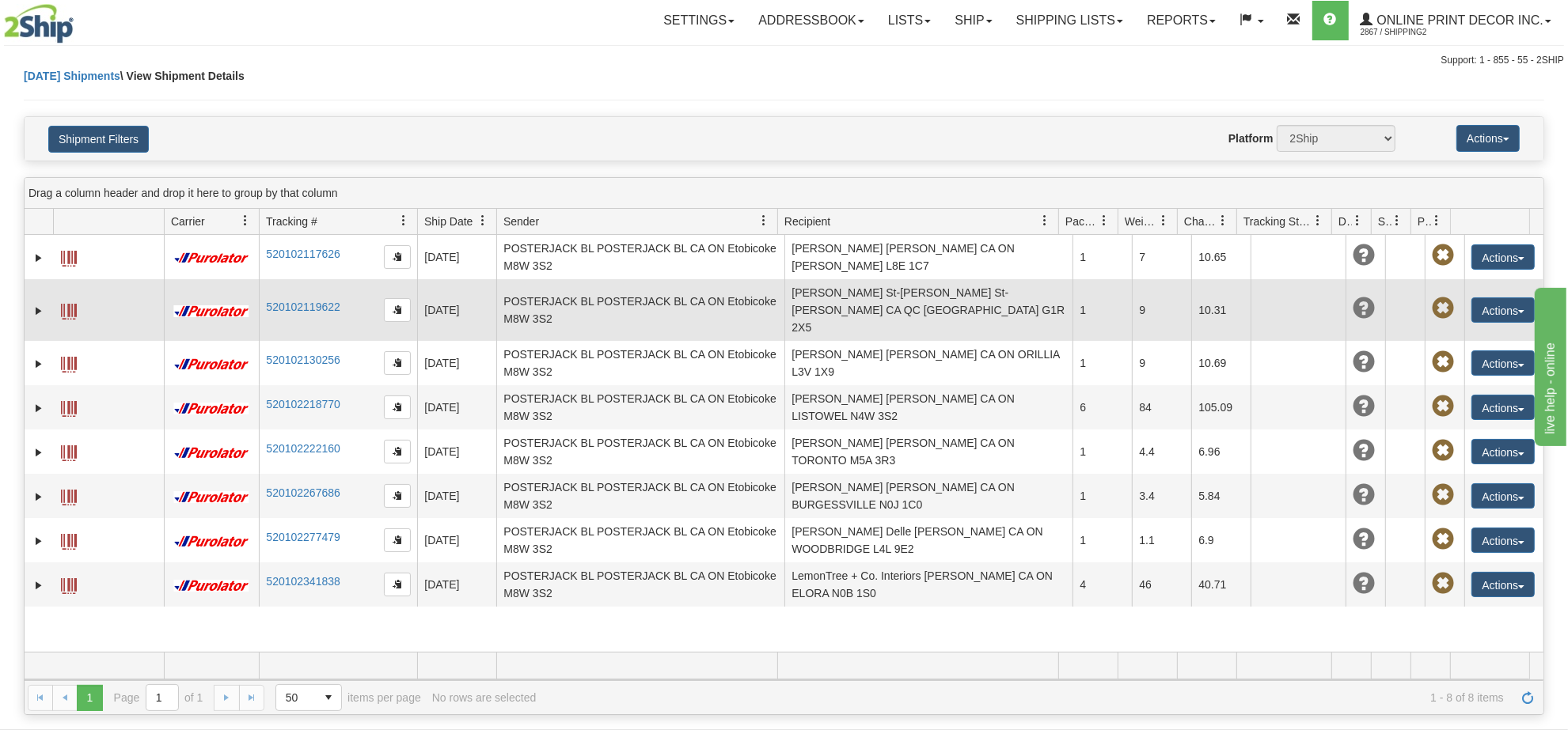
scroll to position [99, 0]
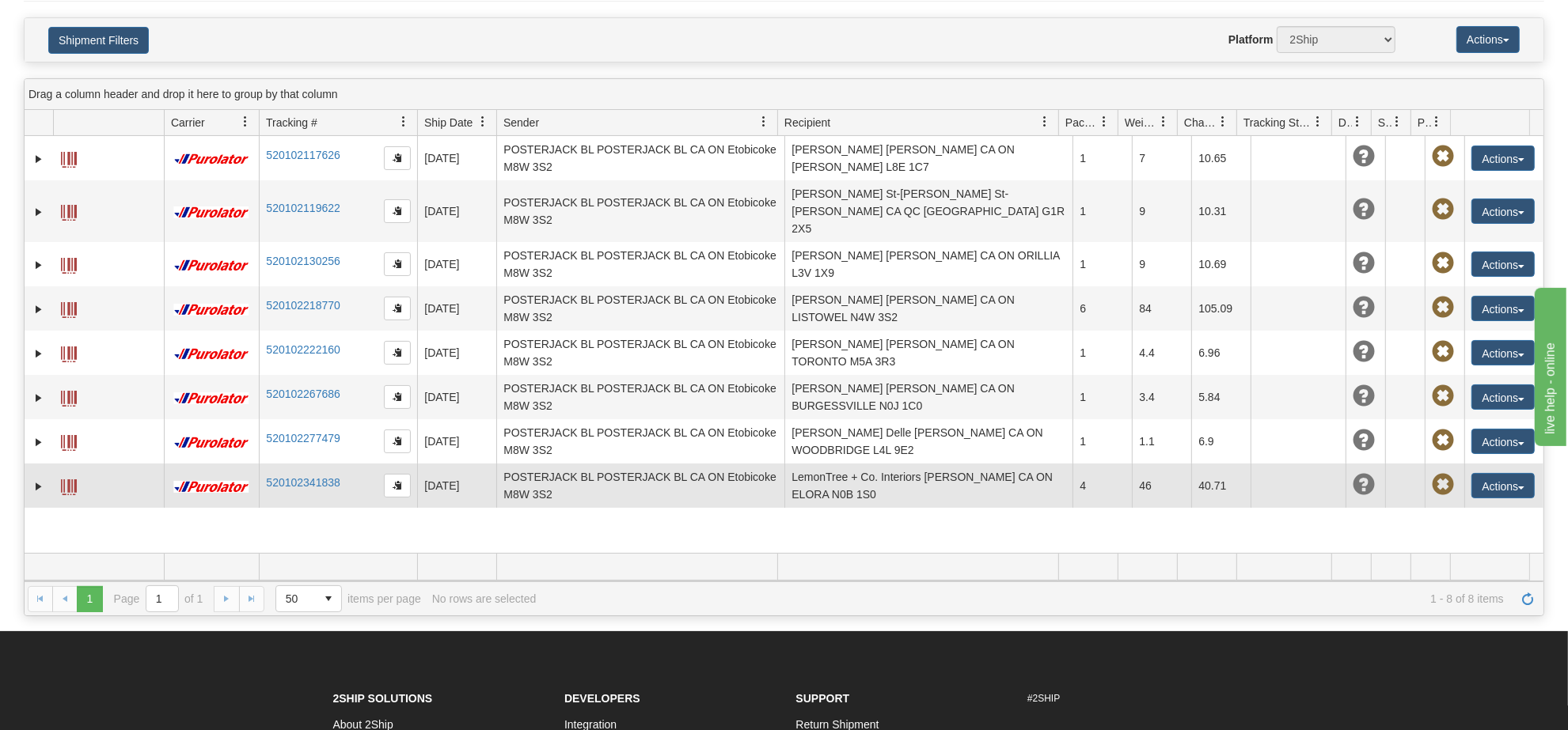
click at [1072, 468] on td "4" at bounding box center [1102, 486] width 59 height 45
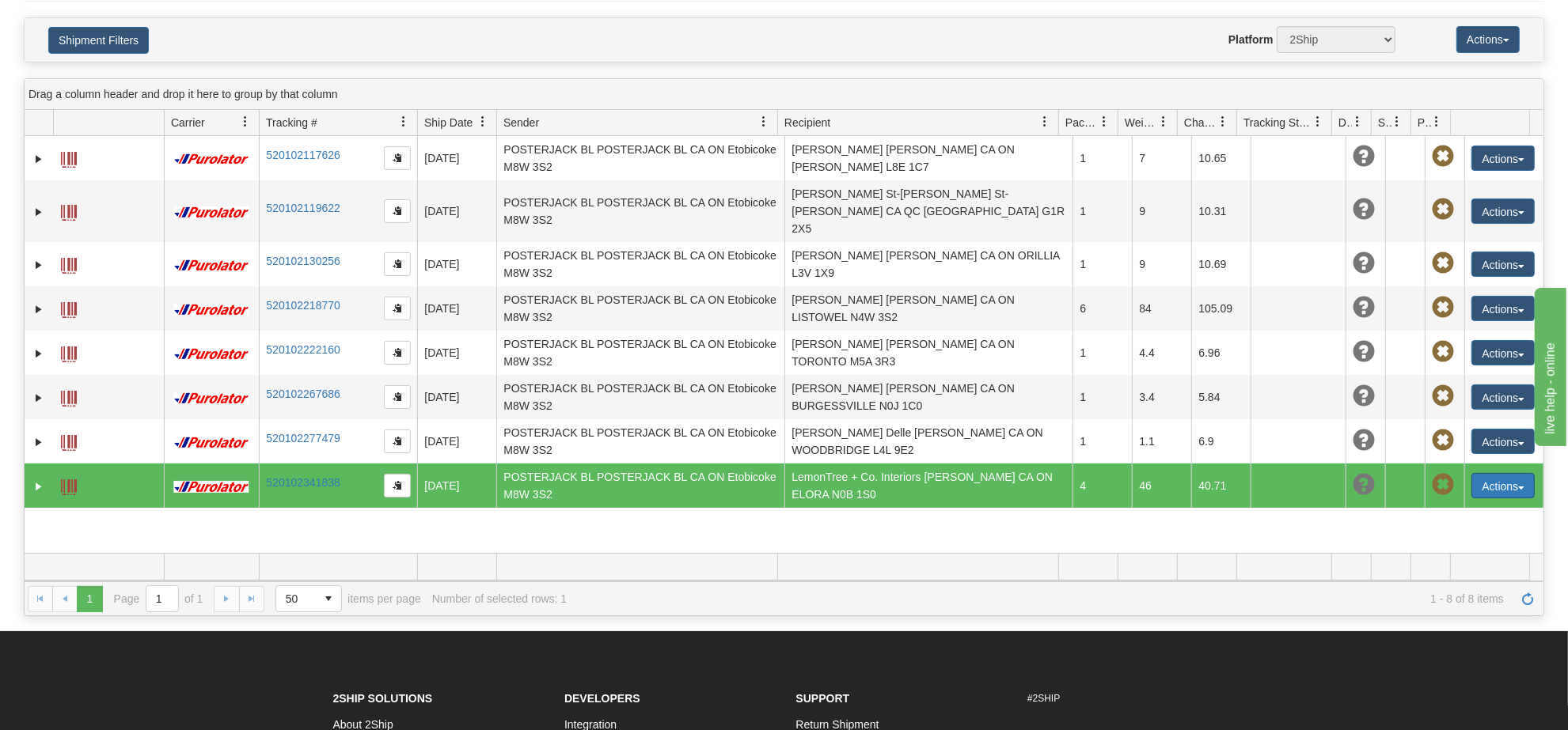
click at [1498, 473] on button "Actions" at bounding box center [1503, 486] width 64 height 25
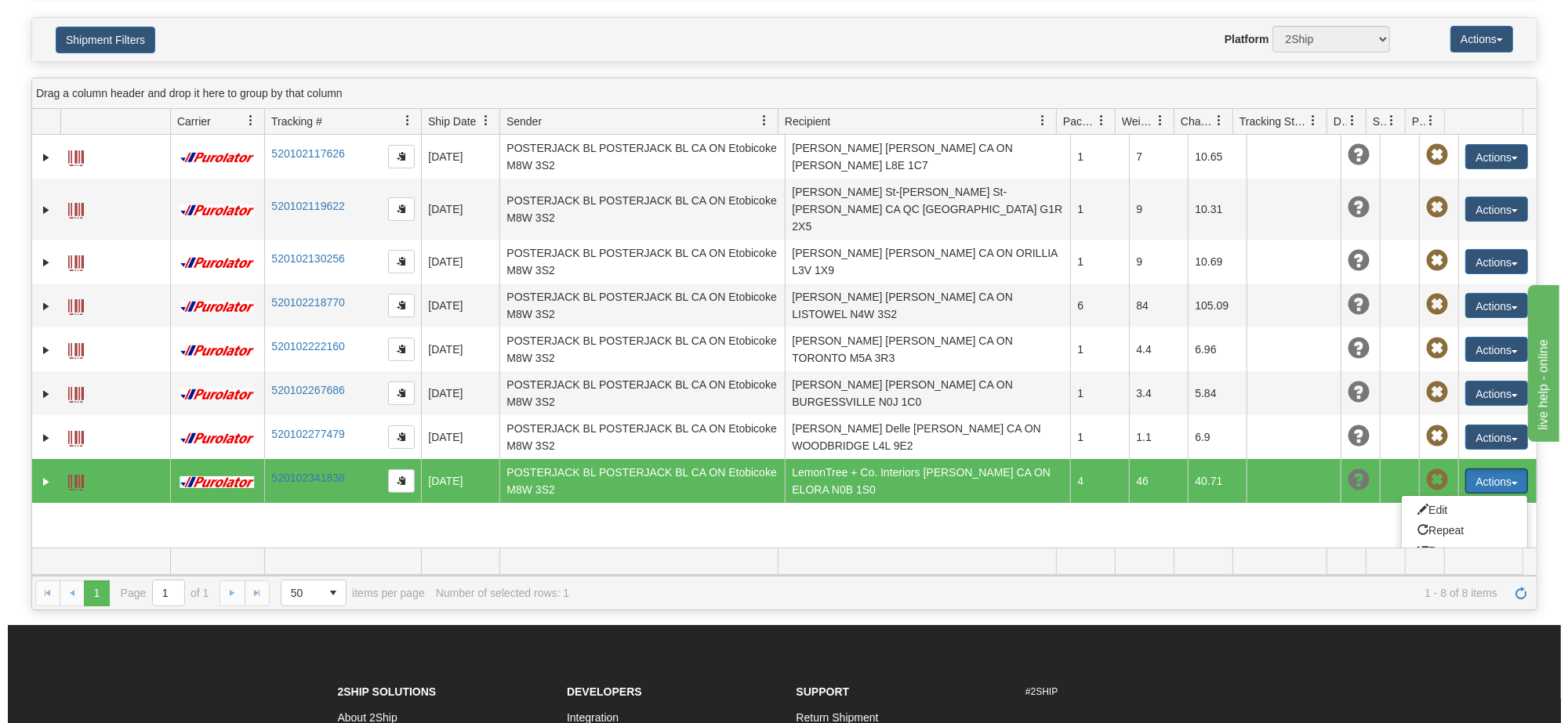
scroll to position [82, 0]
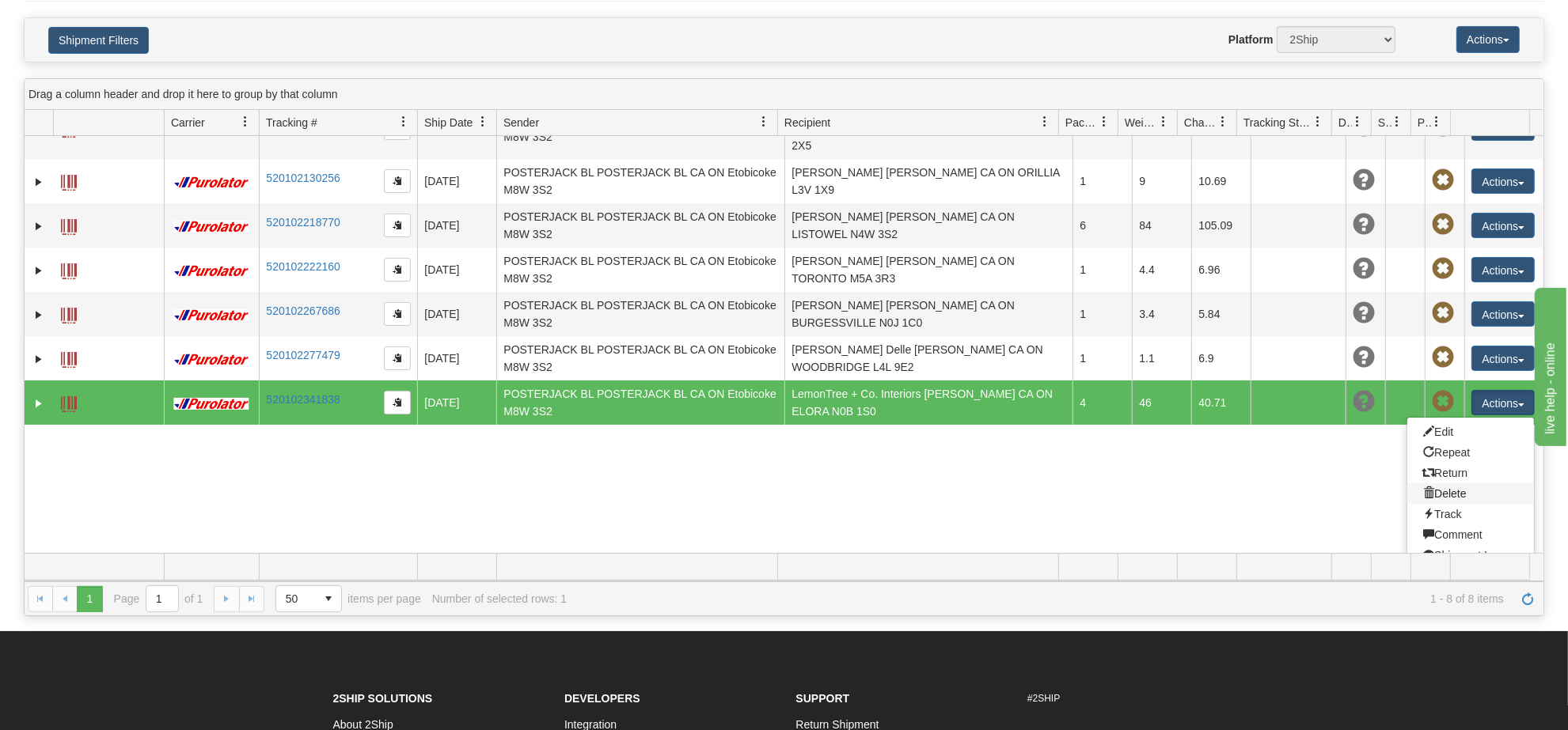
click at [1445, 483] on link "Delete" at bounding box center [1470, 493] width 126 height 21
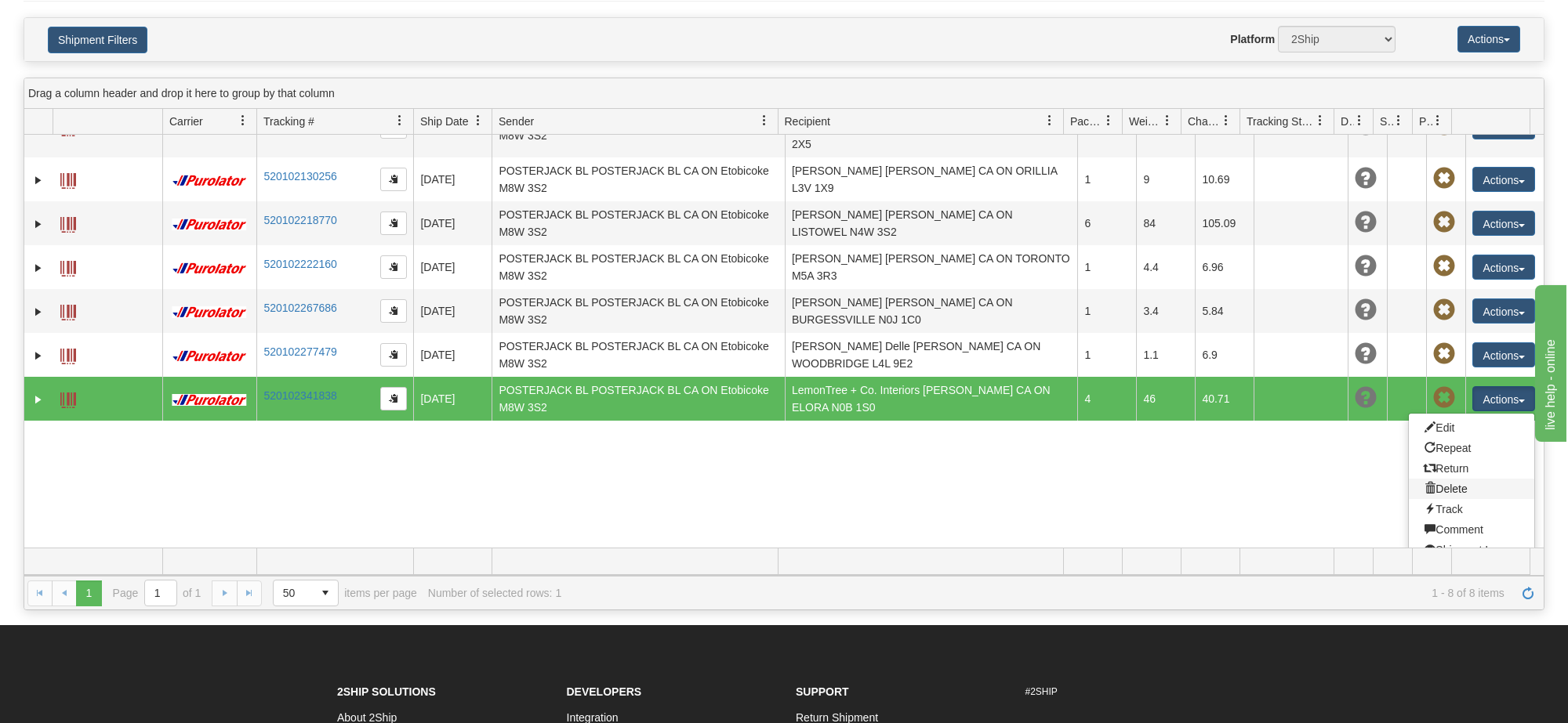
scroll to position [0, 0]
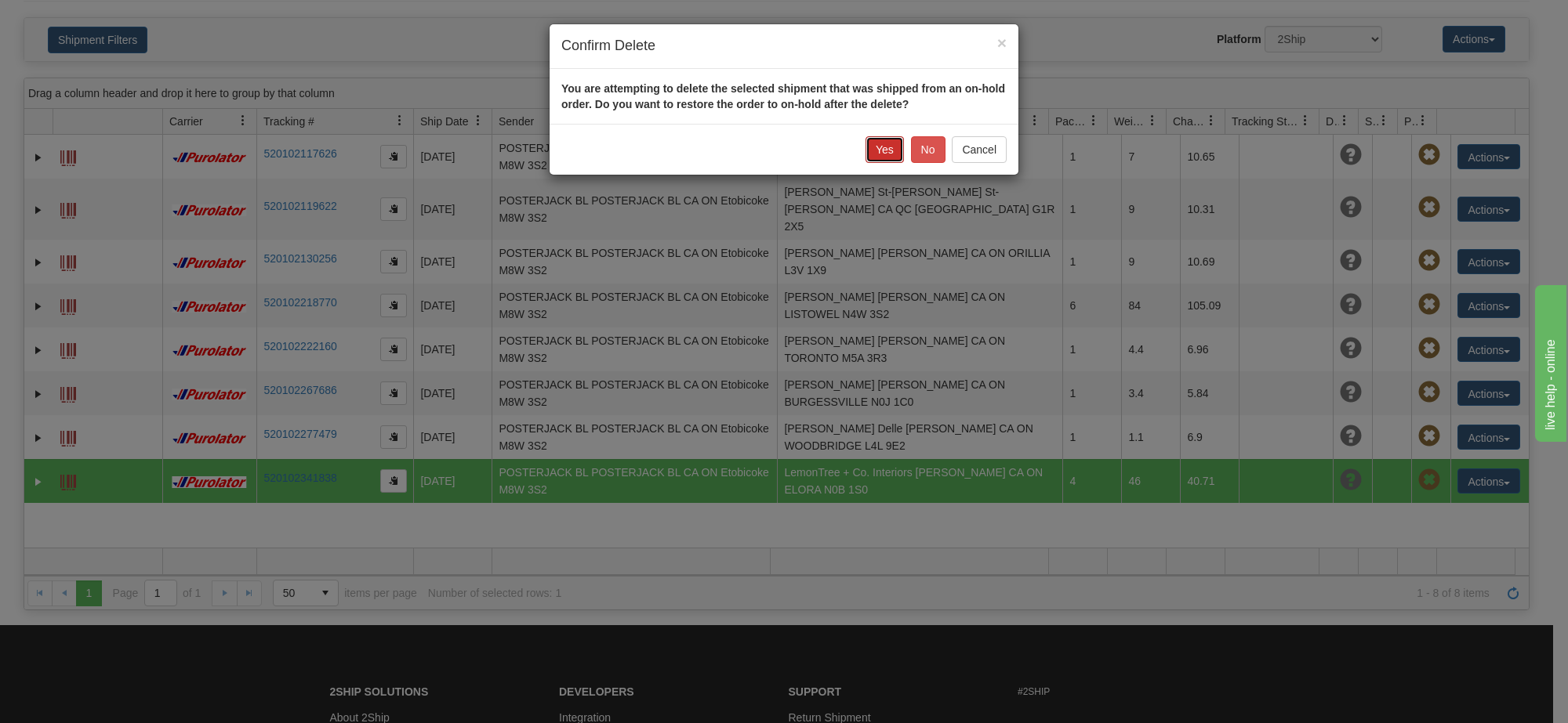
click at [899, 155] on button "Yes" at bounding box center [884, 150] width 38 height 27
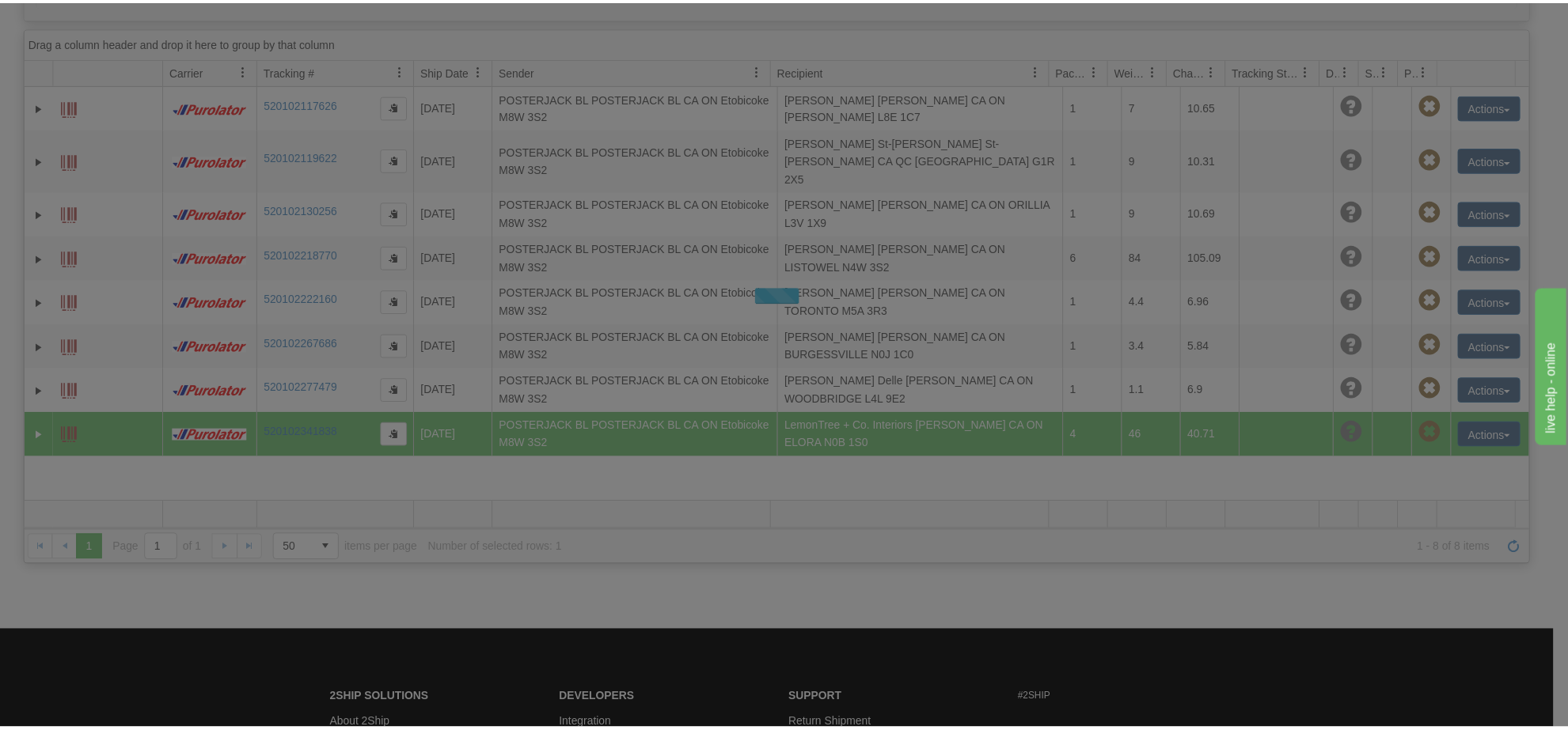
scroll to position [47, 0]
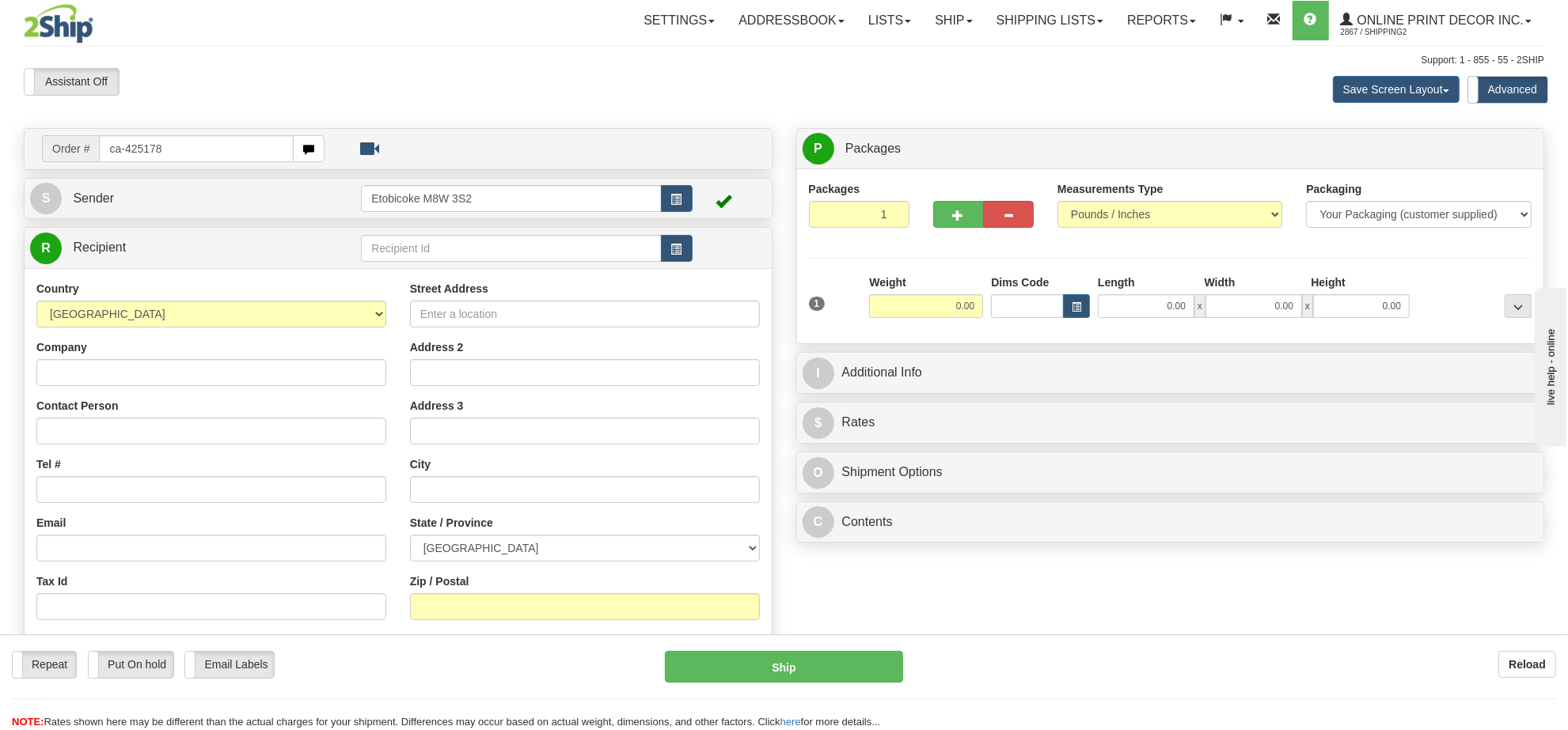
type input "ca-425178"
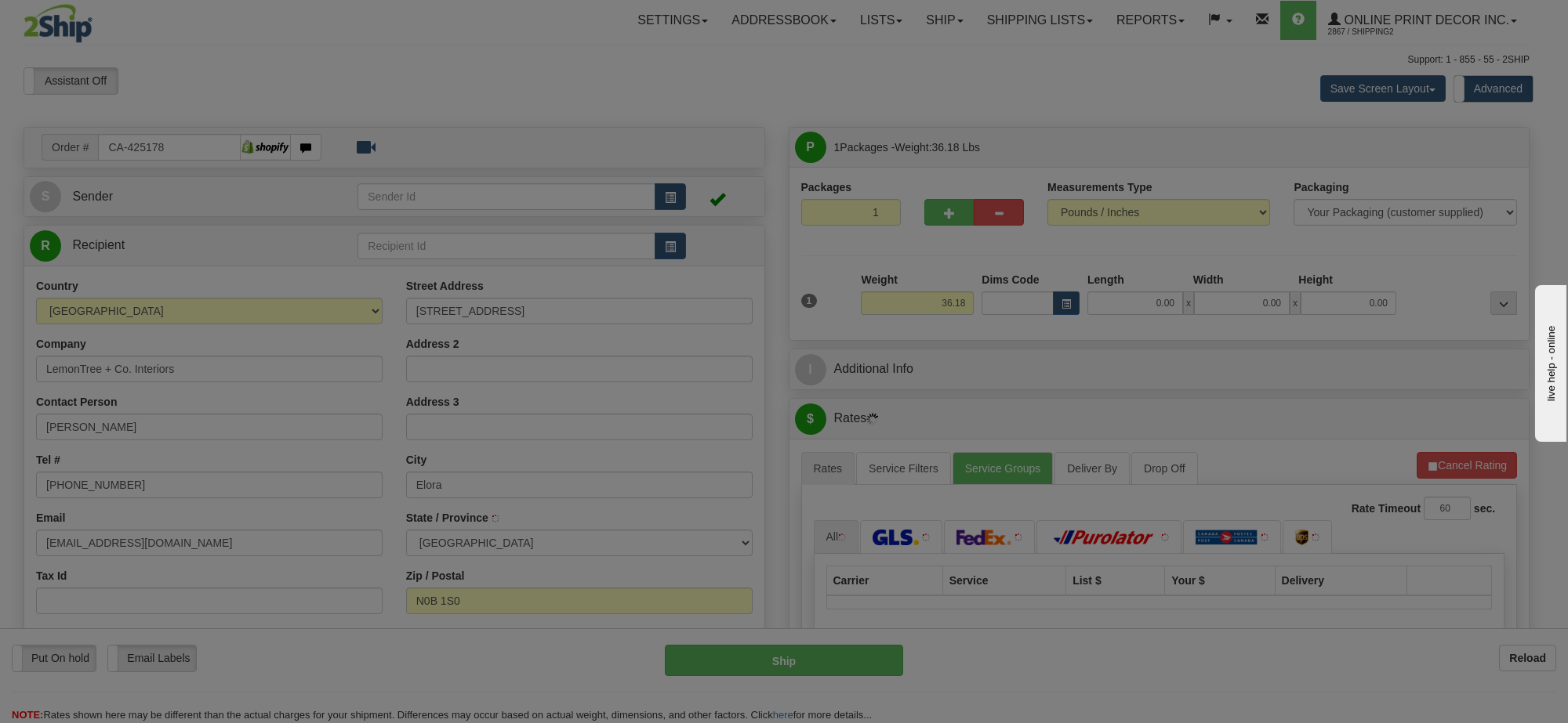
type input "ELORA"
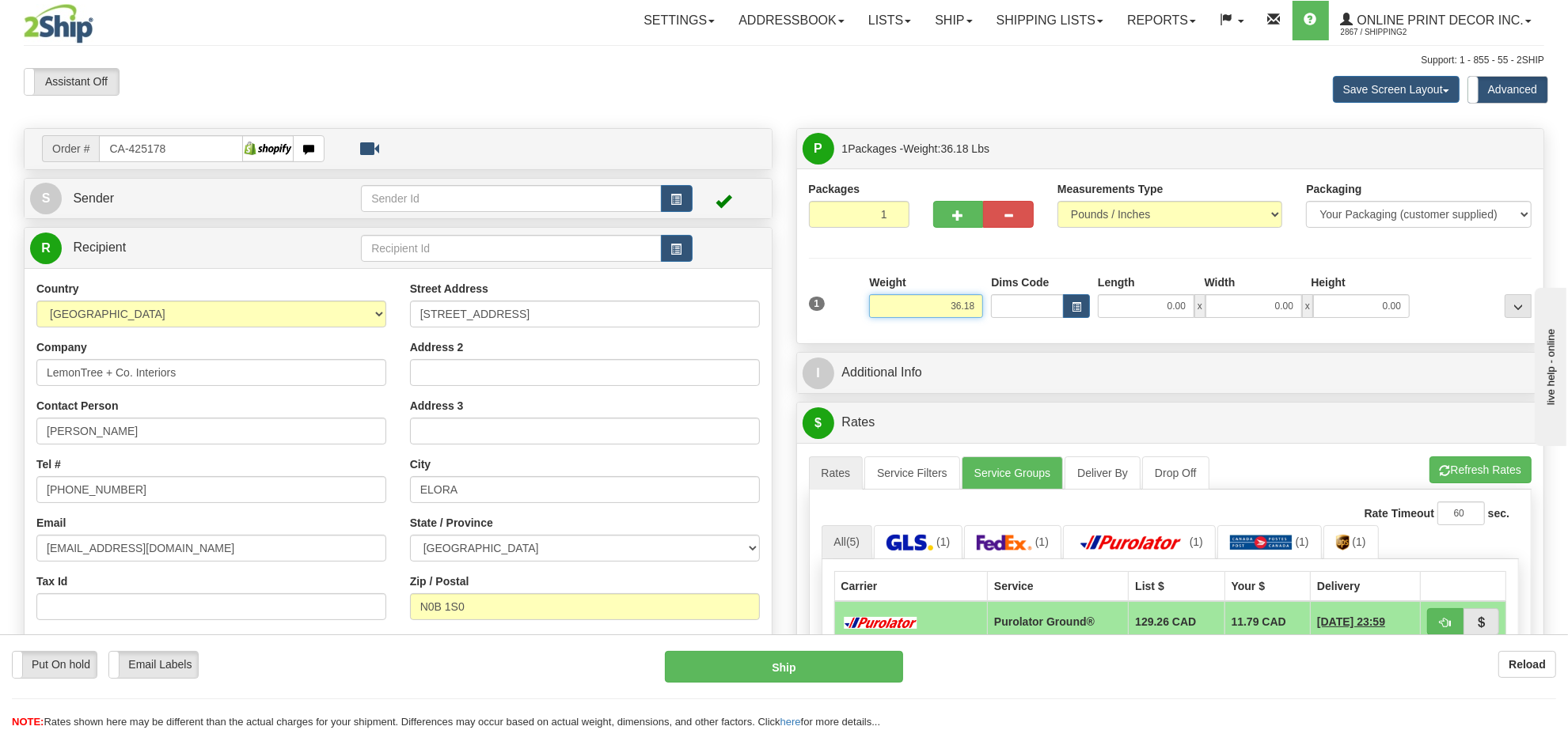
click at [947, 306] on input "36.18" at bounding box center [925, 306] width 114 height 24
type input "18.00"
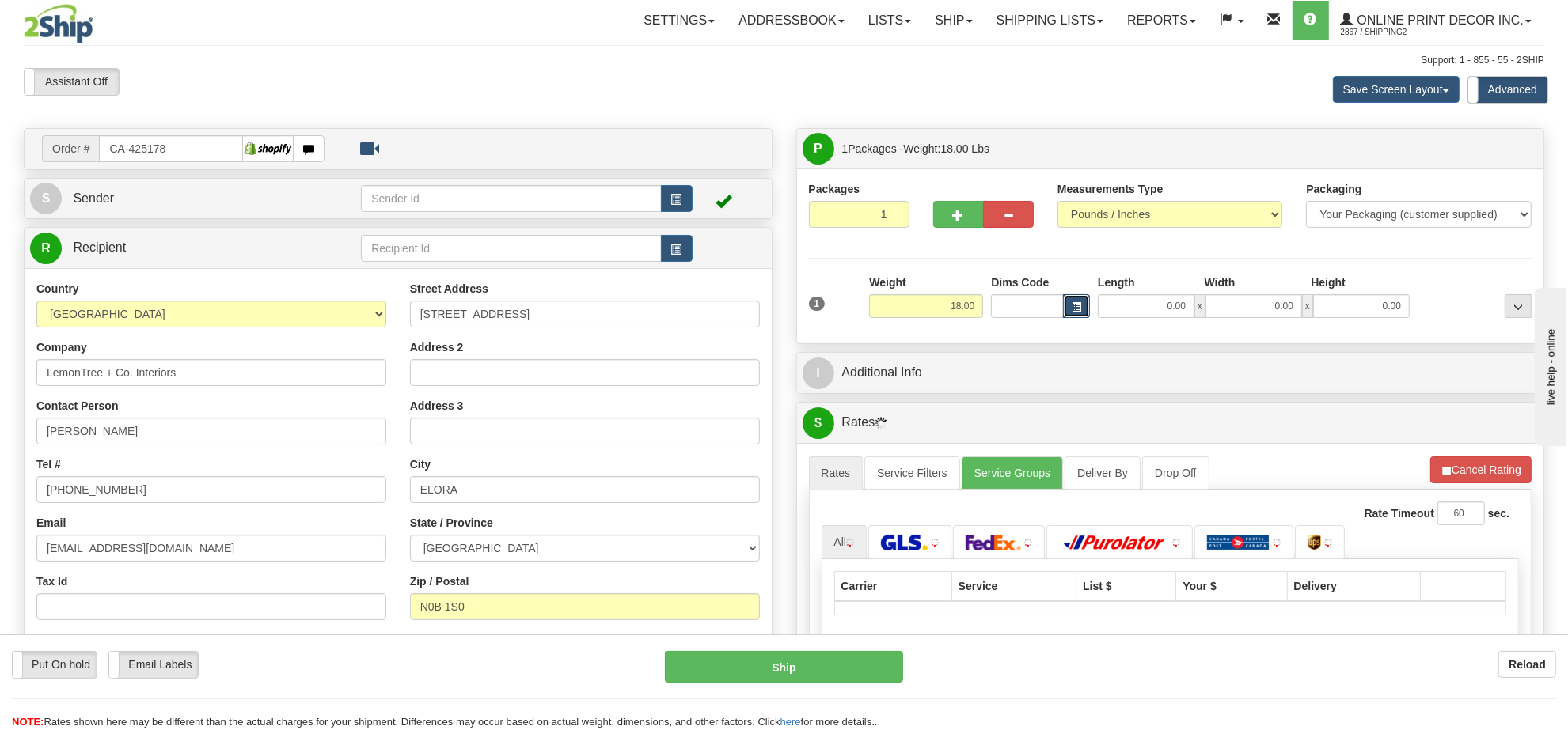
click at [1071, 306] on span "button" at bounding box center [1076, 308] width 10 height 9
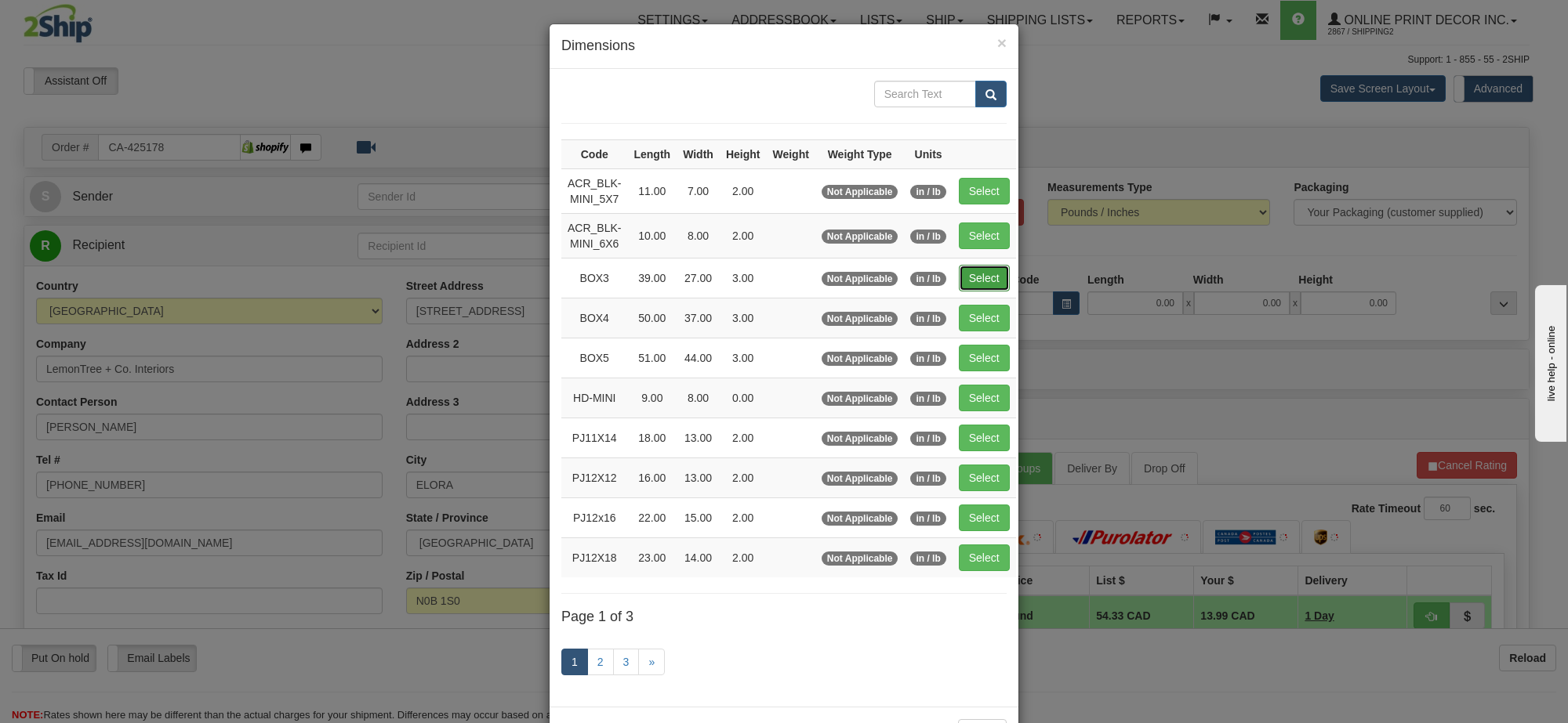
click at [981, 282] on button "Select" at bounding box center [984, 278] width 51 height 27
type input "BOX3"
type input "39.00"
type input "27.00"
type input "3.00"
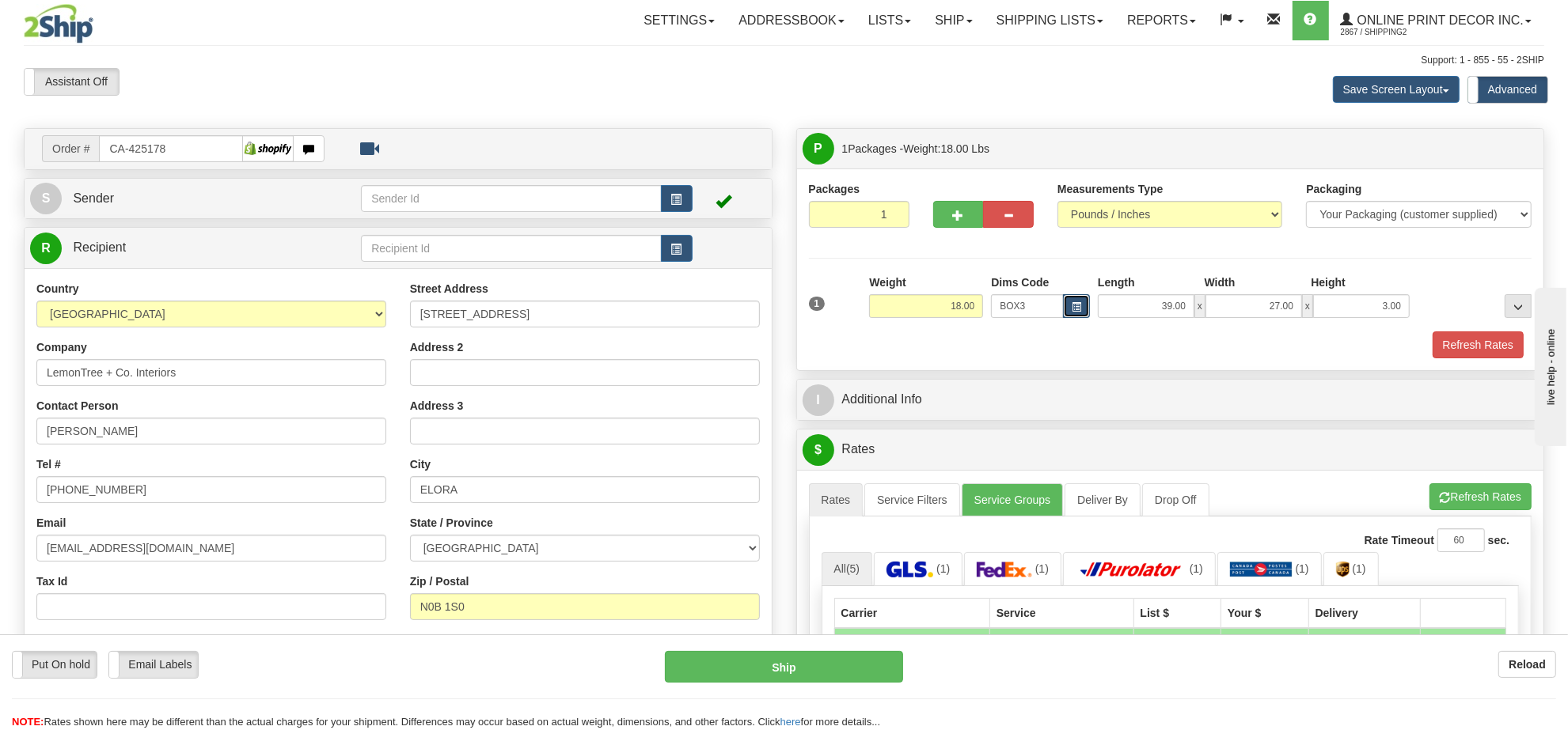
click at [1075, 311] on span "button" at bounding box center [1076, 308] width 10 height 9
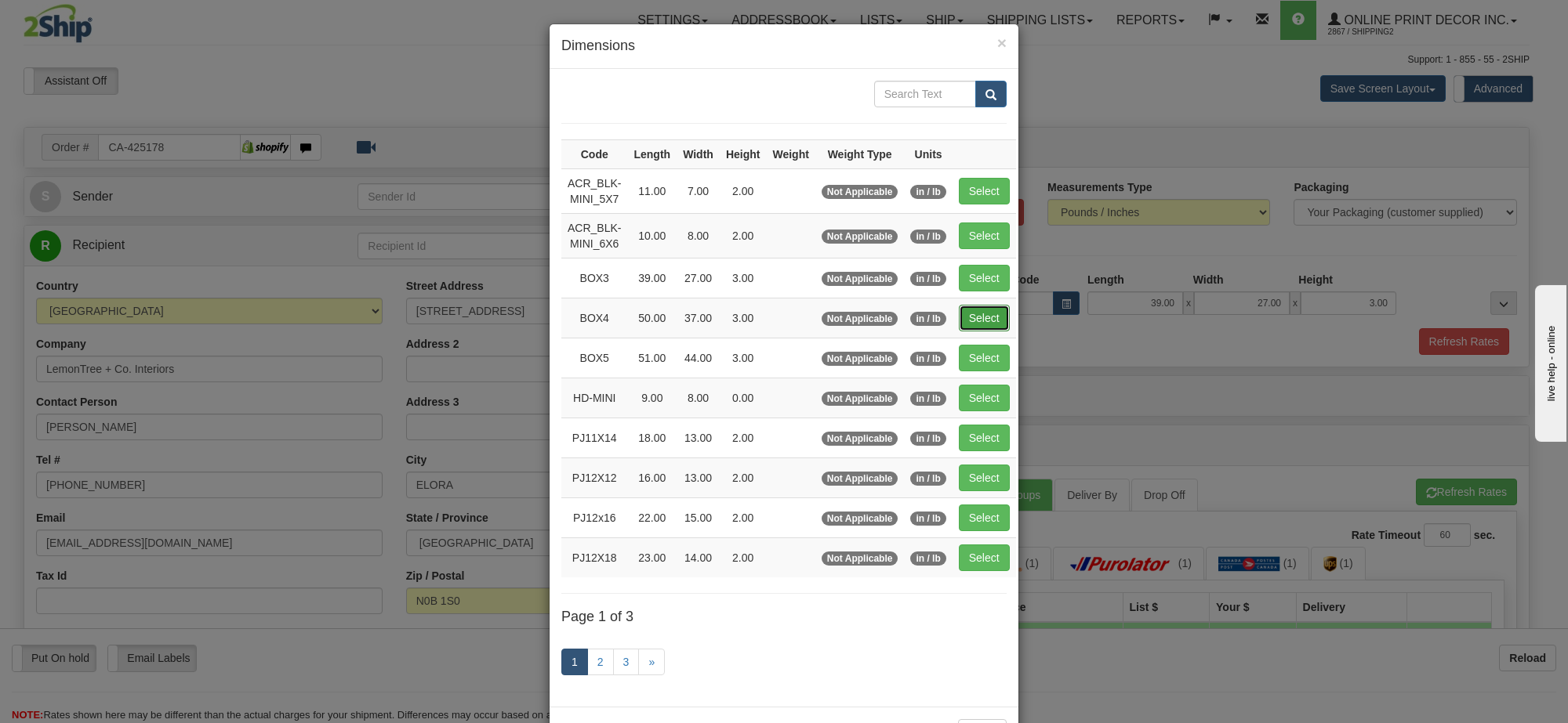
click at [981, 328] on button "Select" at bounding box center [984, 318] width 51 height 27
type input "BOX4"
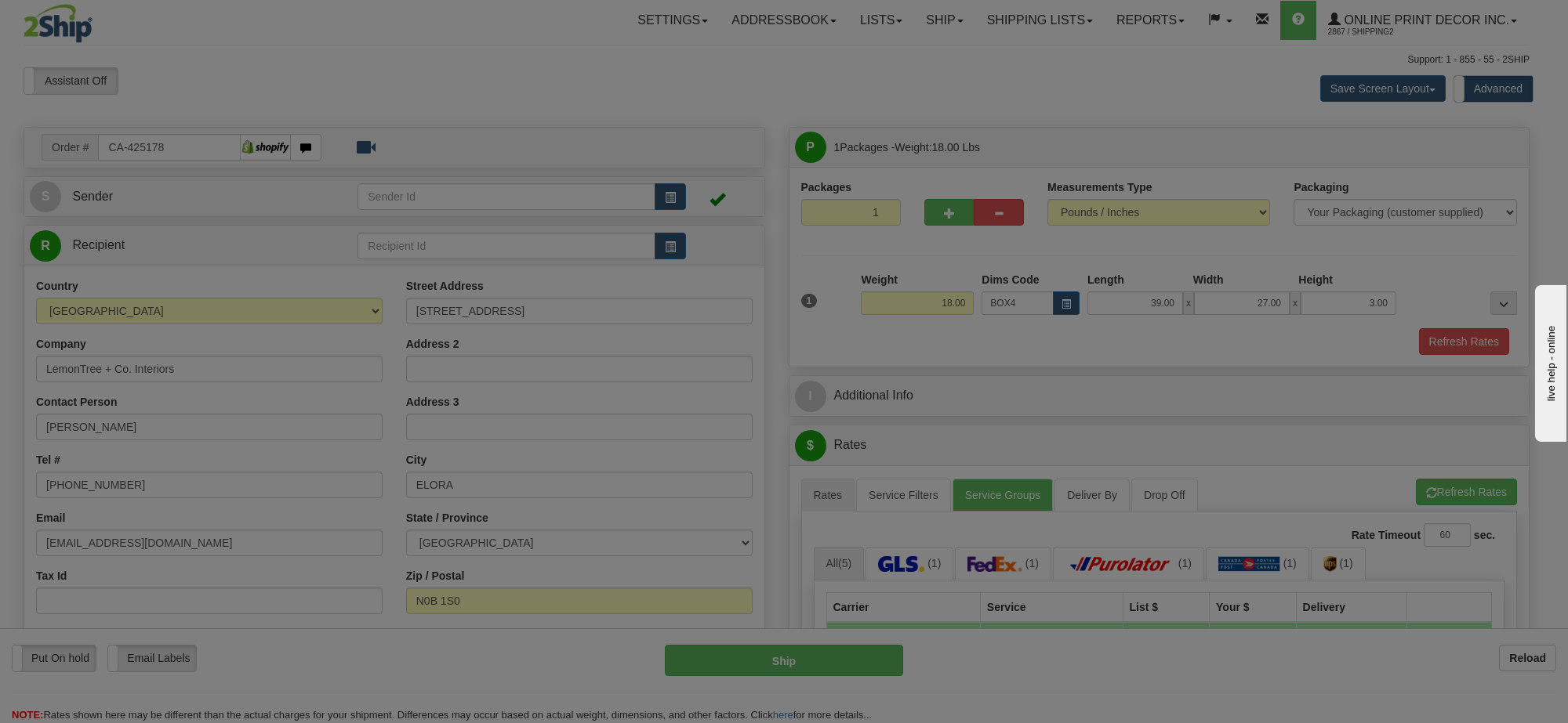
type input "50.00"
type input "37.00"
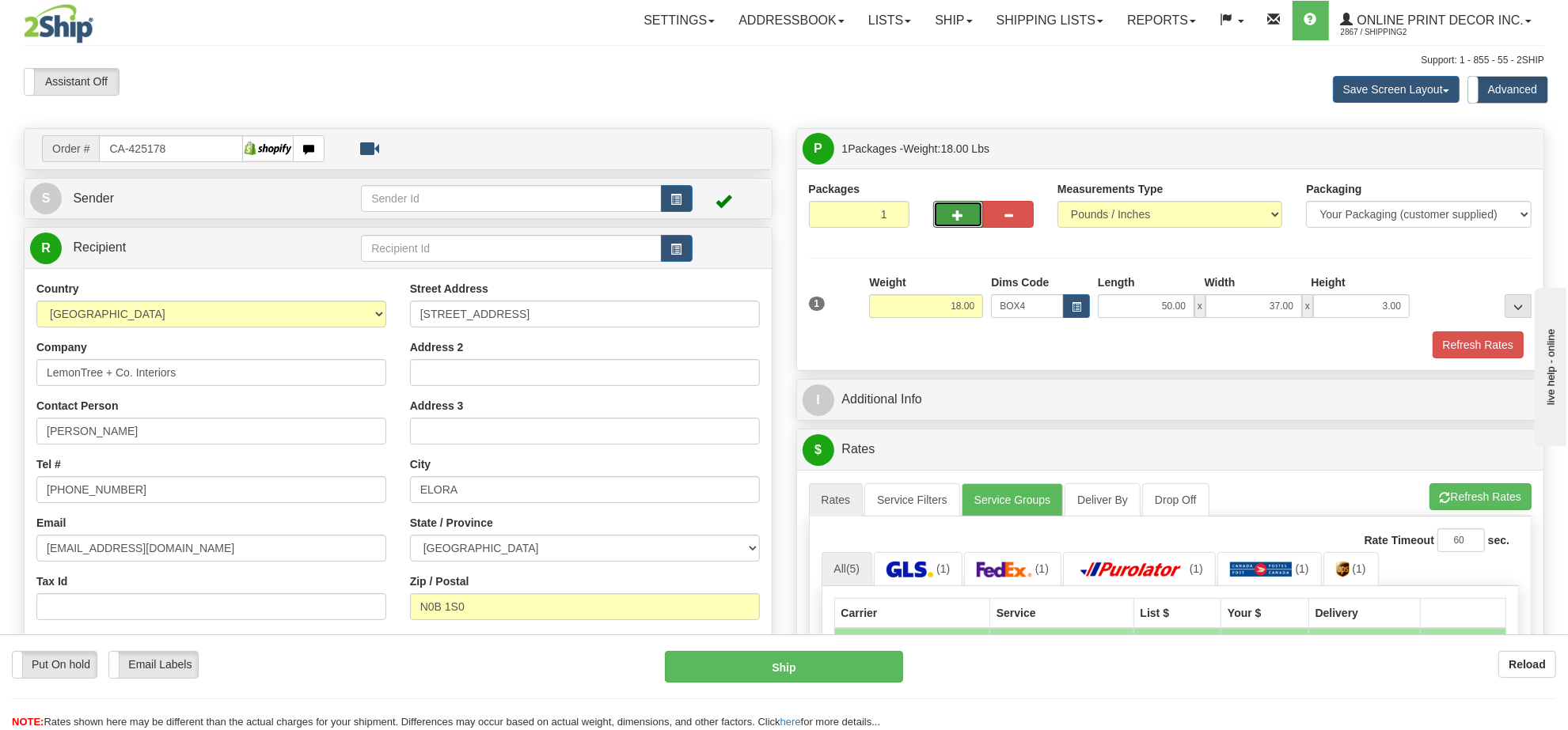
drag, startPoint x: 978, startPoint y: 212, endPoint x: 962, endPoint y: 216, distance: 16.5
click at [974, 215] on button "button" at bounding box center [959, 215] width 51 height 27
radio input "true"
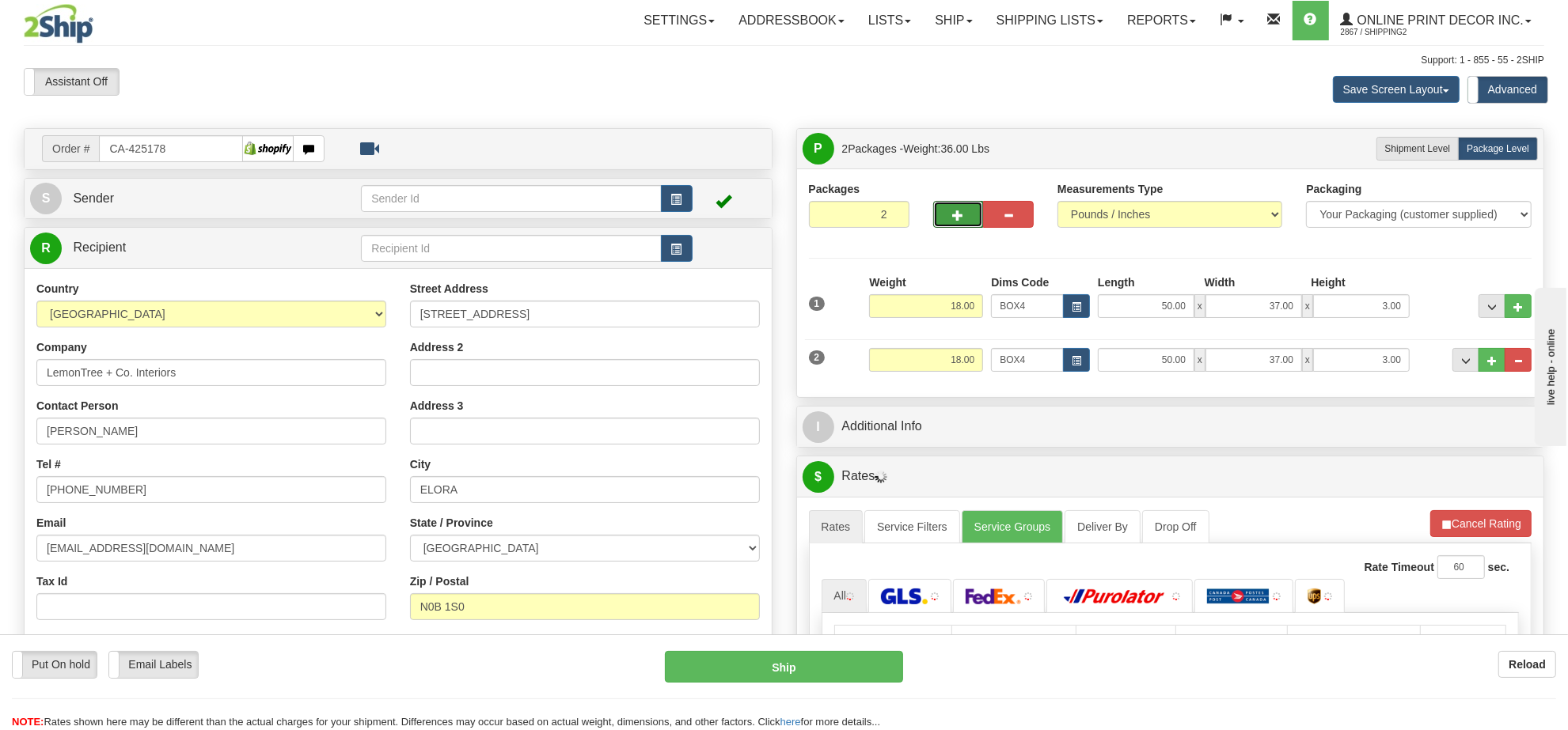
click at [962, 216] on span "button" at bounding box center [959, 215] width 11 height 10
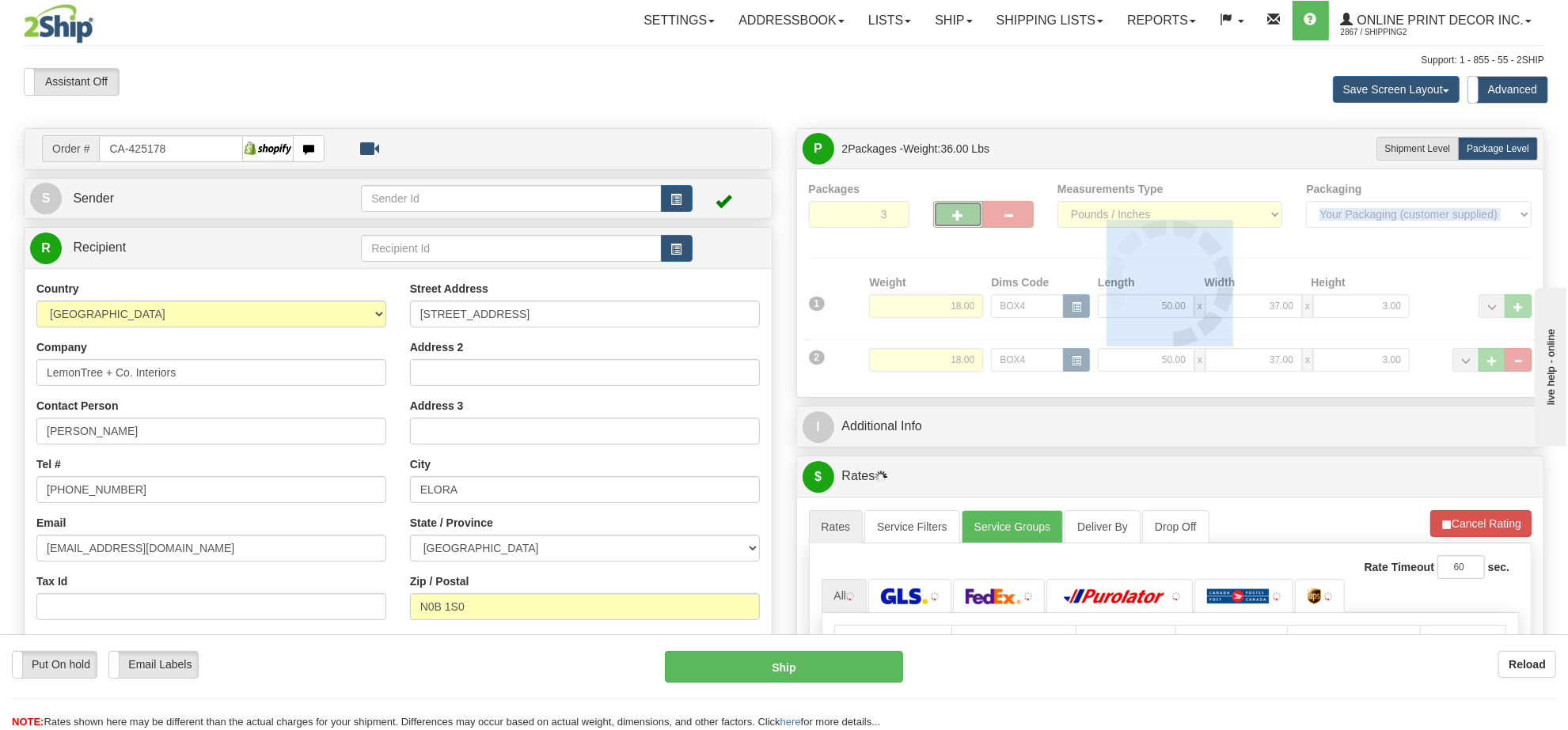
click at [962, 216] on div at bounding box center [1171, 284] width 723 height 204
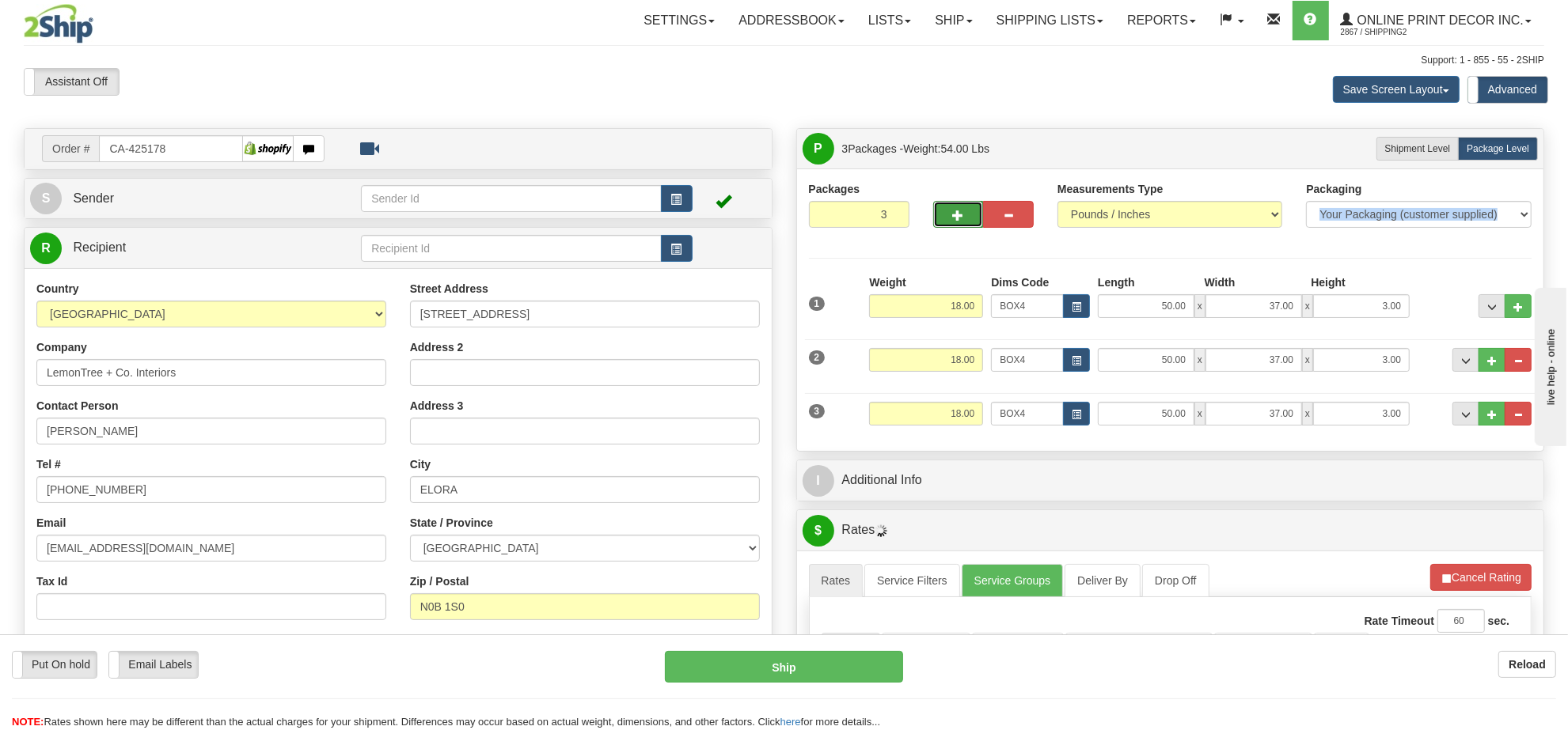
click at [960, 228] on button "button" at bounding box center [959, 215] width 51 height 27
type input "4"
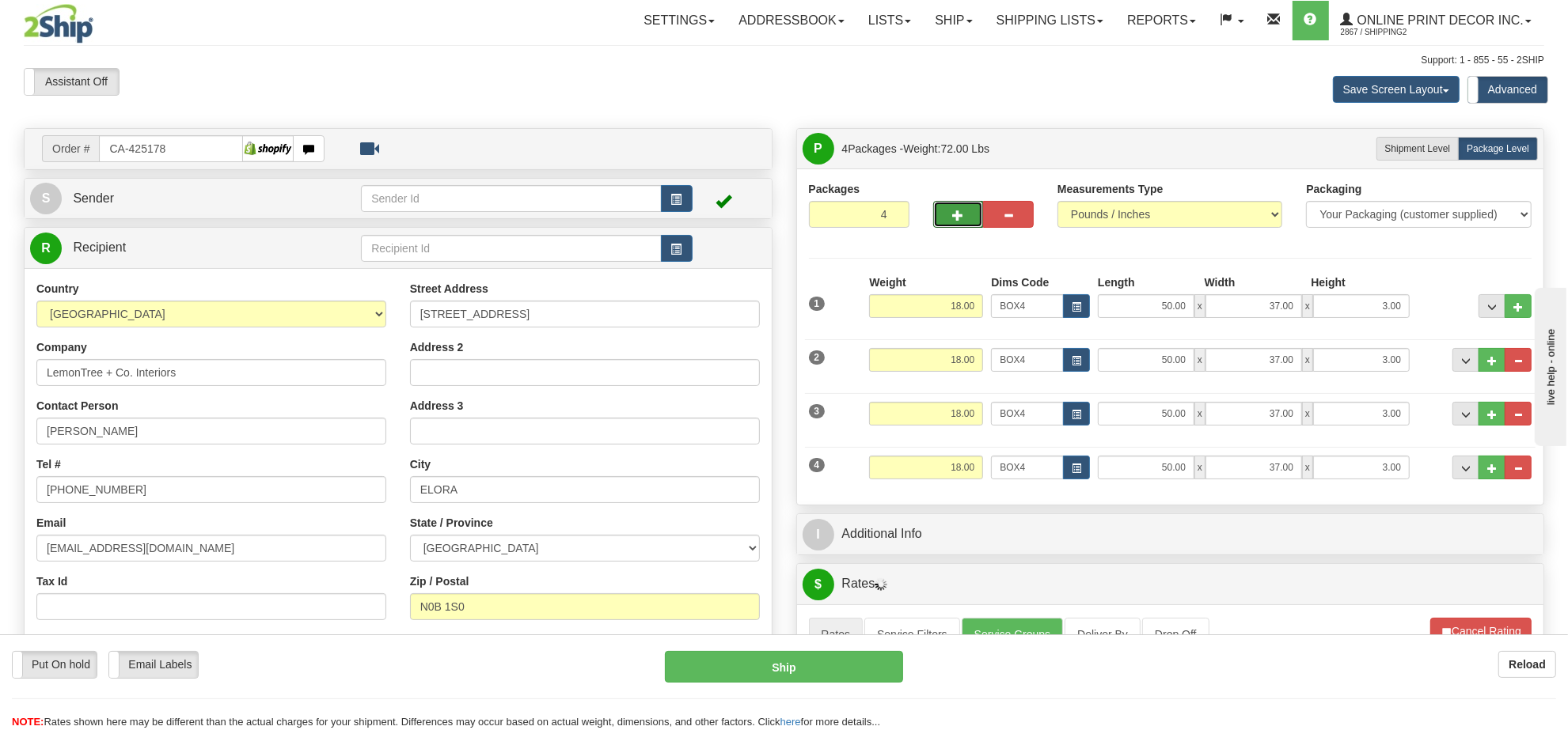
click at [954, 482] on div "Weight 18.00" at bounding box center [926, 473] width 122 height 36
click at [956, 480] on input "18.00" at bounding box center [925, 467] width 114 height 24
click at [961, 475] on input "18.00" at bounding box center [925, 467] width 114 height 24
click at [962, 475] on input "18.00" at bounding box center [925, 467] width 114 height 24
click at [1072, 472] on span "button" at bounding box center [1076, 469] width 10 height 9
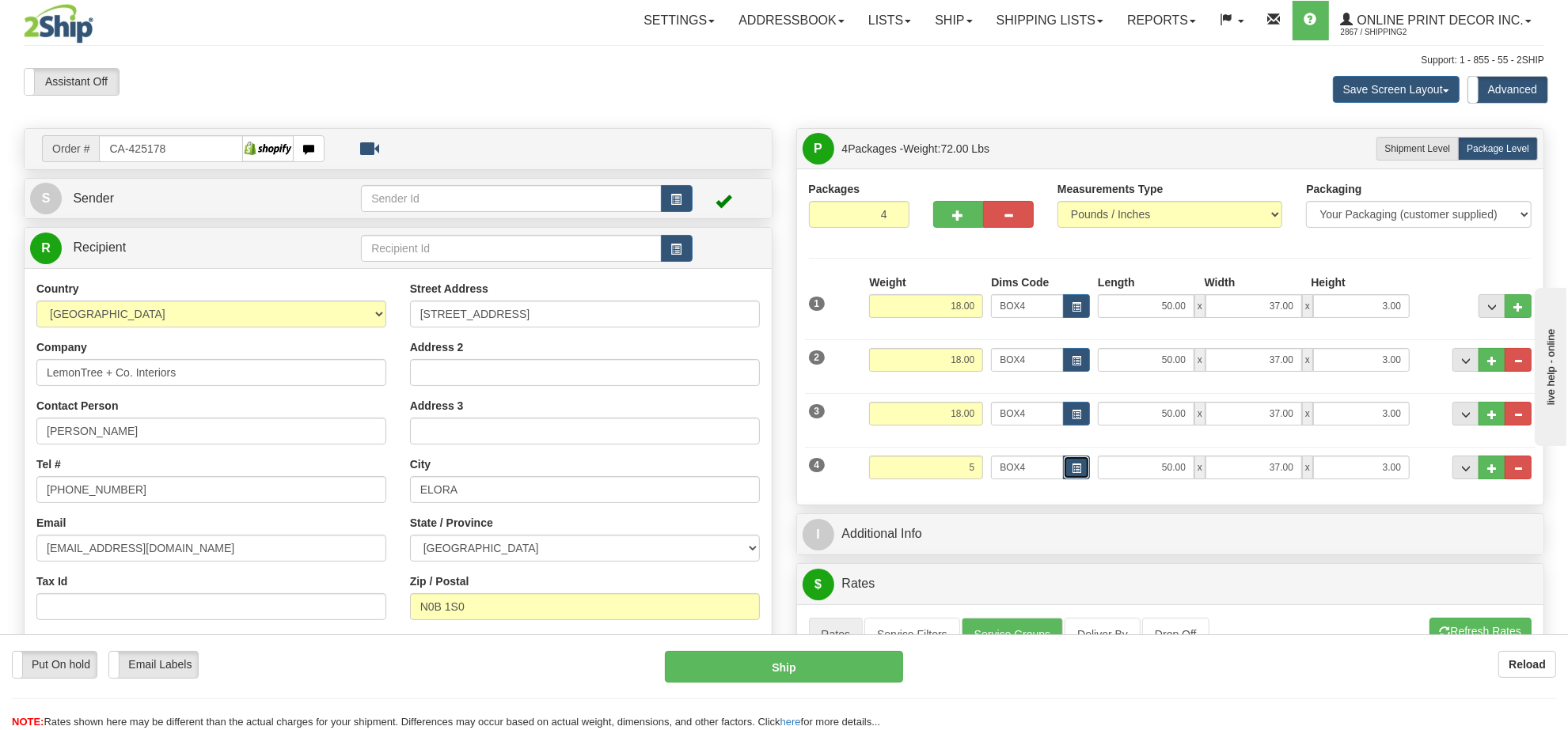
type input "5.00"
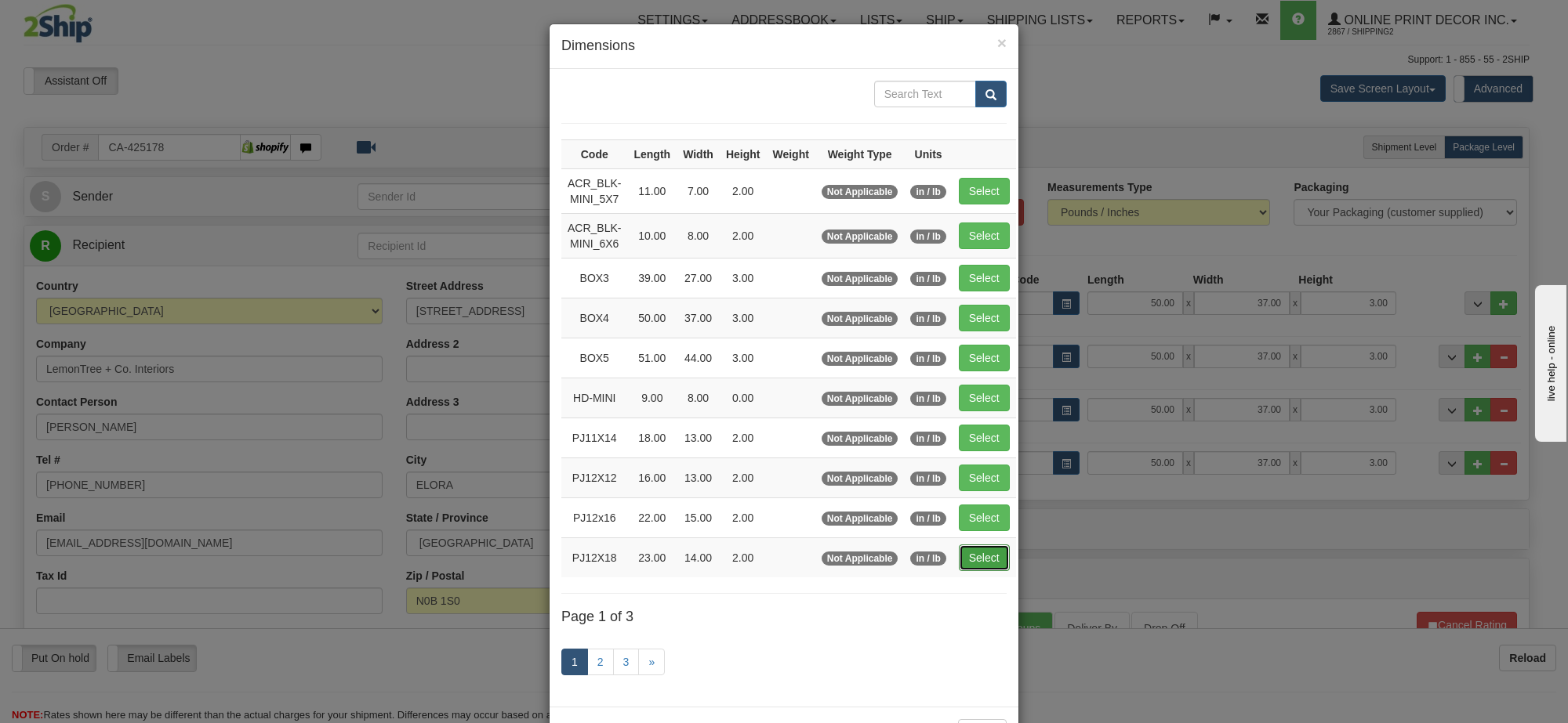
drag, startPoint x: 999, startPoint y: 566, endPoint x: 1068, endPoint y: 556, distance: 69.7
click at [1005, 565] on button "Select" at bounding box center [984, 558] width 51 height 27
type input "PJ12X18"
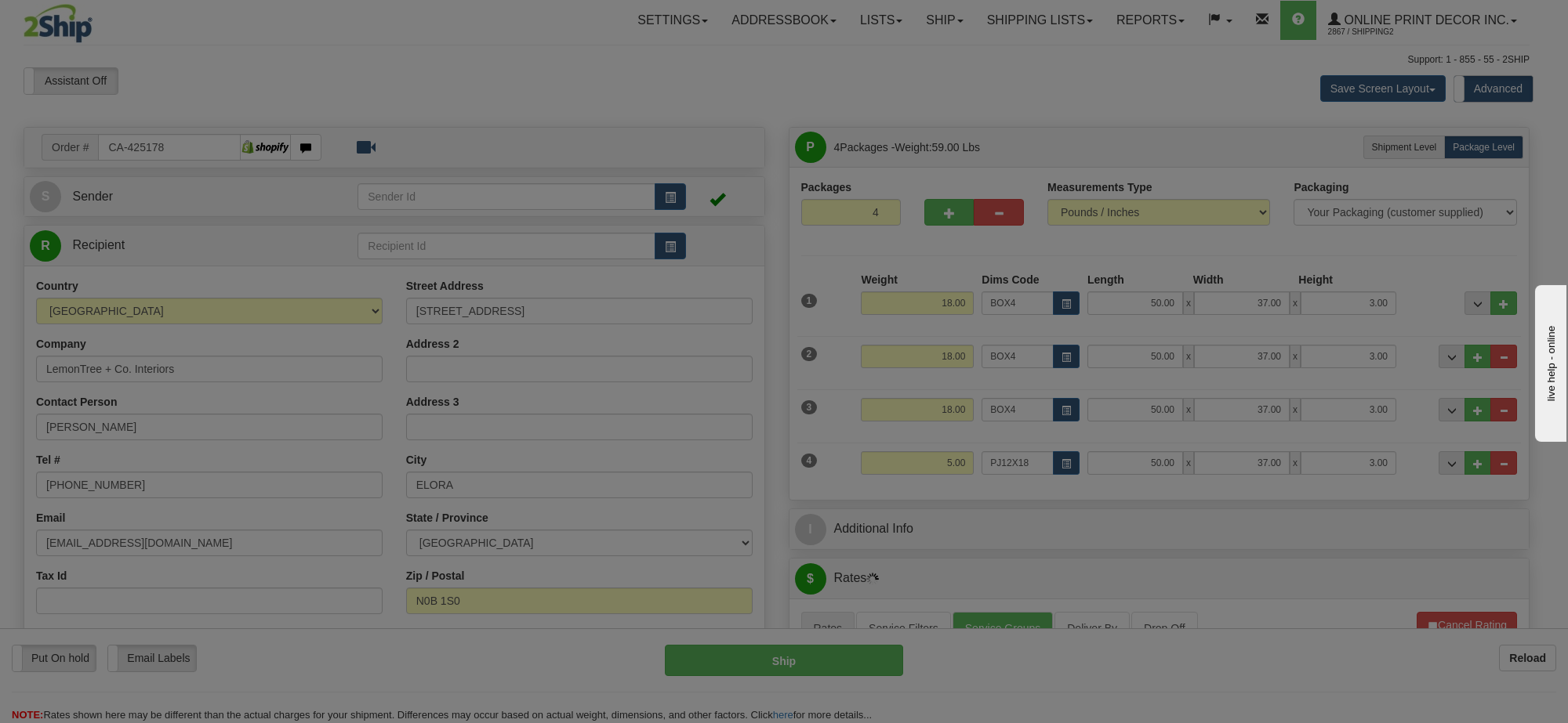
type input "23.00"
type input "14.00"
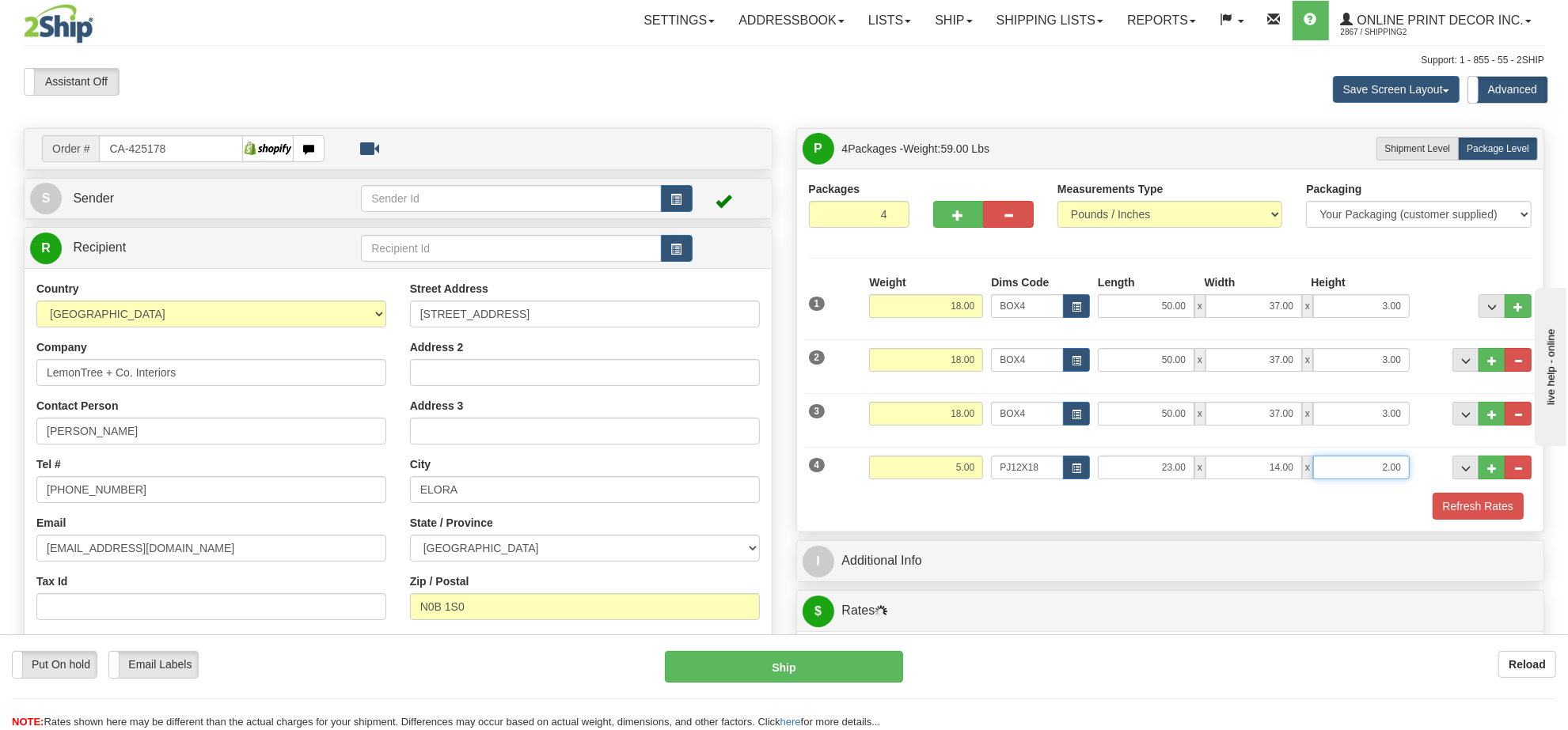
click at [1378, 471] on input "2.00" at bounding box center [1361, 467] width 97 height 24
type input "4.00"
drag, startPoint x: 932, startPoint y: 202, endPoint x: 954, endPoint y: 214, distance: 25.1
click at [934, 202] on div at bounding box center [983, 212] width 124 height 61
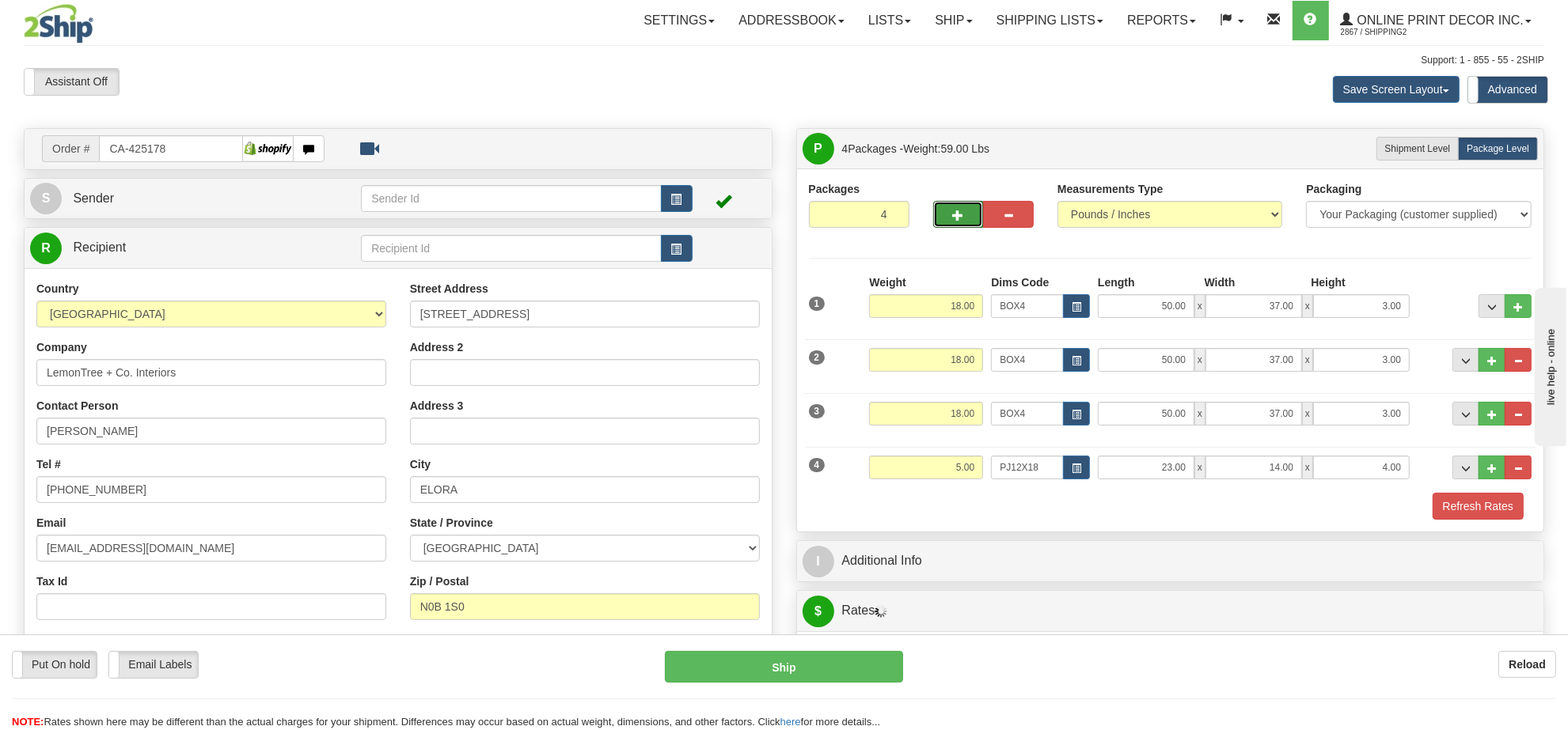
click at [963, 217] on span "button" at bounding box center [959, 215] width 11 height 10
type input "5"
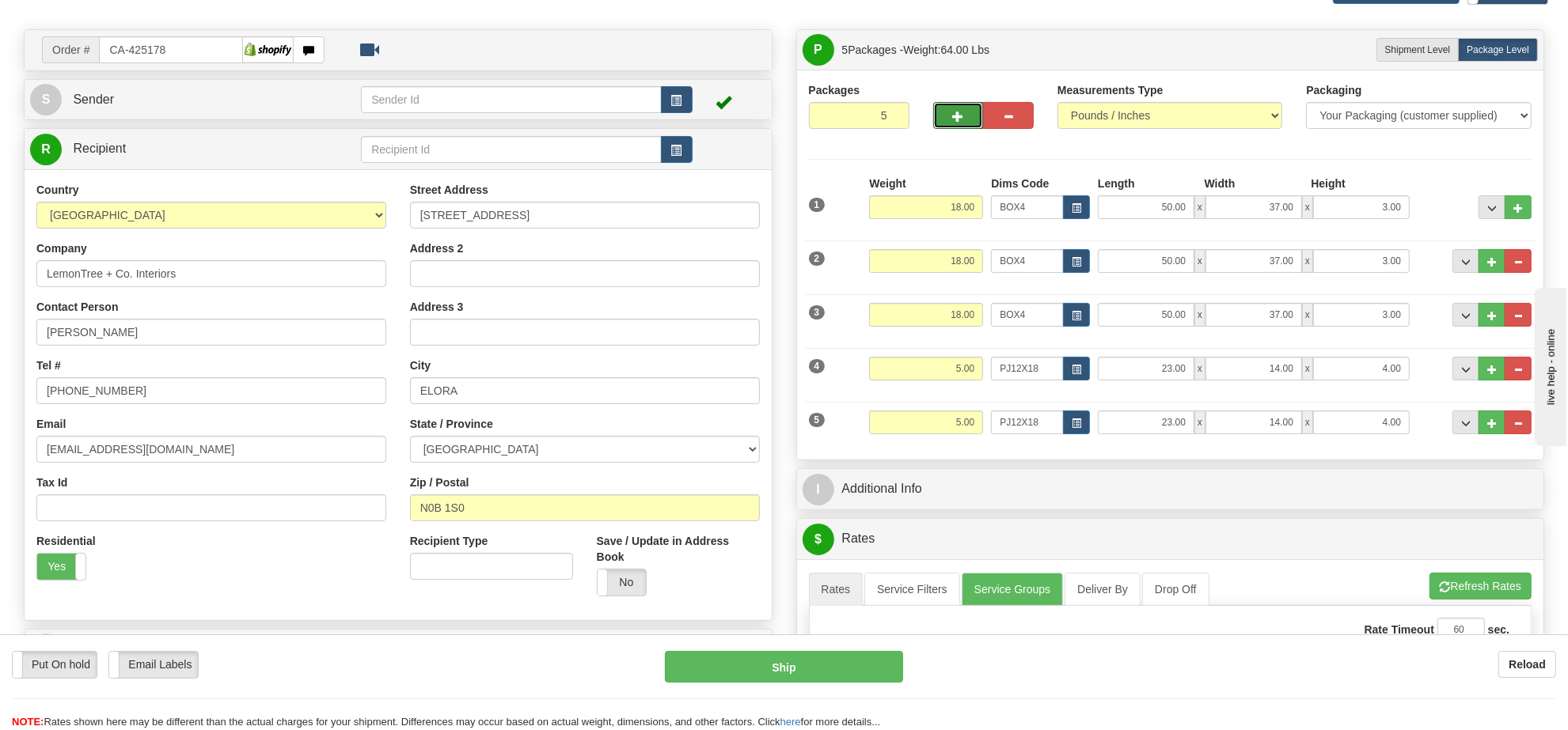
scroll to position [198, 0]
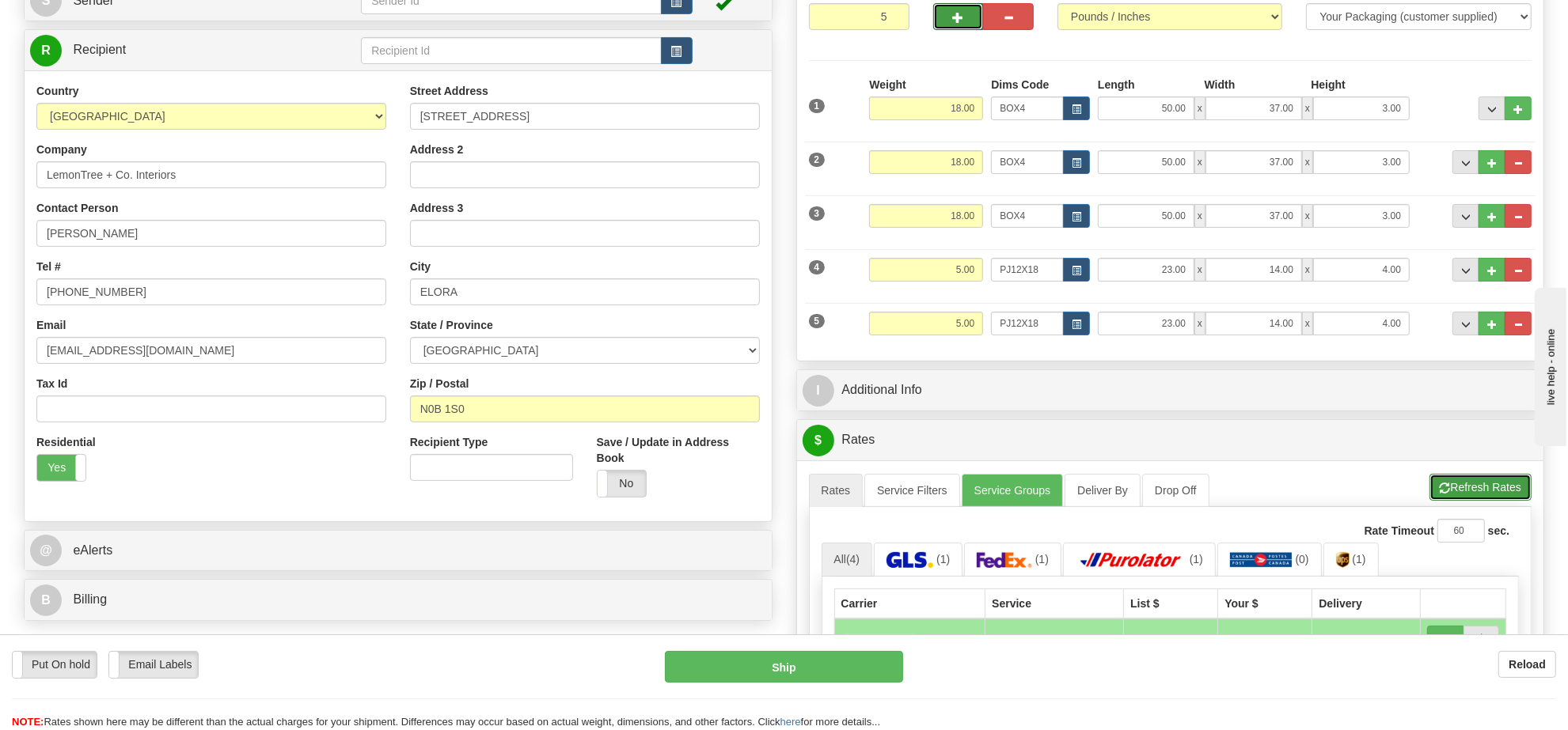
click at [1468, 488] on button "Refresh Rates" at bounding box center [1480, 488] width 102 height 27
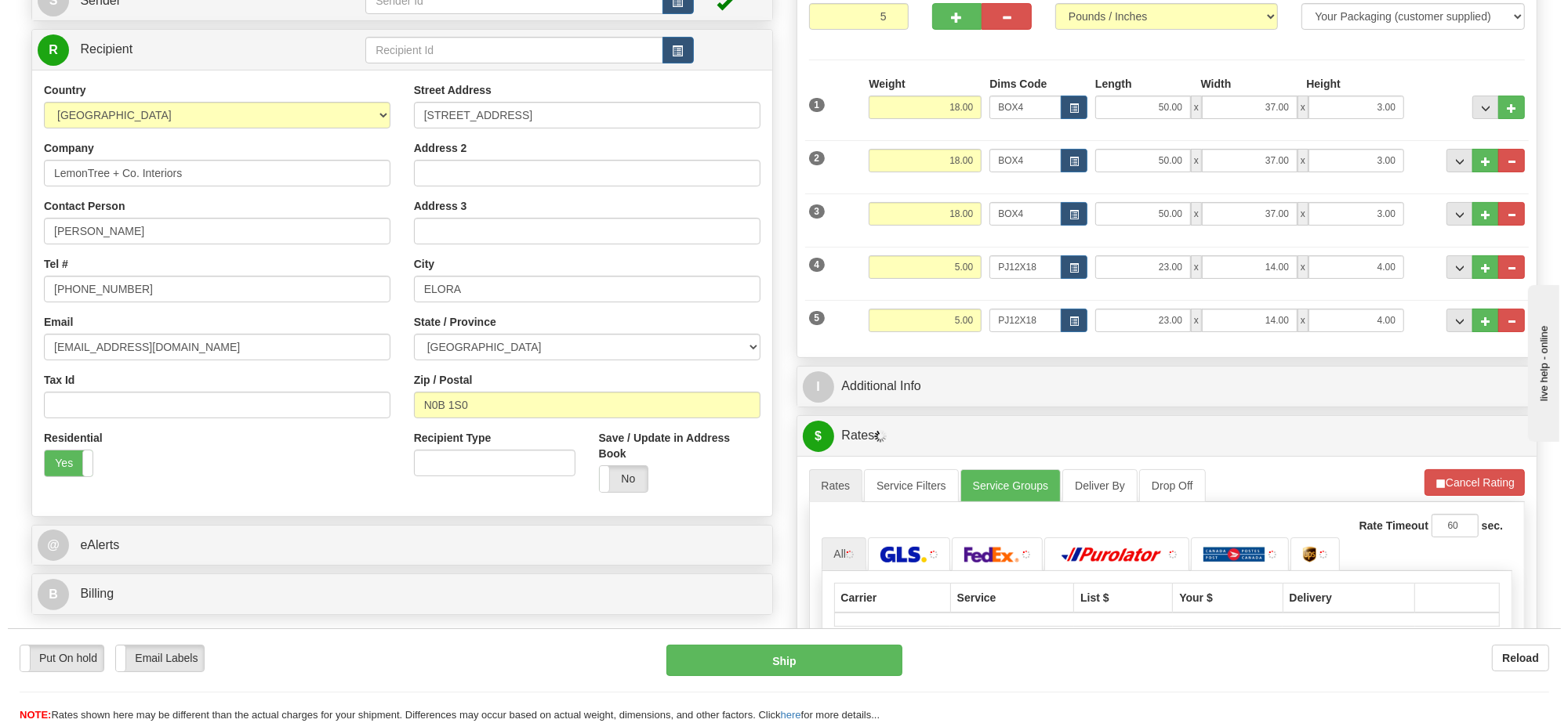
scroll to position [392, 0]
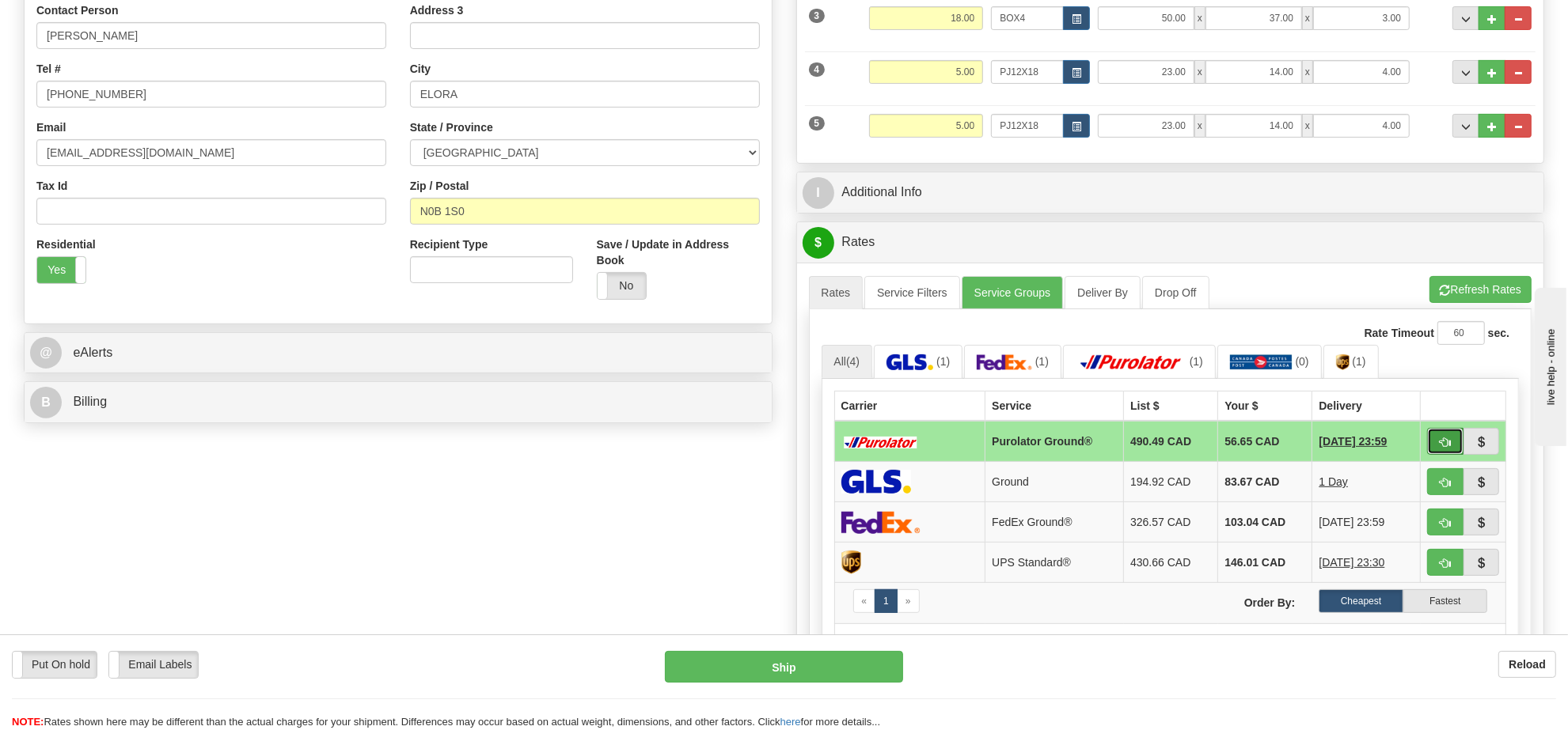
click at [1451, 449] on button "button" at bounding box center [1444, 441] width 37 height 27
type input "260"
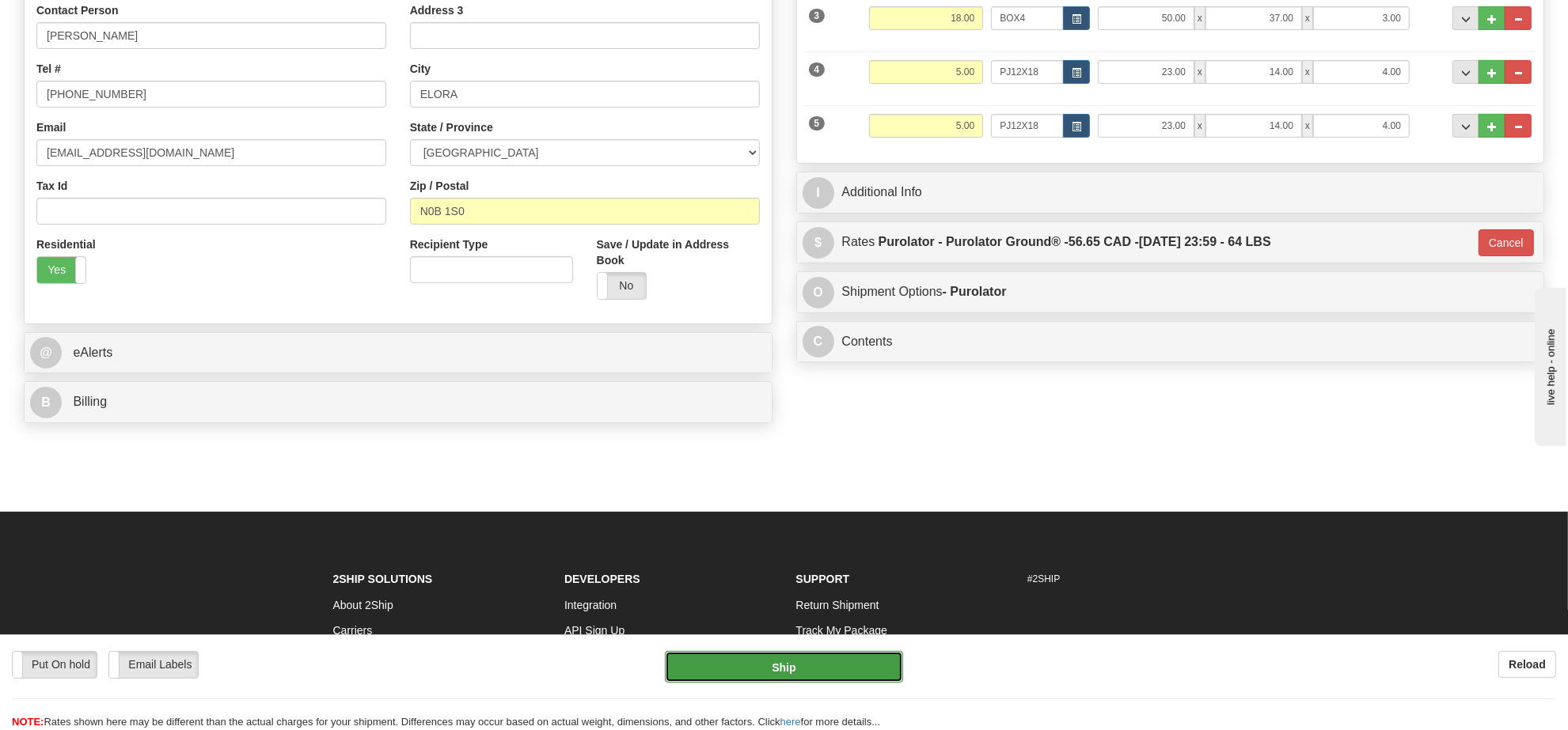
click at [852, 661] on button "Ship" at bounding box center [783, 666] width 237 height 31
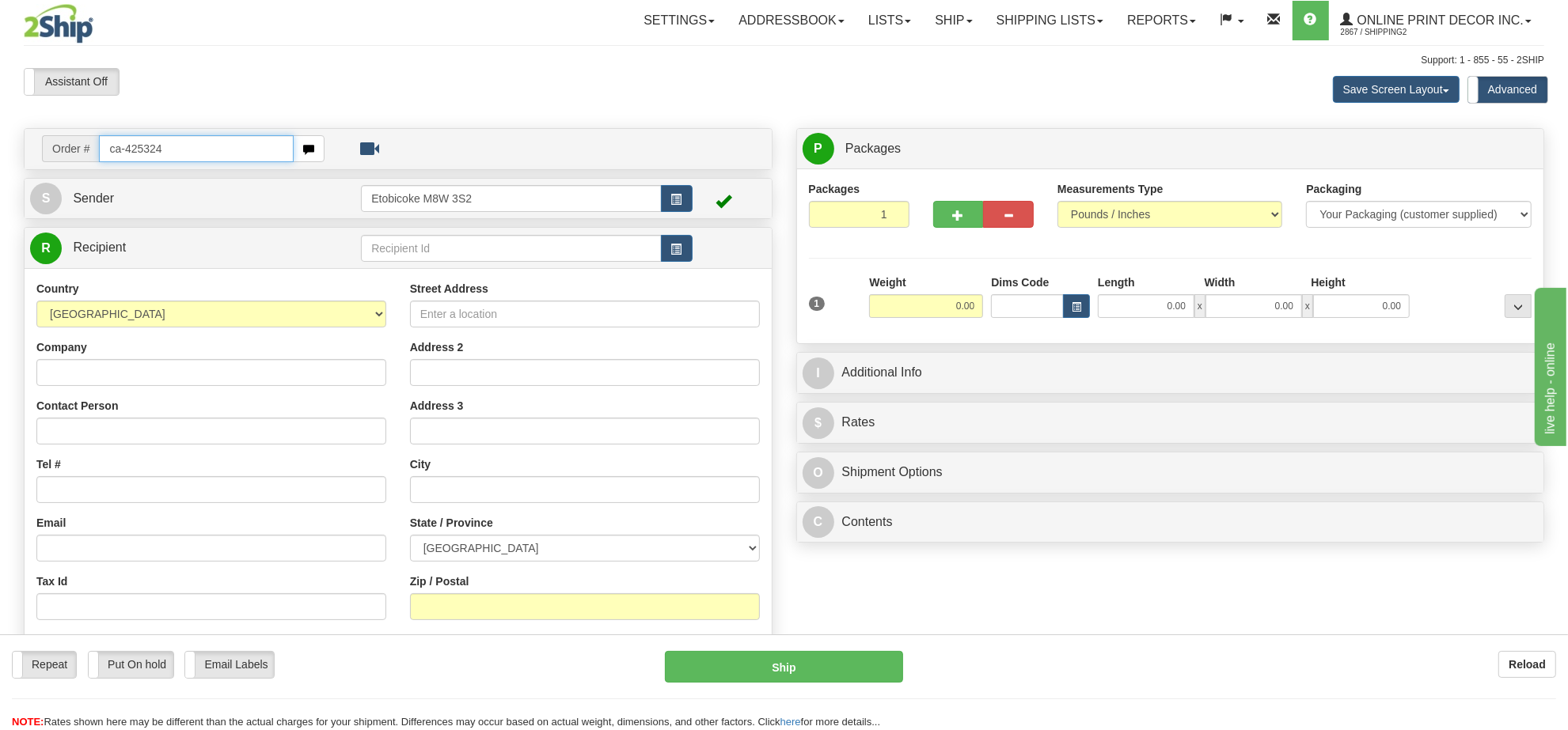
type input "ca-425324"
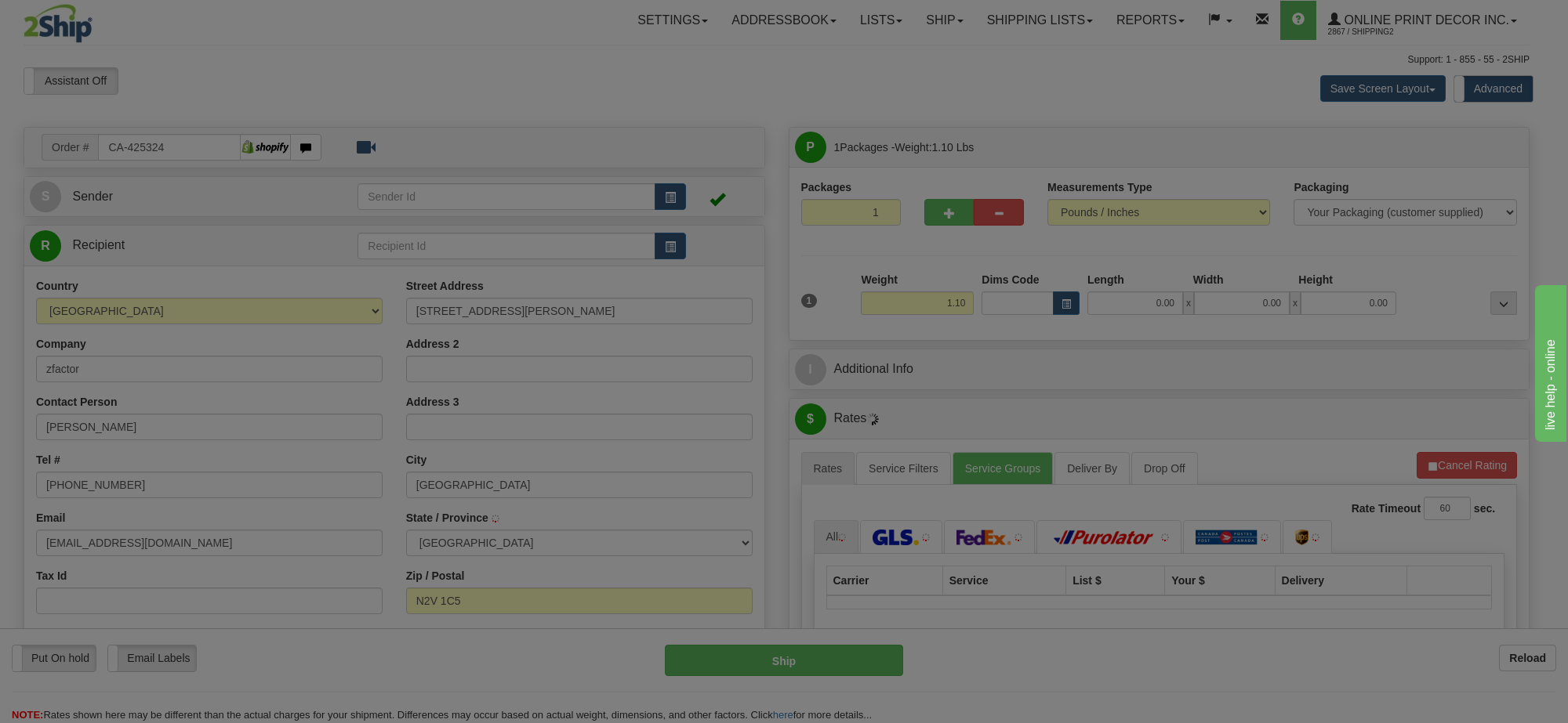
type input "WATERLOO"
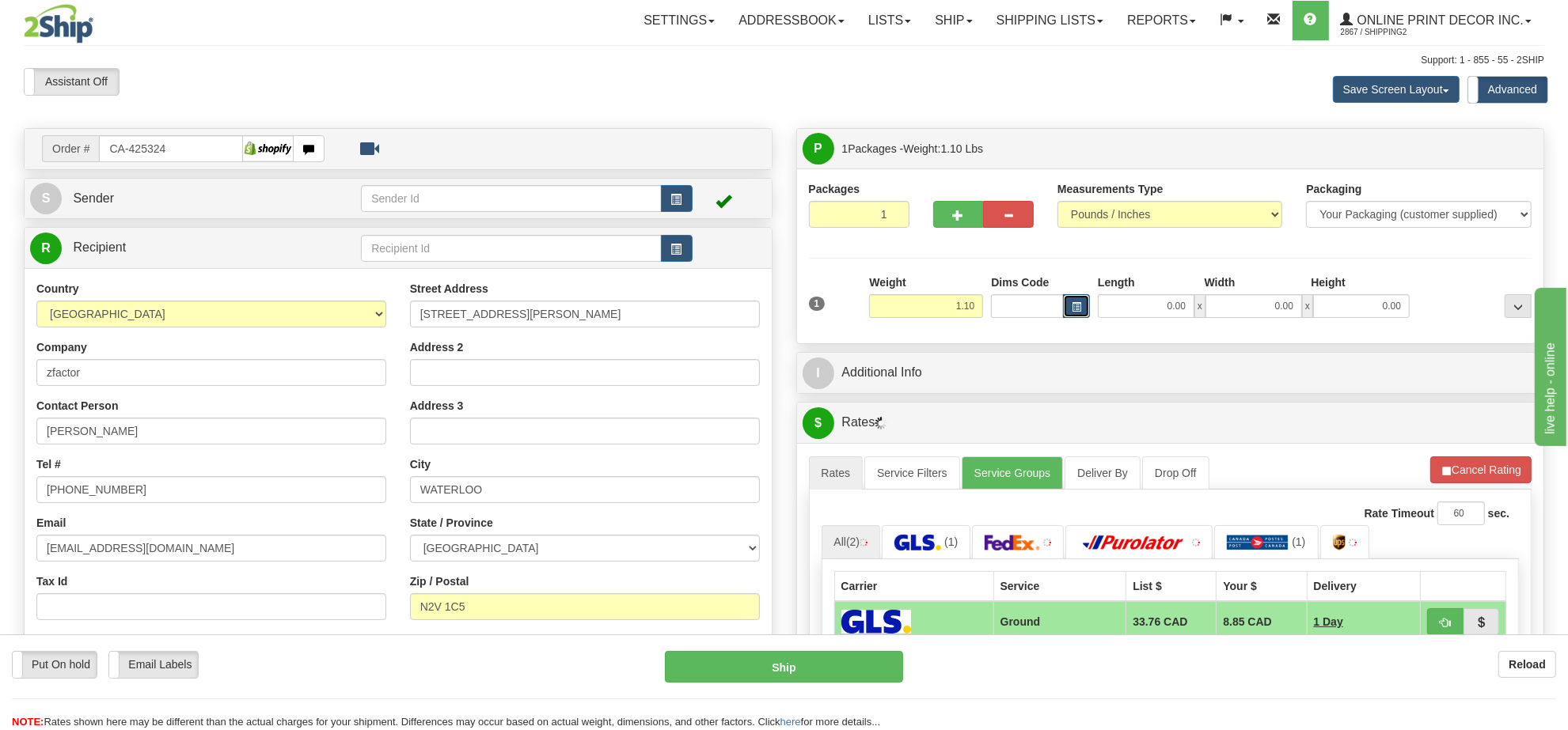
drag, startPoint x: 1086, startPoint y: 301, endPoint x: 1075, endPoint y: 309, distance: 13.6
click at [1075, 309] on button "button" at bounding box center [1077, 306] width 27 height 24
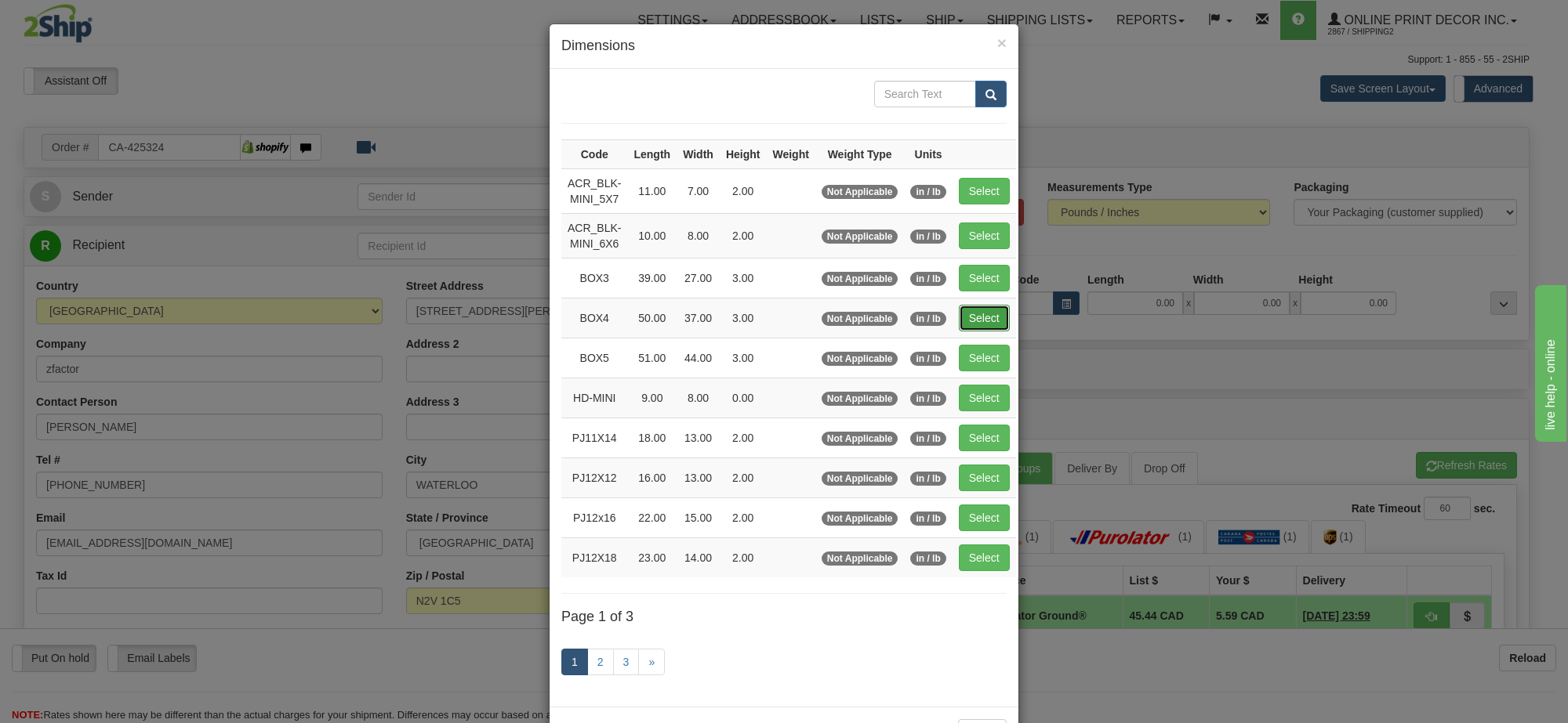
click at [985, 315] on button "Select" at bounding box center [984, 318] width 51 height 27
type input "BOX4"
type input "50.00"
type input "37.00"
type input "3.00"
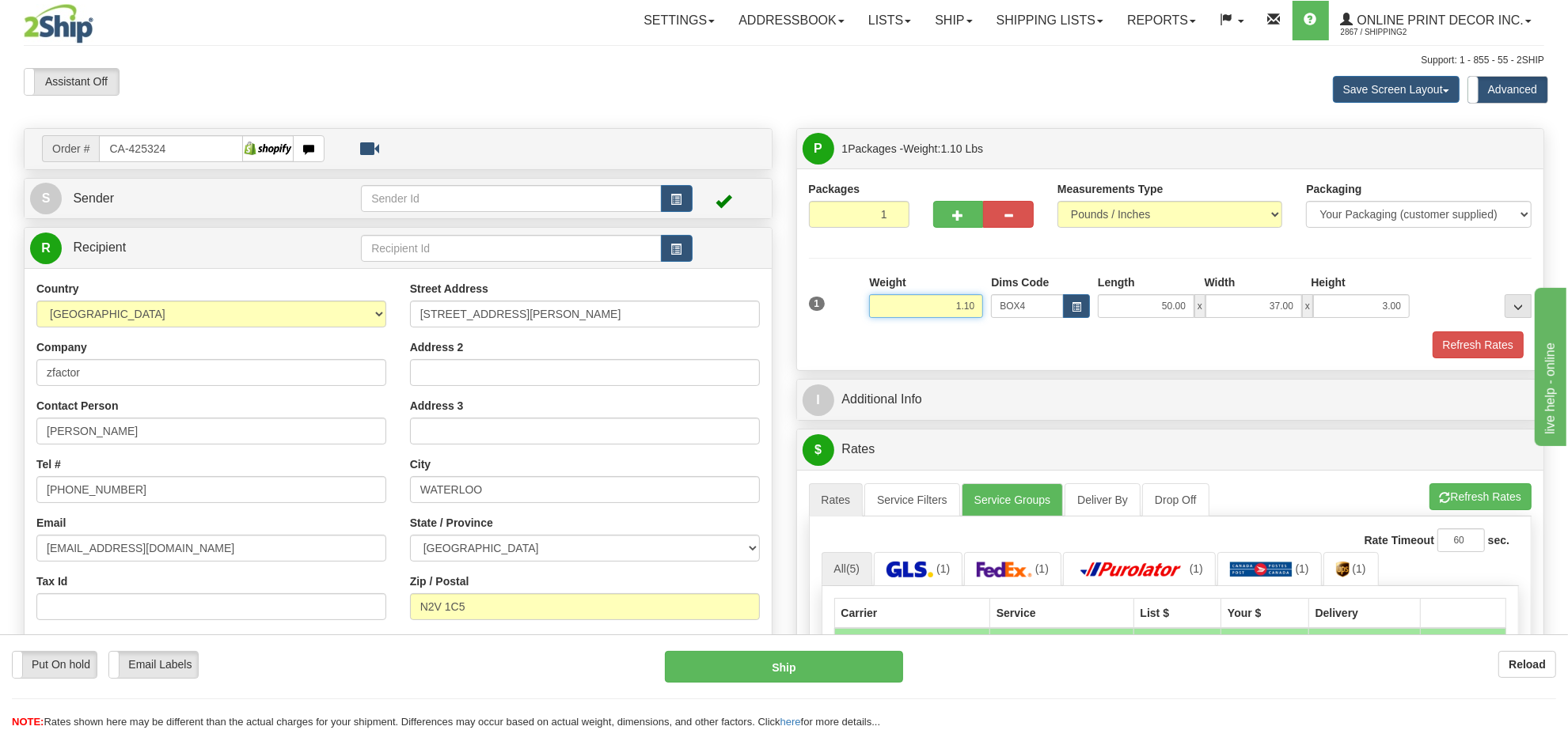
drag, startPoint x: 978, startPoint y: 305, endPoint x: 913, endPoint y: 297, distance: 65.5
click at [913, 297] on input "1.10" at bounding box center [925, 306] width 114 height 24
type input "11.98"
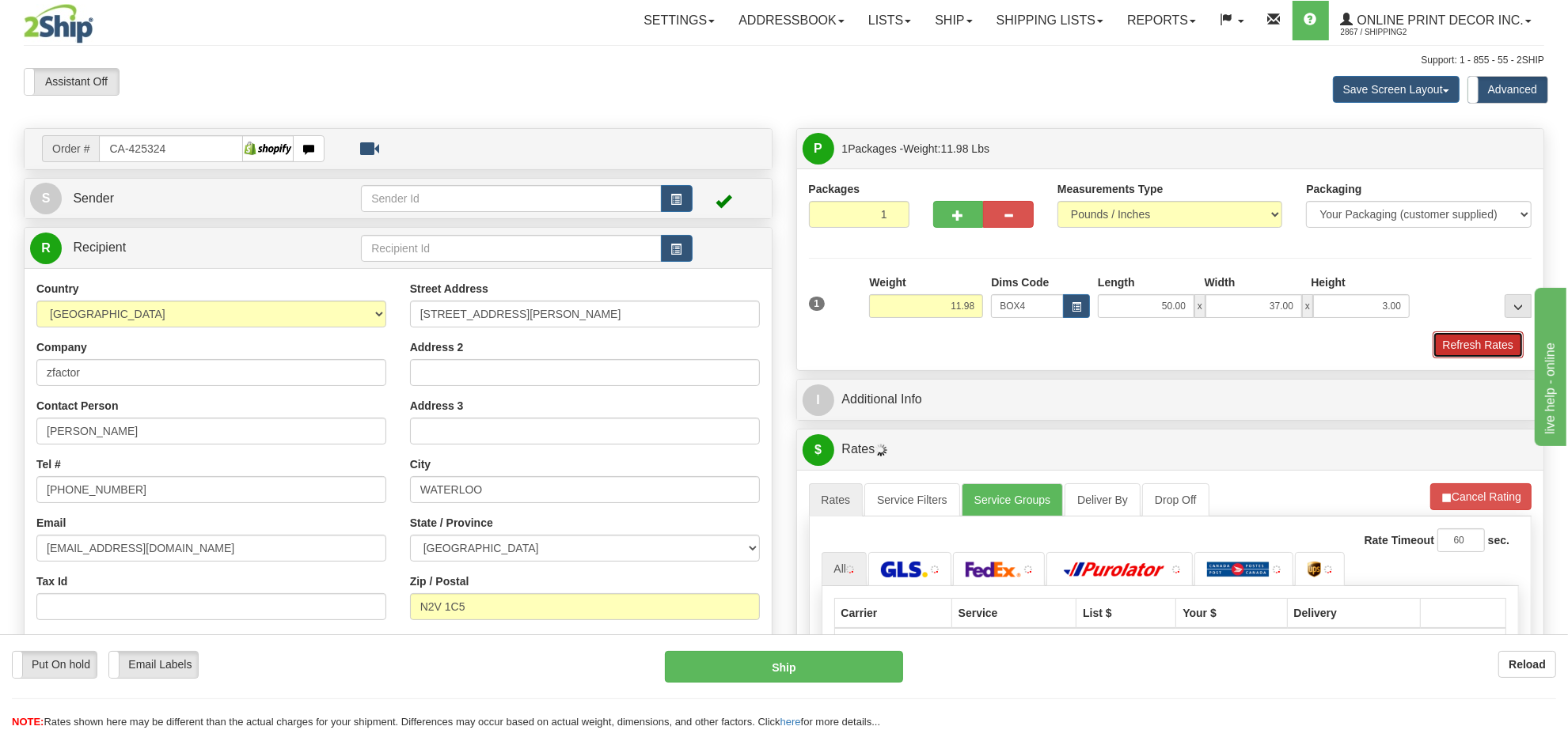
click at [1458, 352] on button "Refresh Rates" at bounding box center [1479, 345] width 91 height 27
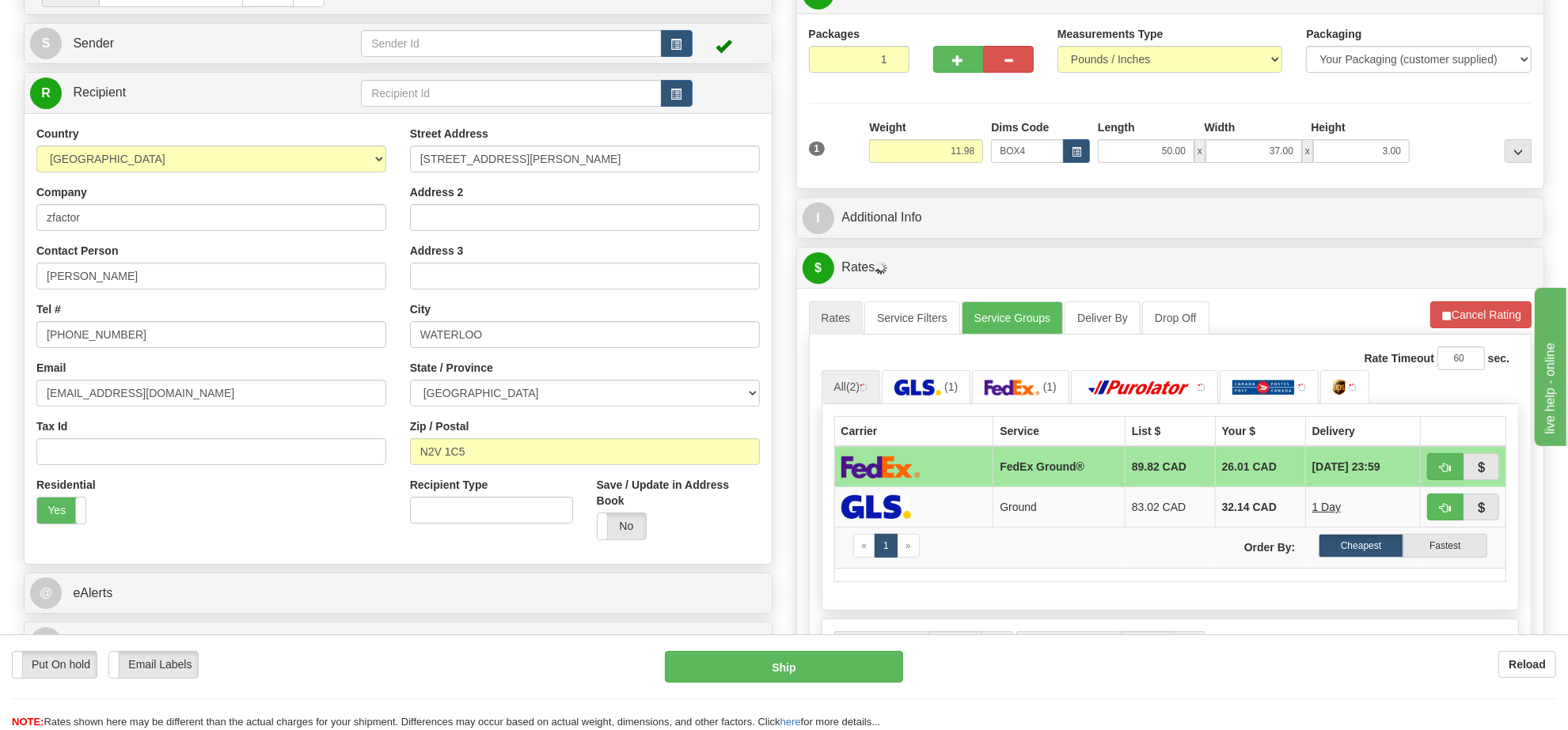
scroll to position [179, 0]
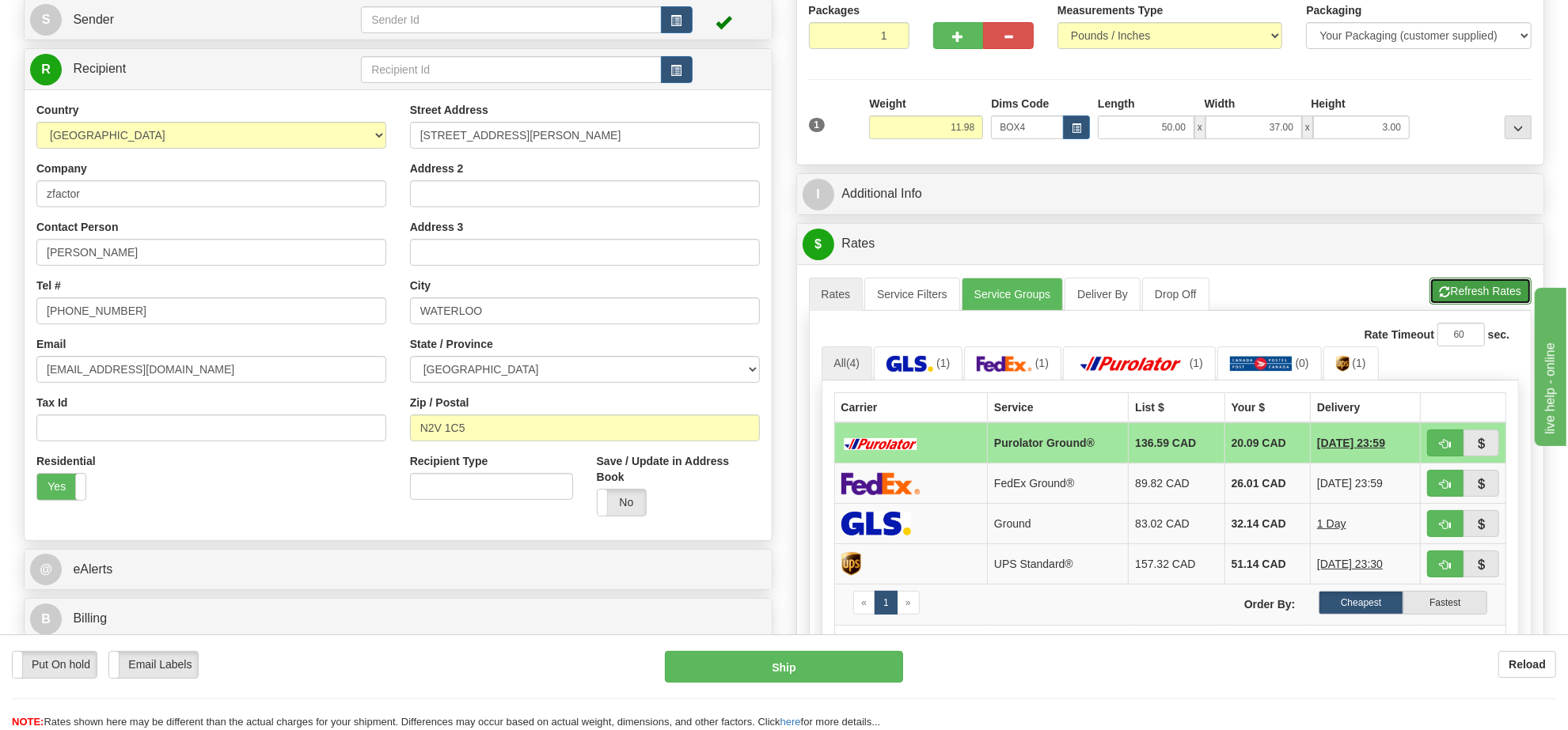
click at [1469, 294] on button "Refresh Rates" at bounding box center [1480, 291] width 102 height 27
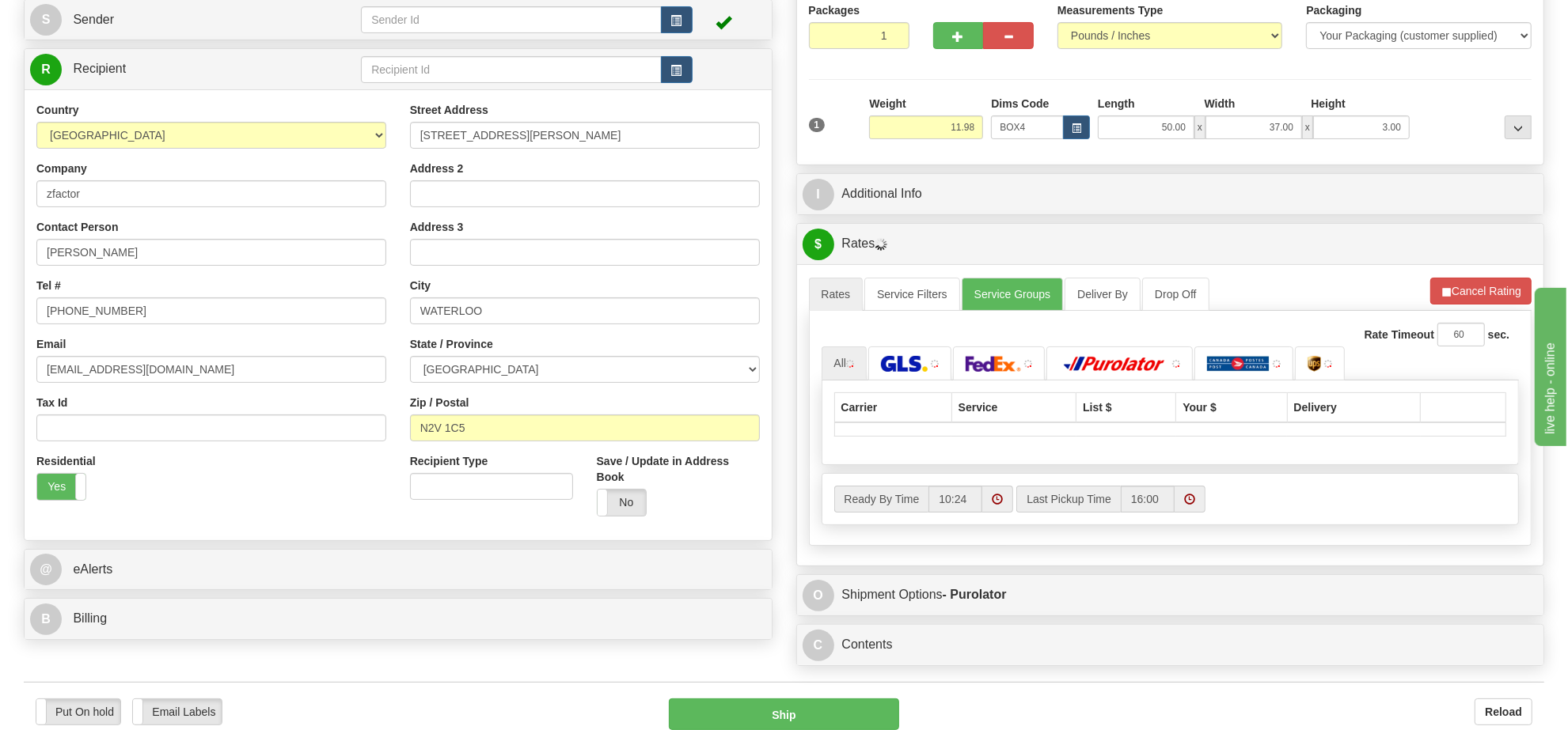
scroll to position [377, 0]
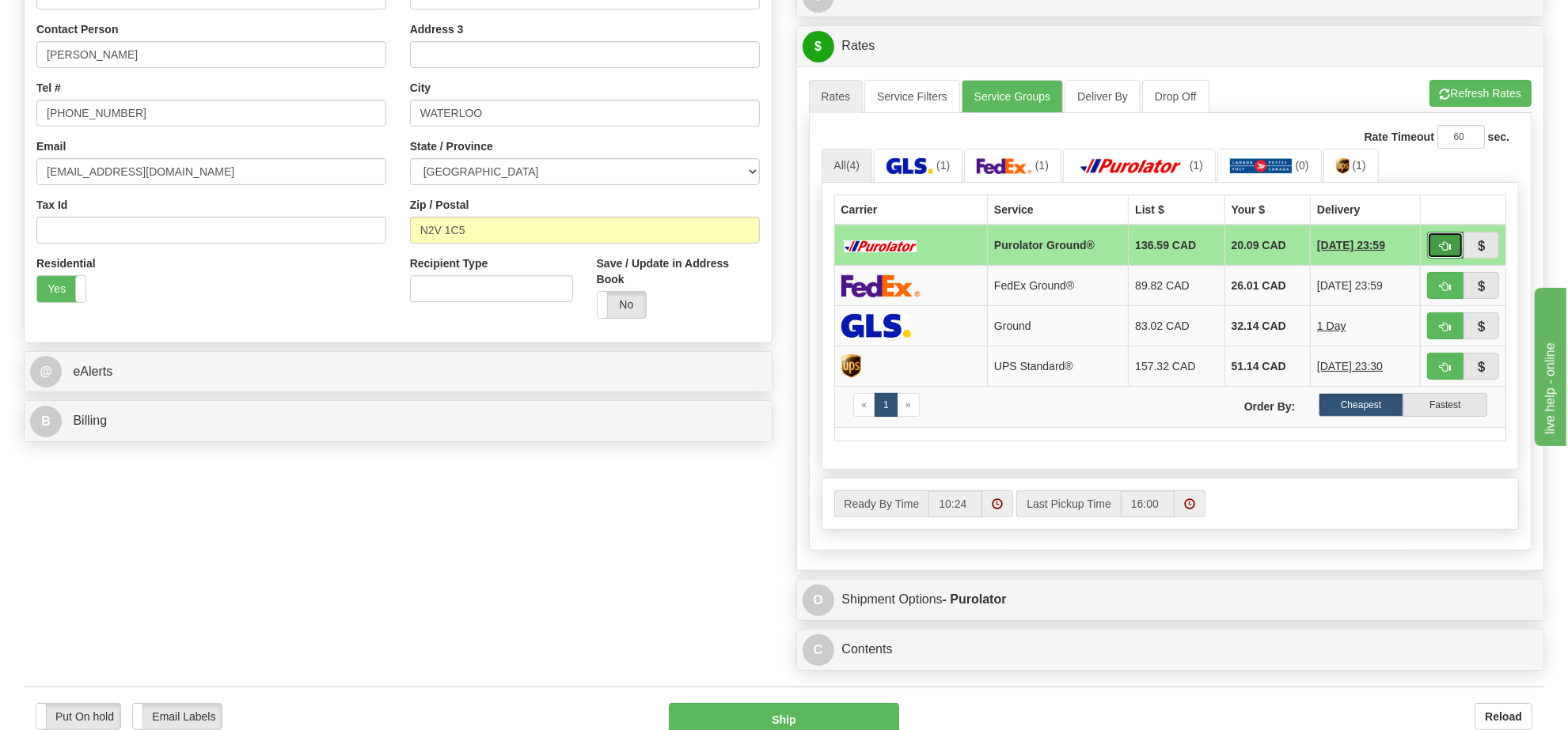
click at [1449, 250] on span "button" at bounding box center [1445, 246] width 11 height 10
type input "260"
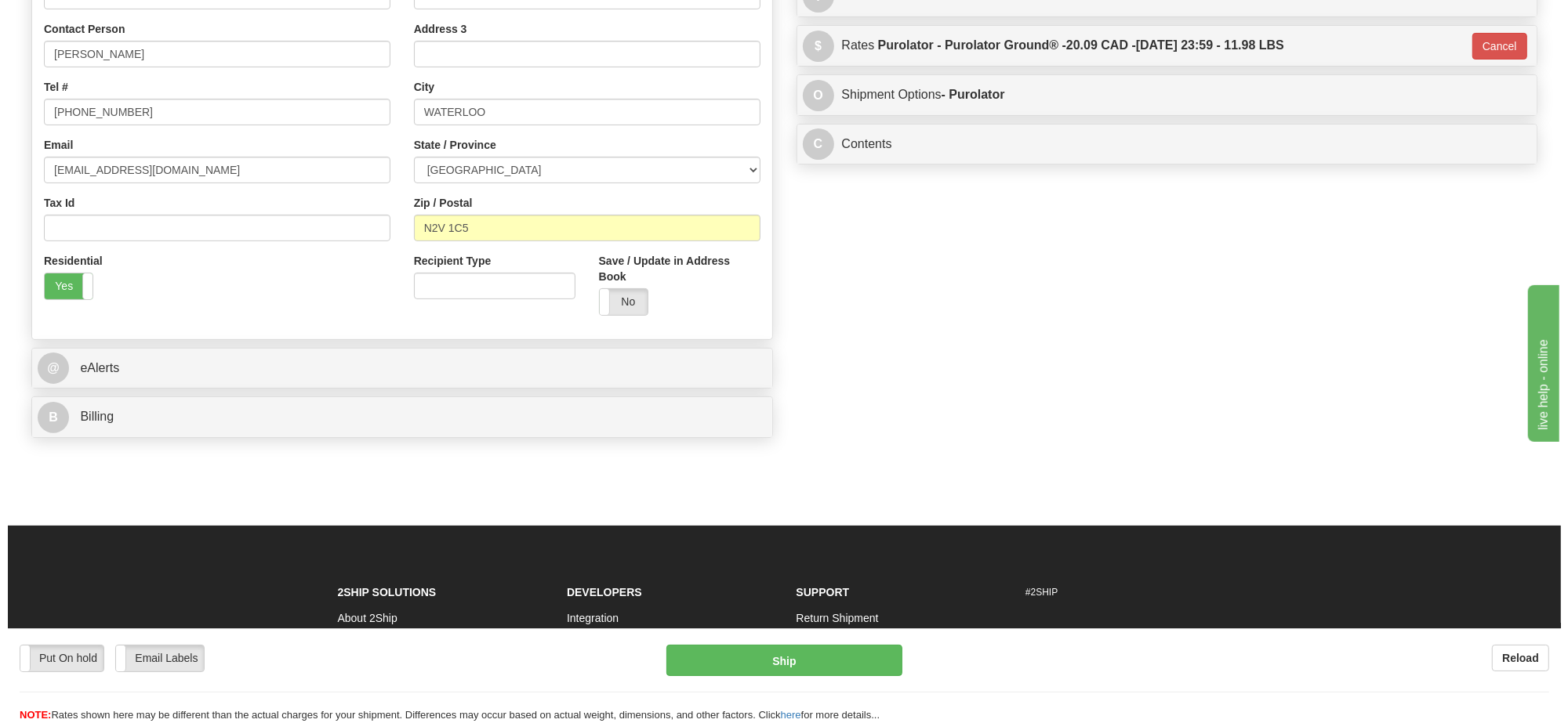
scroll to position [79, 0]
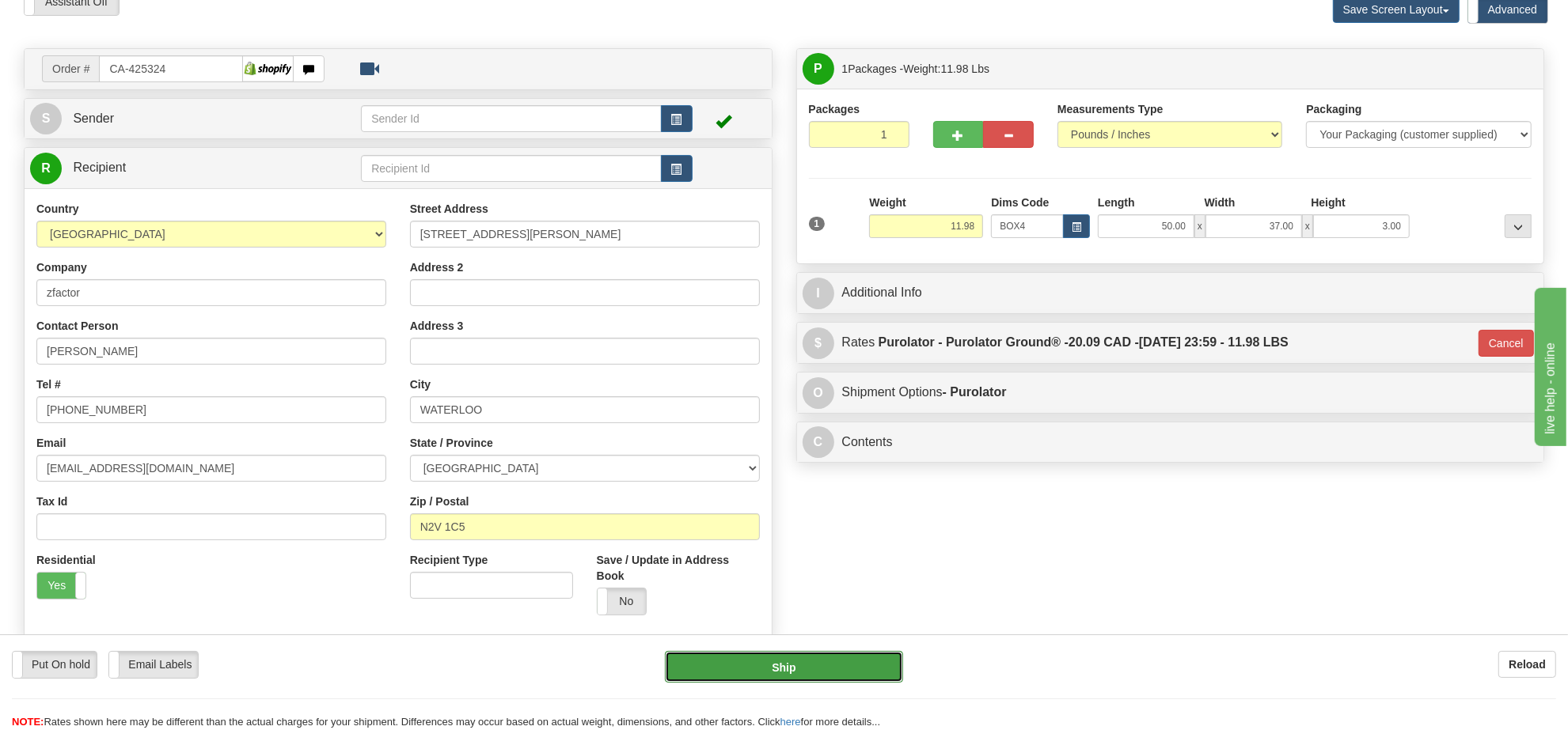
click at [735, 671] on button "Ship" at bounding box center [783, 666] width 237 height 31
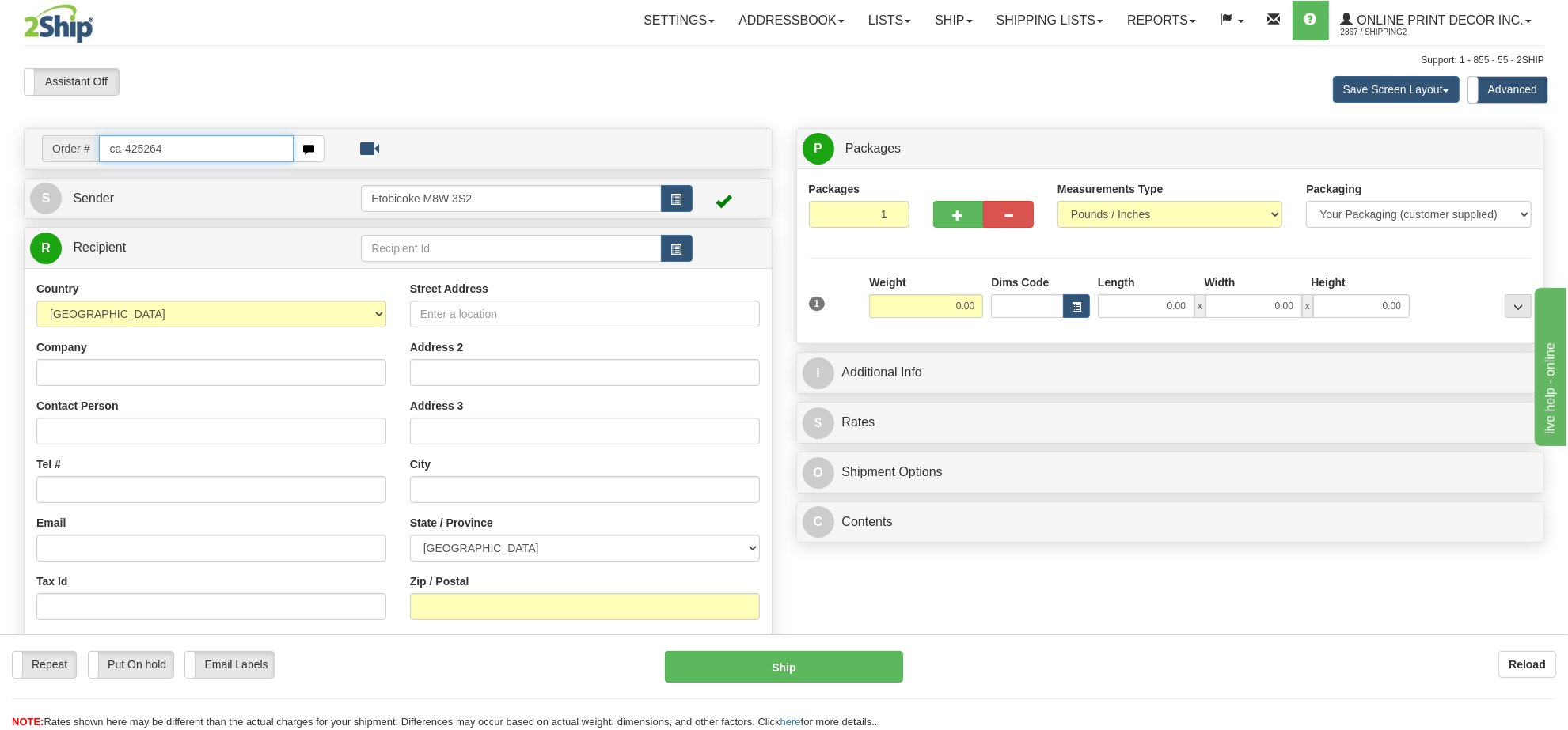
type input "ca-425264"
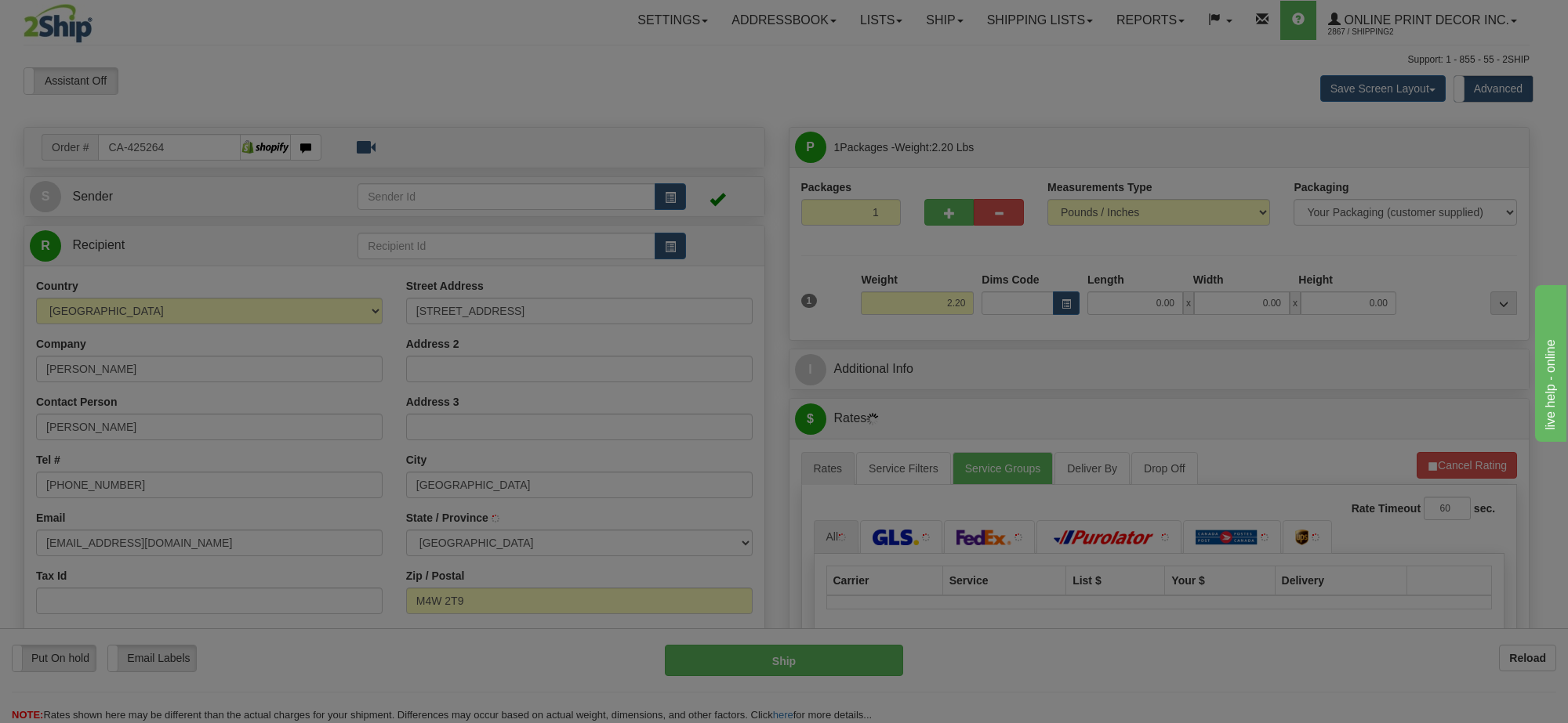
type input "[GEOGRAPHIC_DATA]"
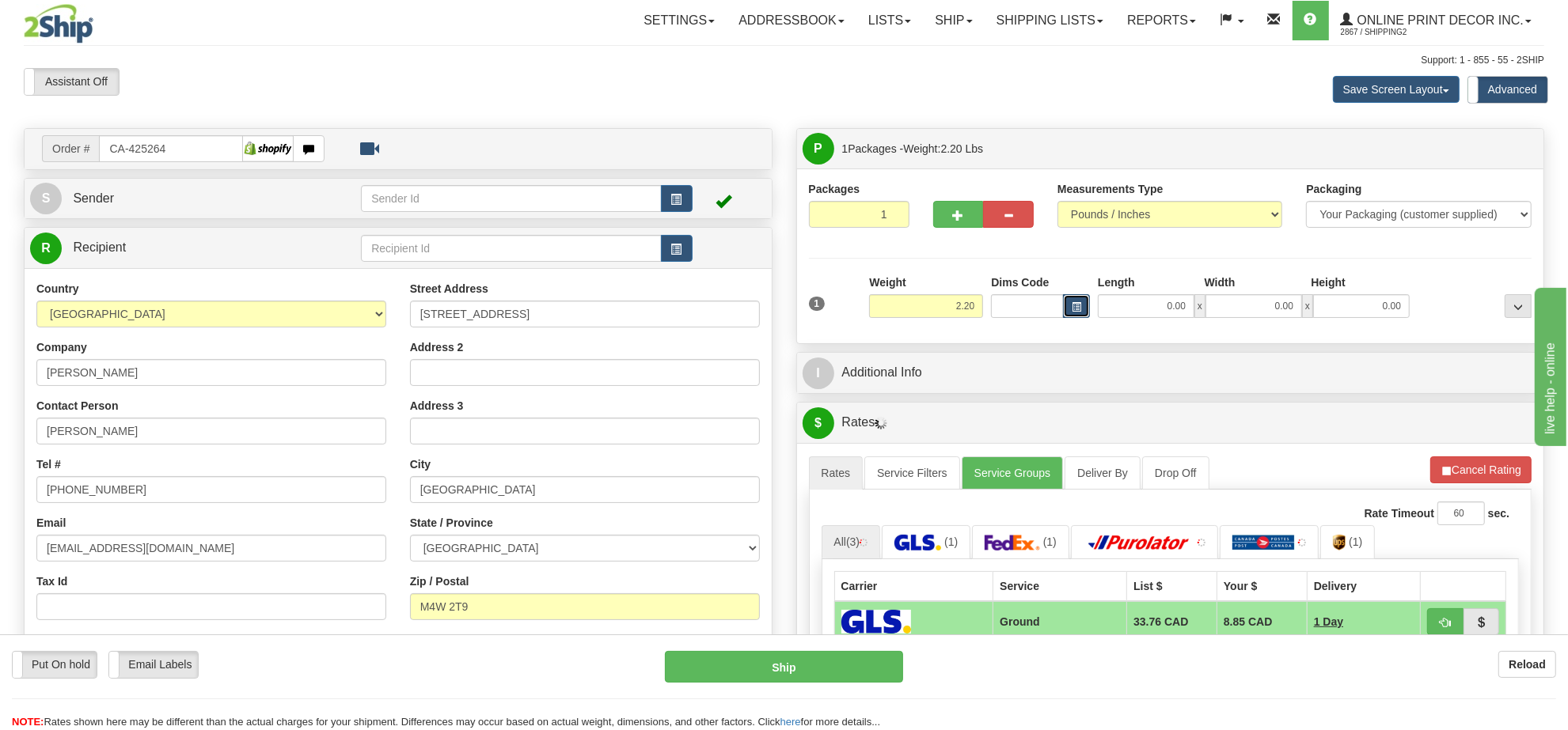
click at [1065, 310] on button "button" at bounding box center [1077, 306] width 27 height 24
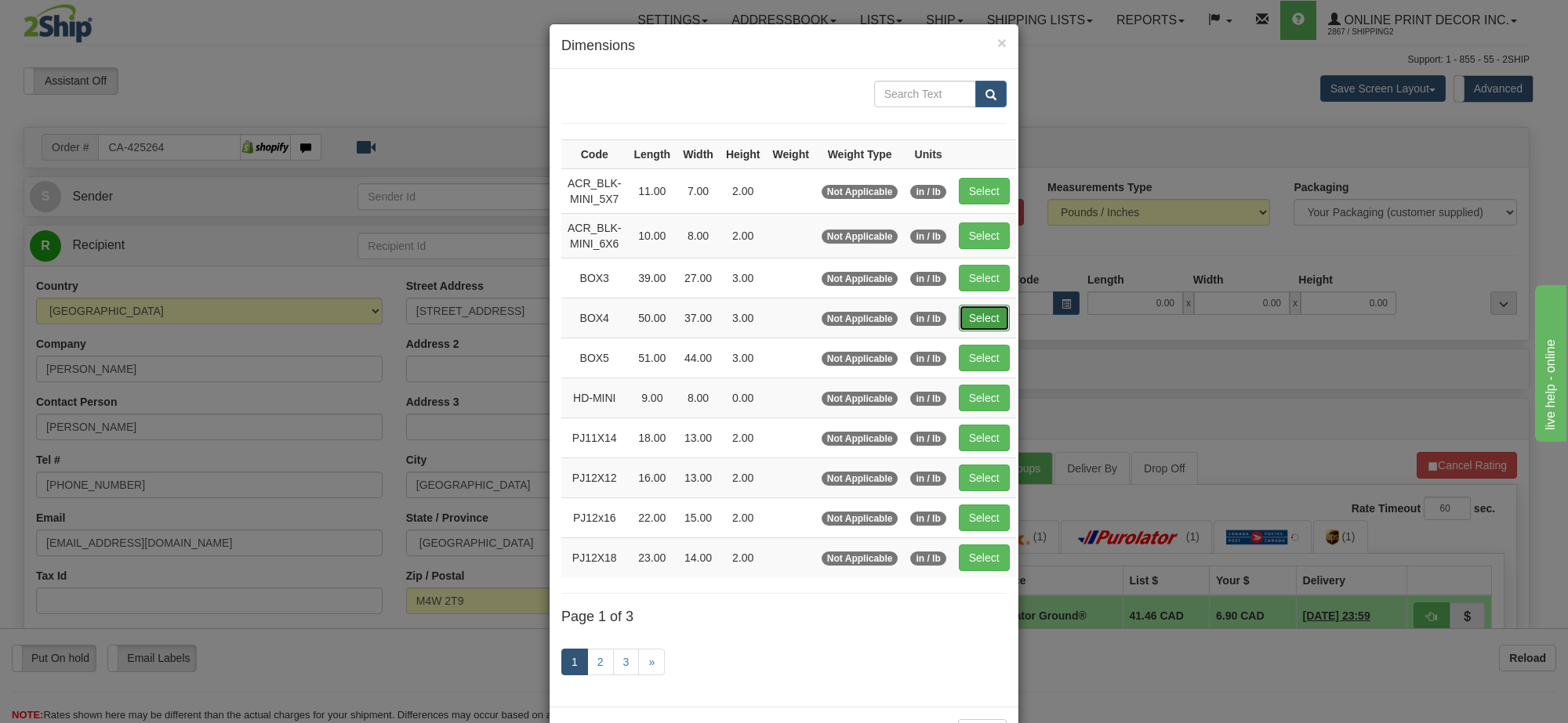
click at [982, 315] on button "Select" at bounding box center [984, 318] width 51 height 27
type input "BOX4"
type input "50.00"
type input "37.00"
type input "3.00"
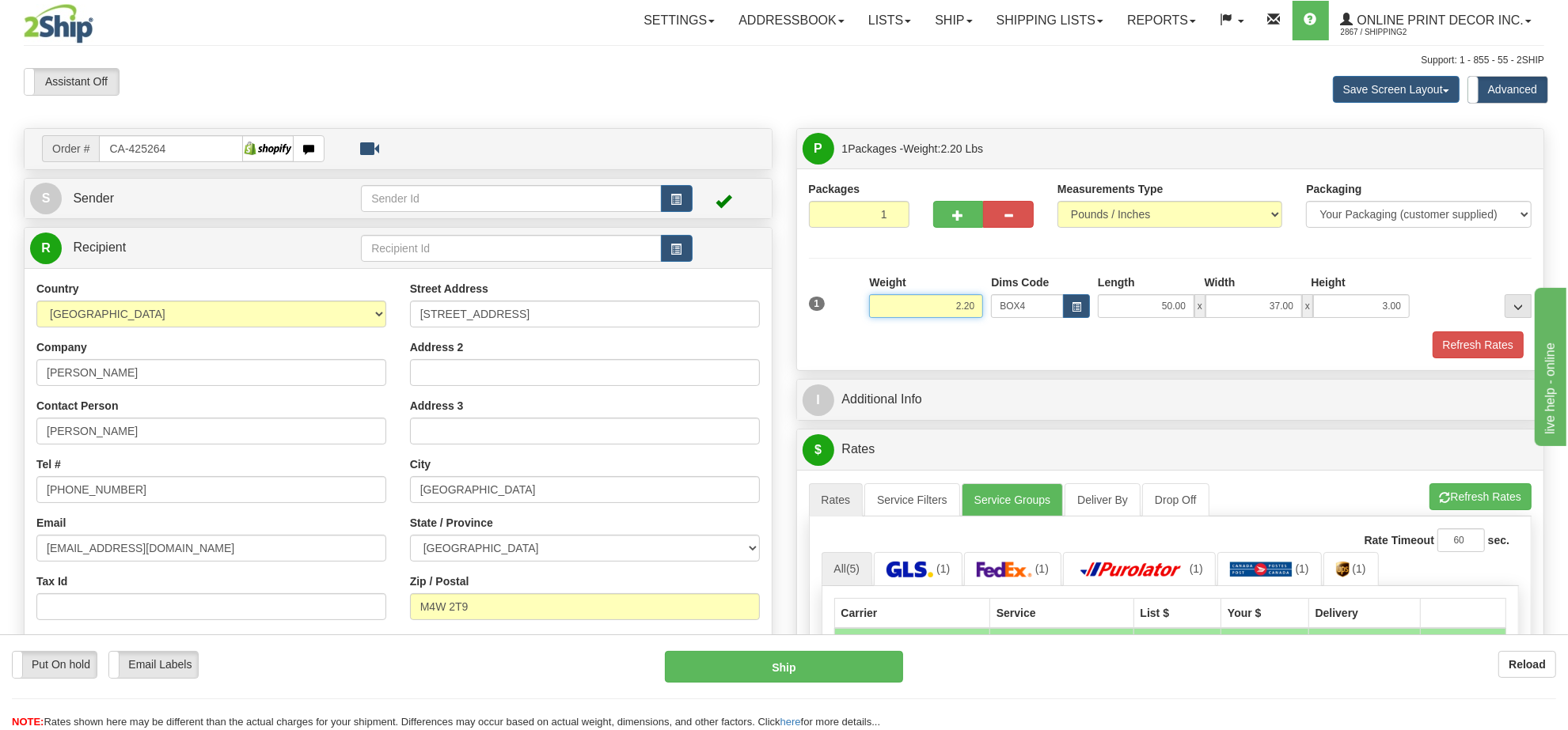
drag, startPoint x: 982, startPoint y: 307, endPoint x: 900, endPoint y: 307, distance: 82.0
click at [900, 307] on input "2.20" at bounding box center [925, 306] width 114 height 24
drag, startPoint x: 975, startPoint y: 302, endPoint x: 888, endPoint y: 310, distance: 87.4
click at [888, 310] on input "16.98" at bounding box center [925, 306] width 114 height 24
type input "17.98"
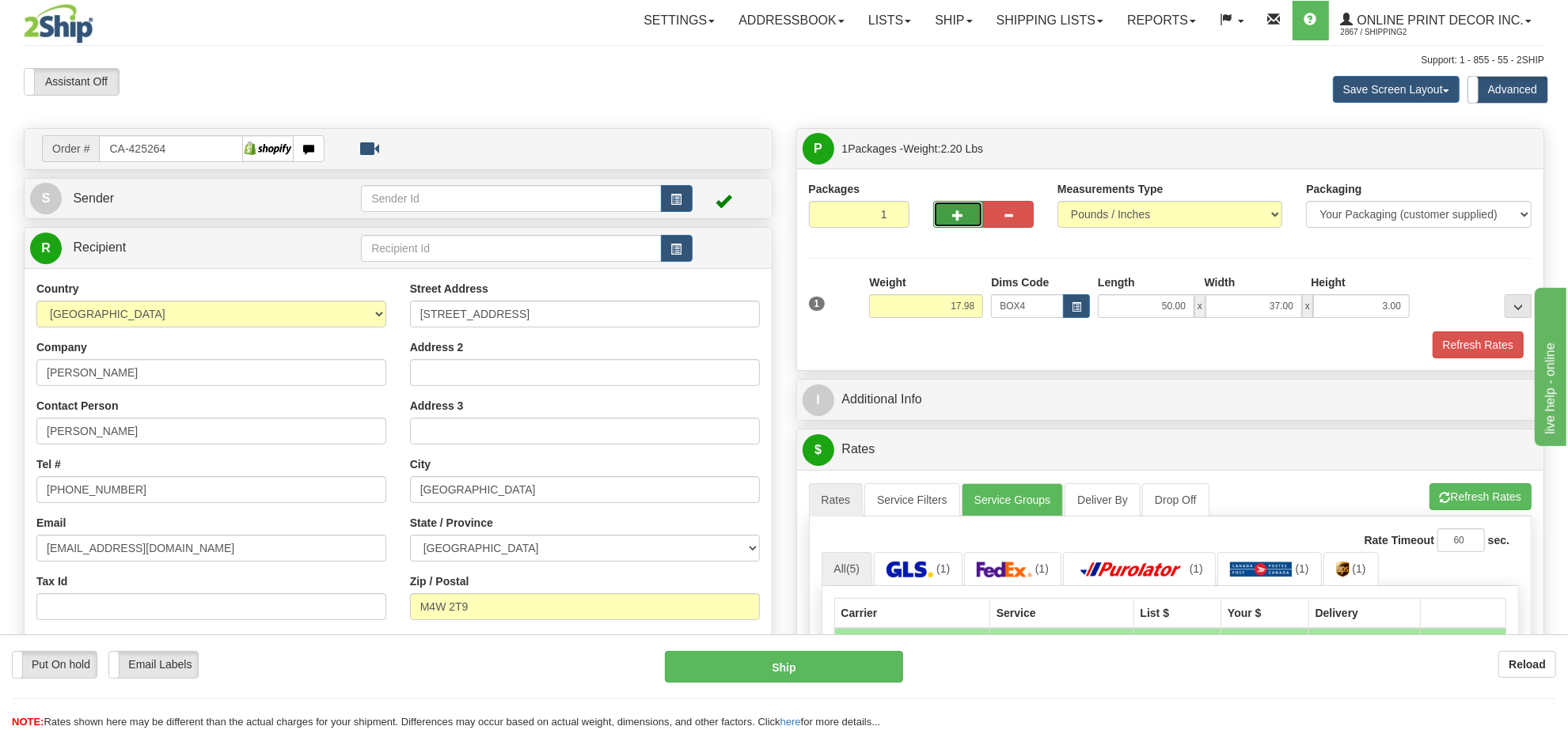
click at [959, 214] on span "button" at bounding box center [959, 215] width 11 height 10
radio input "true"
type input "2"
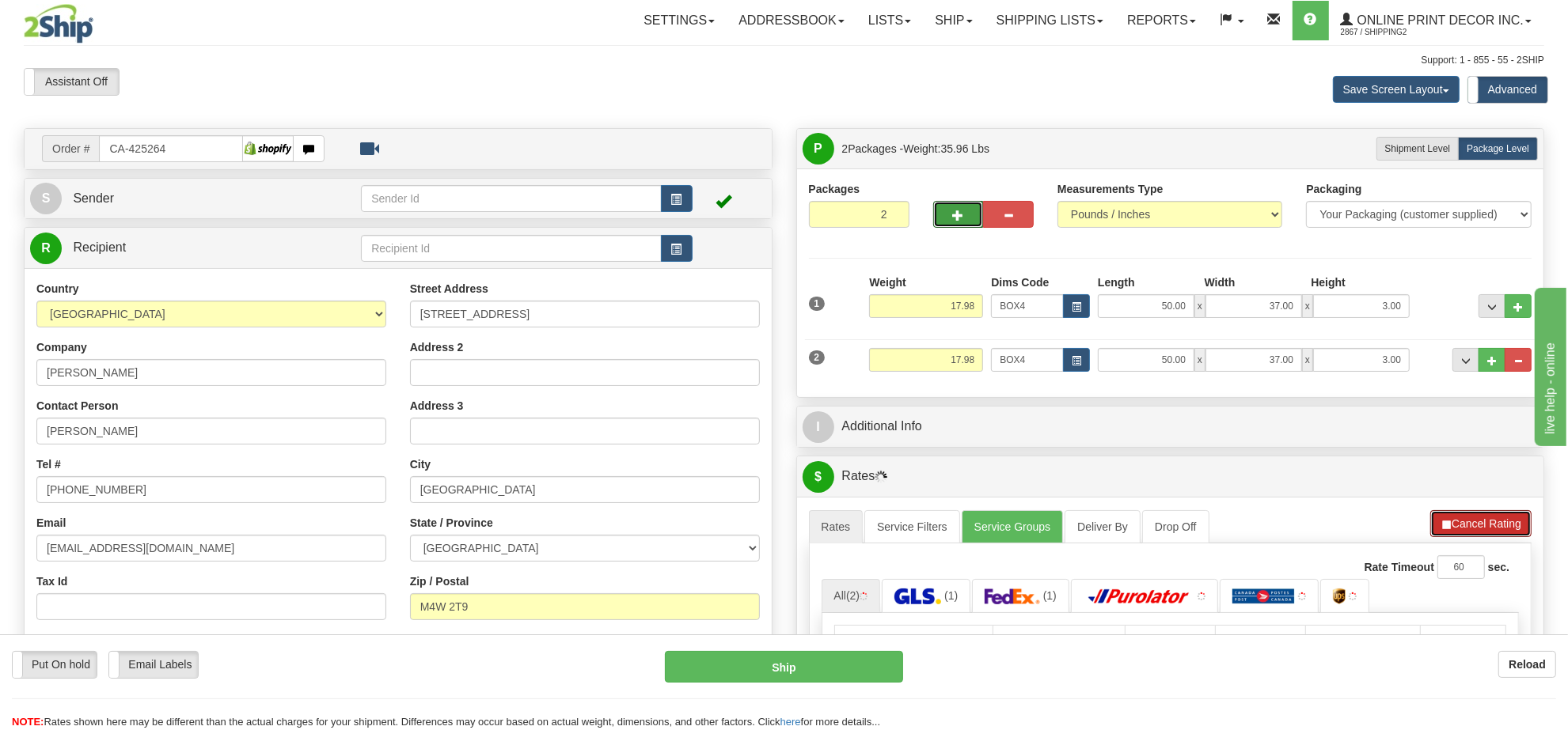
click at [1469, 521] on button "Cancel Rating" at bounding box center [1480, 523] width 101 height 27
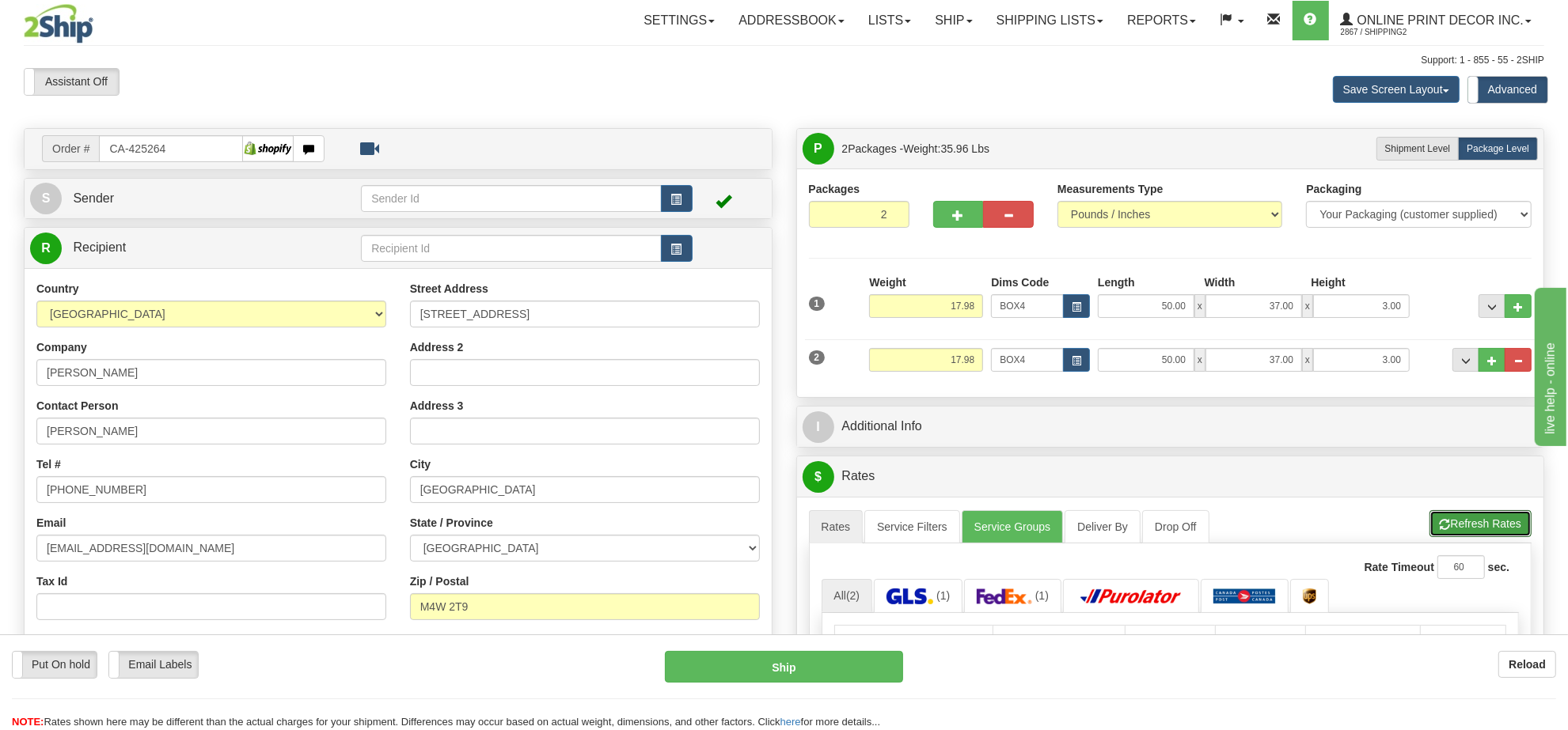
click at [1469, 521] on button "Refresh Rates" at bounding box center [1480, 523] width 102 height 27
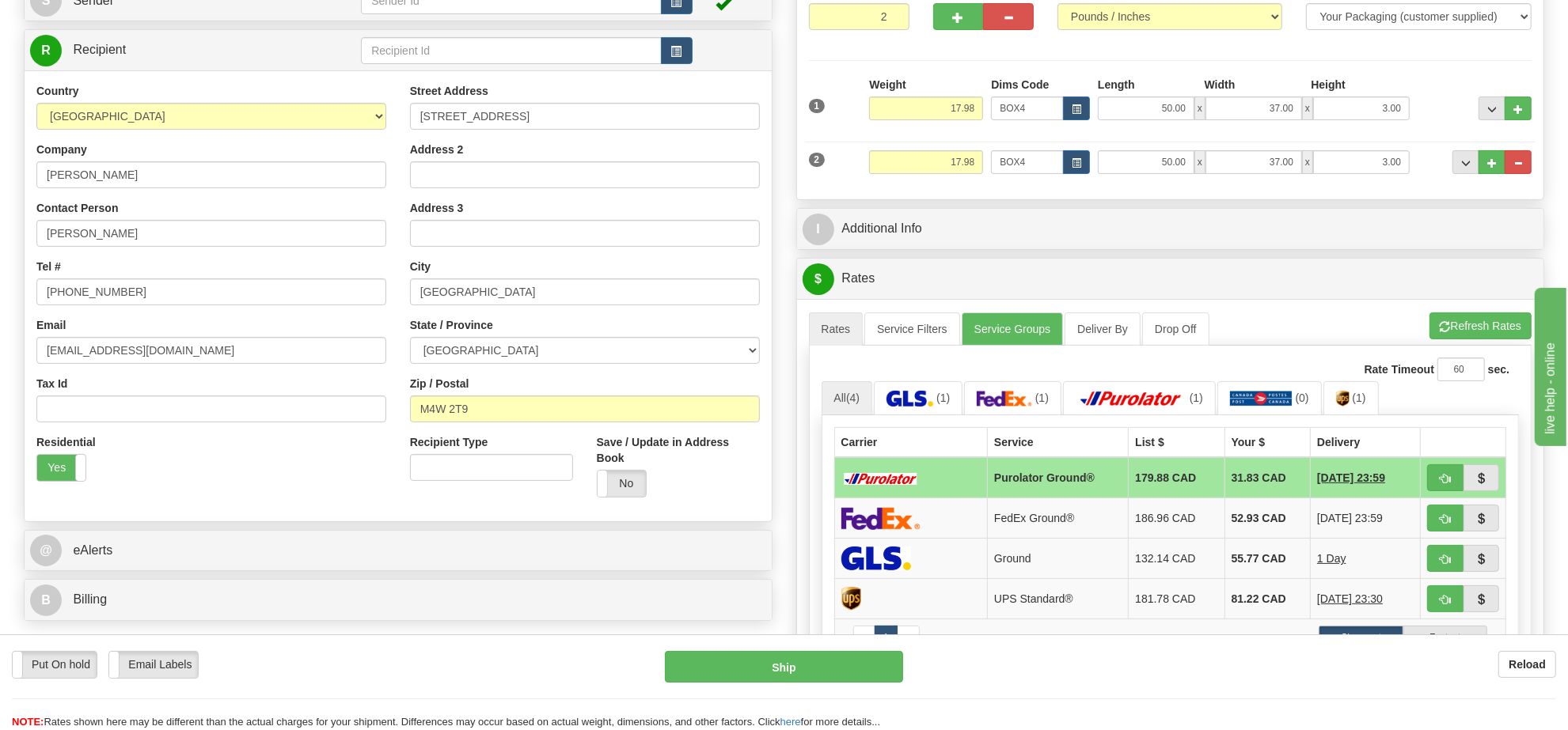
scroll to position [297, 0]
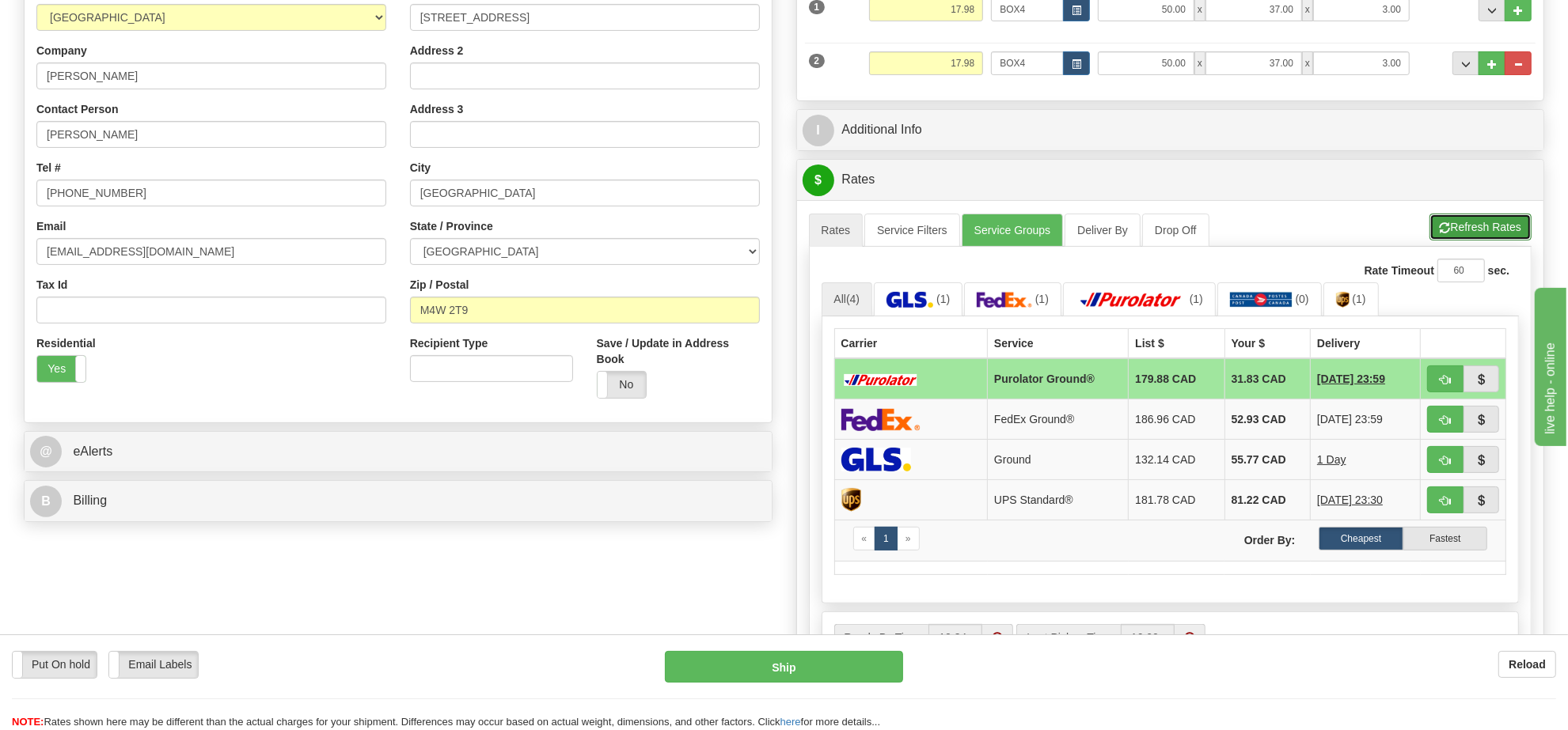
click at [1462, 241] on button "Refresh Rates" at bounding box center [1480, 227] width 102 height 27
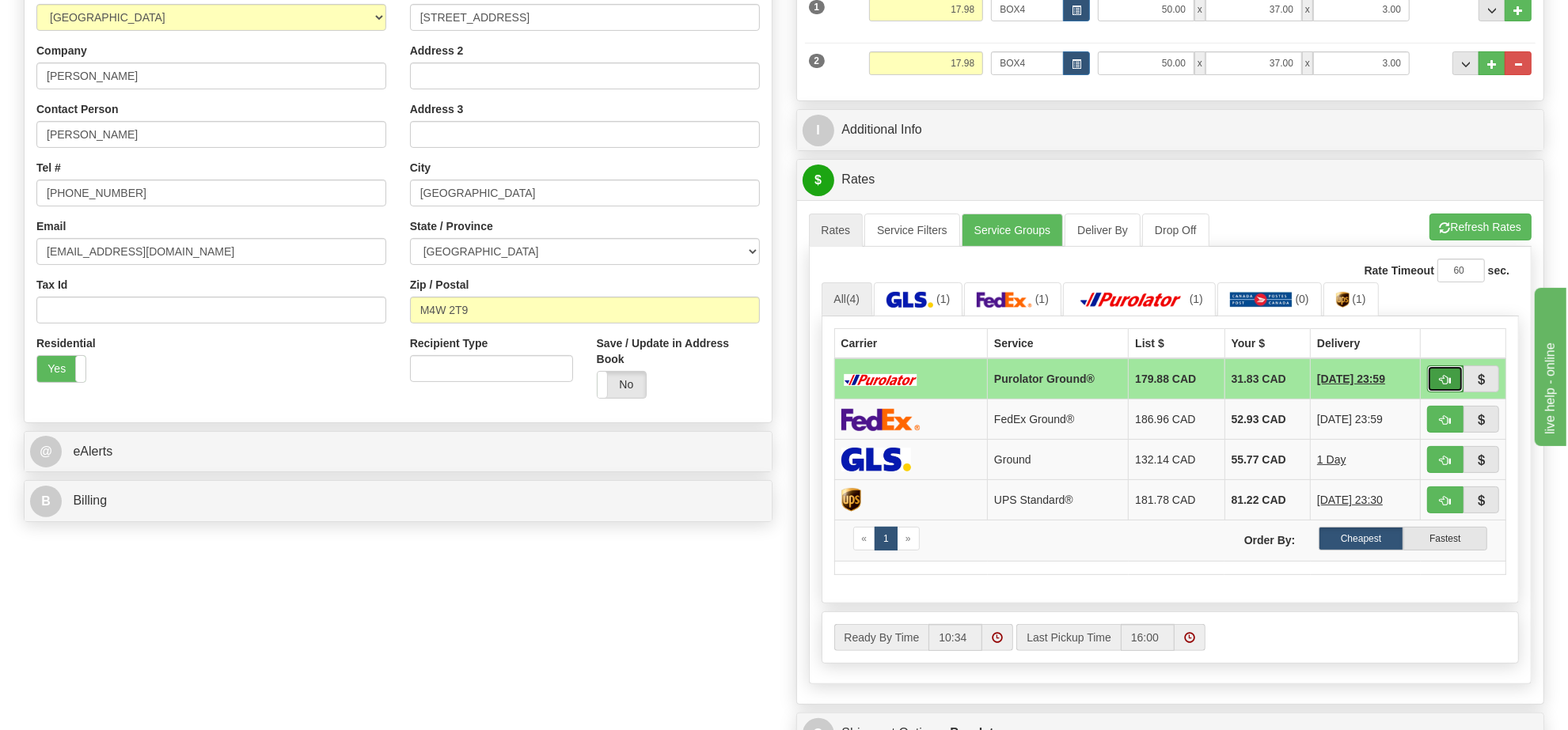
click at [1440, 379] on span "button" at bounding box center [1445, 379] width 11 height 10
type input "260"
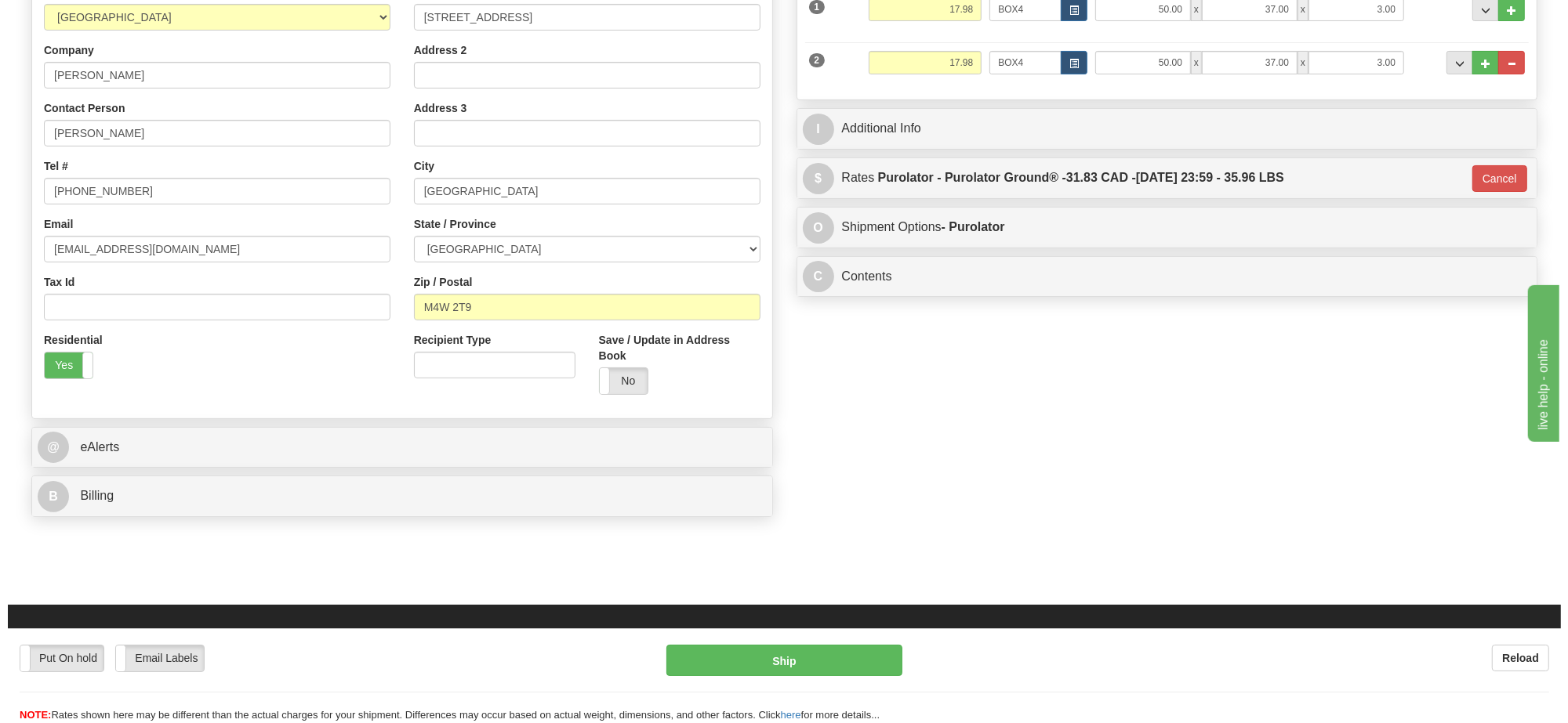
scroll to position [0, 0]
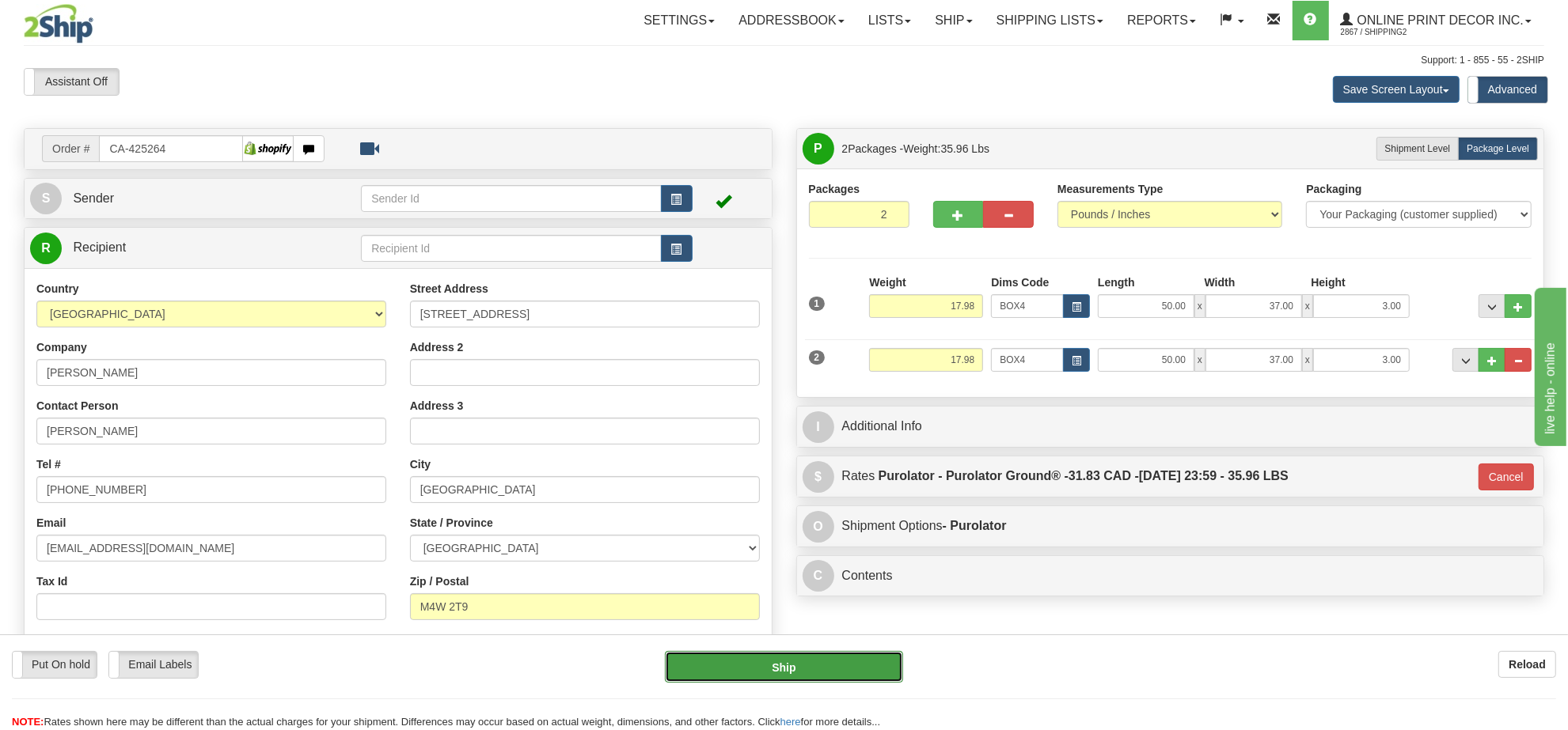
click at [791, 654] on button "Ship" at bounding box center [783, 666] width 237 height 31
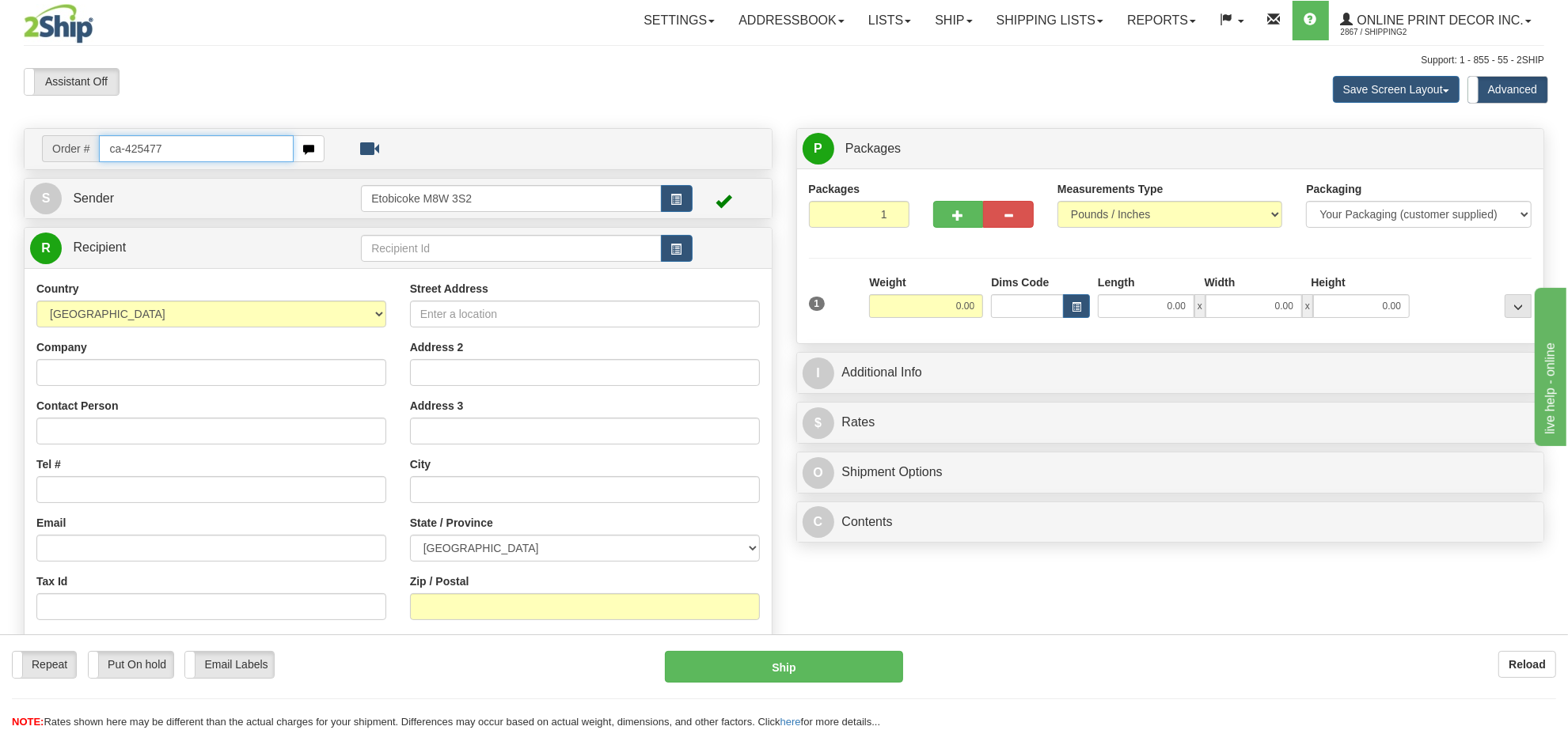
type input "ca-425477"
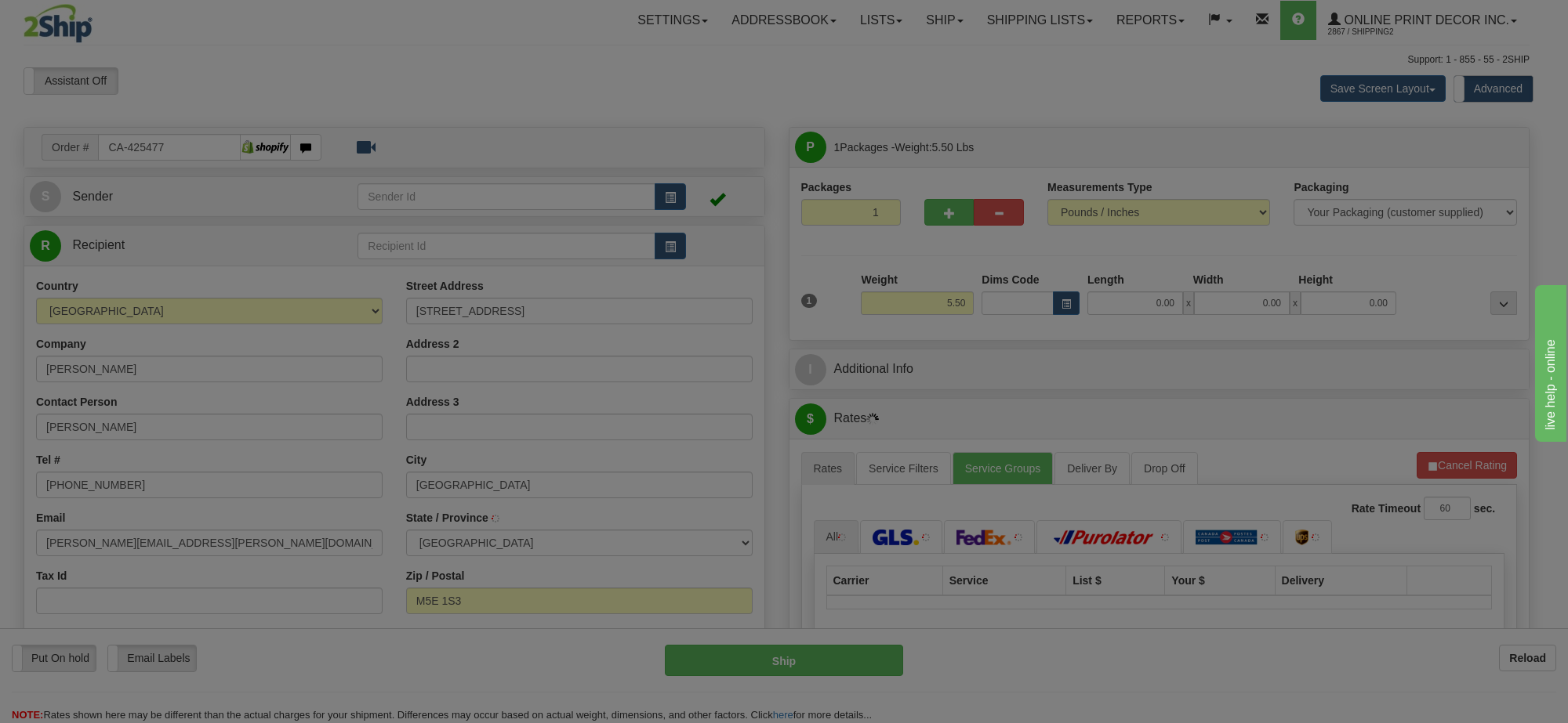
type input "[GEOGRAPHIC_DATA]"
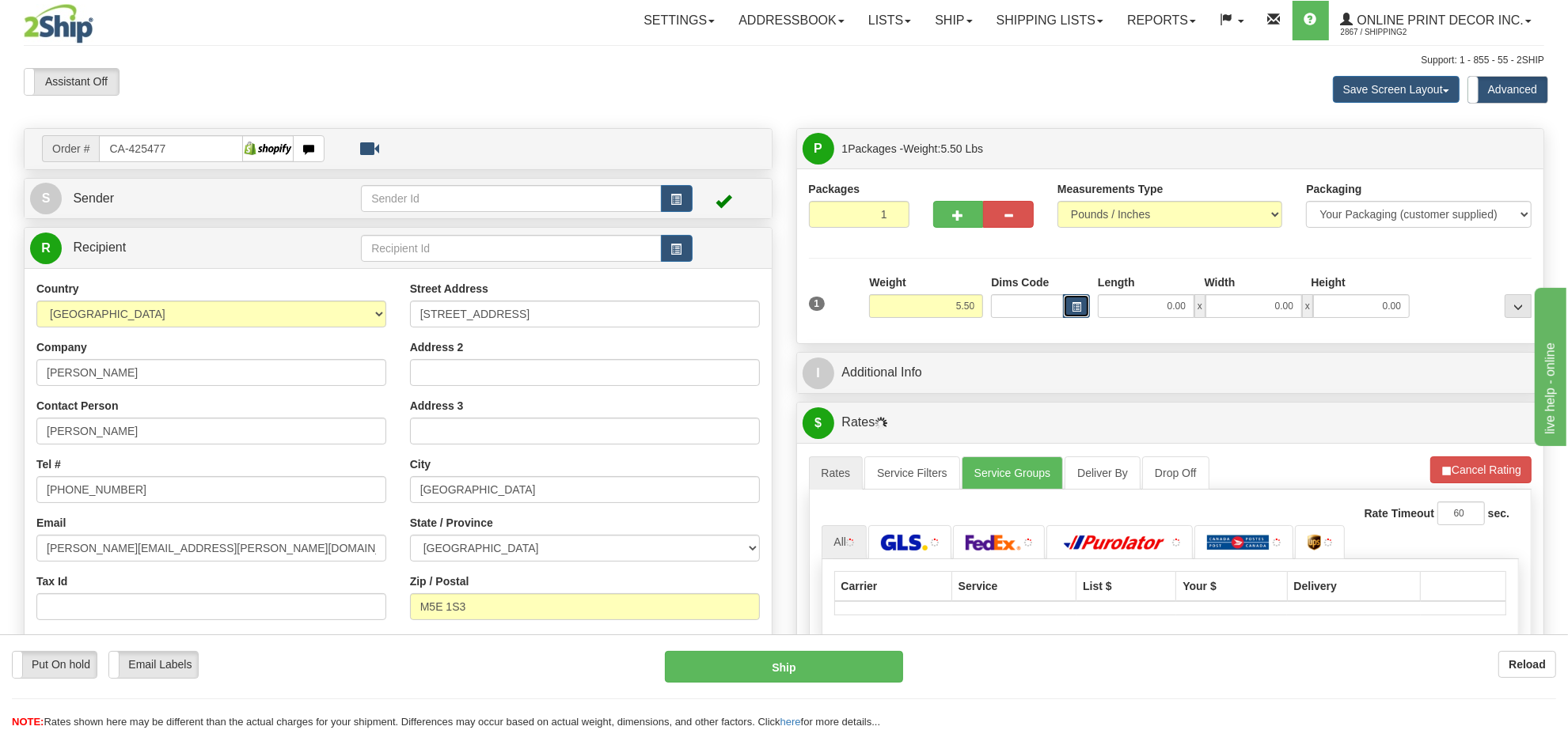
click at [1072, 311] on span "button" at bounding box center [1076, 308] width 10 height 9
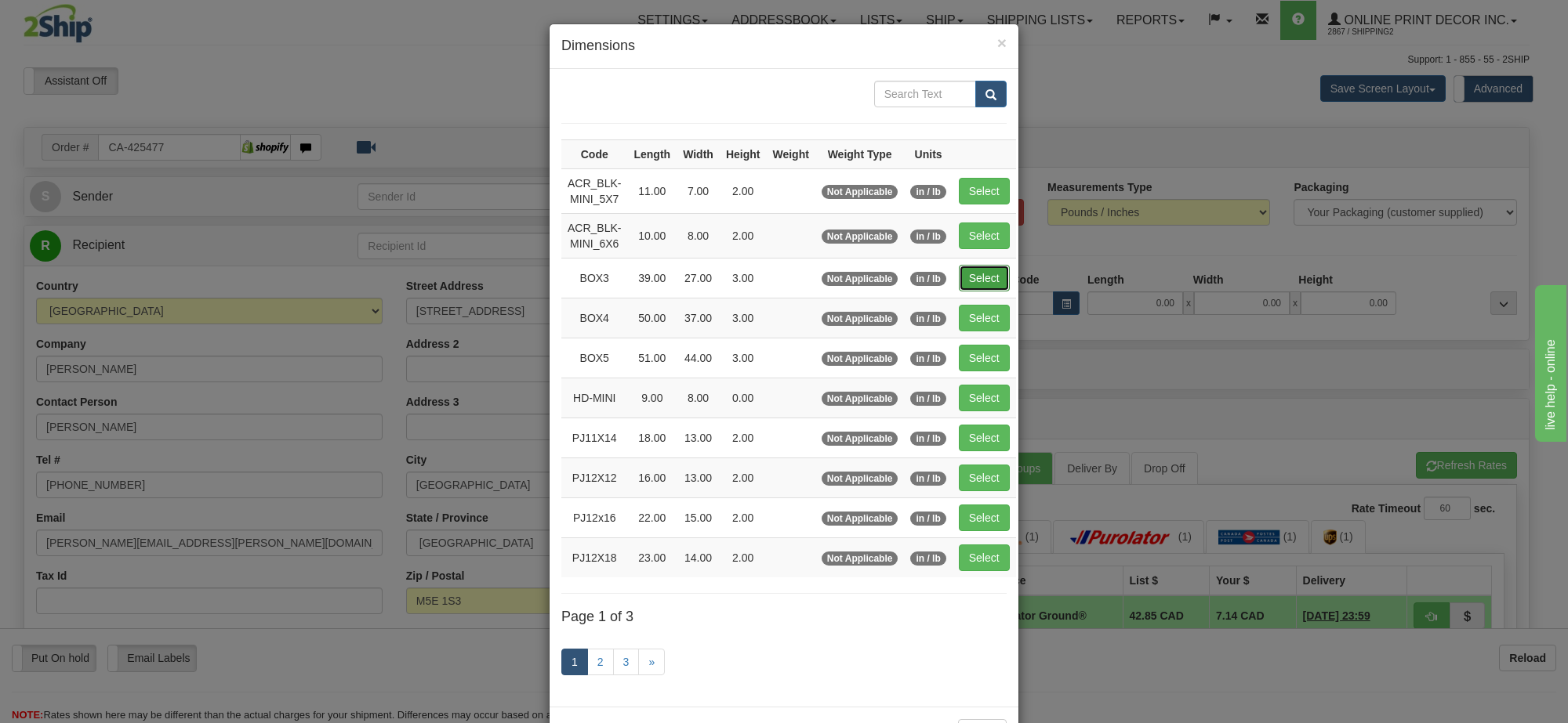
click at [968, 276] on button "Select" at bounding box center [984, 278] width 51 height 27
type input "BOX3"
type input "39.00"
type input "27.00"
type input "3.00"
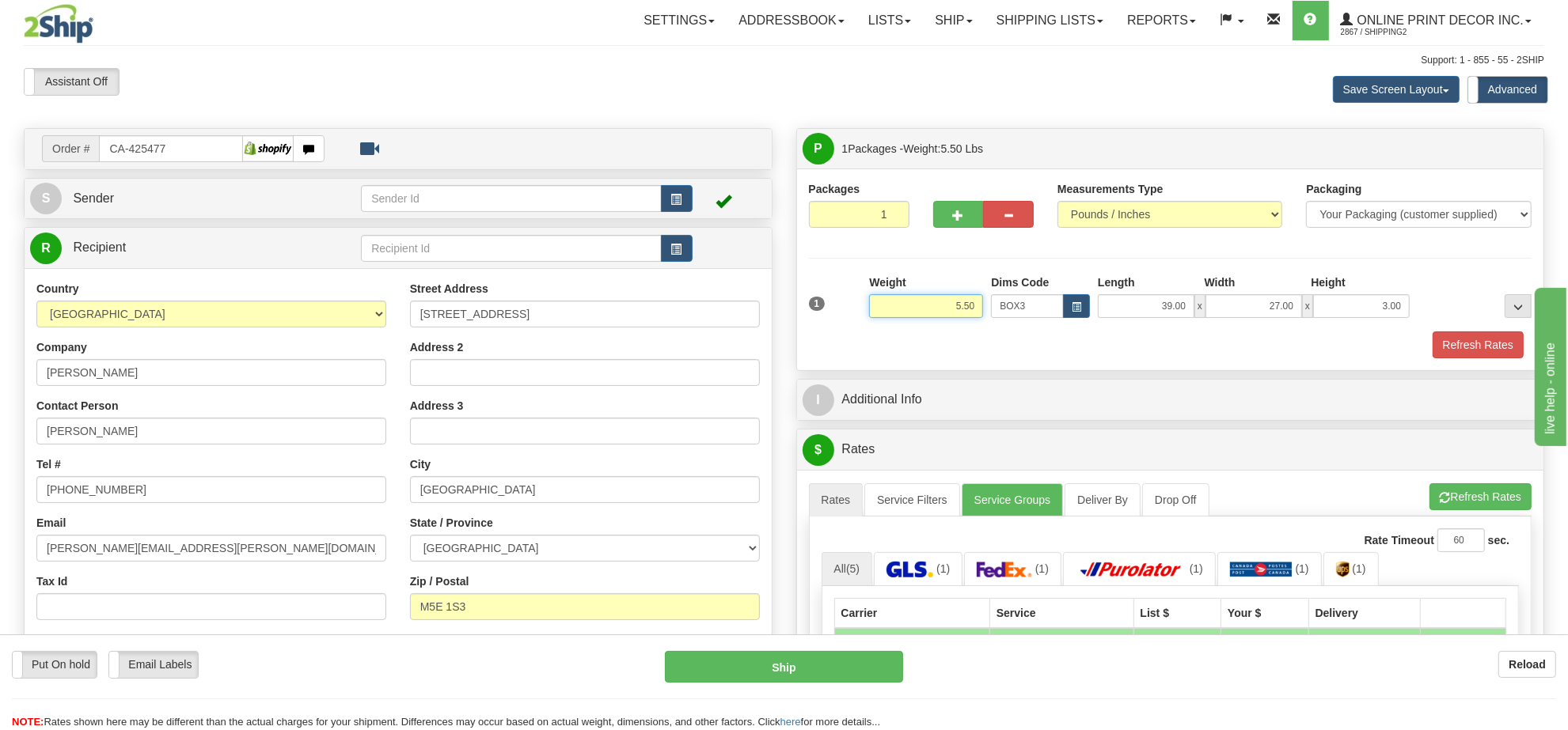
drag, startPoint x: 980, startPoint y: 301, endPoint x: 849, endPoint y: 301, distance: 131.0
click at [851, 301] on div "1 Weight 5.50 Dims Code BOX3" at bounding box center [1170, 302] width 731 height 56
type input "8.98"
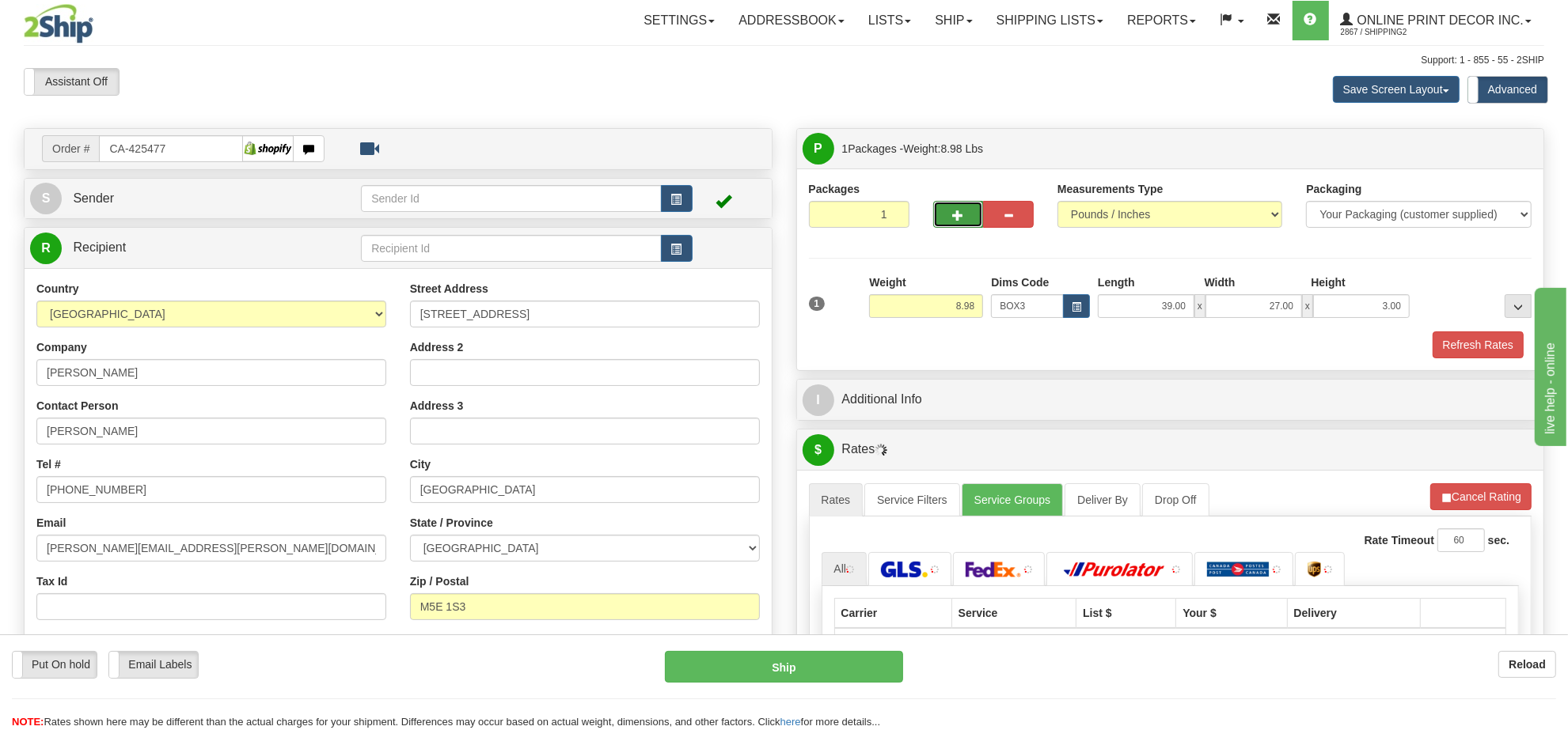
click at [970, 224] on button "button" at bounding box center [959, 215] width 51 height 27
radio input "true"
type input "2"
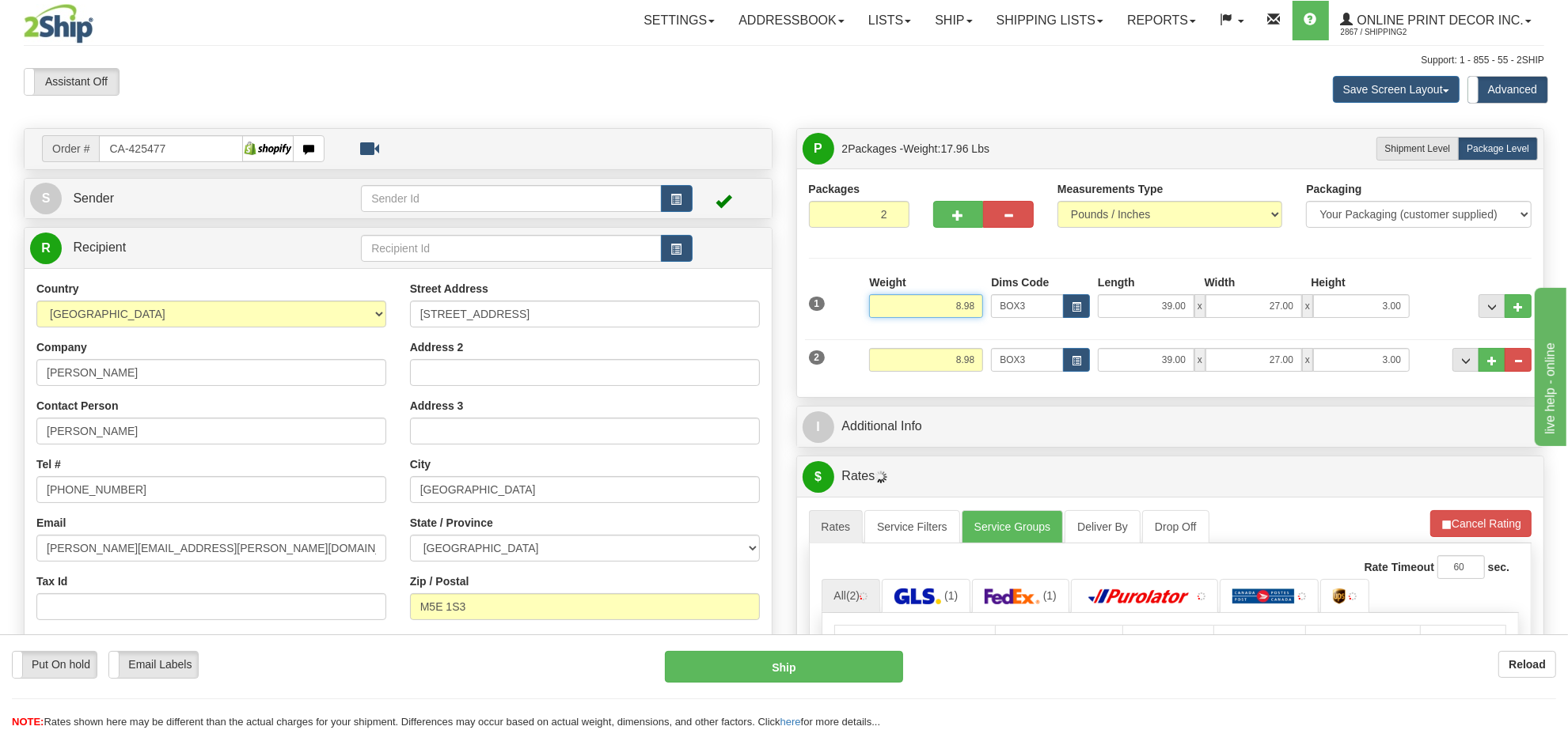
drag, startPoint x: 979, startPoint y: 307, endPoint x: 866, endPoint y: 317, distance: 113.4
click at [866, 317] on div "Weight 8.98" at bounding box center [926, 302] width 122 height 55
type input "9.98"
click at [1067, 361] on button "button" at bounding box center [1077, 360] width 27 height 24
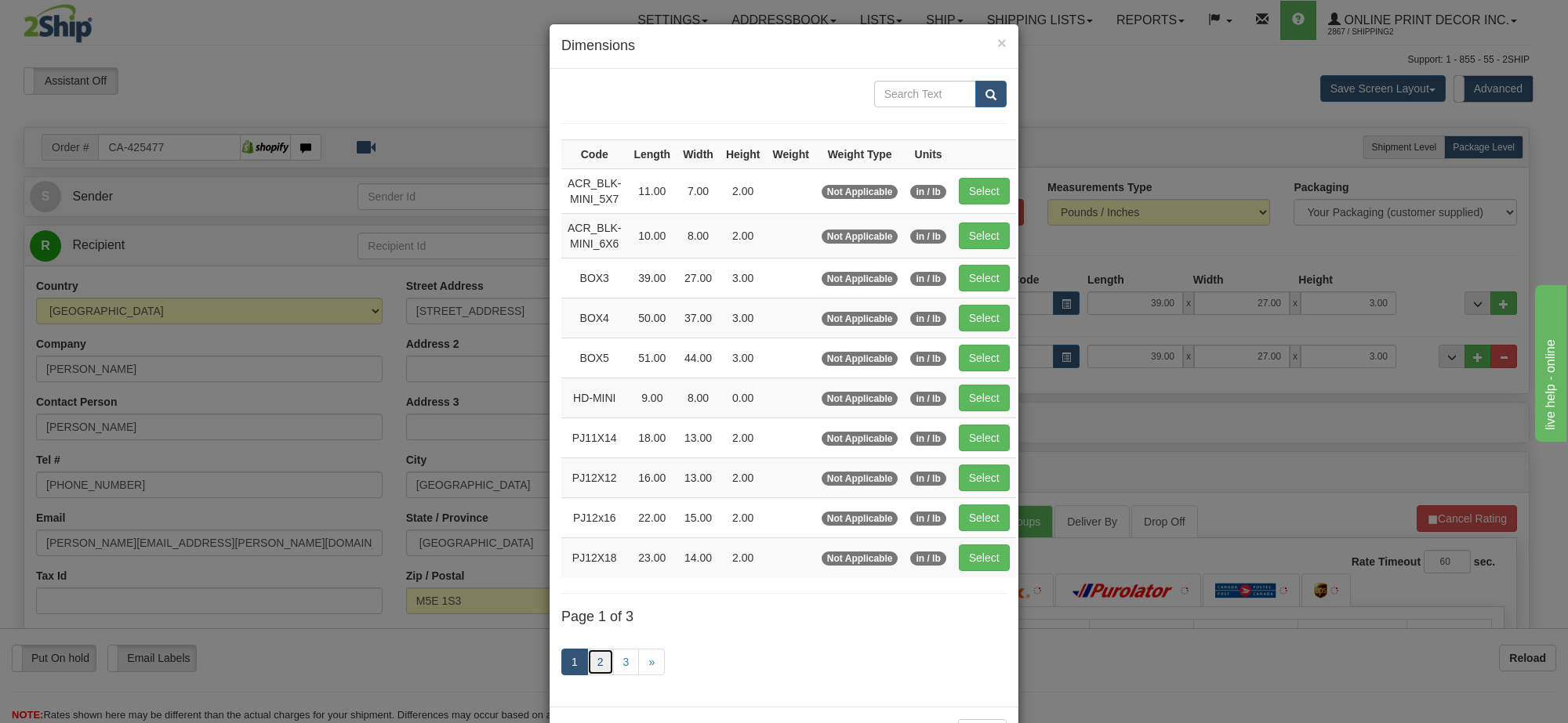
click at [587, 664] on link "2" at bounding box center [600, 662] width 27 height 27
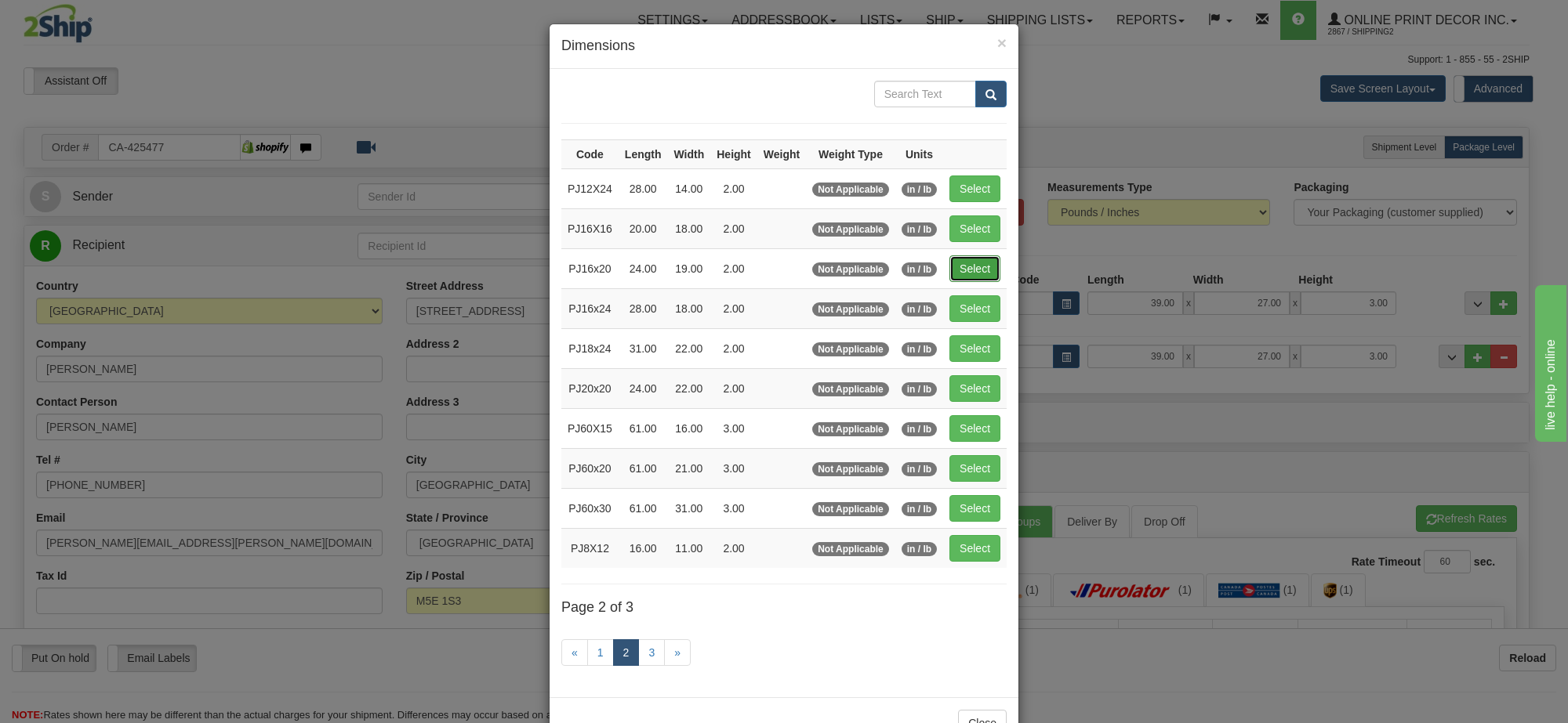
click at [972, 265] on button "Select" at bounding box center [974, 268] width 51 height 27
type input "PJ16x20"
type input "24.00"
type input "19.00"
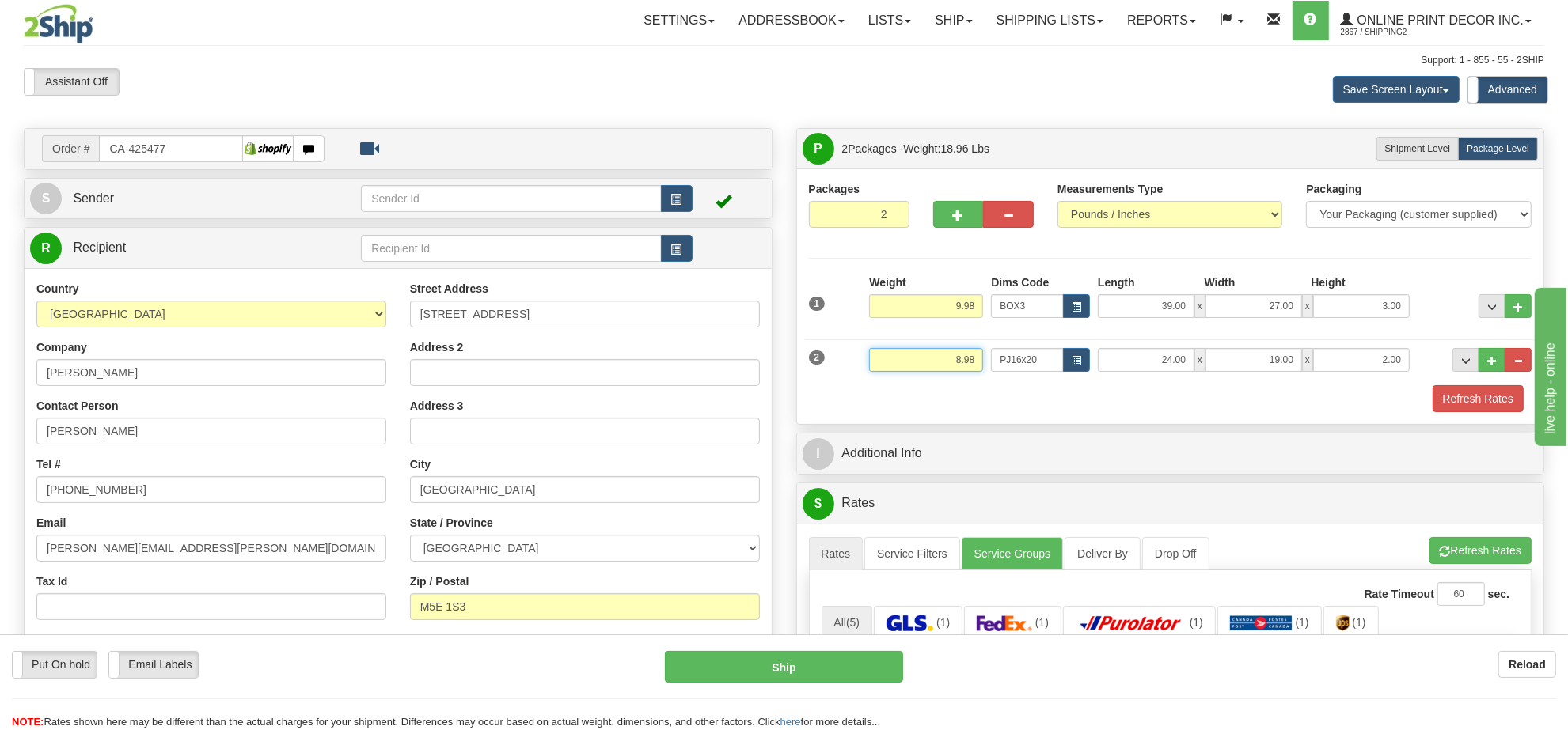
drag, startPoint x: 978, startPoint y: 361, endPoint x: 1414, endPoint y: 393, distance: 437.2
click at [991, 373] on div "2 Weight 8.98 Dims Code PJ16x20 Length Width" at bounding box center [1170, 358] width 731 height 53
click at [1402, 365] on input "2.00" at bounding box center [1361, 360] width 97 height 24
drag, startPoint x: 1402, startPoint y: 365, endPoint x: 1328, endPoint y: 377, distance: 75.0
click at [1328, 377] on div "2 Weight 8.98 Dims Code PJ16x20 Length Width" at bounding box center [1170, 358] width 731 height 53
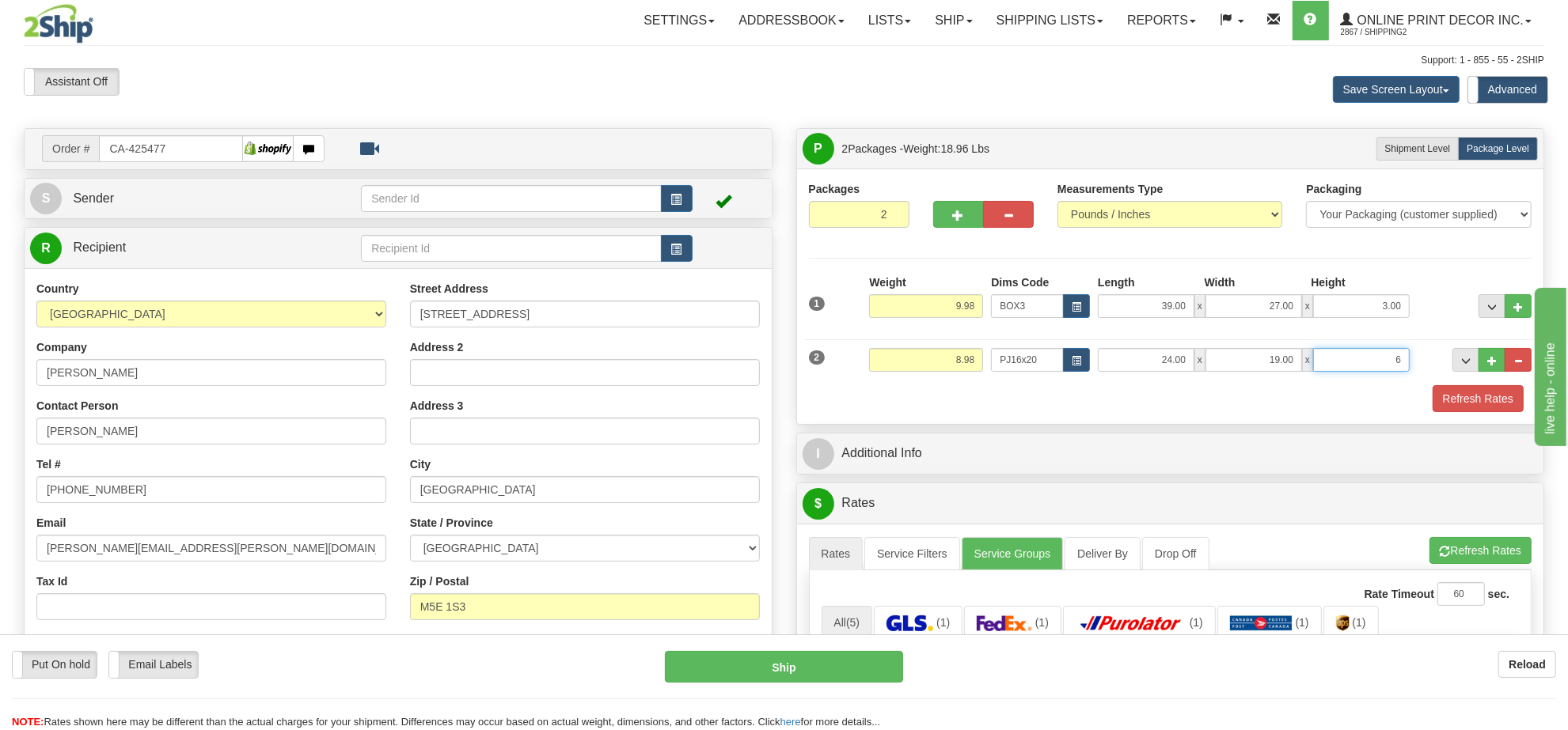
click button "Delete" at bounding box center [0, 0] width 0 height 0
type input "6.00"
click at [1467, 394] on button "Refresh Rates" at bounding box center [1479, 399] width 91 height 27
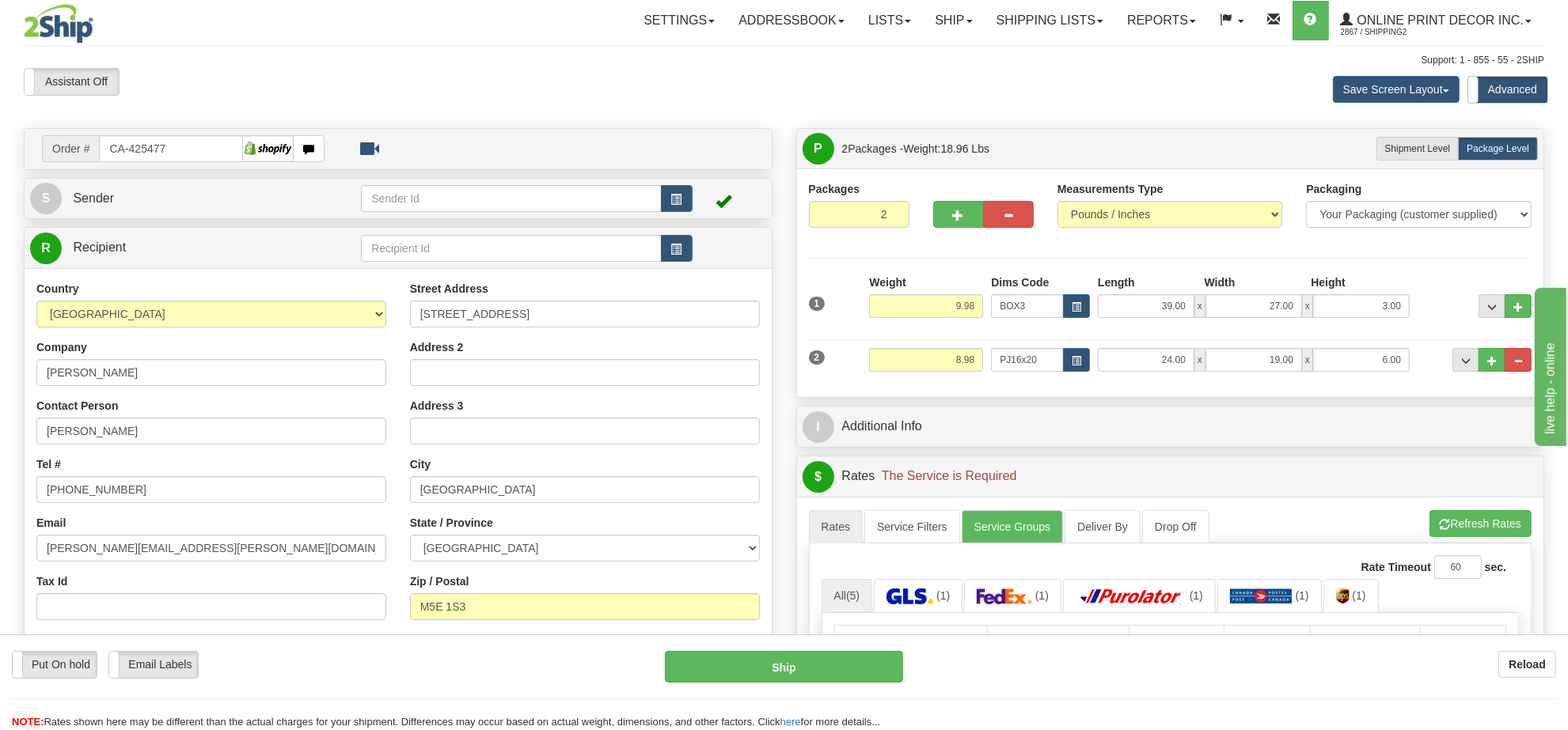
scroll to position [99, 0]
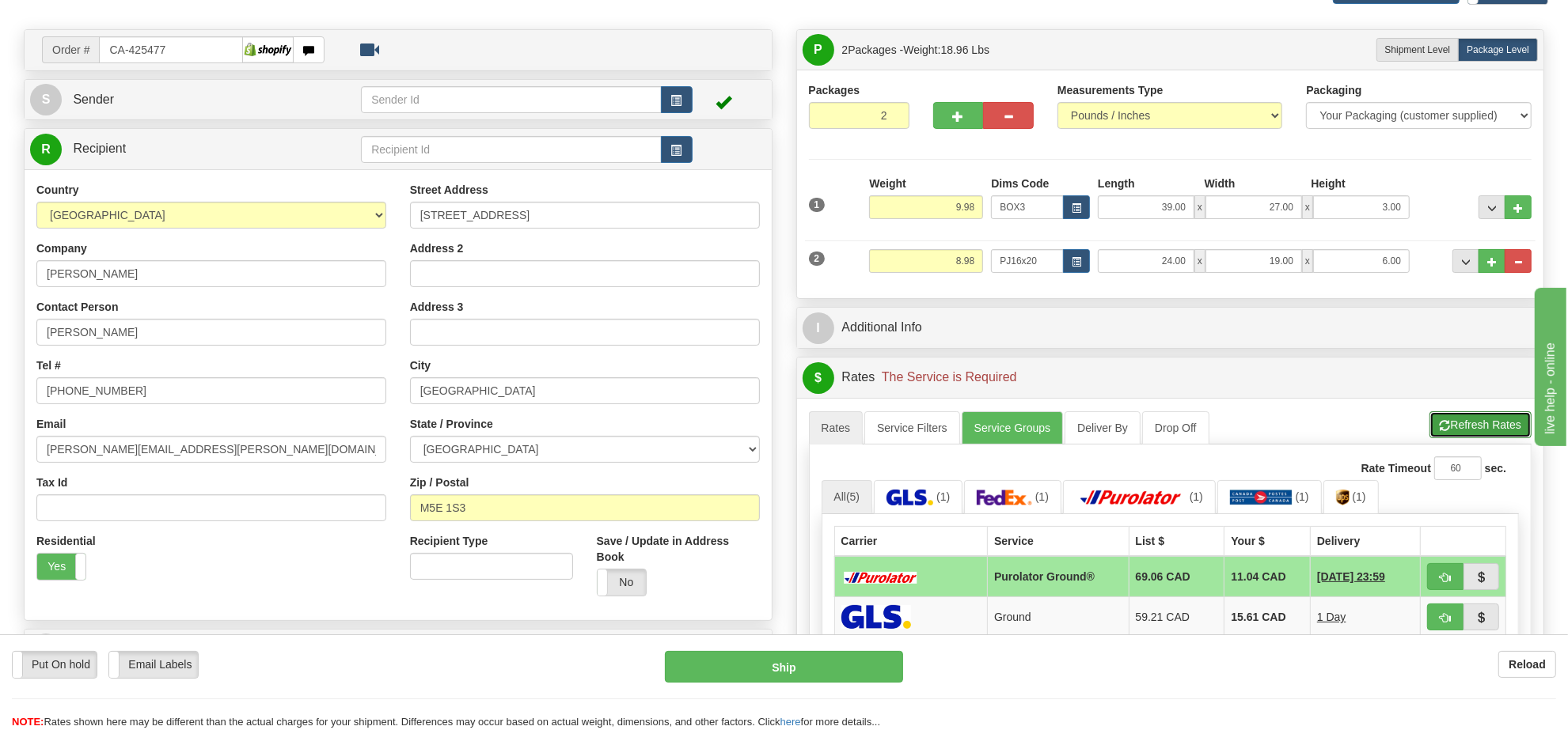
click at [1467, 425] on button "Refresh Rates" at bounding box center [1480, 425] width 102 height 27
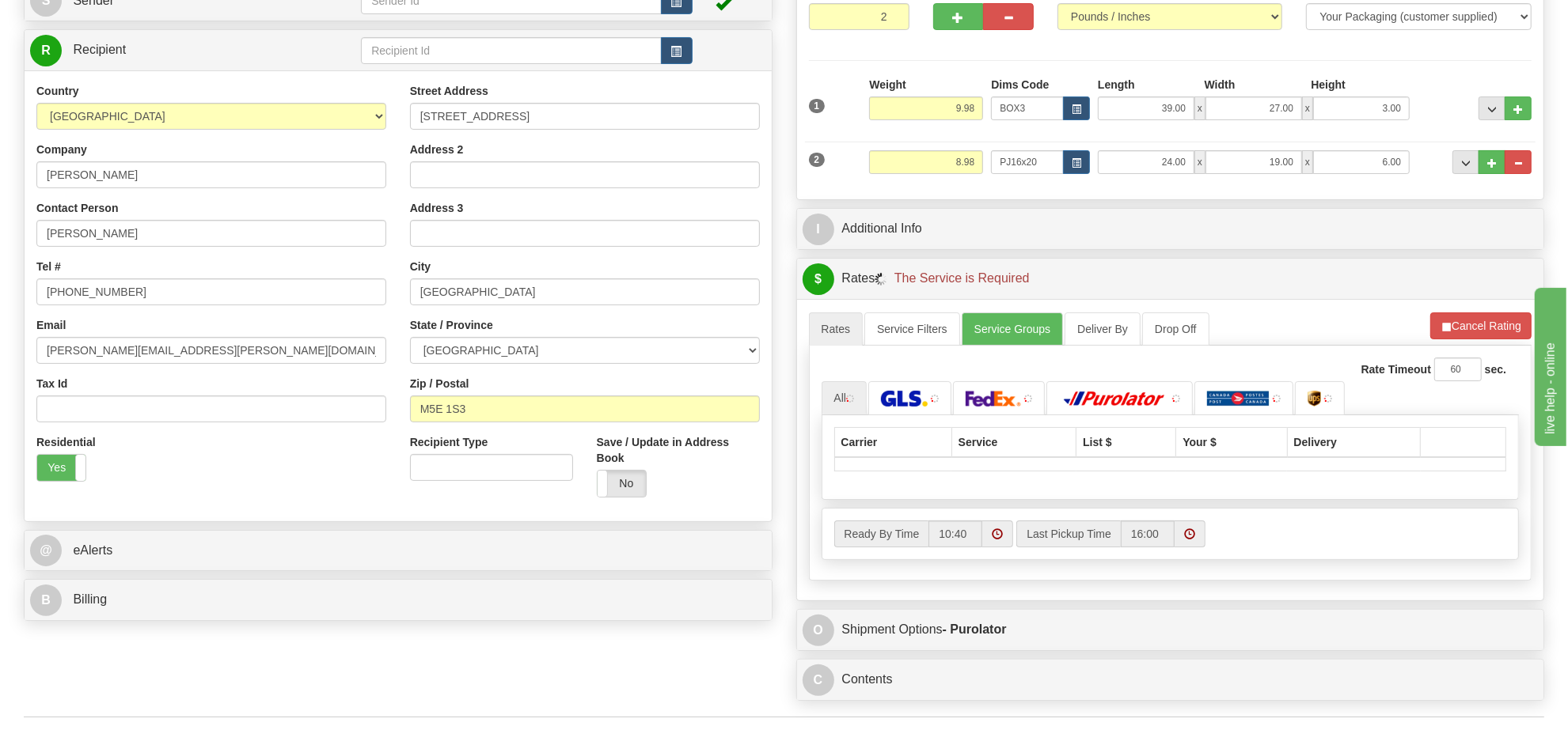
scroll to position [297, 0]
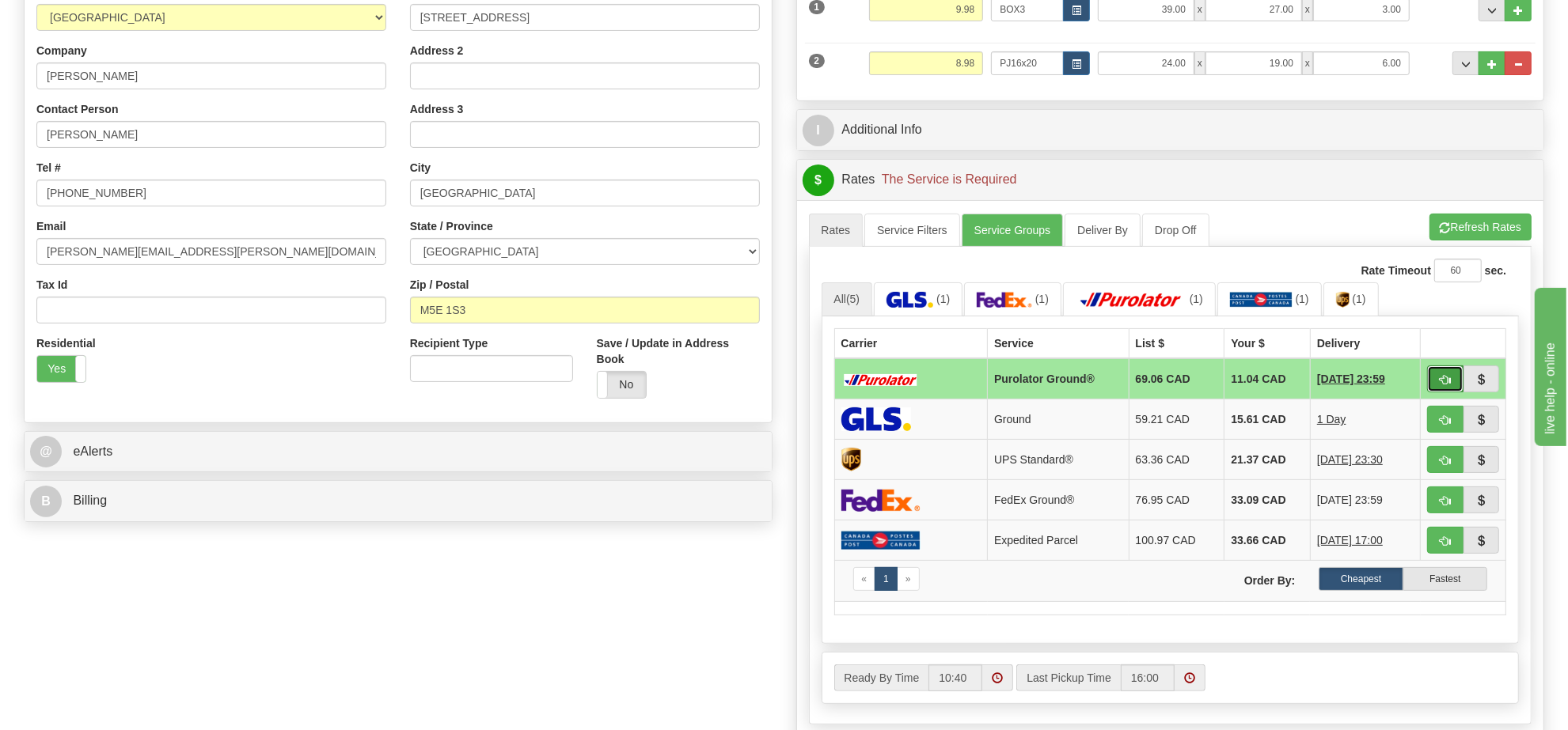
click at [1436, 388] on button "button" at bounding box center [1444, 379] width 37 height 27
type input "260"
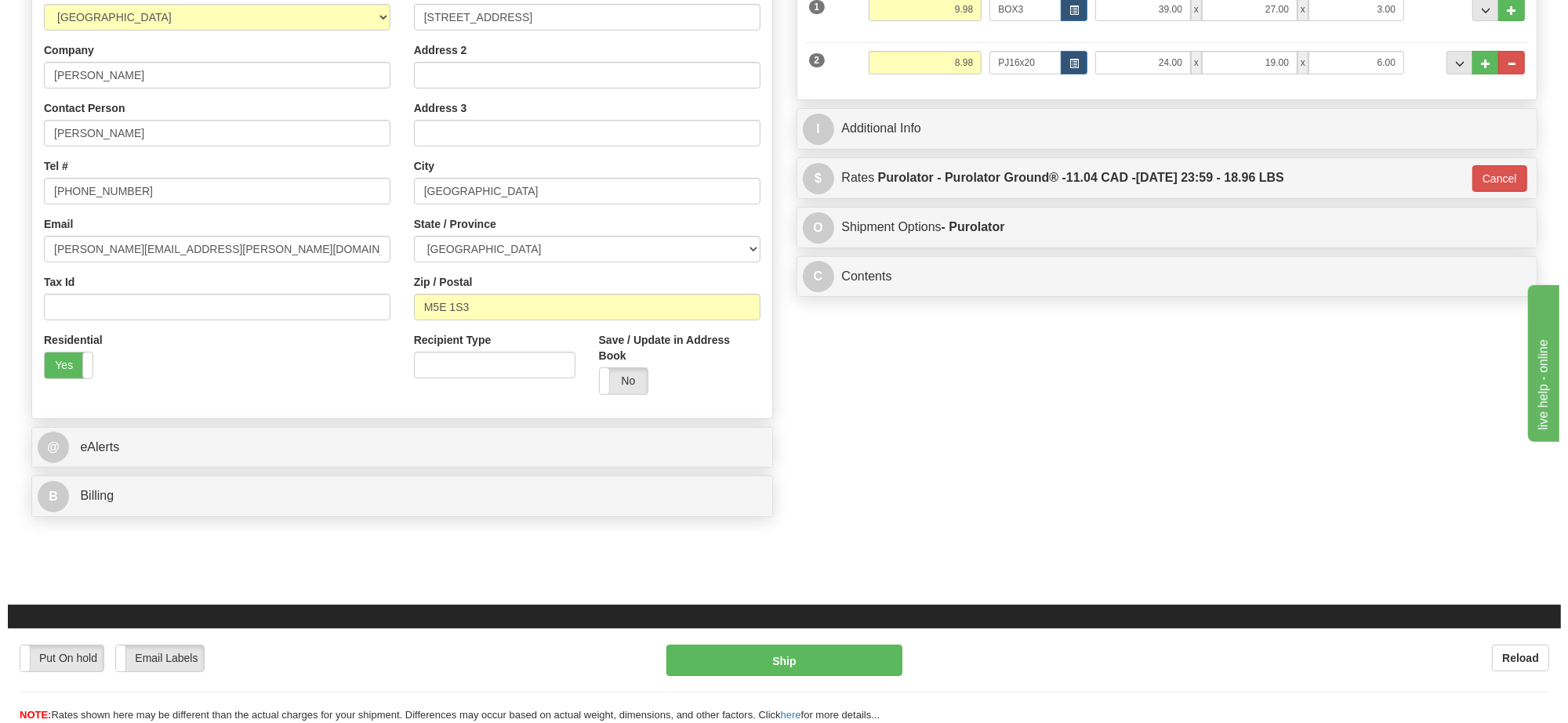
scroll to position [0, 0]
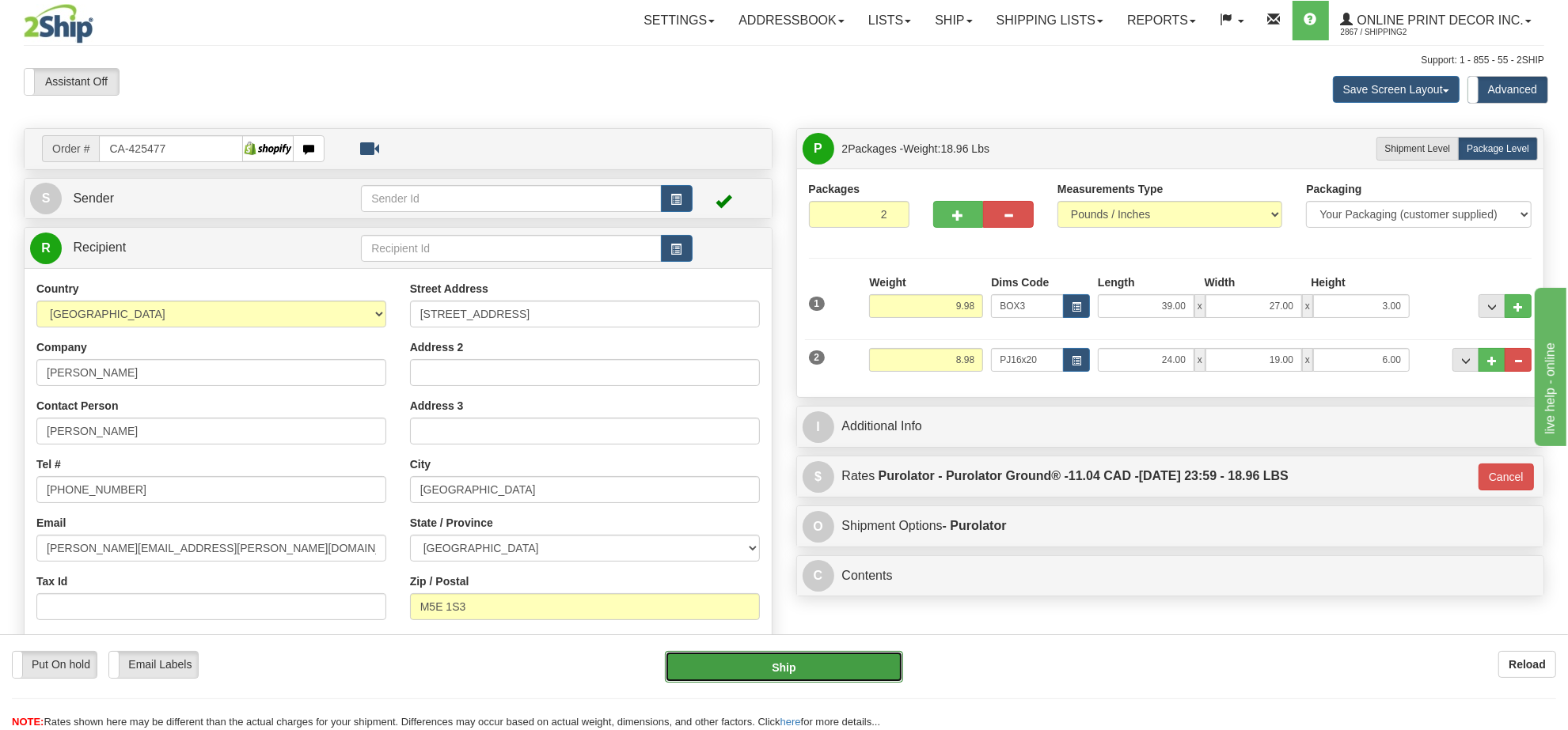
click at [778, 662] on button "Ship" at bounding box center [783, 666] width 237 height 31
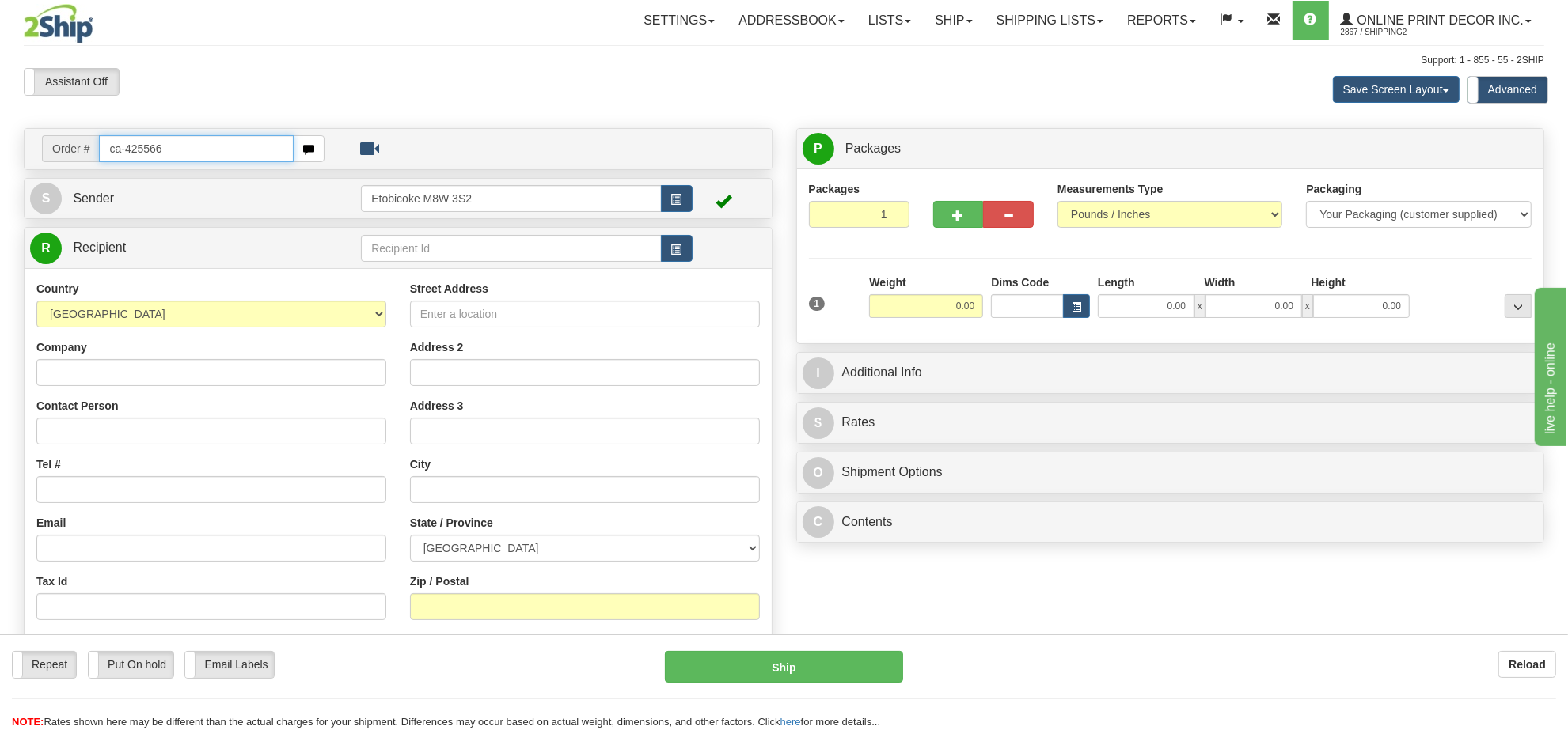
type input "ca-425566"
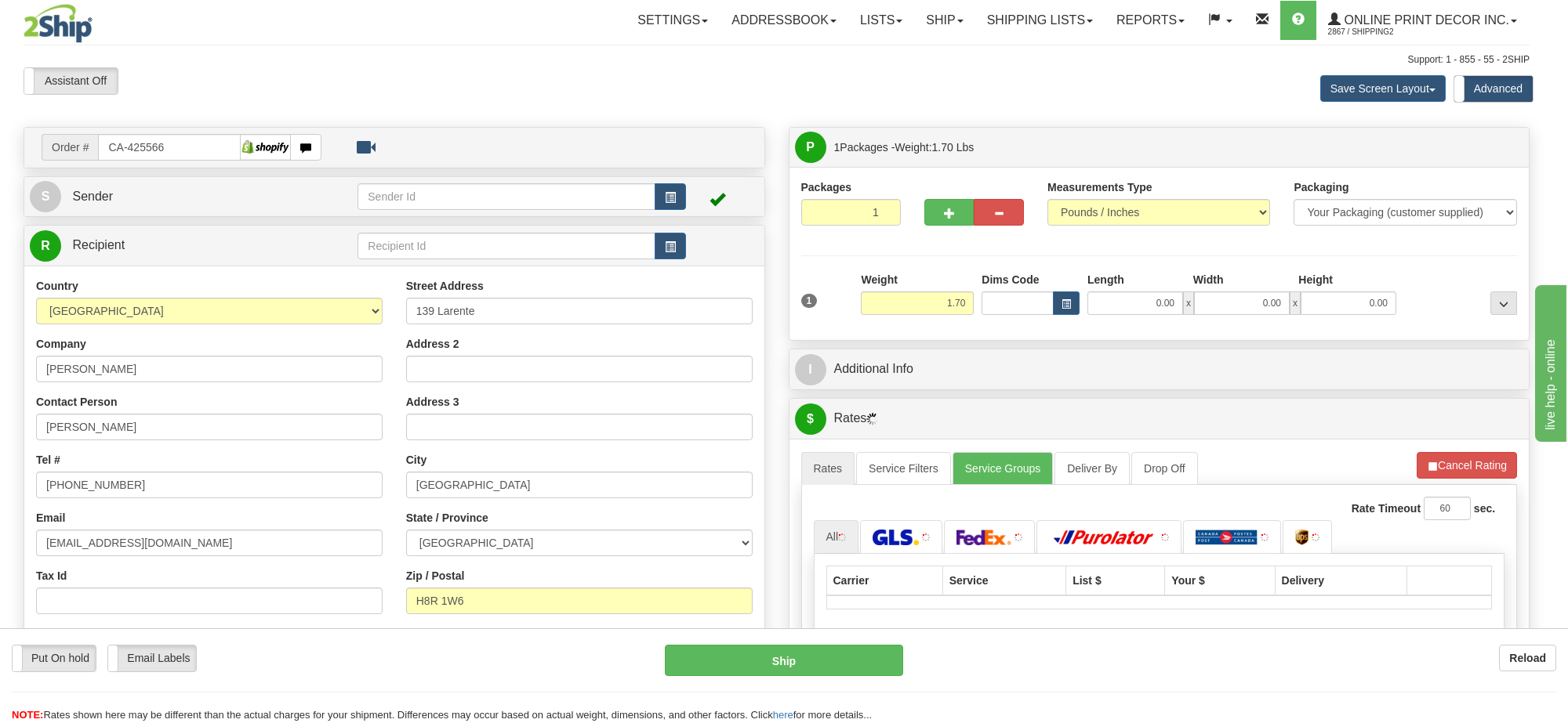
type input "LASALLE"
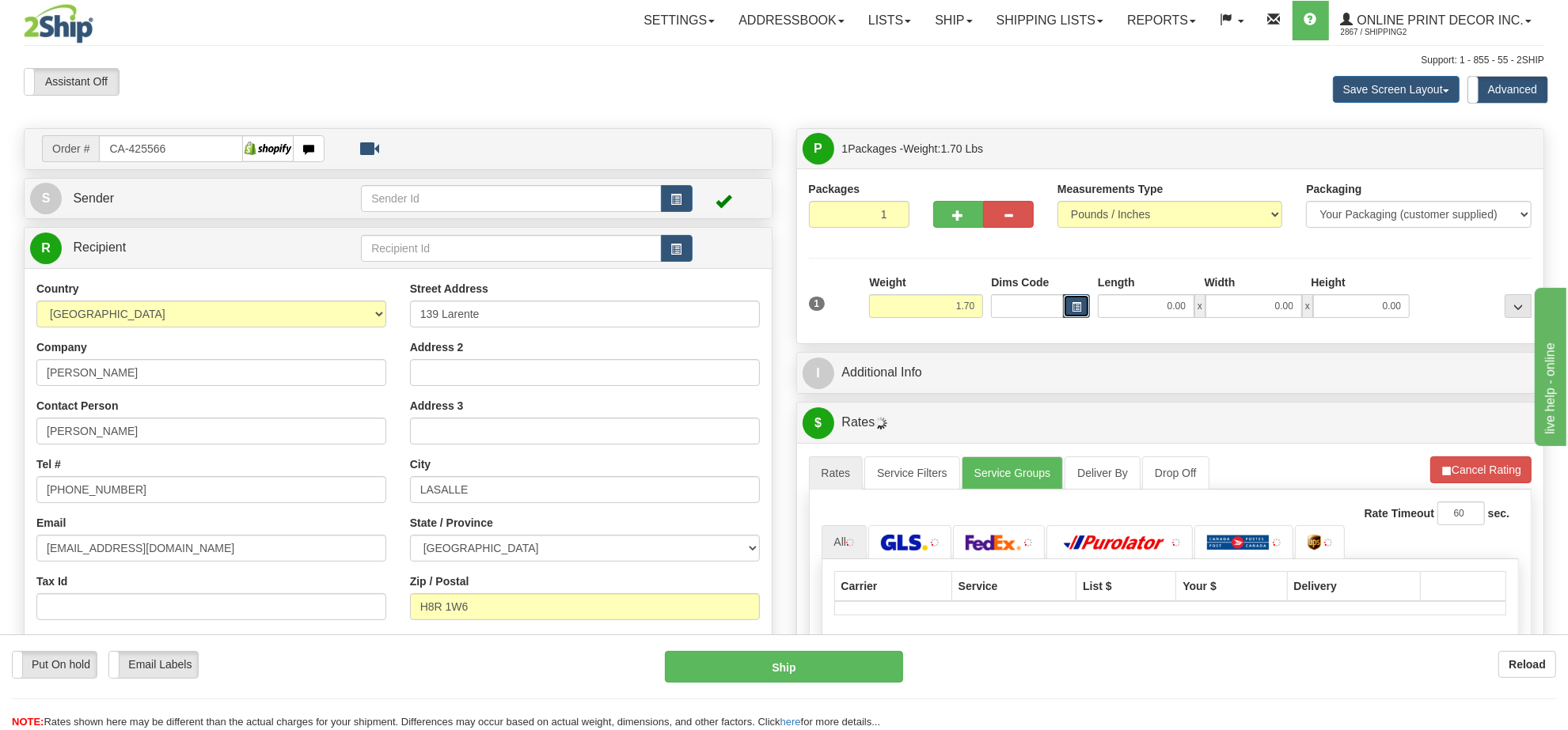
click at [1073, 307] on span "button" at bounding box center [1076, 308] width 10 height 9
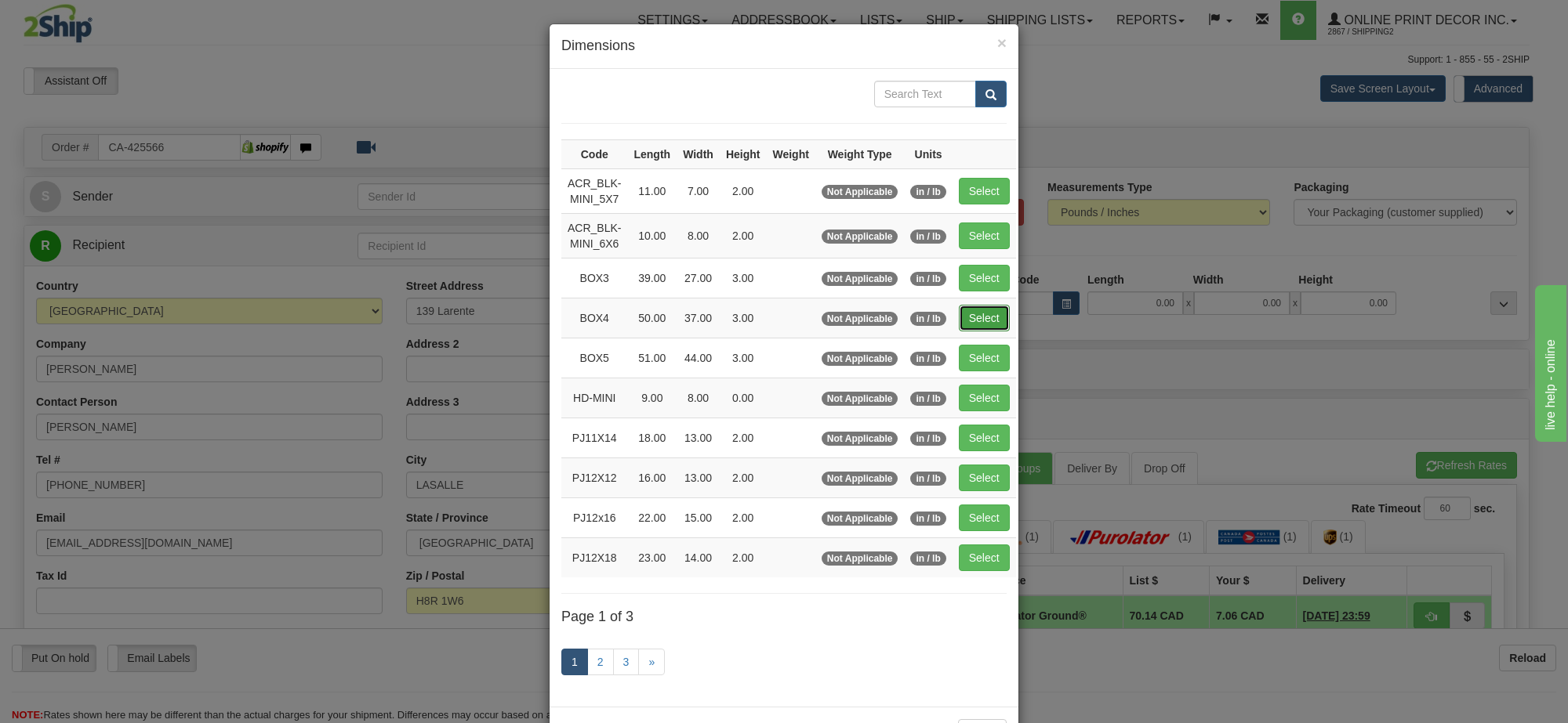
click at [976, 325] on button "Select" at bounding box center [984, 318] width 51 height 27
type input "BOX4"
type input "50.00"
type input "37.00"
type input "3.00"
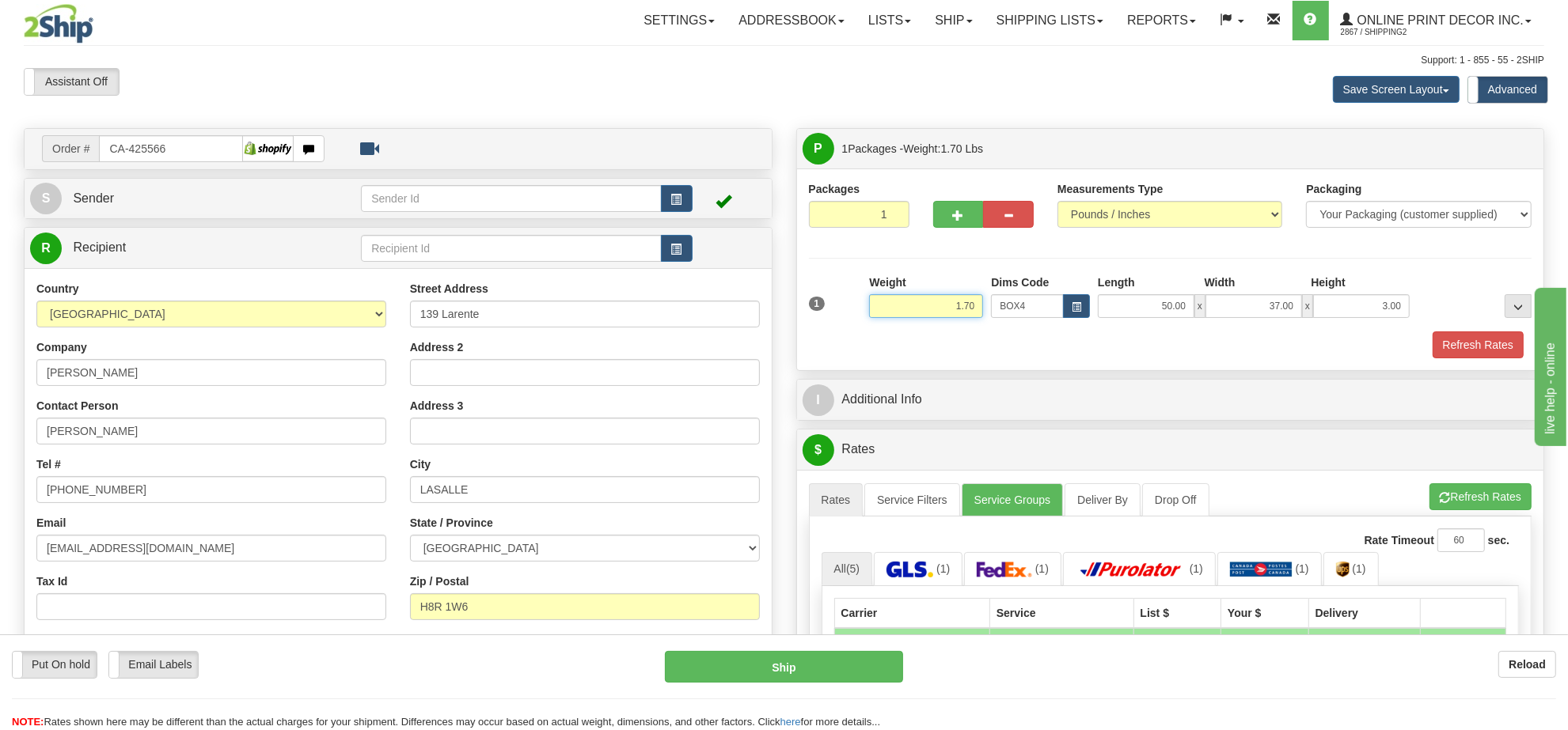
drag, startPoint x: 979, startPoint y: 309, endPoint x: 889, endPoint y: 282, distance: 94.0
click at [889, 282] on div "Weight 1.70" at bounding box center [925, 296] width 114 height 44
type input "10.98"
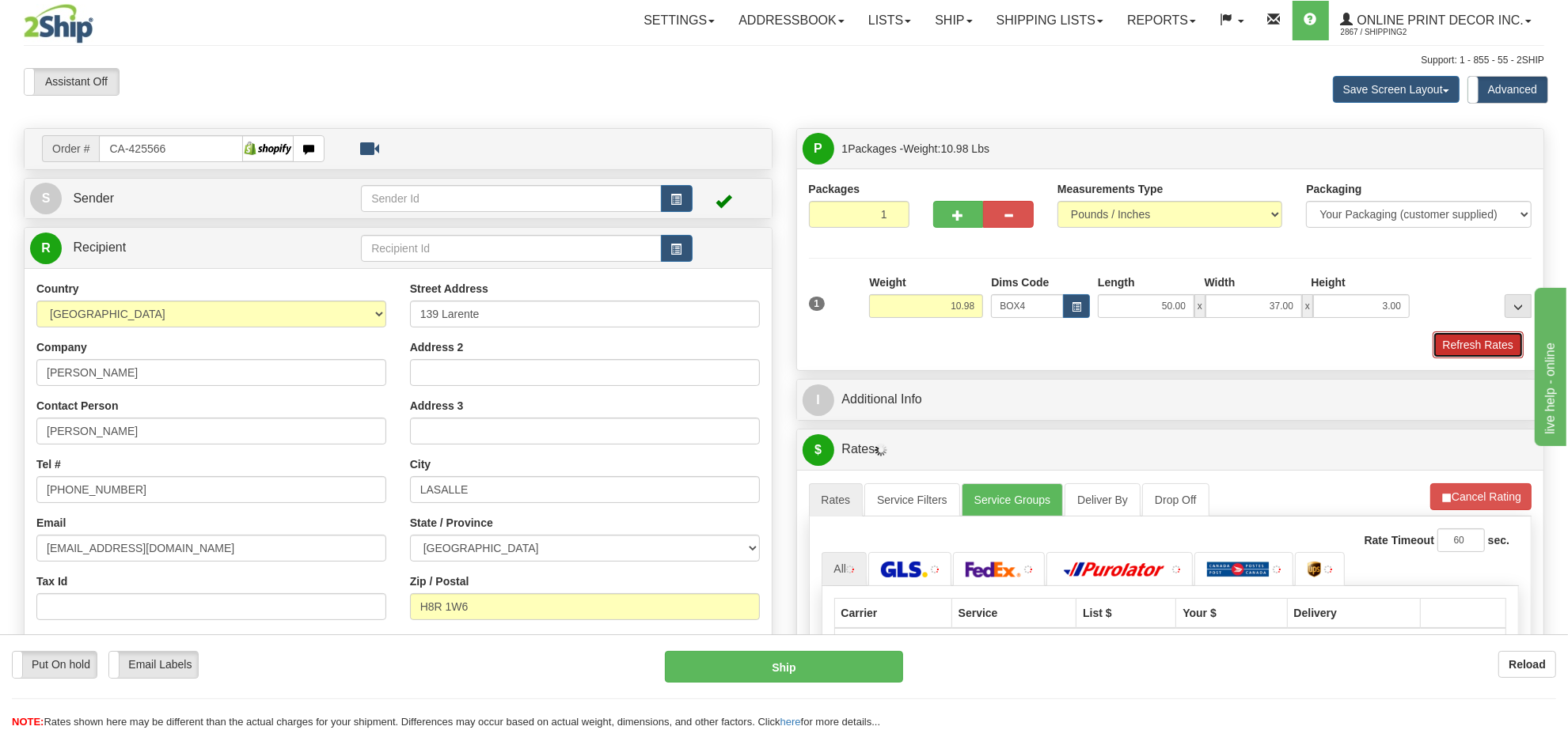
click at [1459, 354] on button "Refresh Rates" at bounding box center [1479, 345] width 91 height 27
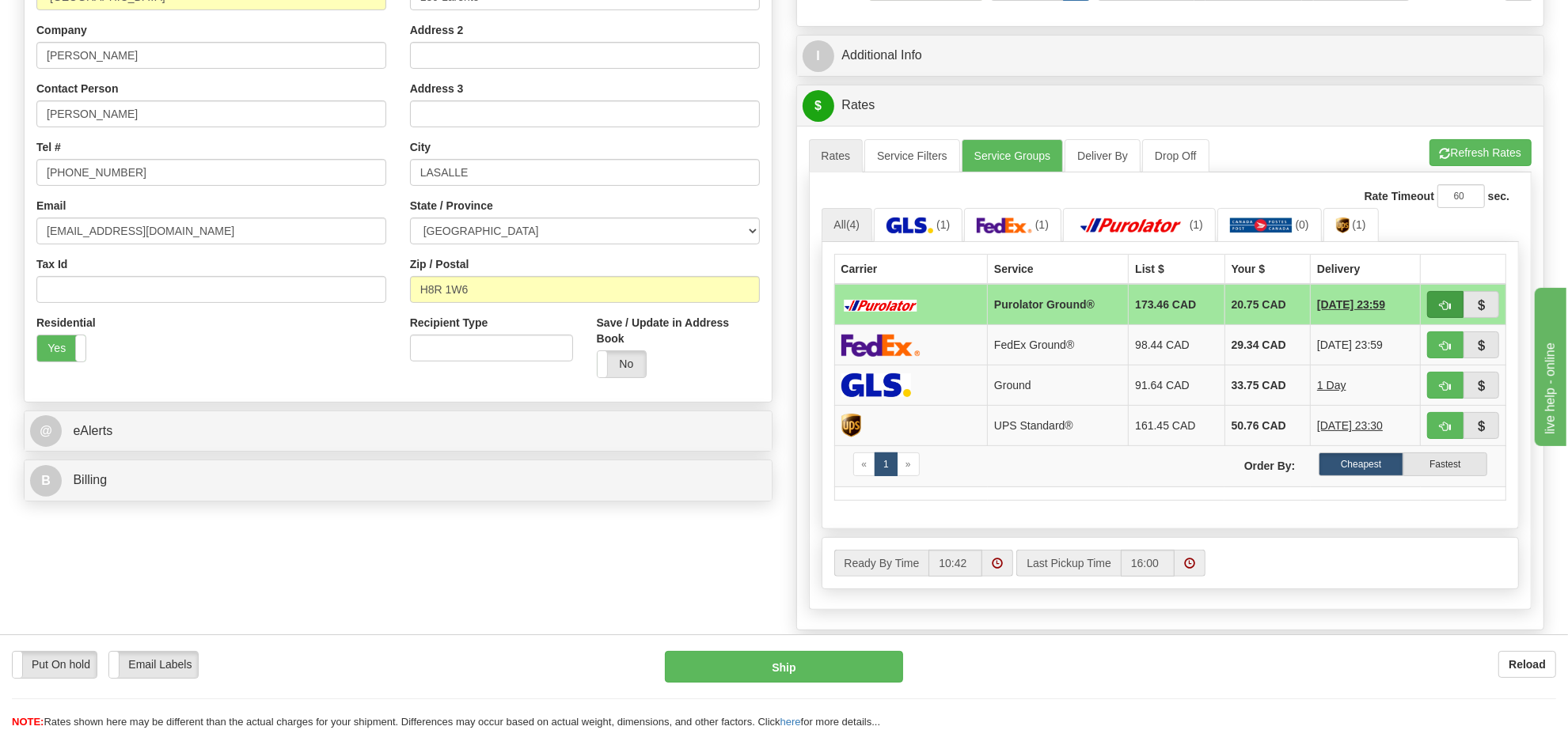
scroll to position [120, 0]
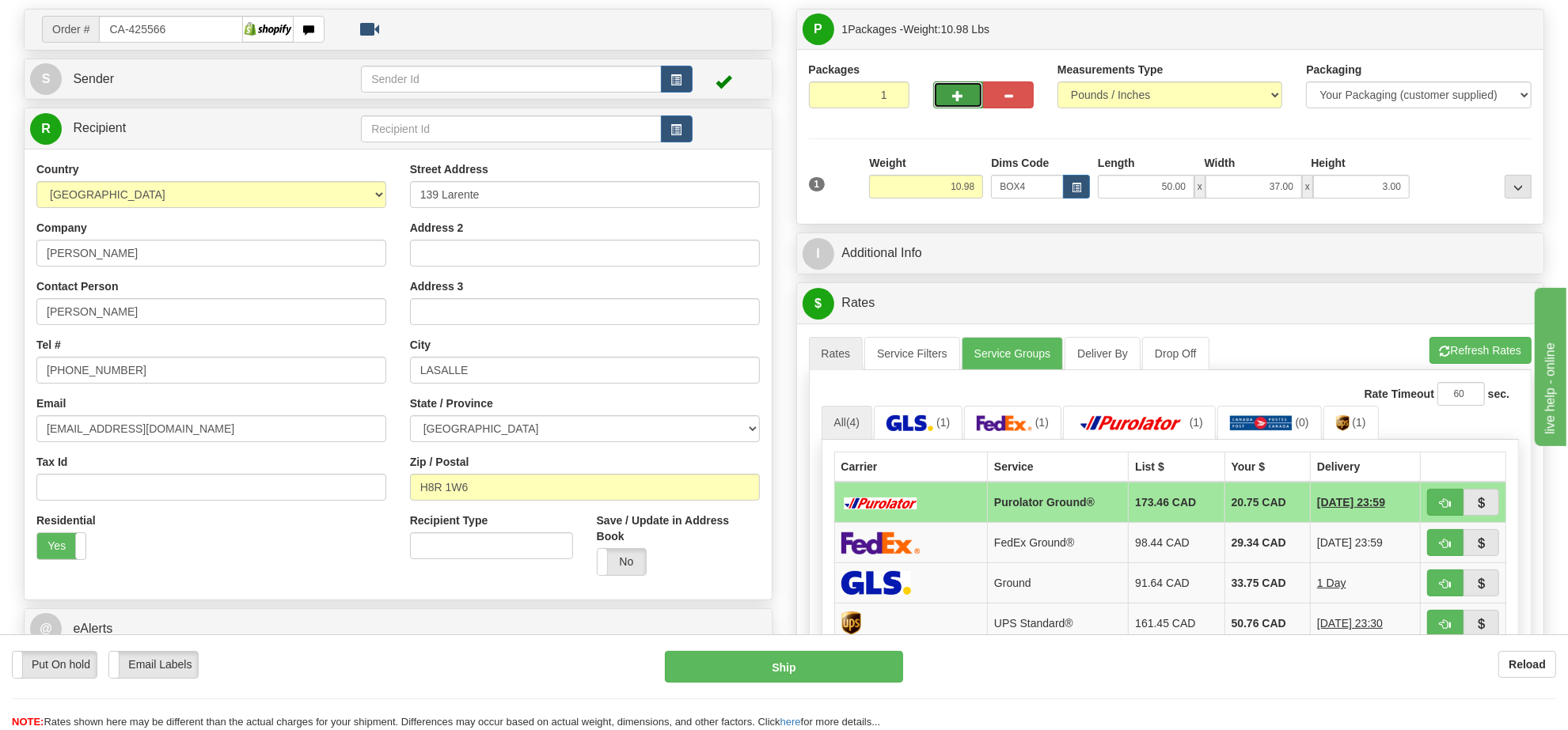
click at [959, 104] on button "button" at bounding box center [959, 95] width 51 height 27
radio input "true"
type input "2"
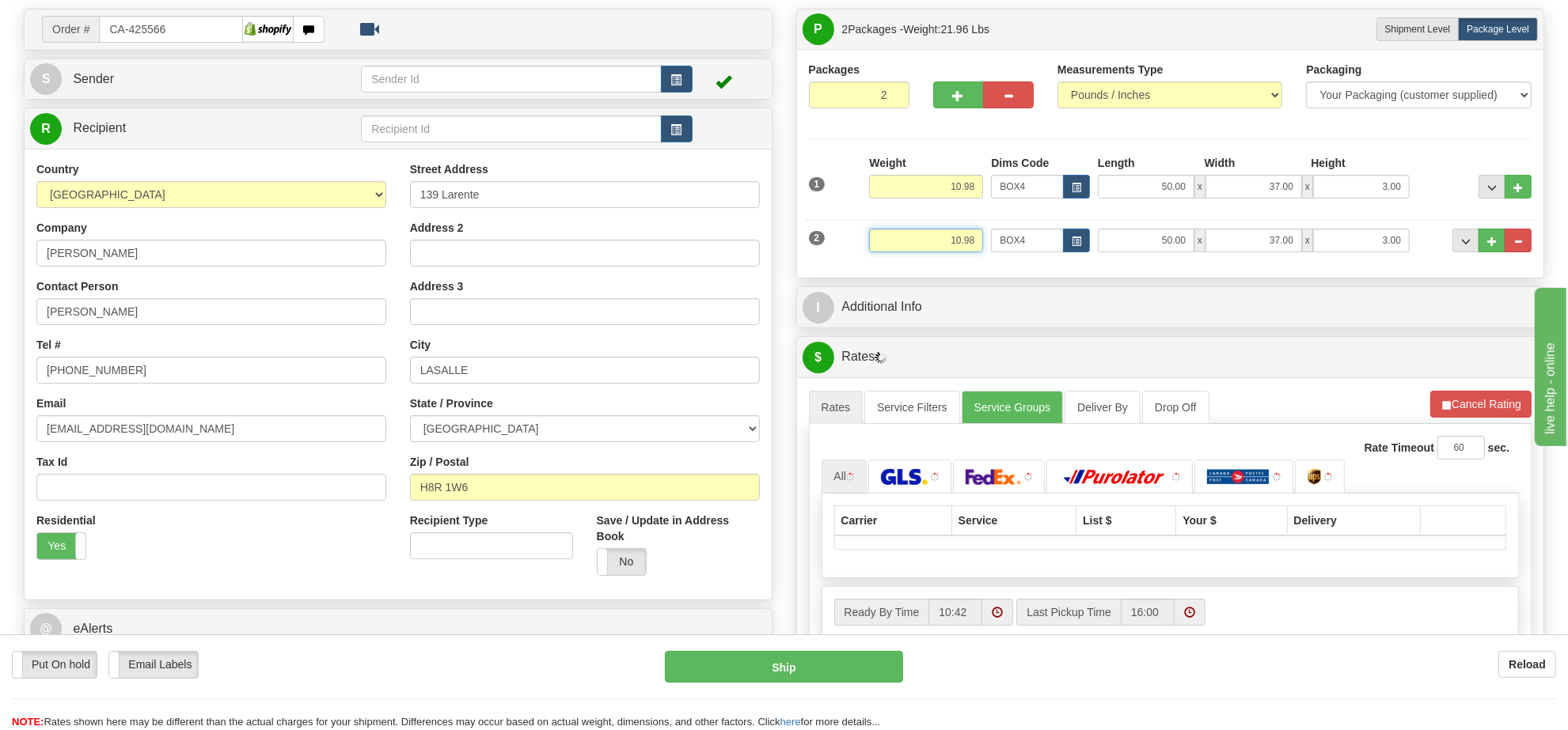
drag, startPoint x: 975, startPoint y: 247, endPoint x: 873, endPoint y: 242, distance: 102.1
click at [873, 242] on input "10.98" at bounding box center [925, 241] width 114 height 24
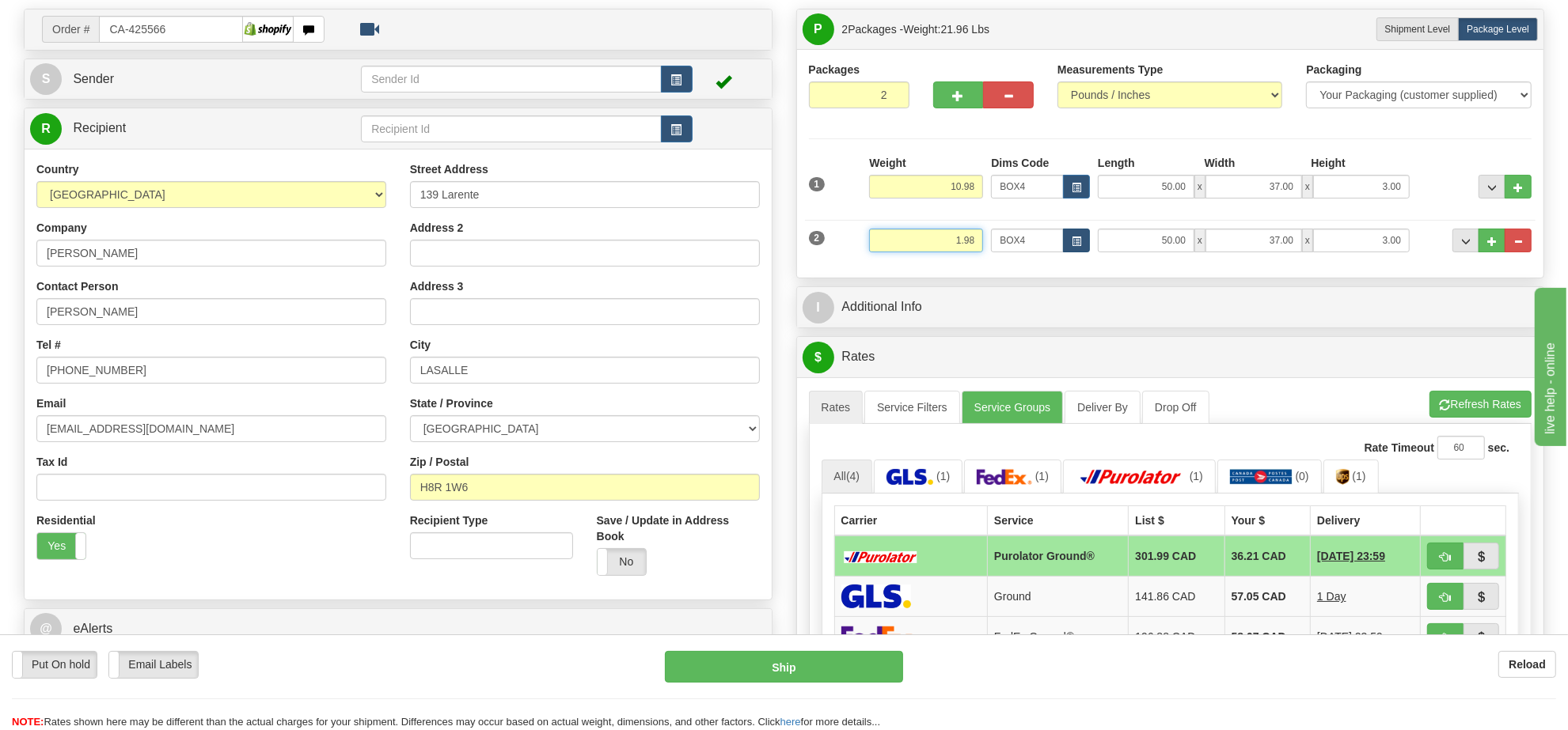
type input "1.98"
click at [1080, 232] on button "button" at bounding box center [1077, 241] width 27 height 24
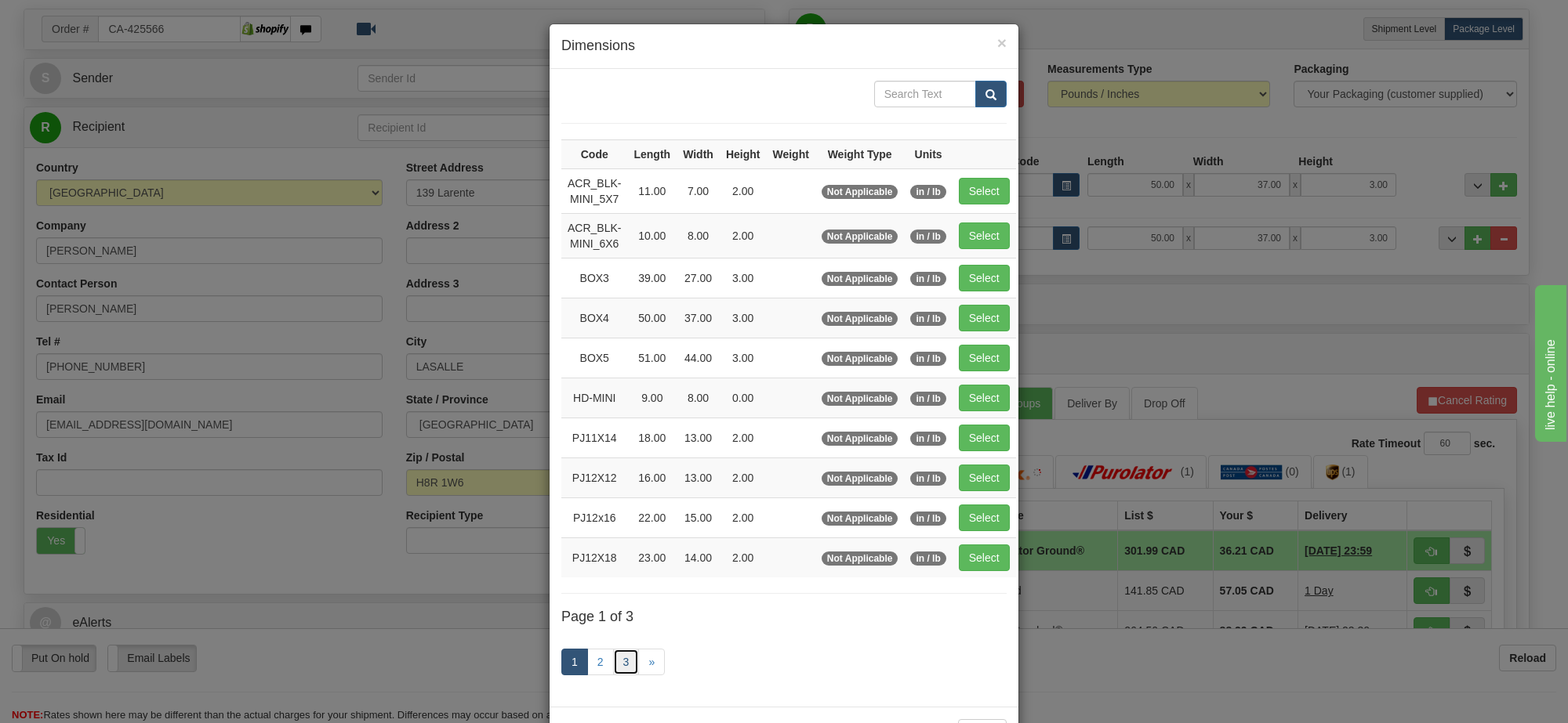
click at [620, 666] on link "3" at bounding box center [627, 662] width 27 height 27
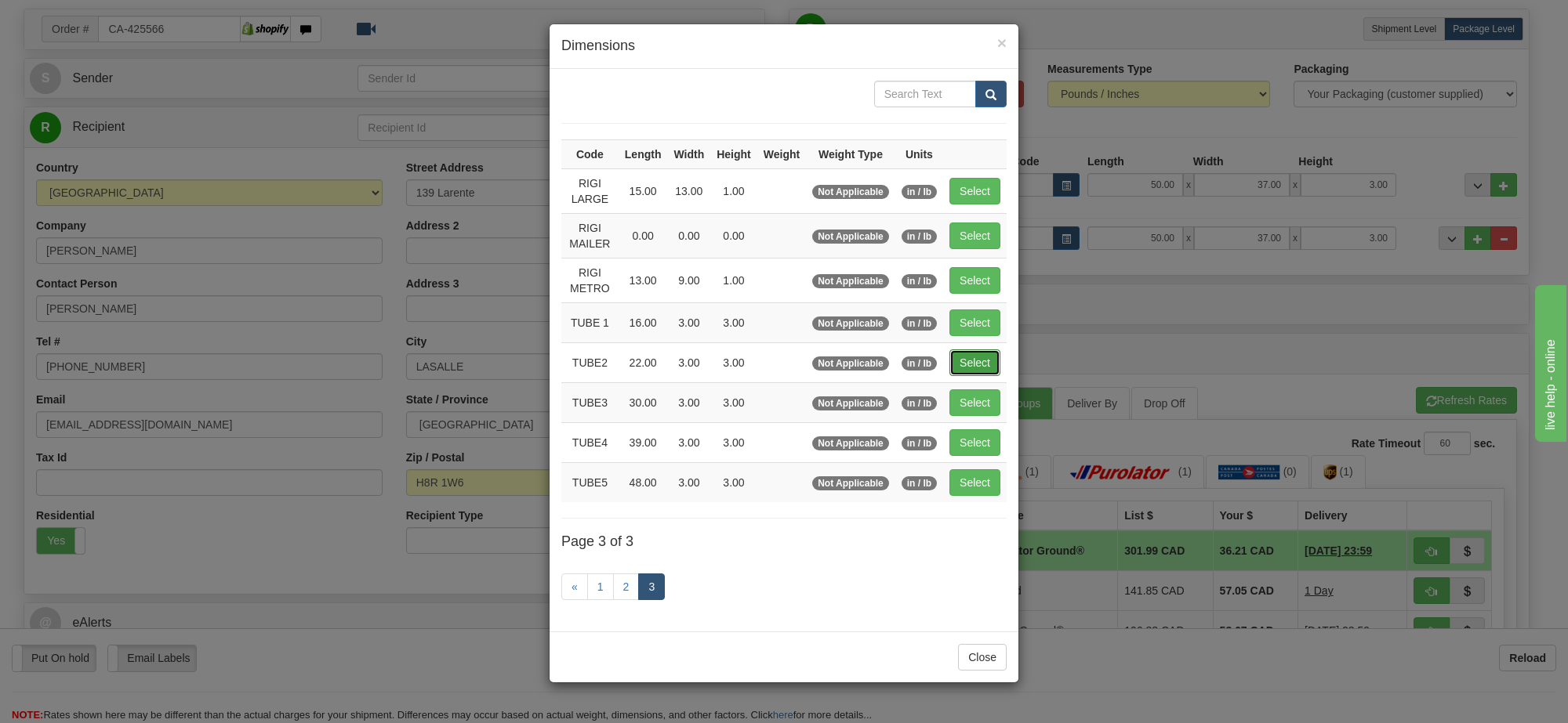
click at [970, 356] on button "Select" at bounding box center [974, 362] width 51 height 27
type input "TUBE2"
type input "22.00"
type input "3.00"
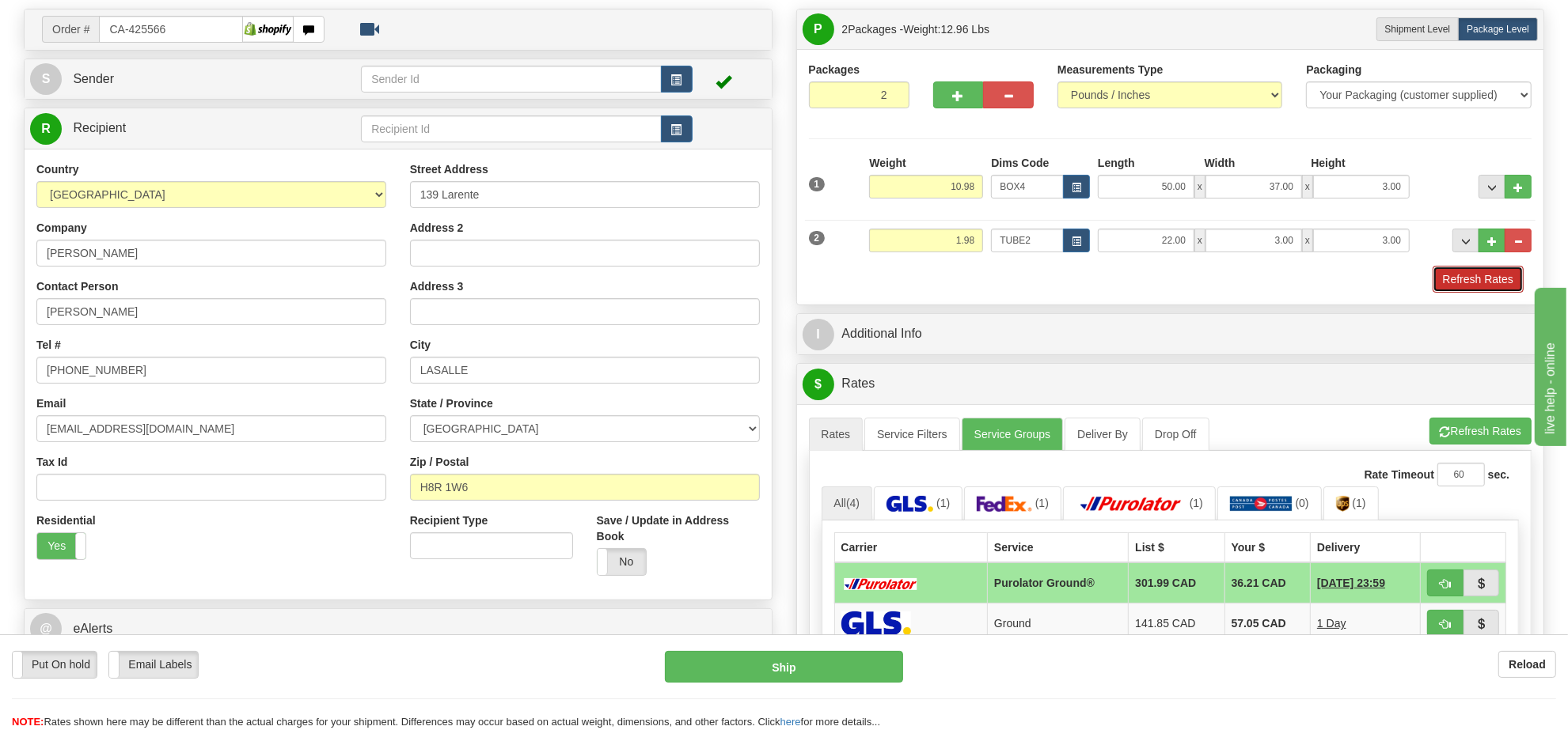
click at [1472, 283] on button "Refresh Rates" at bounding box center [1479, 279] width 91 height 27
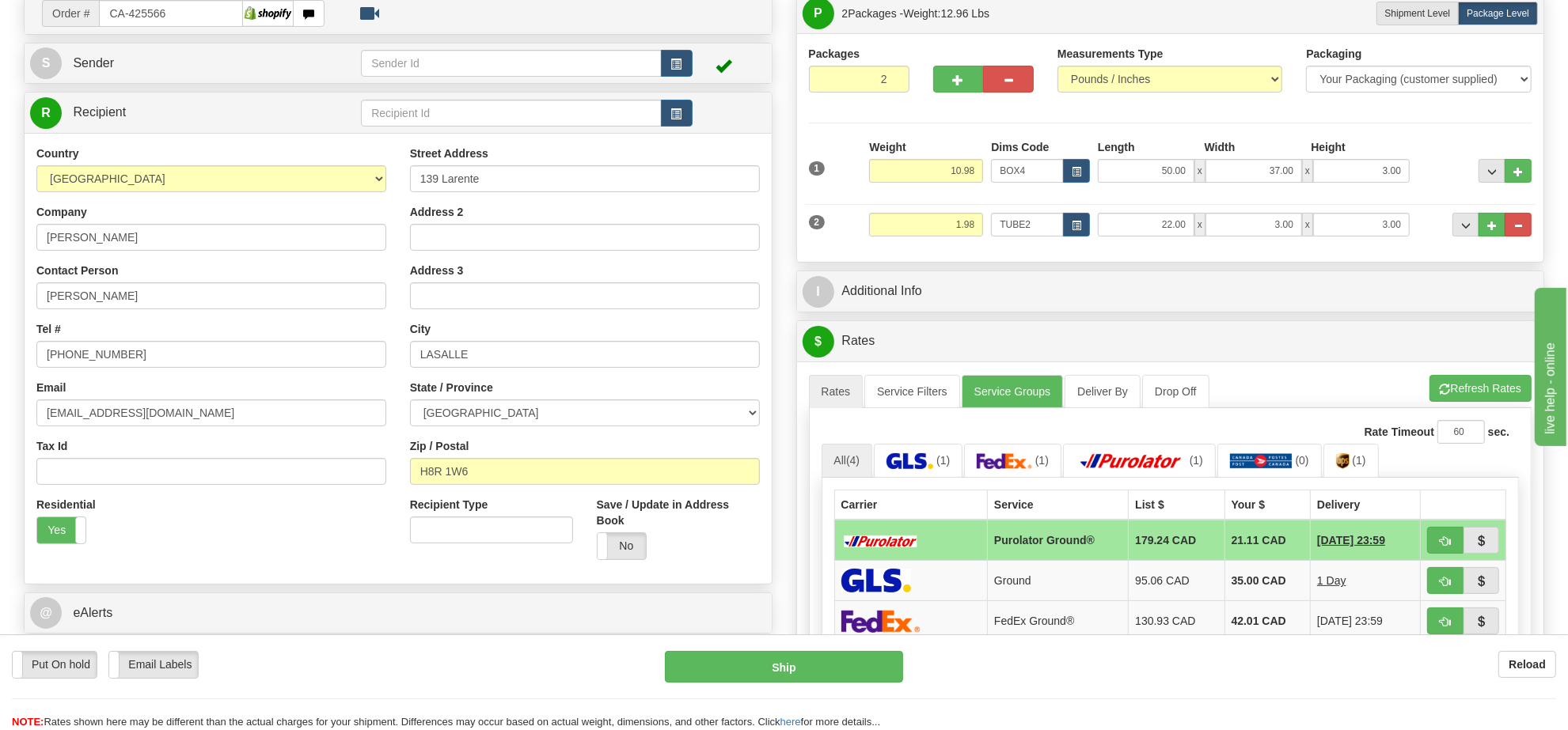
scroll to position [333, 0]
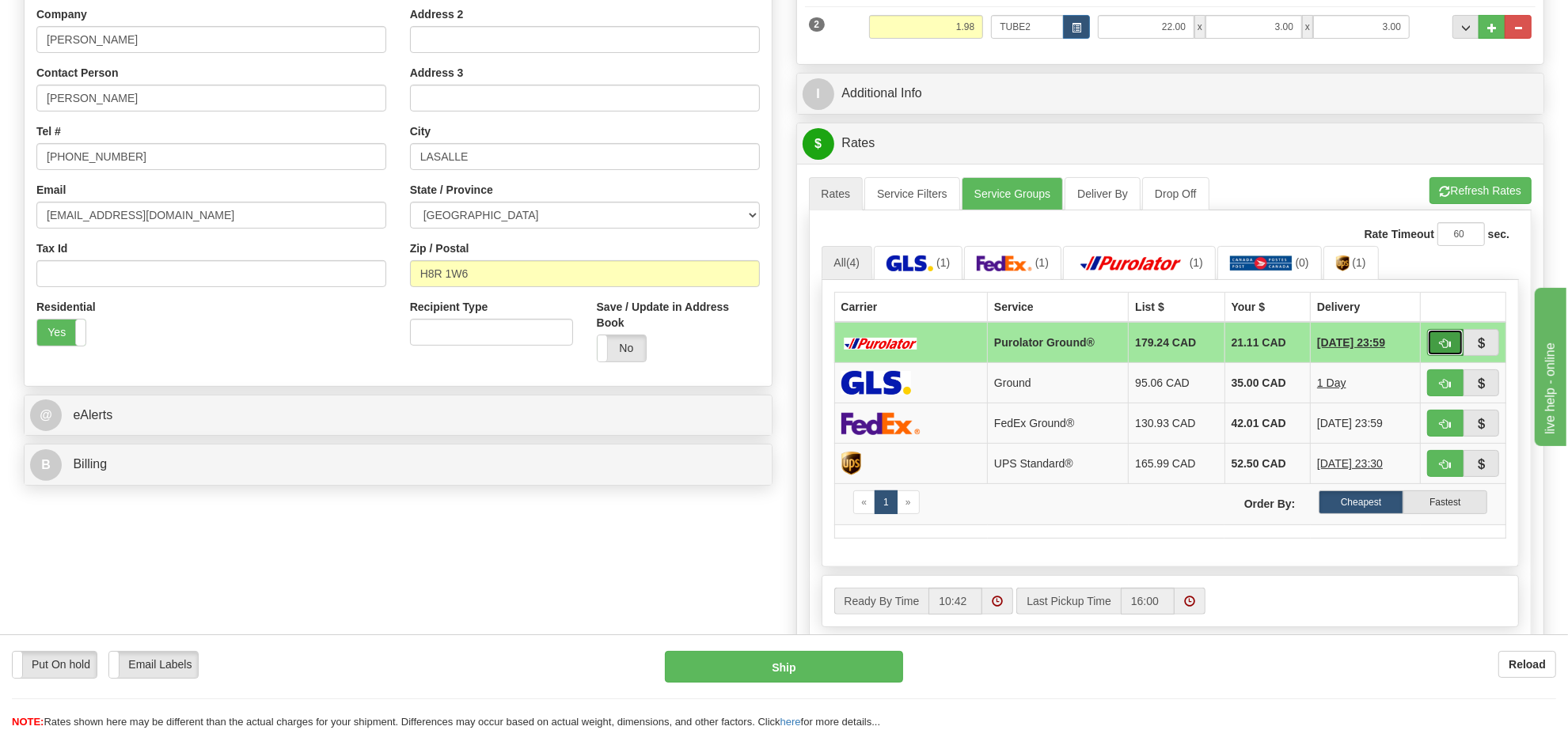
click at [1446, 343] on span "button" at bounding box center [1445, 343] width 11 height 10
type input "260"
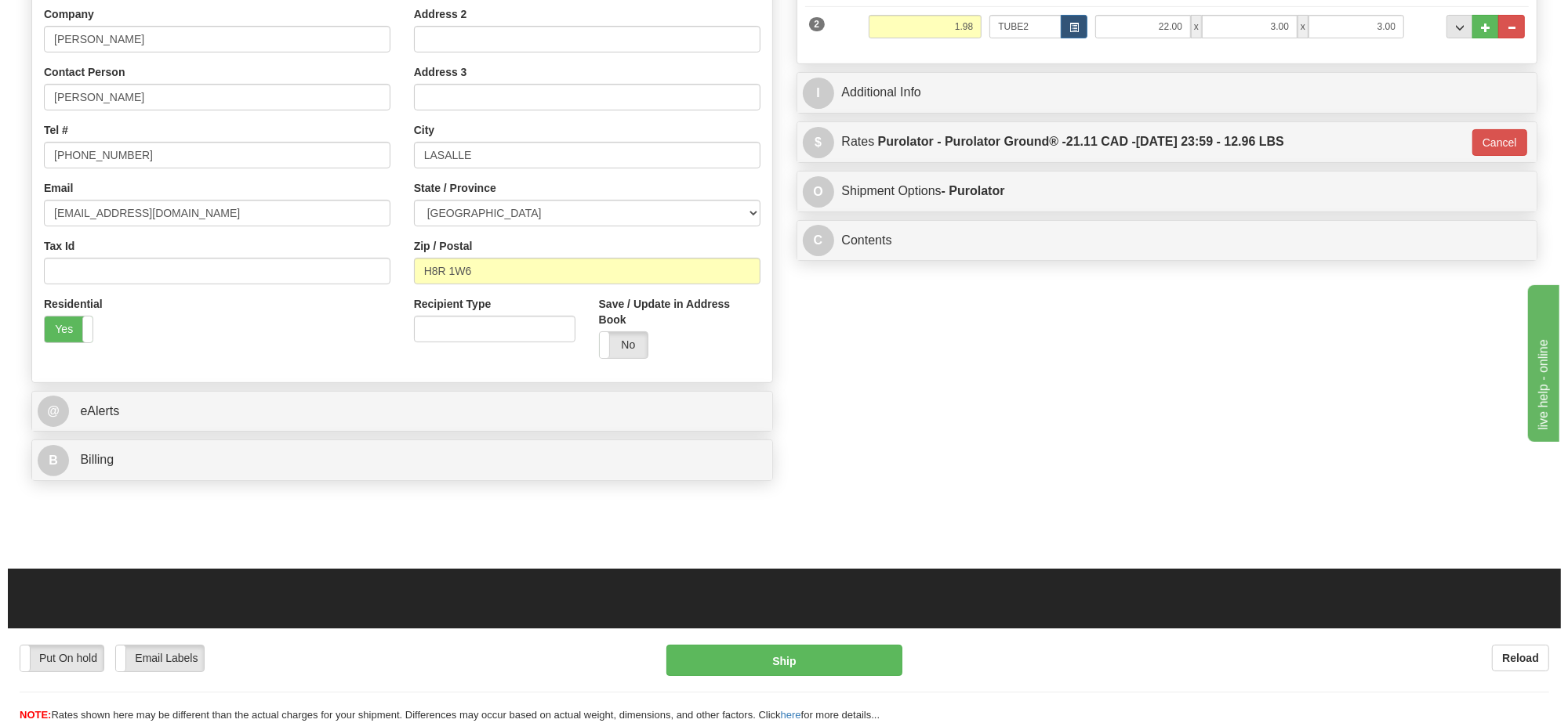
scroll to position [36, 0]
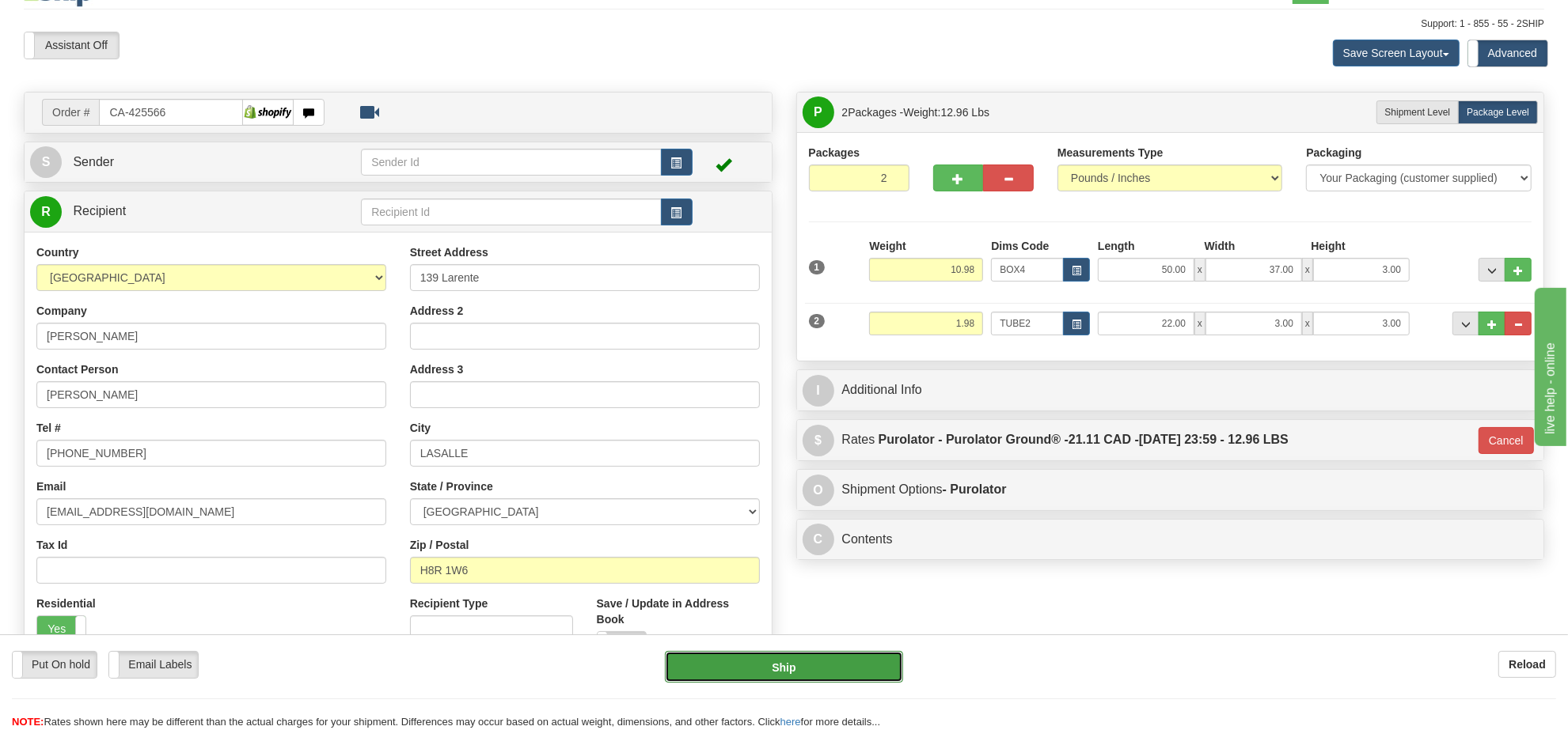
click at [797, 668] on button "Ship" at bounding box center [783, 666] width 237 height 31
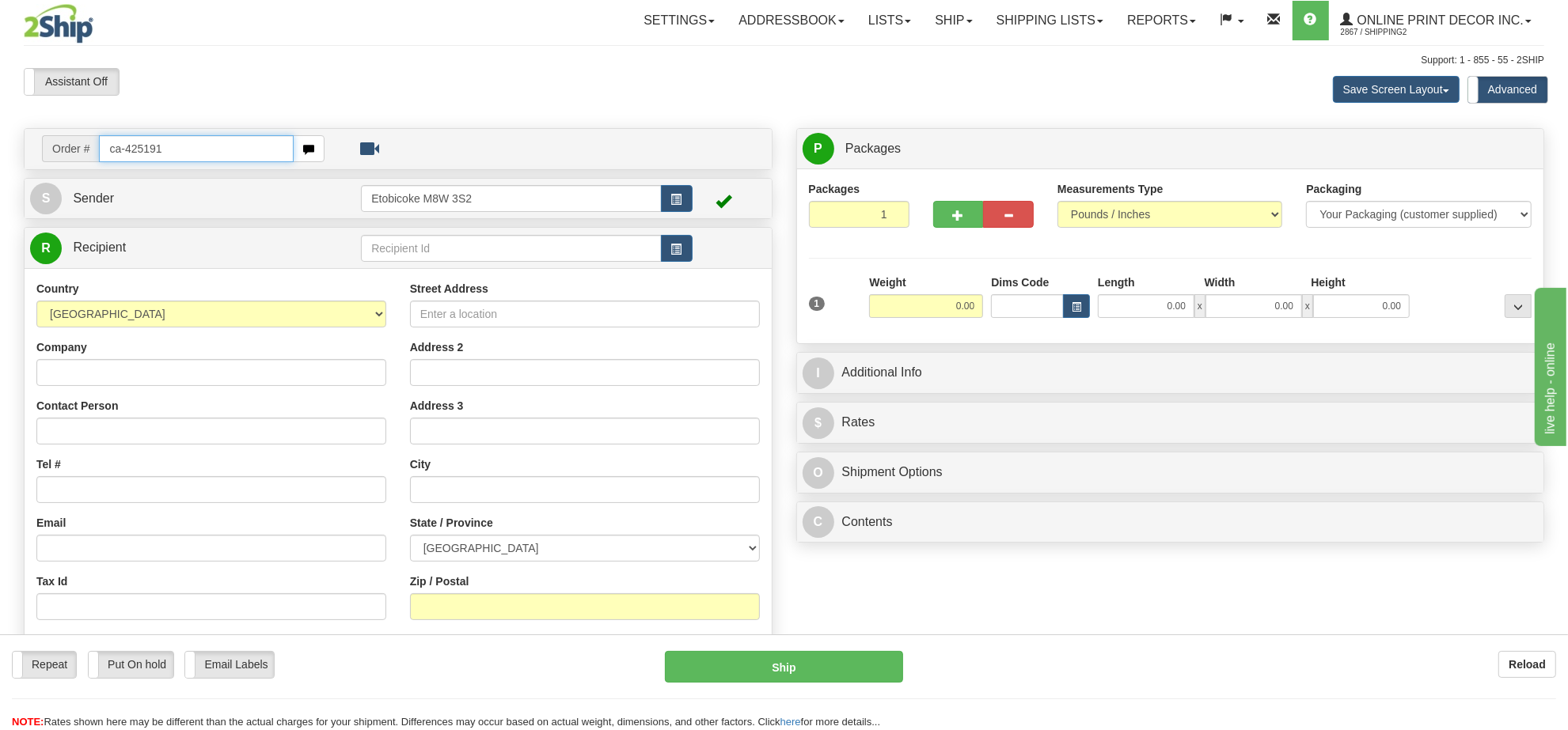
type input "ca-425191"
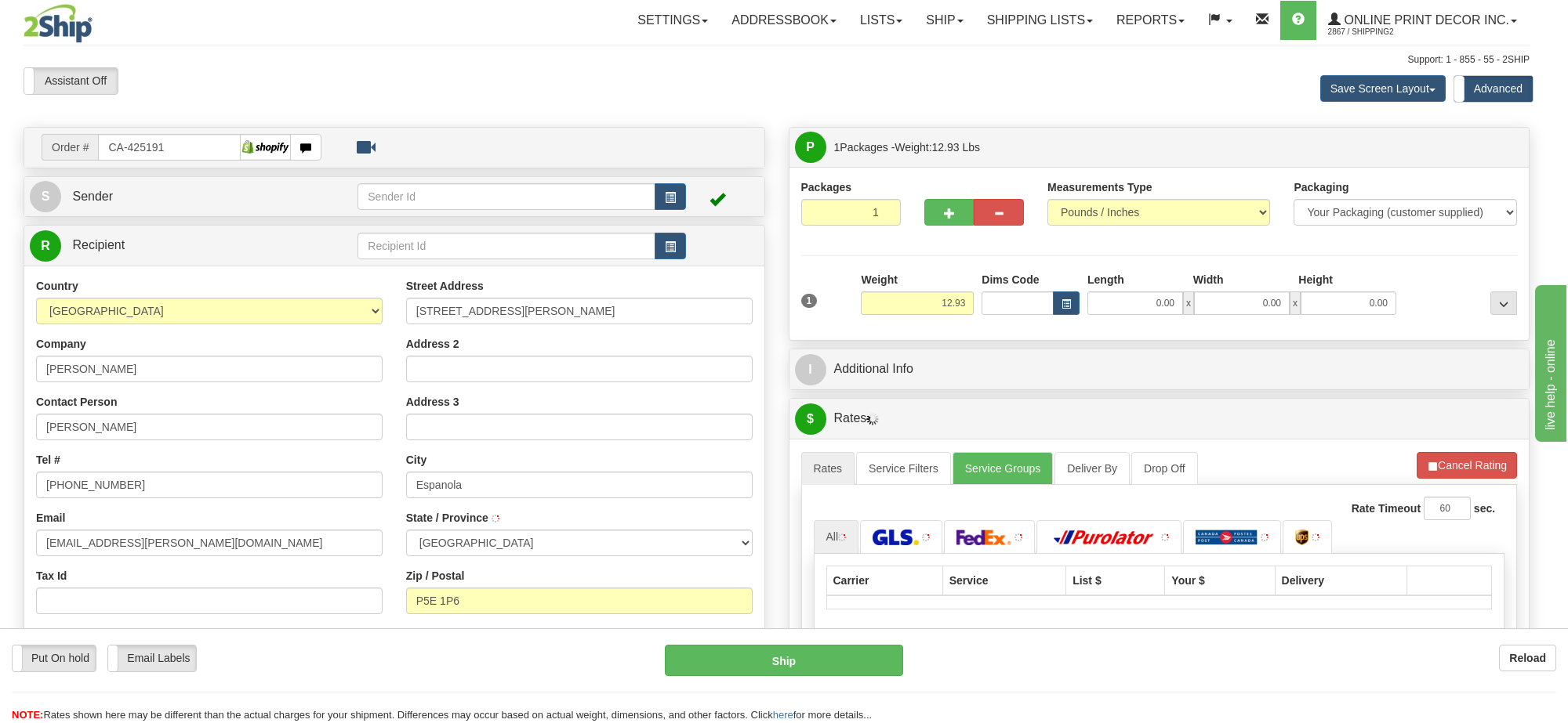
type input "ESPANOLA"
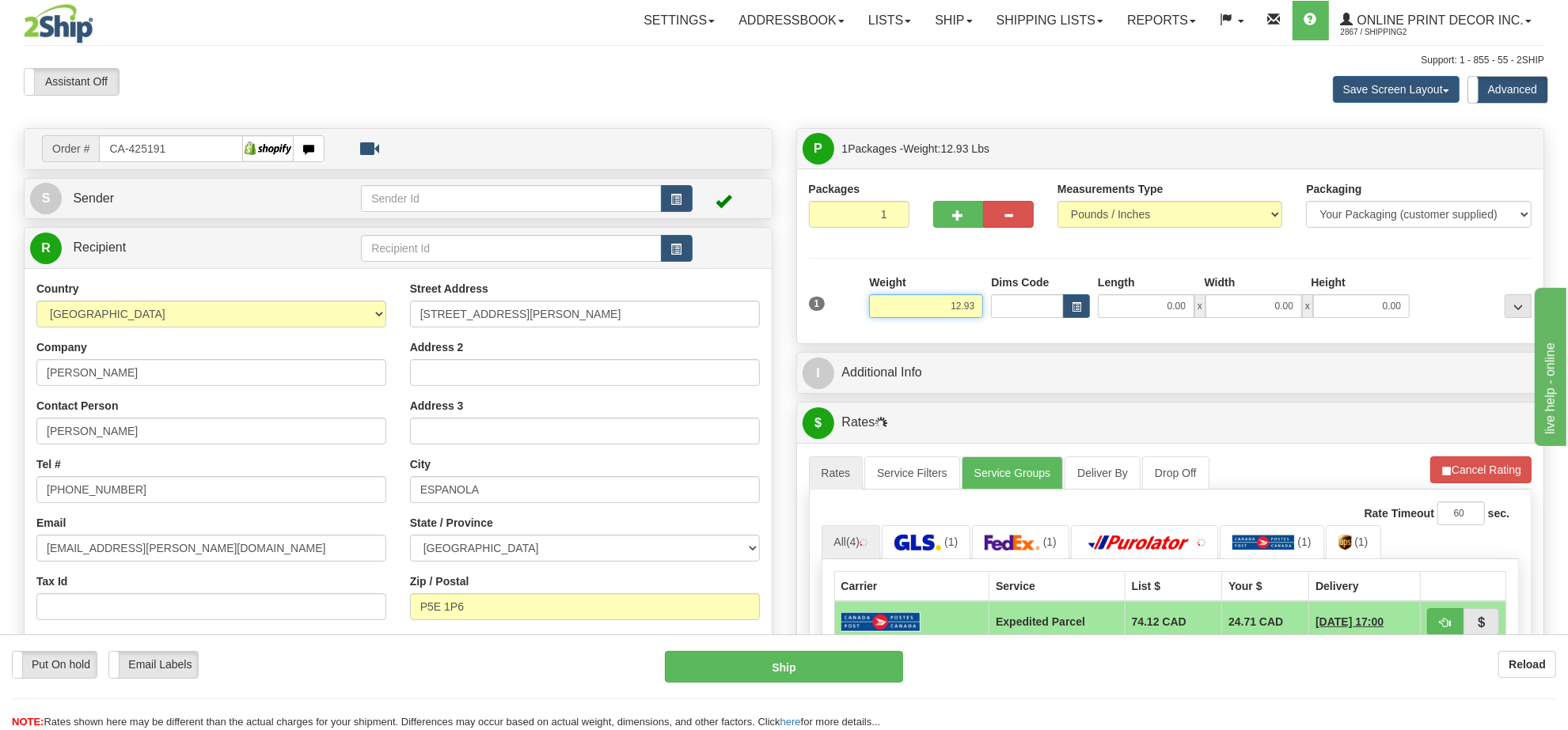
click at [961, 307] on input "12.93" at bounding box center [925, 306] width 114 height 24
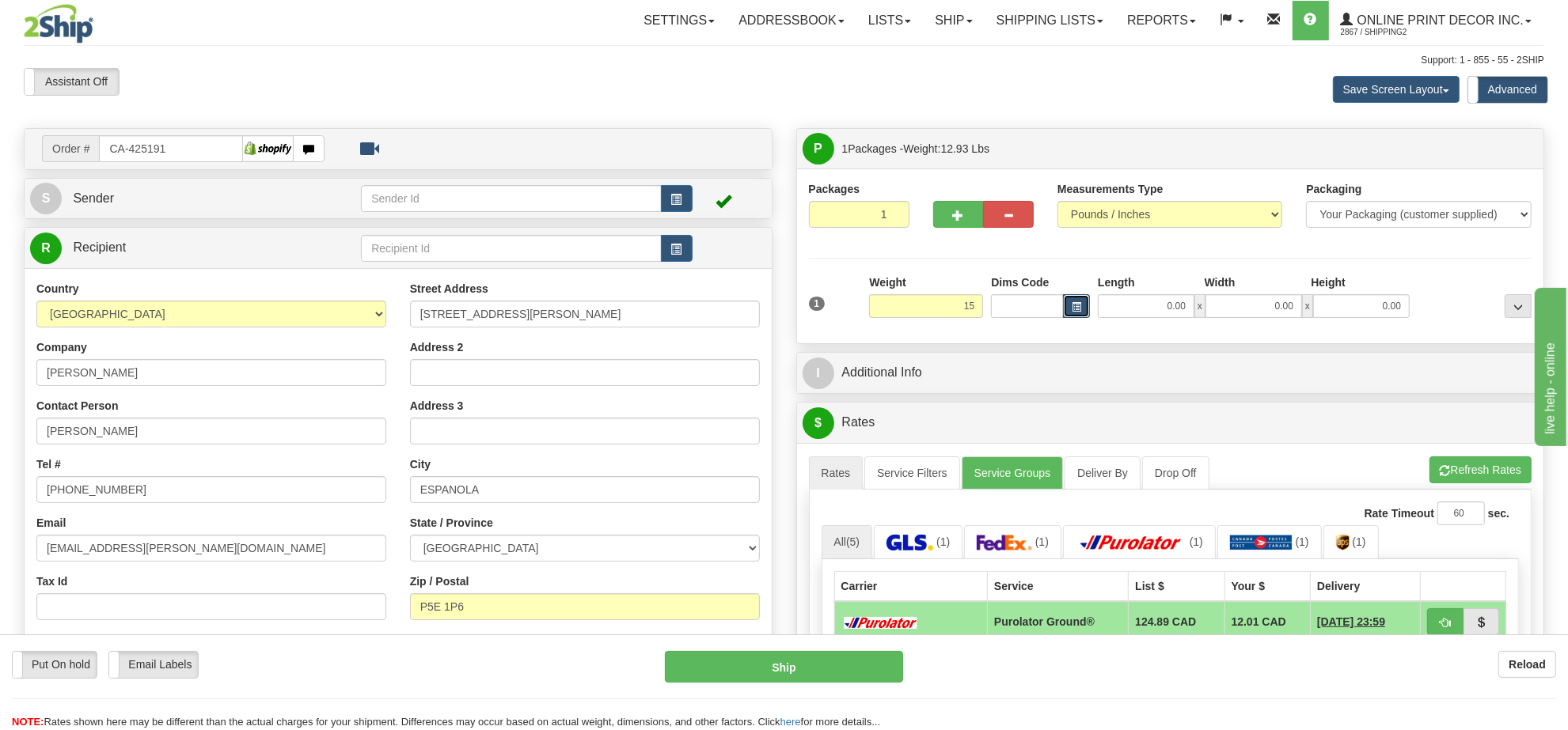
type input "15.00"
click at [1073, 311] on span "button" at bounding box center [1076, 308] width 10 height 9
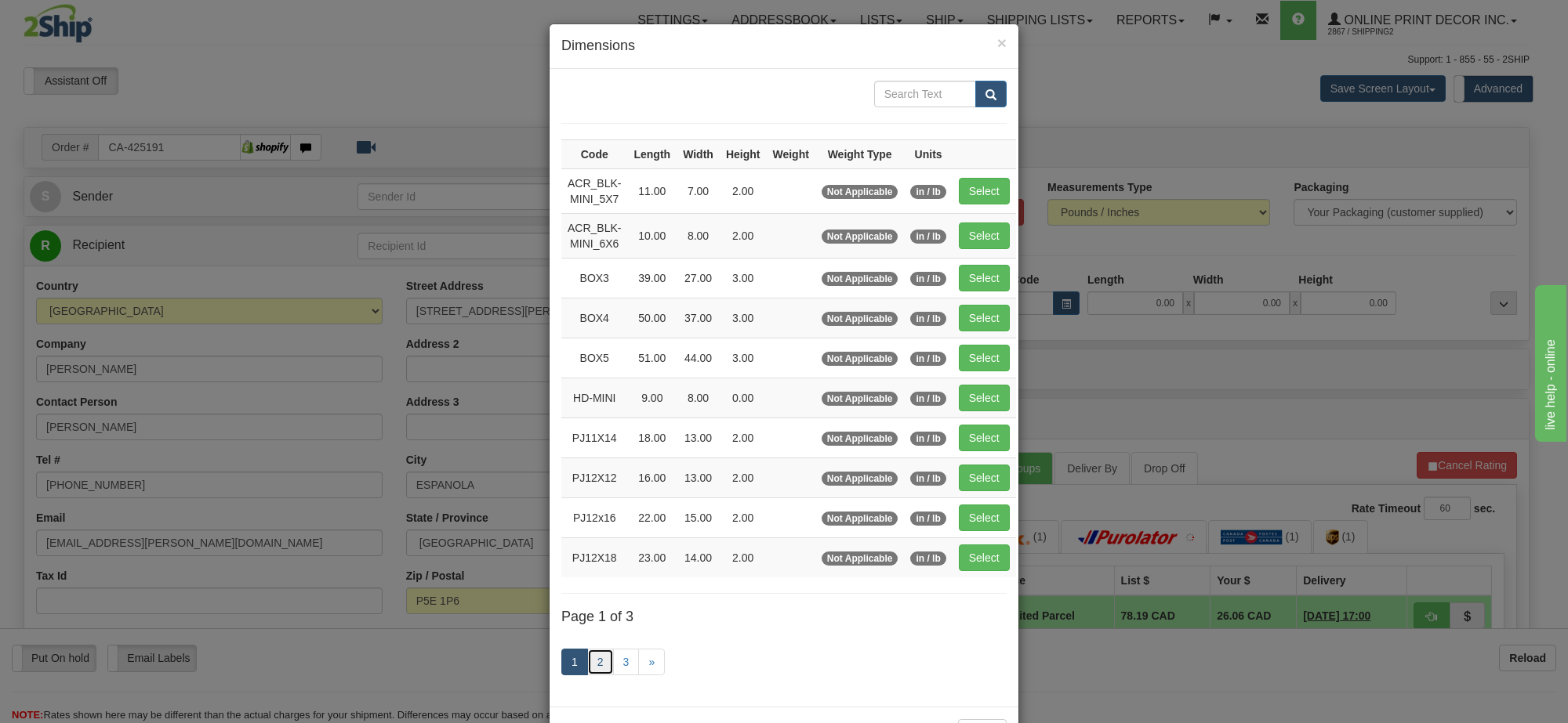
click at [587, 671] on link "2" at bounding box center [600, 662] width 27 height 27
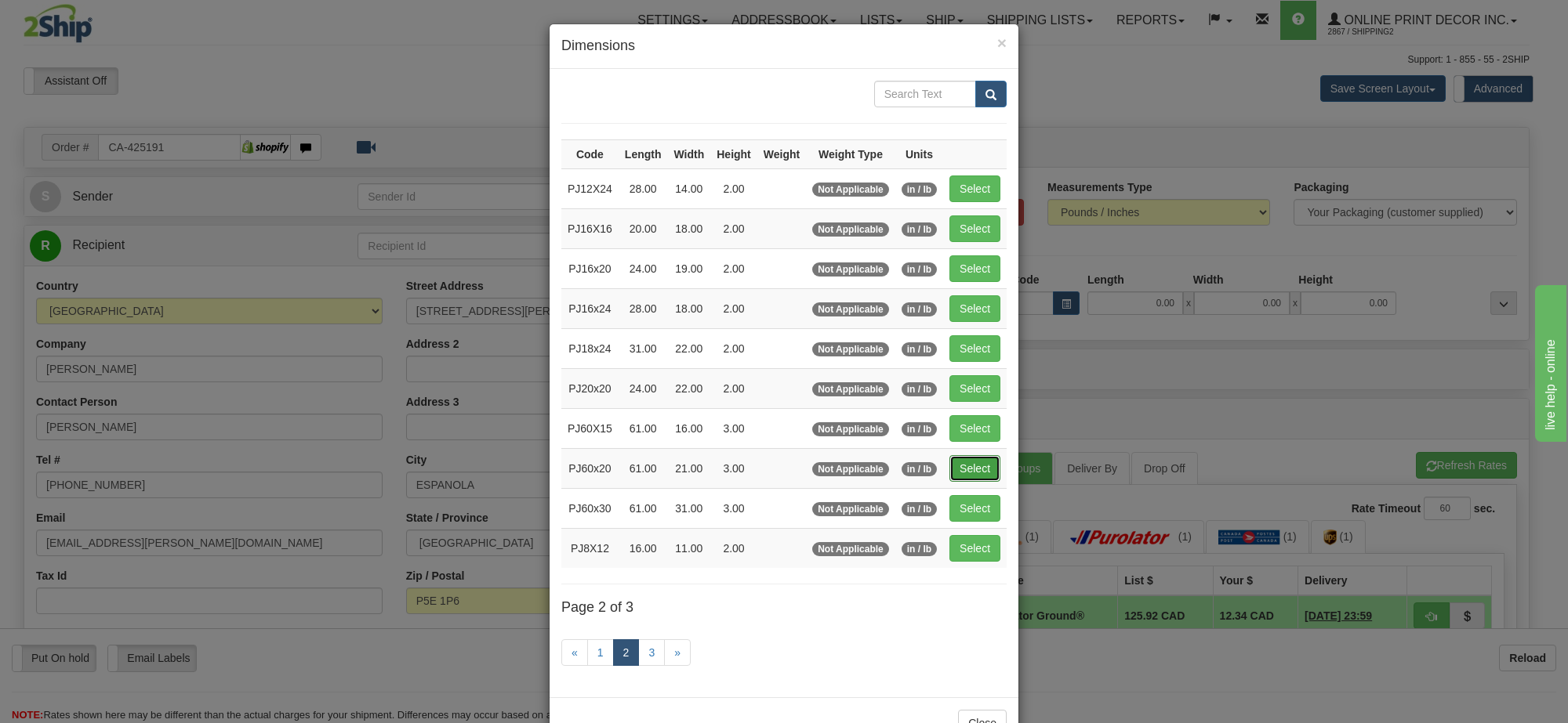
click at [971, 480] on button "Select" at bounding box center [974, 469] width 51 height 27
type input "PJ60x20"
type input "61.00"
type input "21.00"
type input "3.00"
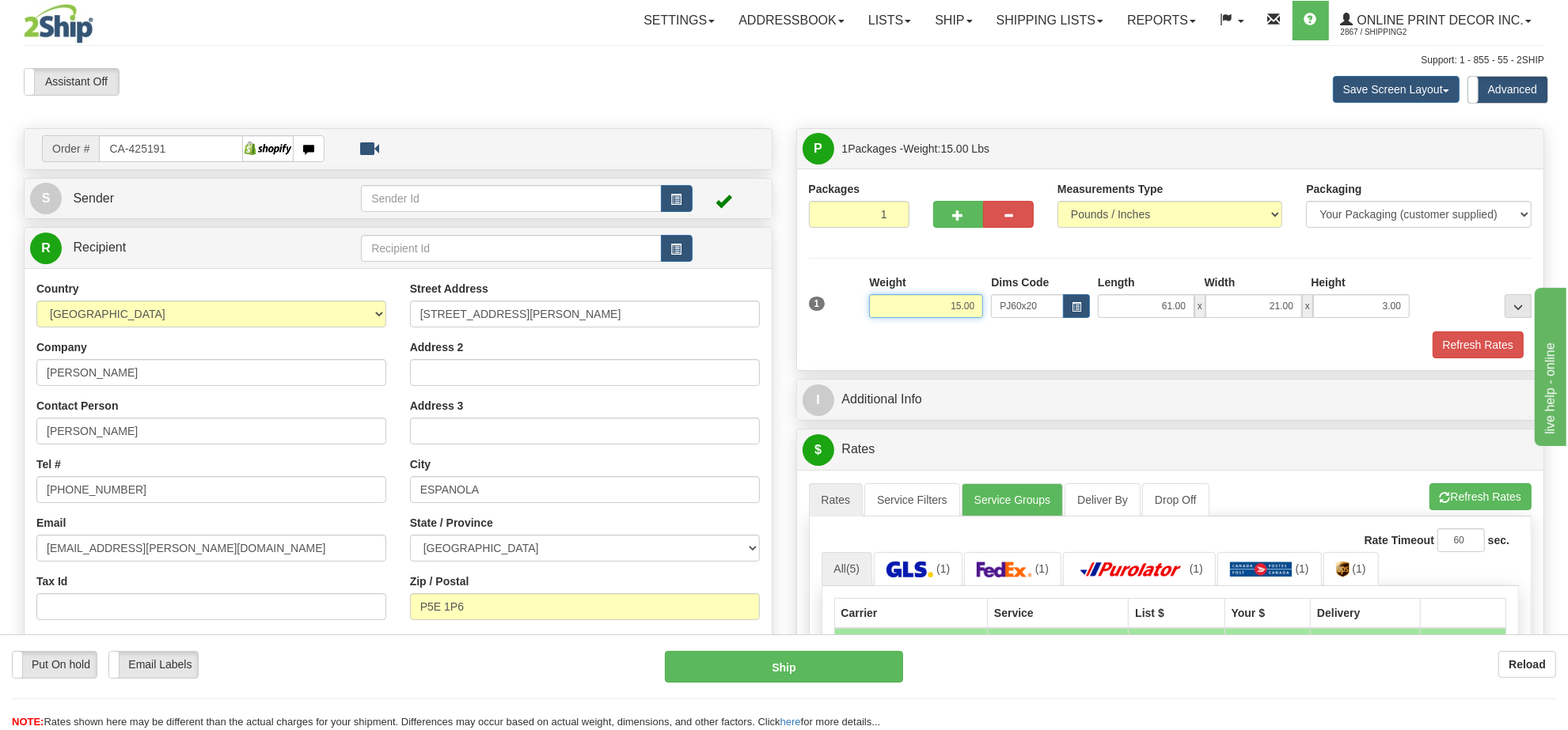
click at [944, 303] on input "15.00" at bounding box center [925, 306] width 114 height 24
click at [1496, 503] on button "Refresh Rates" at bounding box center [1480, 497] width 102 height 27
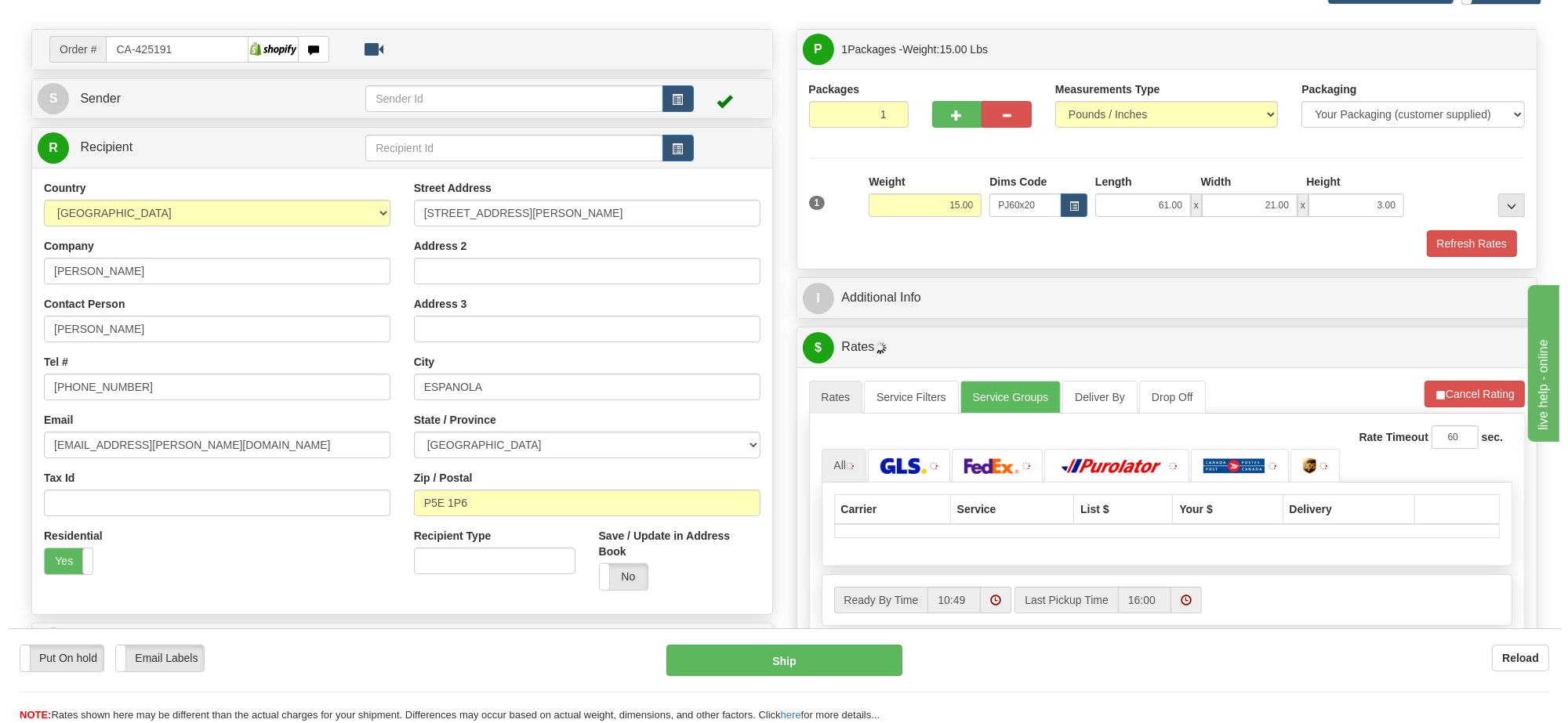
scroll to position [196, 0]
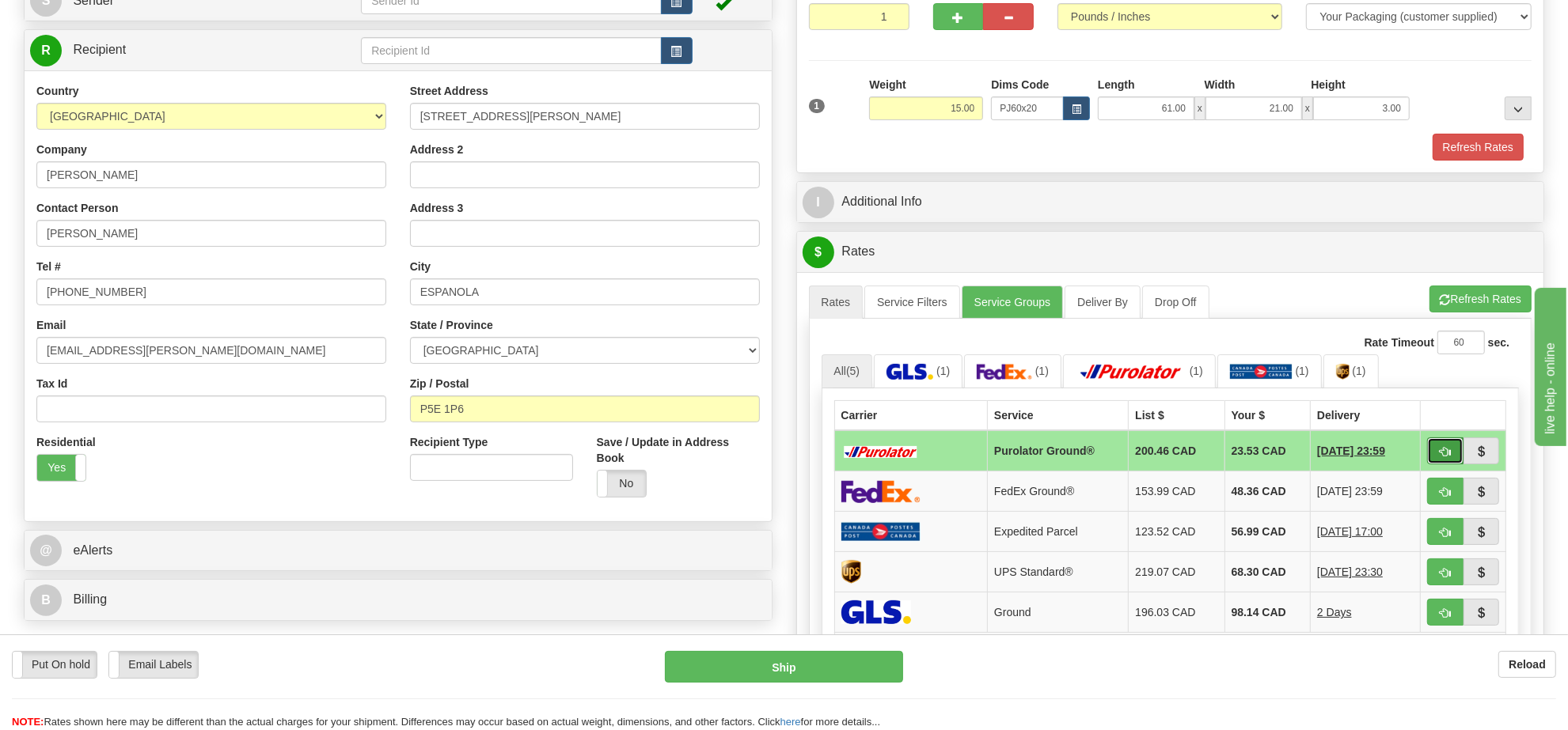
click at [1435, 454] on button "button" at bounding box center [1444, 451] width 37 height 27
type input "260"
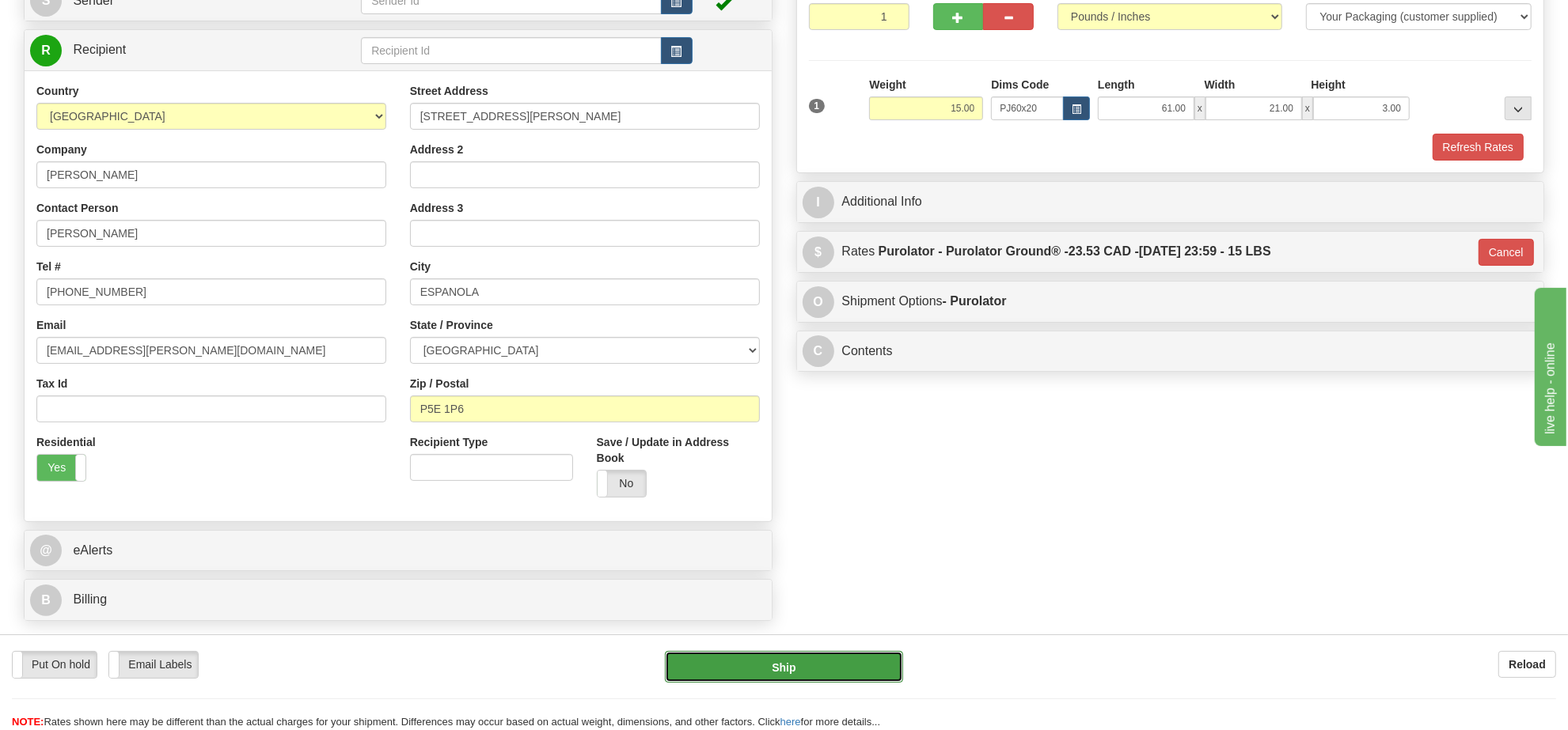
click at [877, 659] on button "Ship" at bounding box center [783, 666] width 237 height 31
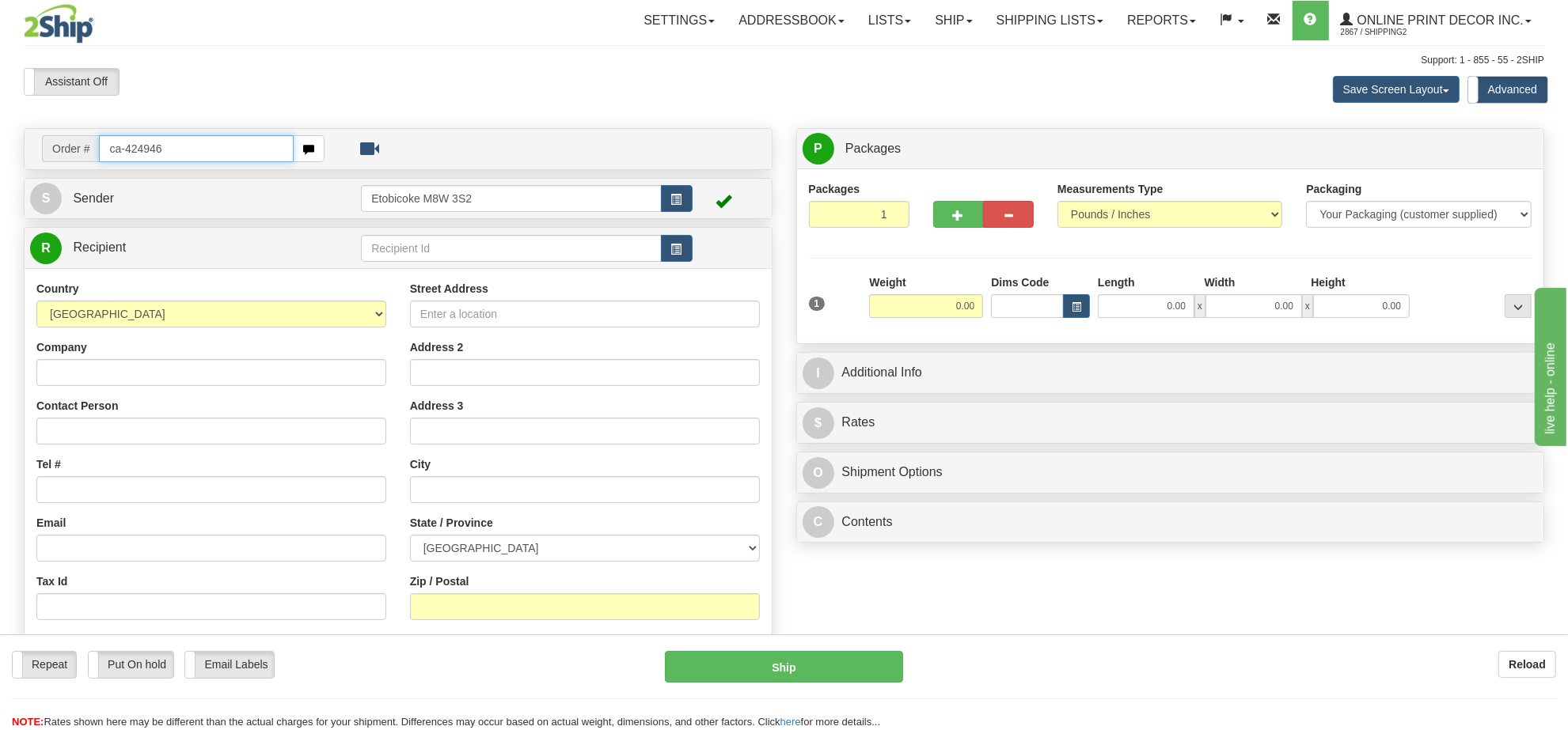
type input "ca-424946"
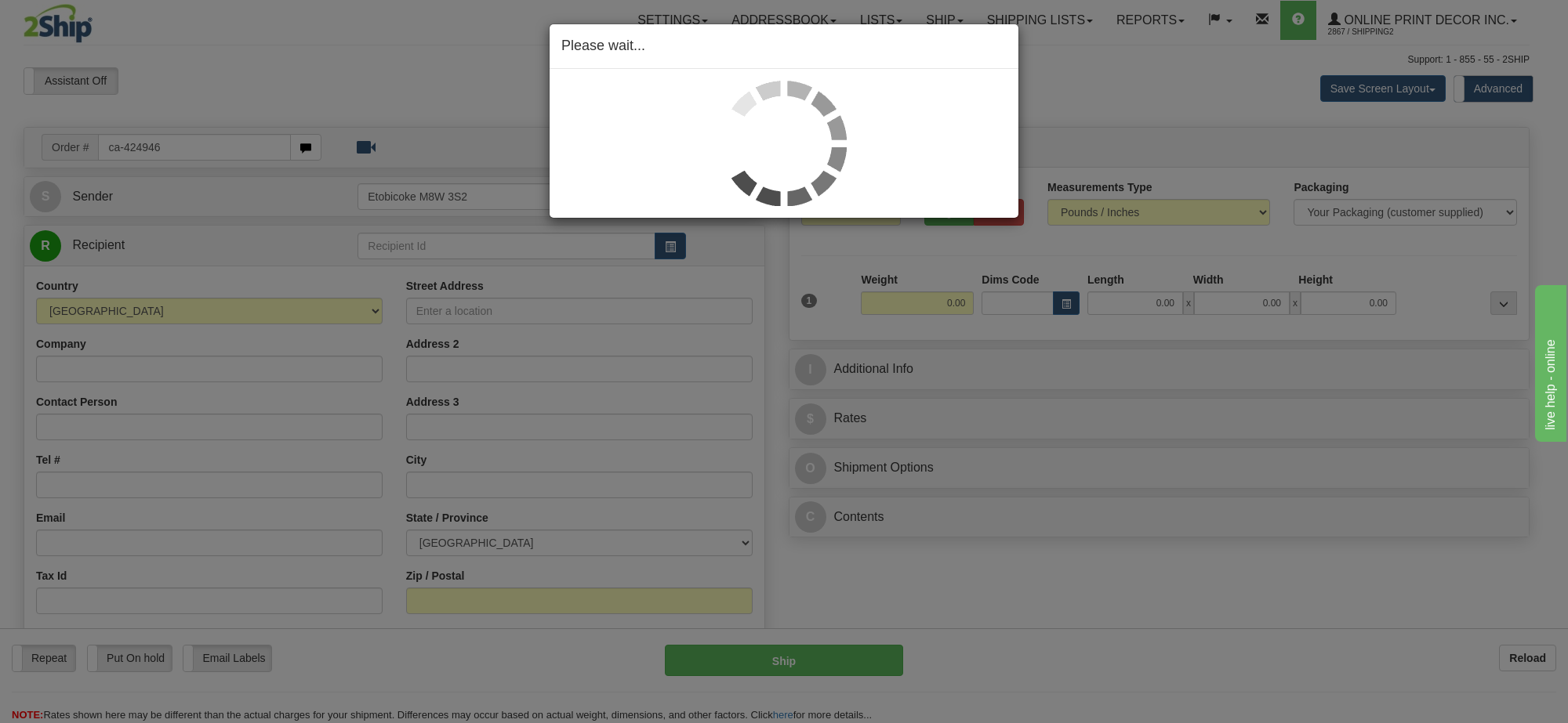
click at [945, 307] on div "Please wait..." at bounding box center [784, 362] width 1568 height 723
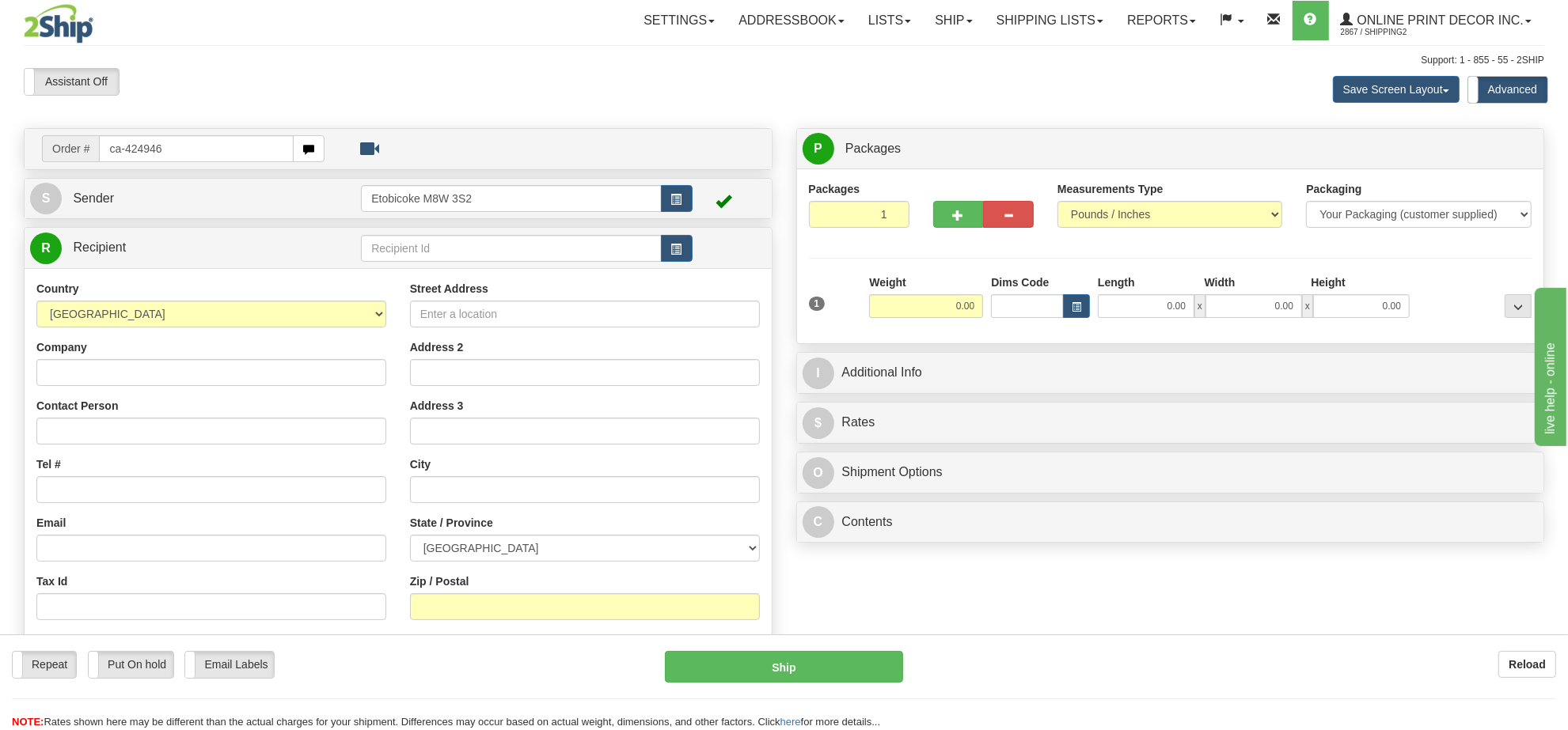
click at [954, 310] on div "Toggle navigation Settings Shipping Preferences Fields Preferences New" at bounding box center [784, 454] width 1568 height 907
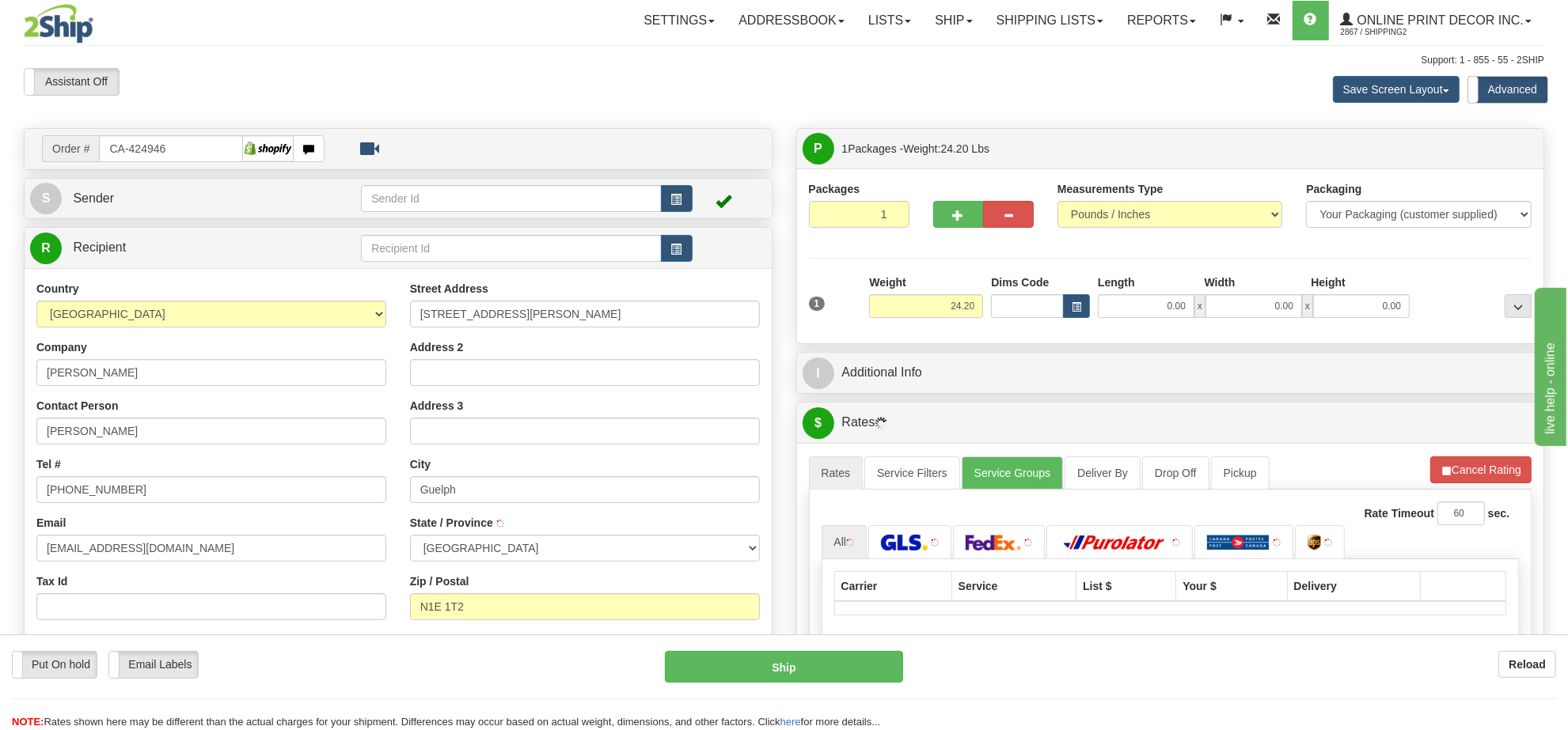
type input "GUELPH"
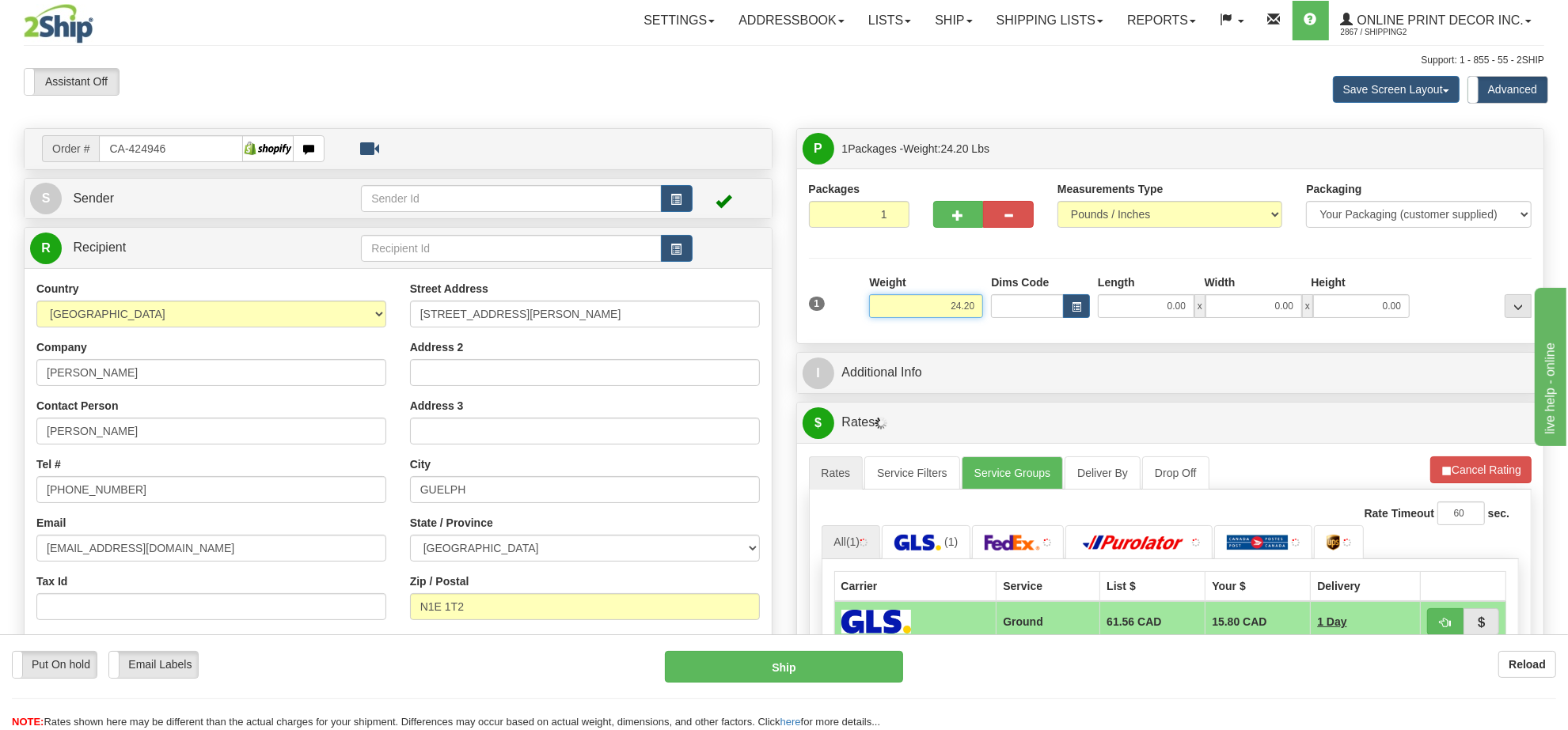
click at [961, 307] on input "24.20" at bounding box center [925, 306] width 114 height 24
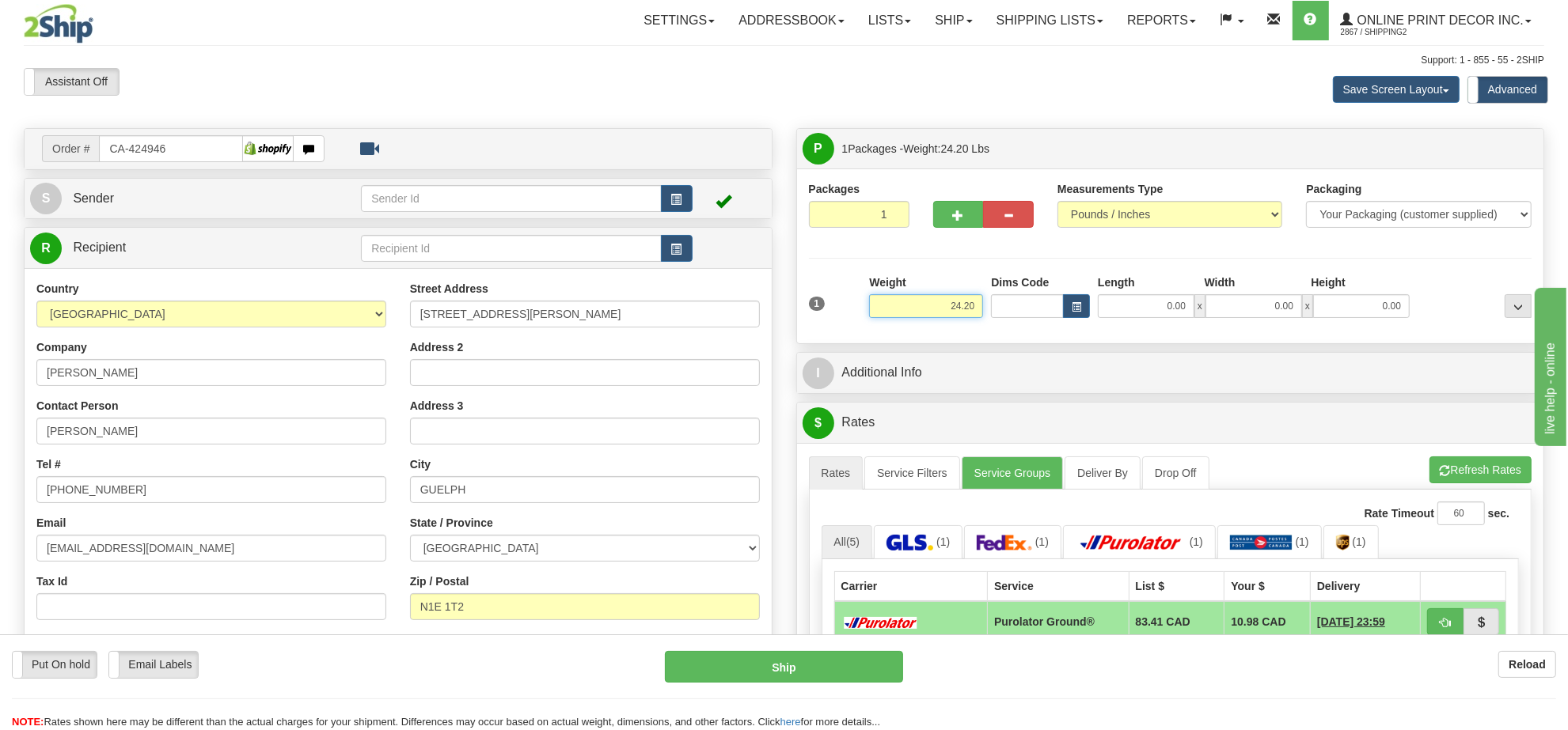
scroll to position [99, 0]
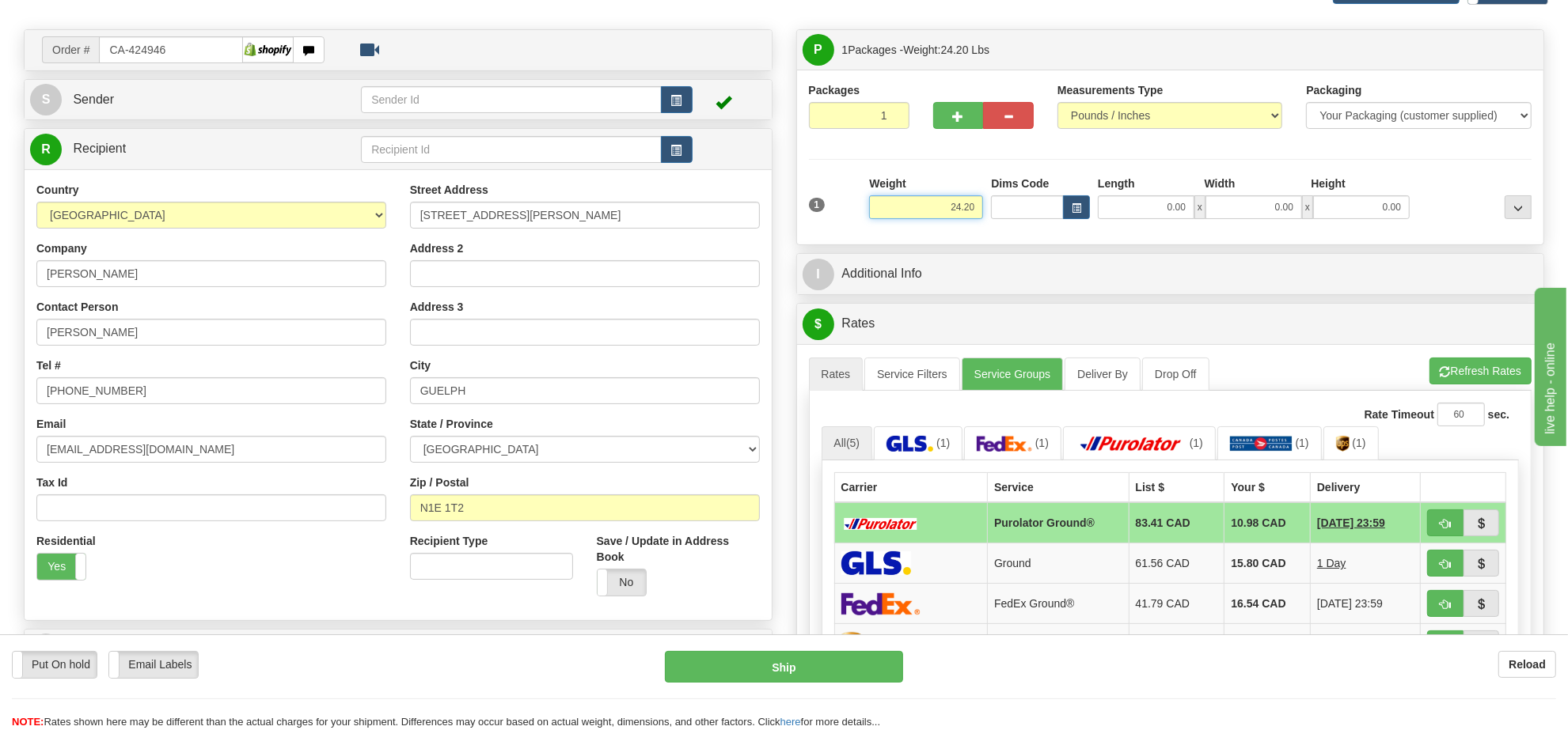
click at [964, 215] on input "24.20" at bounding box center [925, 207] width 114 height 24
type input "9.00"
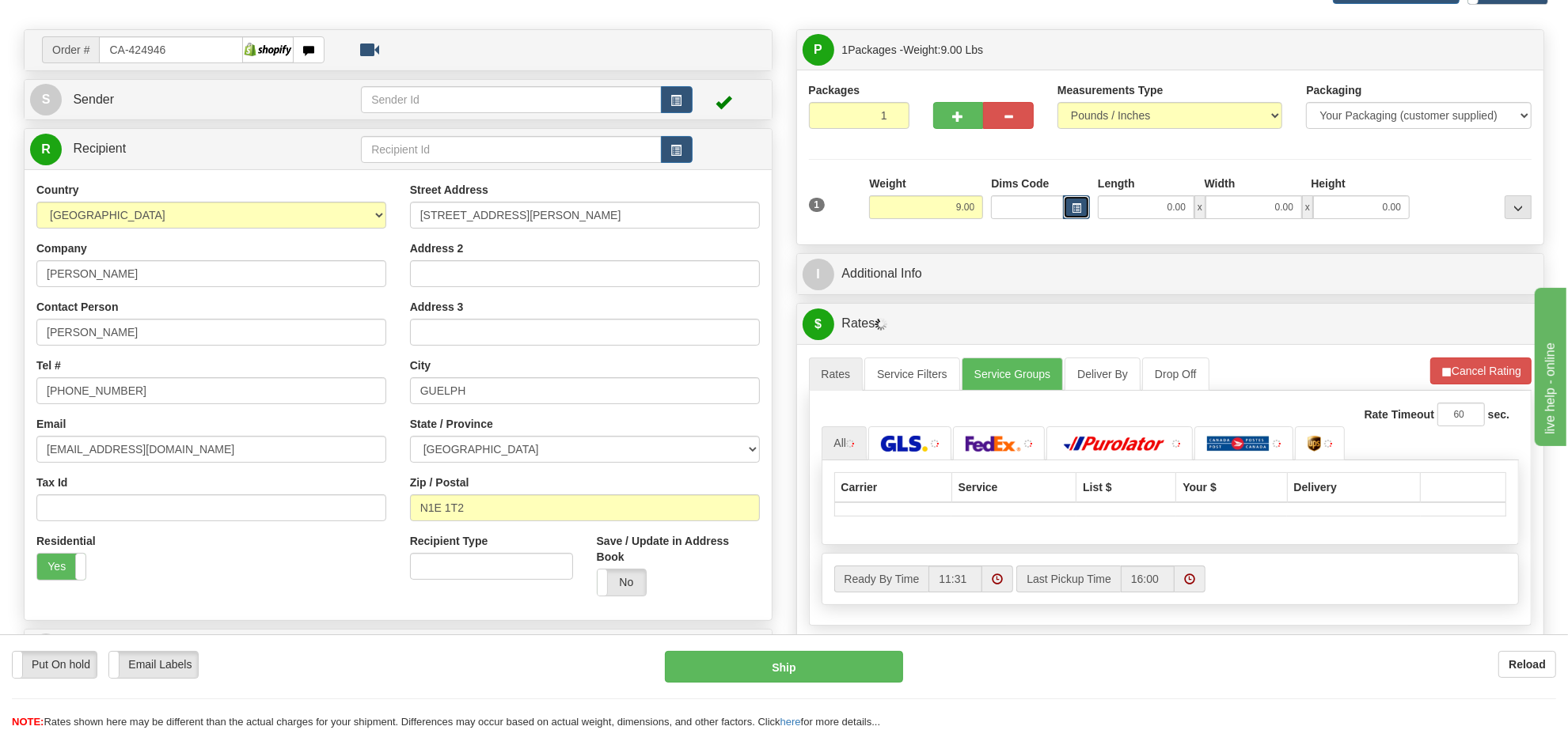
click at [1075, 211] on span "button" at bounding box center [1076, 208] width 10 height 9
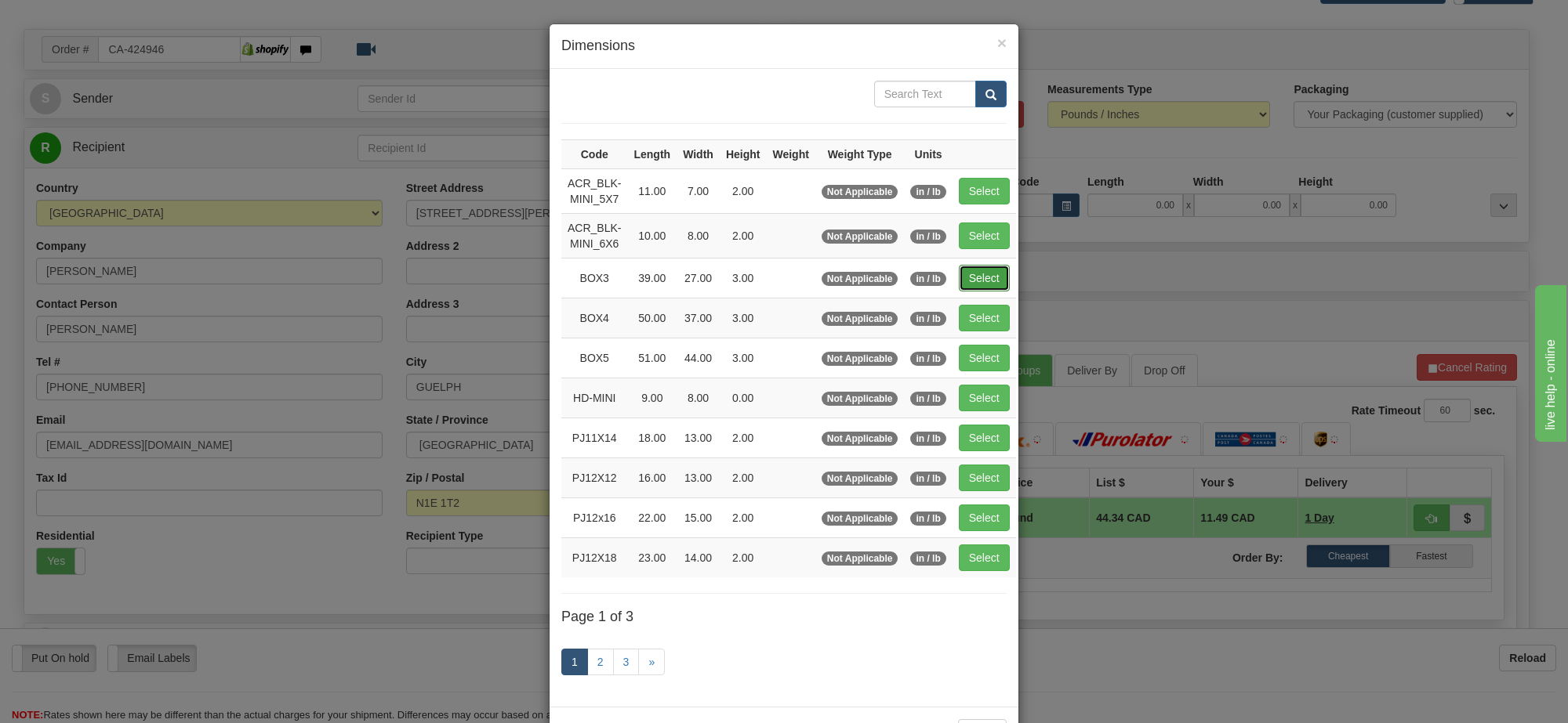
click at [968, 288] on button "Select" at bounding box center [984, 278] width 51 height 27
type input "BOX3"
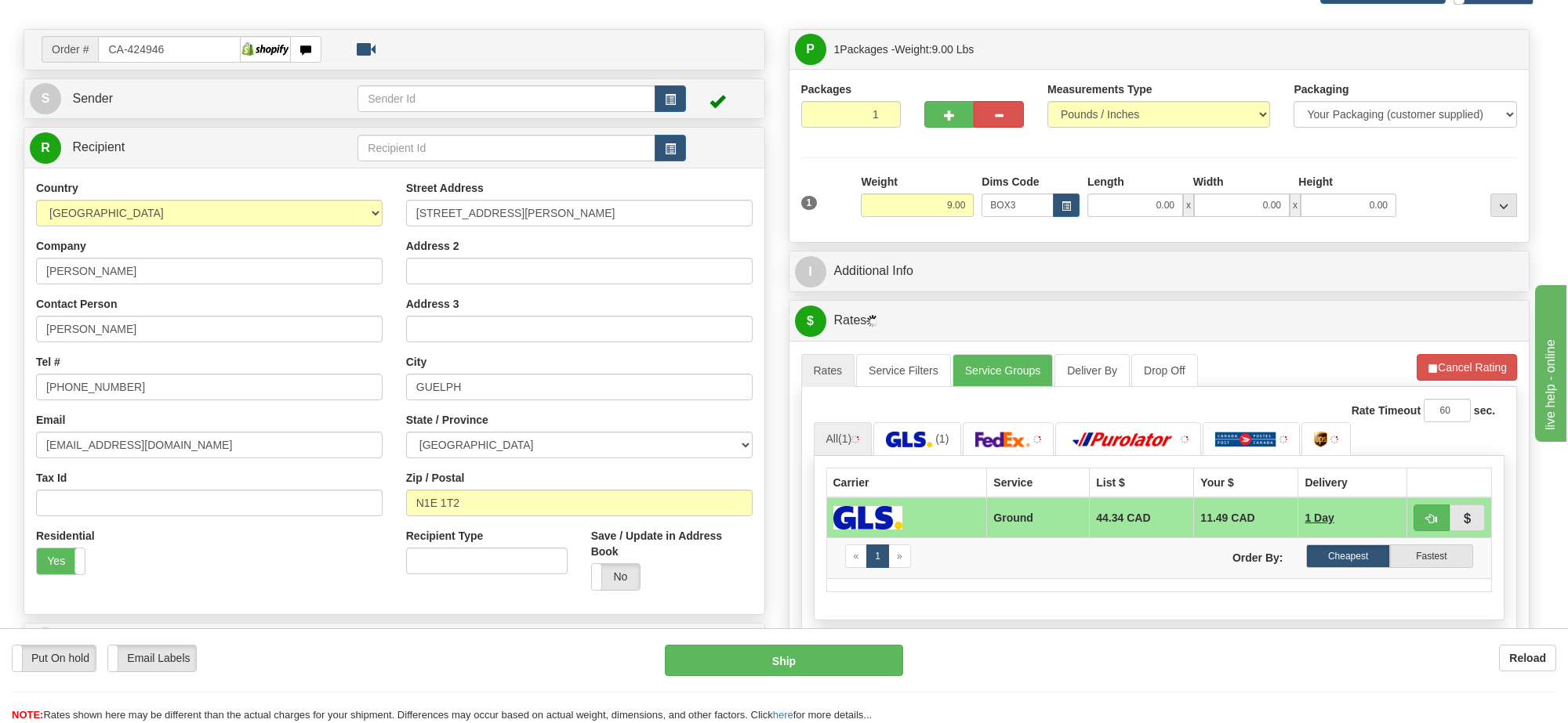
type input "39.00"
type input "27.00"
type input "3.00"
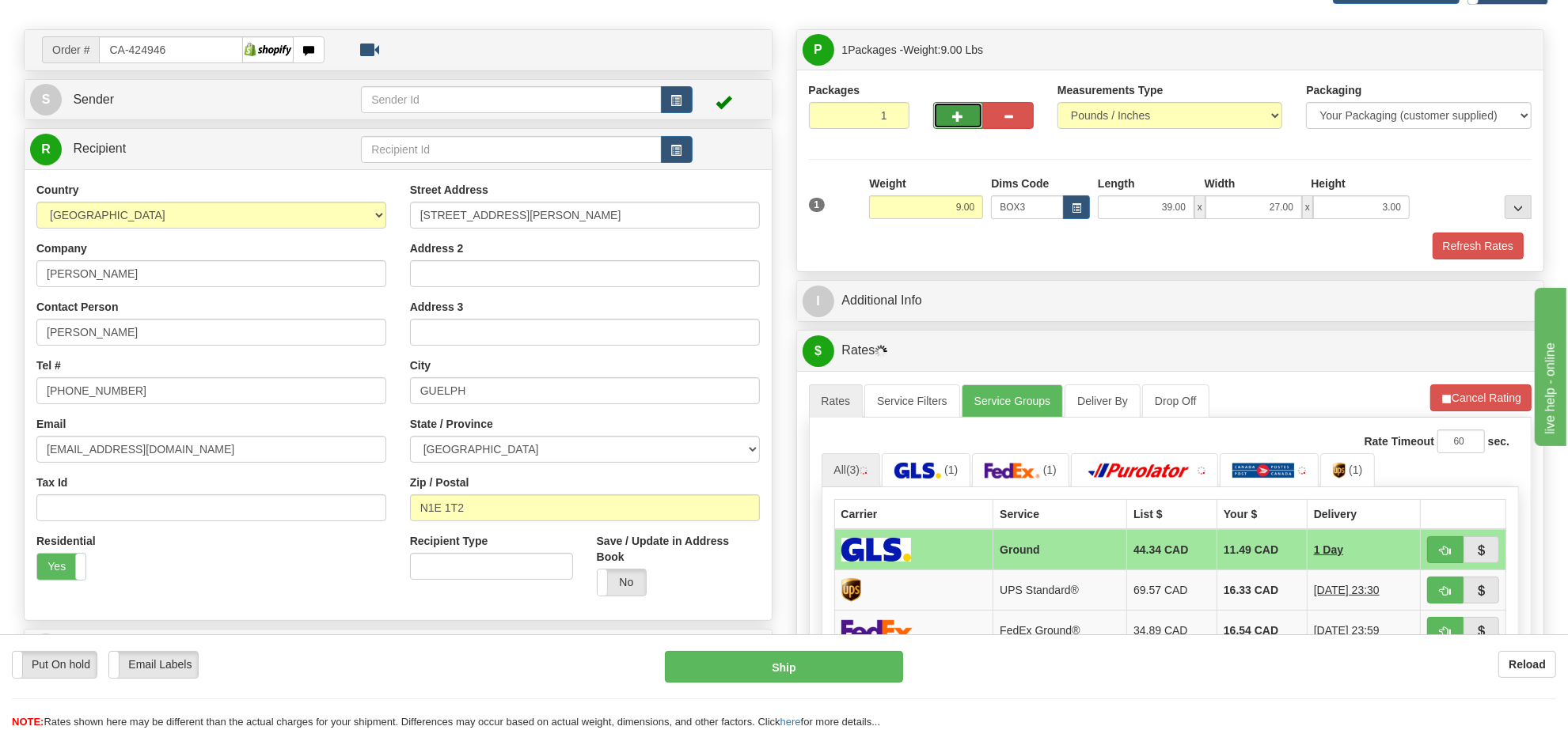
click at [944, 128] on button "button" at bounding box center [959, 115] width 51 height 27
radio input "true"
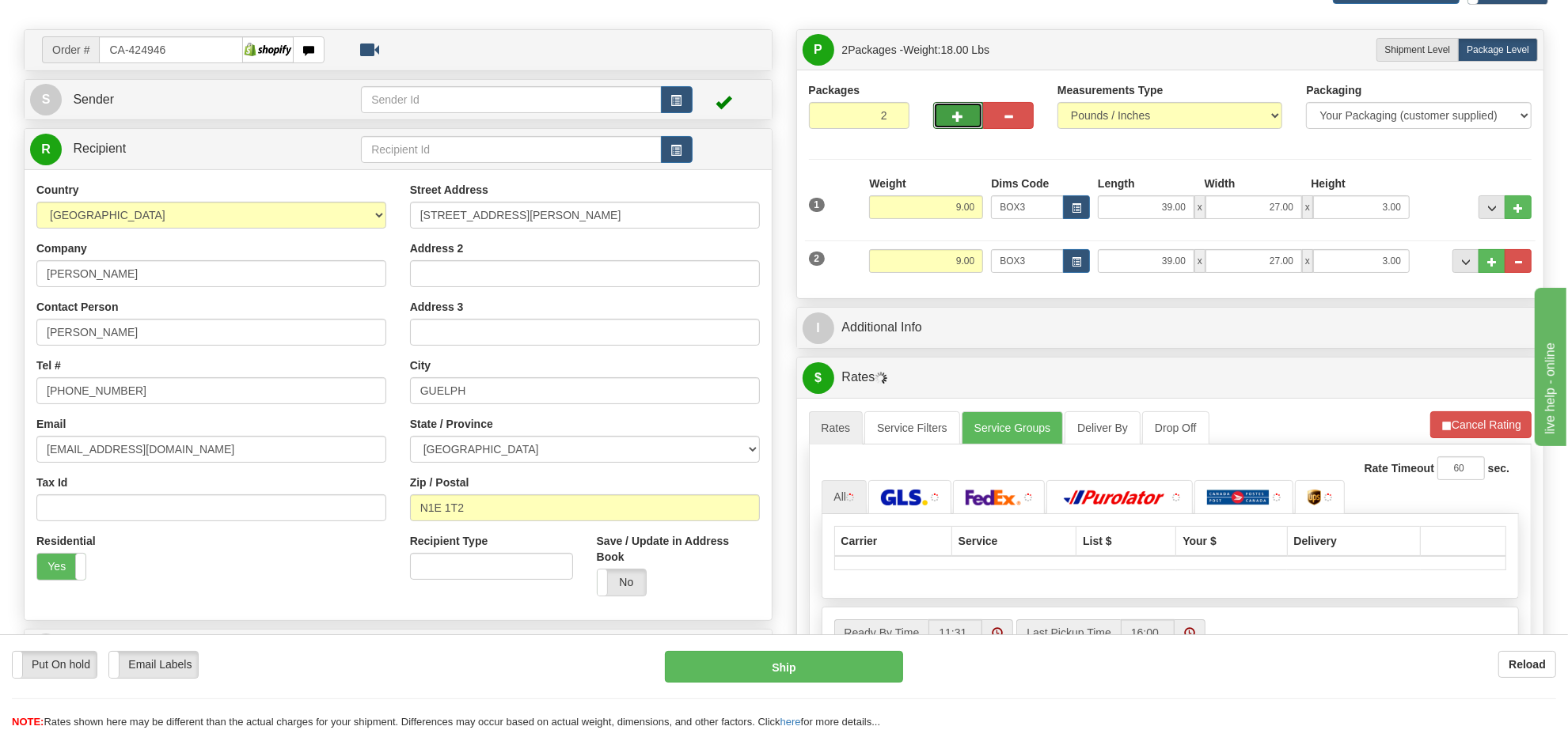
click at [946, 127] on button "button" at bounding box center [959, 115] width 51 height 27
type input "3"
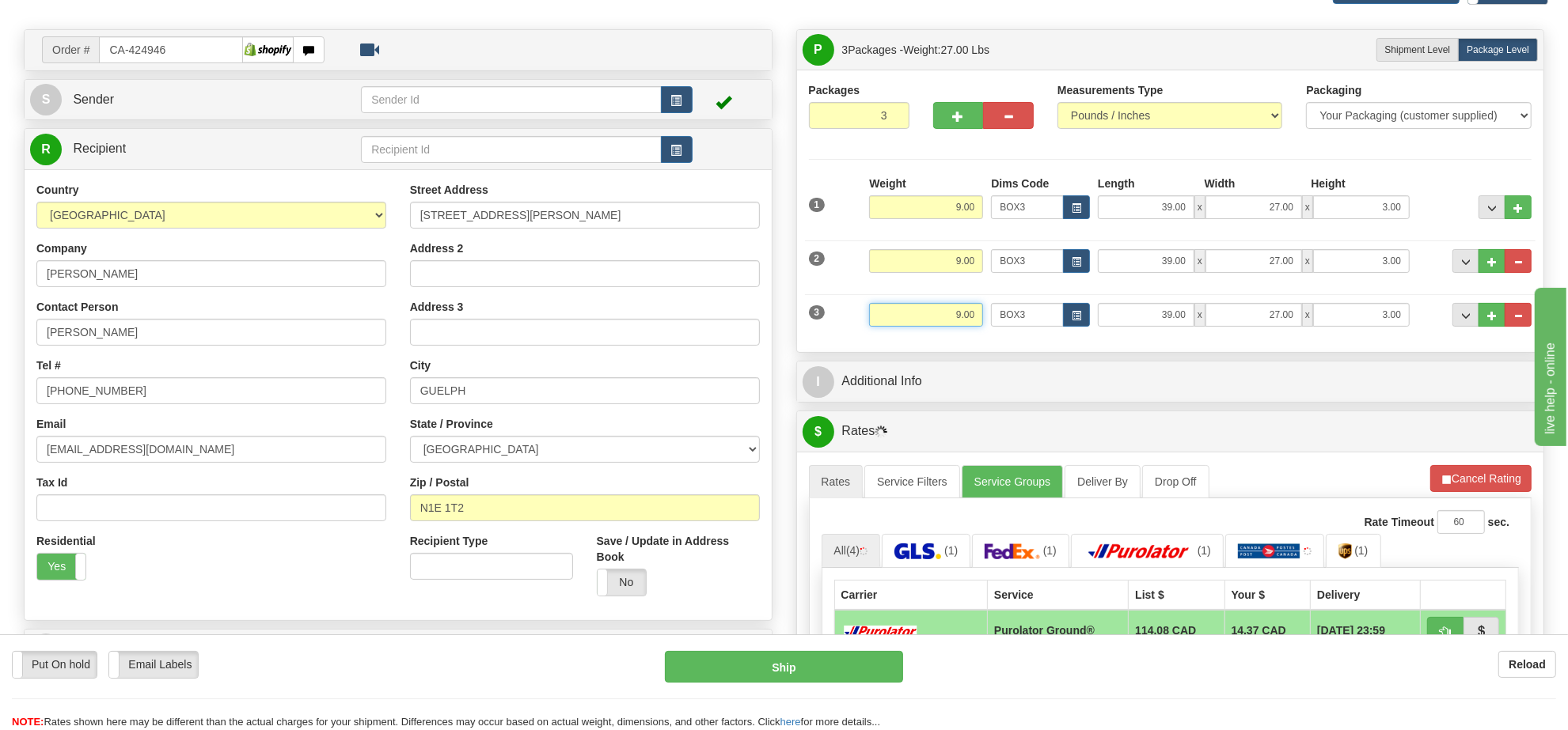
click at [934, 325] on input "9.00" at bounding box center [925, 315] width 114 height 24
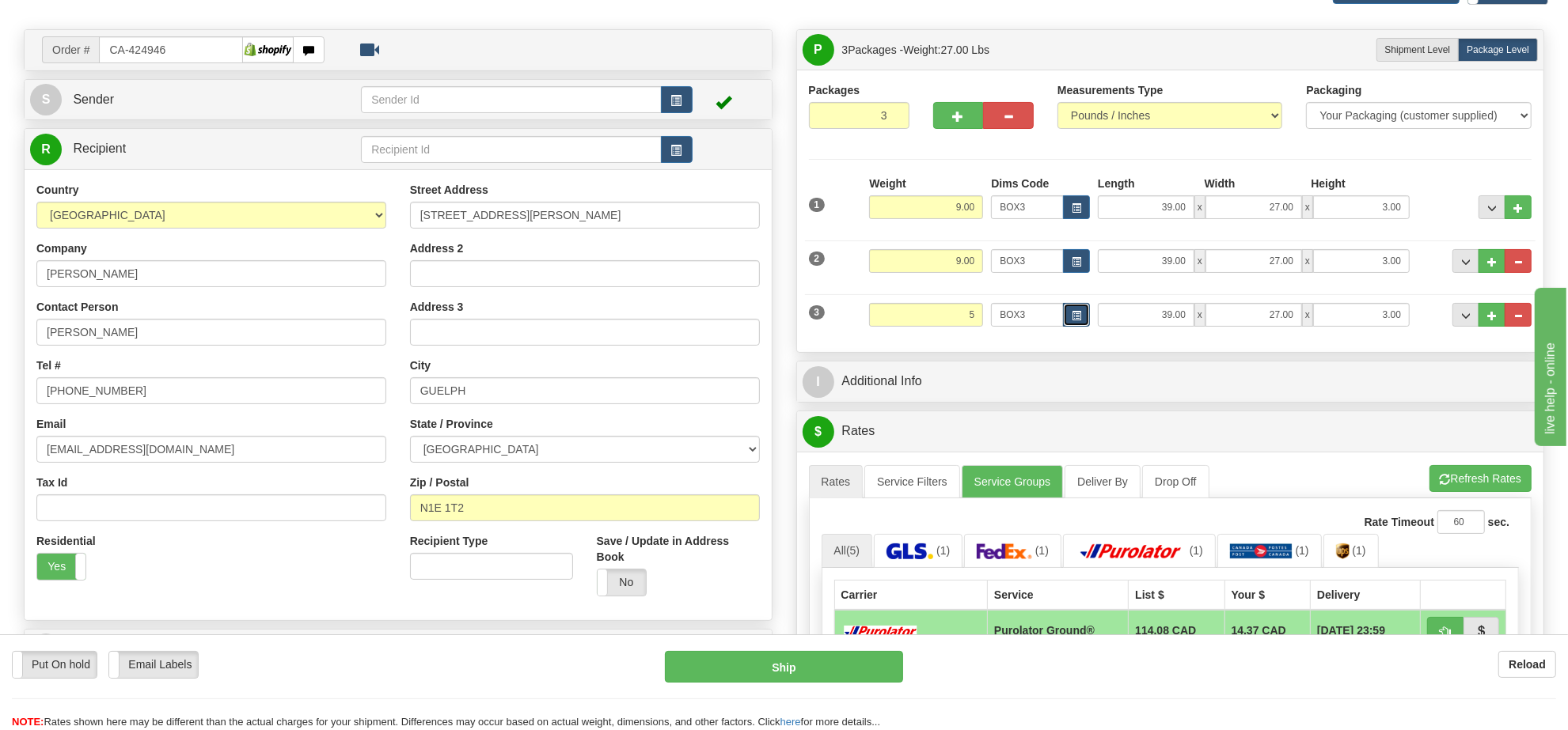
click at [1067, 318] on button "button" at bounding box center [1077, 315] width 27 height 24
type input "5.00"
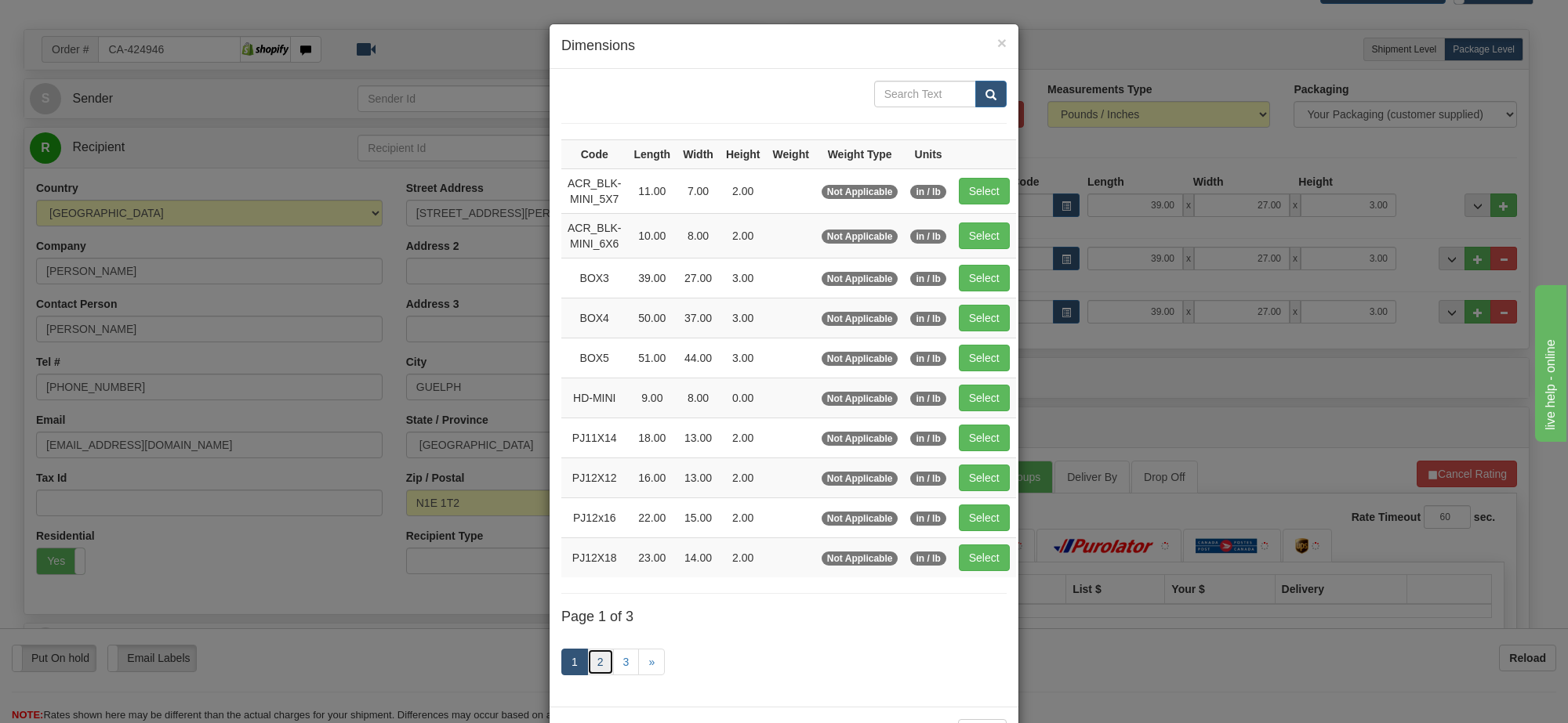
click at [588, 670] on link "2" at bounding box center [600, 662] width 27 height 27
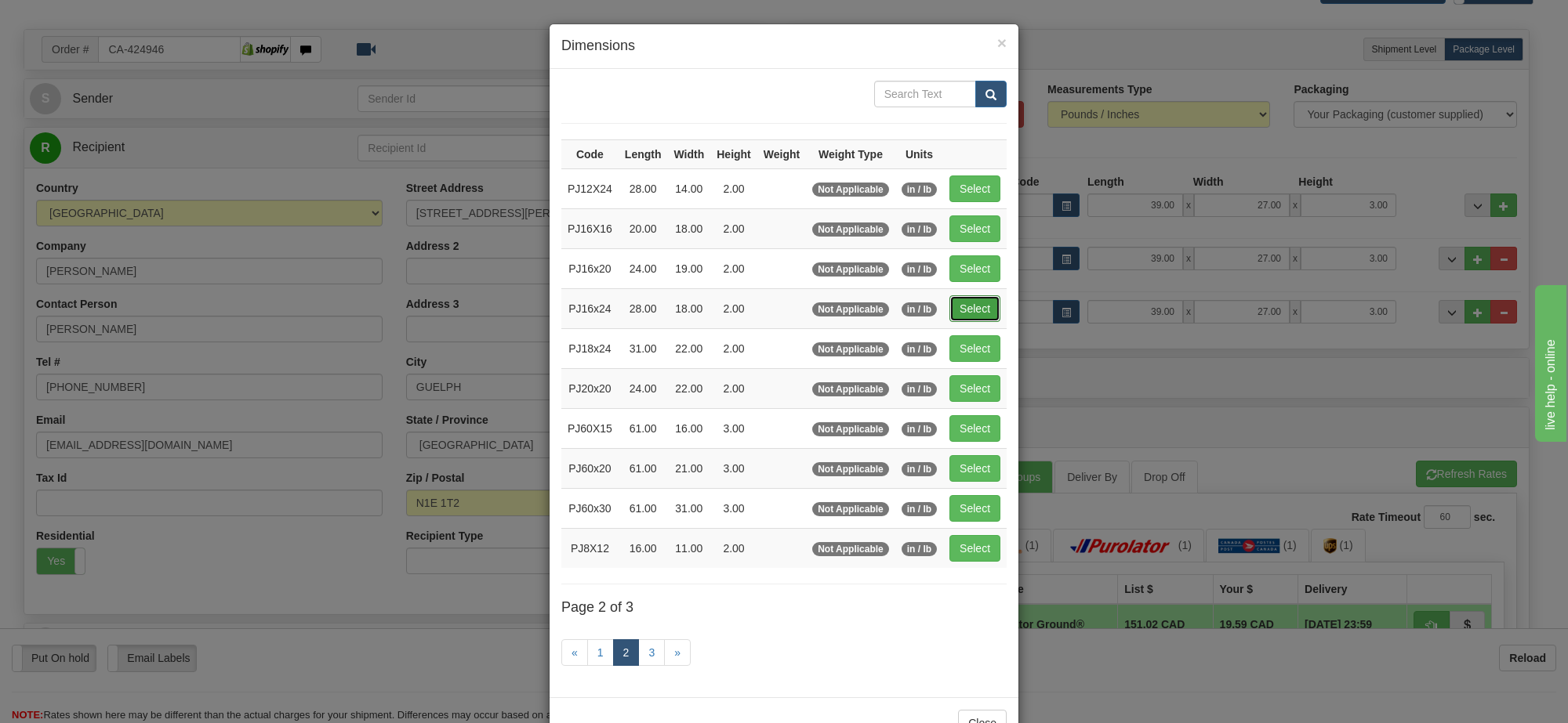
click at [973, 315] on button "Select" at bounding box center [974, 308] width 51 height 27
type input "PJ16x24"
type input "28.00"
type input "18.00"
type input "2.00"
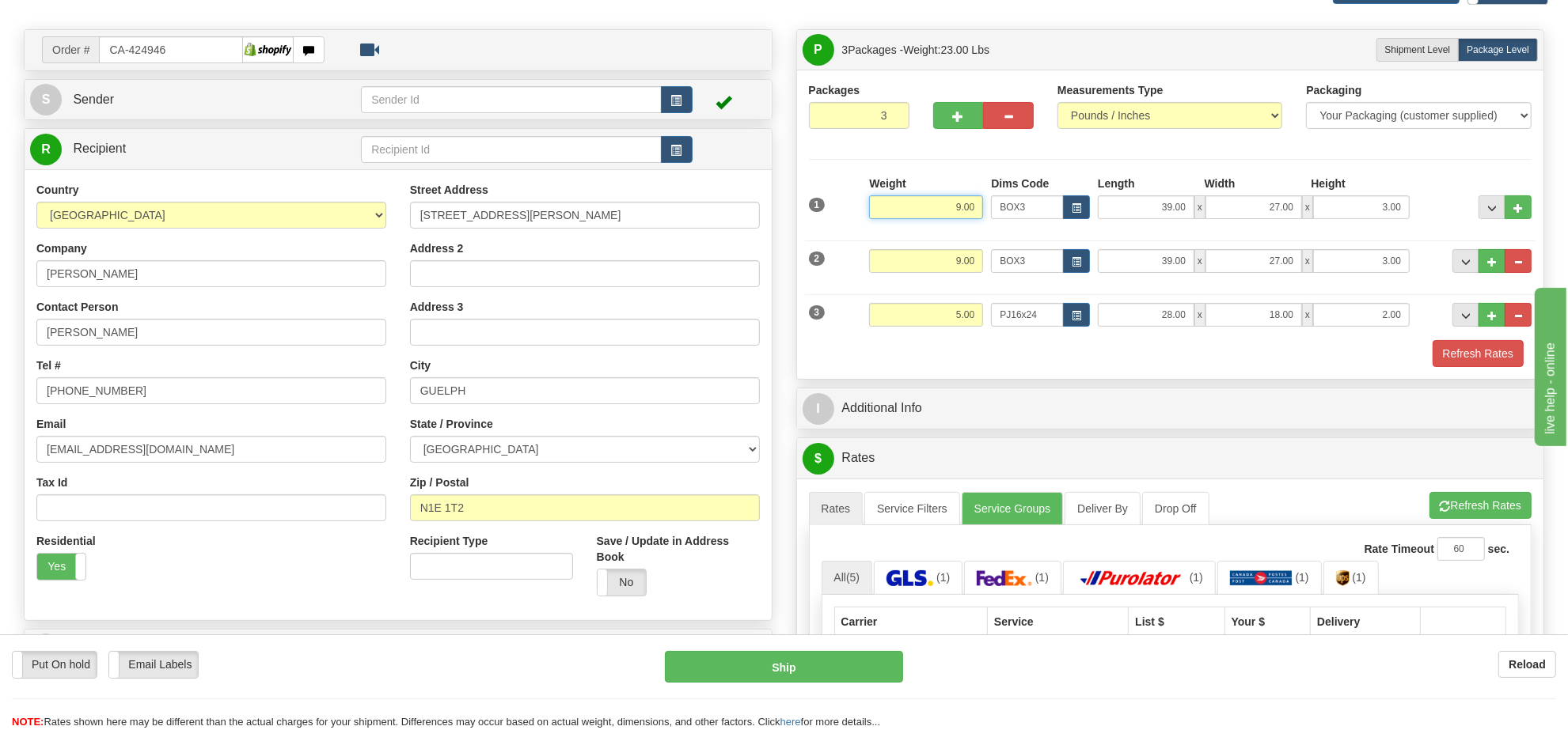
click at [941, 204] on input "9.00" at bounding box center [925, 207] width 114 height 24
click at [952, 208] on input "9.00" at bounding box center [925, 207] width 114 height 24
click at [967, 327] on input "5.00" at bounding box center [925, 315] width 114 height 24
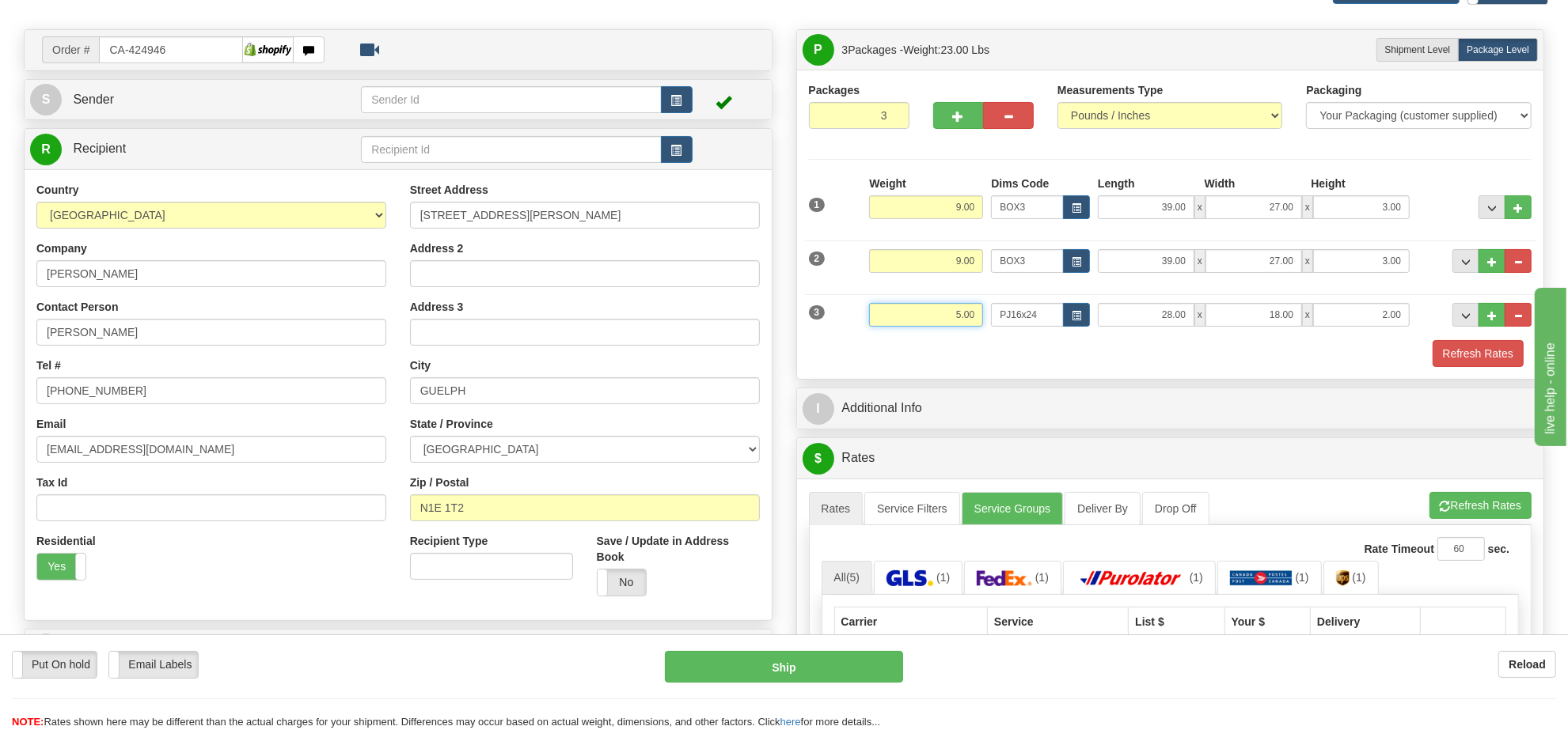
click at [967, 327] on input "5.00" at bounding box center [925, 315] width 114 height 24
type input "4.00"
click at [974, 115] on button "button" at bounding box center [959, 115] width 51 height 27
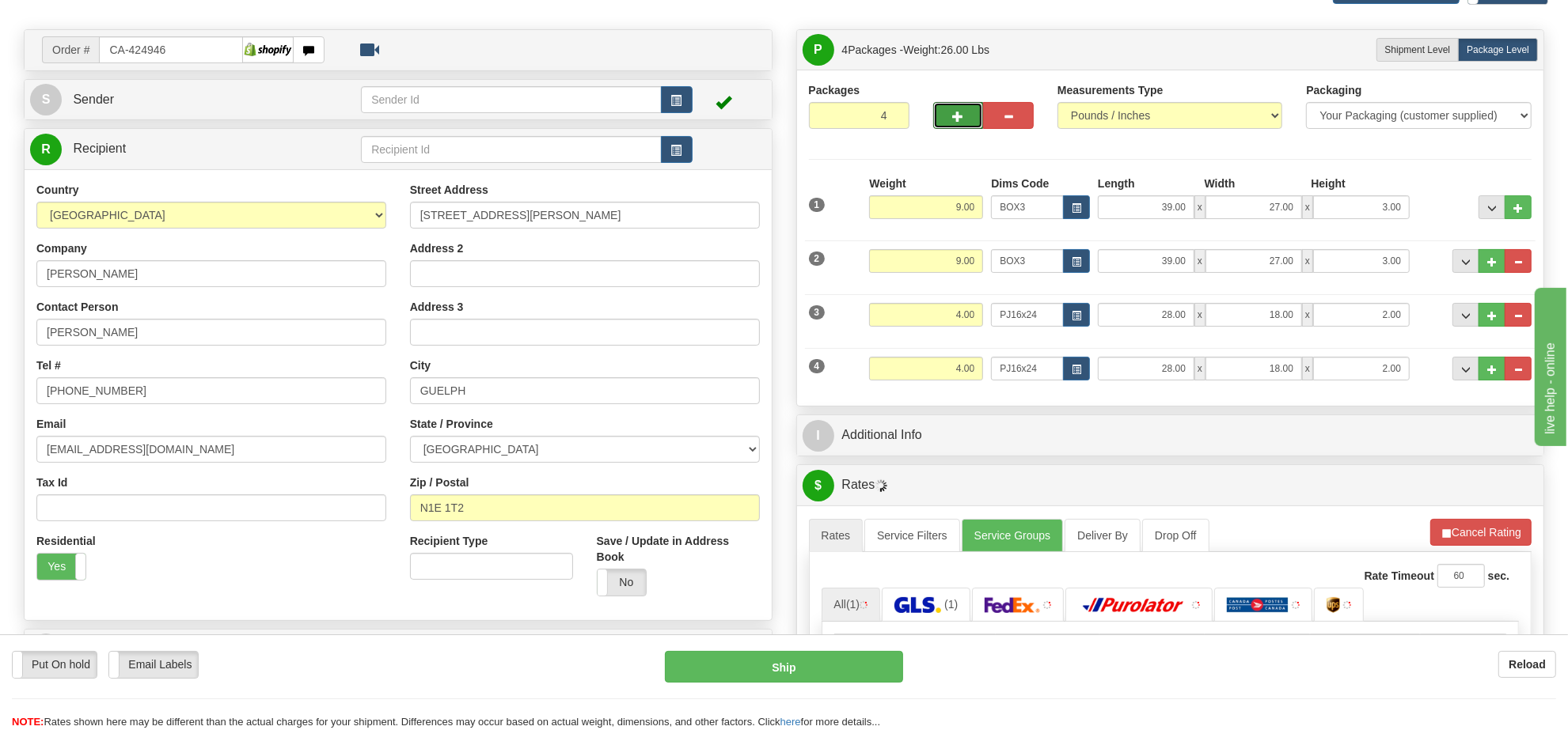
drag, startPoint x: 938, startPoint y: 133, endPoint x: 952, endPoint y: 121, distance: 18.4
click at [939, 132] on div at bounding box center [983, 113] width 124 height 61
drag, startPoint x: 952, startPoint y: 121, endPoint x: 964, endPoint y: 113, distance: 14.4
click at [955, 121] on span "button" at bounding box center [959, 116] width 11 height 10
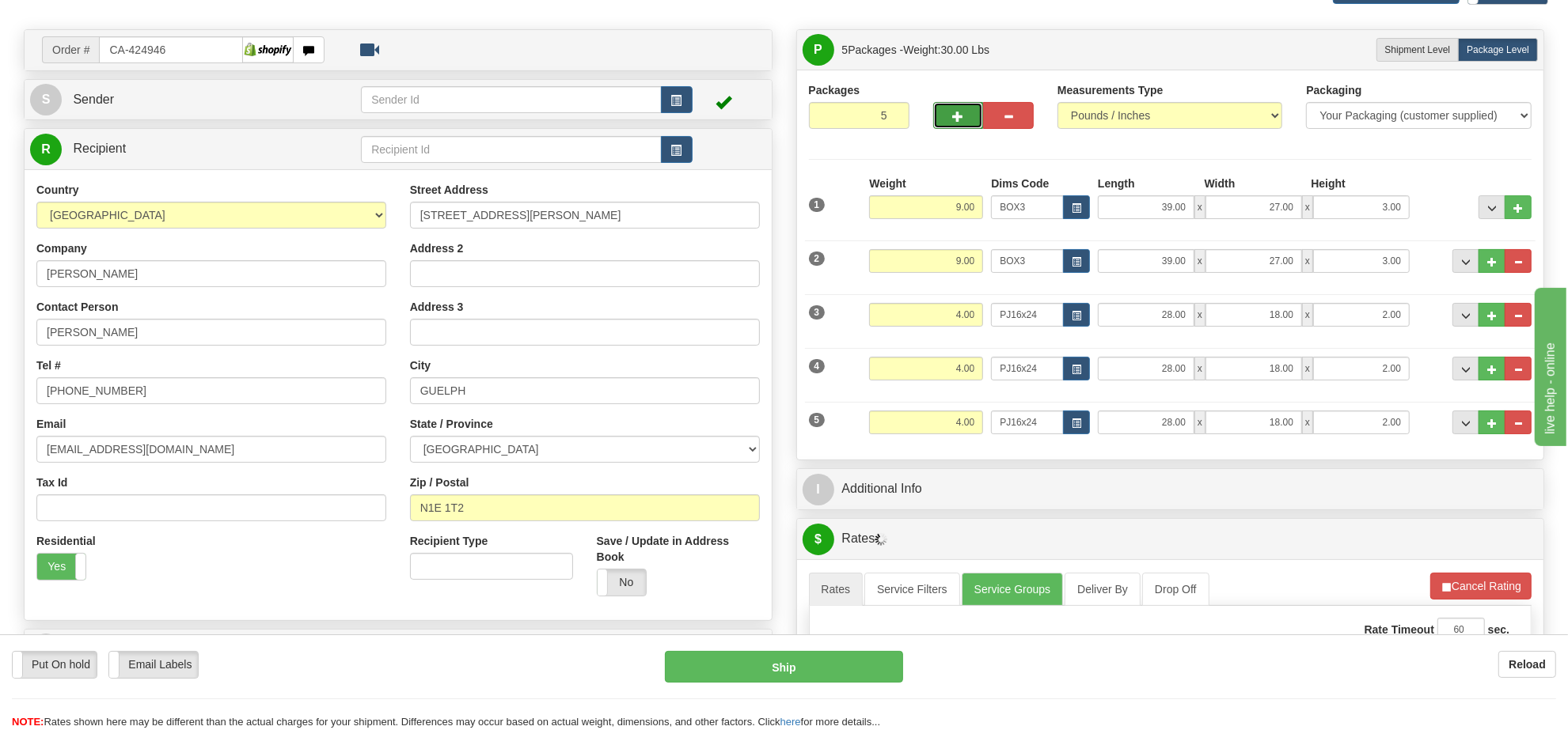
click at [959, 113] on span "button" at bounding box center [959, 116] width 11 height 10
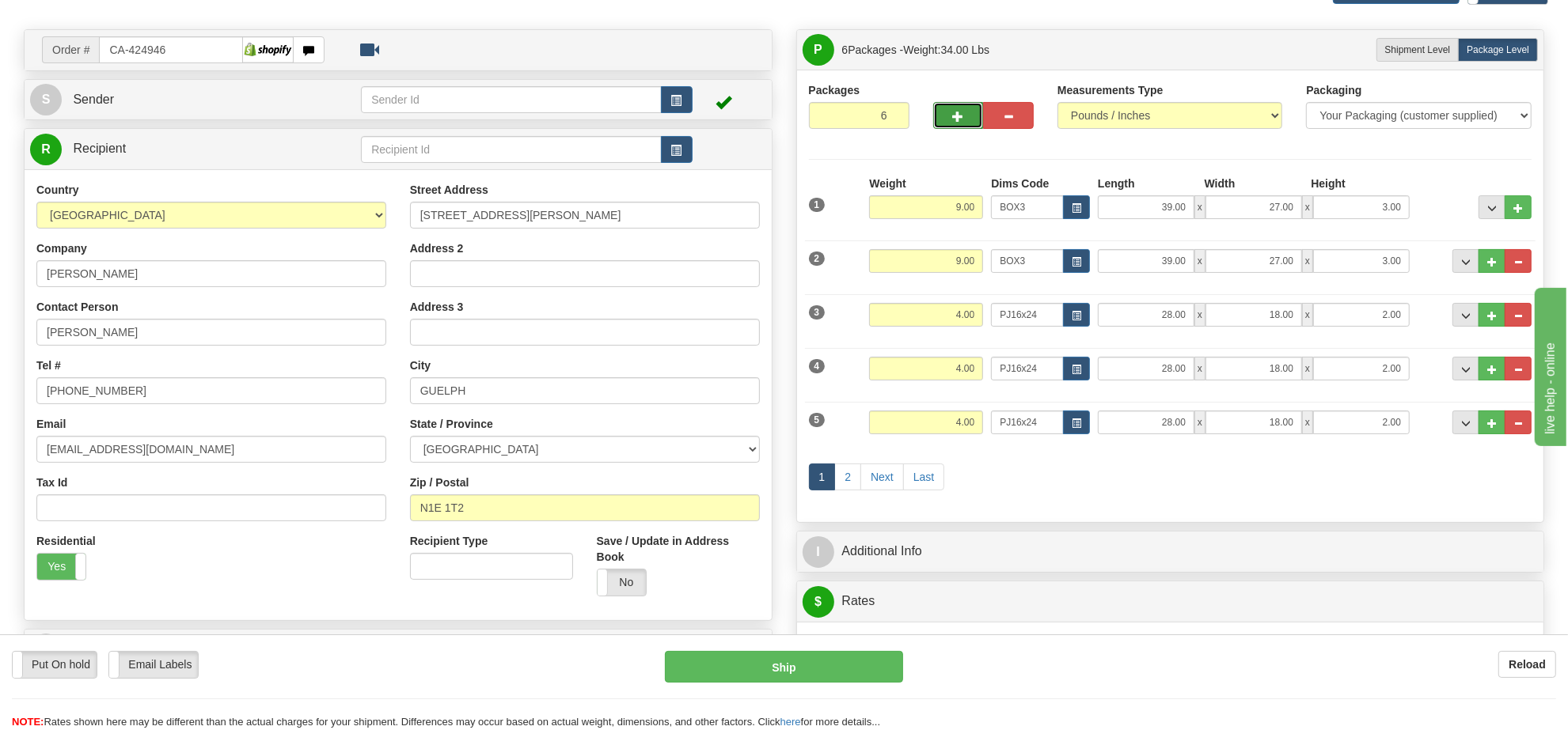
click at [944, 127] on button "button" at bounding box center [959, 115] width 51 height 27
type input "7"
click at [856, 480] on link "2" at bounding box center [848, 477] width 27 height 27
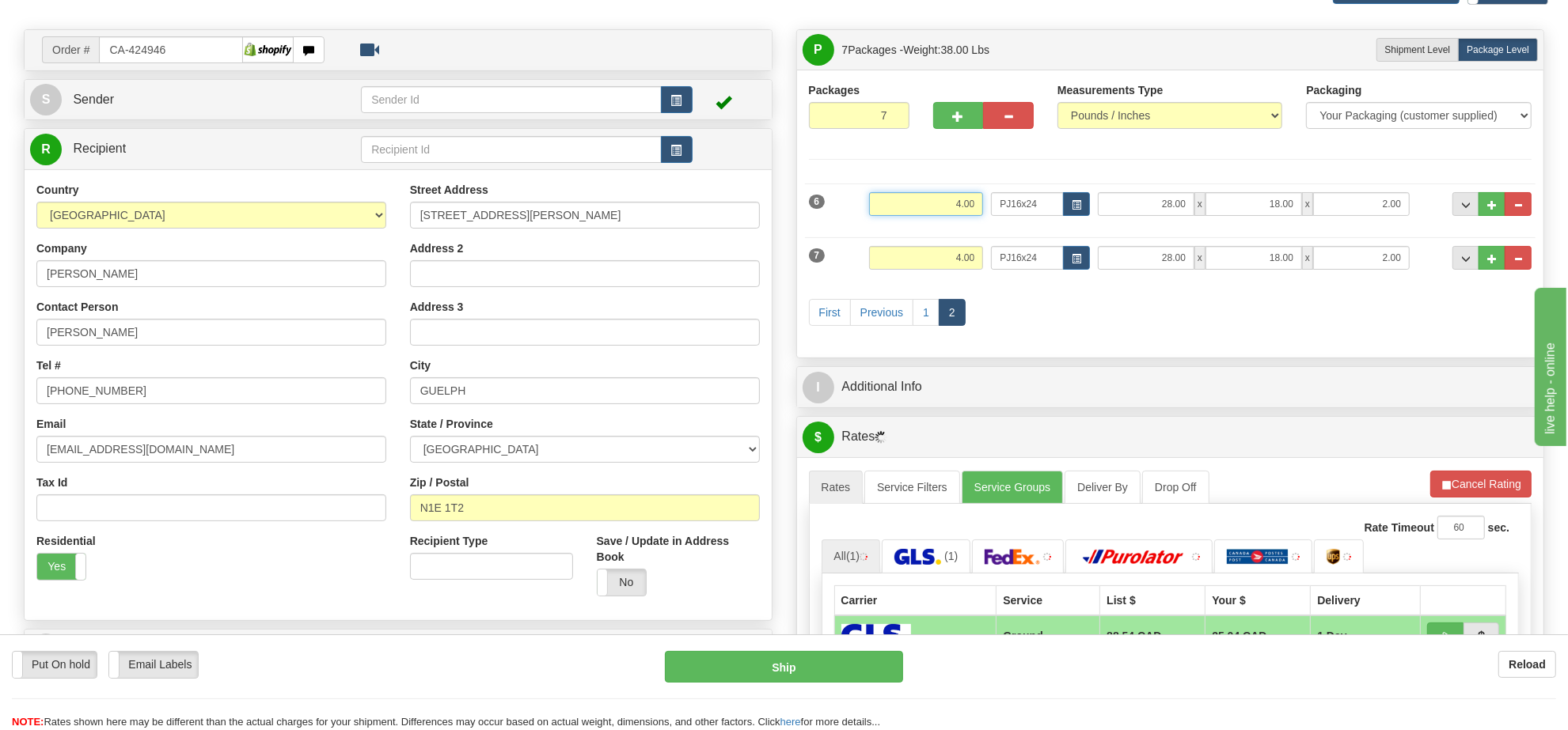
click at [961, 202] on input "4.00" at bounding box center [925, 204] width 114 height 24
type input "7.00"
click at [1069, 196] on button "button" at bounding box center [1077, 204] width 27 height 24
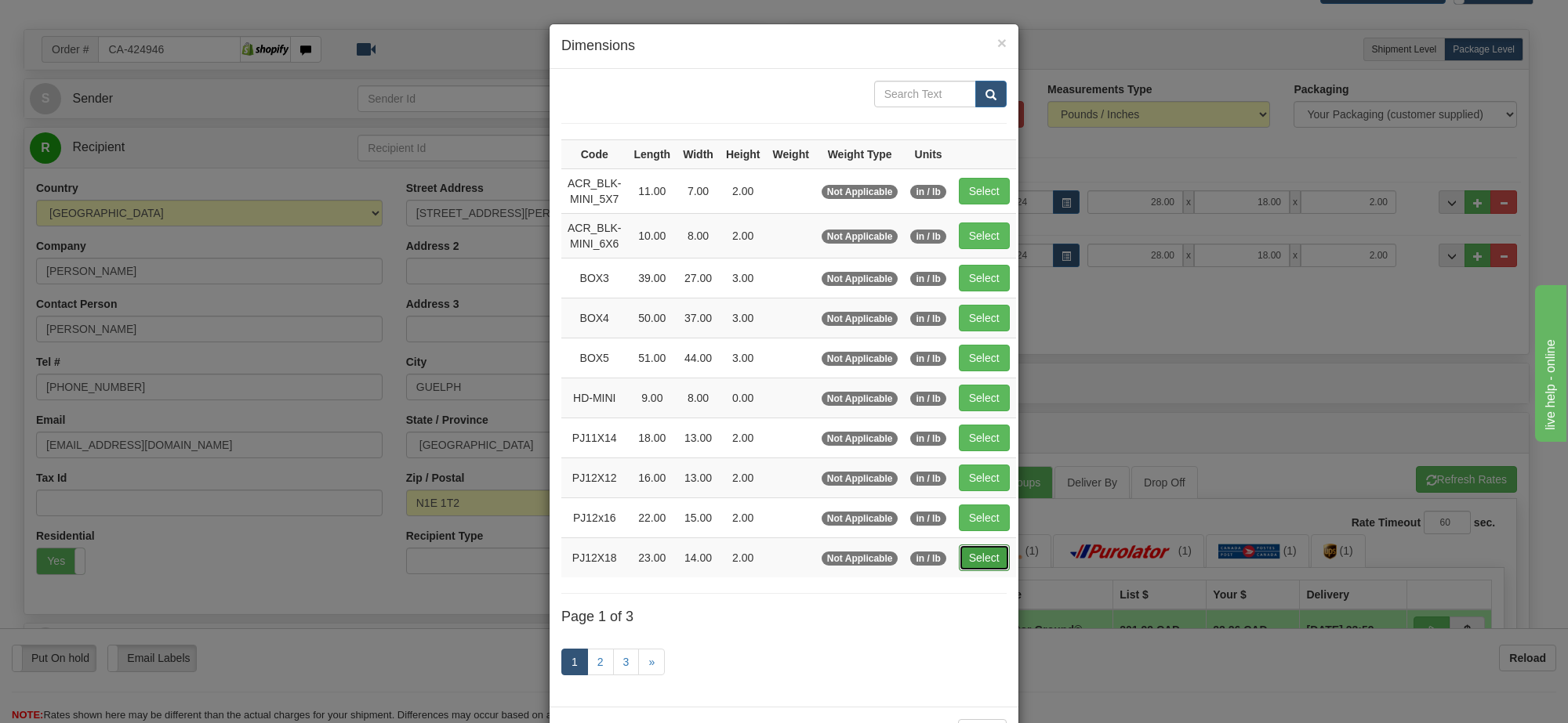
click at [981, 565] on button "Select" at bounding box center [984, 558] width 51 height 27
type input "PJ12X18"
type input "23.00"
type input "14.00"
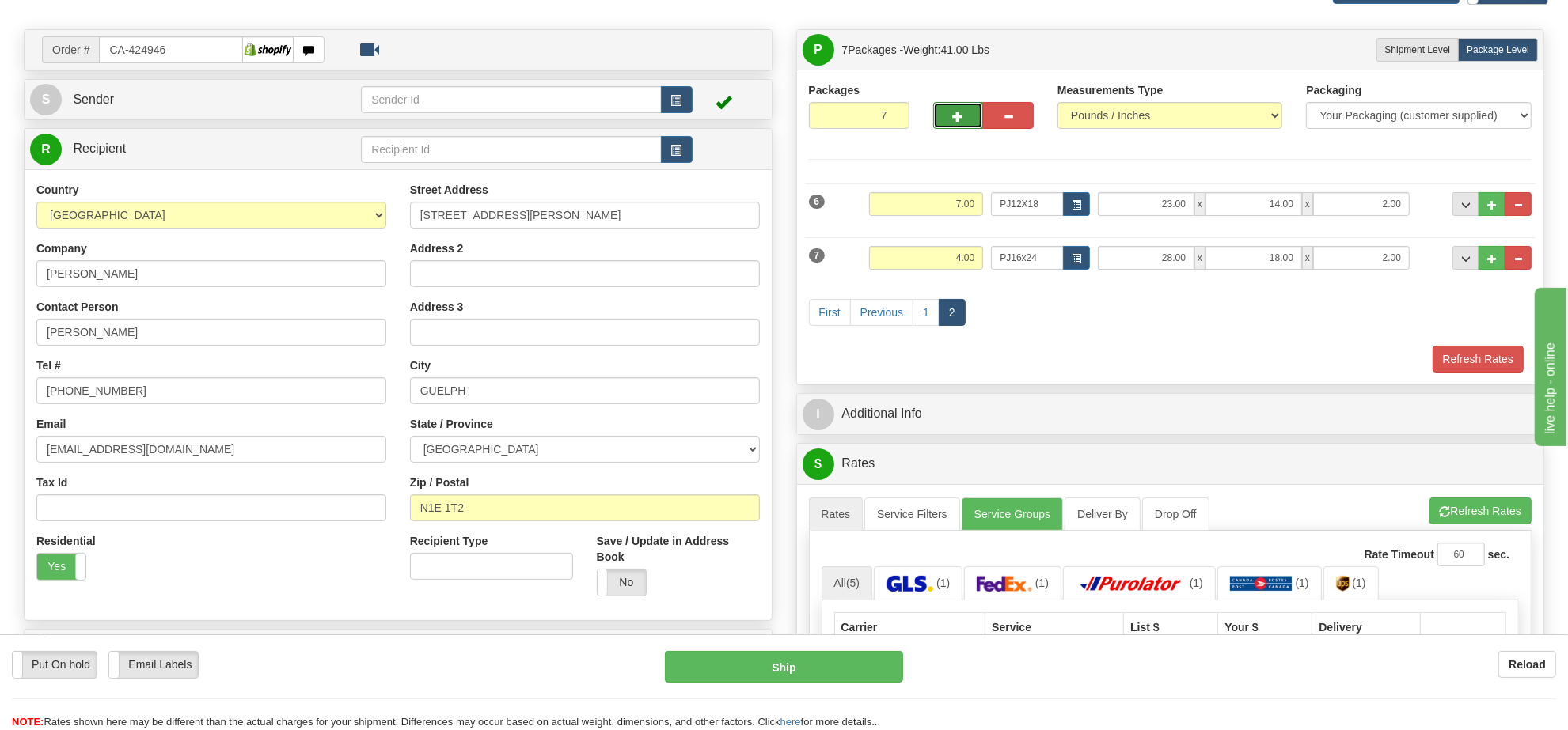
click at [954, 115] on span "button" at bounding box center [959, 116] width 11 height 10
type input "8"
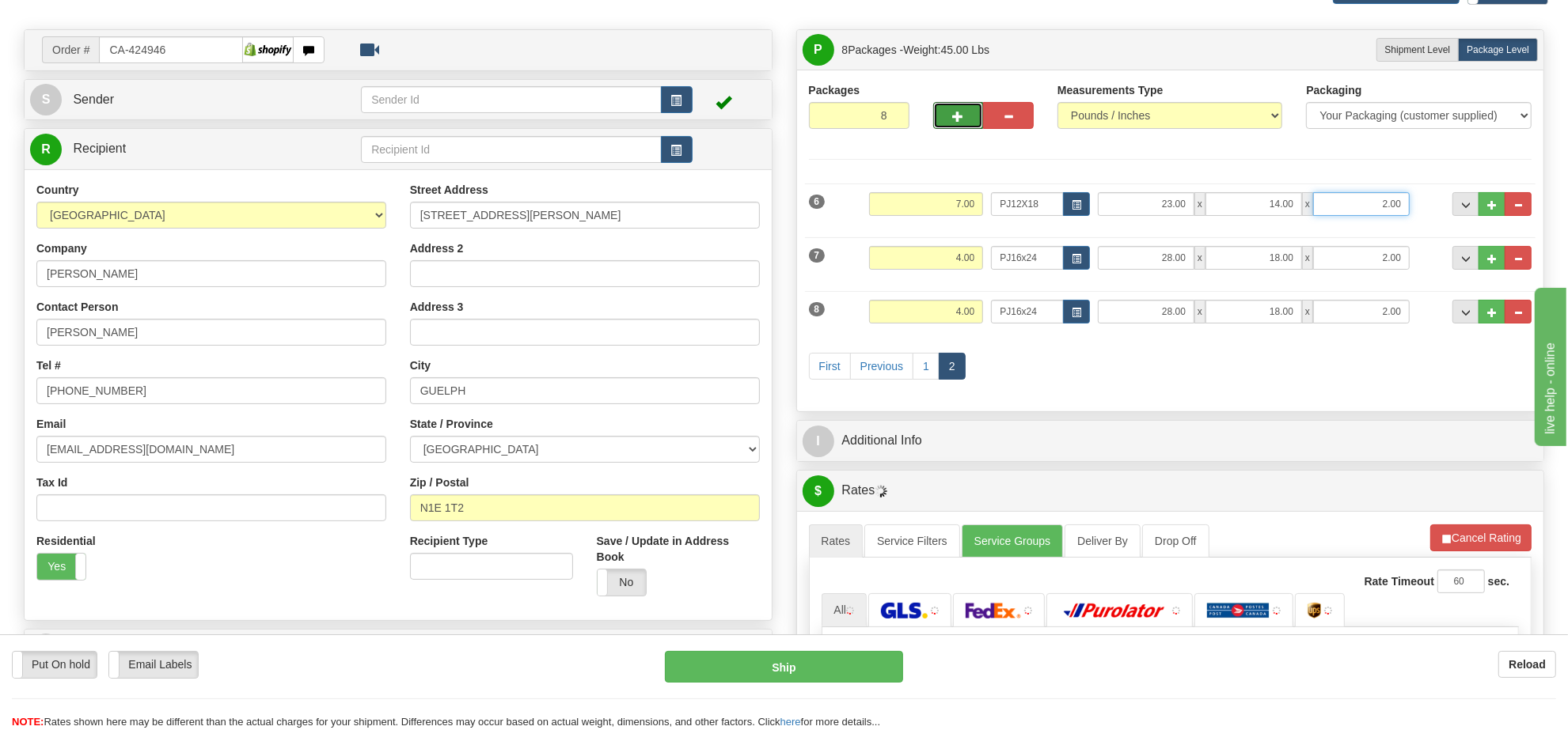
click at [1367, 202] on input "2.00" at bounding box center [1361, 204] width 97 height 24
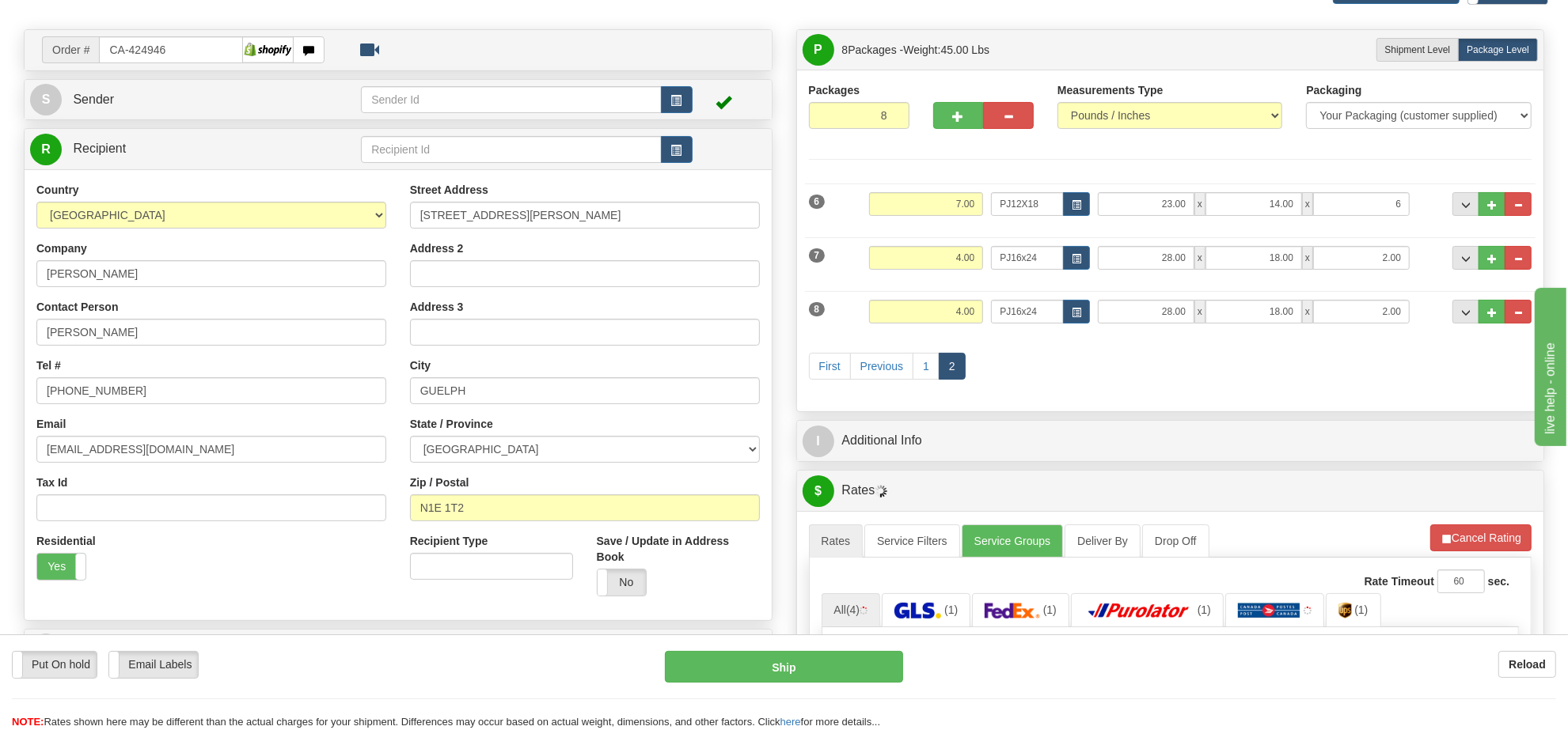
type input "6.00"
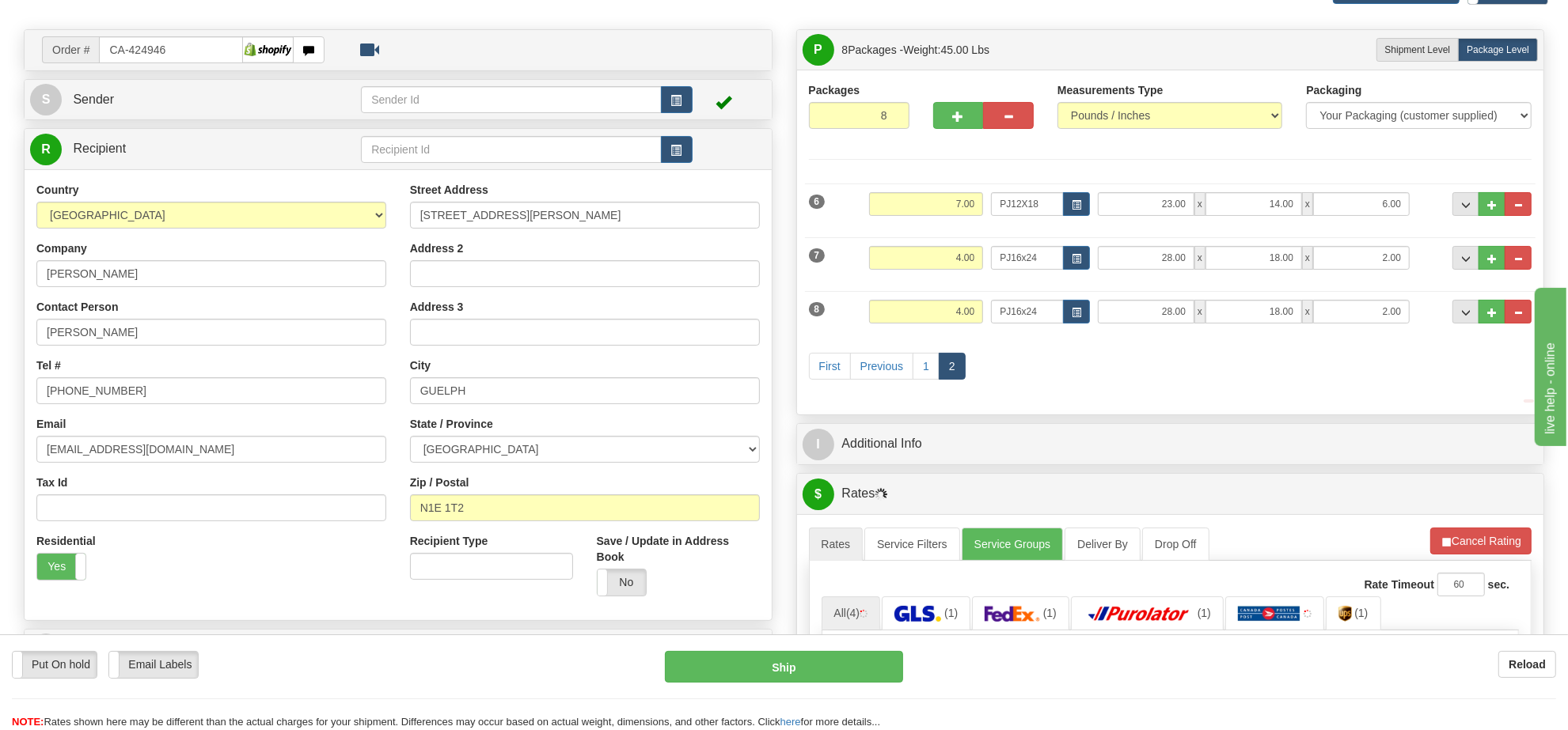
click at [952, 273] on div "Weight 4.00" at bounding box center [926, 264] width 122 height 36
click at [952, 271] on div "Weight 4.00" at bounding box center [926, 264] width 122 height 36
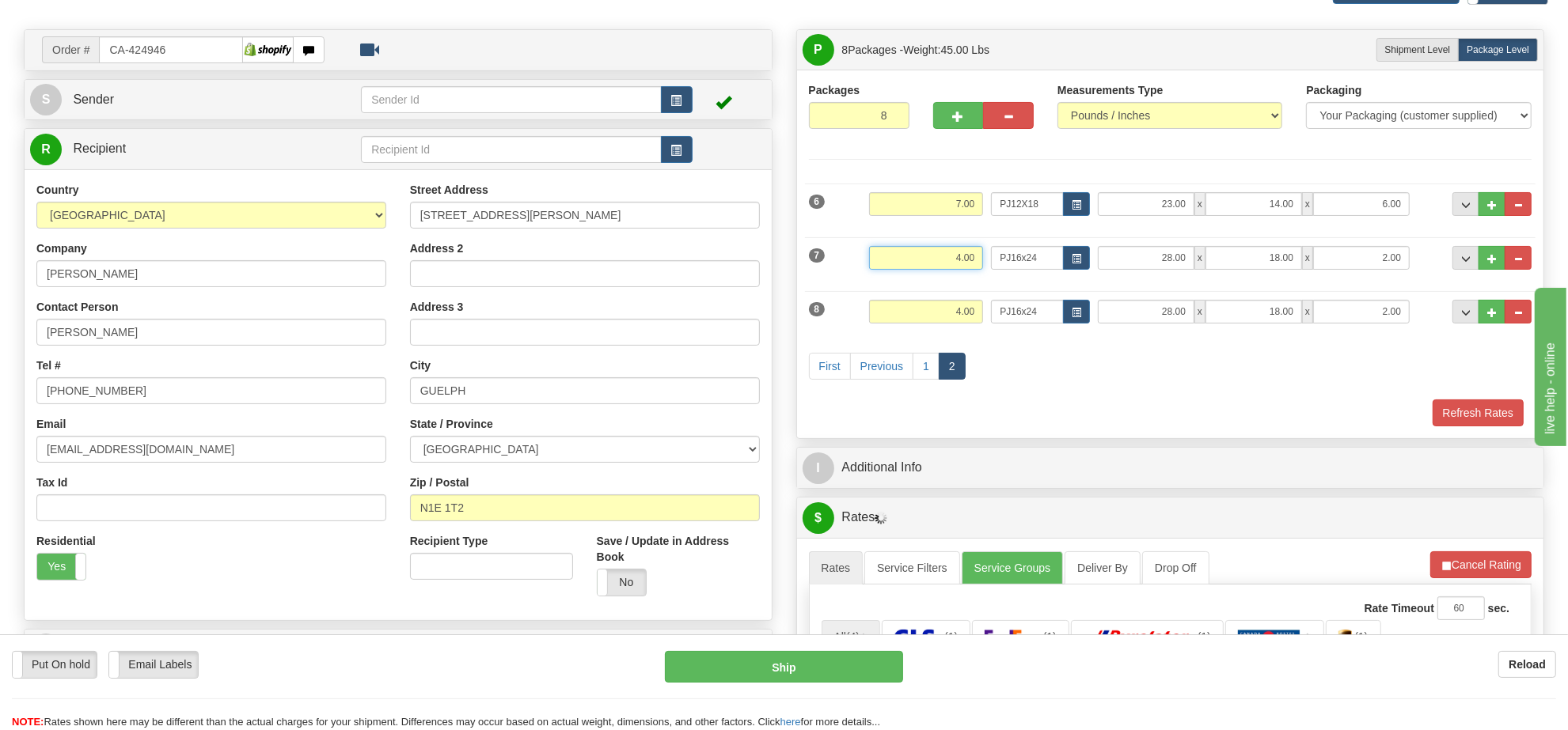
click at [952, 267] on input "4.00" at bounding box center [925, 258] width 114 height 24
click at [961, 259] on input "4.00" at bounding box center [925, 258] width 114 height 24
type input "5.00"
click at [1069, 255] on button "button" at bounding box center [1077, 258] width 27 height 24
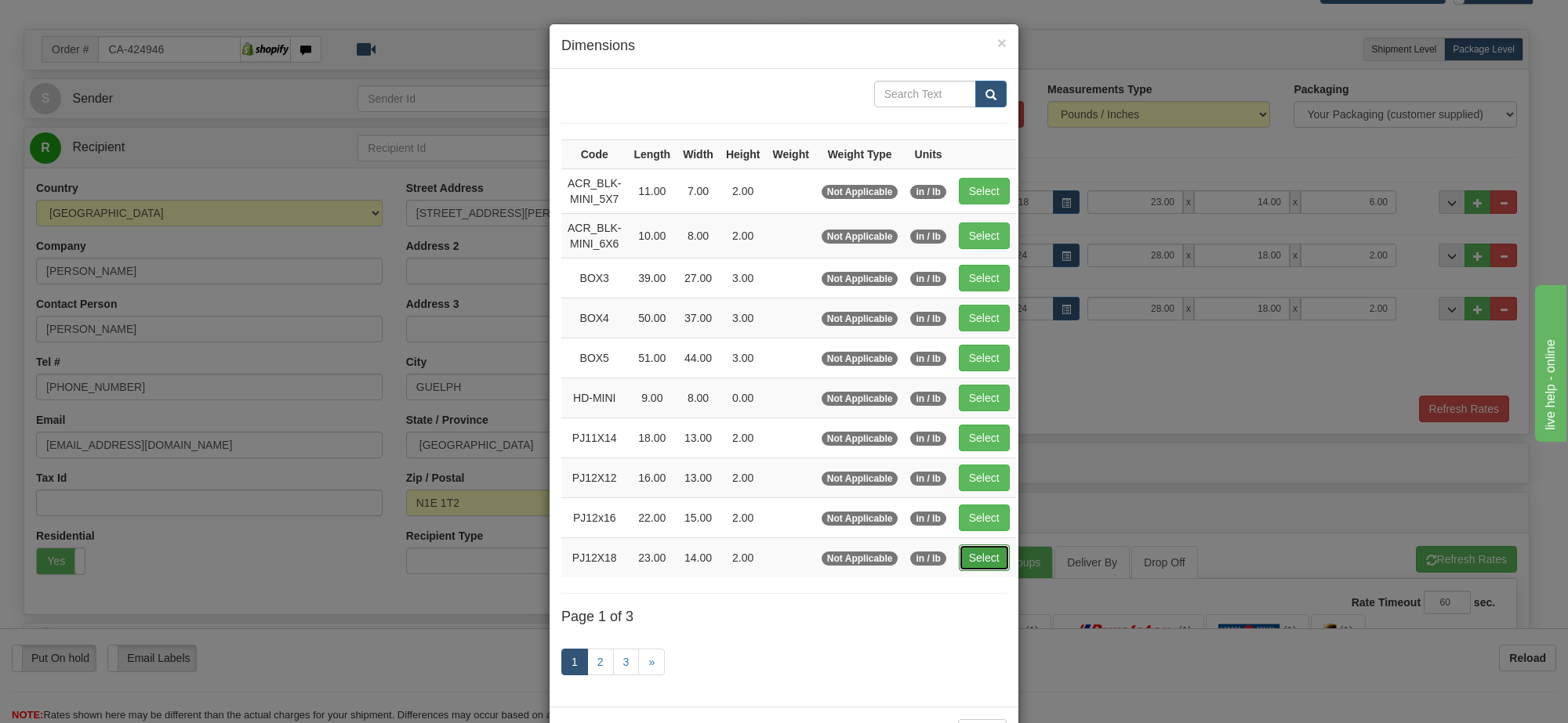
click at [986, 562] on button "Select" at bounding box center [984, 558] width 51 height 27
type input "PJ12X18"
type input "23.00"
type input "14.00"
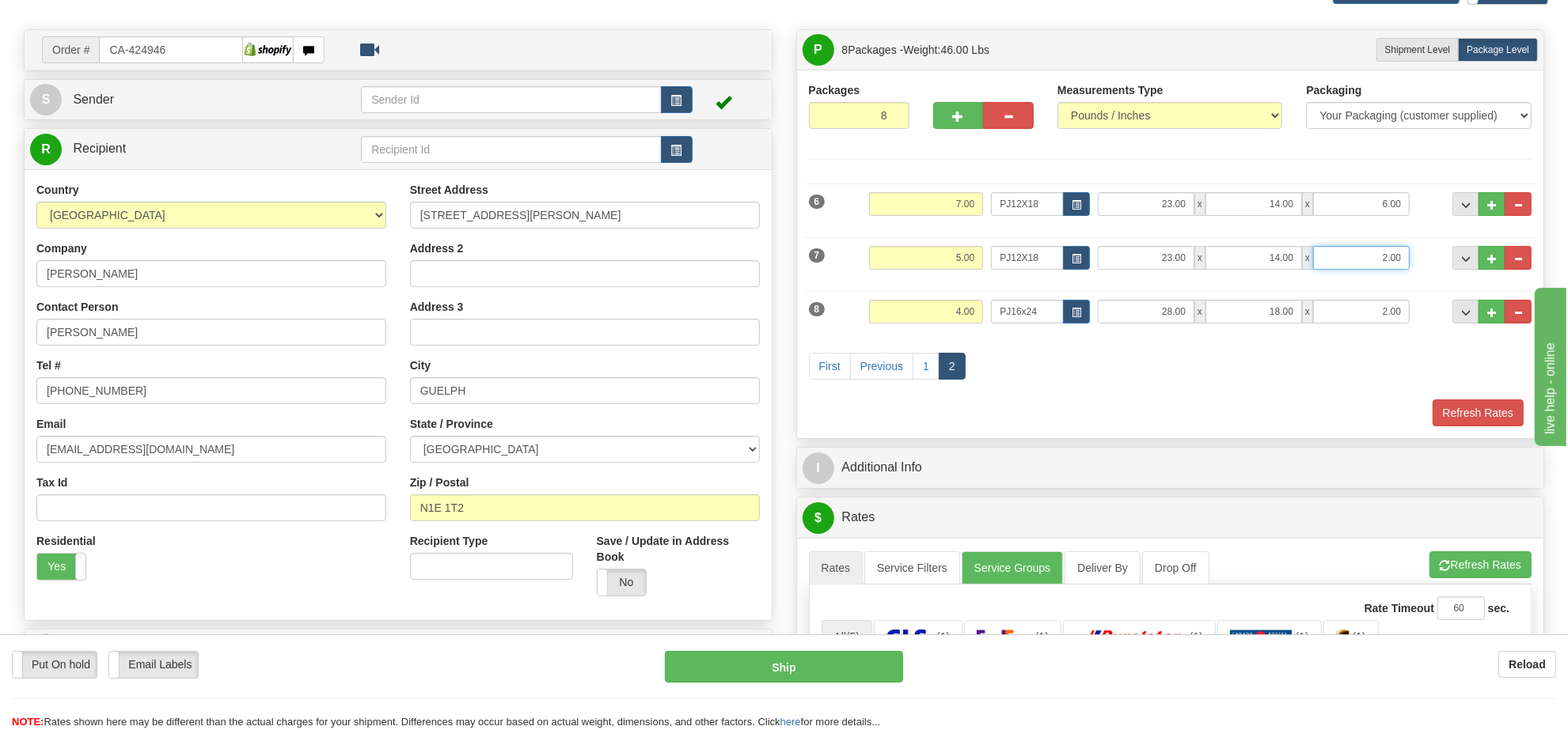
click at [1365, 256] on input "2.00" at bounding box center [1361, 258] width 97 height 24
type input "4.00"
click at [943, 324] on input "4.00" at bounding box center [925, 311] width 114 height 24
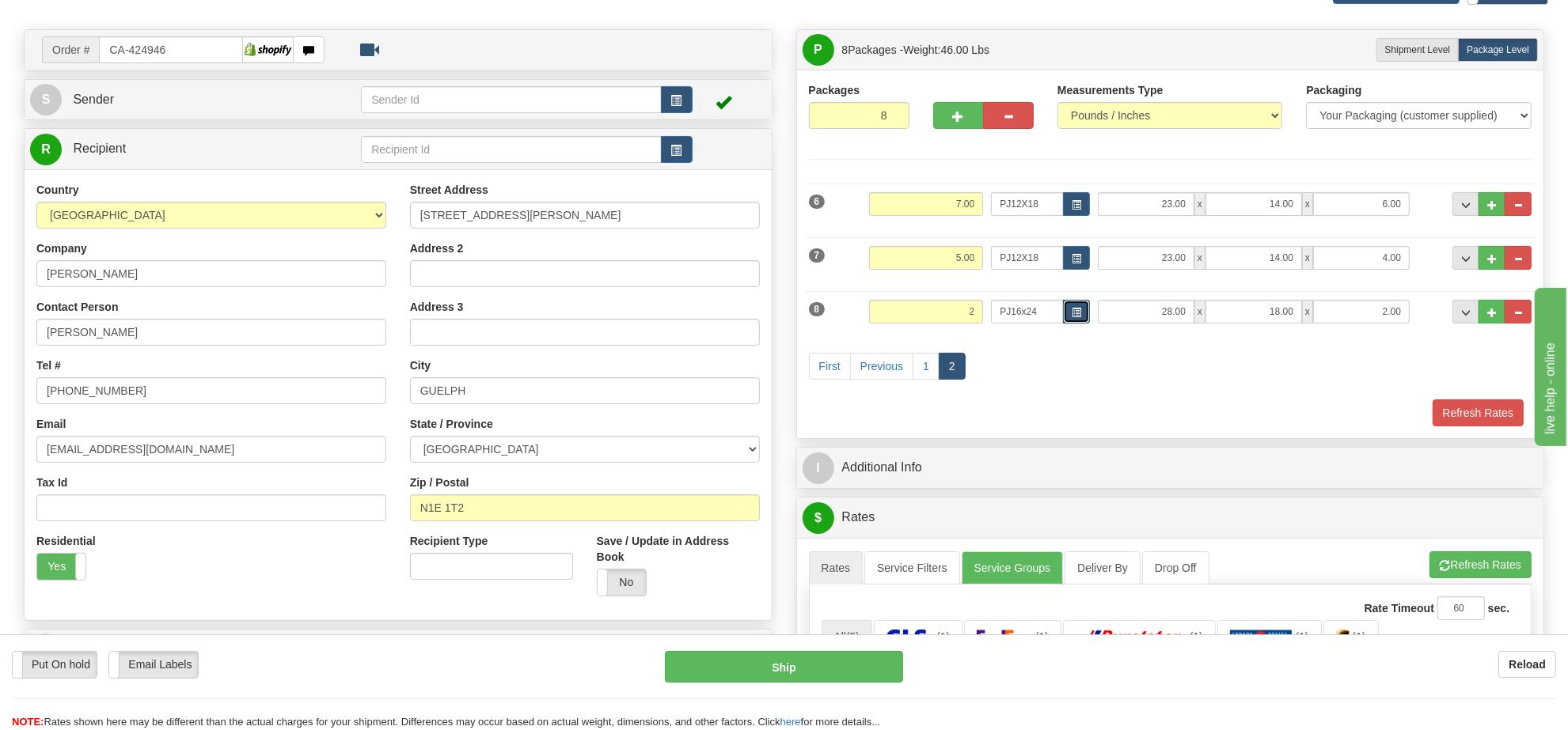
click at [1066, 311] on button "button" at bounding box center [1077, 311] width 27 height 24
type input "2.00"
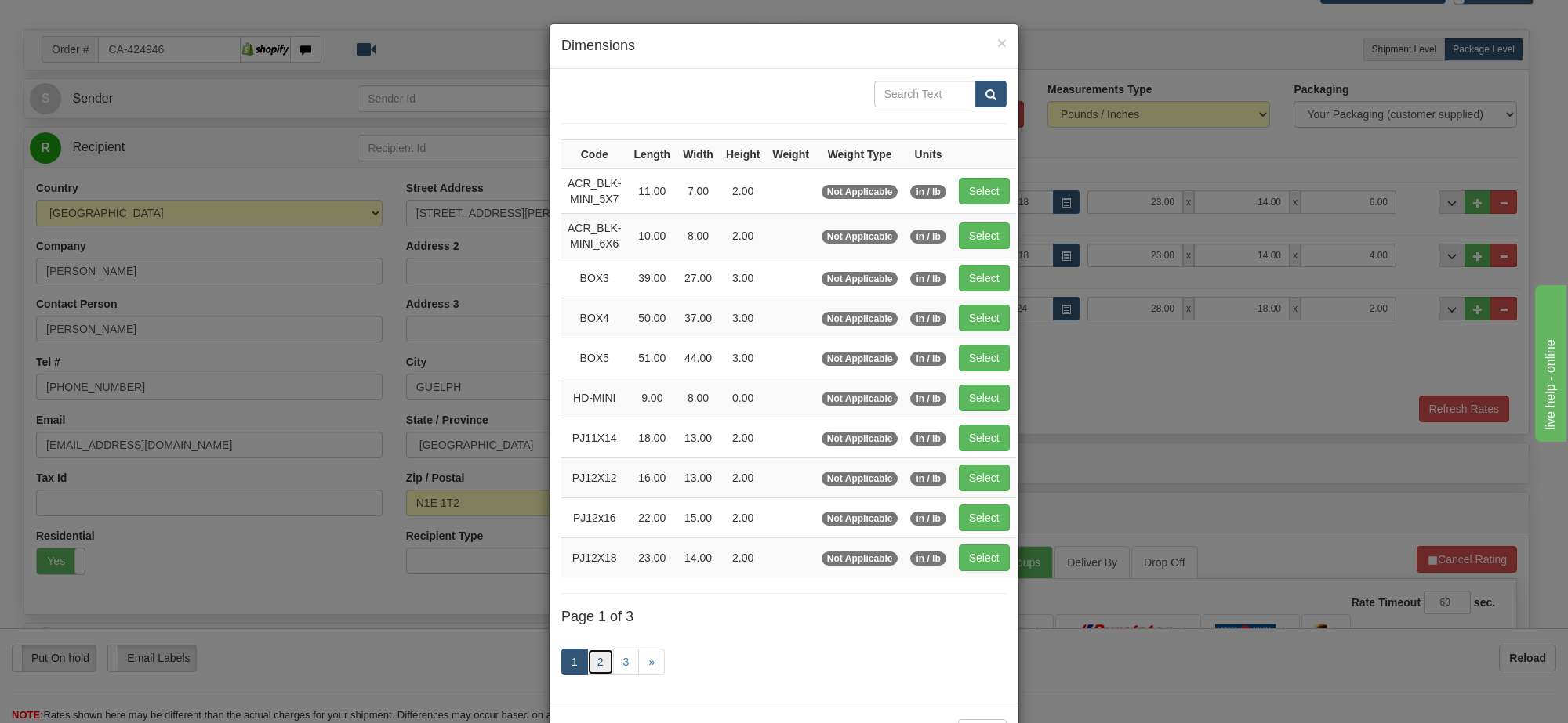
click at [589, 667] on link "2" at bounding box center [600, 662] width 27 height 27
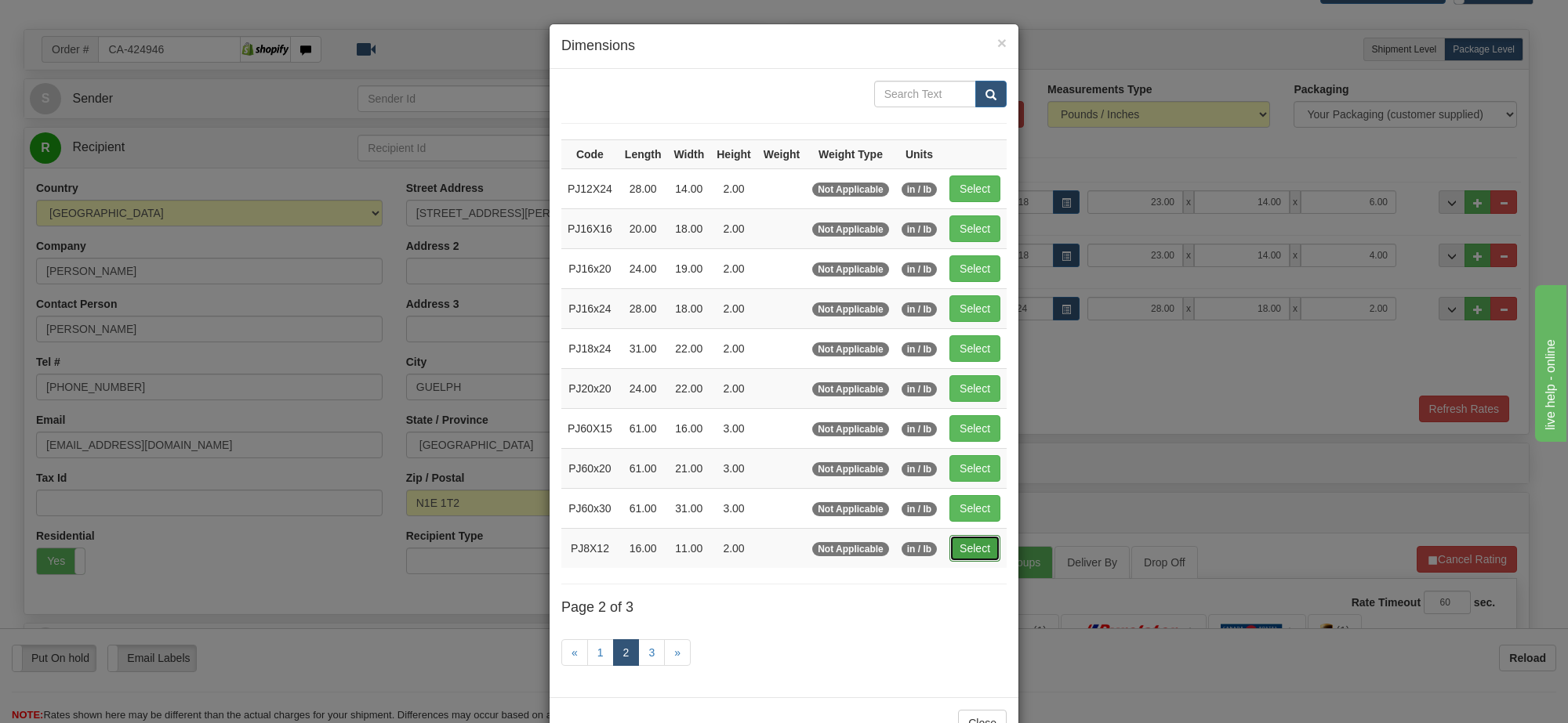
click at [970, 553] on button "Select" at bounding box center [974, 548] width 51 height 27
type input "PJ8X12"
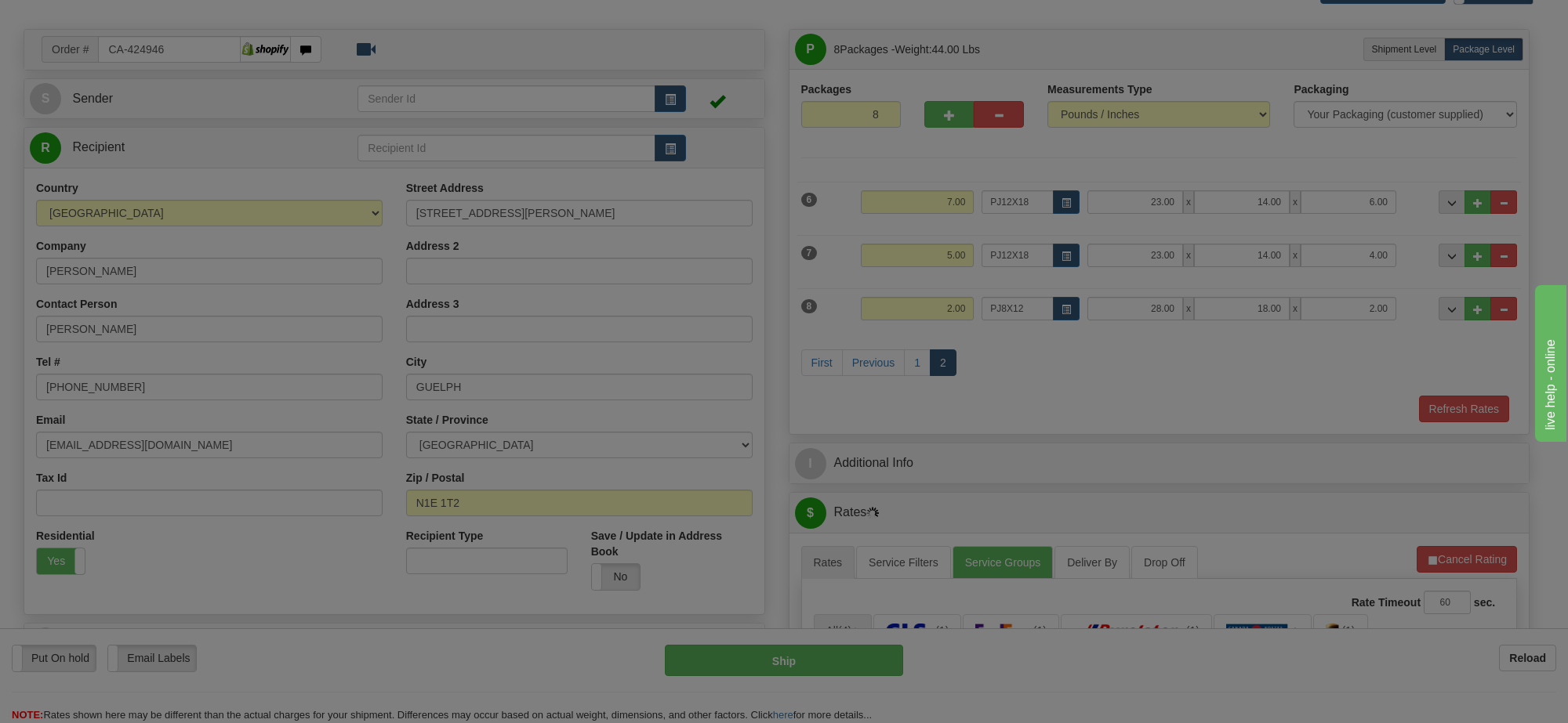
type input "16.00"
type input "11.00"
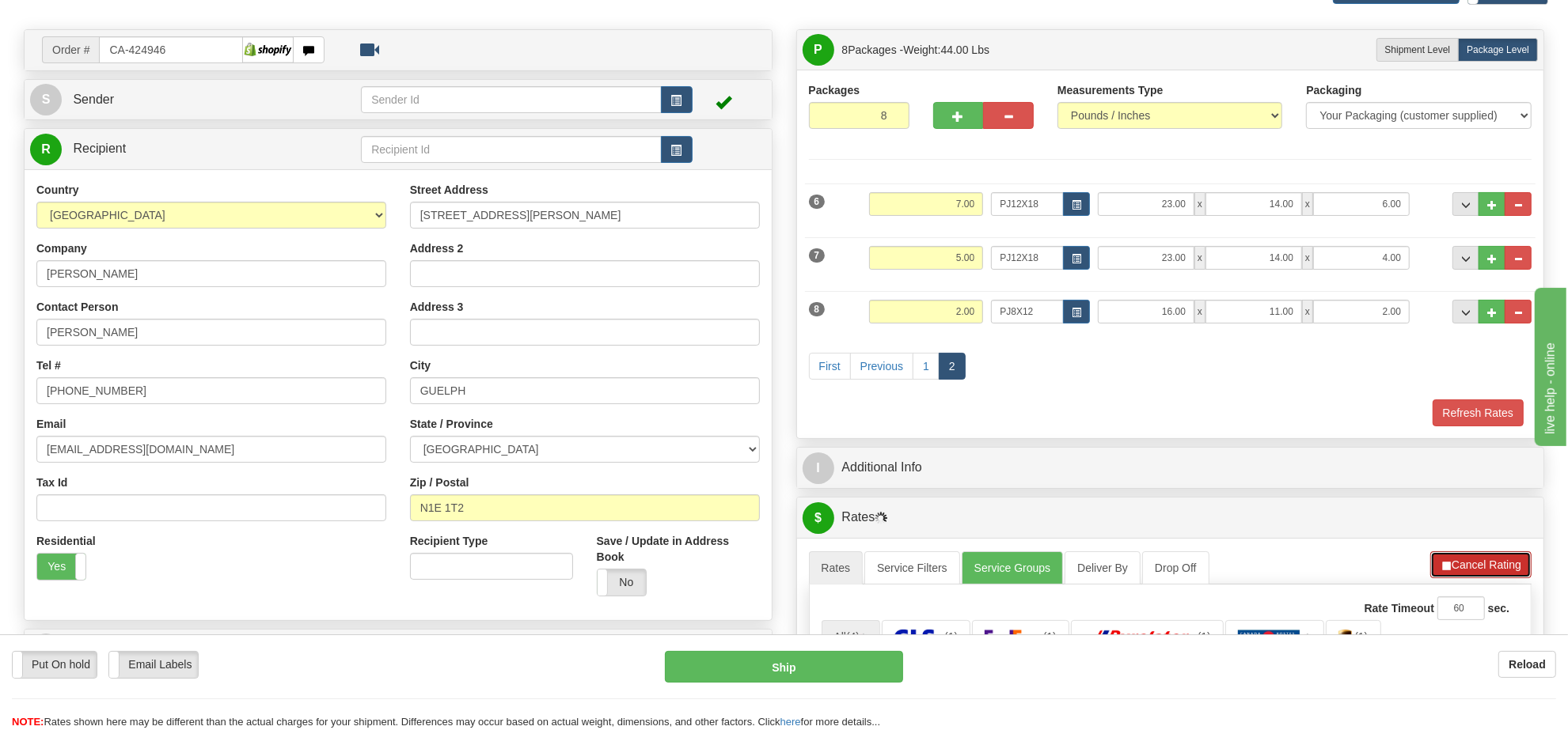
click at [1498, 564] on button "Cancel Rating" at bounding box center [1480, 564] width 101 height 27
click at [1498, 564] on button "Refresh Rates" at bounding box center [1480, 564] width 102 height 27
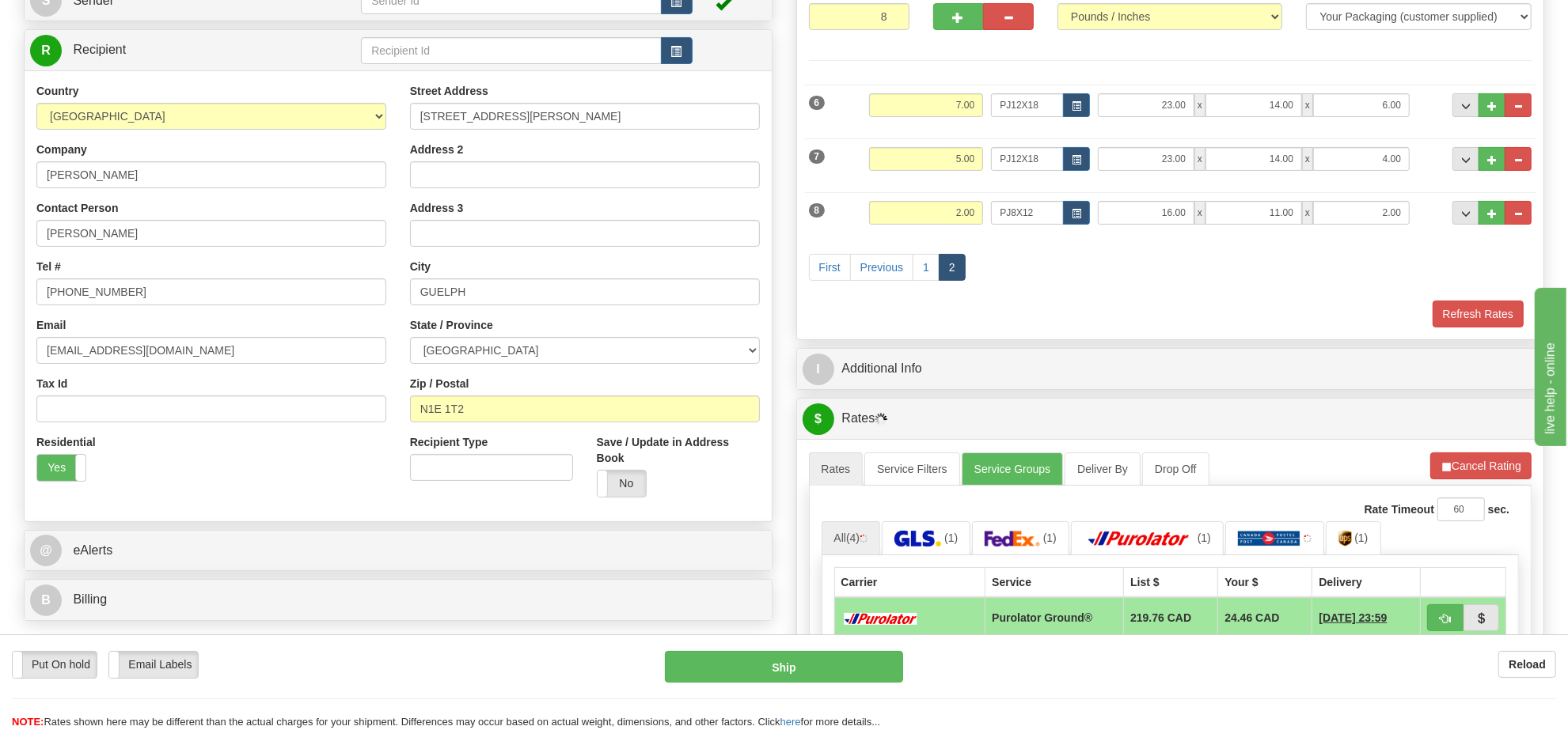
scroll to position [297, 0]
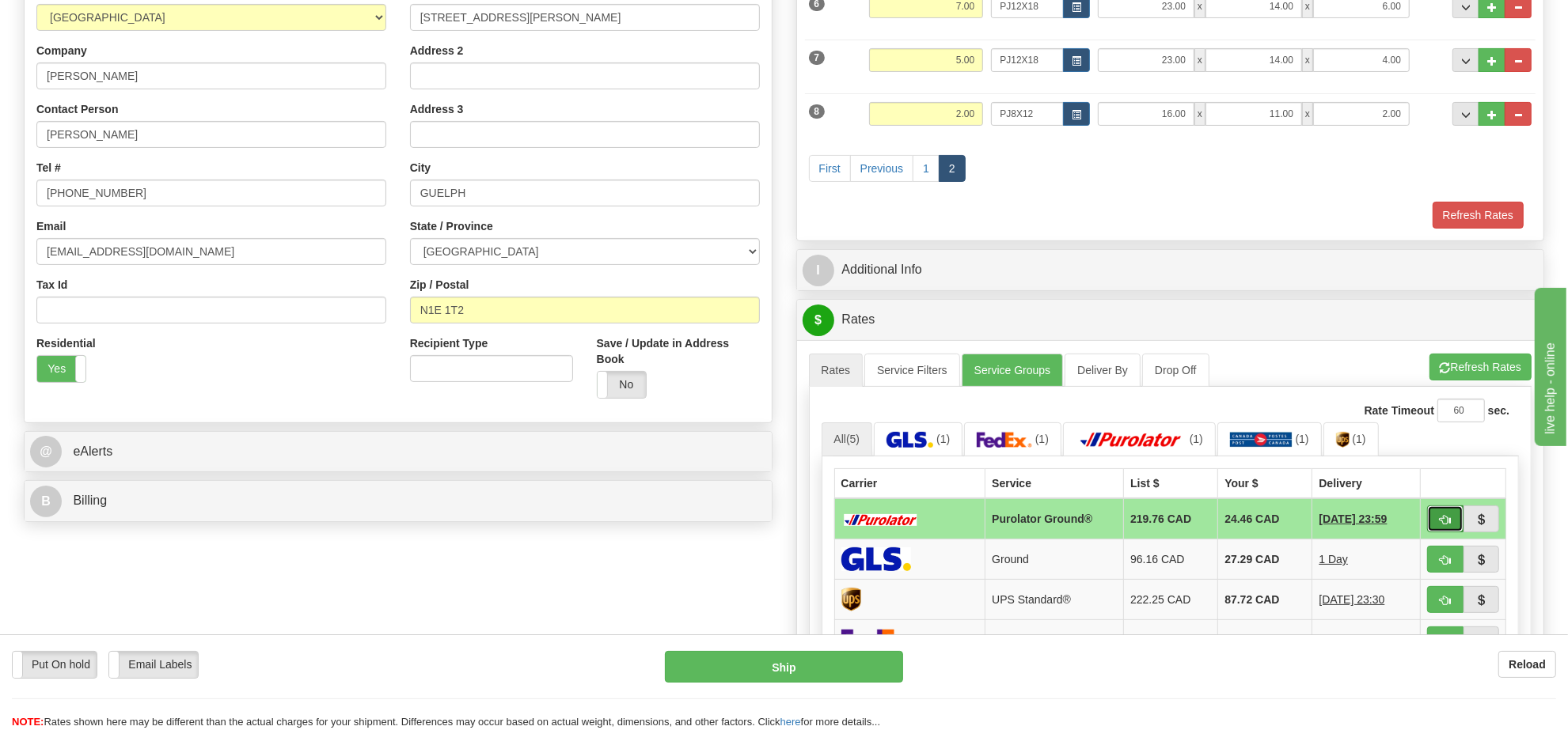
click at [1444, 525] on span "button" at bounding box center [1445, 520] width 11 height 10
type input "260"
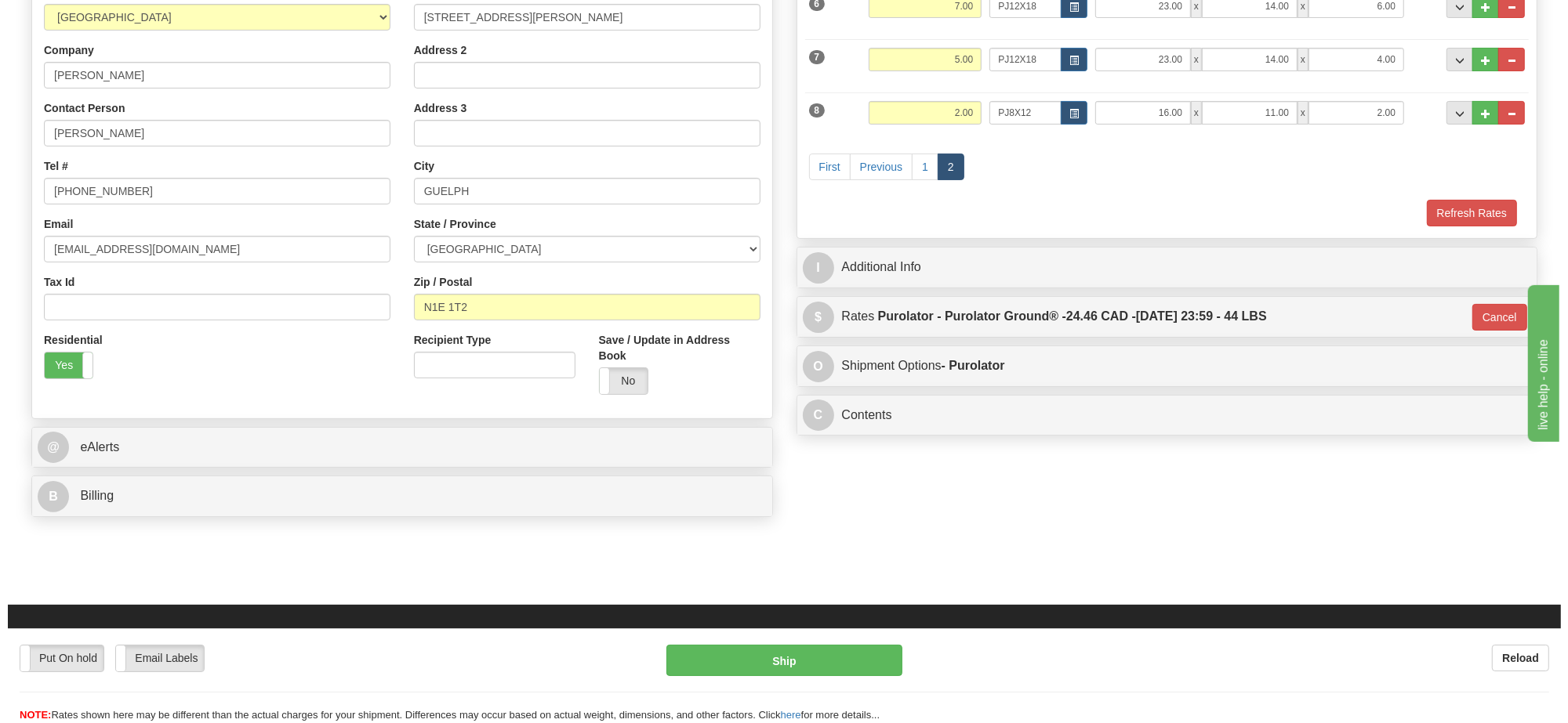
scroll to position [196, 0]
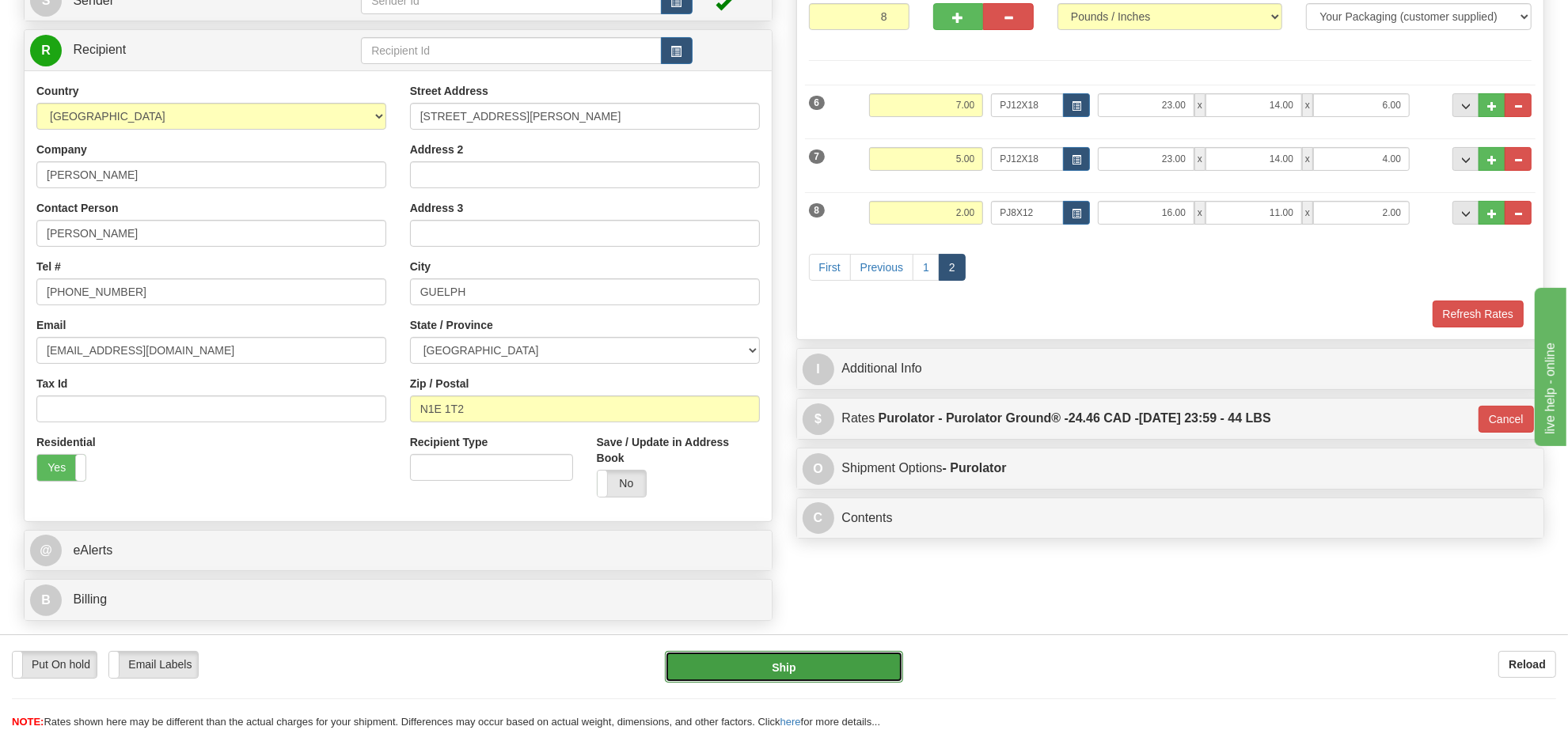
click at [836, 654] on button "Ship" at bounding box center [783, 666] width 237 height 31
